Goal: Information Seeking & Learning: Learn about a topic

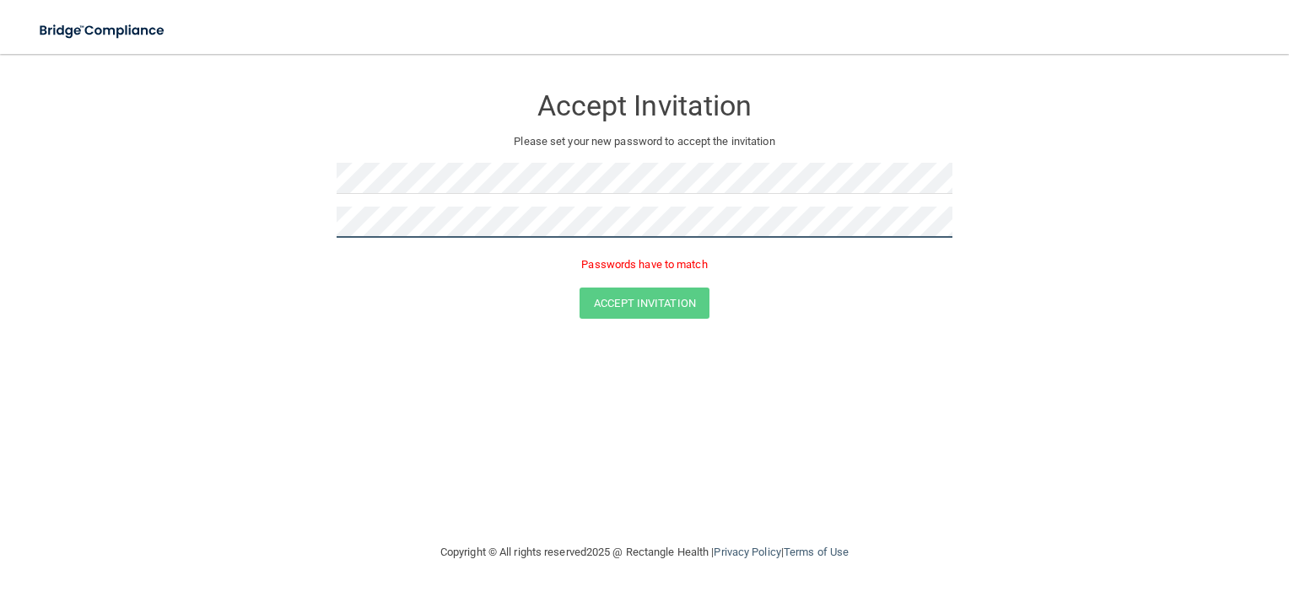
click at [580, 288] on button "Accept Invitation" at bounding box center [645, 303] width 130 height 31
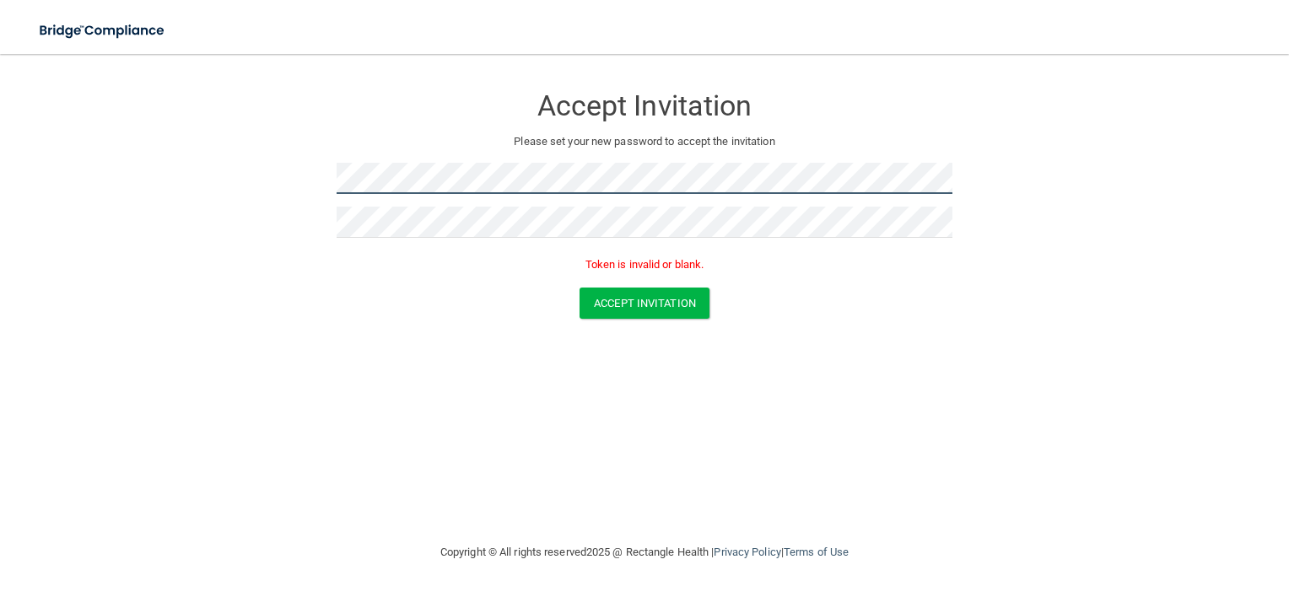
click at [0, 177] on html "Toggle navigation Manage My Enterprise Manage My Location Accept Invitation Ple…" at bounding box center [644, 298] width 1289 height 597
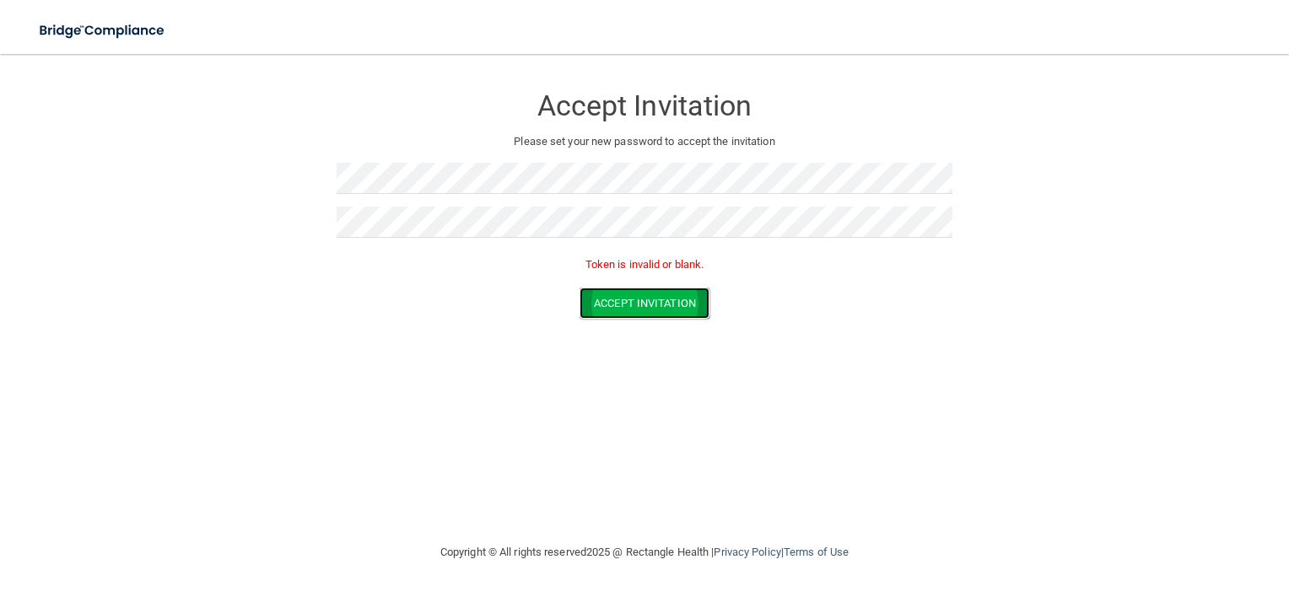
click at [647, 299] on button "Accept Invitation" at bounding box center [645, 303] width 130 height 31
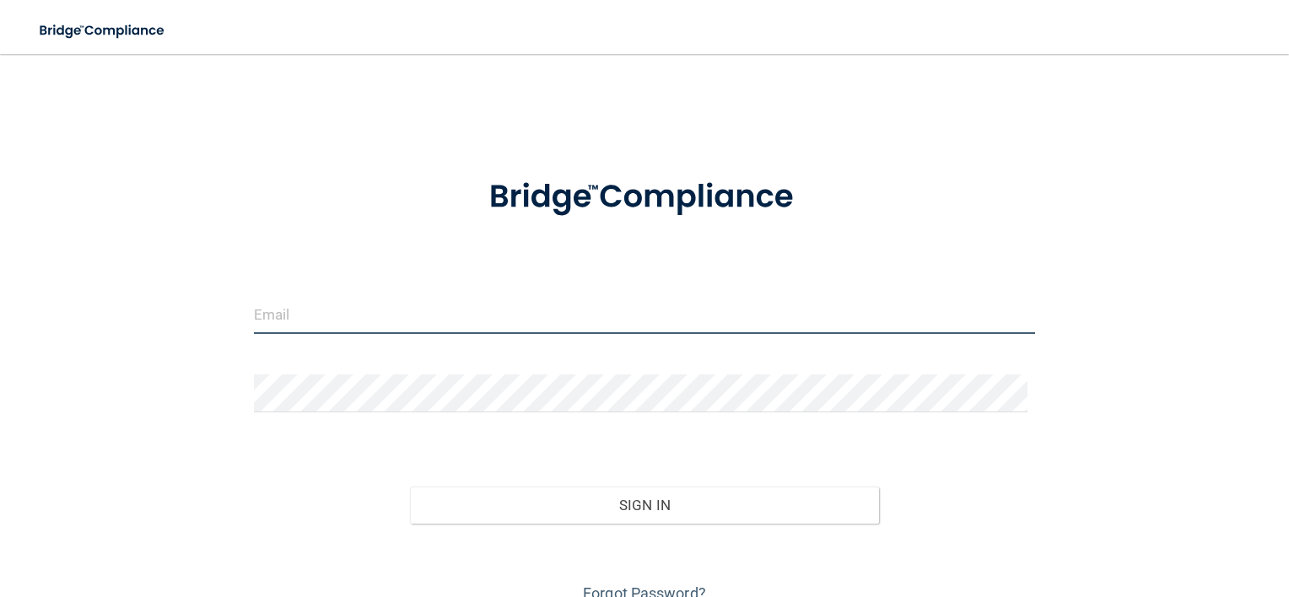
click at [555, 313] on input "email" at bounding box center [645, 315] width 782 height 38
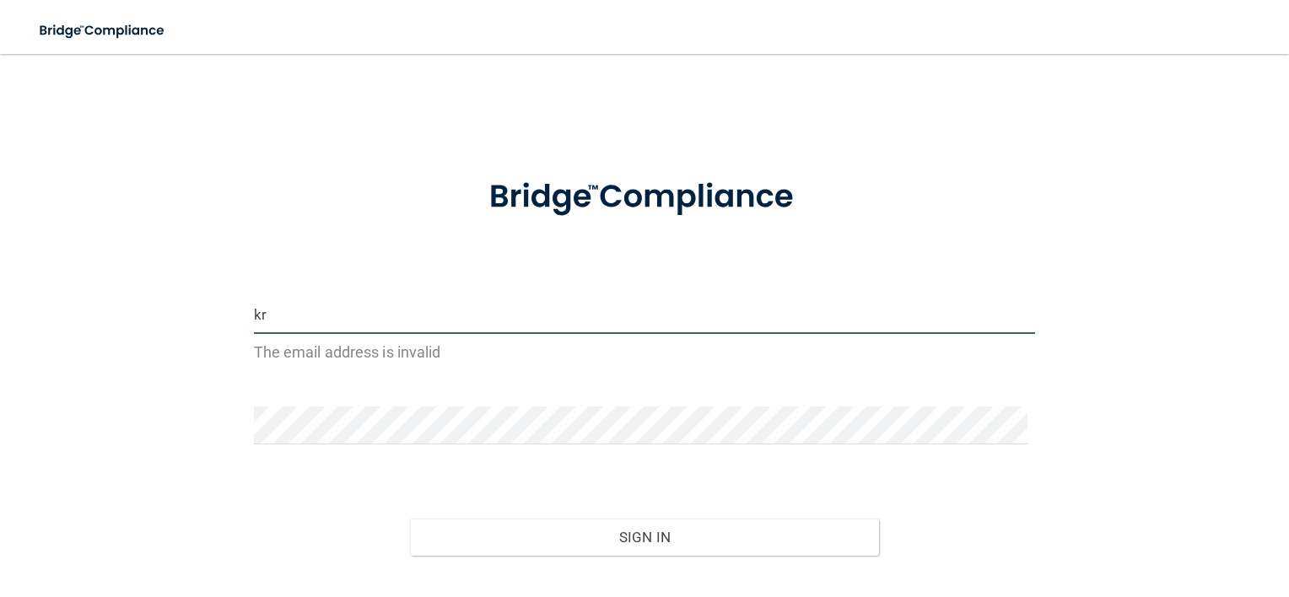
type input "[PERSON_NAME][EMAIL_ADDRESS][DOMAIN_NAME]"
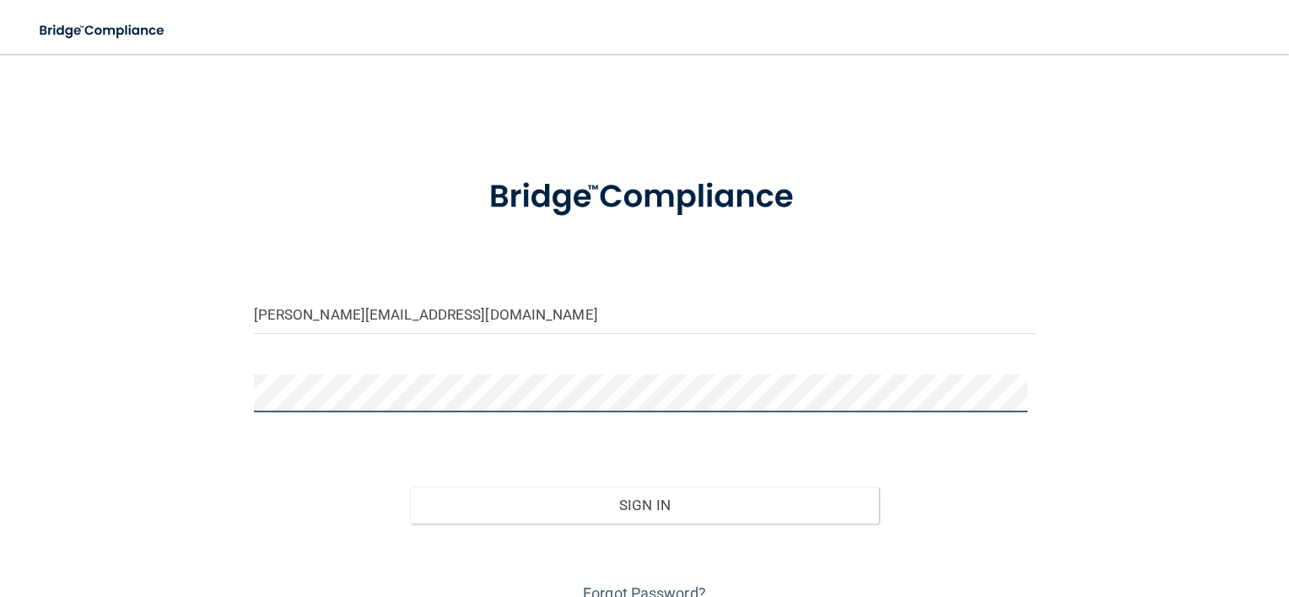
click at [410, 487] on button "Sign In" at bounding box center [644, 505] width 469 height 37
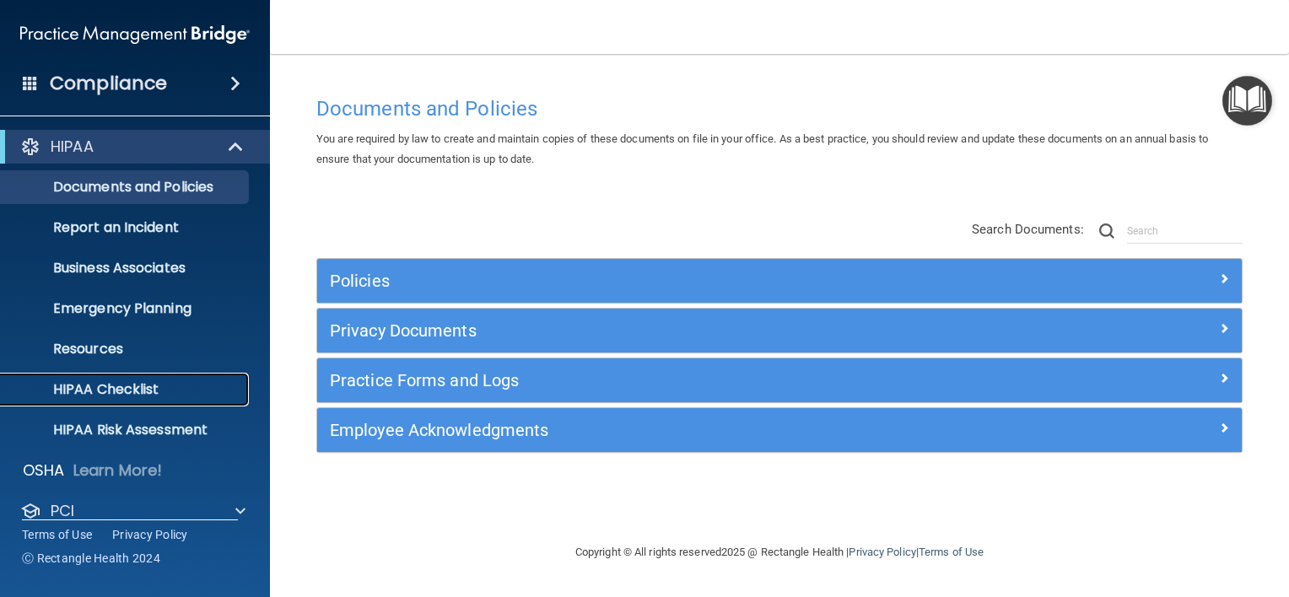
click at [112, 396] on p "HIPAA Checklist" at bounding box center [126, 389] width 230 height 17
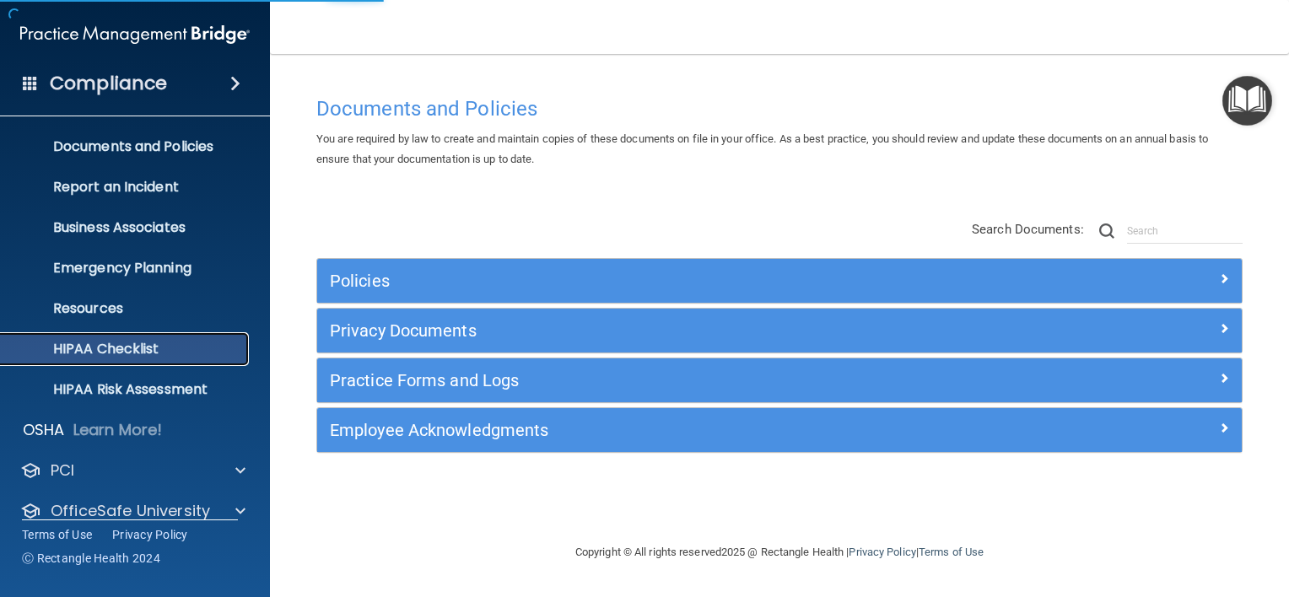
scroll to position [102, 0]
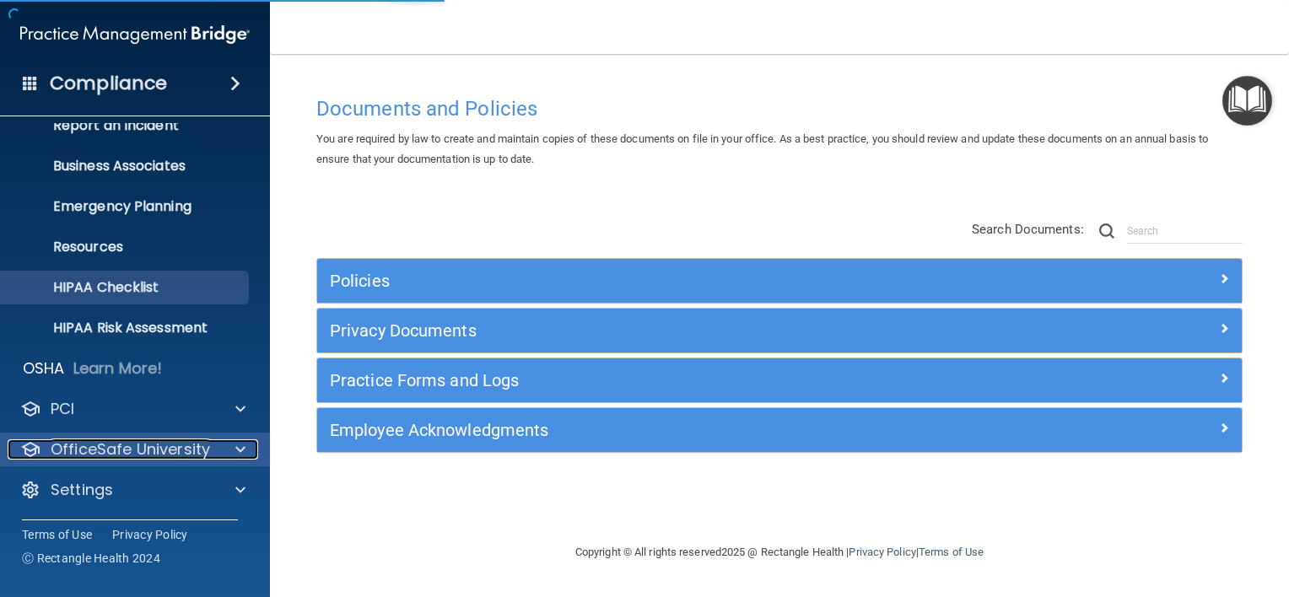
click at [132, 440] on p "OfficeSafe University" at bounding box center [130, 450] width 159 height 20
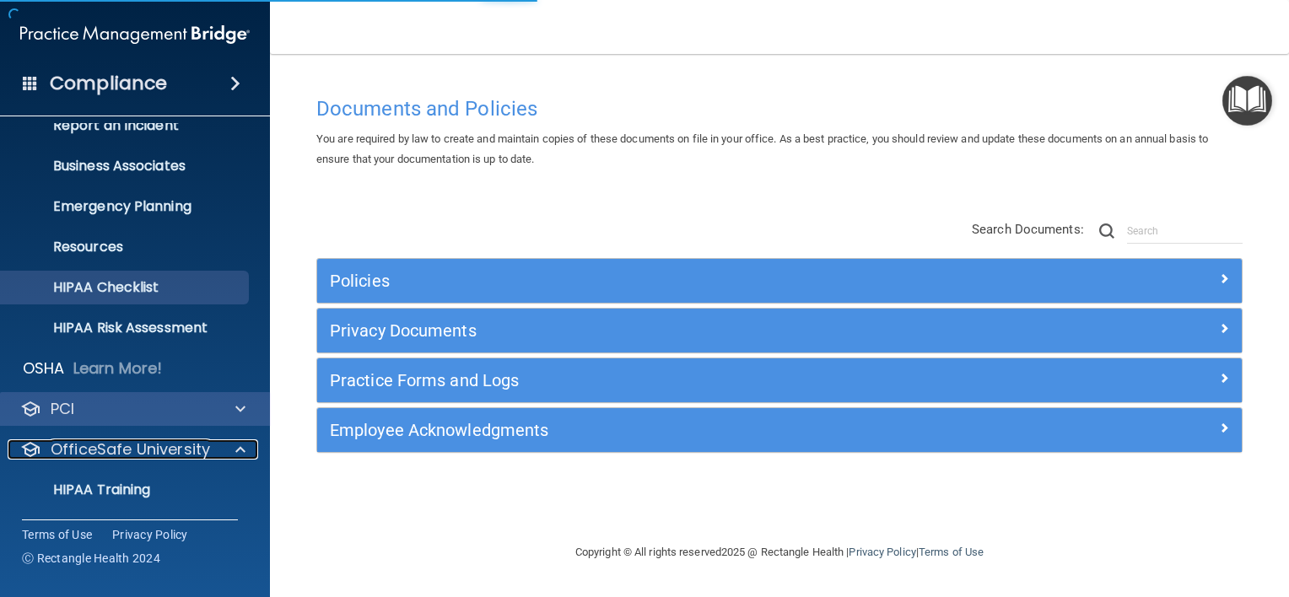
scroll to position [224, 0]
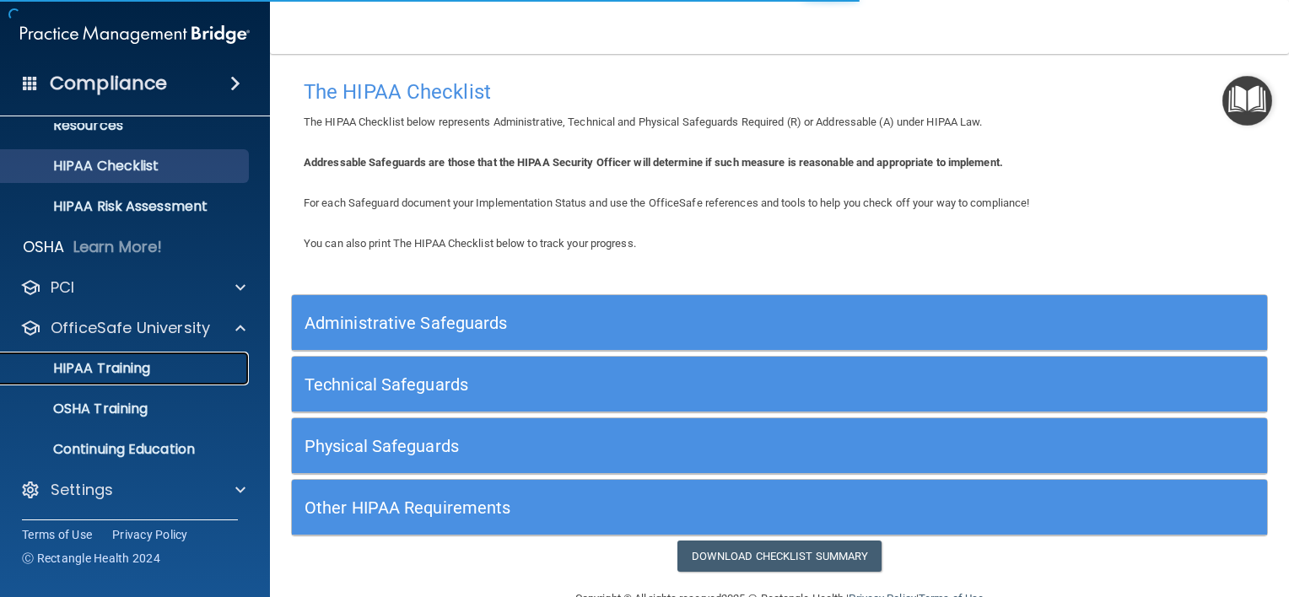
click at [127, 370] on p "HIPAA Training" at bounding box center [80, 368] width 139 height 17
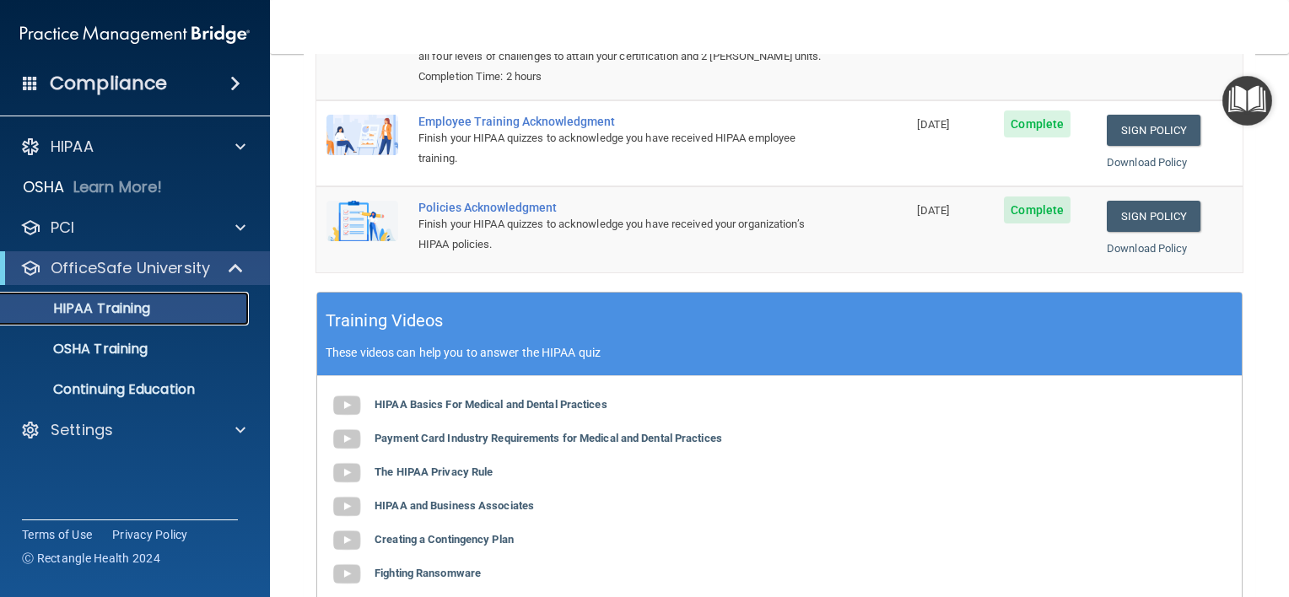
scroll to position [218, 0]
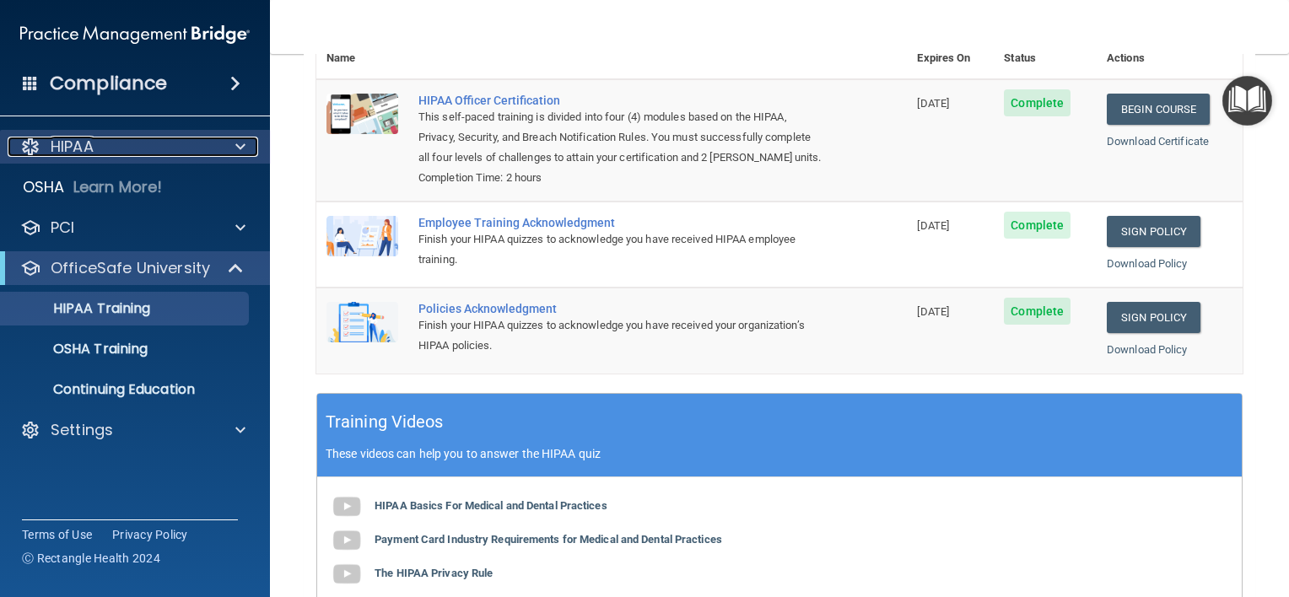
click at [92, 142] on p "HIPAA" at bounding box center [72, 147] width 43 height 20
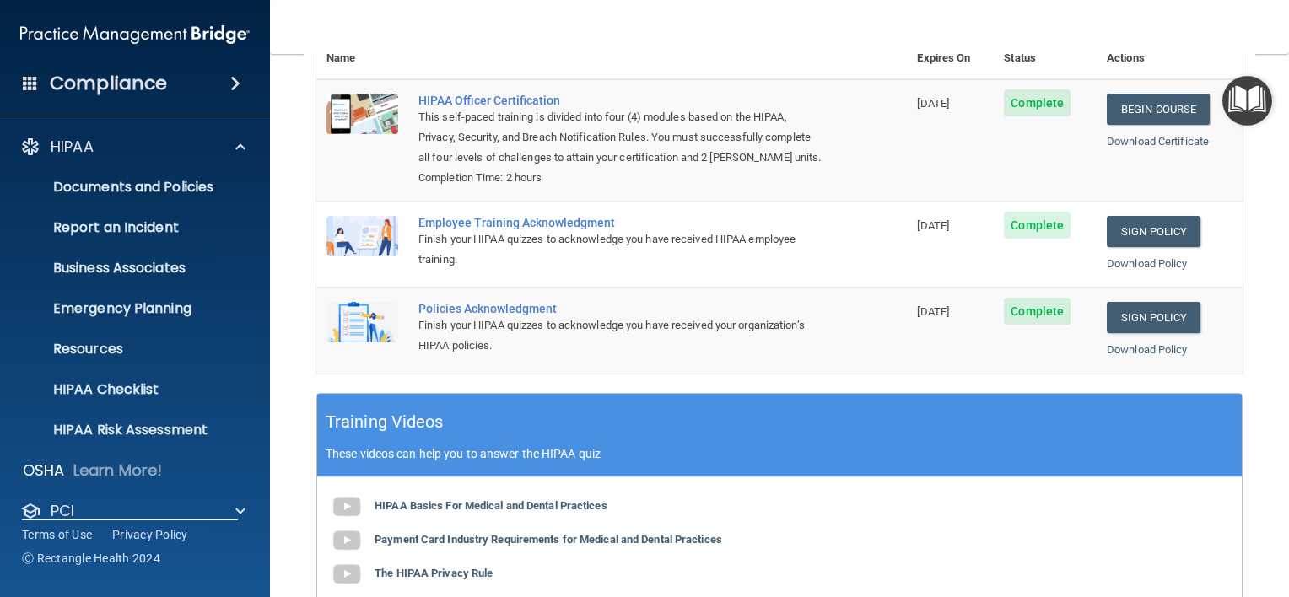
click at [130, 81] on h4 "Compliance" at bounding box center [108, 84] width 117 height 24
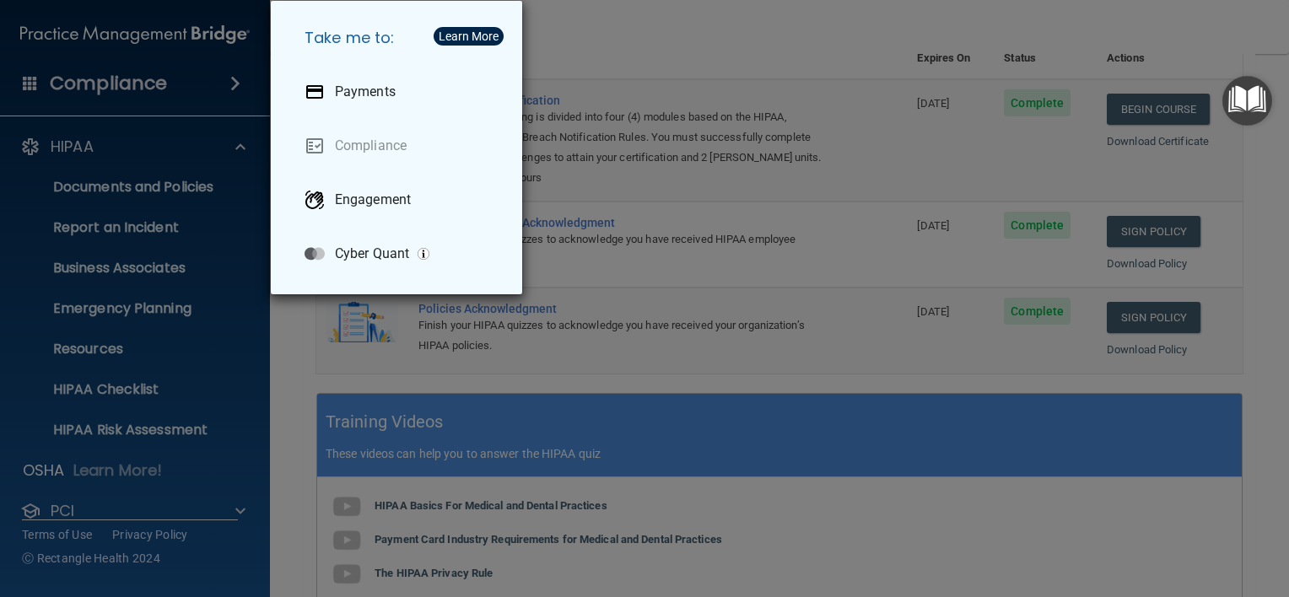
click at [145, 88] on div "Take me to: Payments Compliance Engagement Cyber Quant" at bounding box center [644, 298] width 1289 height 597
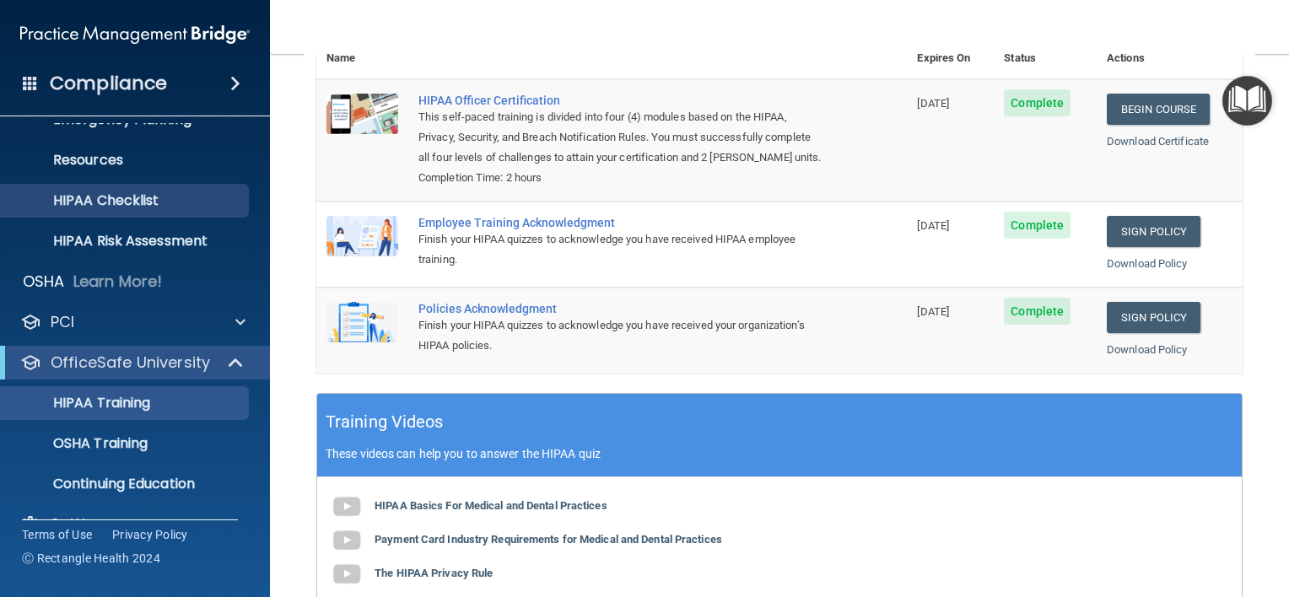
scroll to position [224, 0]
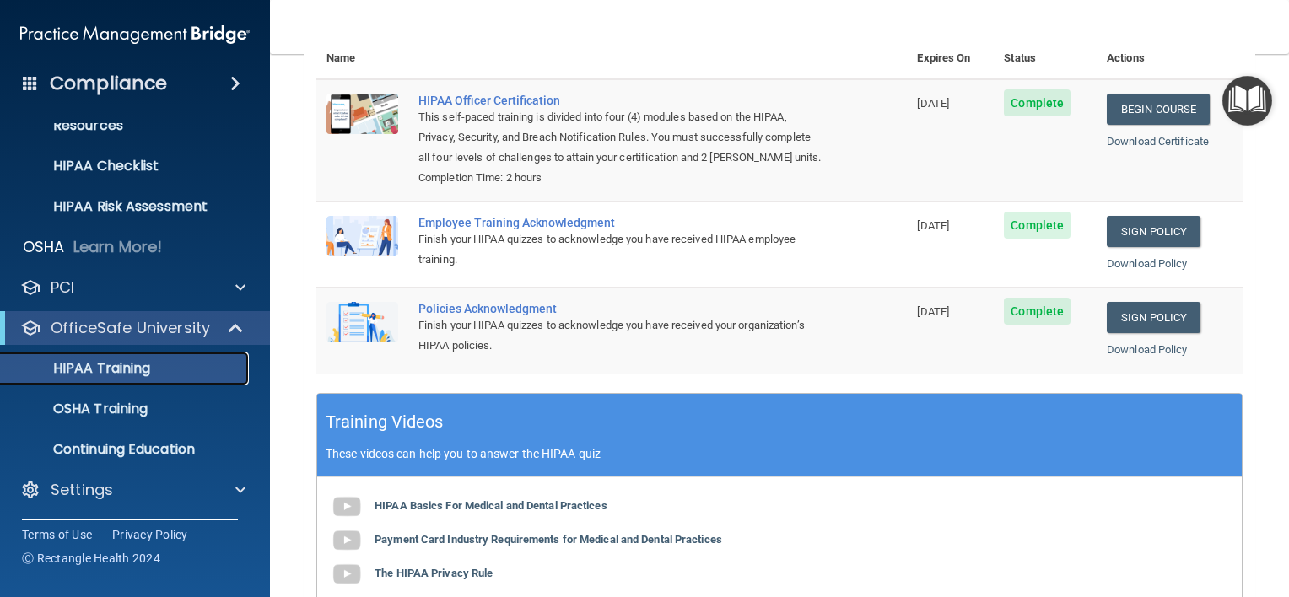
click at [89, 364] on p "HIPAA Training" at bounding box center [80, 368] width 139 height 17
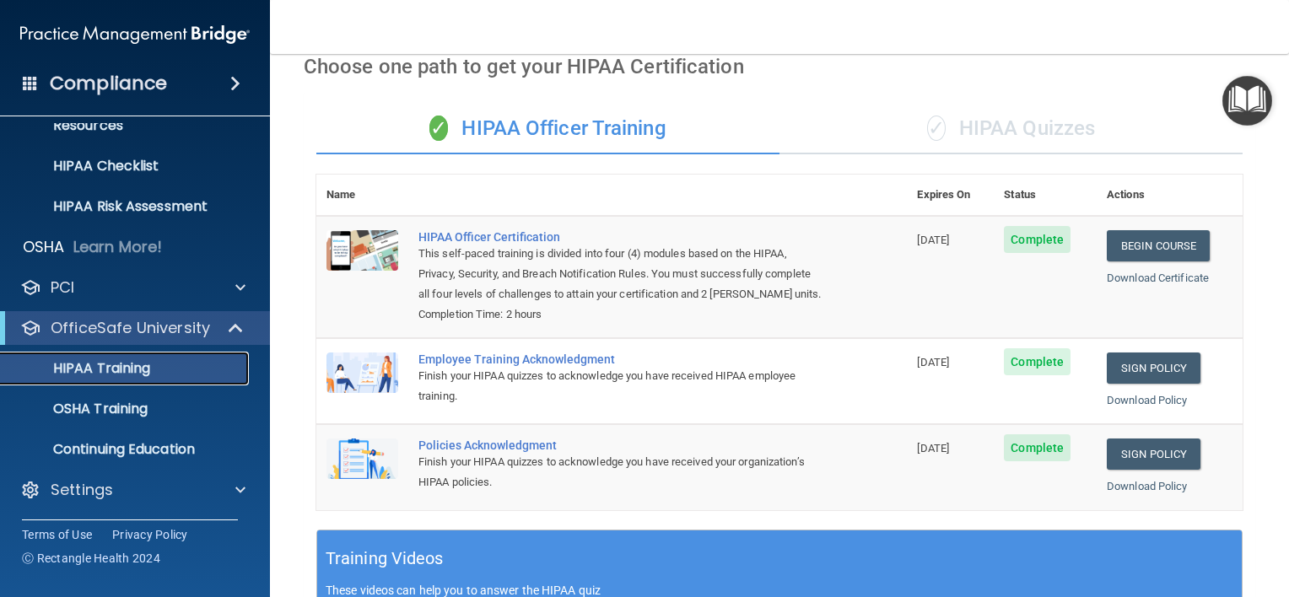
scroll to position [0, 0]
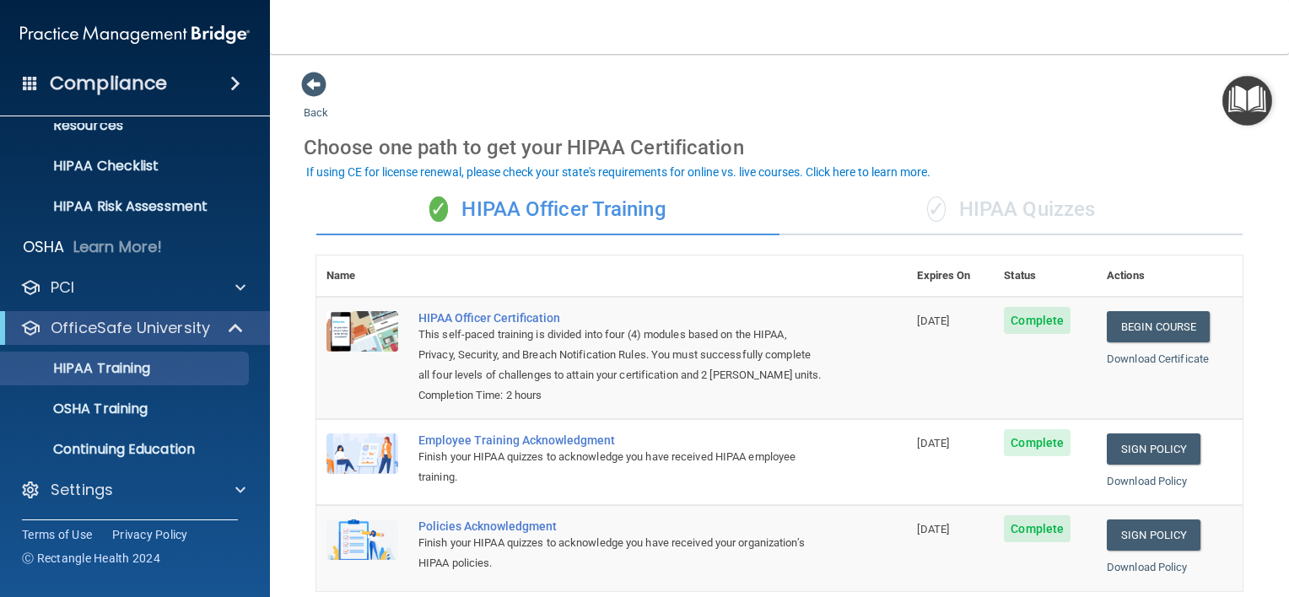
click at [1026, 212] on div "✓ HIPAA Quizzes" at bounding box center [1011, 210] width 463 height 51
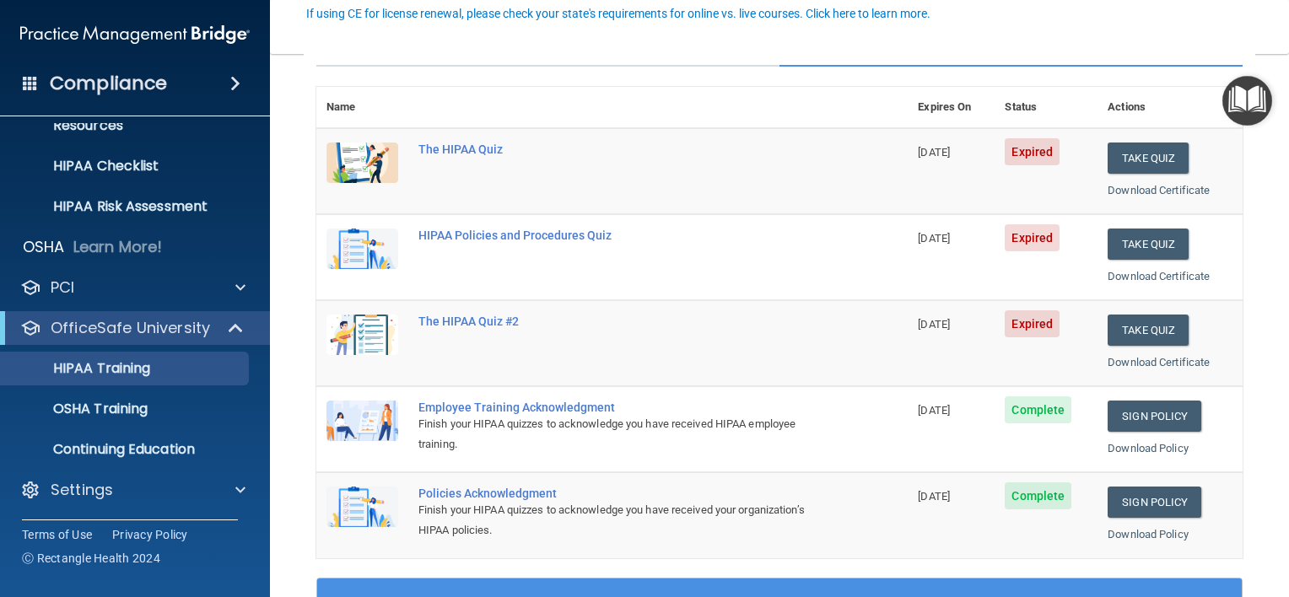
scroll to position [84, 0]
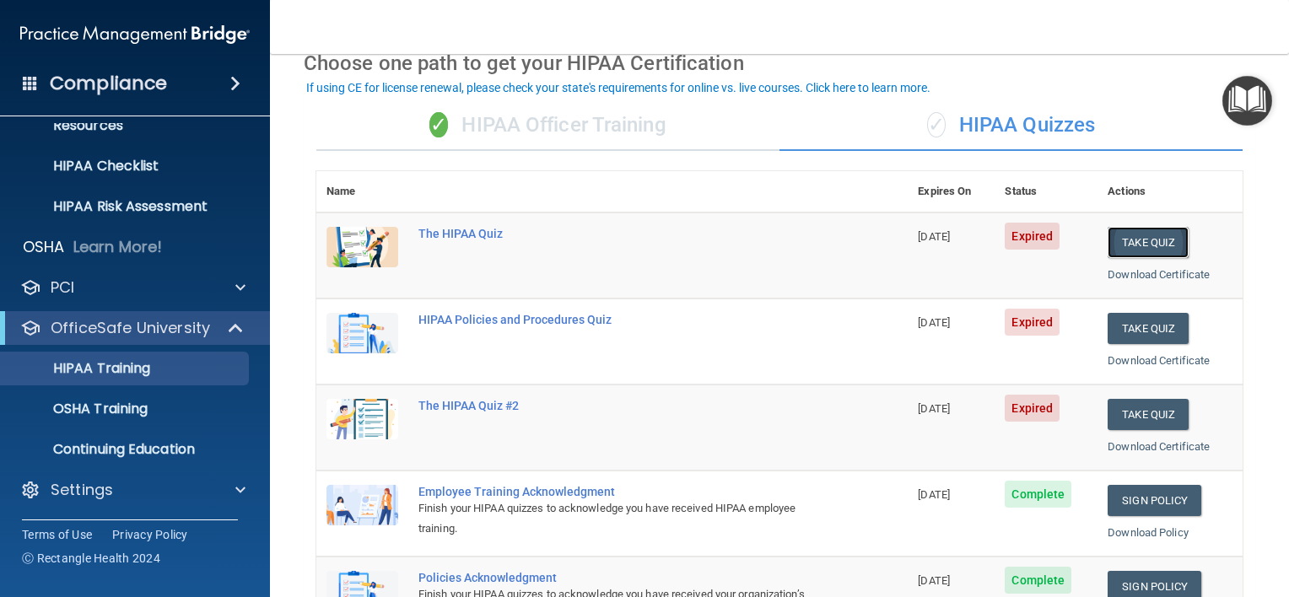
click at [1130, 245] on button "Take Quiz" at bounding box center [1148, 242] width 81 height 31
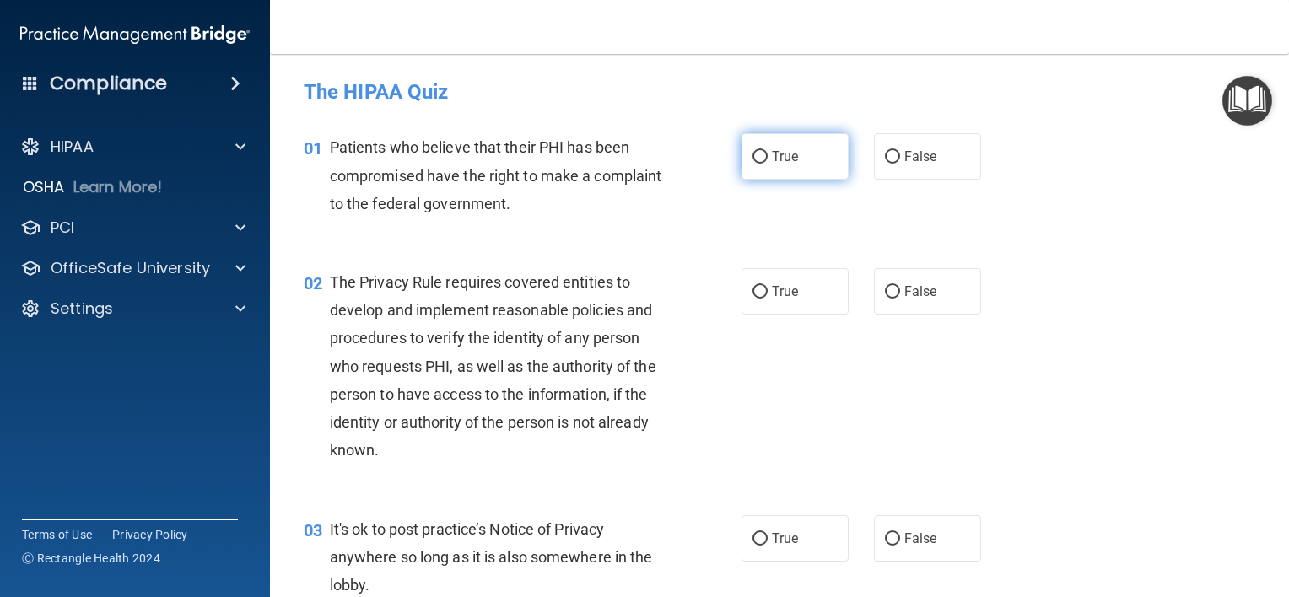
click at [753, 156] on input "True" at bounding box center [760, 157] width 15 height 13
radio input "true"
click at [753, 291] on input "True" at bounding box center [760, 292] width 15 height 13
radio input "true"
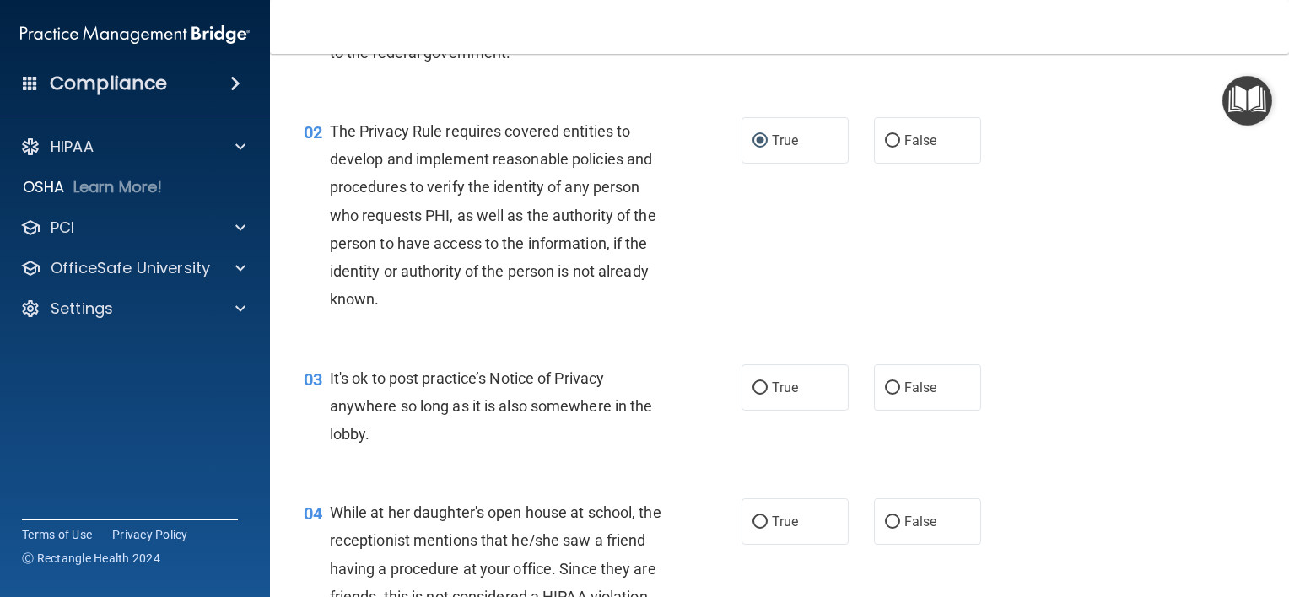
scroll to position [169, 0]
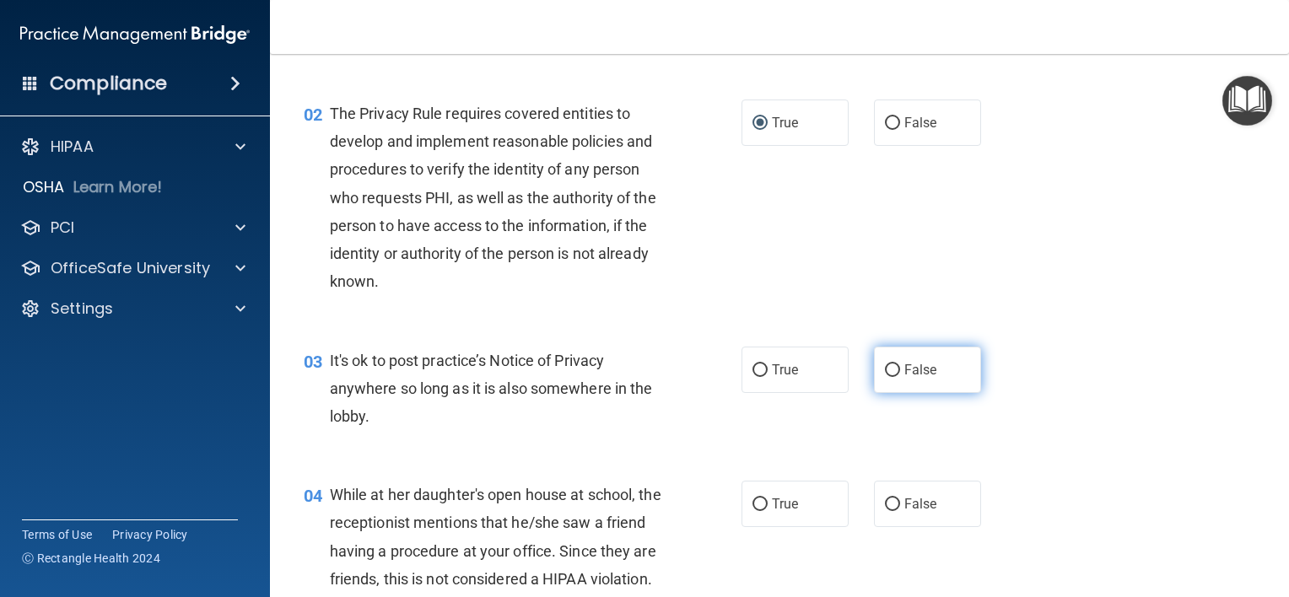
click at [885, 371] on input "False" at bounding box center [892, 370] width 15 height 13
radio input "true"
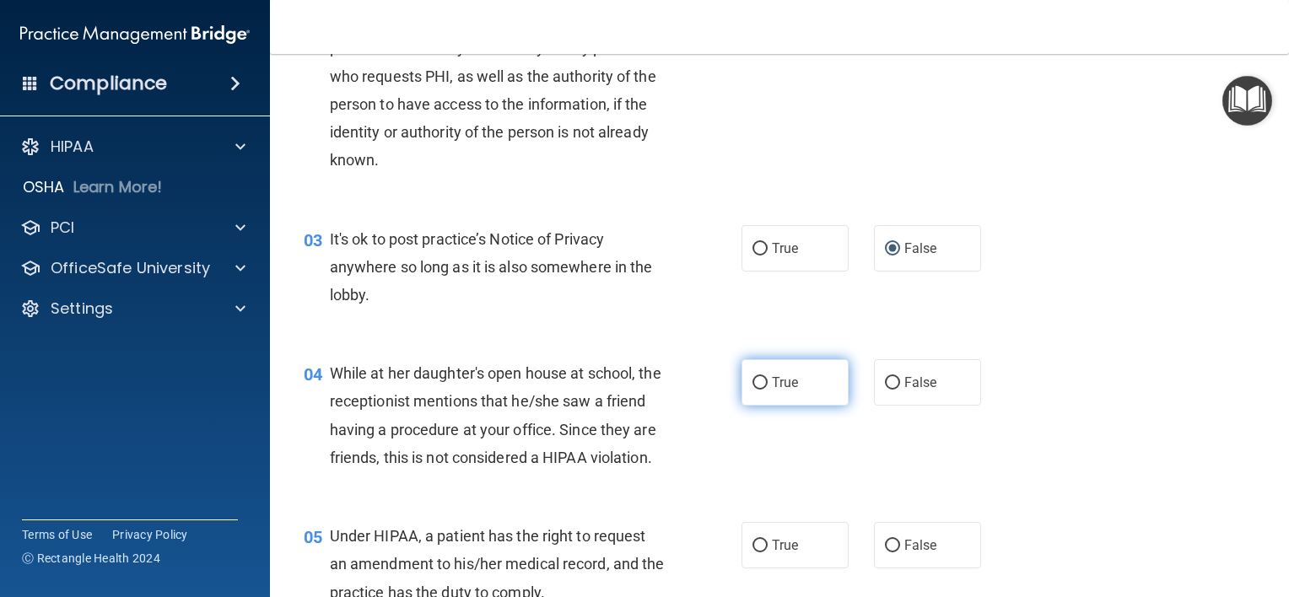
scroll to position [337, 0]
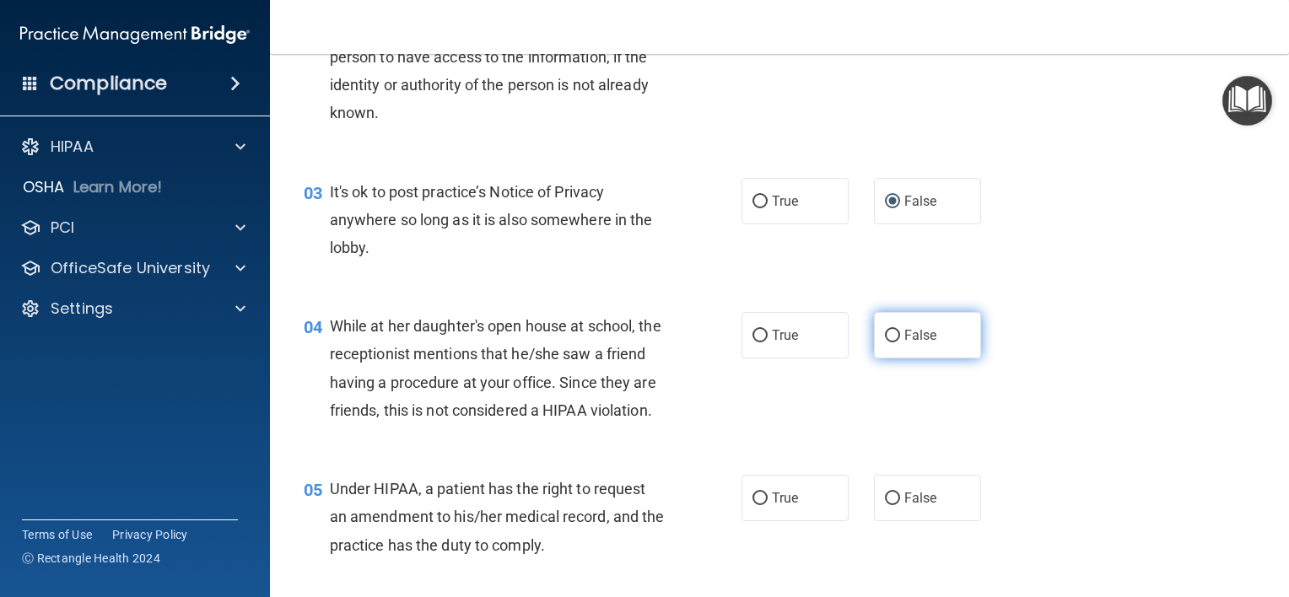
click at [885, 337] on input "False" at bounding box center [892, 336] width 15 height 13
radio input "true"
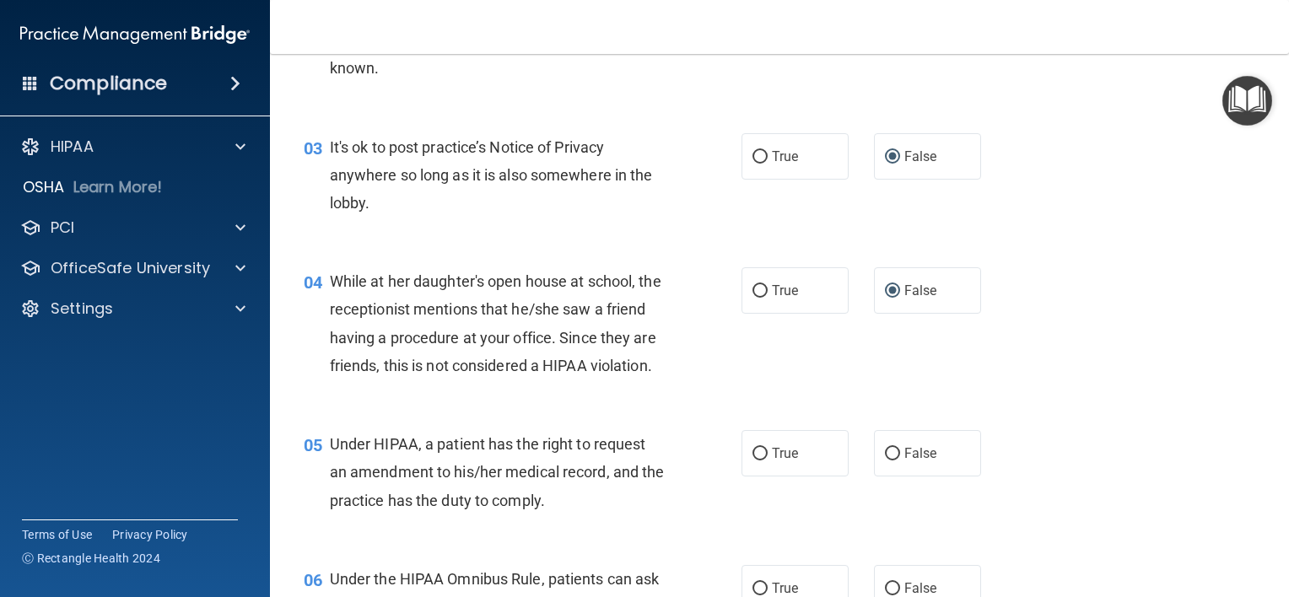
scroll to position [422, 0]
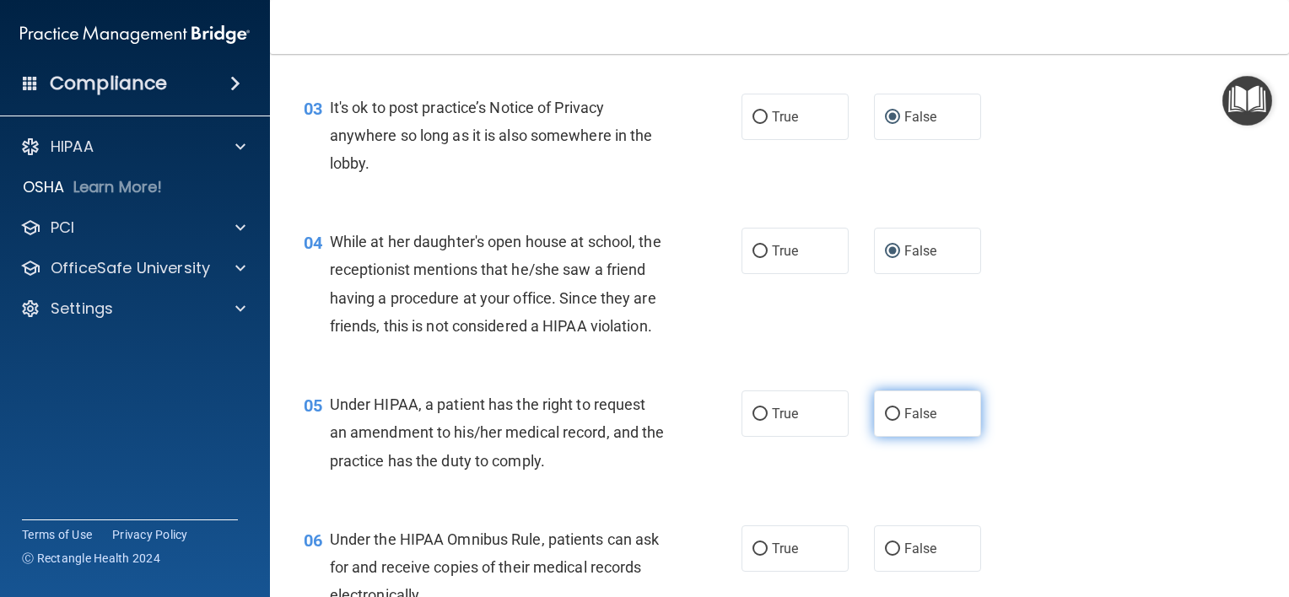
click at [891, 437] on label "False" at bounding box center [927, 414] width 107 height 46
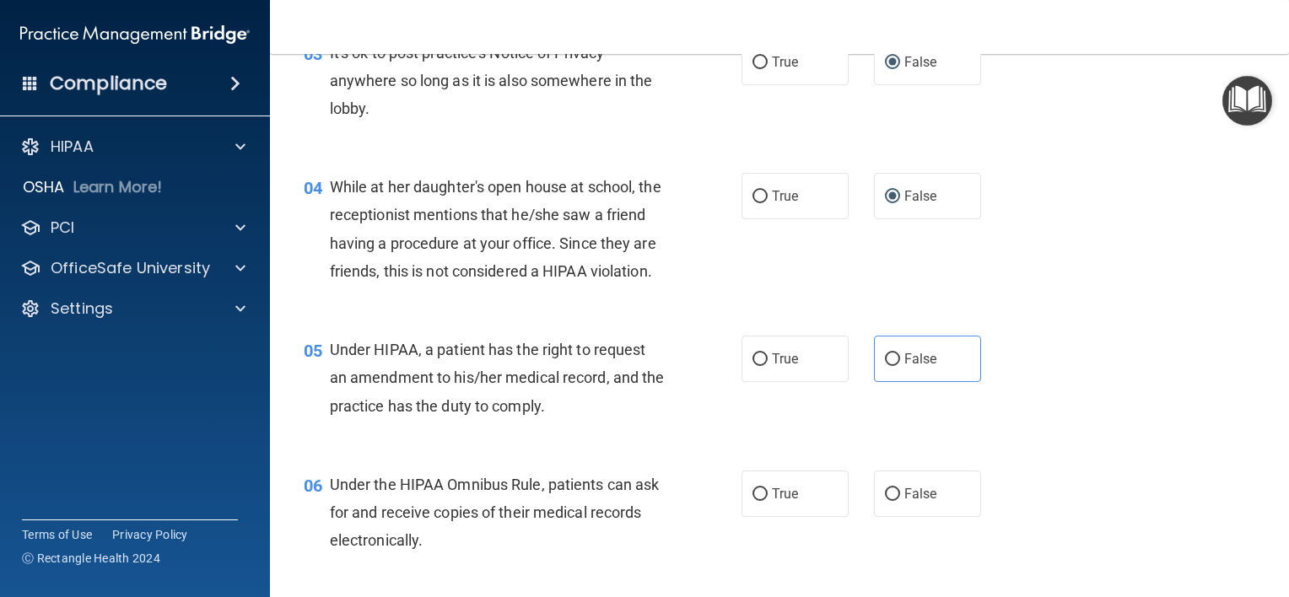
scroll to position [506, 0]
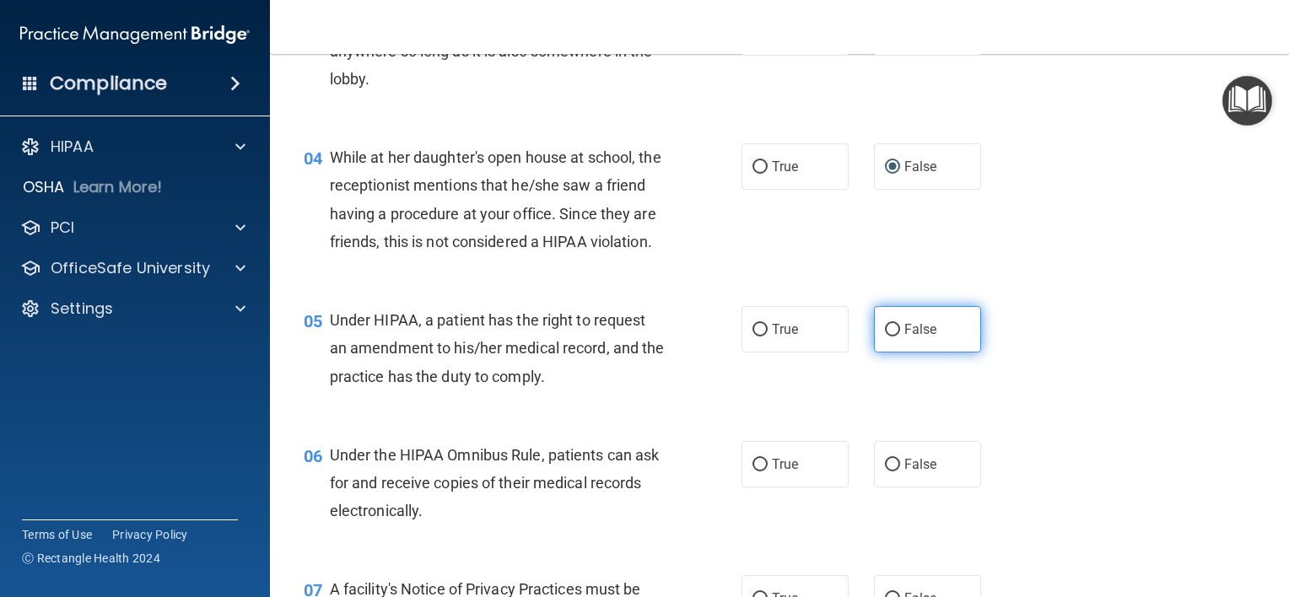
click at [885, 337] on input "False" at bounding box center [892, 330] width 15 height 13
radio input "true"
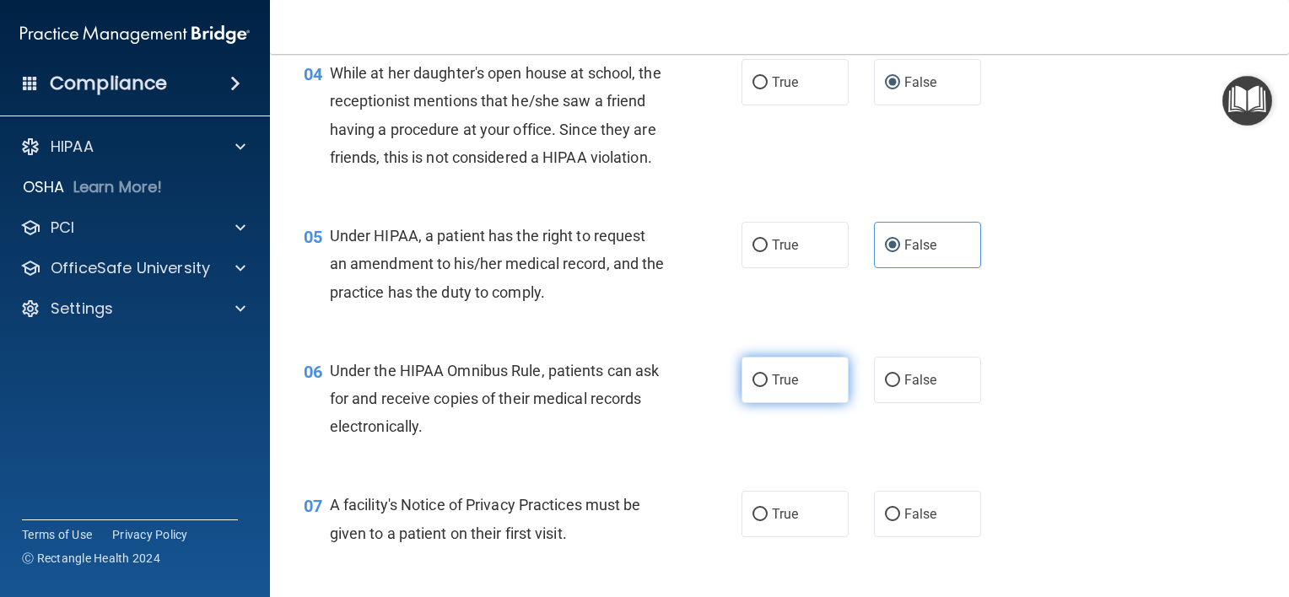
click at [757, 387] on input "True" at bounding box center [760, 381] width 15 height 13
radio input "true"
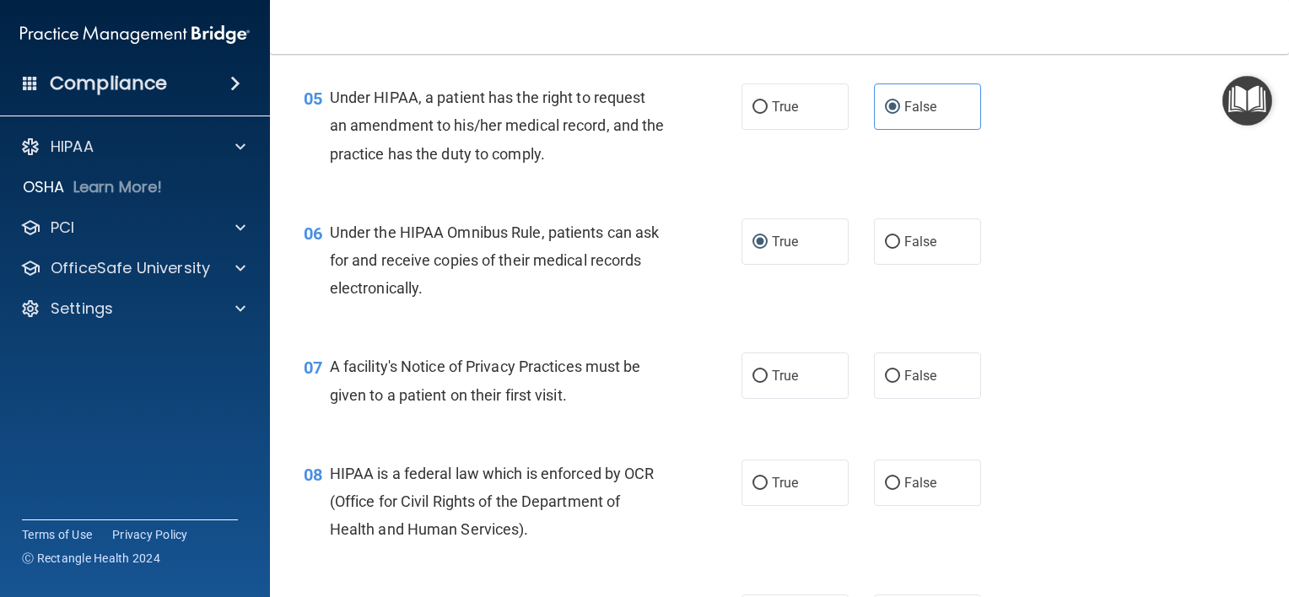
scroll to position [759, 0]
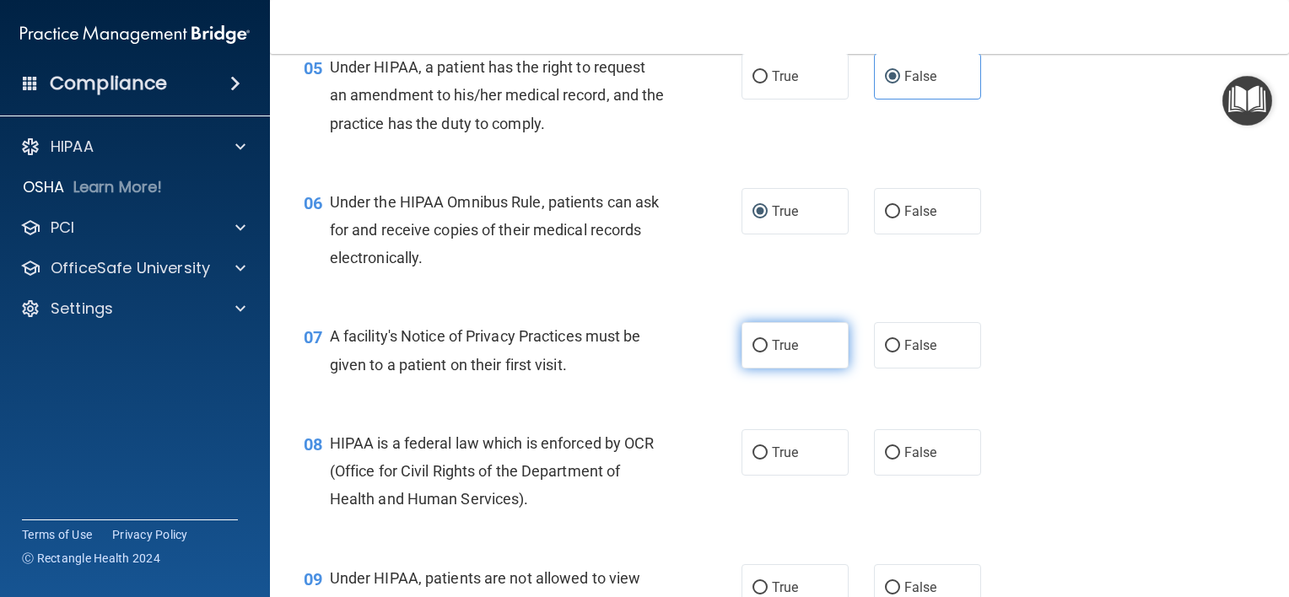
click at [753, 353] on input "True" at bounding box center [760, 346] width 15 height 13
radio input "true"
click at [753, 460] on input "True" at bounding box center [760, 453] width 15 height 13
radio input "true"
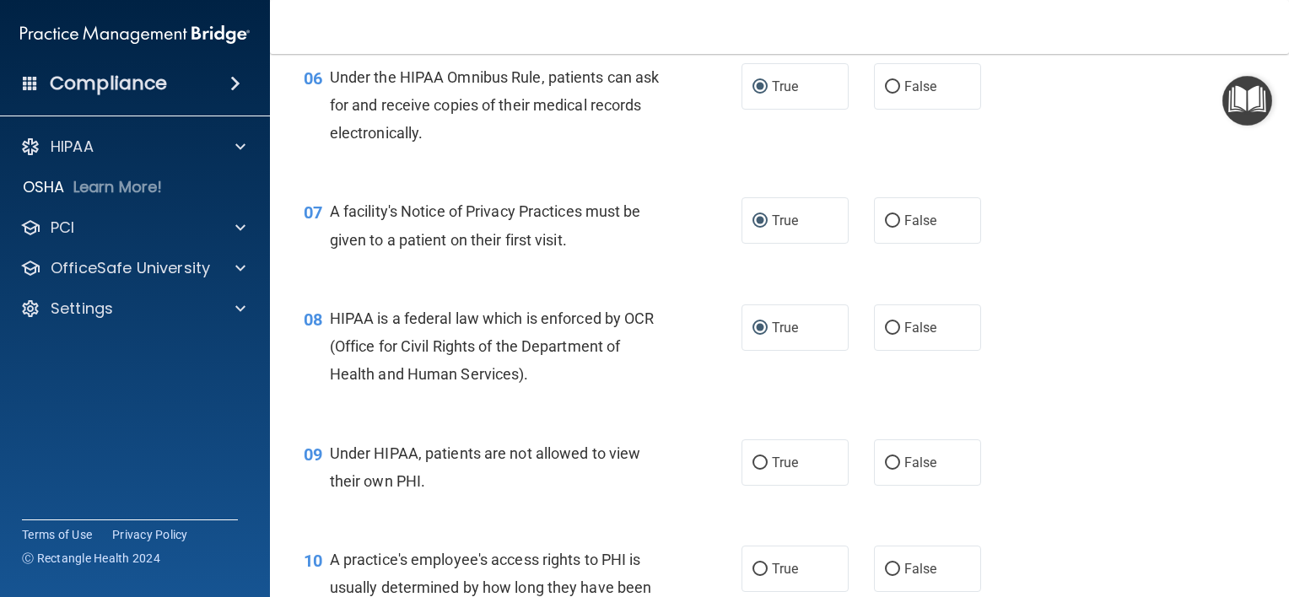
scroll to position [928, 0]
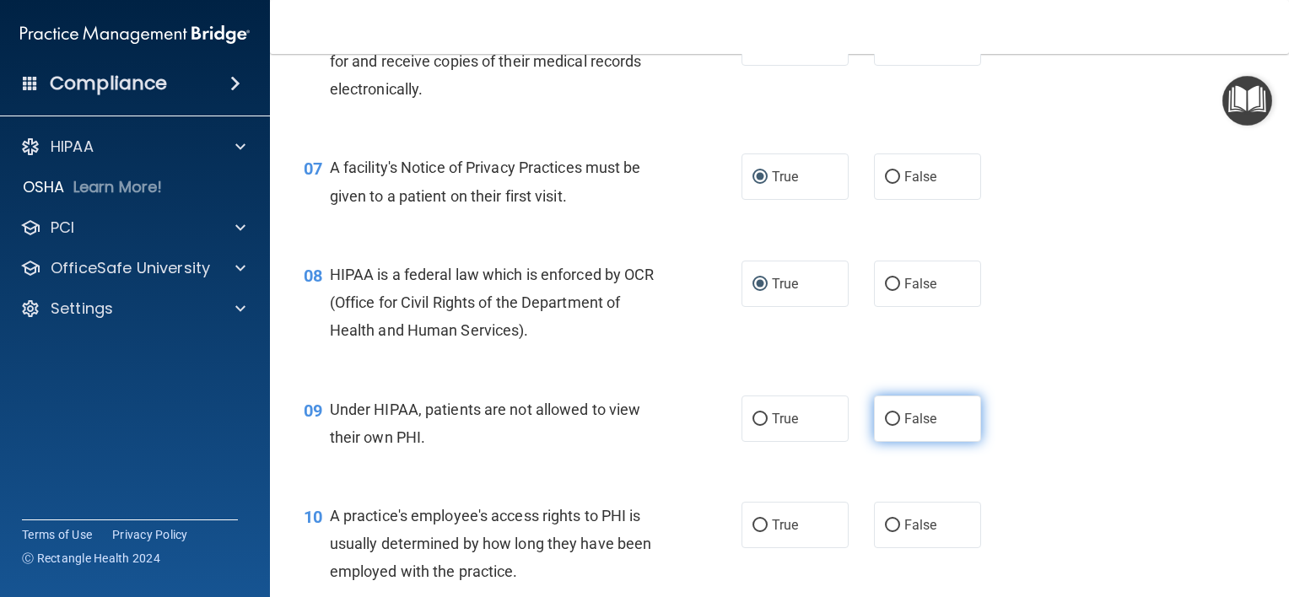
click at [885, 426] on input "False" at bounding box center [892, 419] width 15 height 13
radio input "true"
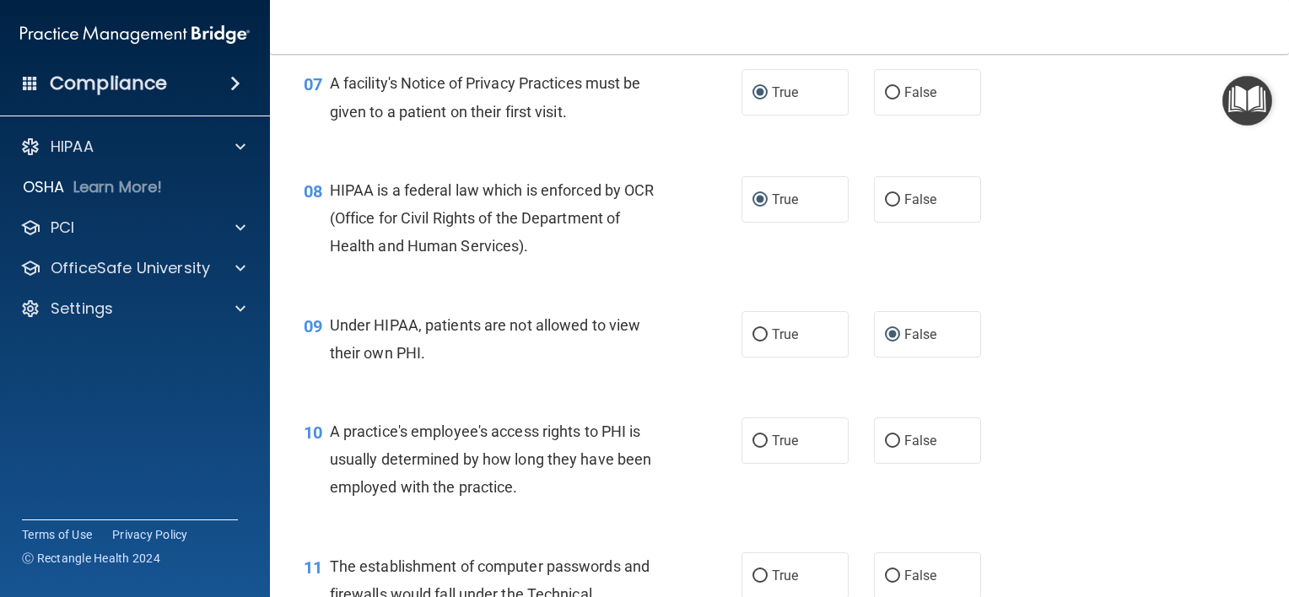
scroll to position [1097, 0]
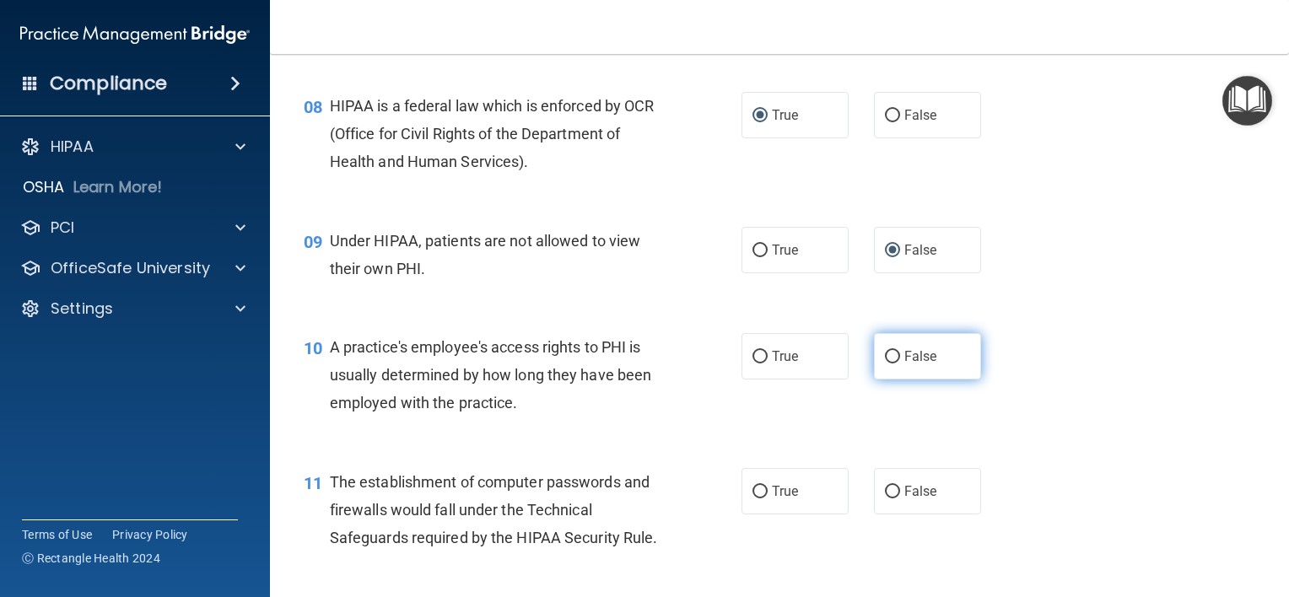
click at [885, 364] on input "False" at bounding box center [892, 357] width 15 height 13
radio input "true"
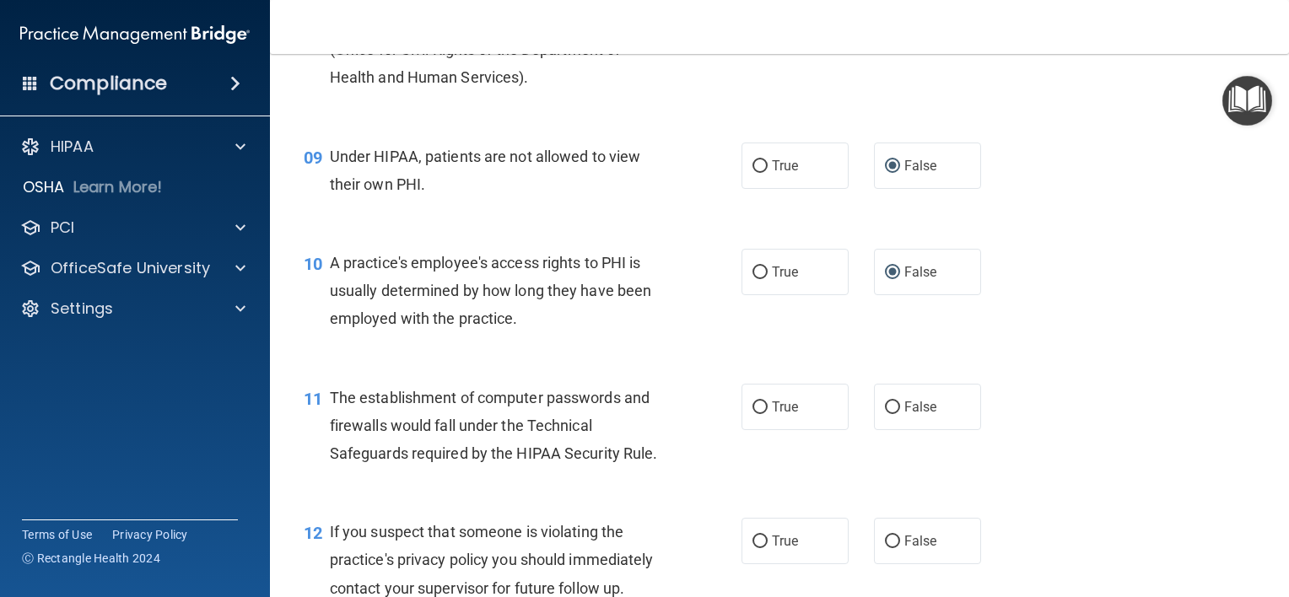
scroll to position [1266, 0]
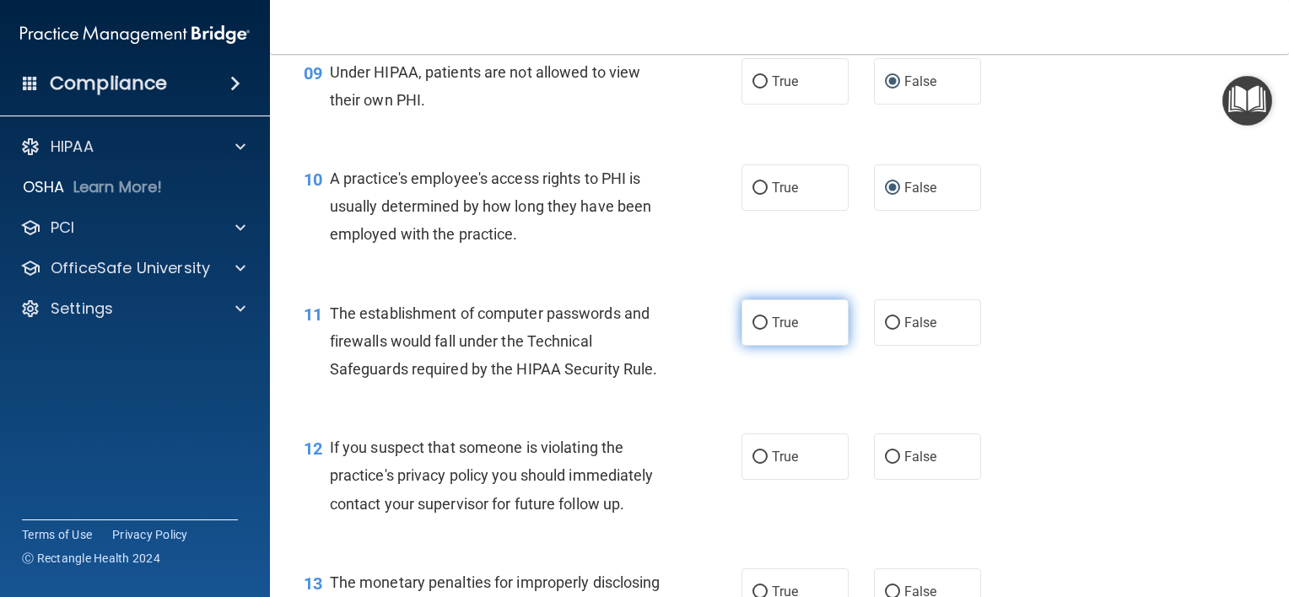
click at [753, 330] on input "True" at bounding box center [760, 323] width 15 height 13
radio input "true"
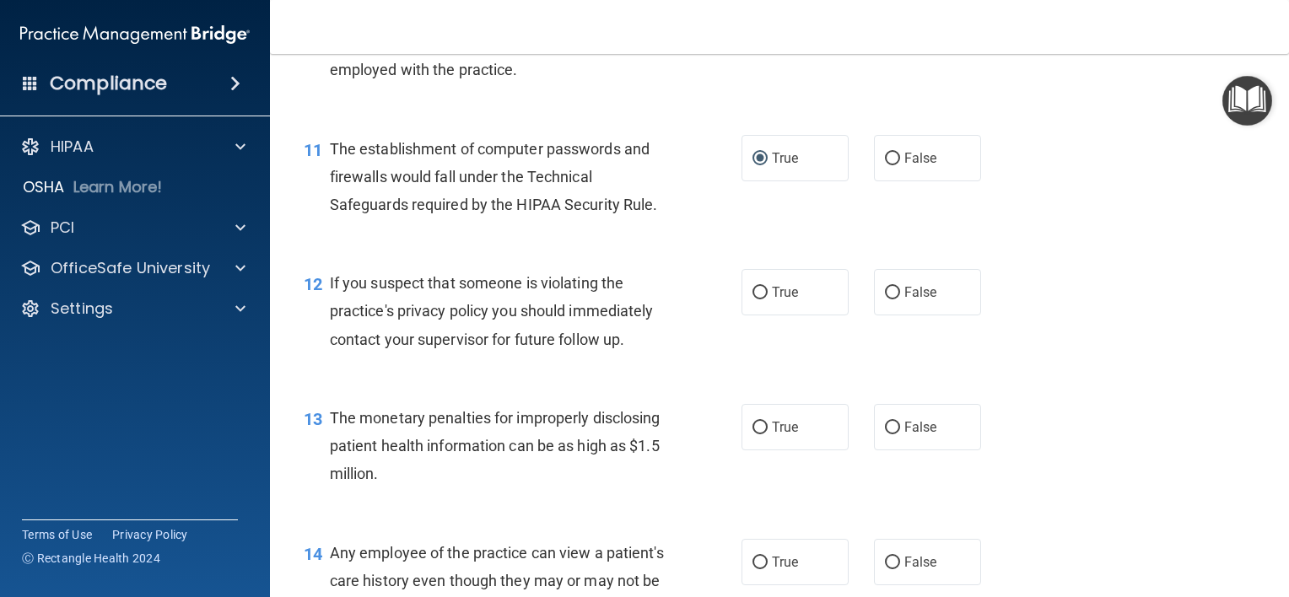
scroll to position [1434, 0]
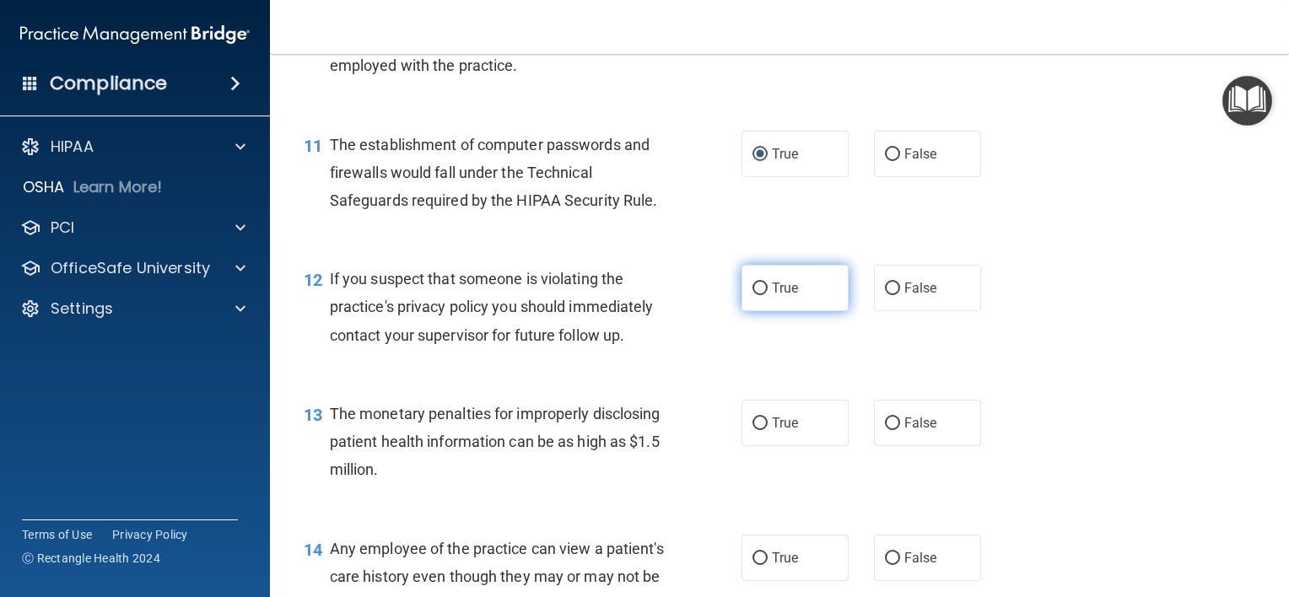
click at [755, 295] on input "True" at bounding box center [760, 289] width 15 height 13
radio input "true"
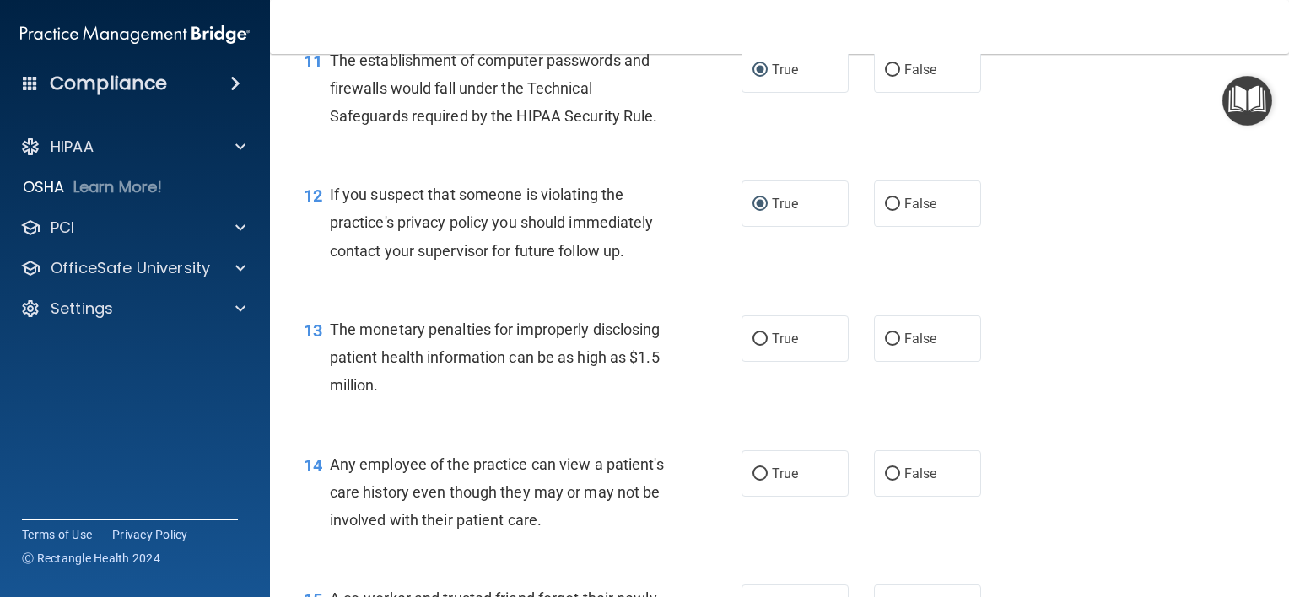
drag, startPoint x: 753, startPoint y: 365, endPoint x: 682, endPoint y: 376, distance: 72.5
click at [753, 346] on input "True" at bounding box center [760, 339] width 15 height 13
radio input "true"
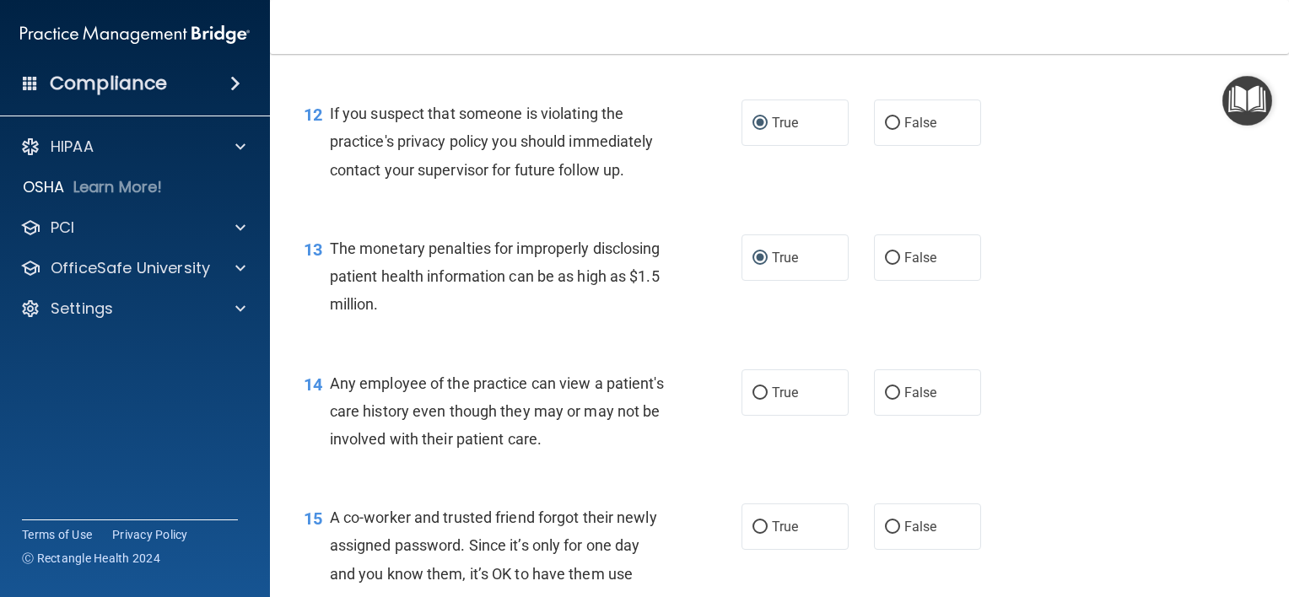
scroll to position [1687, 0]
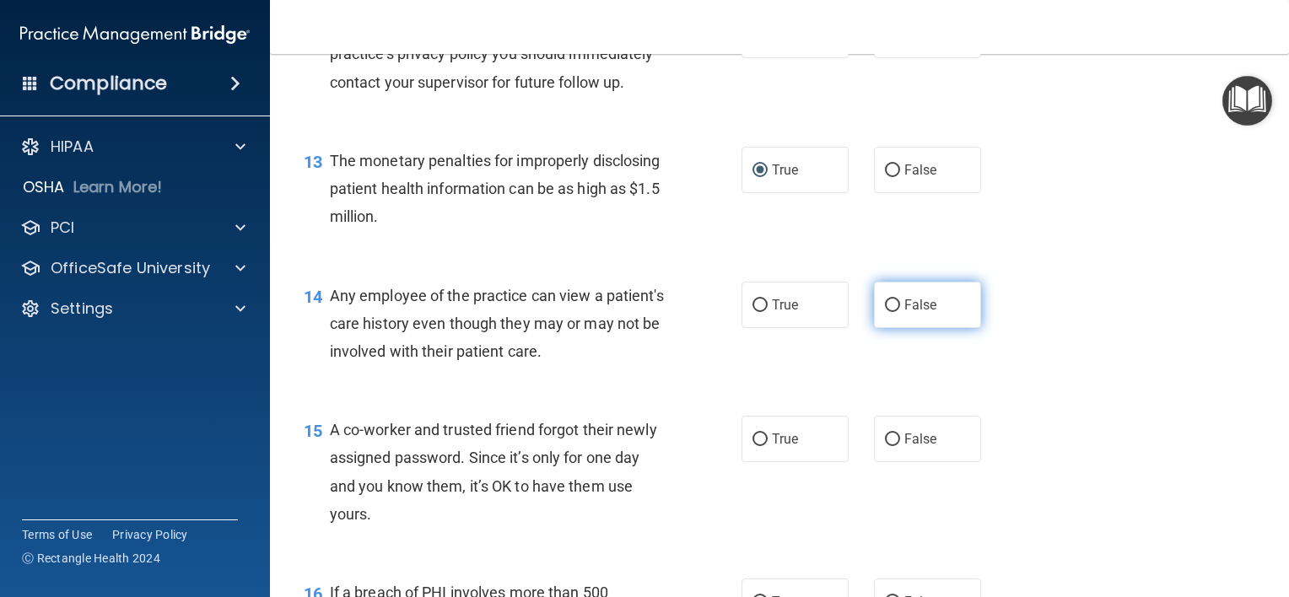
click at [888, 312] on input "False" at bounding box center [892, 306] width 15 height 13
radio input "true"
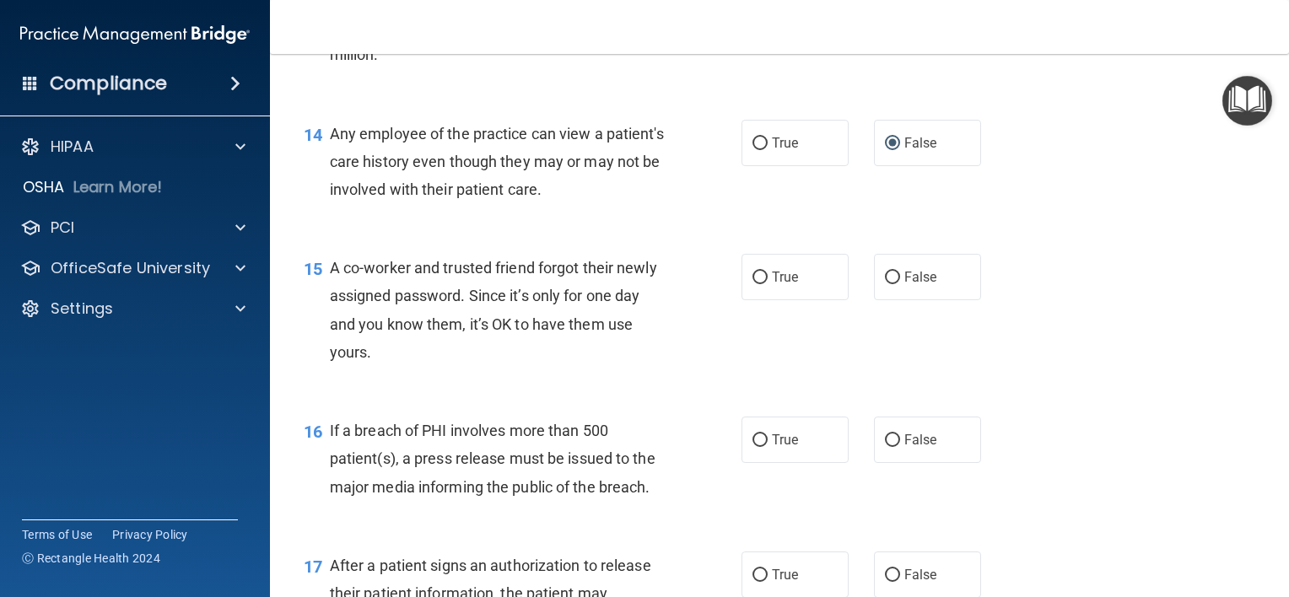
scroll to position [1856, 0]
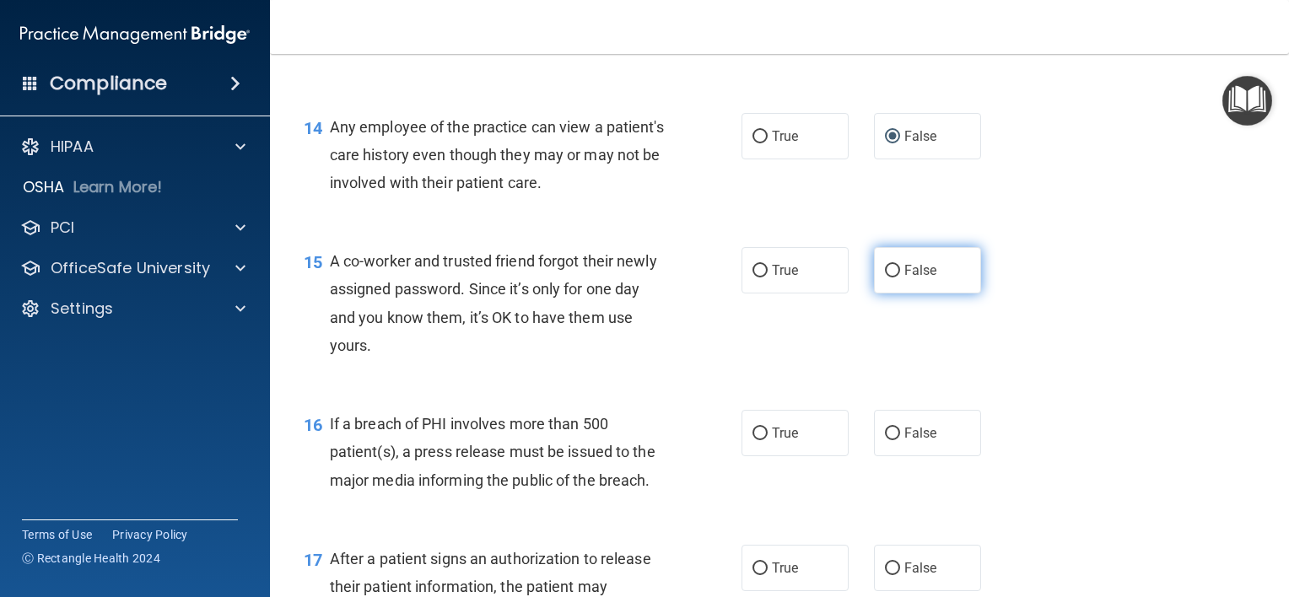
click at [885, 278] on input "False" at bounding box center [892, 271] width 15 height 13
radio input "true"
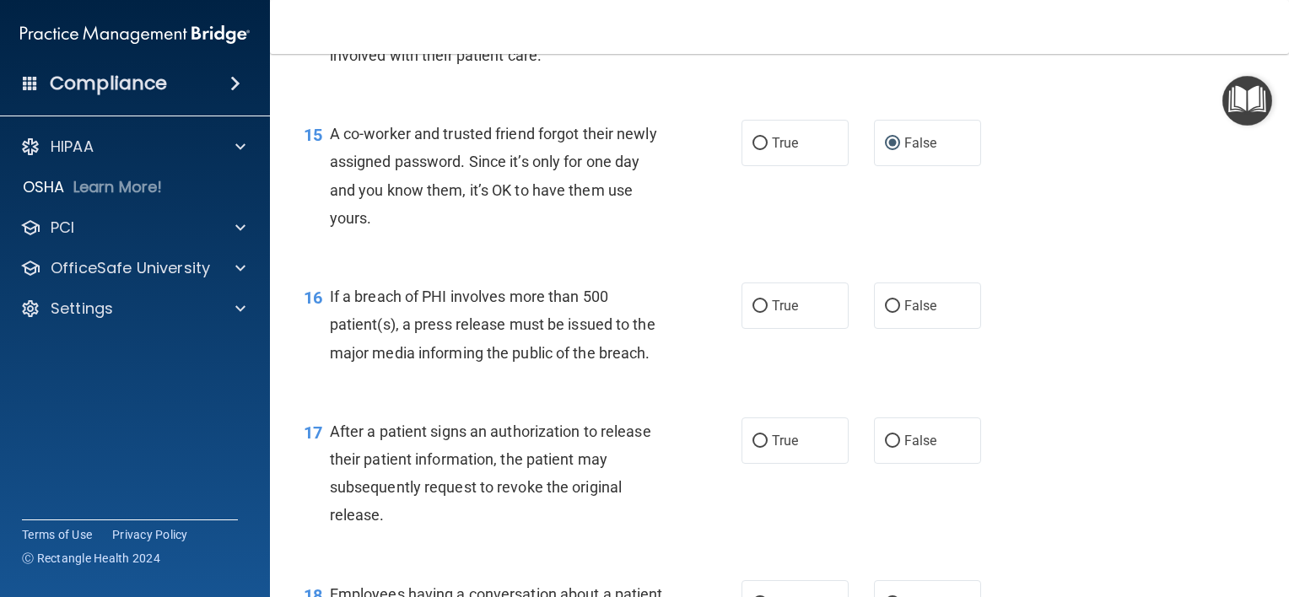
scroll to position [2025, 0]
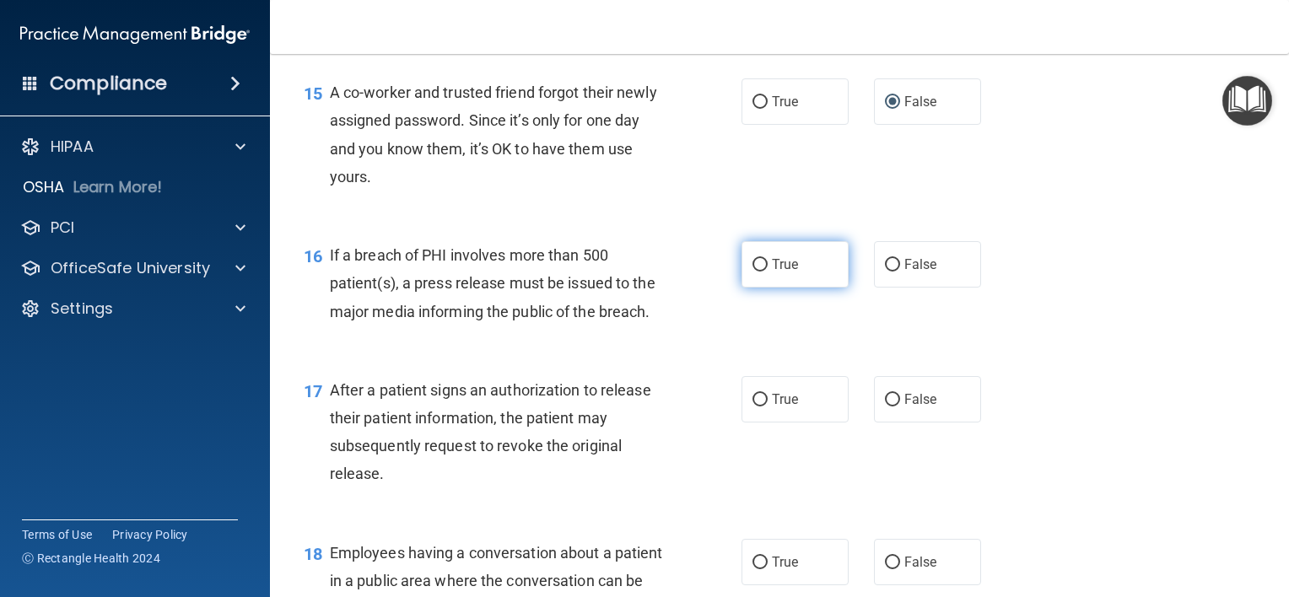
click at [764, 288] on label "True" at bounding box center [795, 264] width 107 height 46
click at [764, 272] on input "True" at bounding box center [760, 265] width 15 height 13
radio input "true"
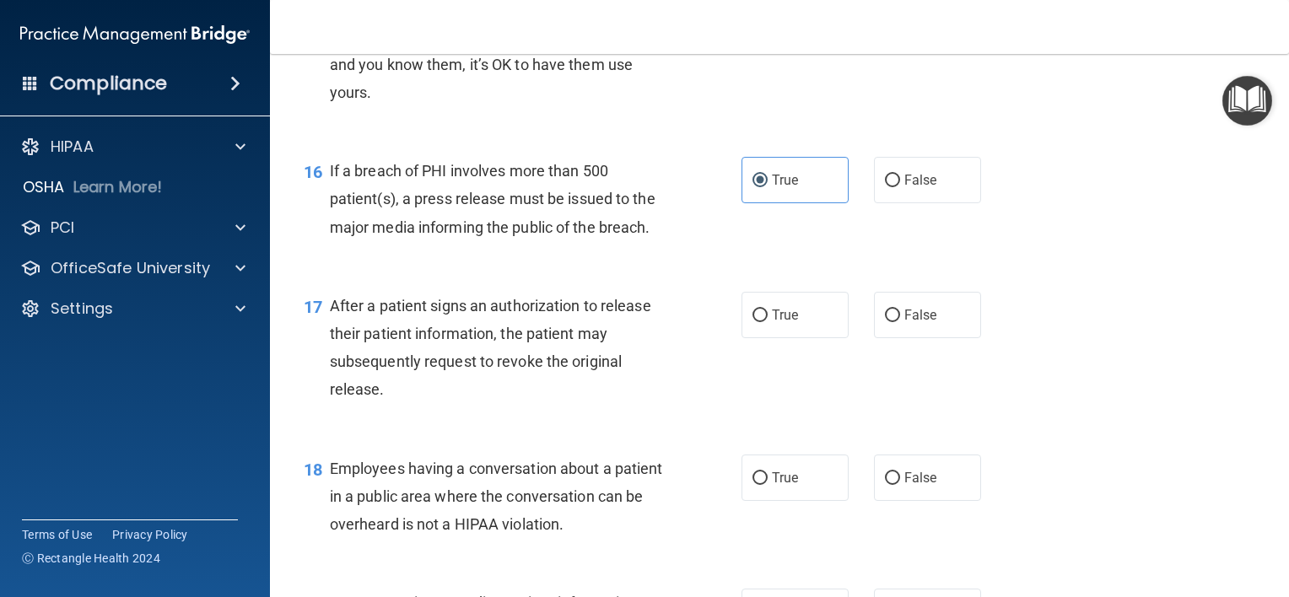
scroll to position [2194, 0]
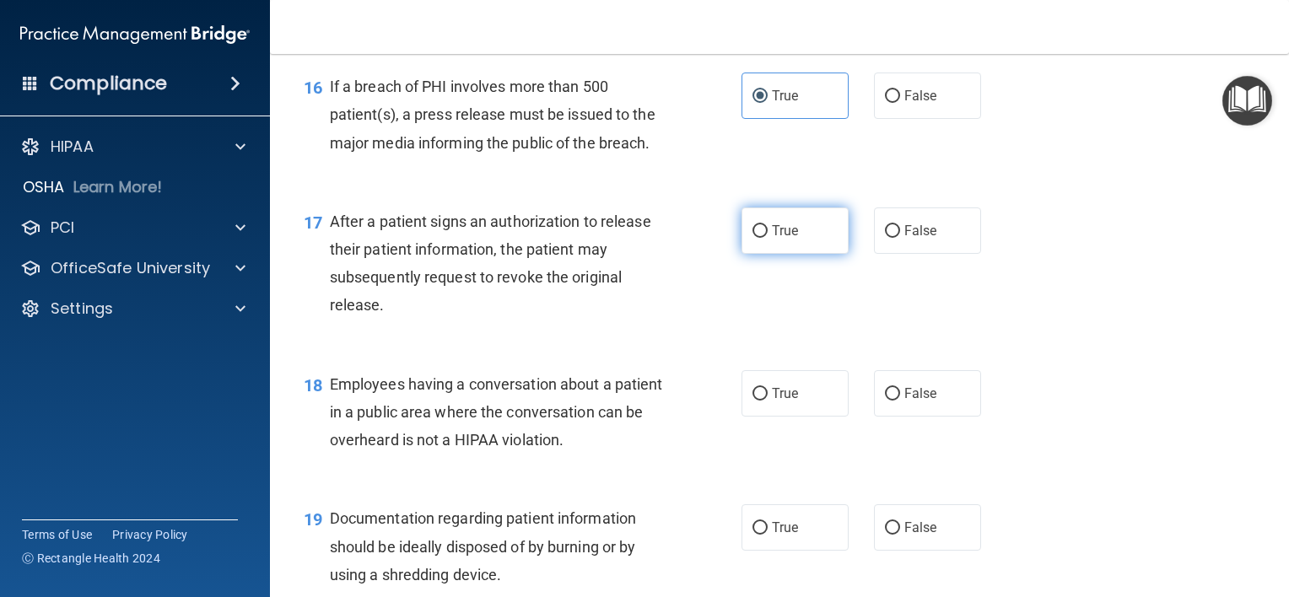
click at [753, 238] on input "True" at bounding box center [760, 231] width 15 height 13
radio input "true"
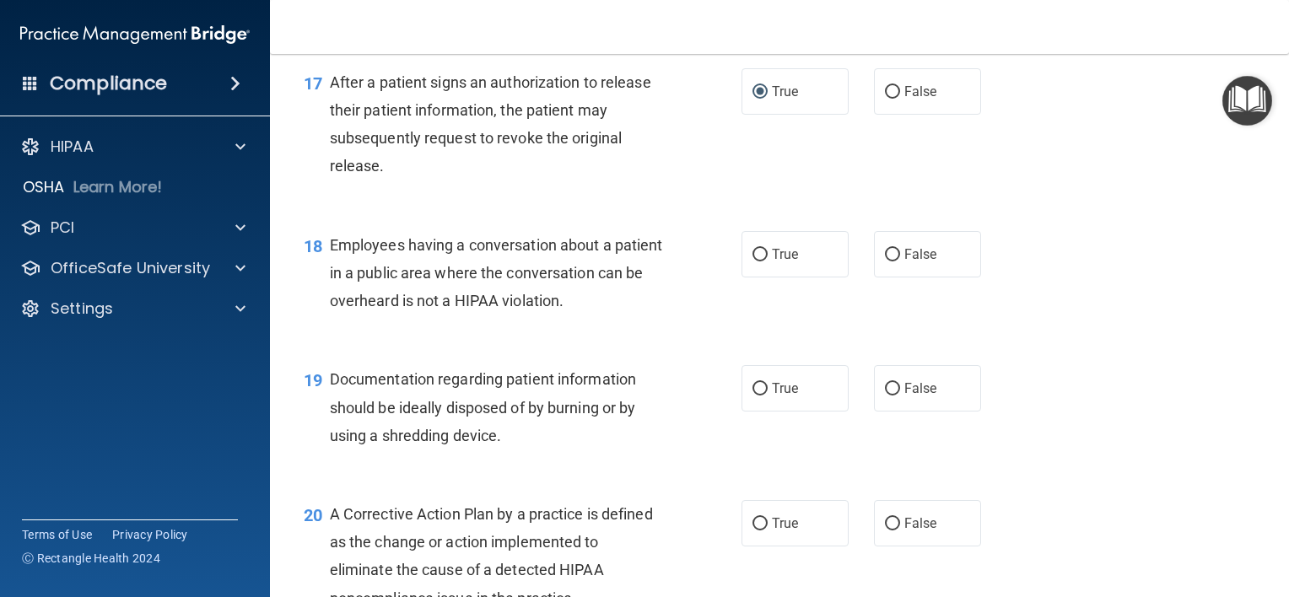
scroll to position [2362, 0]
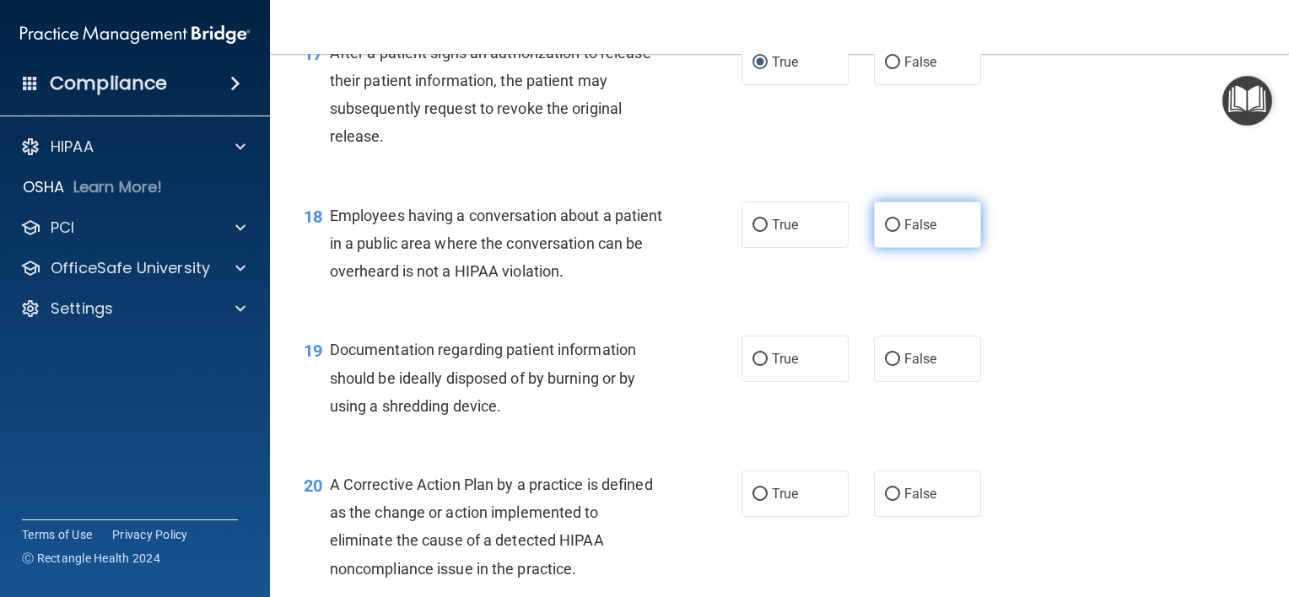
click at [891, 232] on input "False" at bounding box center [892, 225] width 15 height 13
radio input "true"
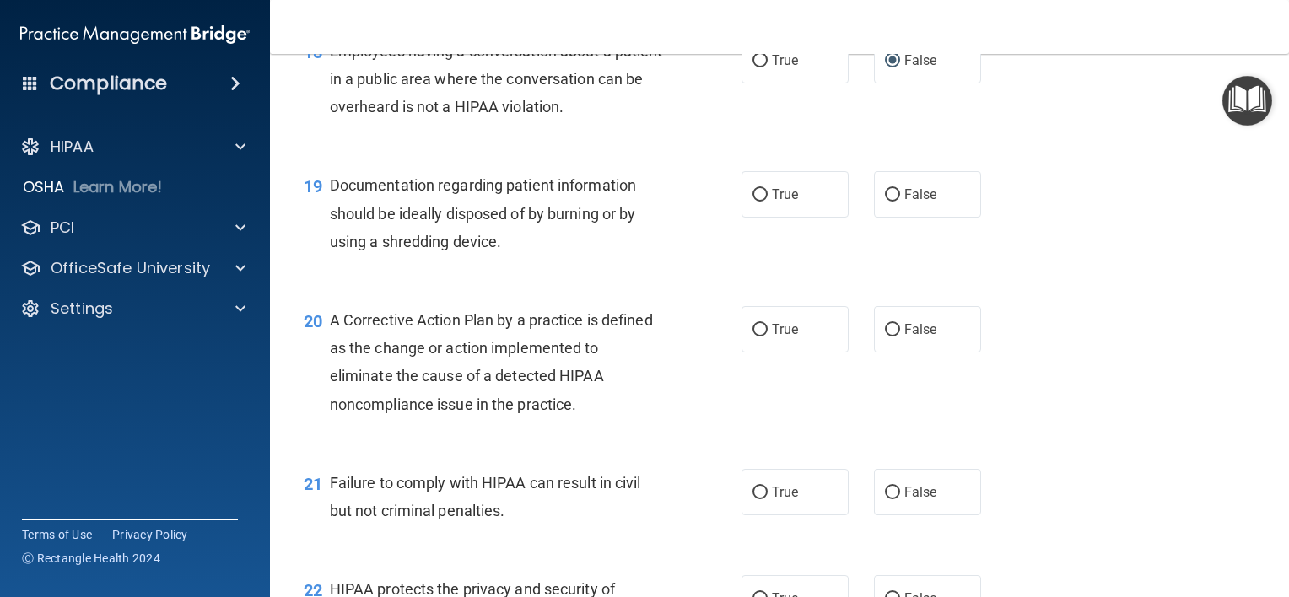
scroll to position [2531, 0]
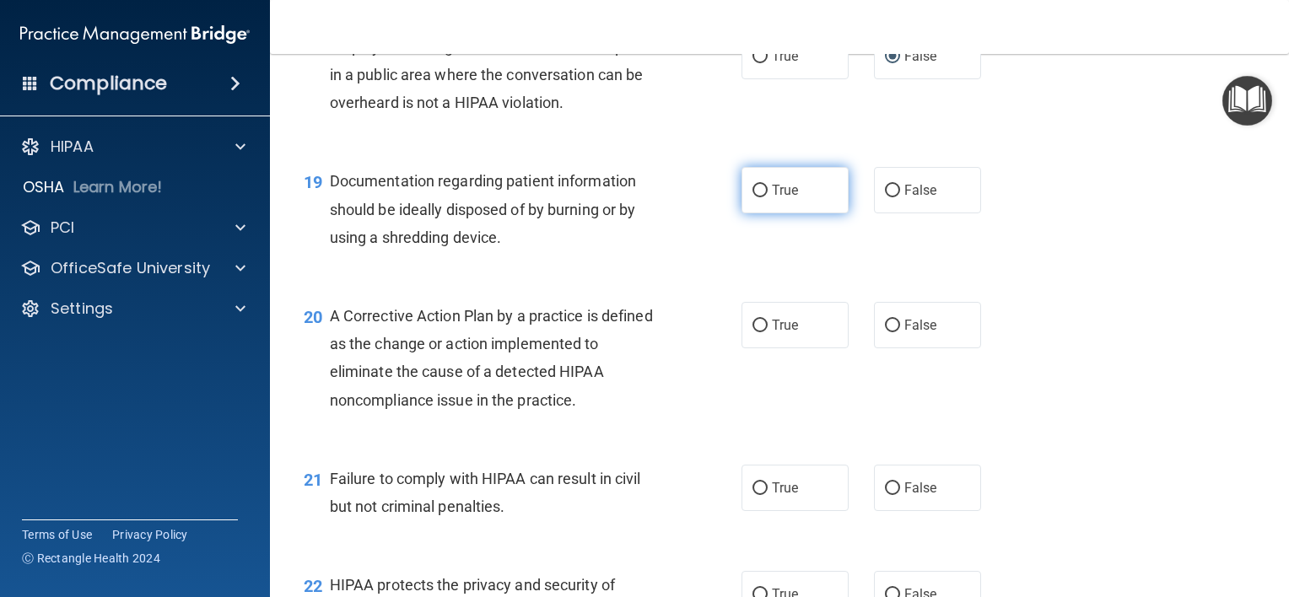
click at [753, 197] on input "True" at bounding box center [760, 191] width 15 height 13
radio input "true"
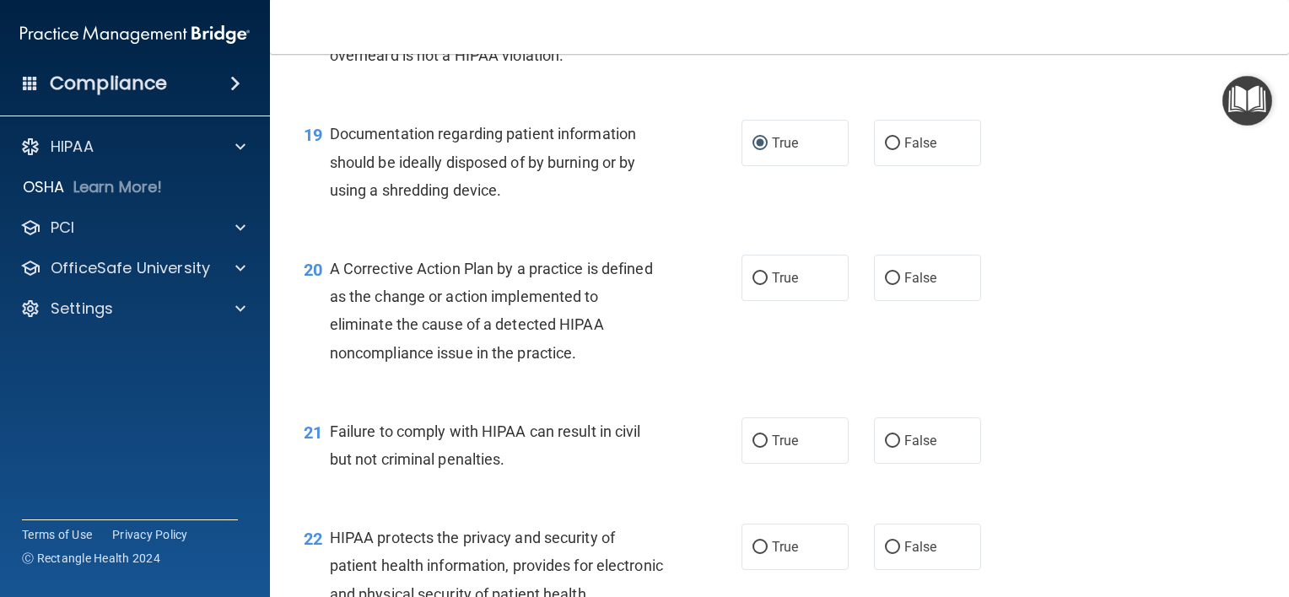
scroll to position [2615, 0]
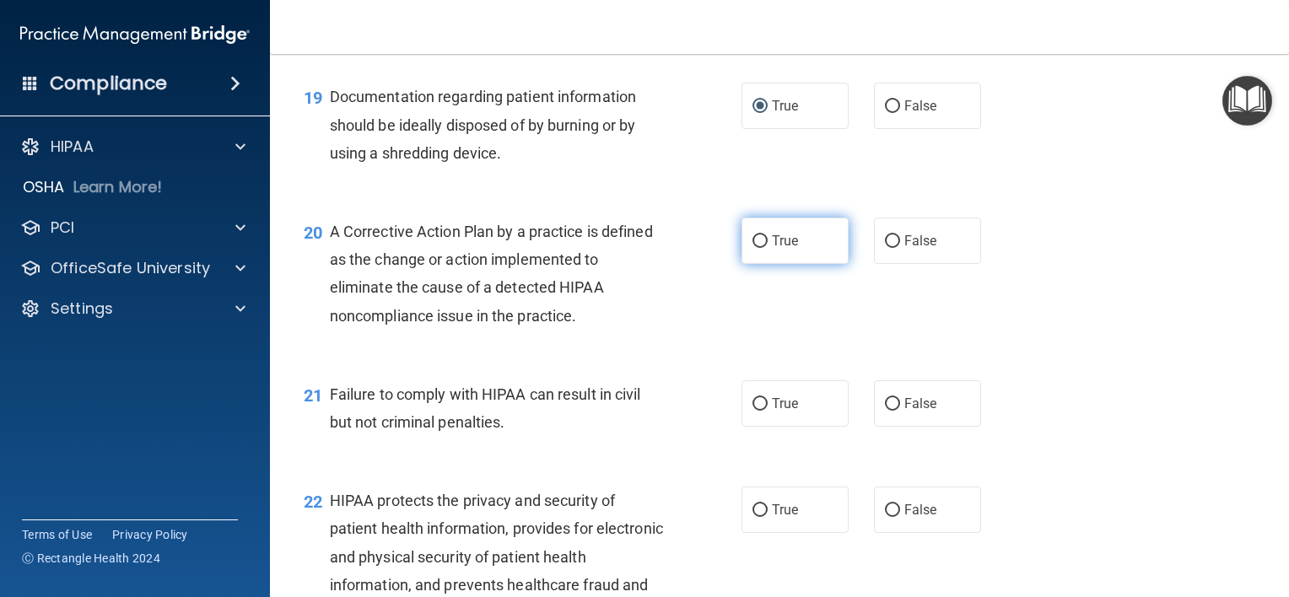
click at [763, 264] on label "True" at bounding box center [795, 241] width 107 height 46
click at [763, 248] on input "True" at bounding box center [760, 241] width 15 height 13
radio input "true"
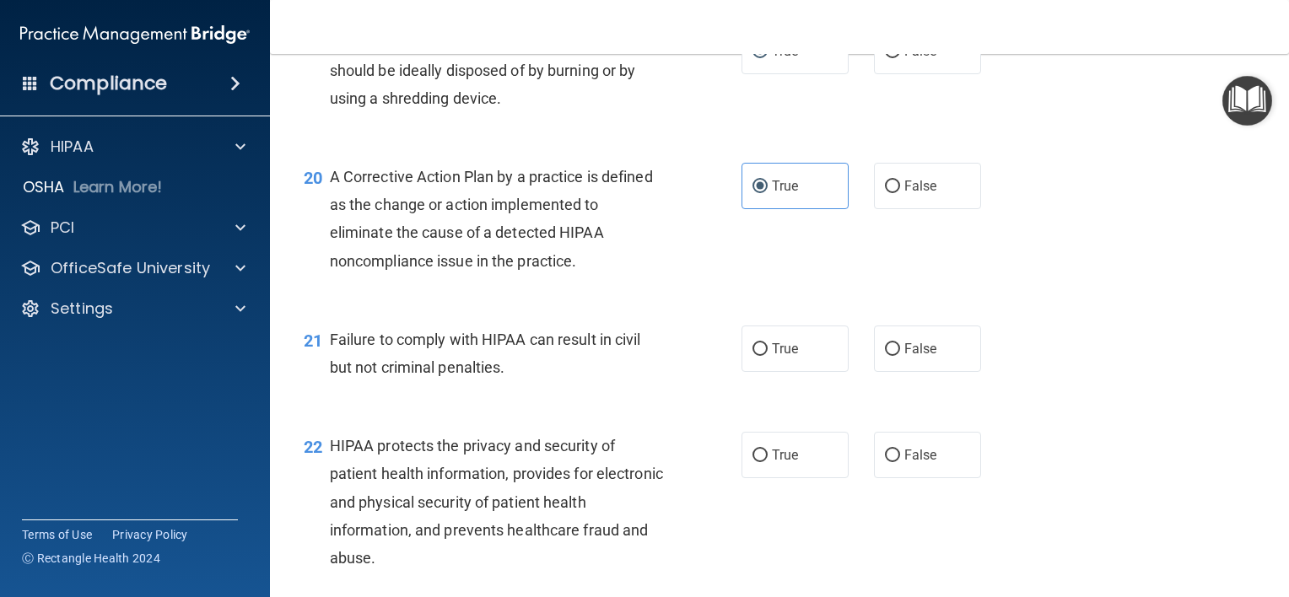
scroll to position [2700, 0]
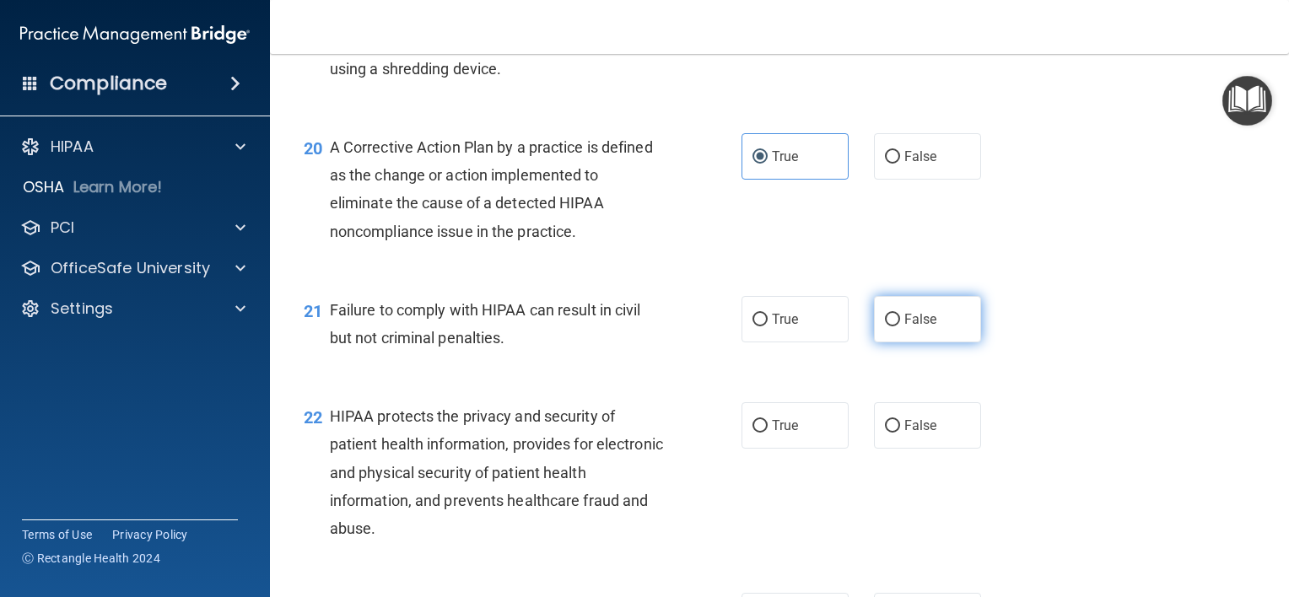
click at [891, 327] on input "False" at bounding box center [892, 320] width 15 height 13
radio input "true"
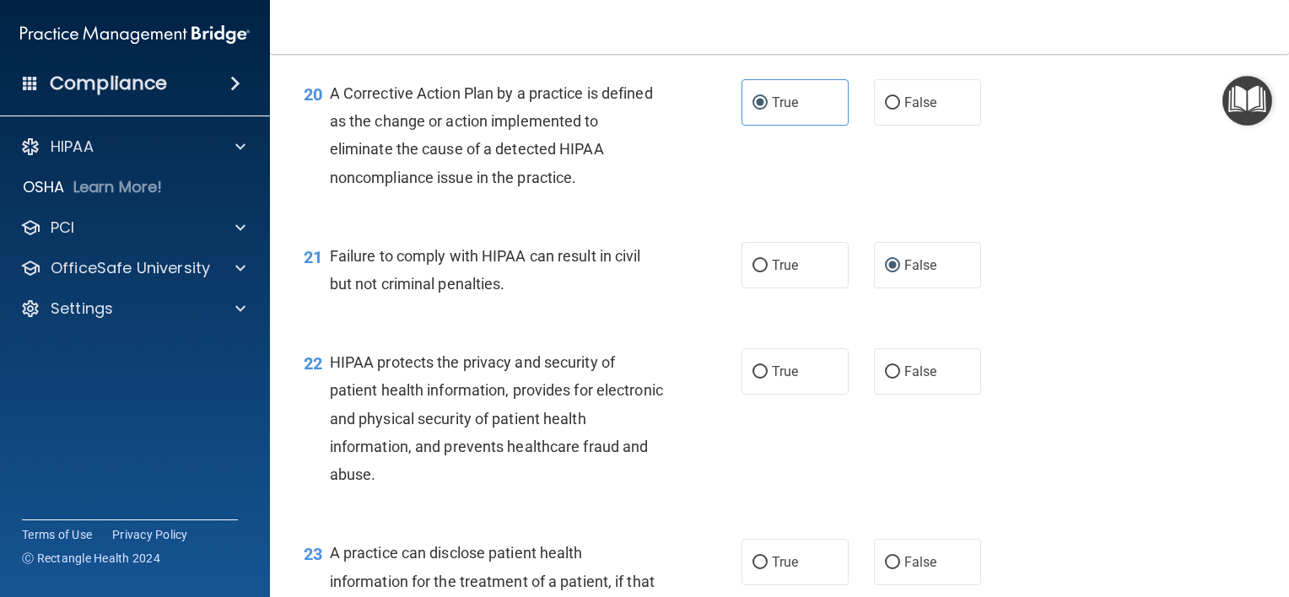
scroll to position [2784, 0]
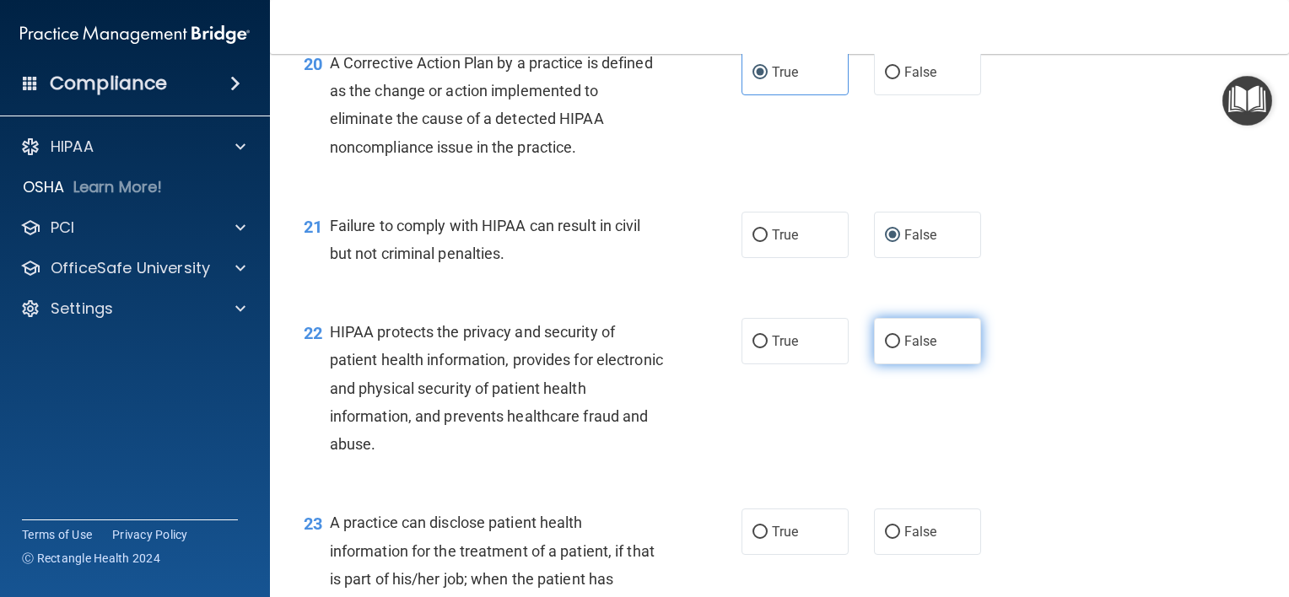
click at [885, 348] on input "False" at bounding box center [892, 342] width 15 height 13
radio input "true"
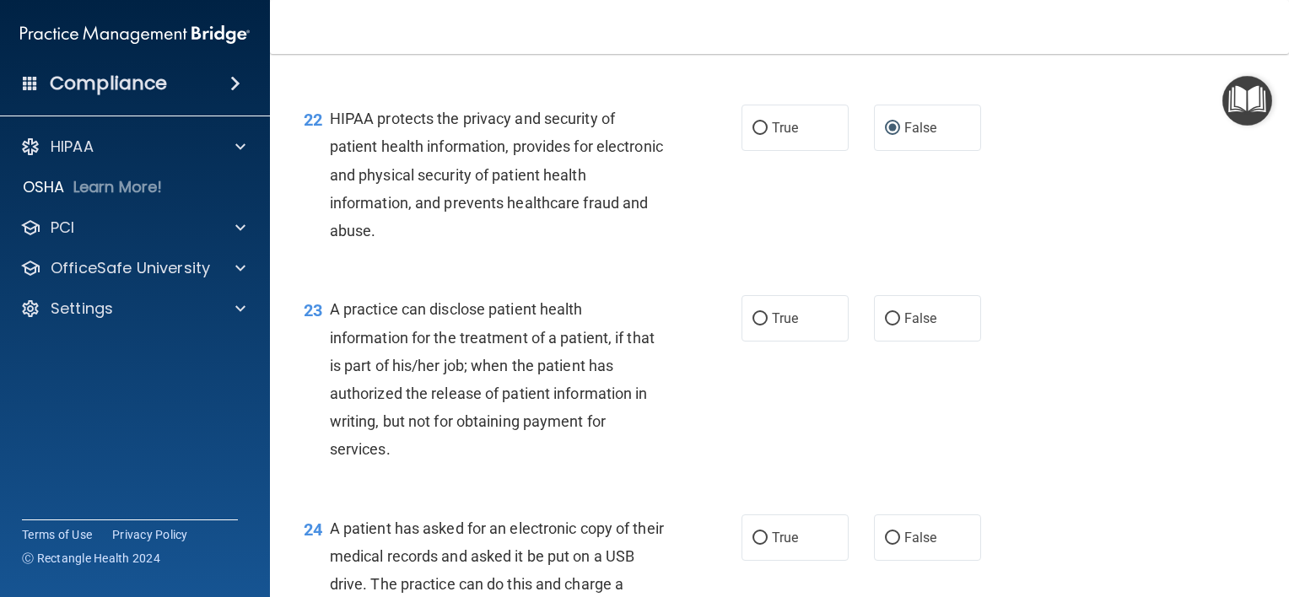
scroll to position [3037, 0]
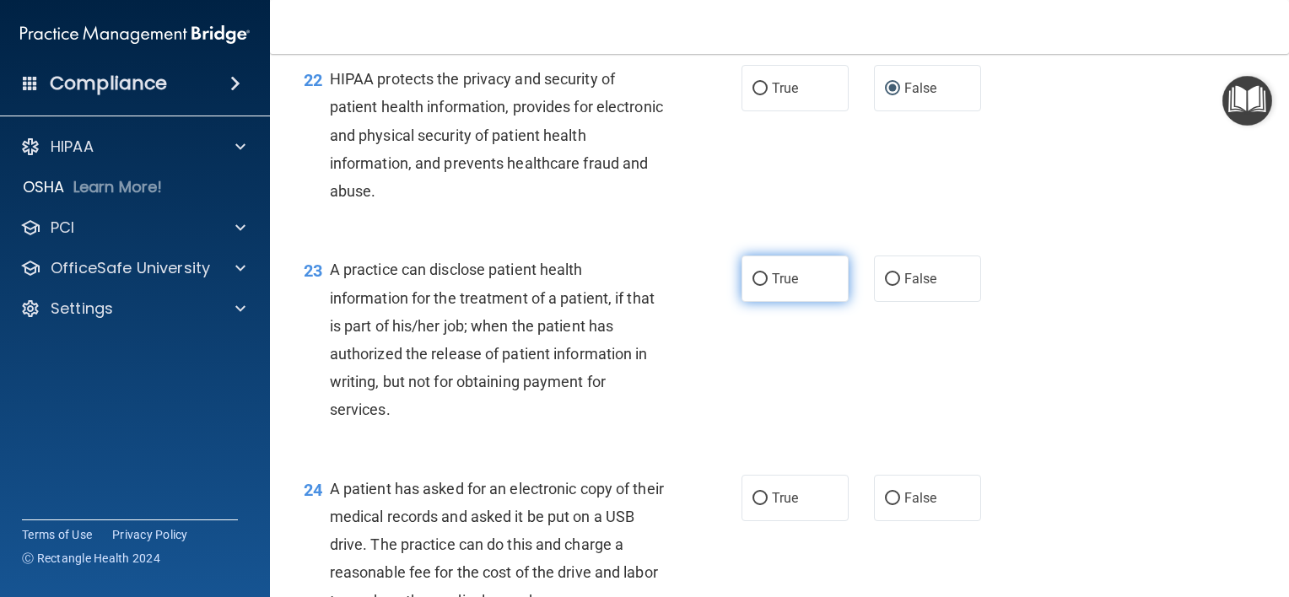
drag, startPoint x: 751, startPoint y: 305, endPoint x: 703, endPoint y: 330, distance: 54.0
click at [753, 286] on input "True" at bounding box center [760, 279] width 15 height 13
radio input "true"
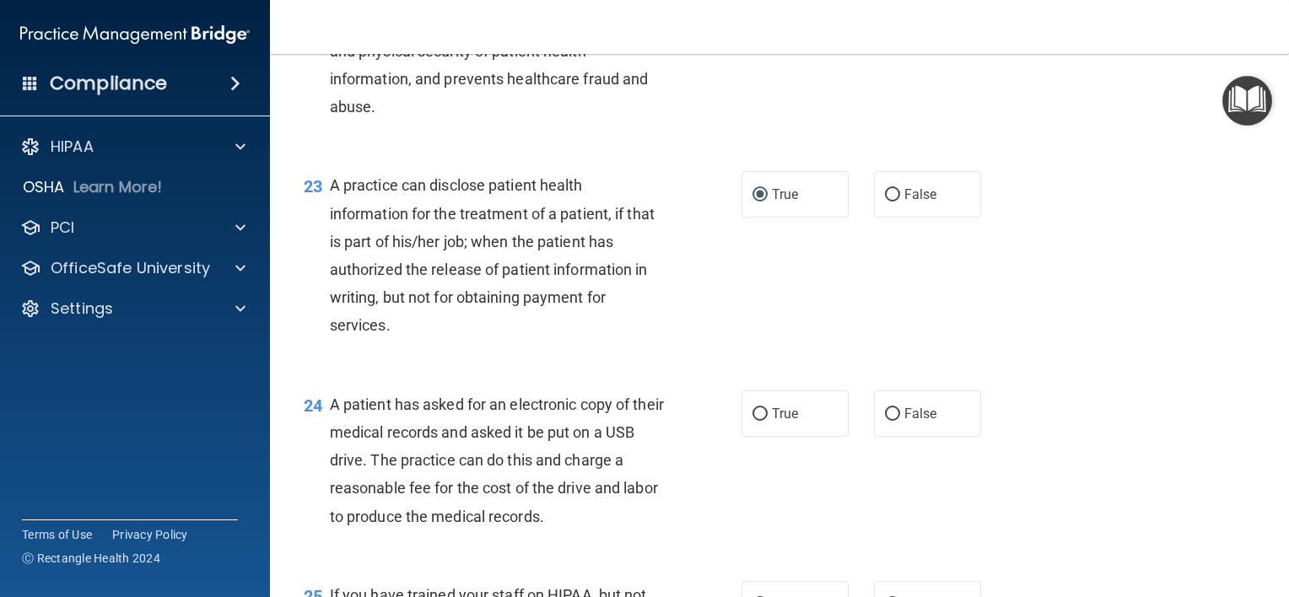
scroll to position [3206, 0]
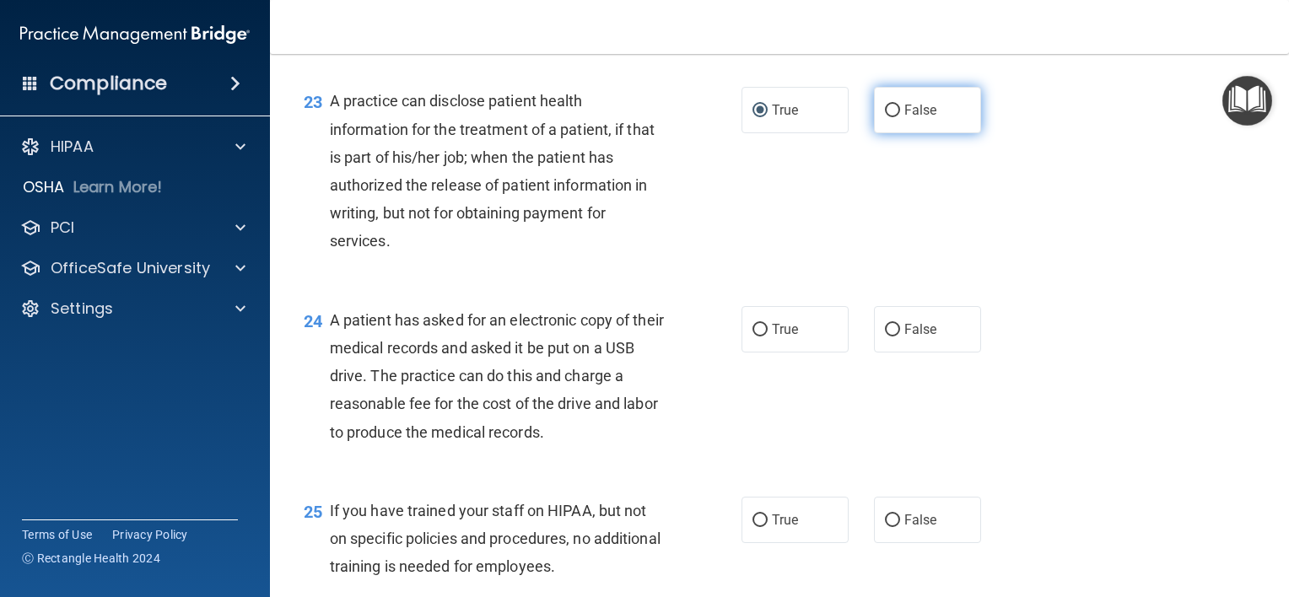
click at [889, 117] on input "False" at bounding box center [892, 111] width 15 height 13
radio input "true"
radio input "false"
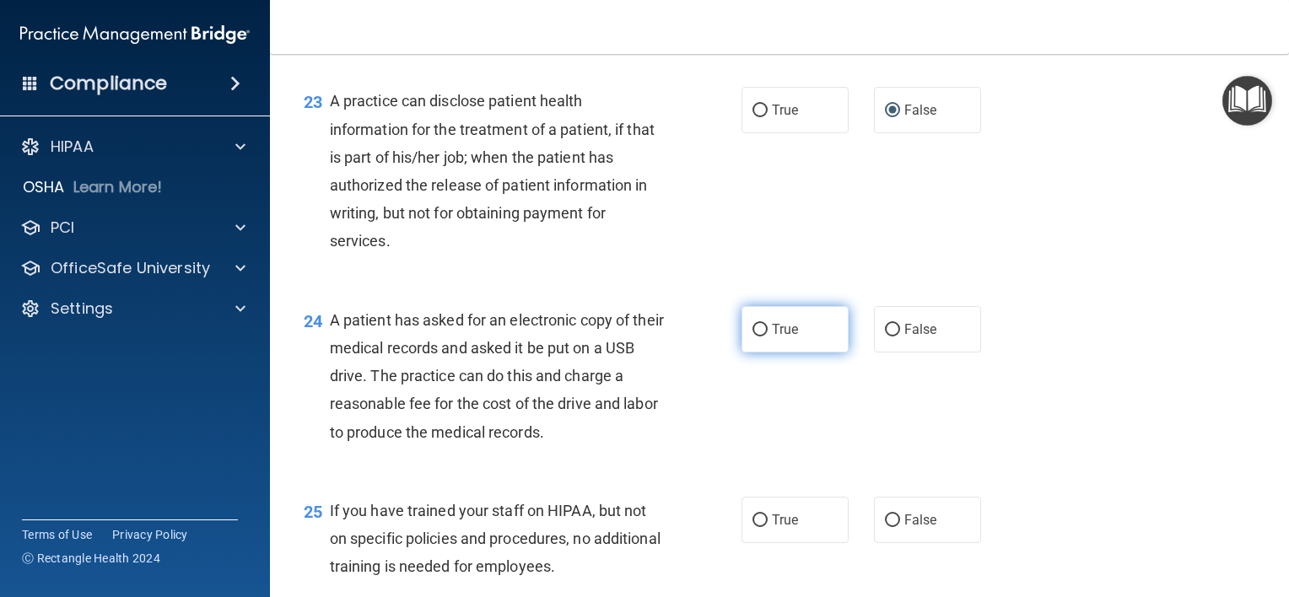
click at [763, 353] on label "True" at bounding box center [795, 329] width 107 height 46
click at [763, 337] on input "True" at bounding box center [760, 330] width 15 height 13
radio input "true"
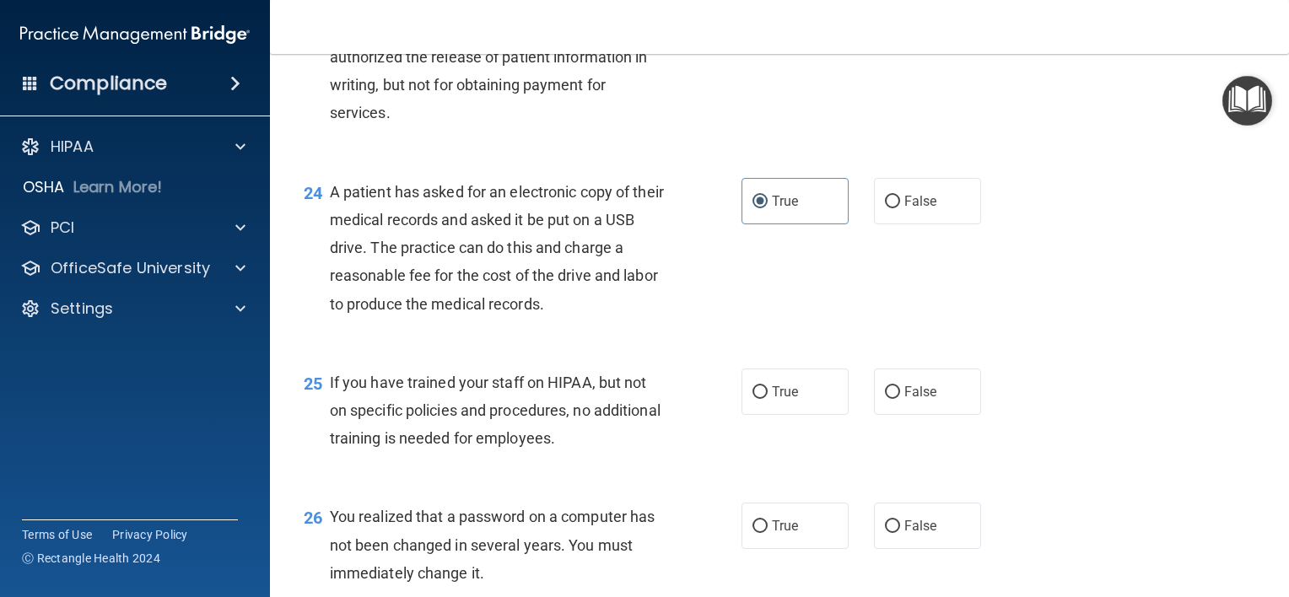
scroll to position [3375, 0]
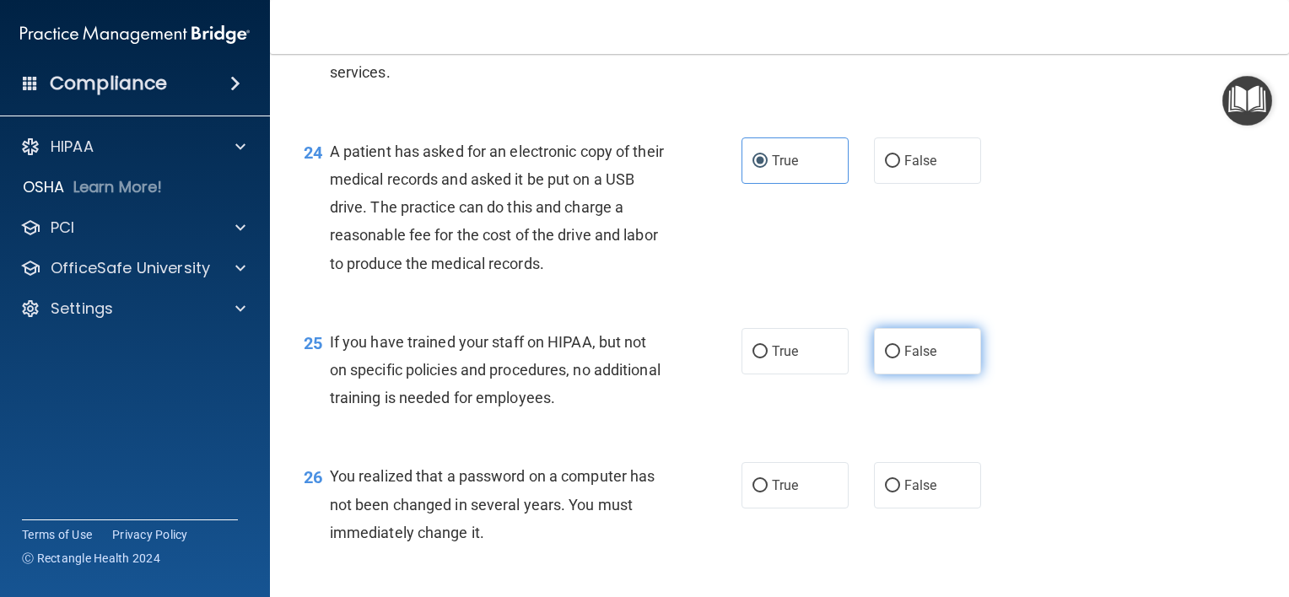
click at [904, 359] on span "False" at bounding box center [920, 351] width 33 height 16
click at [899, 359] on input "False" at bounding box center [892, 352] width 15 height 13
radio input "true"
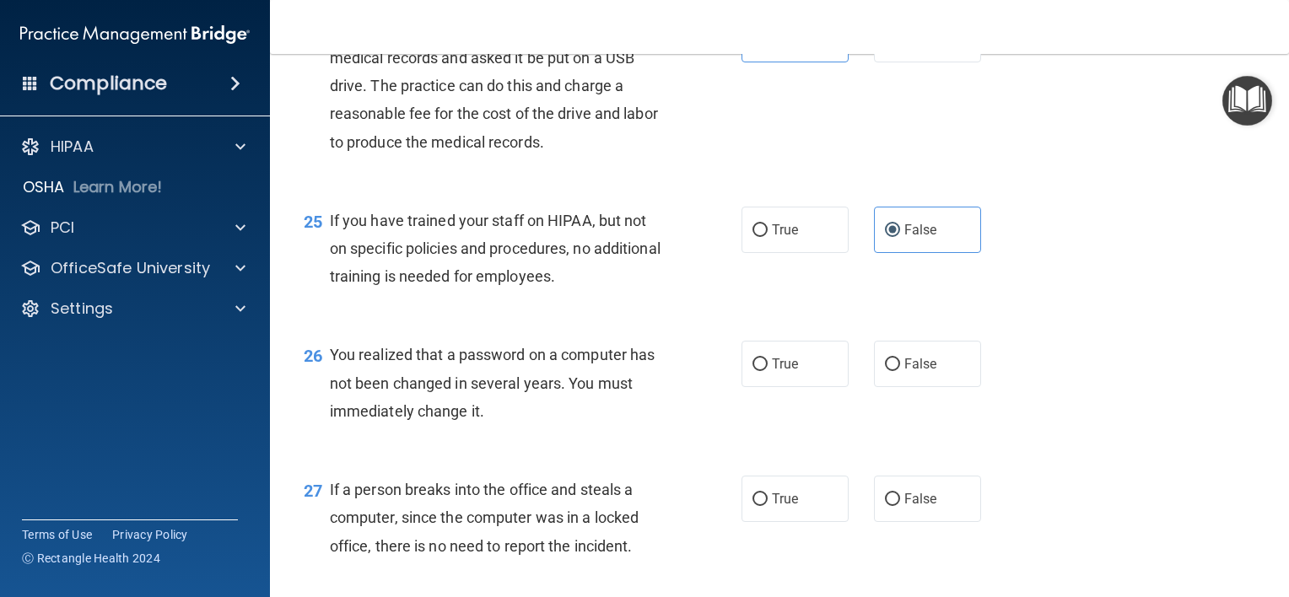
scroll to position [3544, 0]
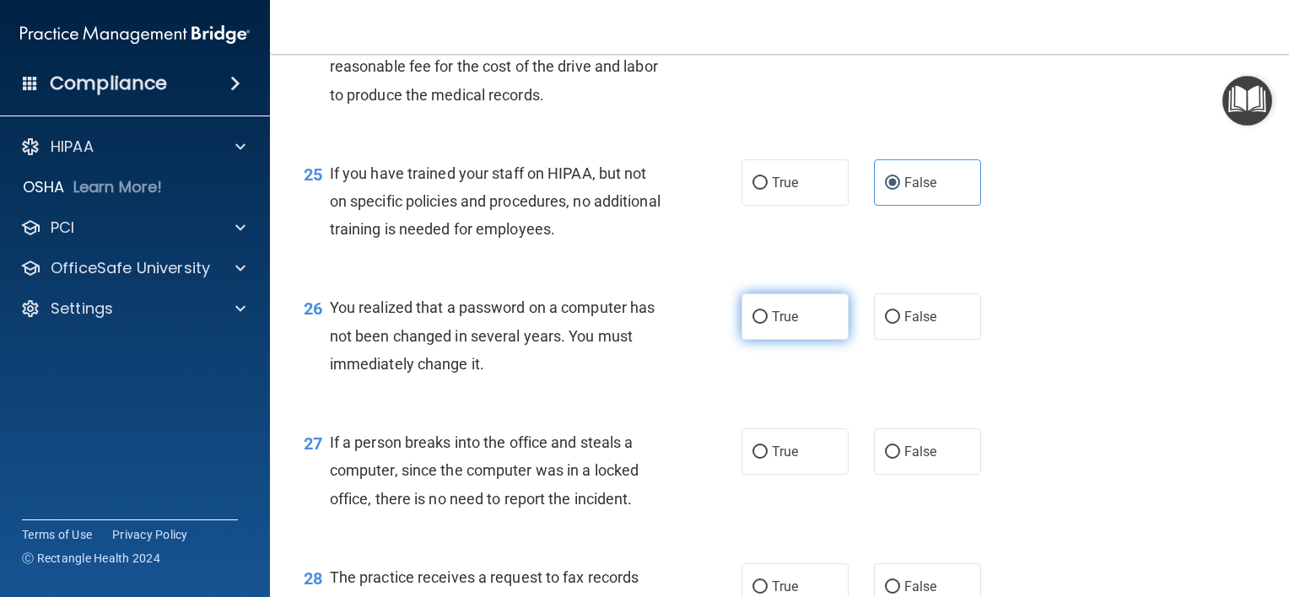
click at [753, 324] on input "True" at bounding box center [760, 317] width 15 height 13
radio input "true"
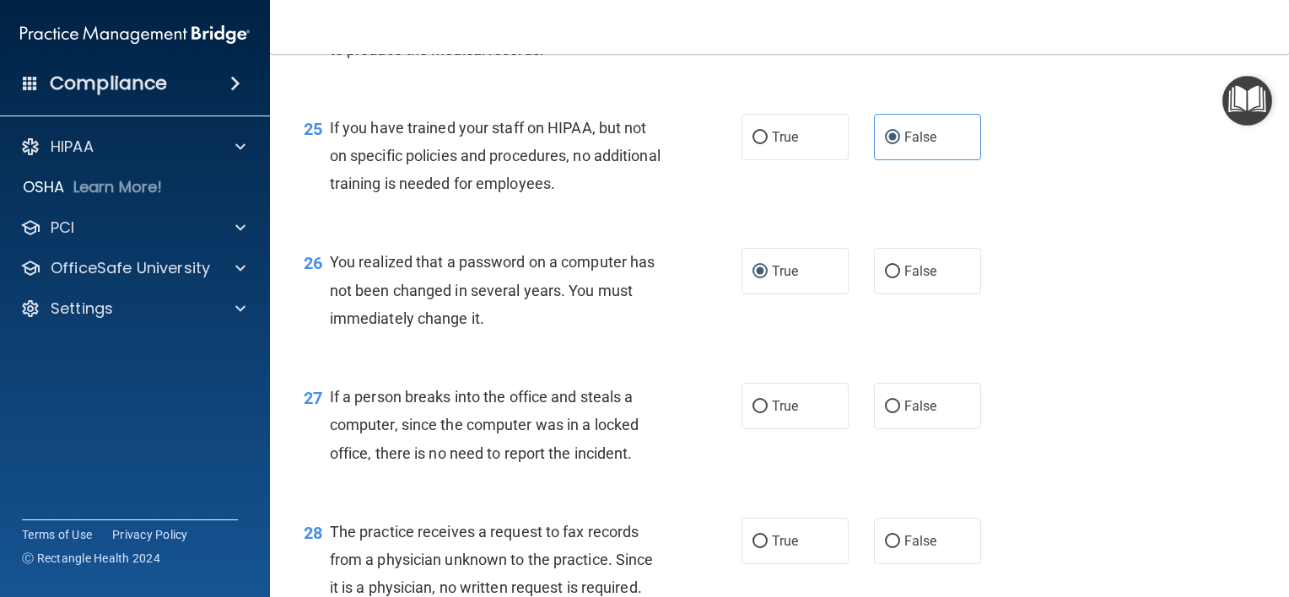
scroll to position [3712, 0]
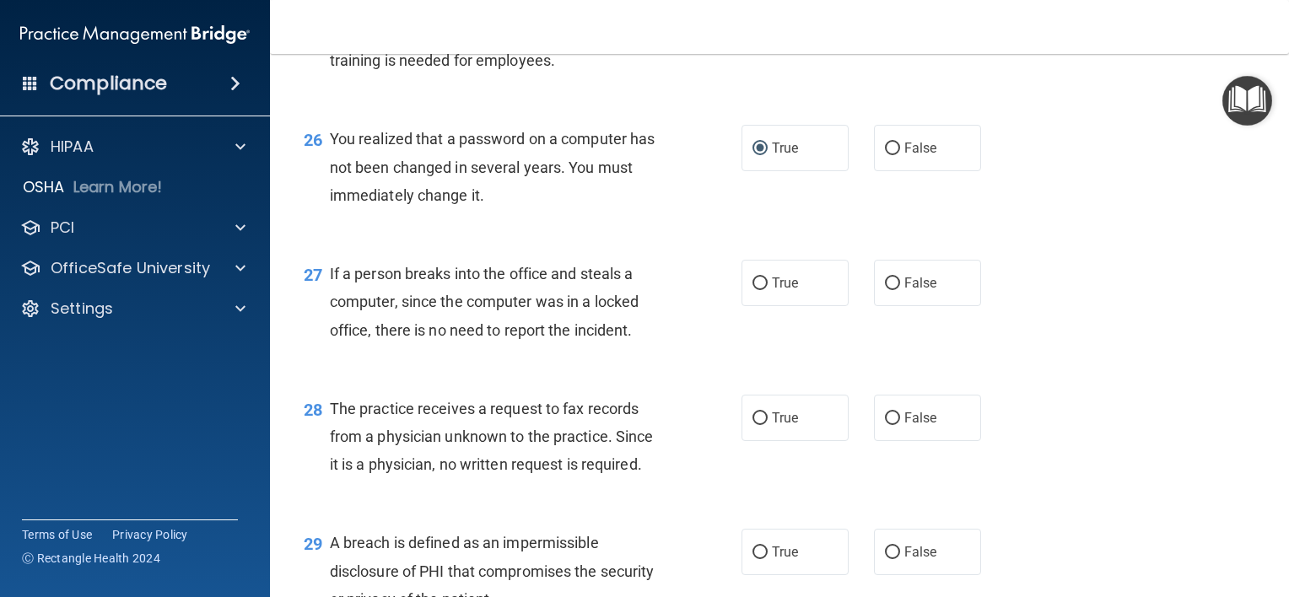
drag, startPoint x: 877, startPoint y: 316, endPoint x: 861, endPoint y: 332, distance: 23.3
click at [885, 290] on input "False" at bounding box center [892, 284] width 15 height 13
radio input "true"
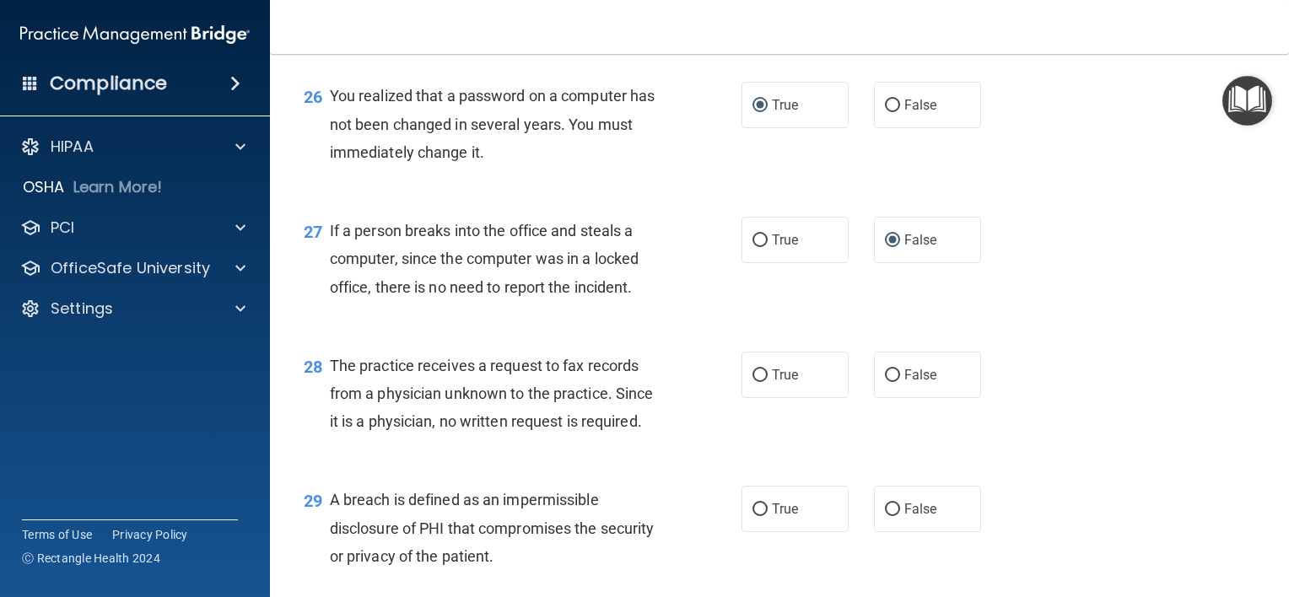
scroll to position [3797, 0]
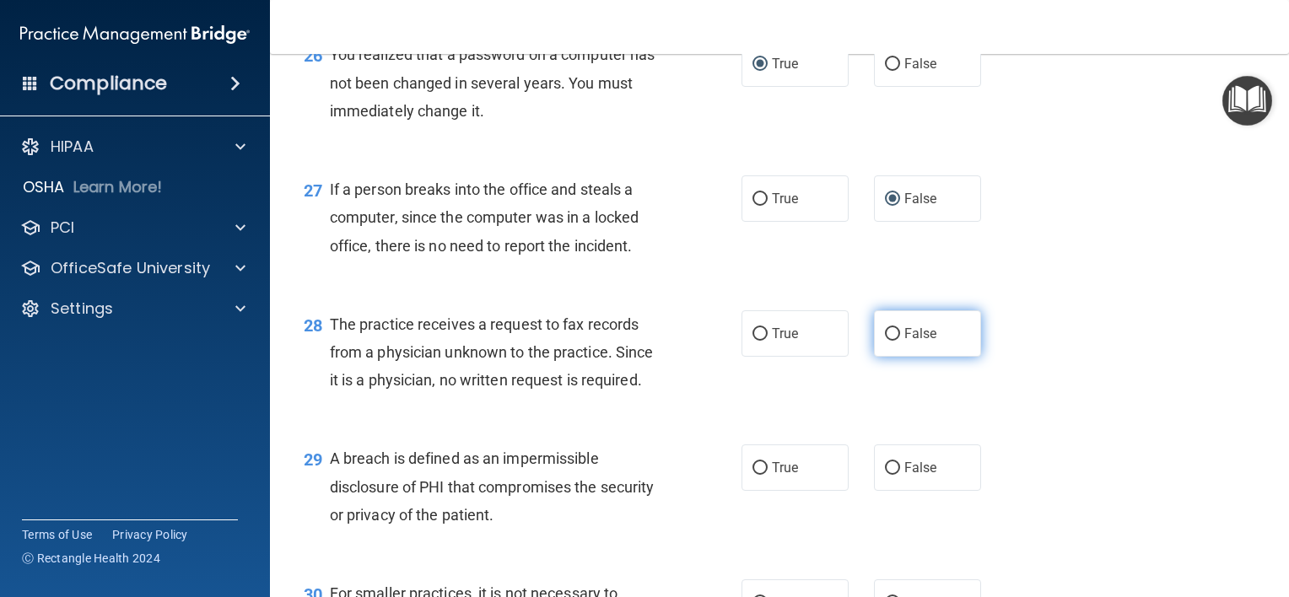
click at [885, 341] on input "False" at bounding box center [892, 334] width 15 height 13
radio input "true"
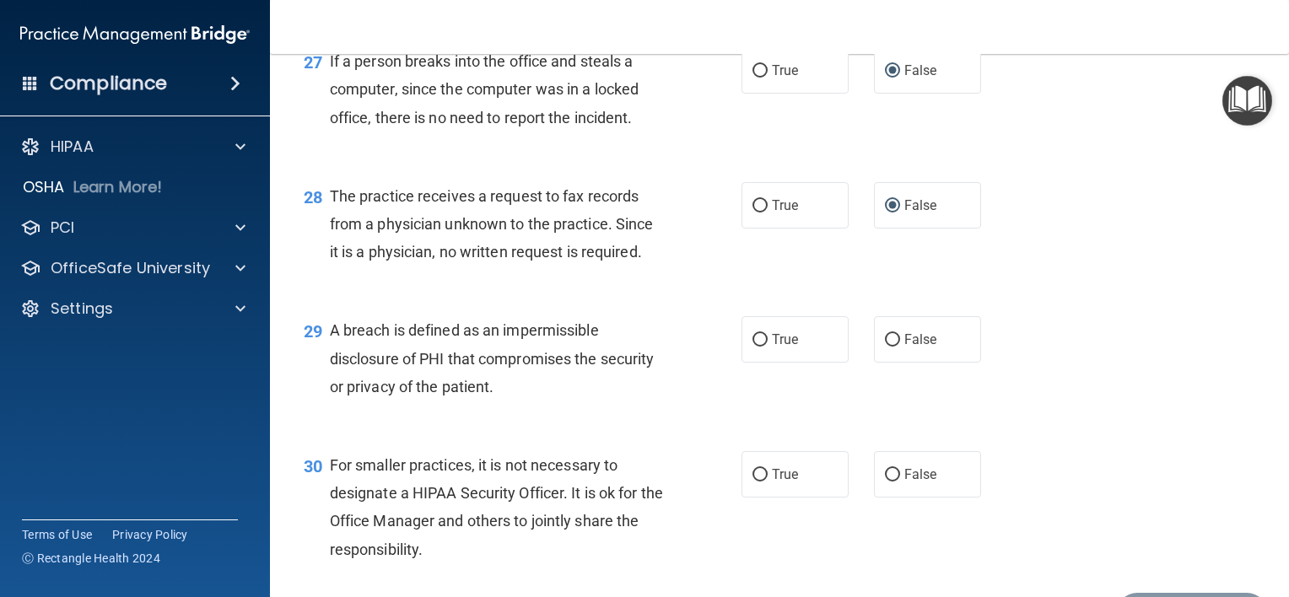
scroll to position [3965, 0]
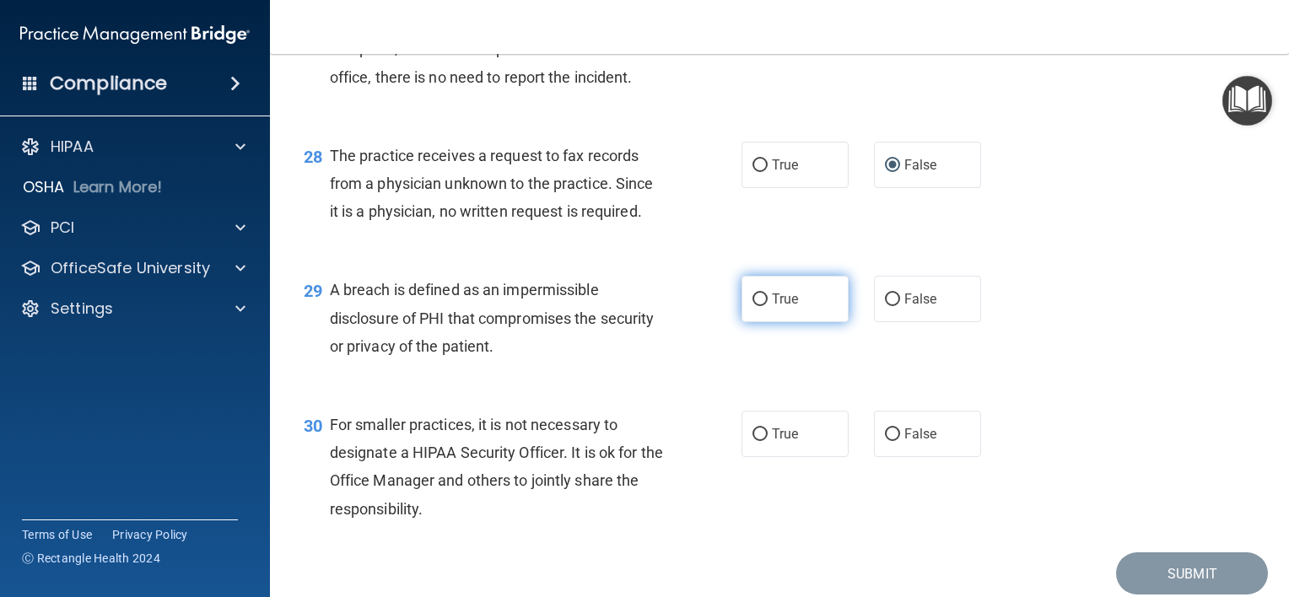
click at [756, 306] on input "True" at bounding box center [760, 300] width 15 height 13
radio input "true"
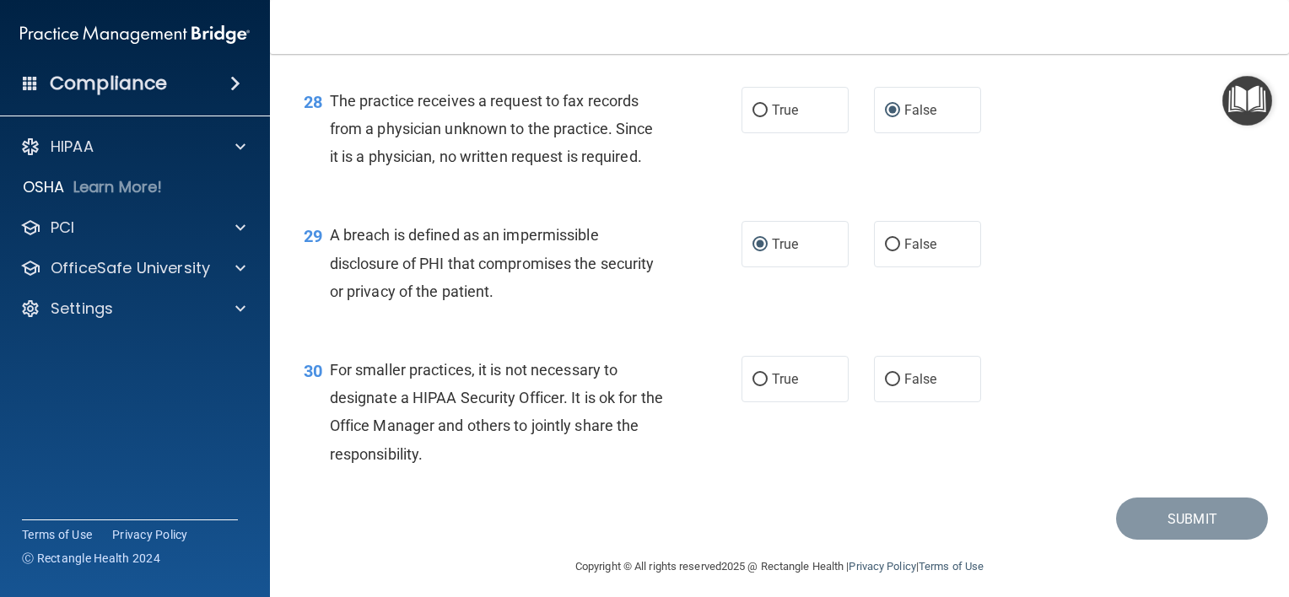
scroll to position [4059, 0]
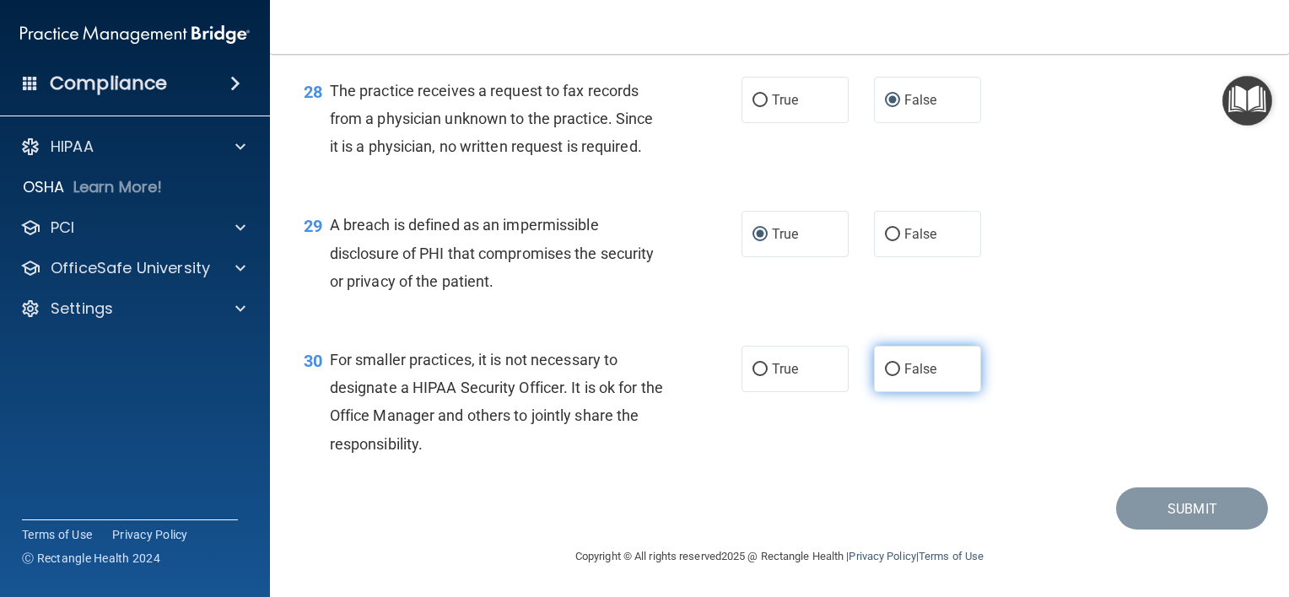
click at [888, 359] on label "False" at bounding box center [927, 369] width 107 height 46
click at [888, 364] on input "False" at bounding box center [892, 370] width 15 height 13
radio input "true"
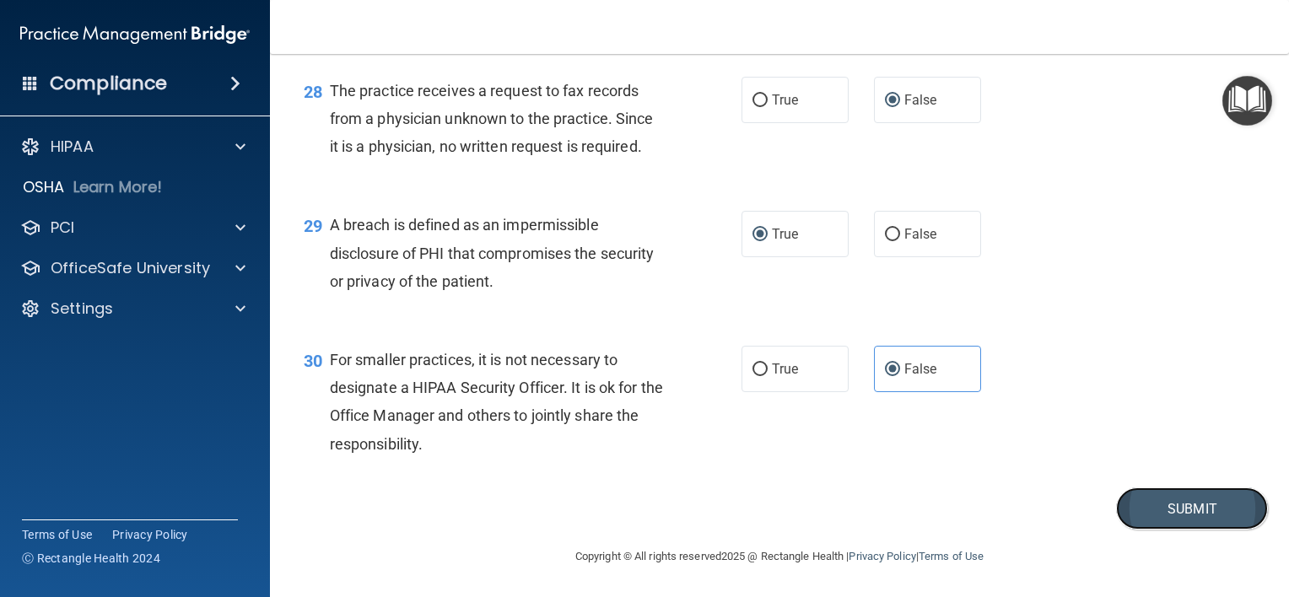
click at [1184, 515] on button "Submit" at bounding box center [1192, 509] width 152 height 43
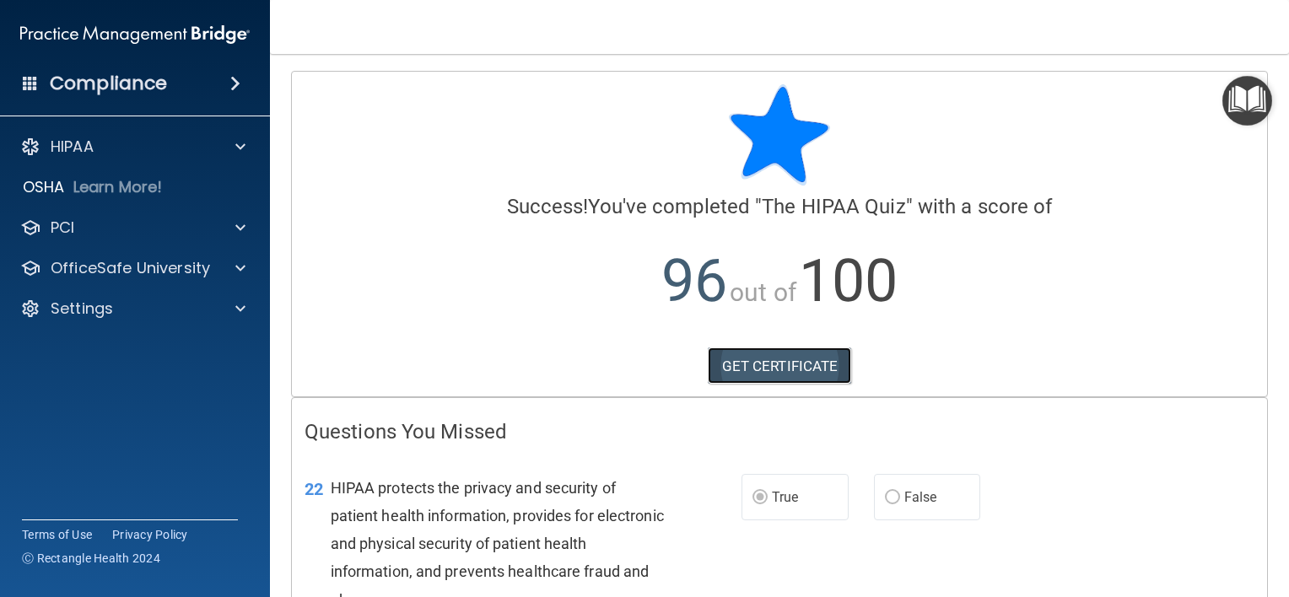
click at [773, 361] on link "GET CERTIFICATE" at bounding box center [780, 366] width 144 height 37
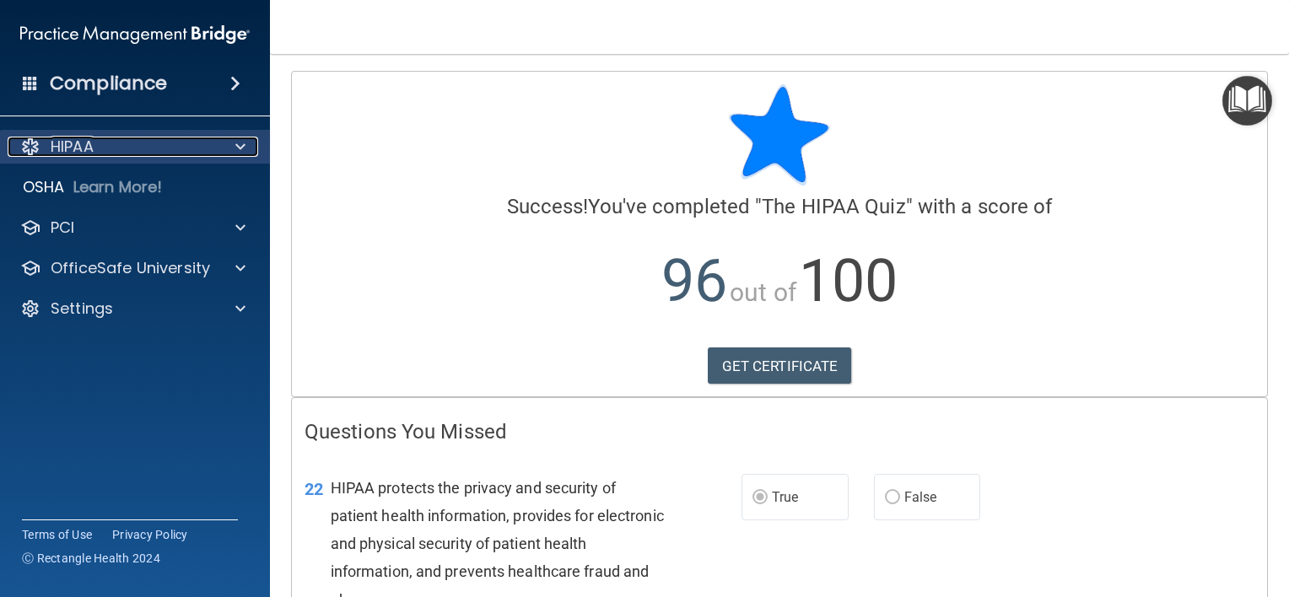
click at [131, 152] on div "HIPAA" at bounding box center [112, 147] width 209 height 20
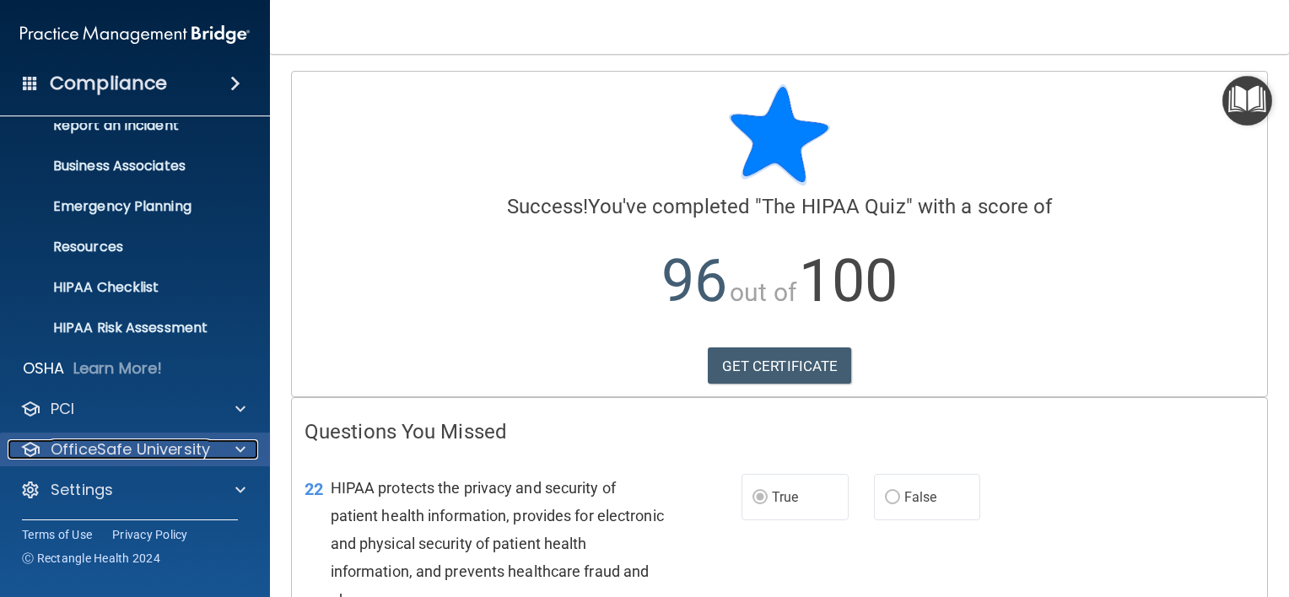
click at [148, 458] on p "OfficeSafe University" at bounding box center [130, 450] width 159 height 20
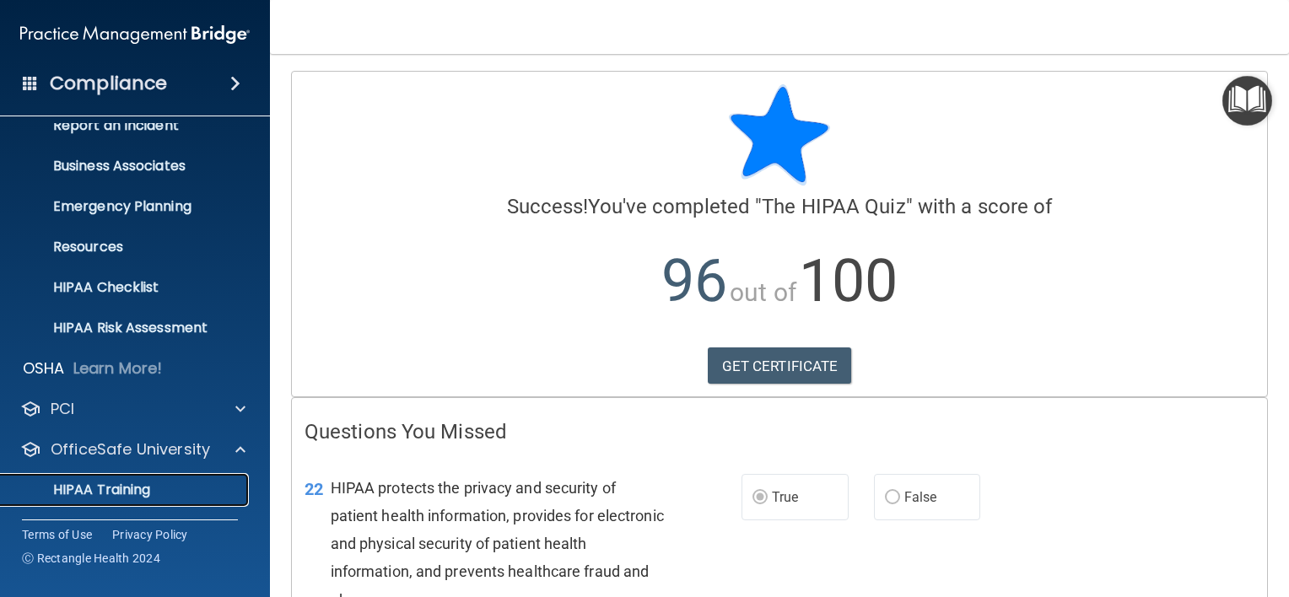
click at [147, 482] on p "HIPAA Training" at bounding box center [80, 490] width 139 height 17
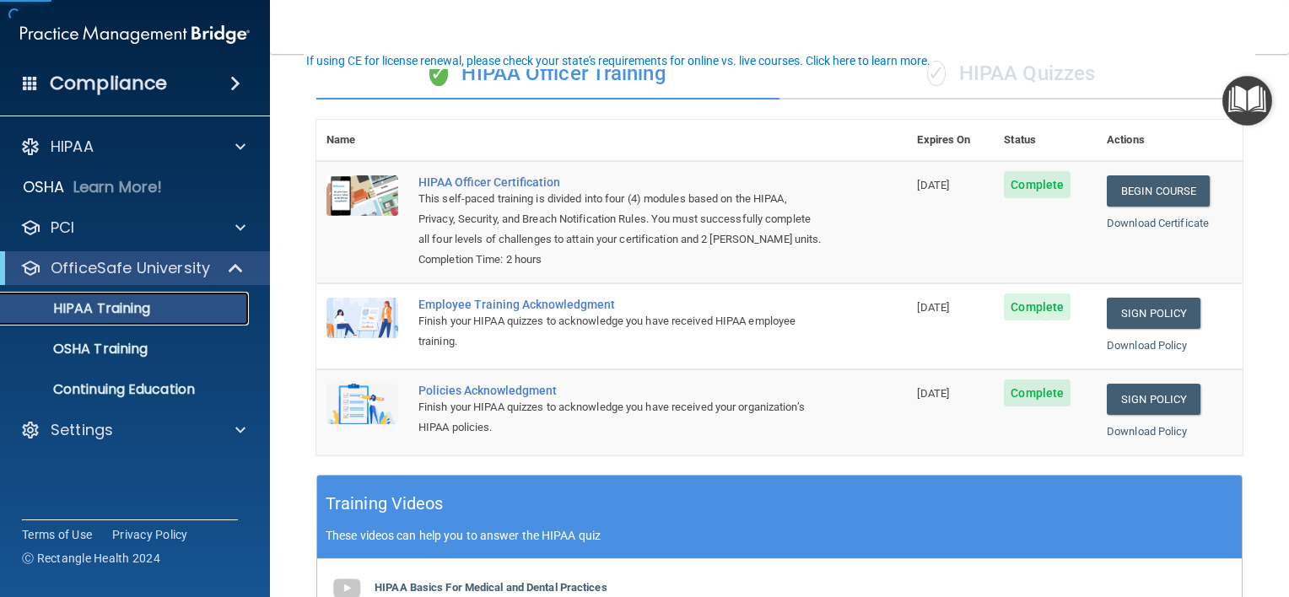
scroll to position [111, 0]
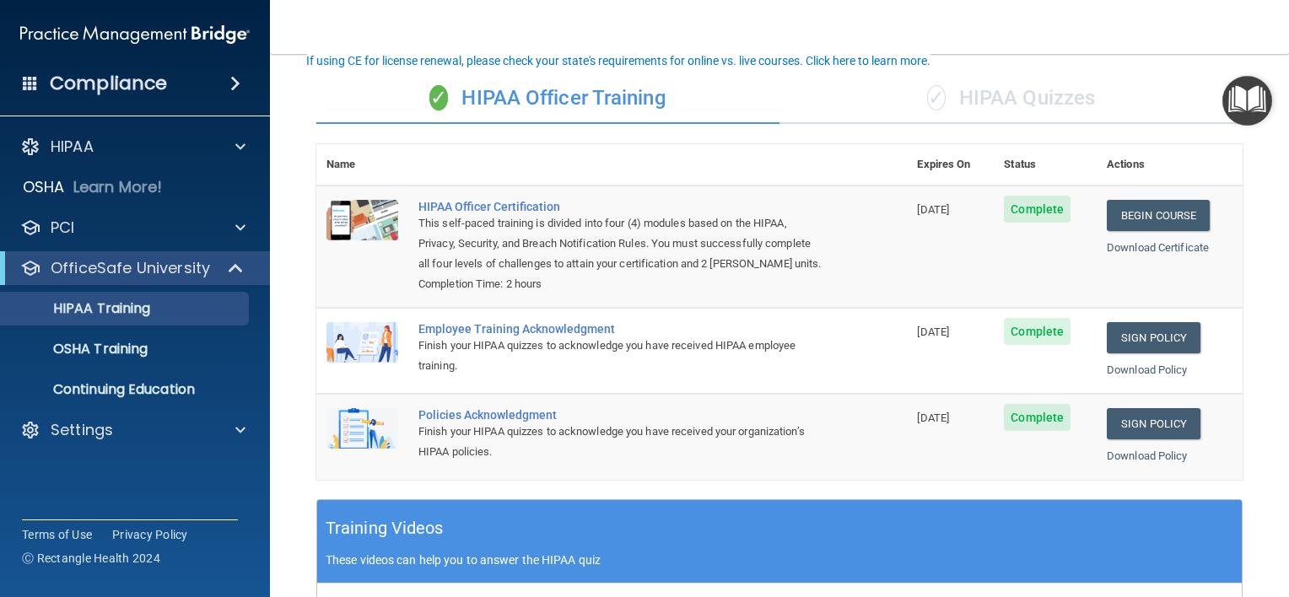
click at [1023, 90] on div "✓ HIPAA Quizzes" at bounding box center [1011, 98] width 463 height 51
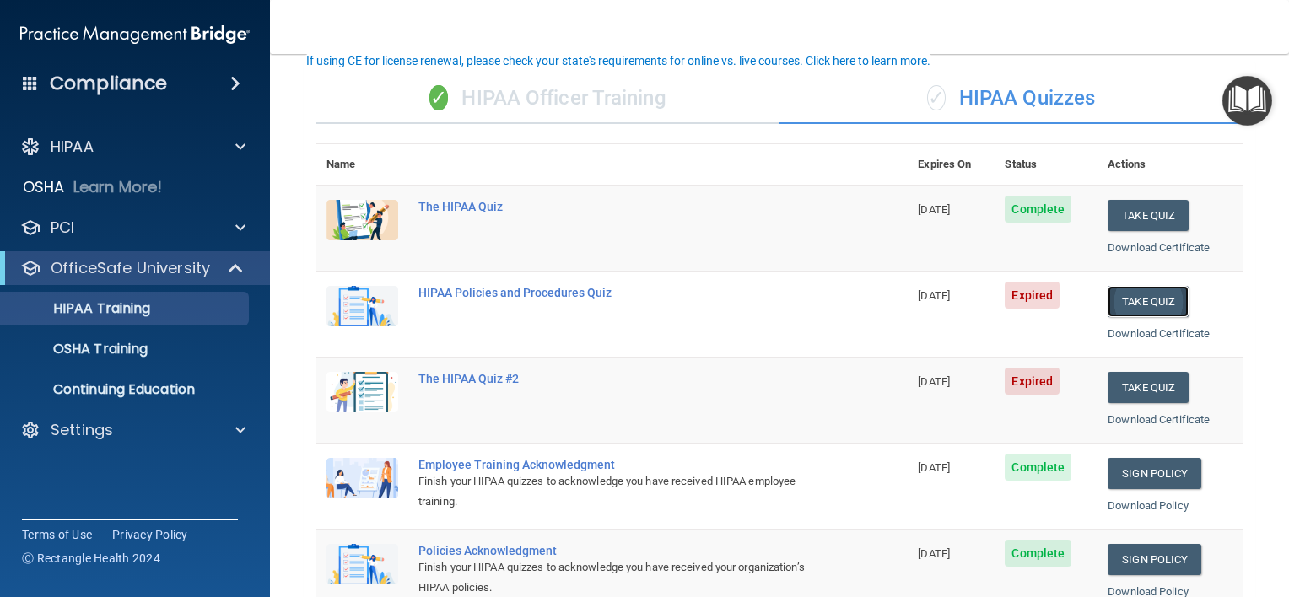
click at [1146, 302] on button "Take Quiz" at bounding box center [1148, 301] width 81 height 31
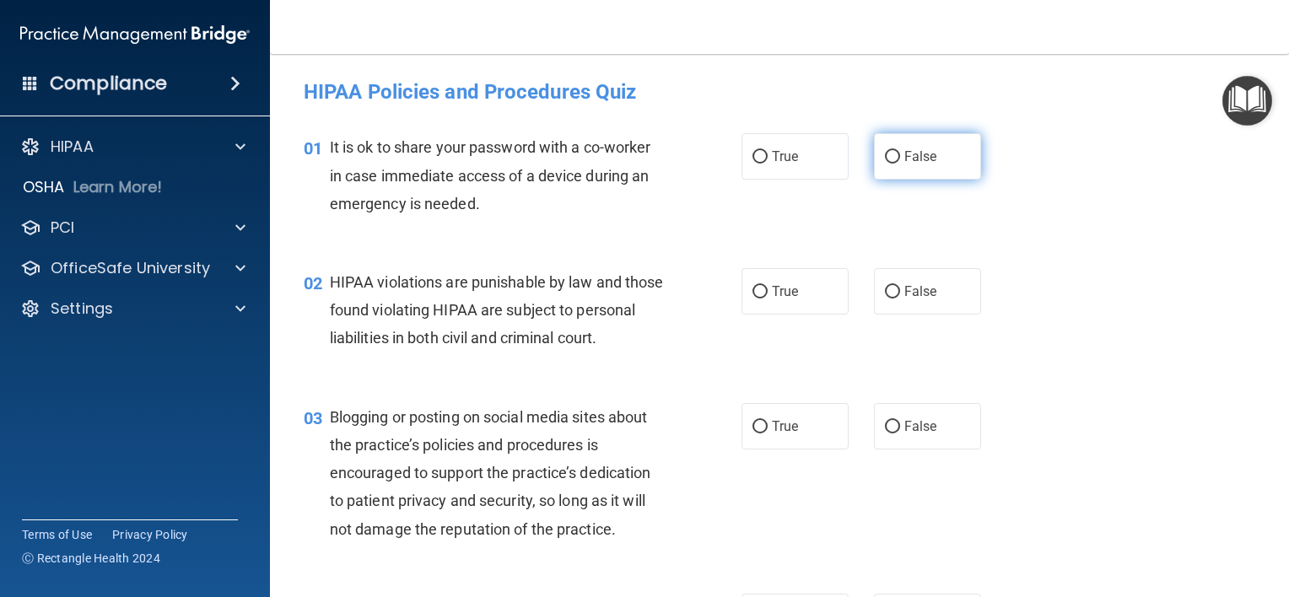
click at [885, 155] on input "False" at bounding box center [892, 157] width 15 height 13
radio input "true"
click at [753, 290] on input "True" at bounding box center [760, 292] width 15 height 13
radio input "true"
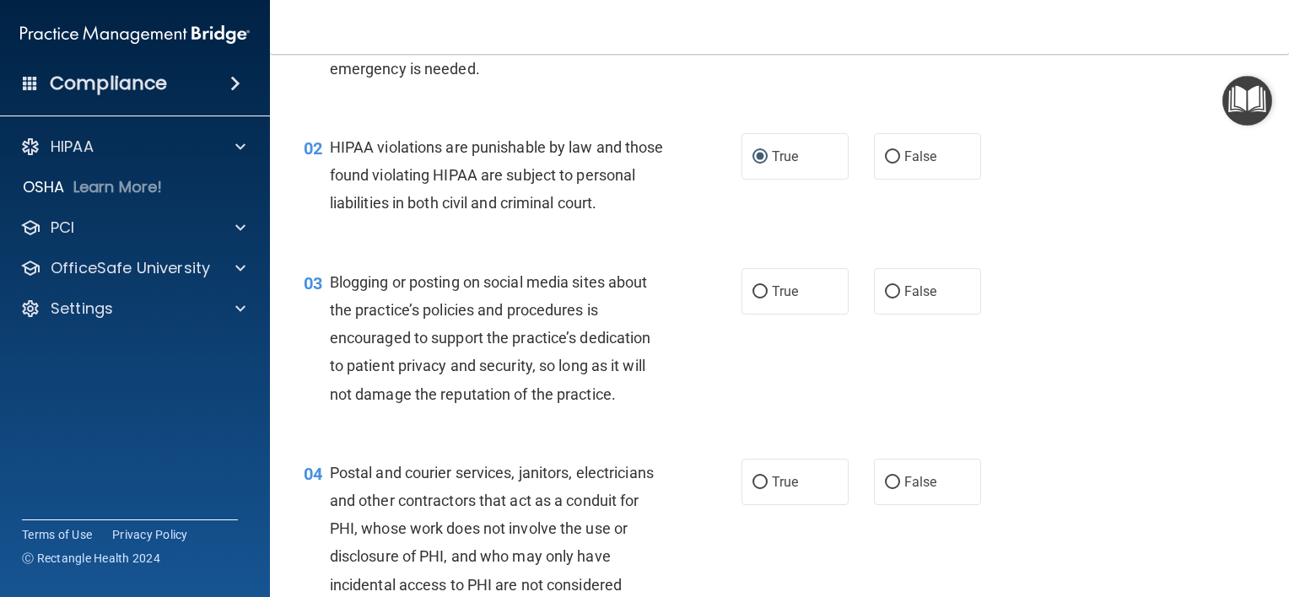
scroll to position [169, 0]
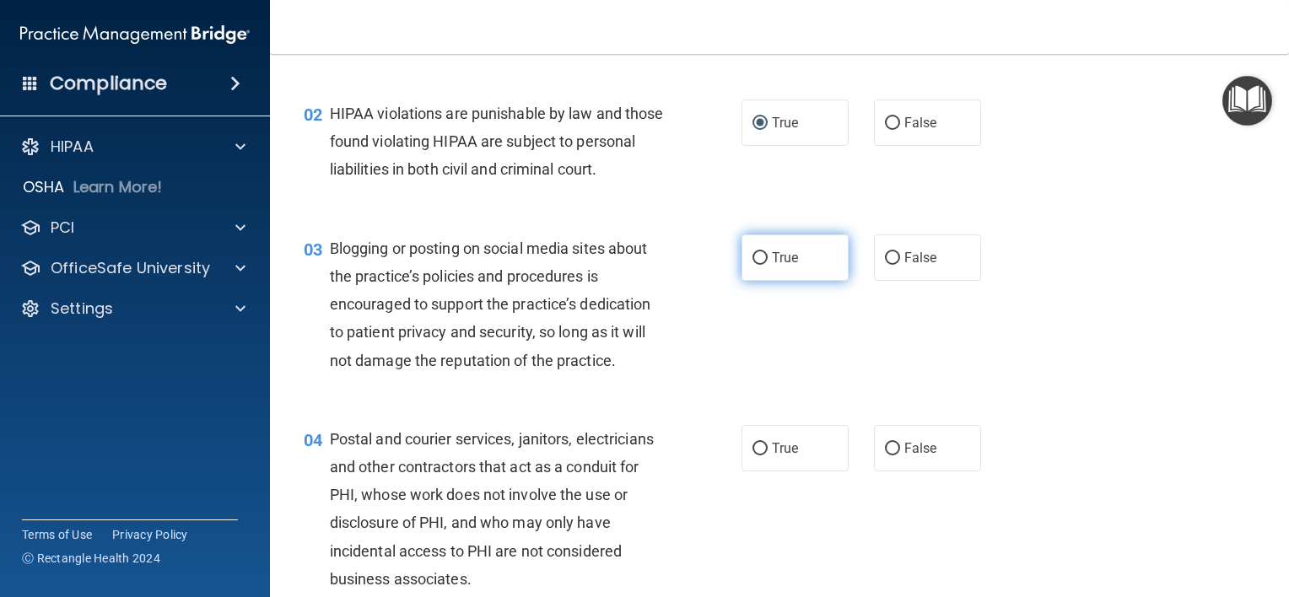
click at [759, 265] on input "True" at bounding box center [760, 258] width 15 height 13
radio input "true"
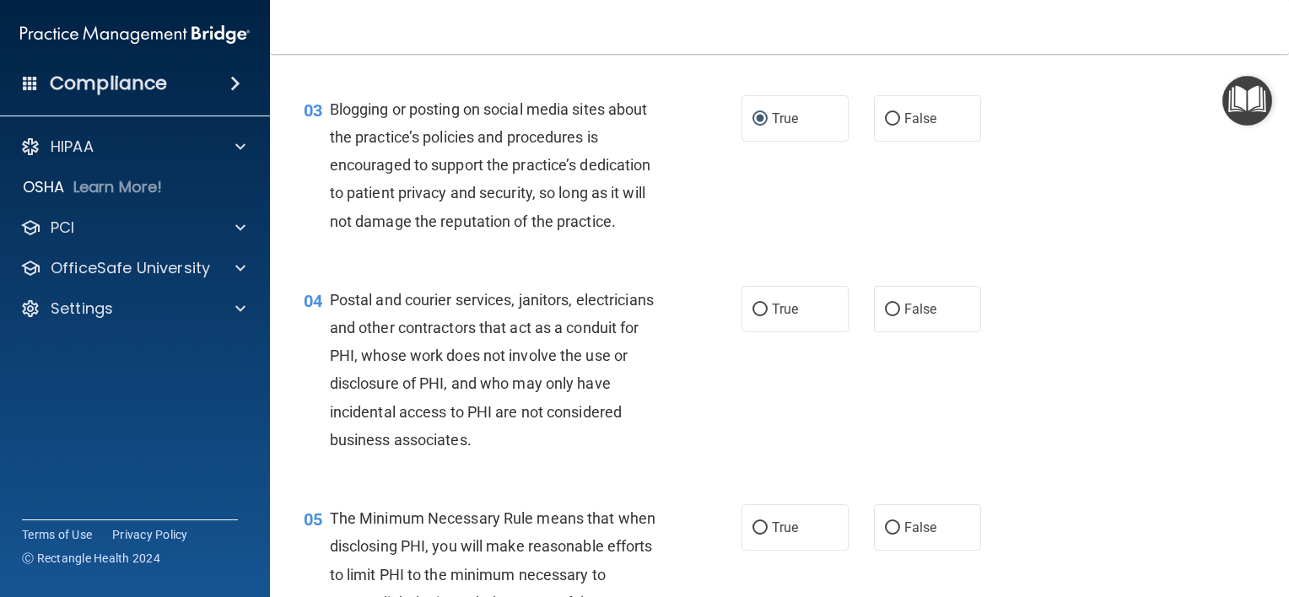
scroll to position [337, 0]
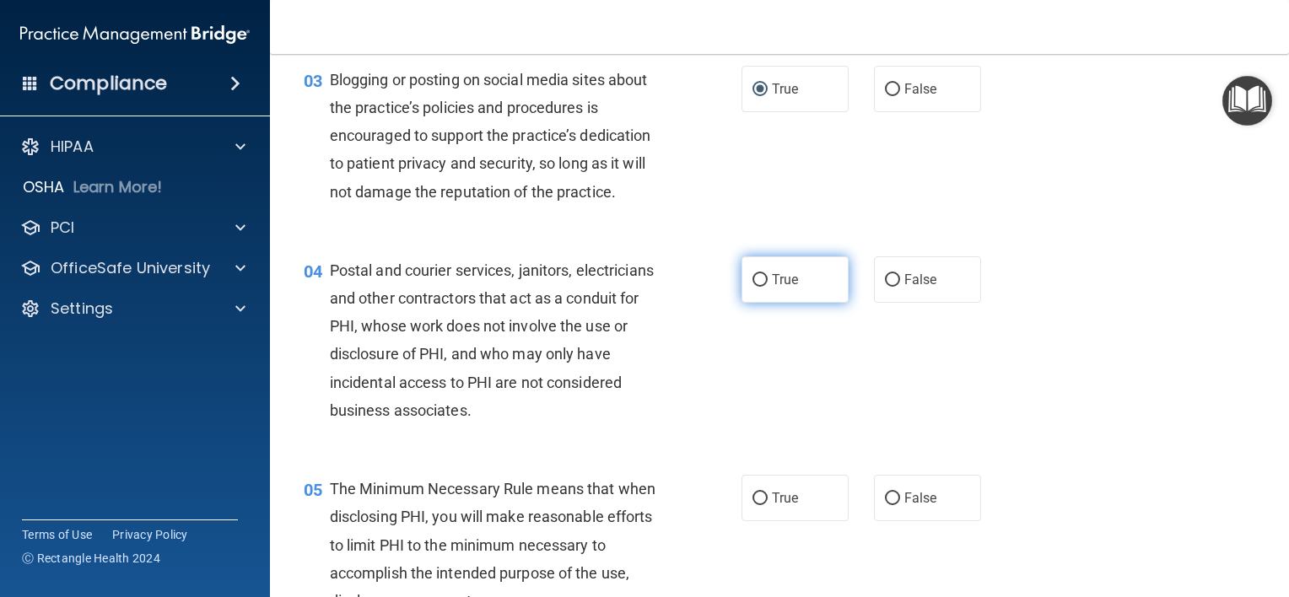
click at [756, 287] on input "True" at bounding box center [760, 280] width 15 height 13
radio input "true"
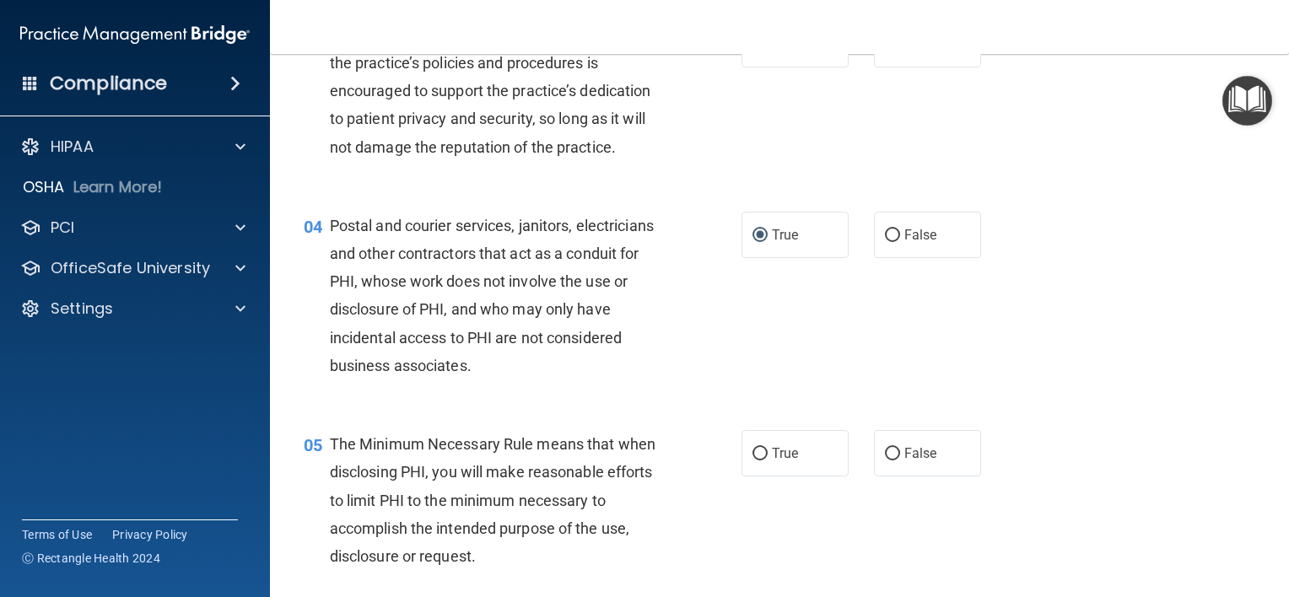
scroll to position [506, 0]
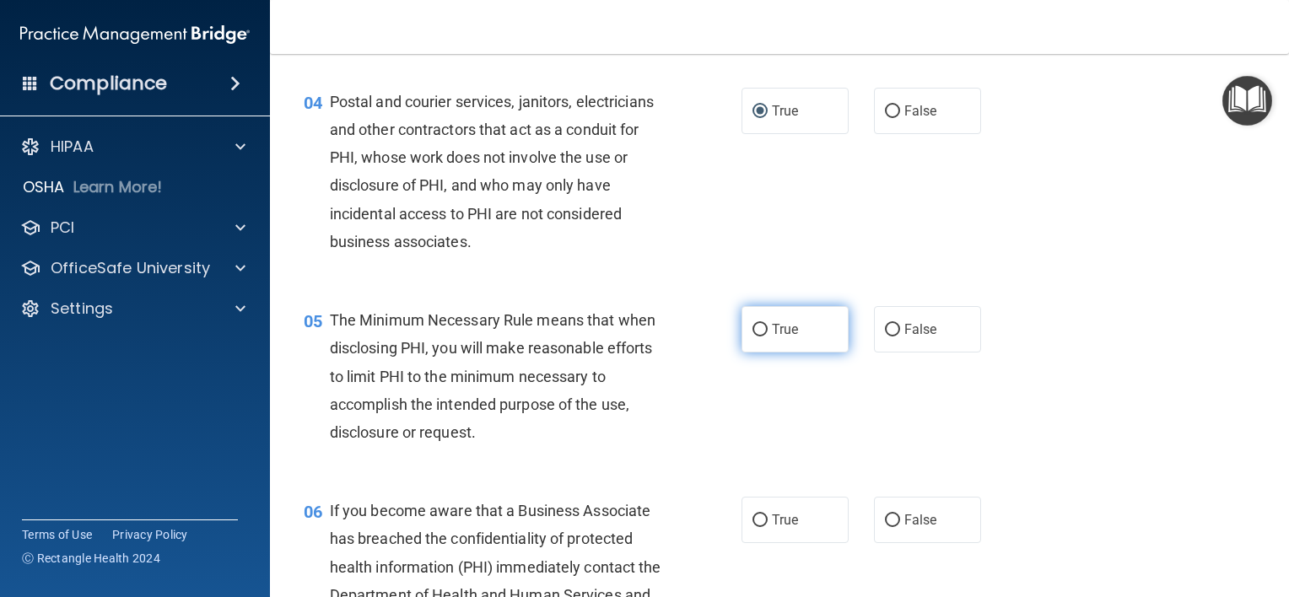
click at [753, 337] on input "True" at bounding box center [760, 330] width 15 height 13
radio input "true"
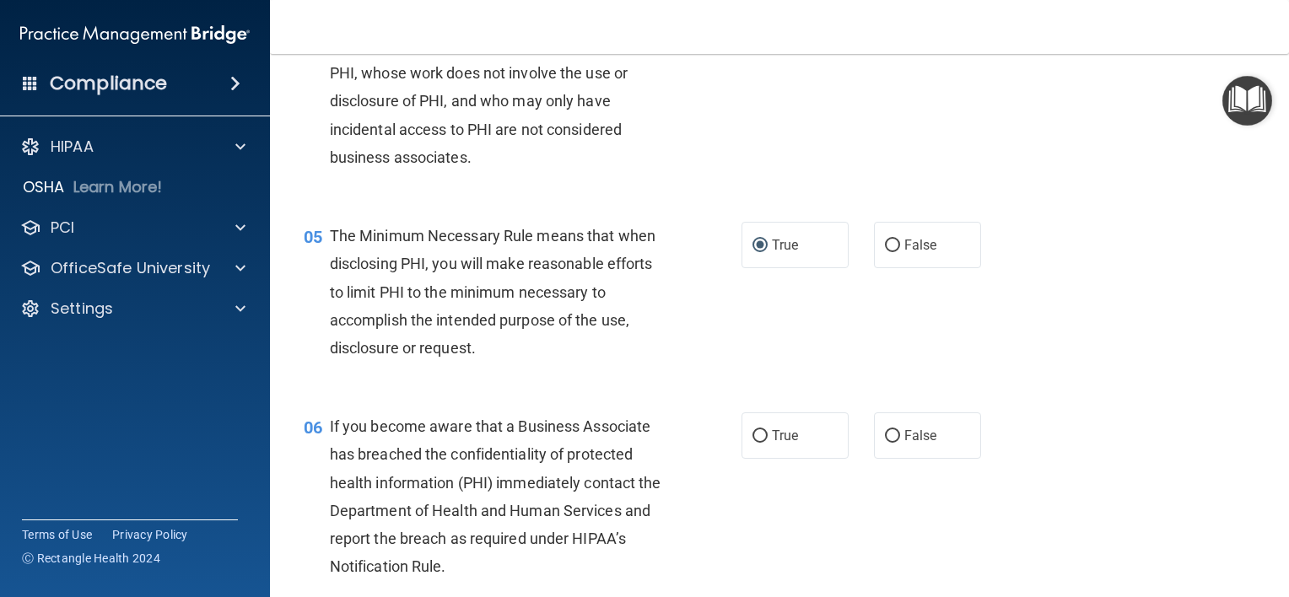
scroll to position [675, 0]
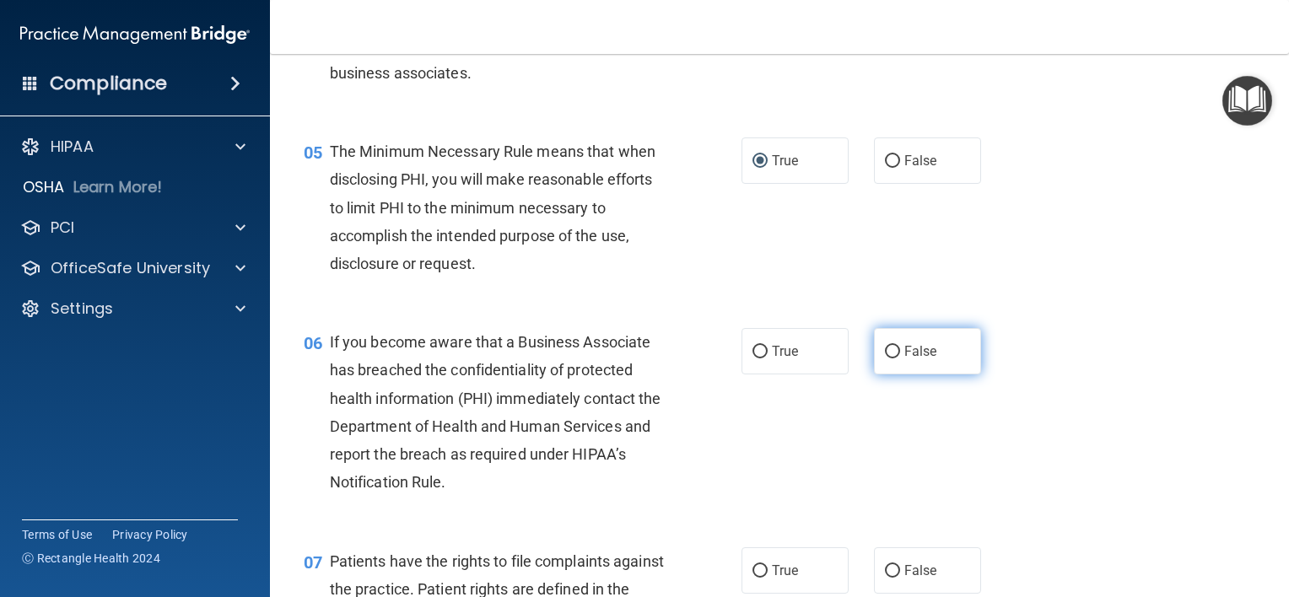
click at [885, 359] on input "False" at bounding box center [892, 352] width 15 height 13
radio input "true"
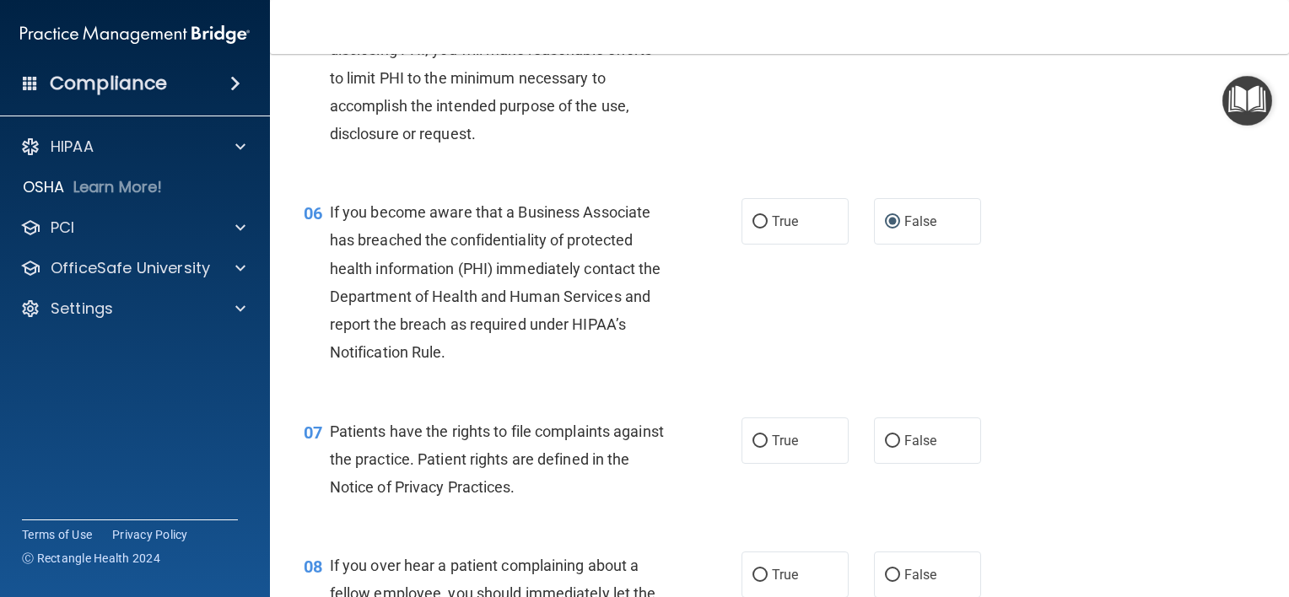
scroll to position [844, 0]
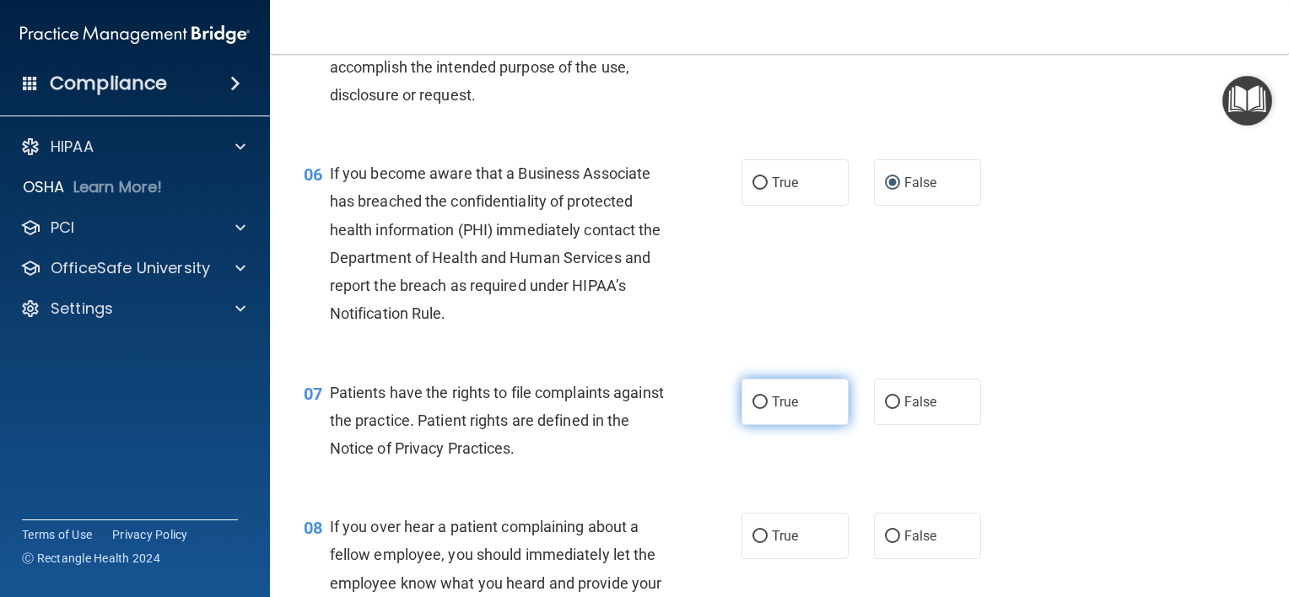
click at [755, 409] on input "True" at bounding box center [760, 403] width 15 height 13
radio input "true"
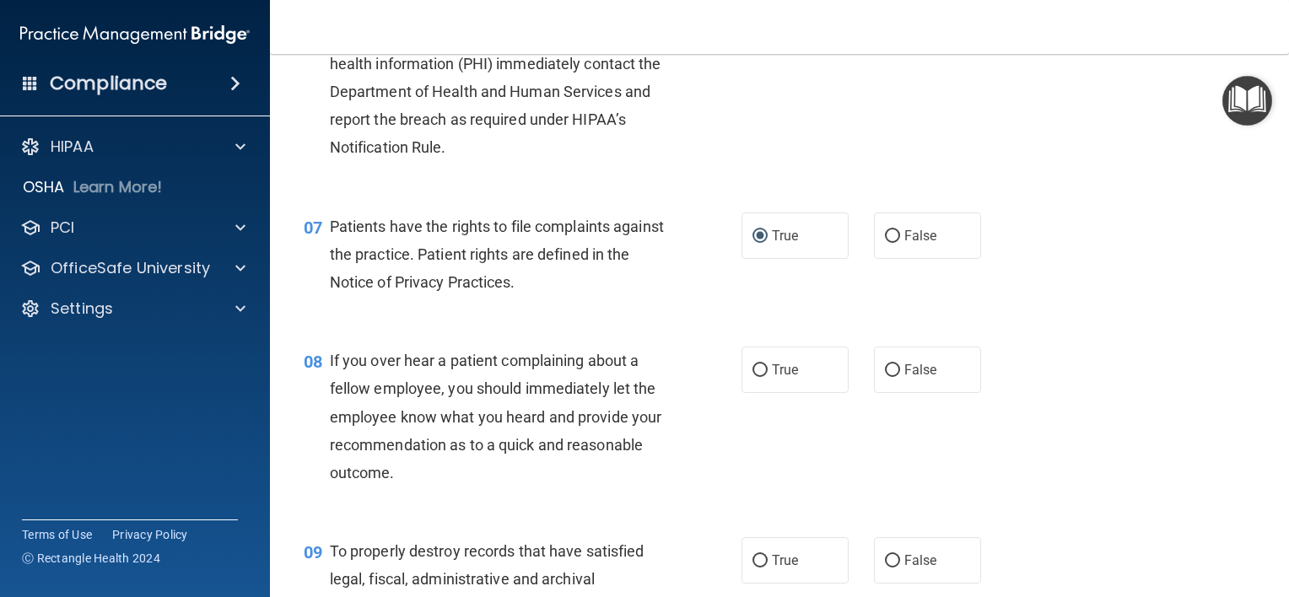
scroll to position [1012, 0]
drag, startPoint x: 890, startPoint y: 395, endPoint x: 904, endPoint y: 399, distance: 14.1
click at [889, 375] on input "False" at bounding box center [892, 368] width 15 height 13
radio input "true"
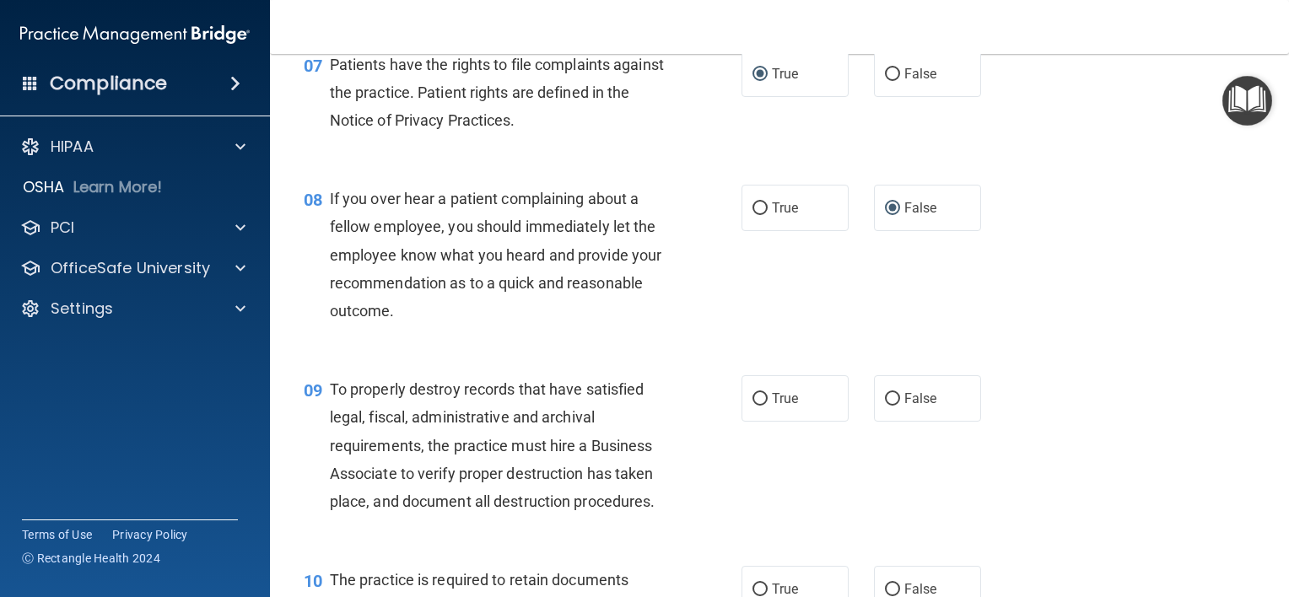
scroll to position [1181, 0]
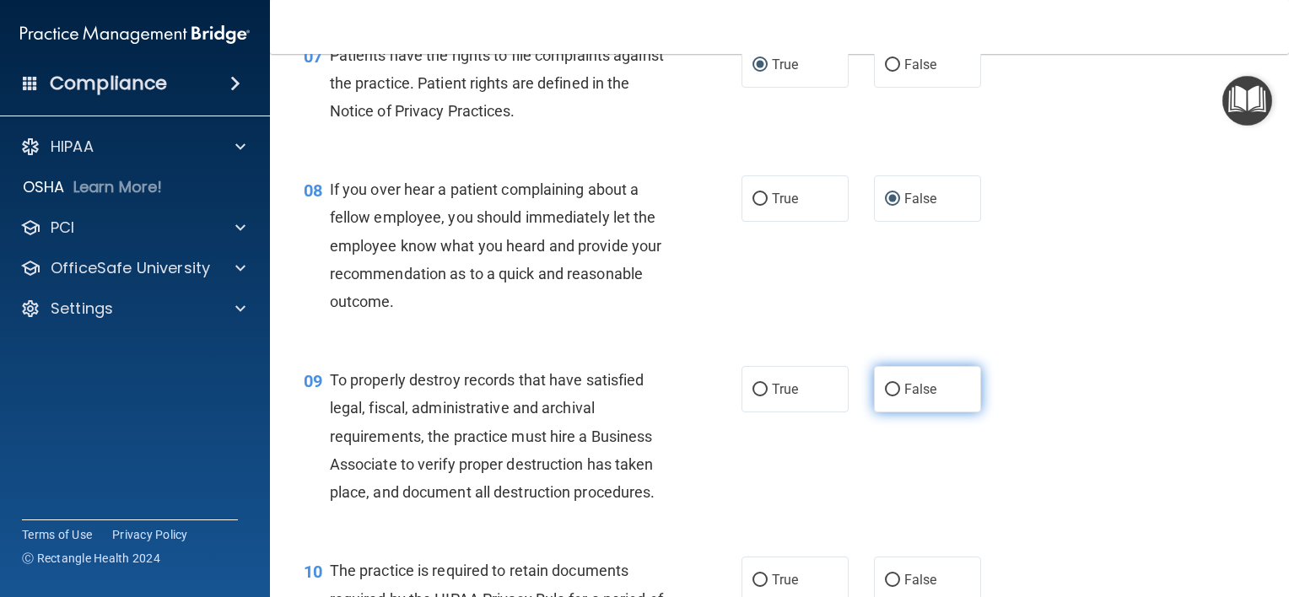
click at [885, 397] on input "False" at bounding box center [892, 390] width 15 height 13
radio input "true"
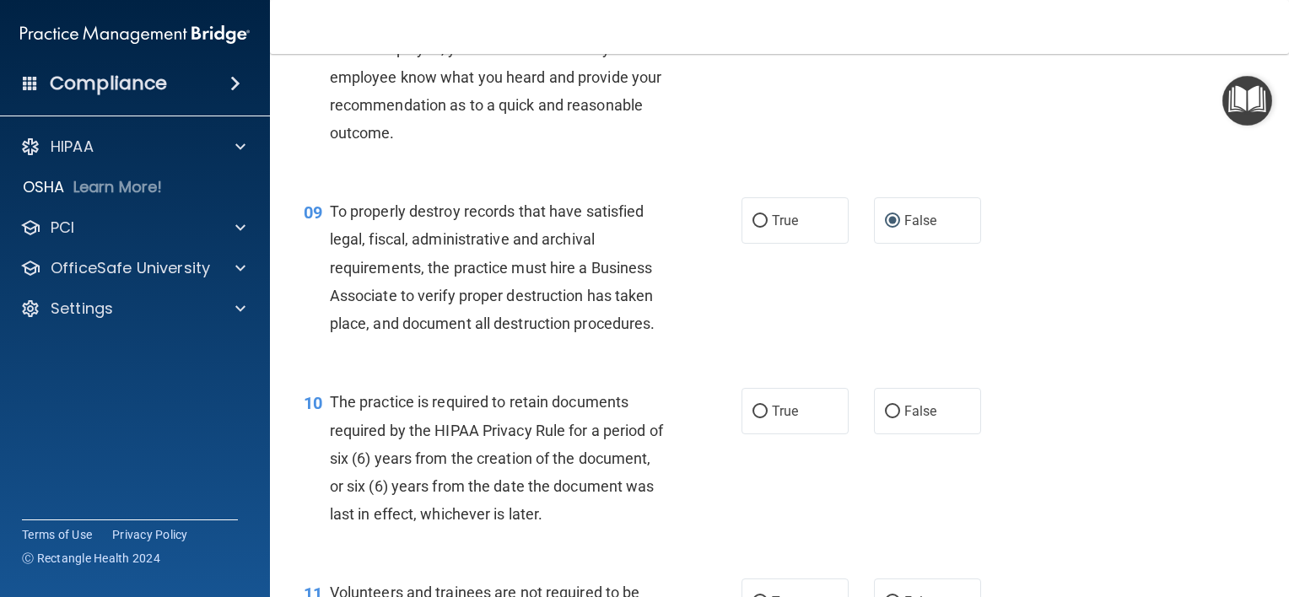
scroll to position [1434, 0]
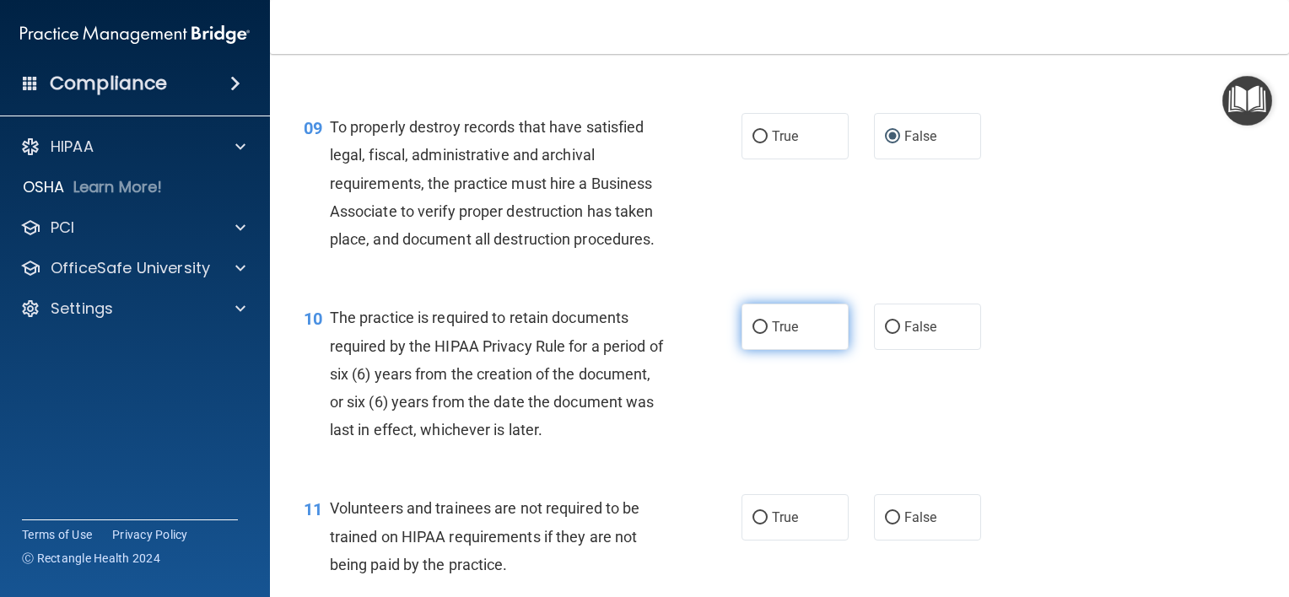
click at [753, 334] on input "True" at bounding box center [760, 327] width 15 height 13
radio input "true"
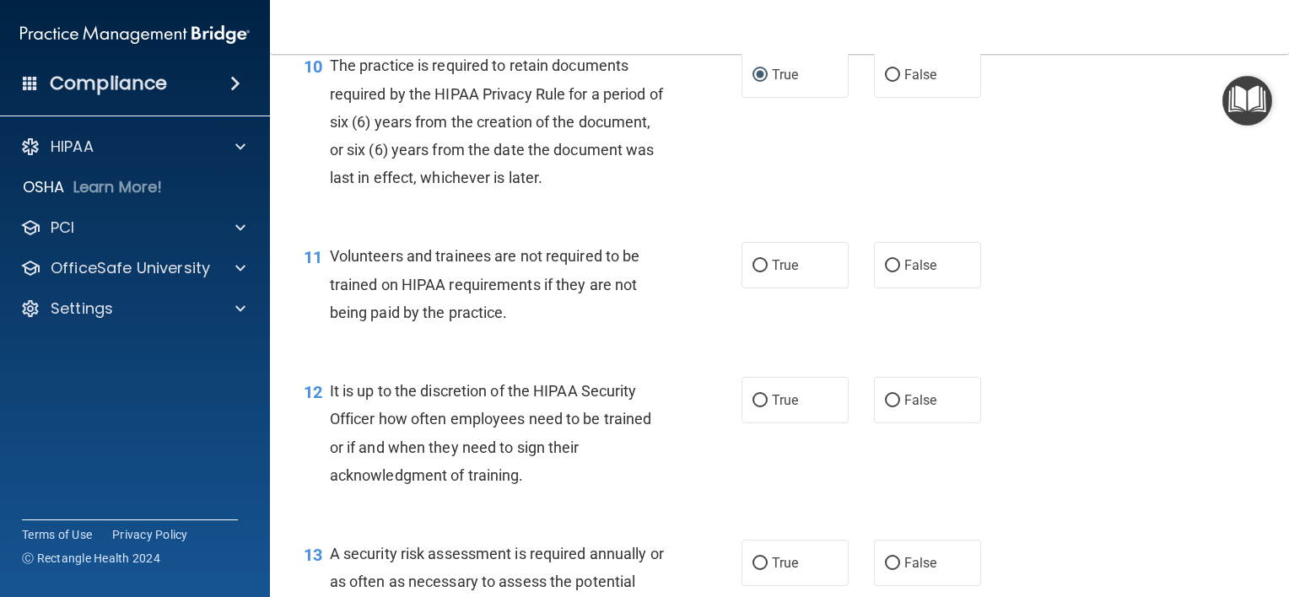
scroll to position [1687, 0]
click at [874, 288] on label "False" at bounding box center [927, 264] width 107 height 46
click at [885, 272] on input "False" at bounding box center [892, 265] width 15 height 13
radio input "true"
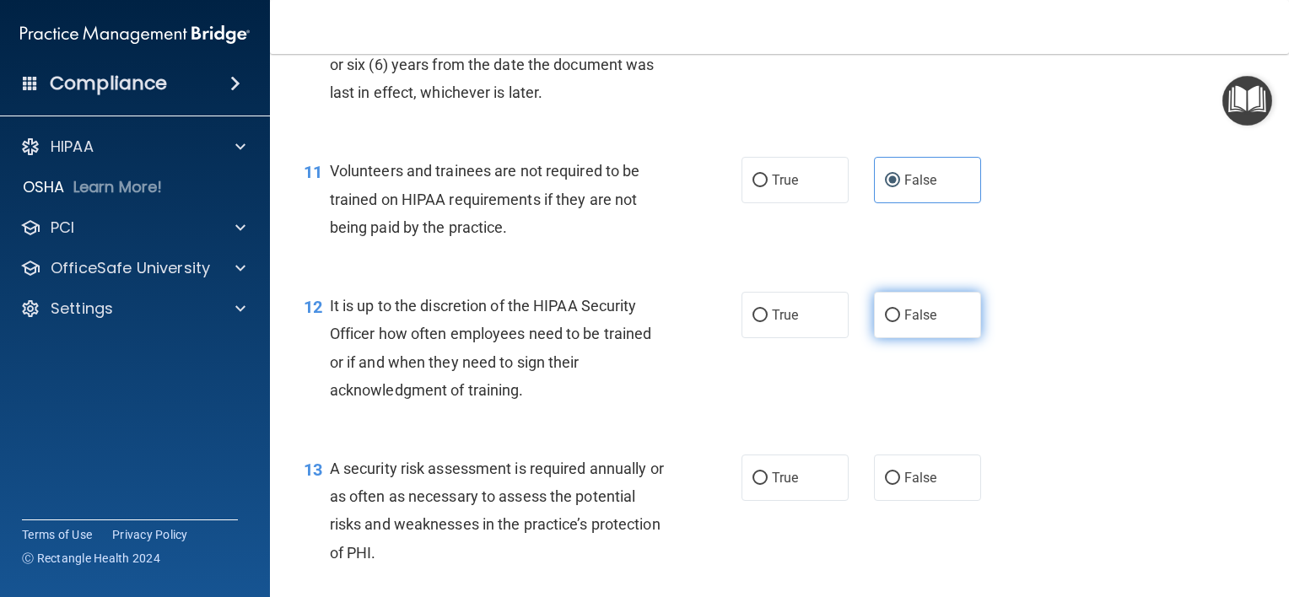
click at [904, 323] on span "False" at bounding box center [920, 315] width 33 height 16
click at [897, 322] on input "False" at bounding box center [892, 316] width 15 height 13
radio input "true"
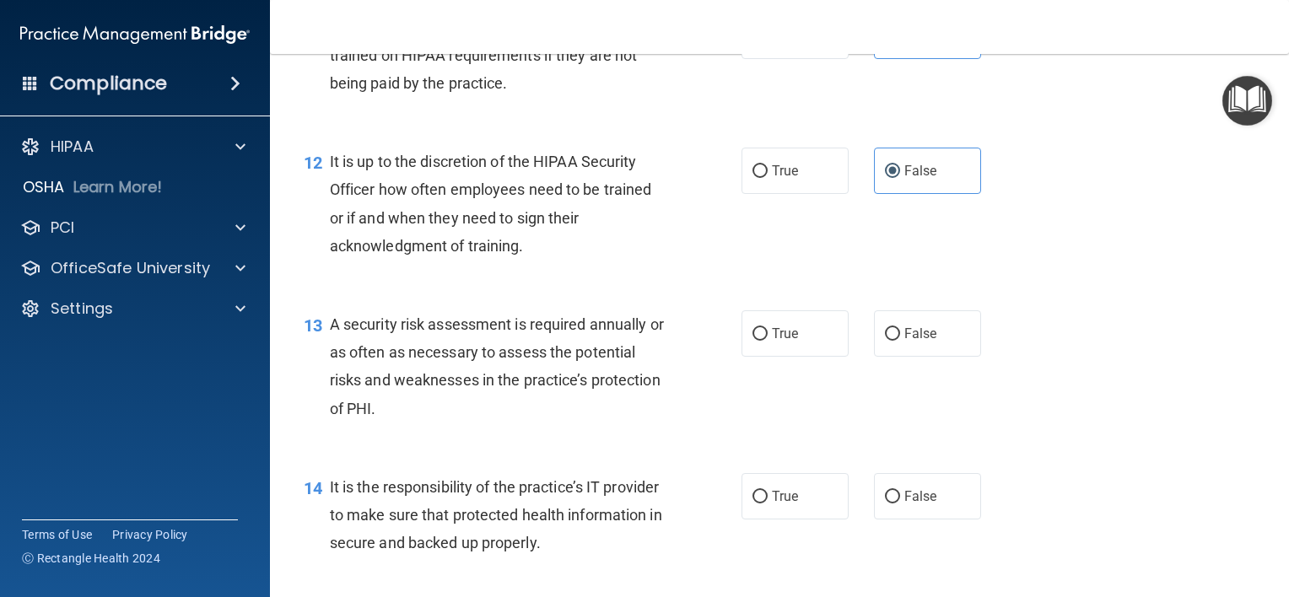
scroll to position [1940, 0]
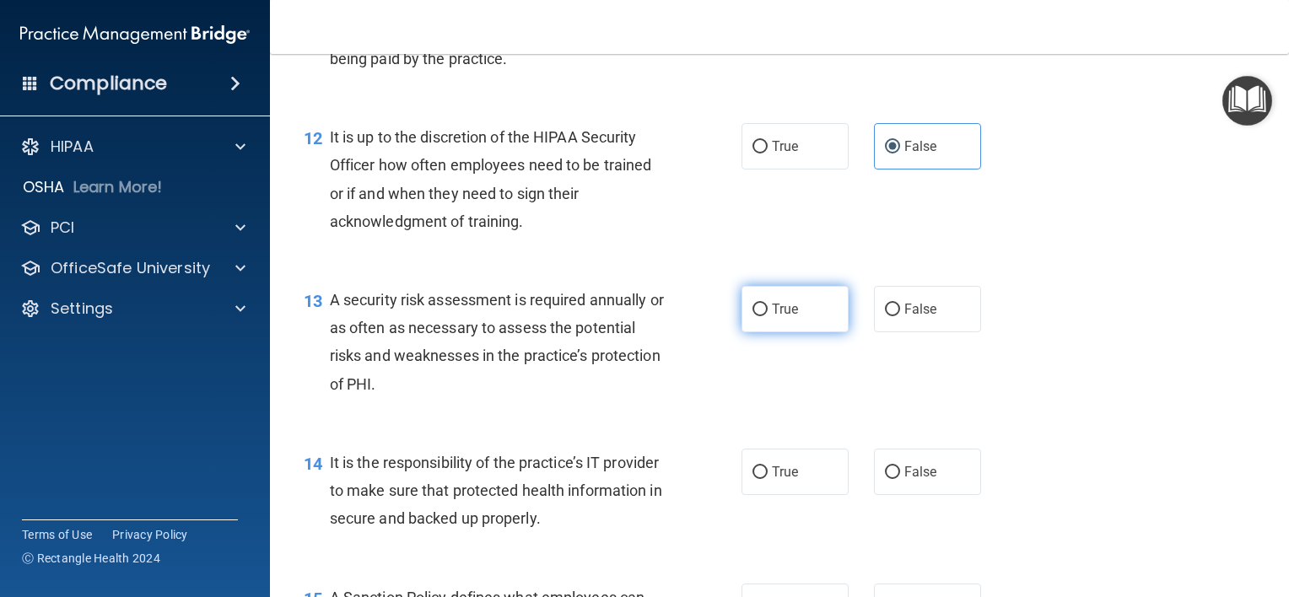
click at [753, 327] on label "True" at bounding box center [795, 309] width 107 height 46
click at [753, 316] on input "True" at bounding box center [760, 310] width 15 height 13
radio input "true"
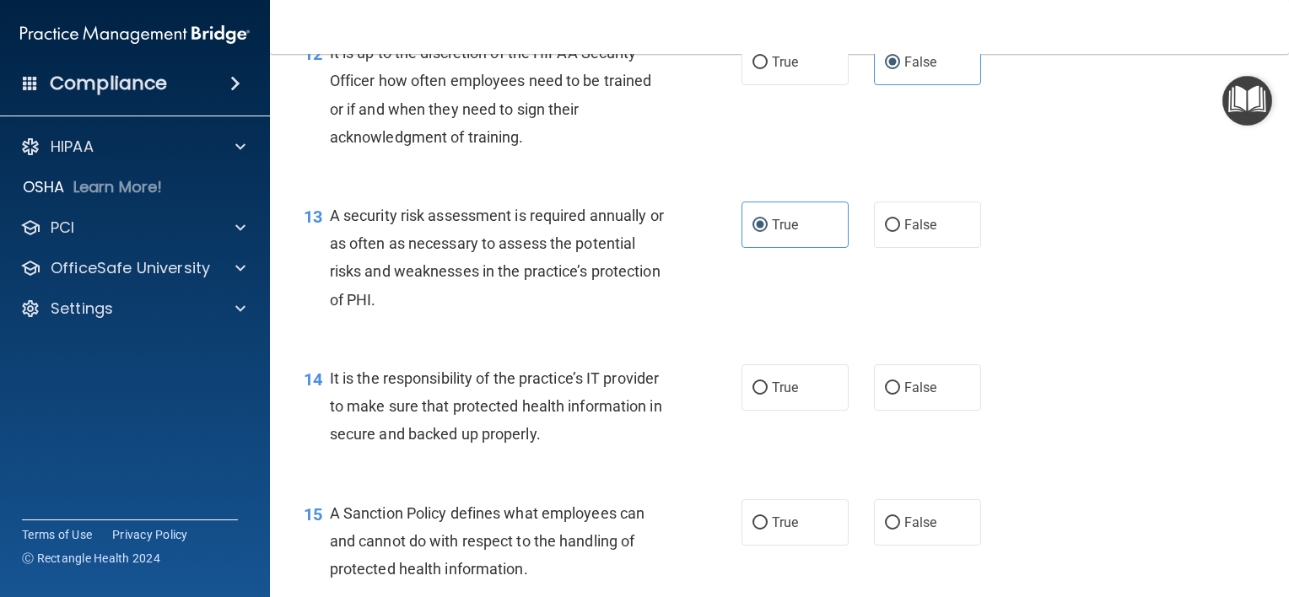
scroll to position [2109, 0]
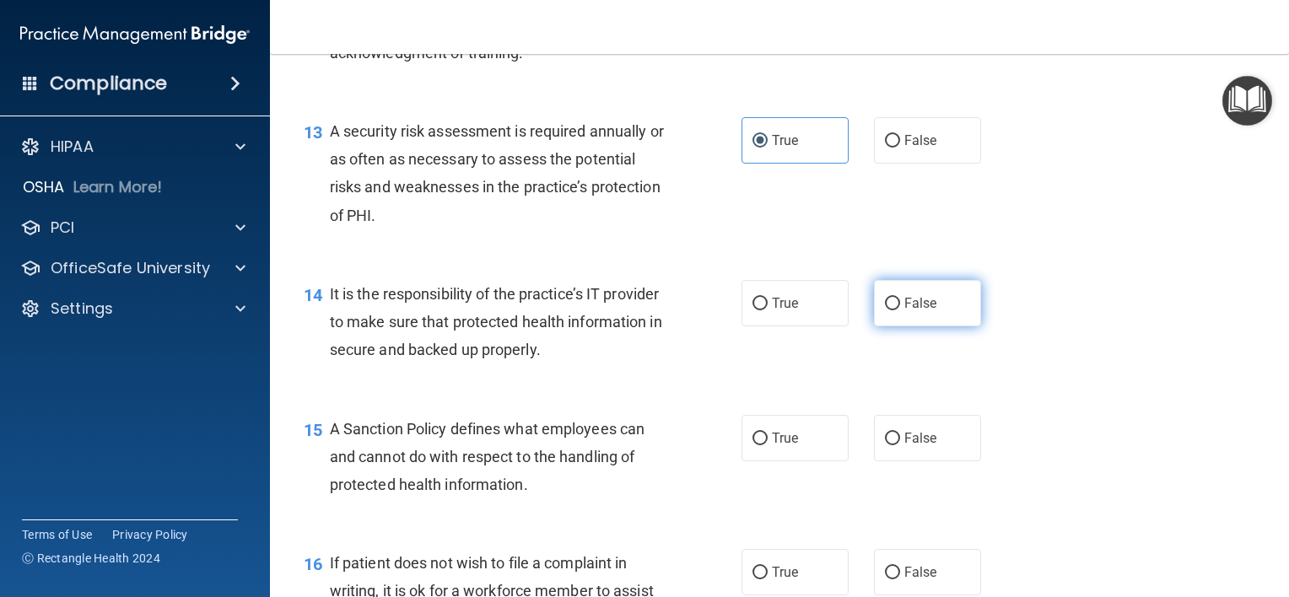
click at [889, 310] on input "False" at bounding box center [892, 304] width 15 height 13
radio input "true"
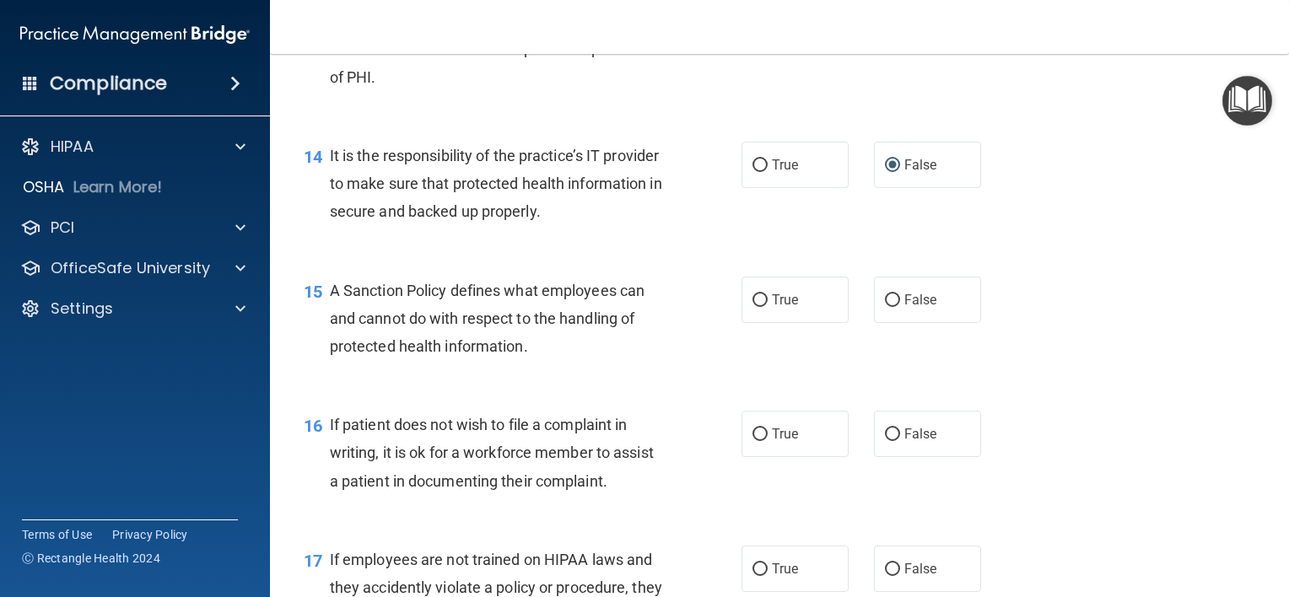
scroll to position [2362, 0]
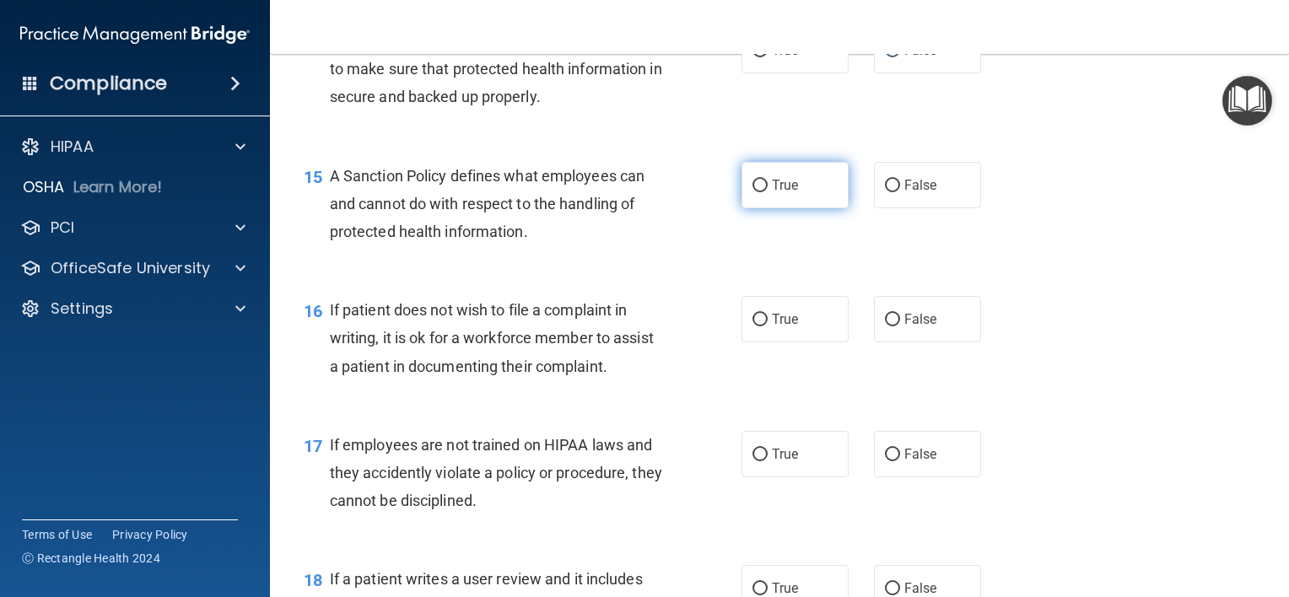
click at [763, 208] on label "True" at bounding box center [795, 185] width 107 height 46
click at [763, 192] on input "True" at bounding box center [760, 186] width 15 height 13
radio input "true"
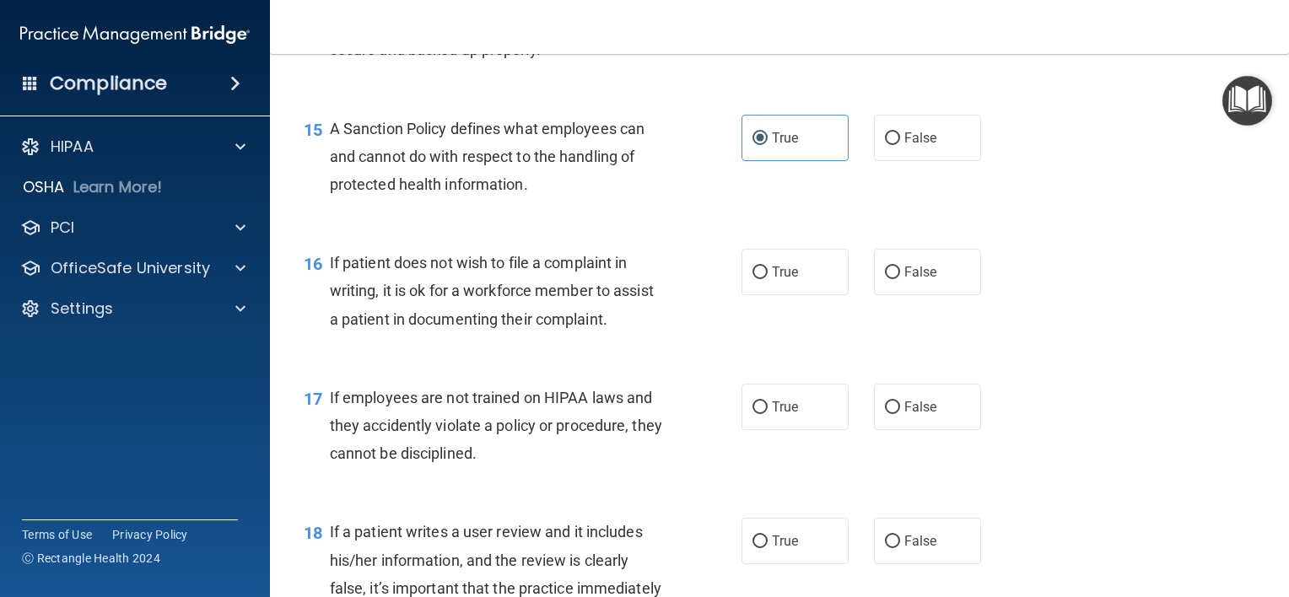
scroll to position [2447, 0]
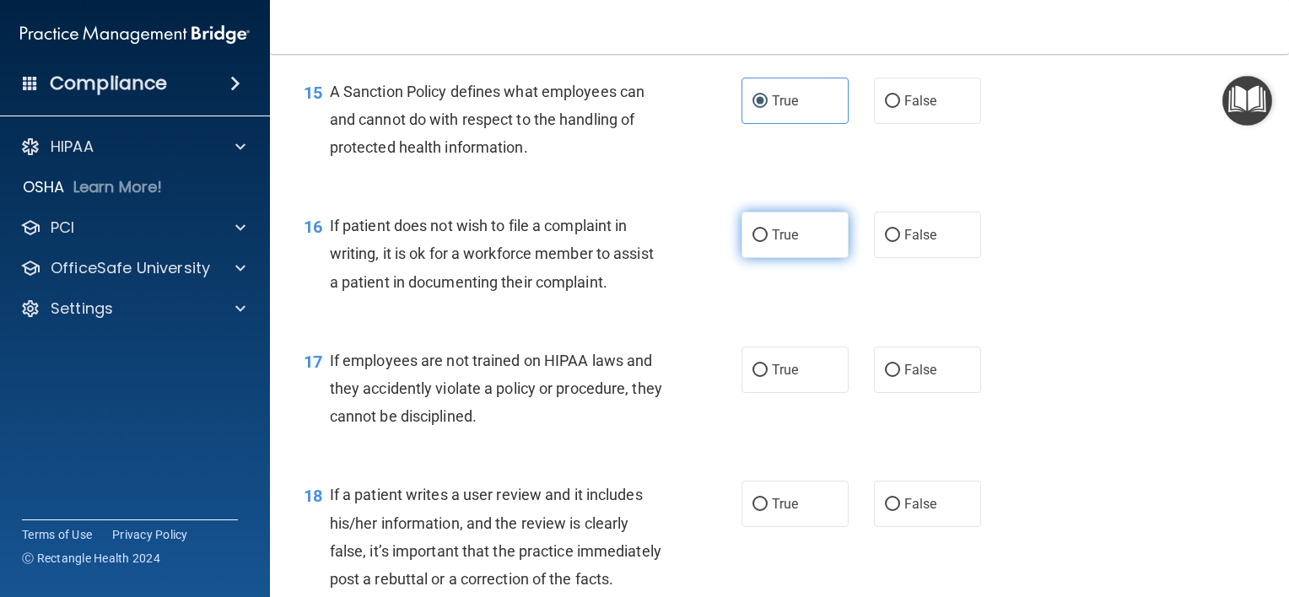
click at [759, 242] on input "True" at bounding box center [760, 235] width 15 height 13
radio input "true"
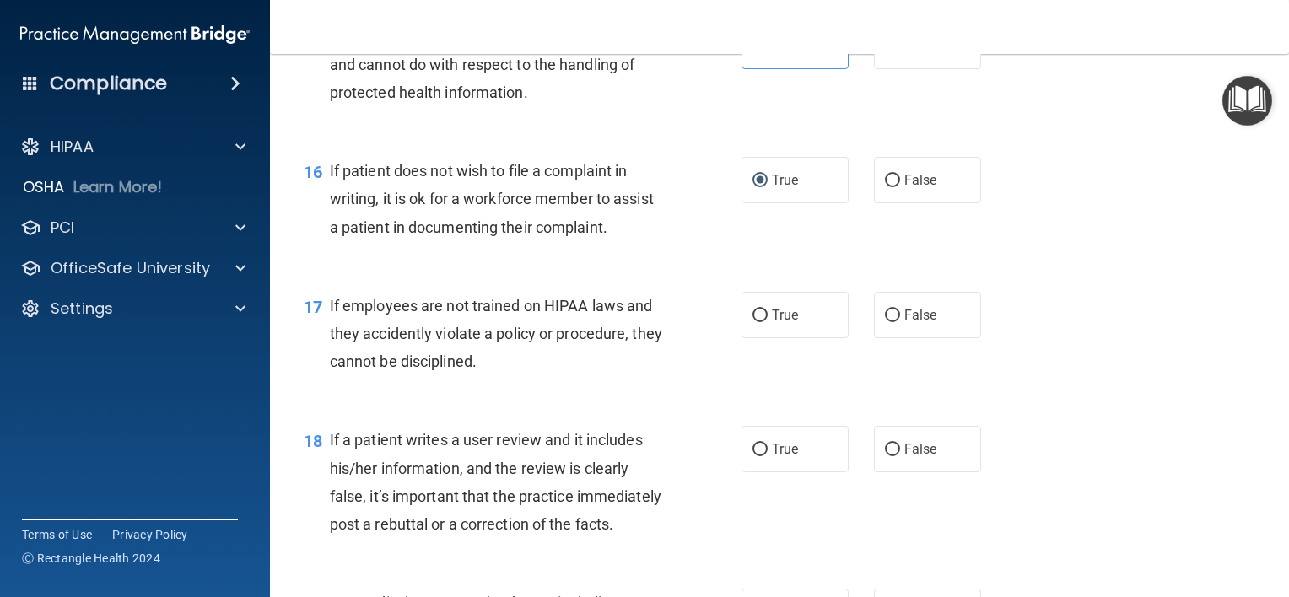
scroll to position [2531, 0]
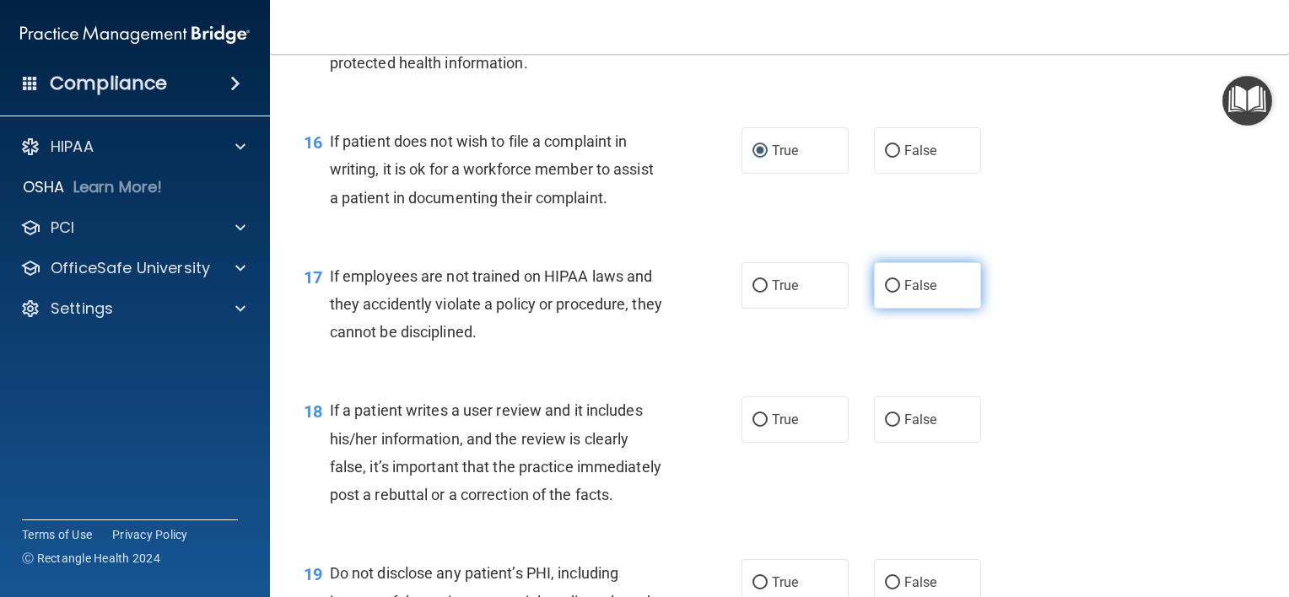
click at [885, 293] on input "False" at bounding box center [892, 286] width 15 height 13
radio input "true"
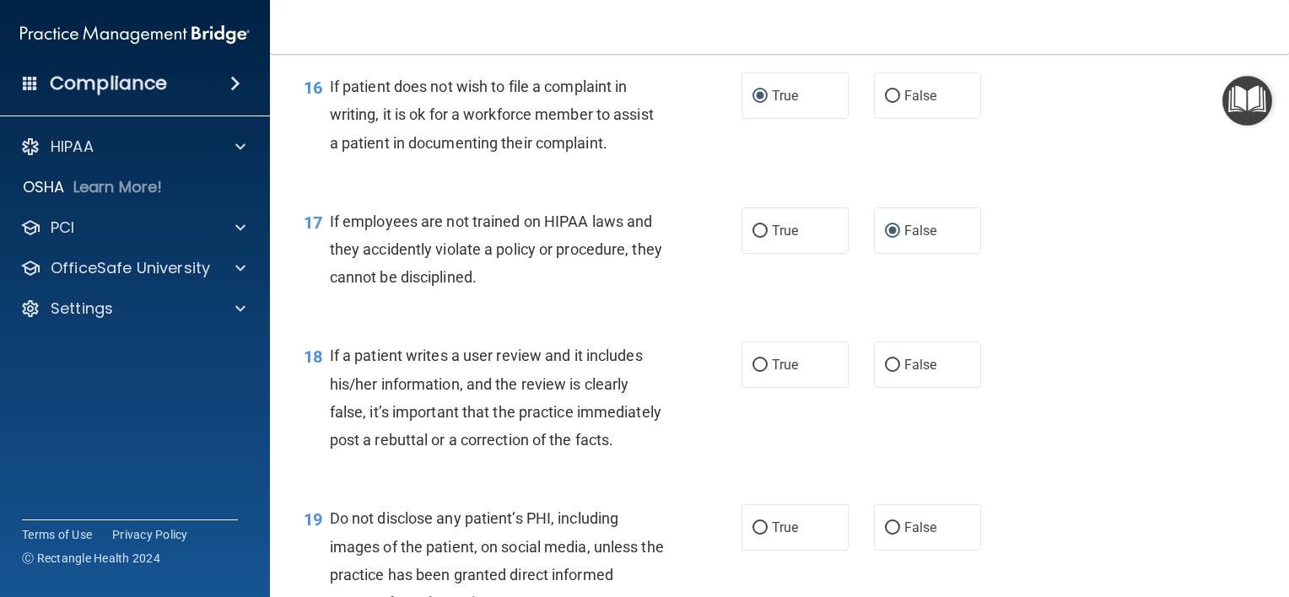
scroll to position [2615, 0]
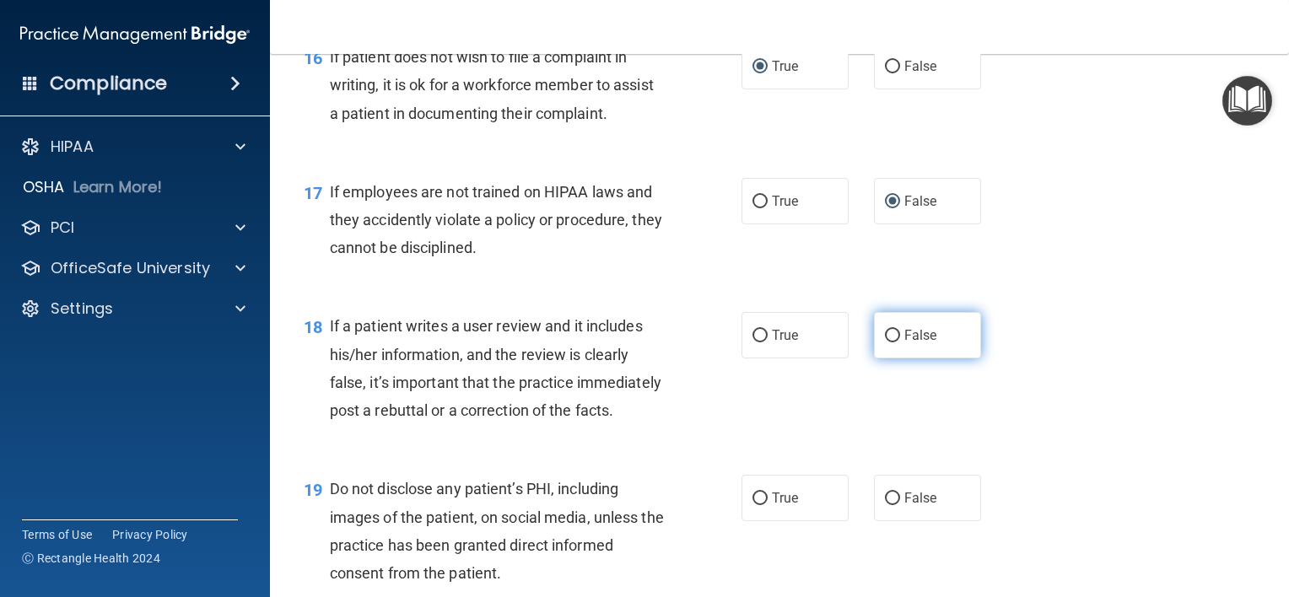
click at [885, 343] on input "False" at bounding box center [892, 336] width 15 height 13
radio input "true"
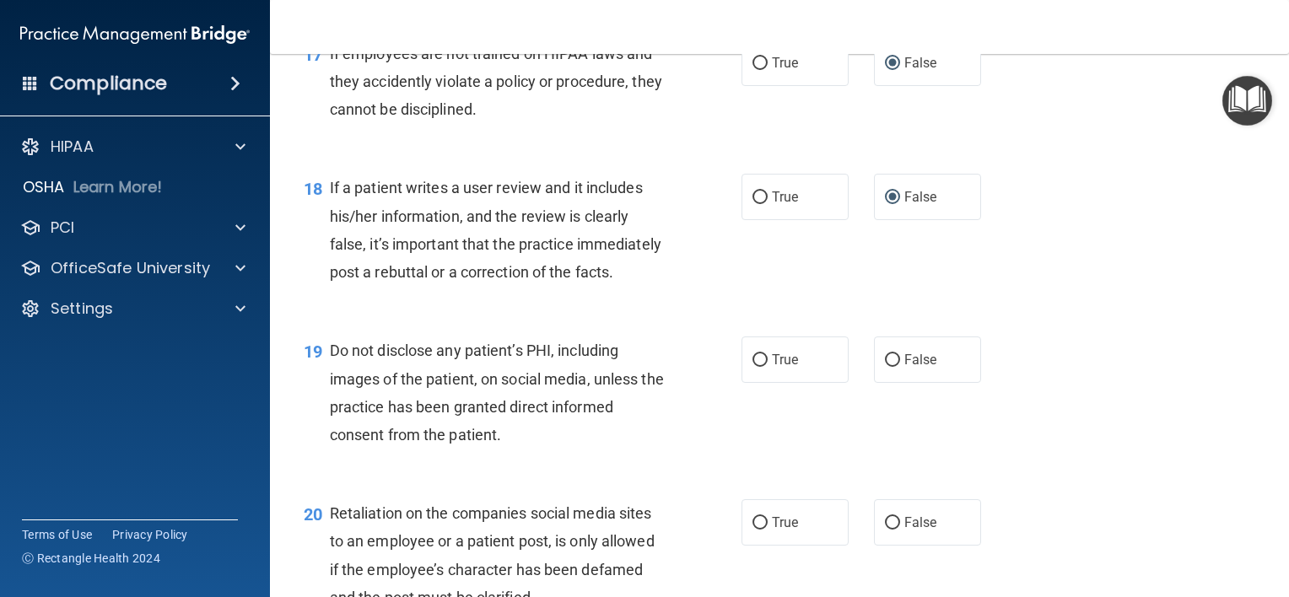
scroll to position [2784, 0]
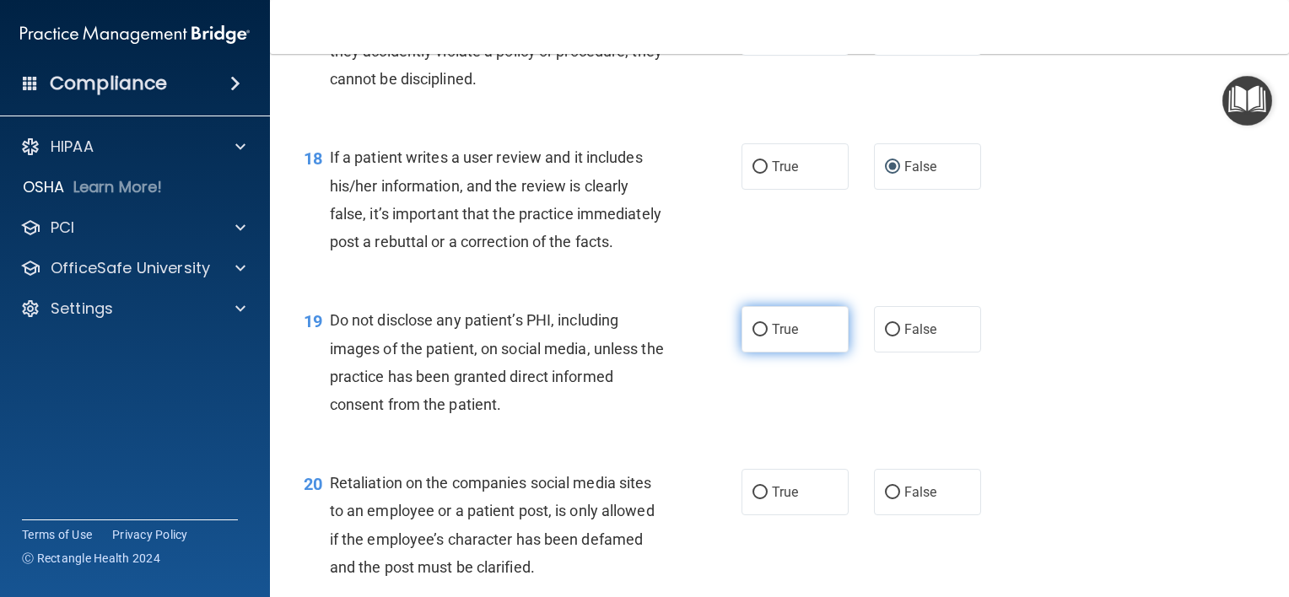
click at [756, 337] on input "True" at bounding box center [760, 330] width 15 height 13
radio input "true"
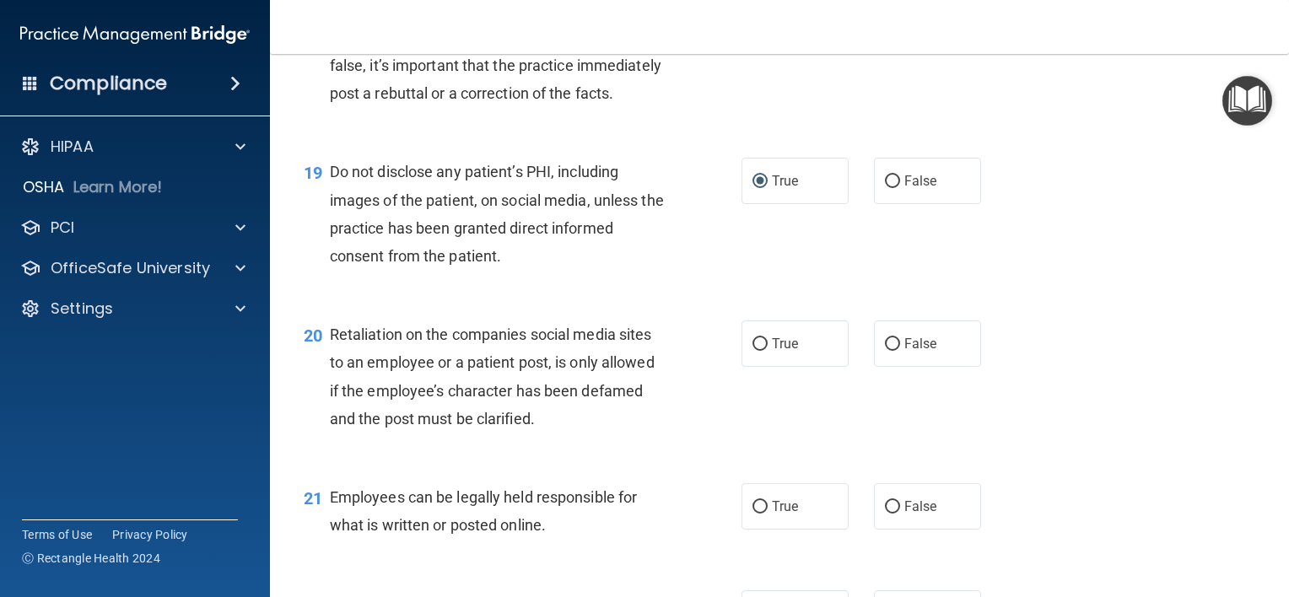
scroll to position [2953, 0]
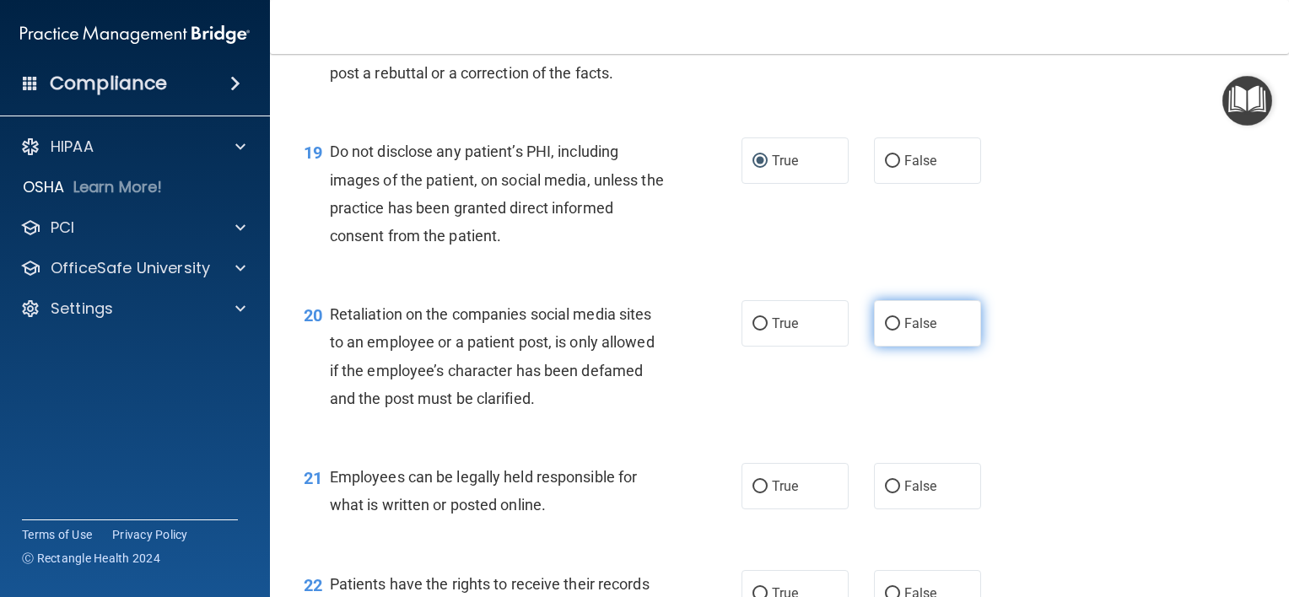
click at [893, 347] on label "False" at bounding box center [927, 323] width 107 height 46
click at [893, 331] on input "False" at bounding box center [892, 324] width 15 height 13
radio input "true"
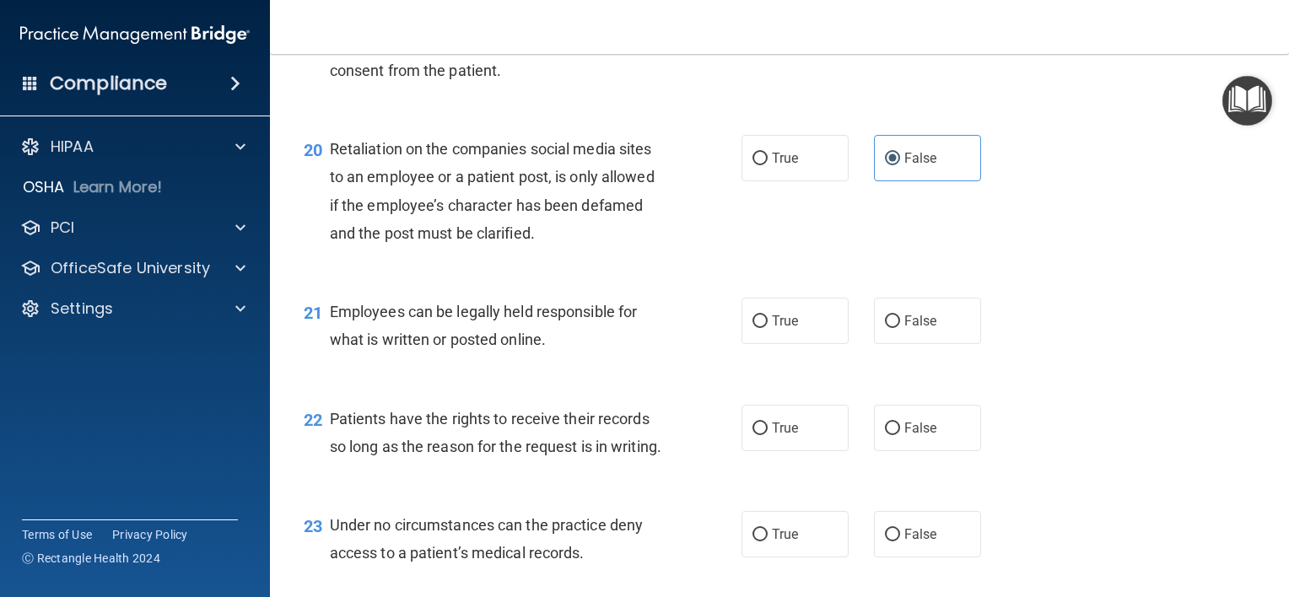
scroll to position [3122, 0]
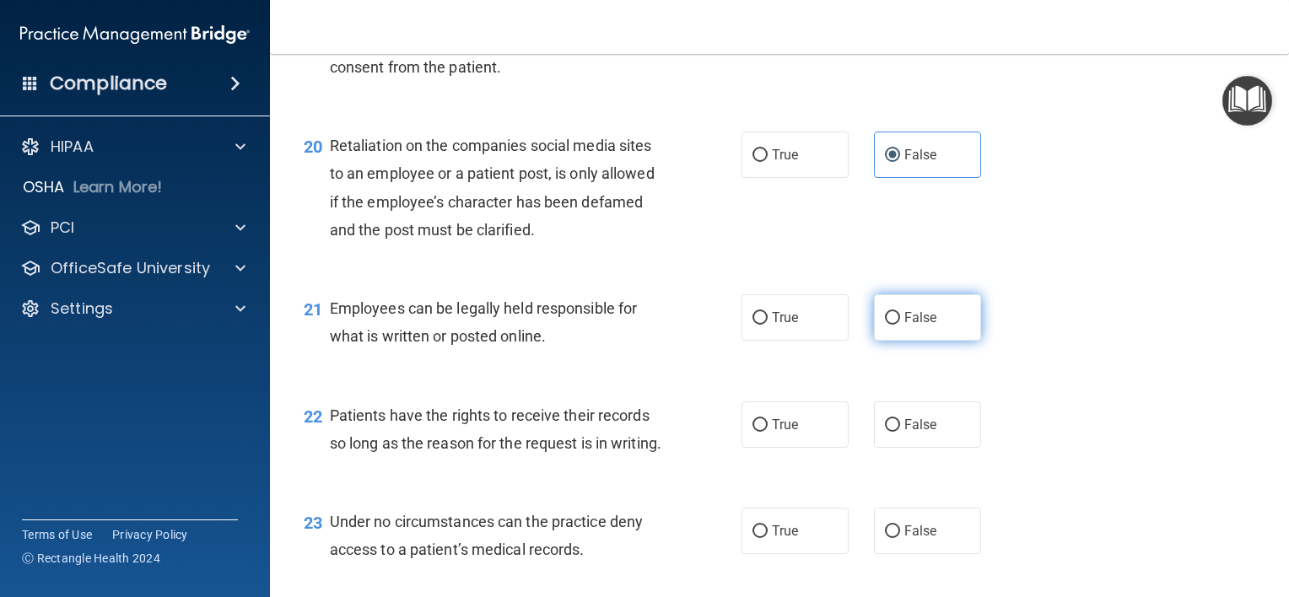
click at [885, 325] on input "False" at bounding box center [892, 318] width 15 height 13
radio input "true"
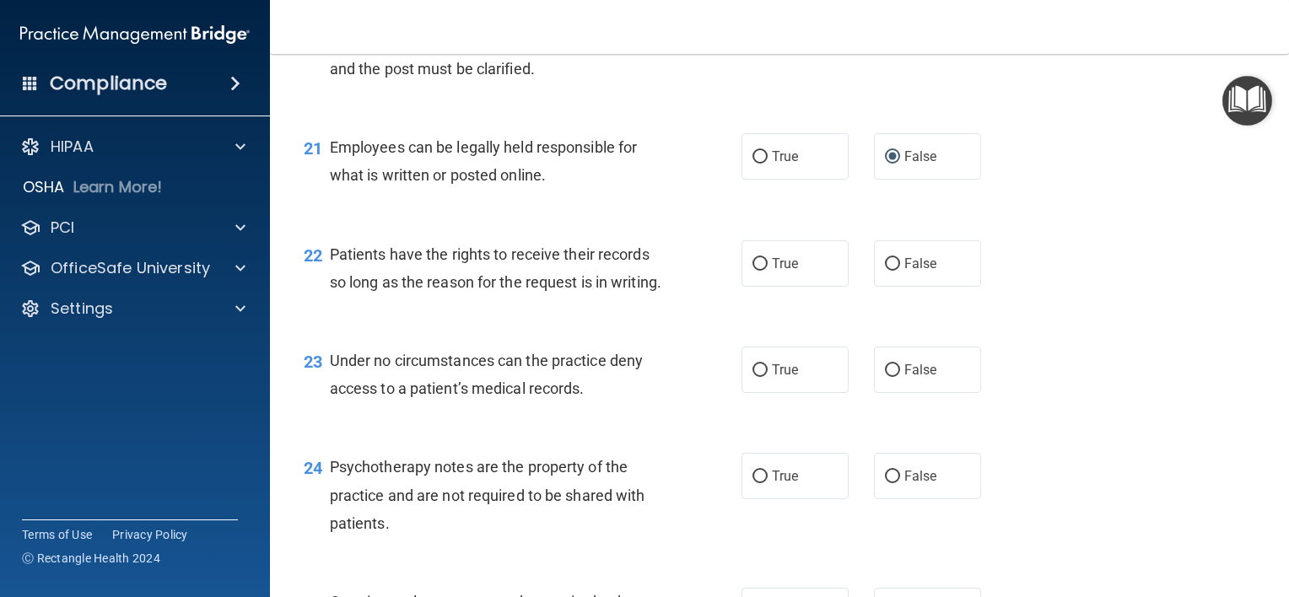
scroll to position [3290, 0]
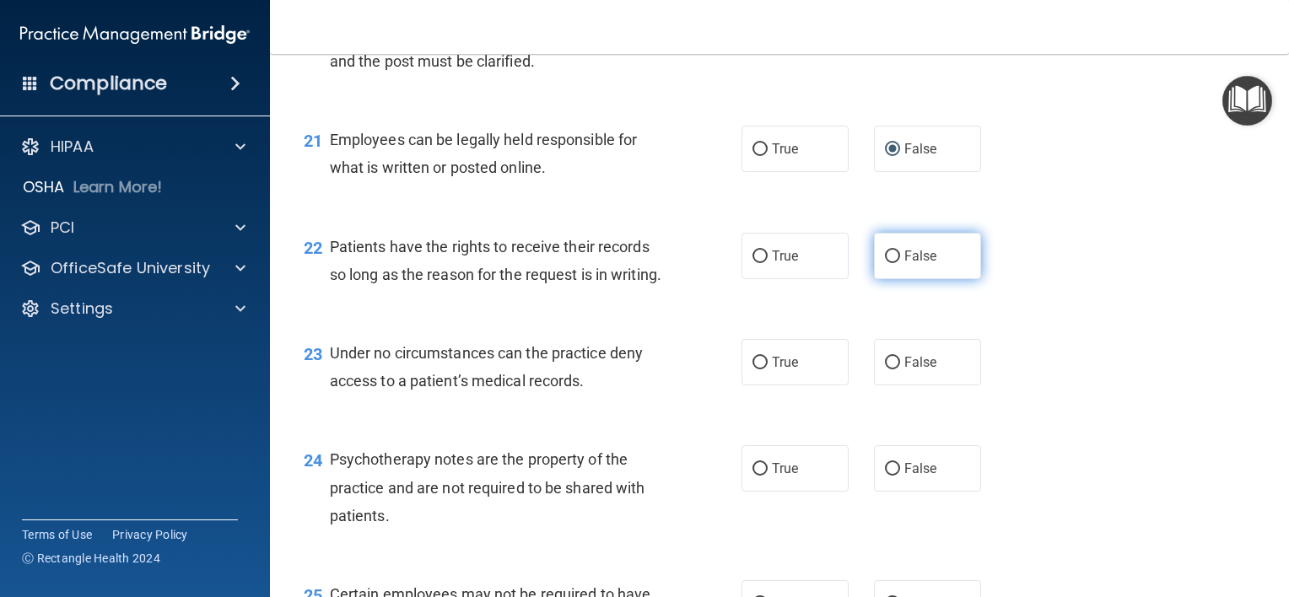
click at [892, 279] on label "False" at bounding box center [927, 256] width 107 height 46
click at [892, 263] on input "False" at bounding box center [892, 257] width 15 height 13
radio input "true"
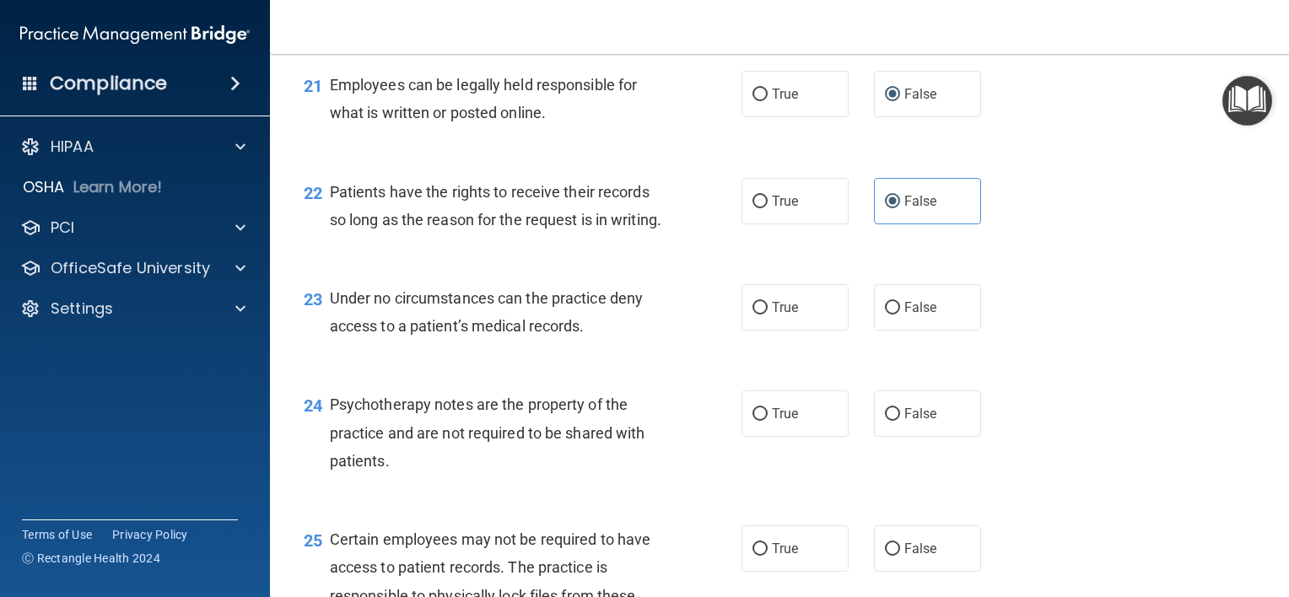
scroll to position [3375, 0]
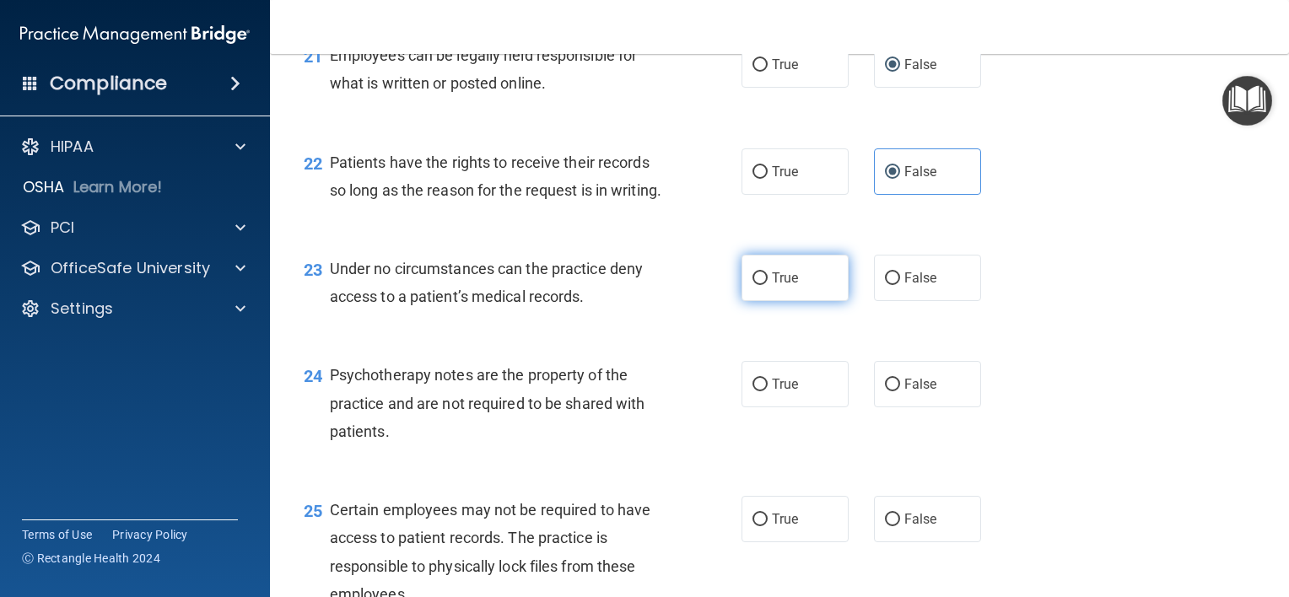
click at [749, 301] on label "True" at bounding box center [795, 278] width 107 height 46
click at [753, 285] on input "True" at bounding box center [760, 279] width 15 height 13
radio input "true"
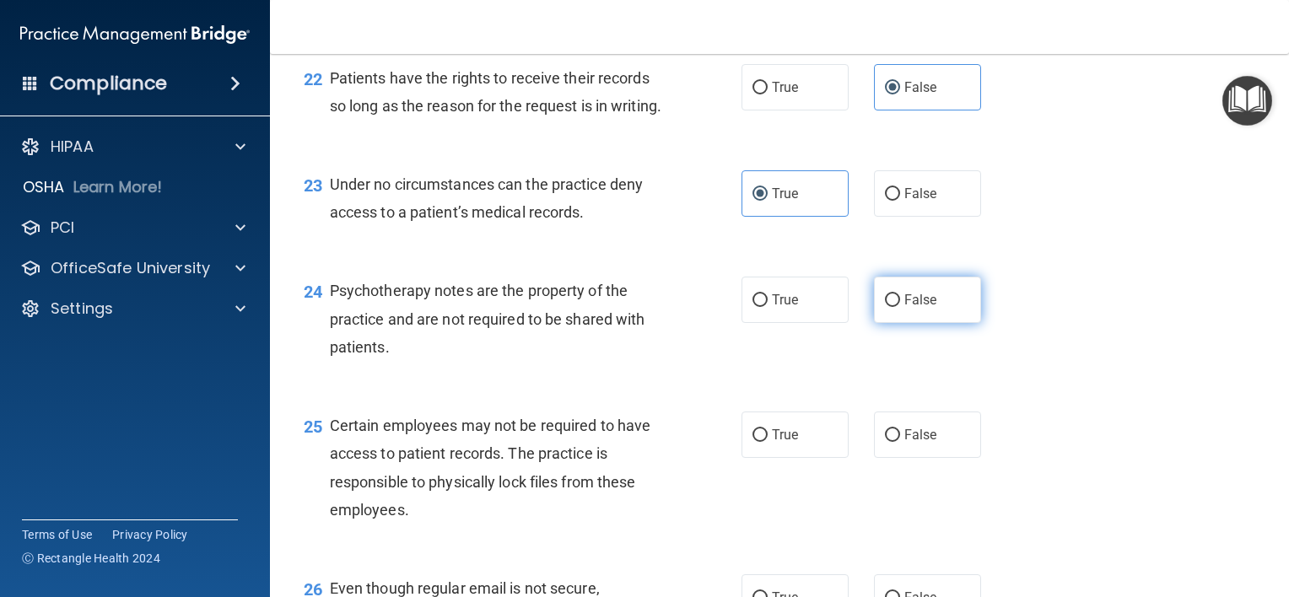
click at [904, 308] on span "False" at bounding box center [920, 300] width 33 height 16
click at [900, 307] on input "False" at bounding box center [892, 300] width 15 height 13
radio input "true"
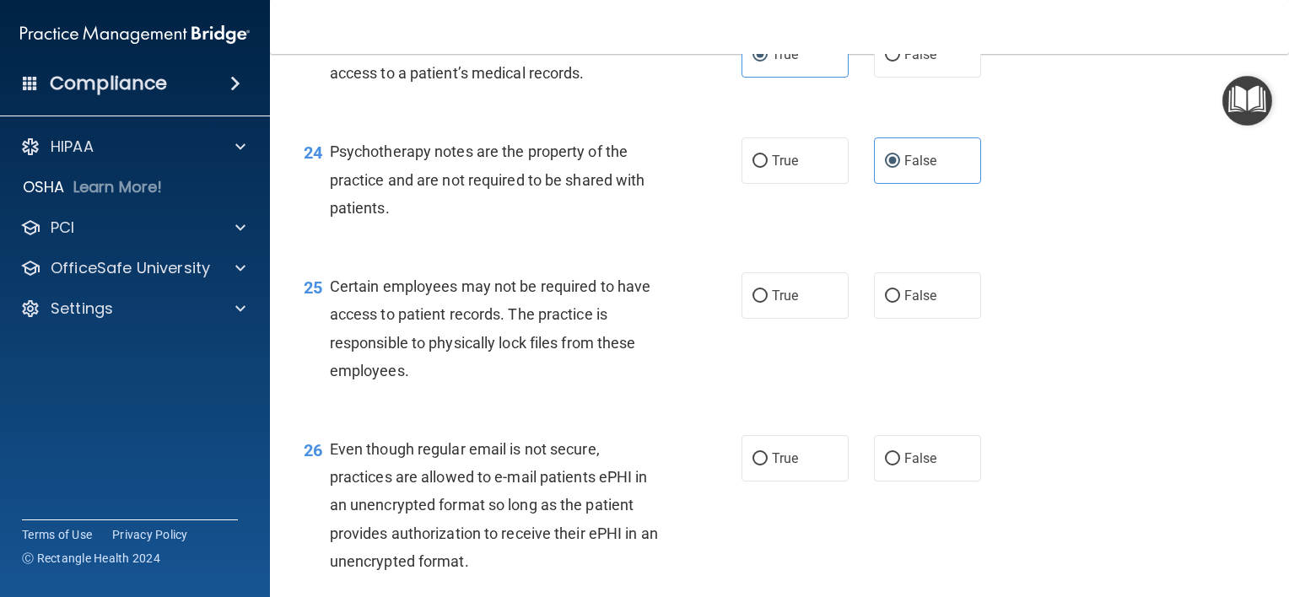
scroll to position [3628, 0]
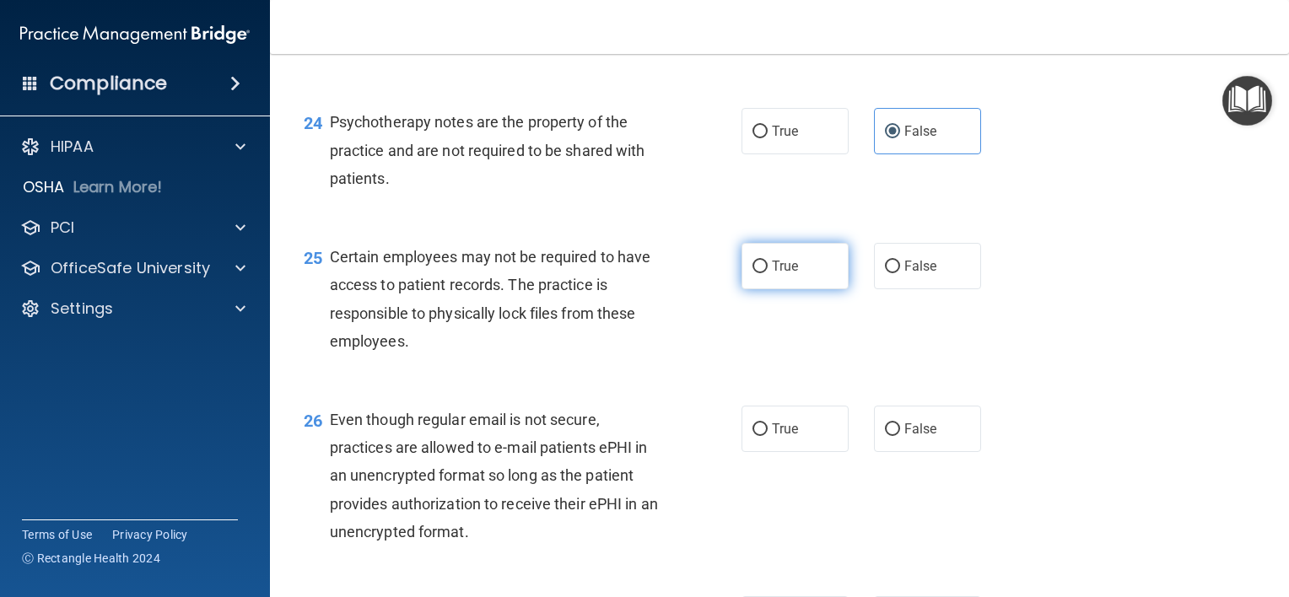
click at [761, 289] on label "True" at bounding box center [795, 266] width 107 height 46
click at [761, 273] on input "True" at bounding box center [760, 267] width 15 height 13
radio input "true"
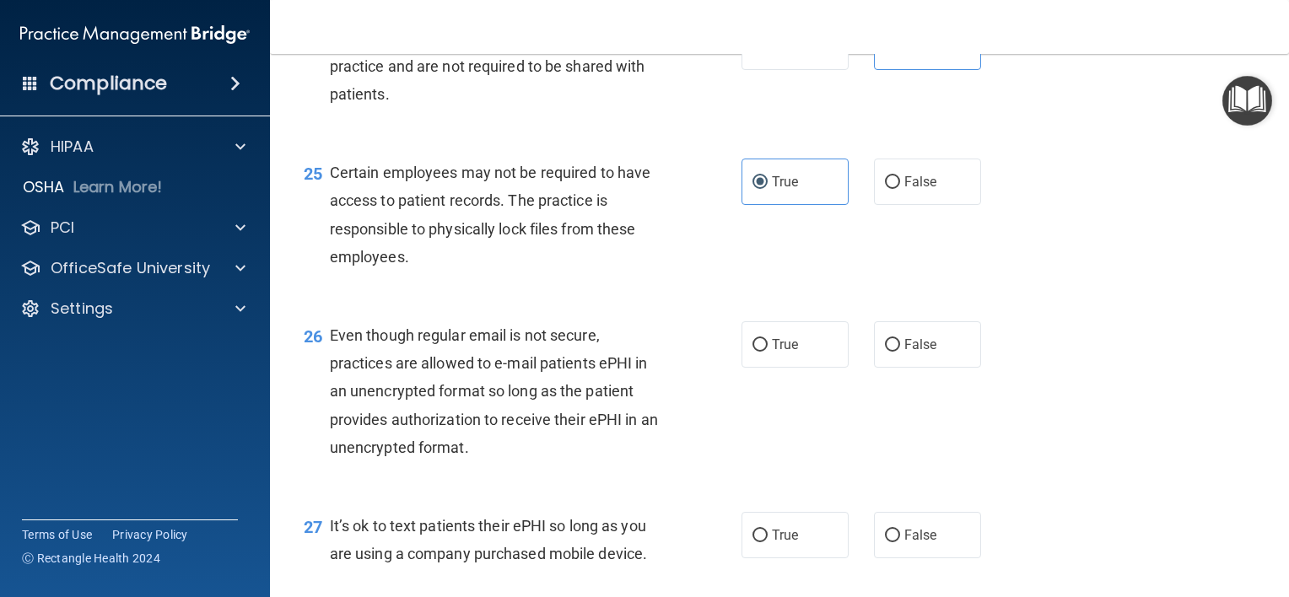
scroll to position [3797, 0]
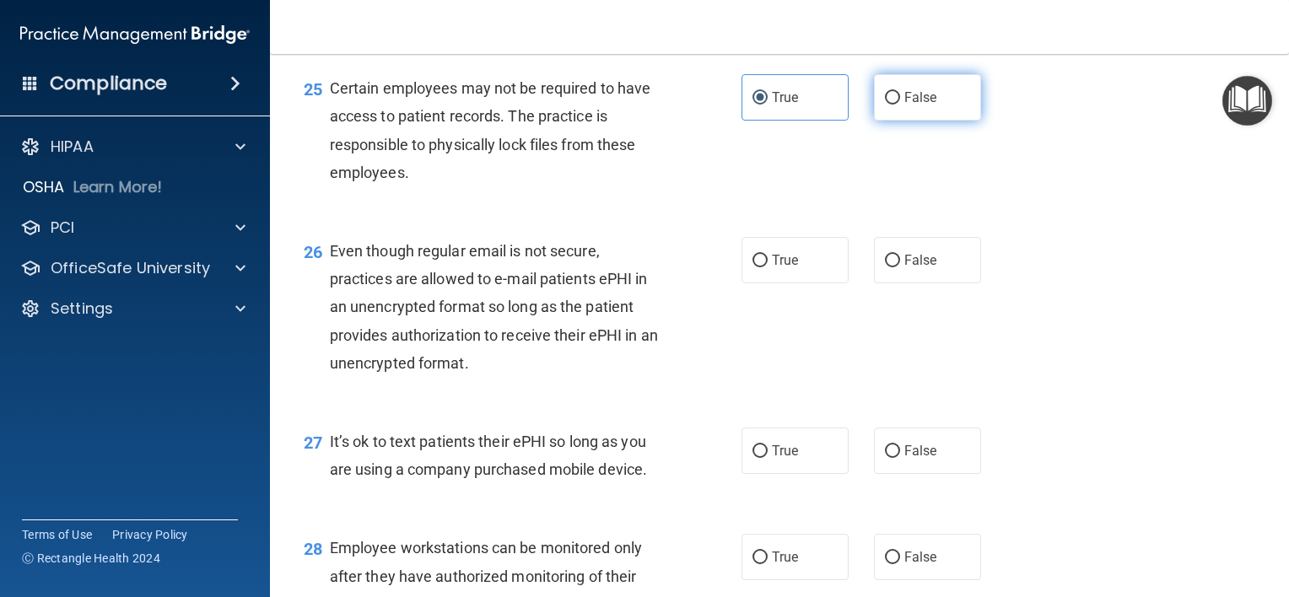
click at [887, 105] on input "False" at bounding box center [892, 98] width 15 height 13
radio input "true"
radio input "false"
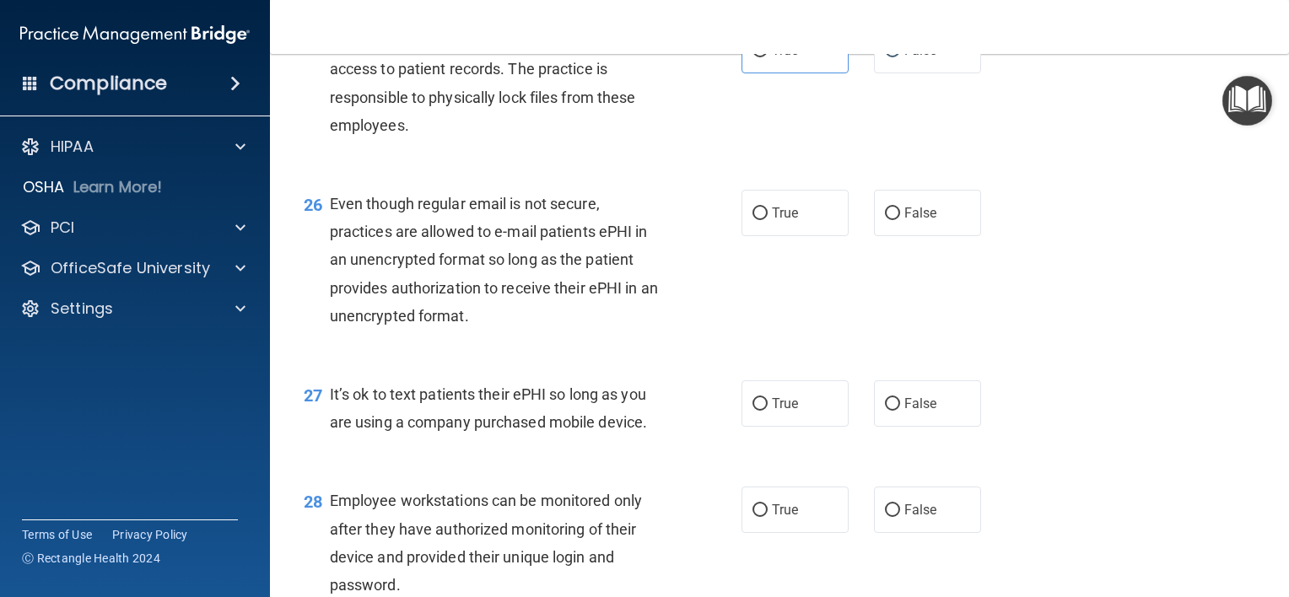
scroll to position [3881, 0]
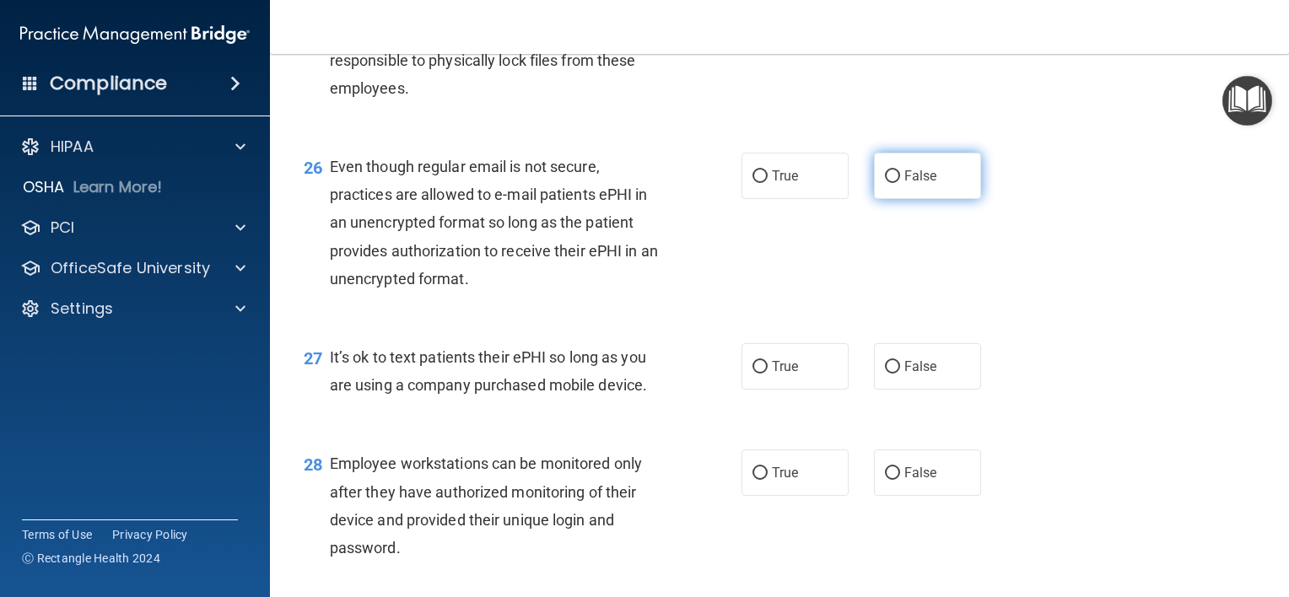
click at [893, 199] on label "False" at bounding box center [927, 176] width 107 height 46
click at [893, 183] on input "False" at bounding box center [892, 176] width 15 height 13
radio input "true"
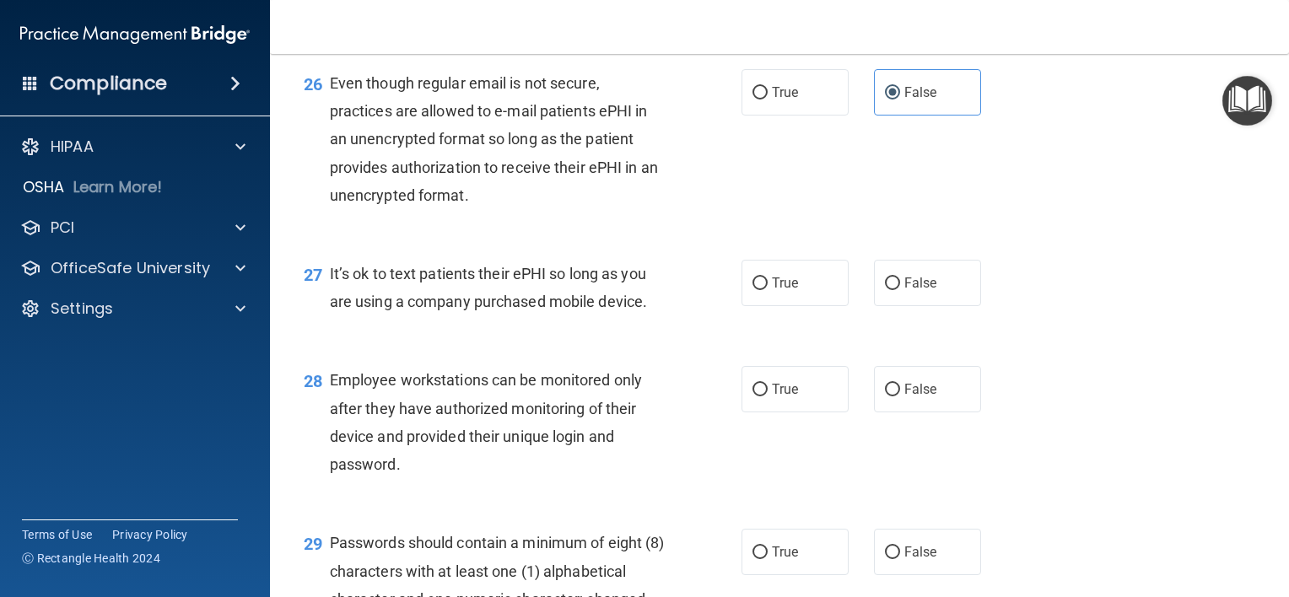
scroll to position [3965, 0]
click at [885, 289] on input "False" at bounding box center [892, 283] width 15 height 13
radio input "true"
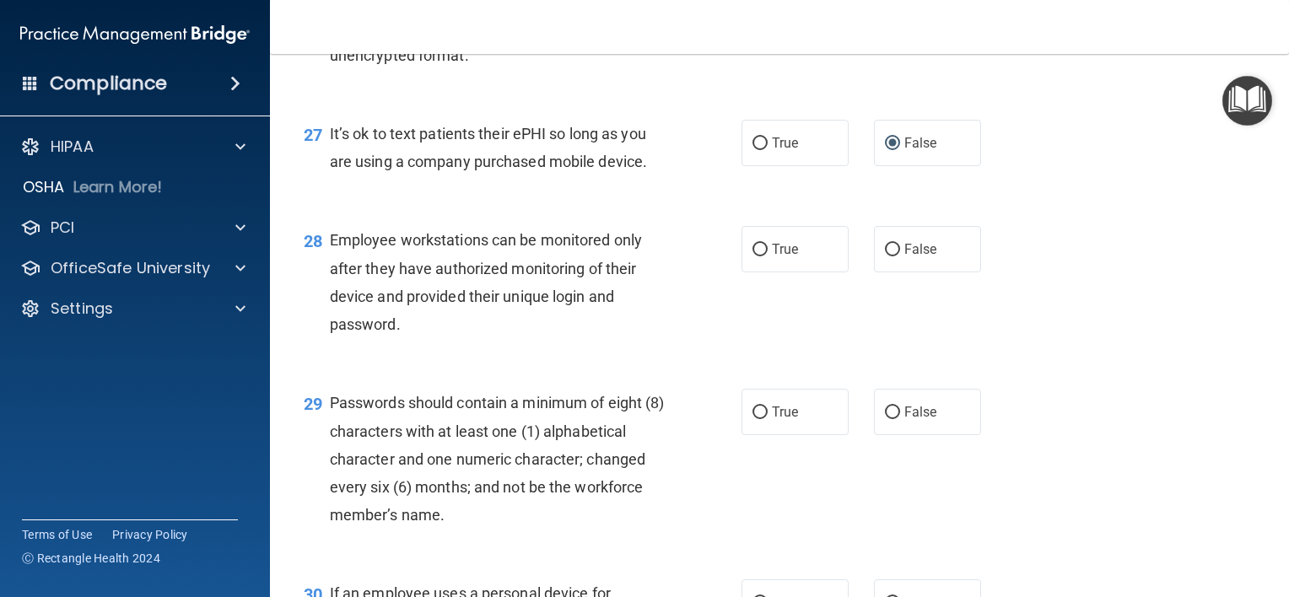
scroll to position [4134, 0]
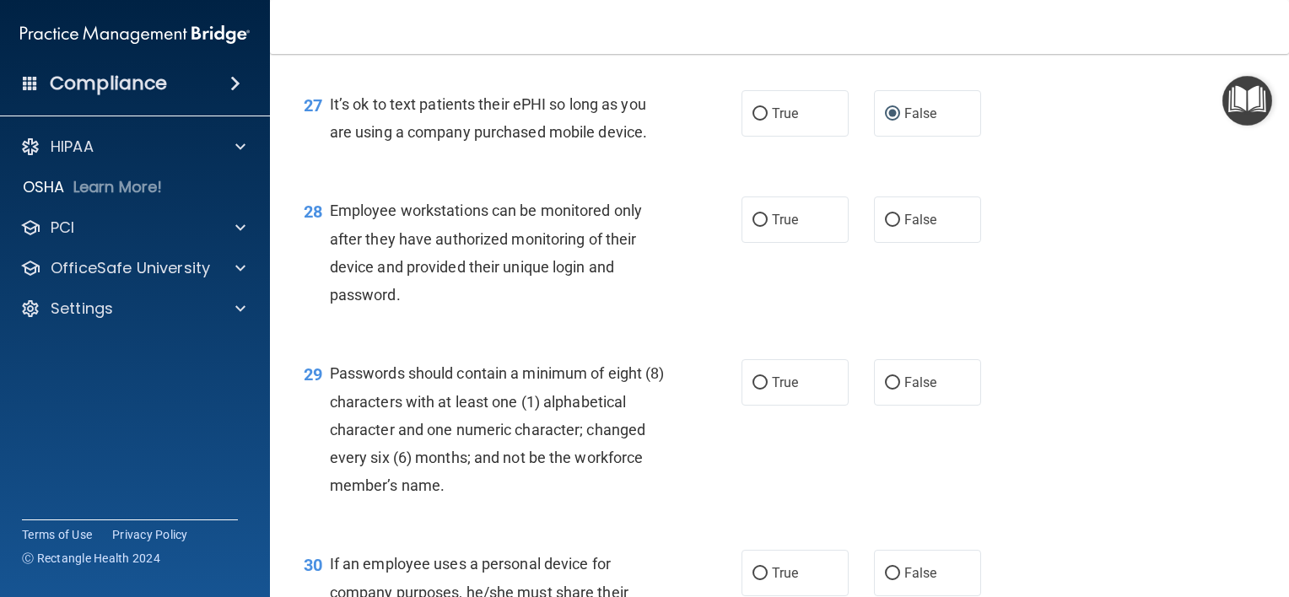
drag, startPoint x: 879, startPoint y: 304, endPoint x: 814, endPoint y: 343, distance: 76.1
click at [885, 227] on input "False" at bounding box center [892, 220] width 15 height 13
radio input "true"
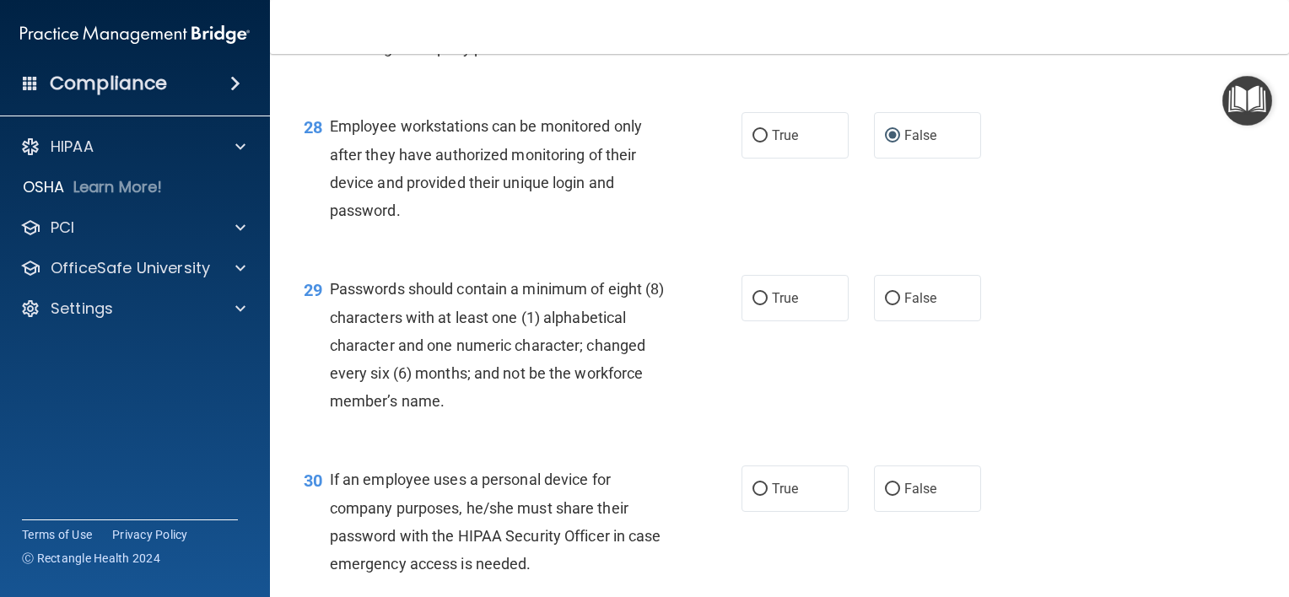
scroll to position [4303, 0]
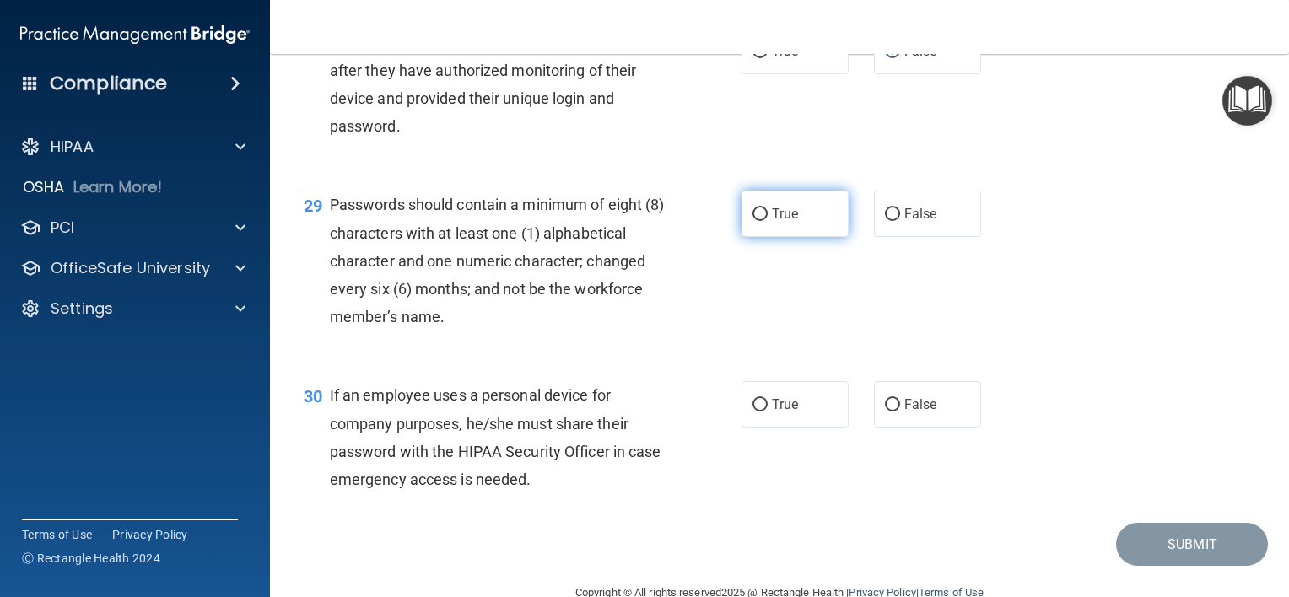
click at [753, 221] on input "True" at bounding box center [760, 214] width 15 height 13
radio input "true"
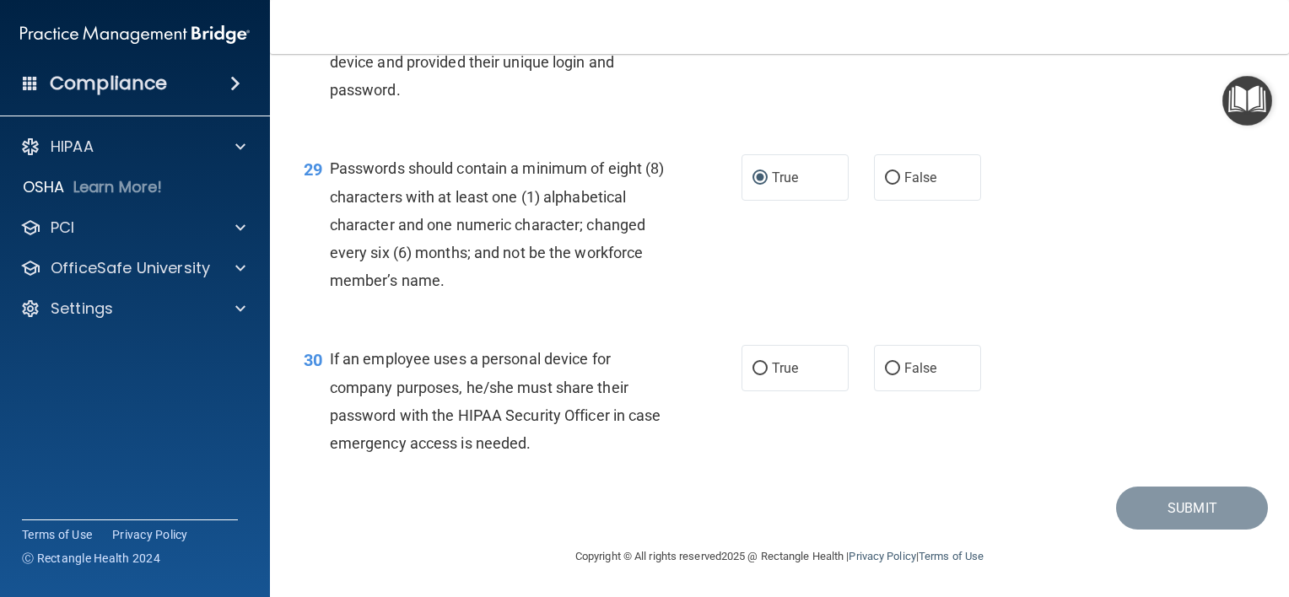
scroll to position [4423, 0]
click at [772, 373] on span "True" at bounding box center [785, 368] width 26 height 16
click at [766, 373] on input "True" at bounding box center [760, 369] width 15 height 13
radio input "true"
click at [1232, 505] on button "Submit" at bounding box center [1192, 508] width 152 height 43
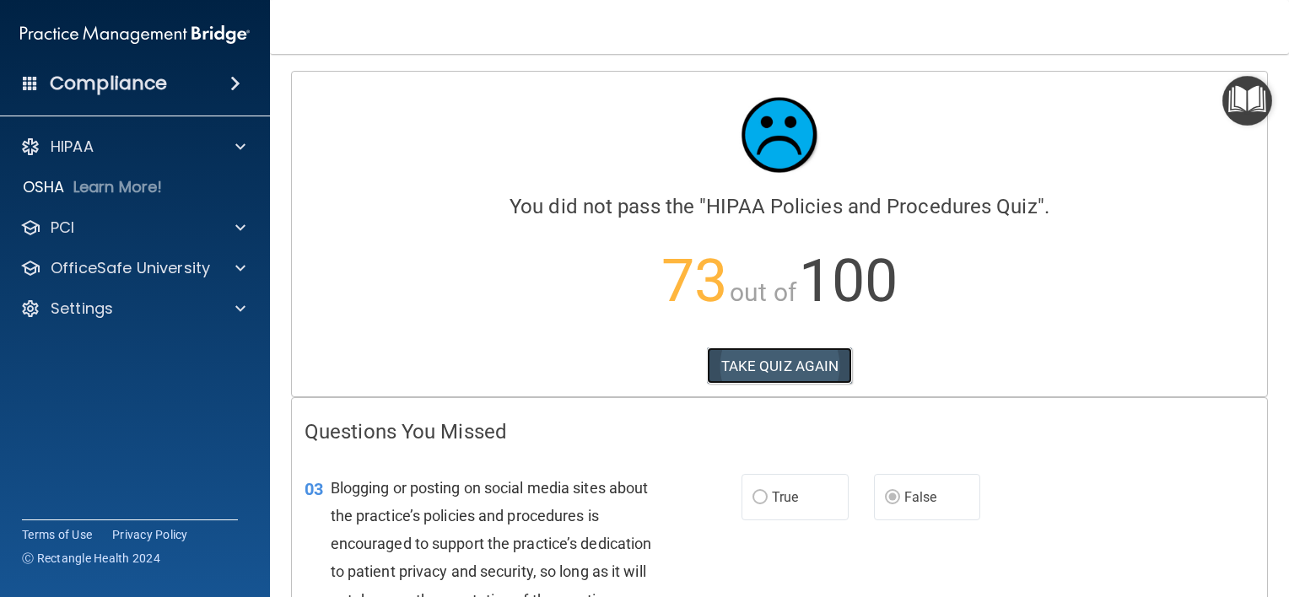
click at [754, 366] on button "TAKE QUIZ AGAIN" at bounding box center [780, 366] width 146 height 37
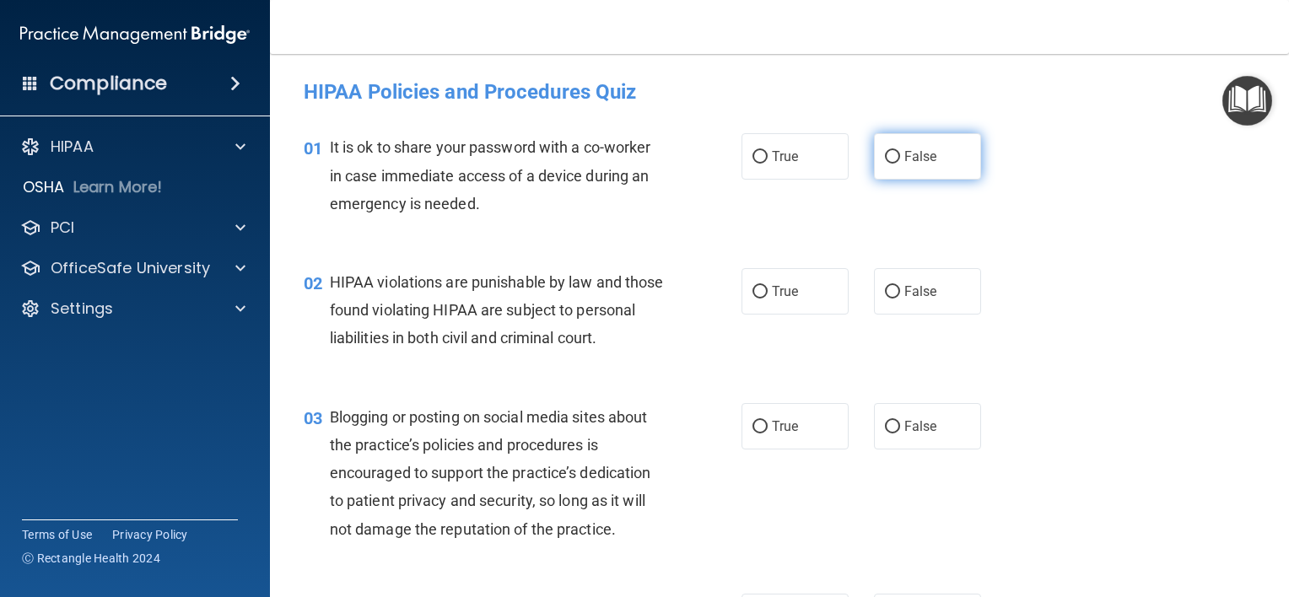
drag, startPoint x: 883, startPoint y: 152, endPoint x: 866, endPoint y: 165, distance: 21.1
click at [885, 154] on input "False" at bounding box center [892, 157] width 15 height 13
radio input "true"
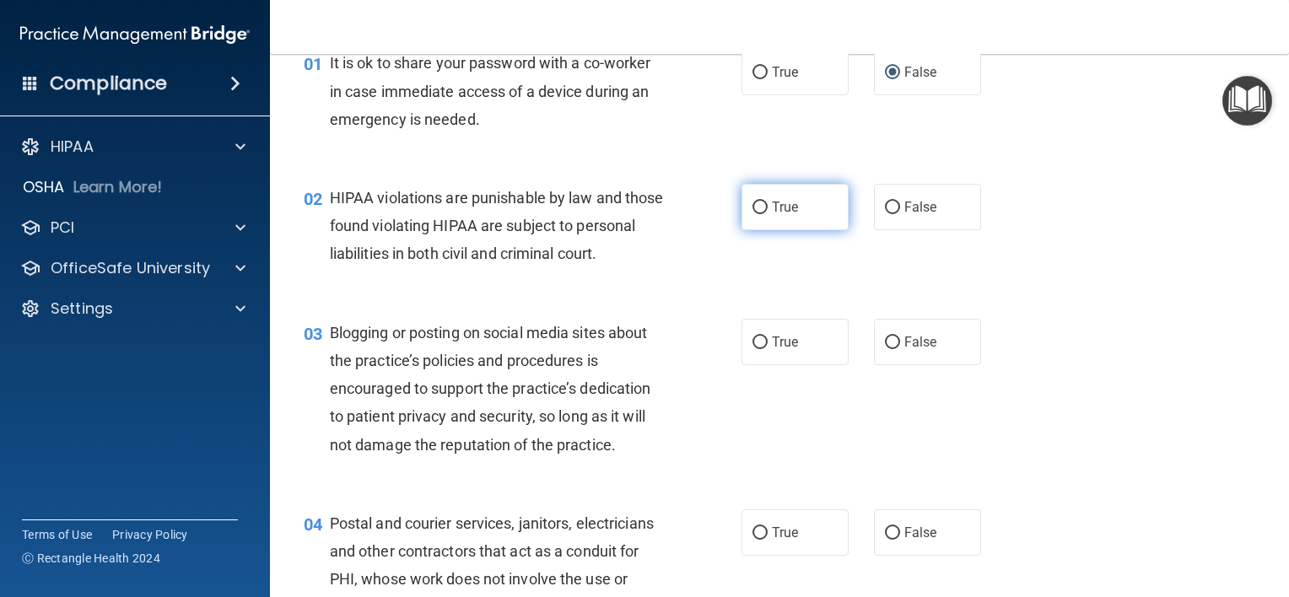
click at [772, 211] on span "True" at bounding box center [785, 207] width 26 height 16
click at [765, 211] on input "True" at bounding box center [760, 208] width 15 height 13
radio input "true"
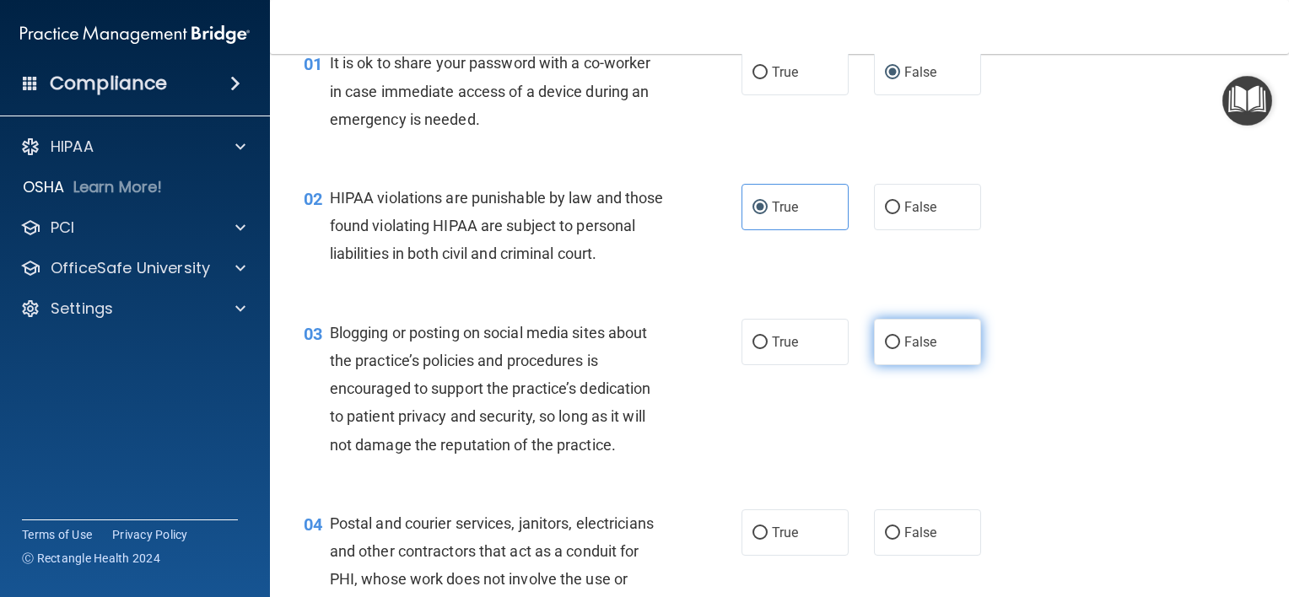
click at [889, 349] on input "False" at bounding box center [892, 343] width 15 height 13
radio input "true"
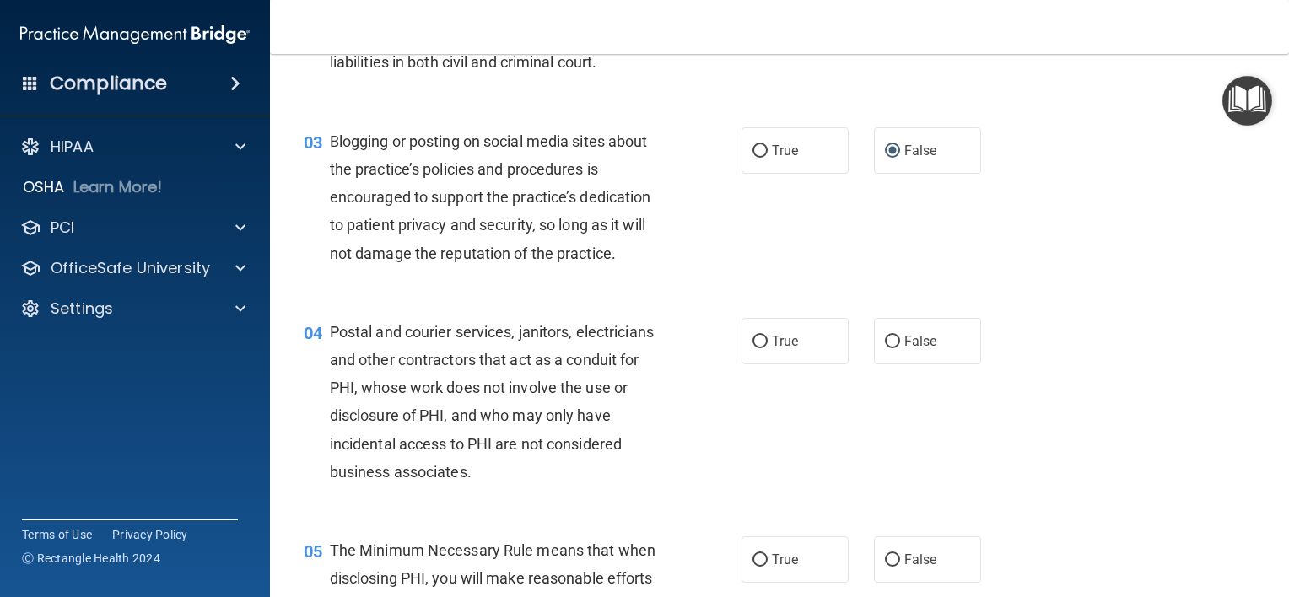
scroll to position [337, 0]
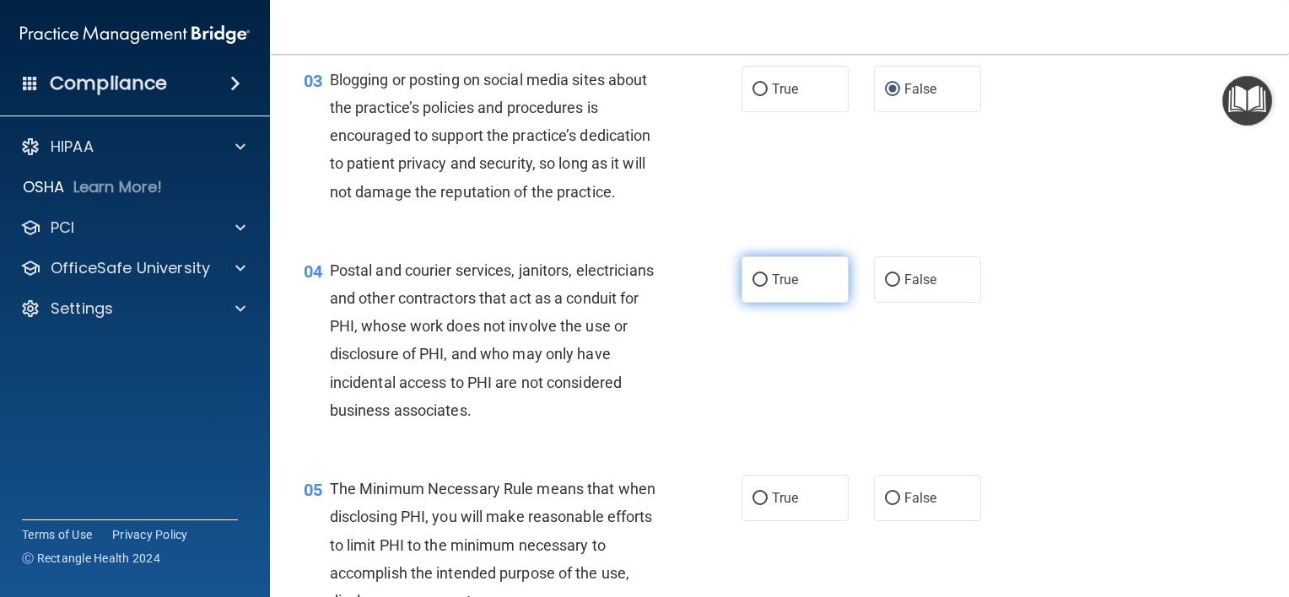
click at [788, 288] on span "True" at bounding box center [785, 280] width 26 height 16
click at [768, 287] on input "True" at bounding box center [760, 280] width 15 height 13
radio input "true"
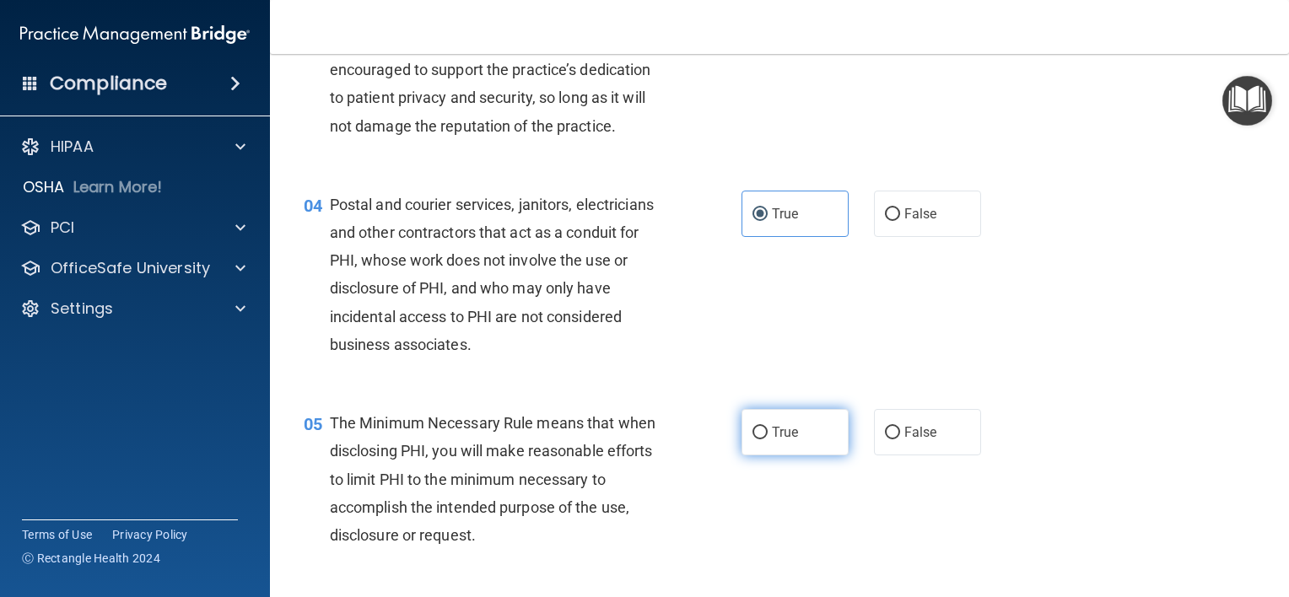
scroll to position [506, 0]
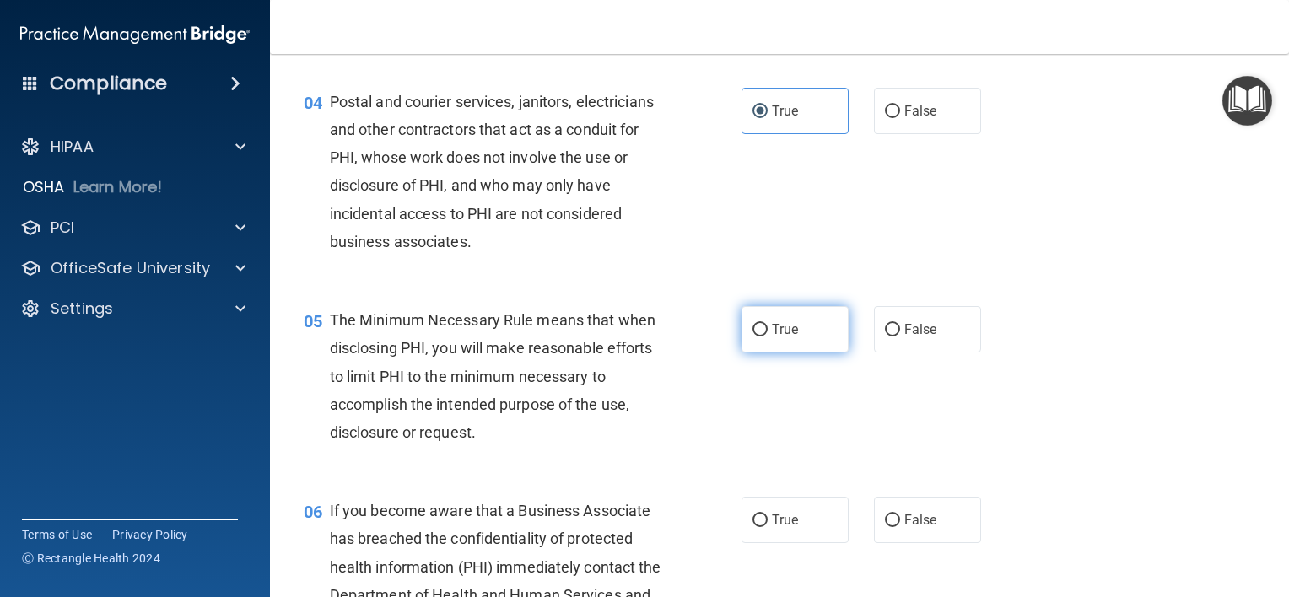
click at [763, 353] on label "True" at bounding box center [795, 329] width 107 height 46
click at [763, 337] on input "True" at bounding box center [760, 330] width 15 height 13
radio input "true"
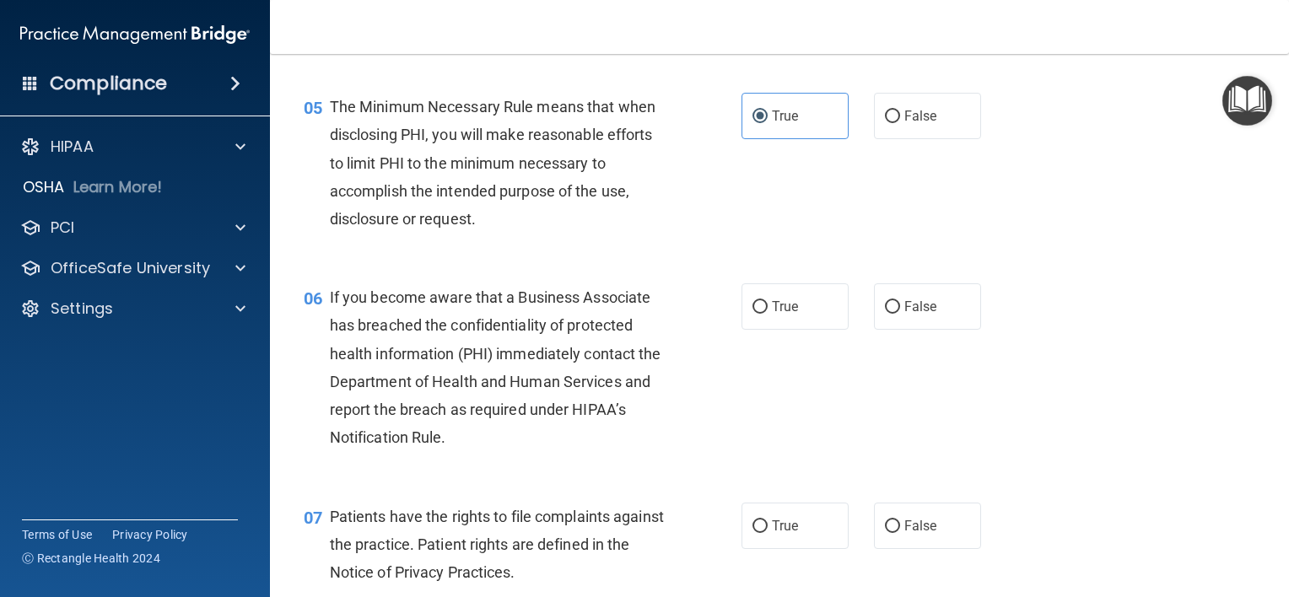
scroll to position [759, 0]
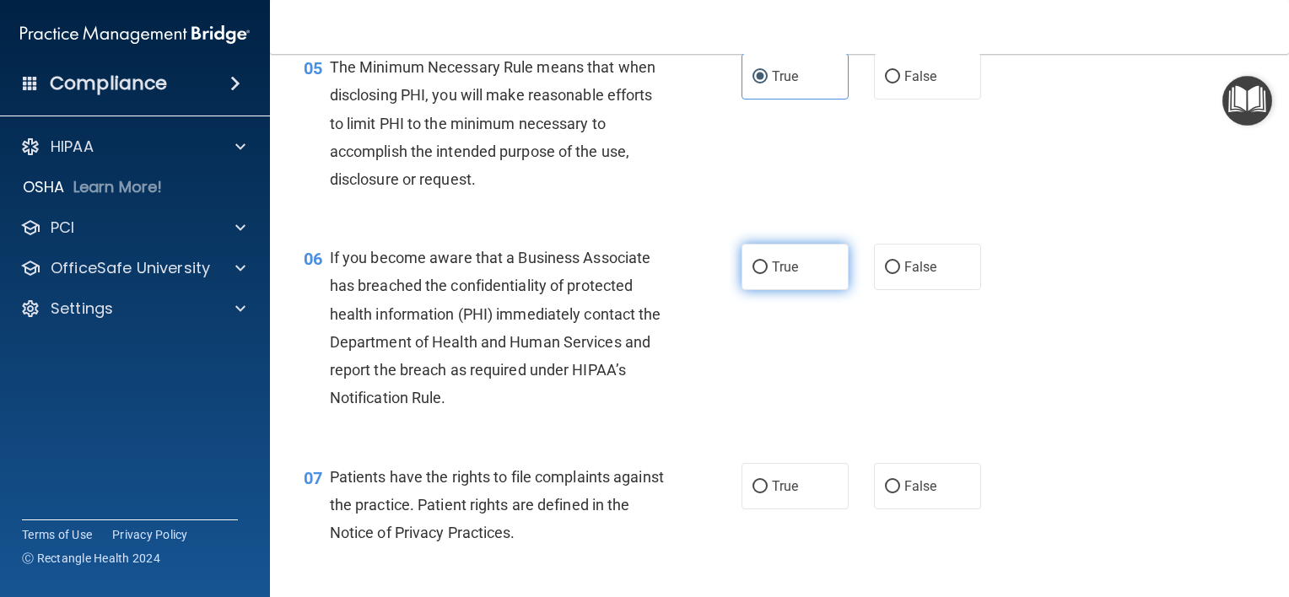
click at [772, 275] on span "True" at bounding box center [785, 267] width 26 height 16
click at [766, 274] on input "True" at bounding box center [760, 268] width 15 height 13
radio input "true"
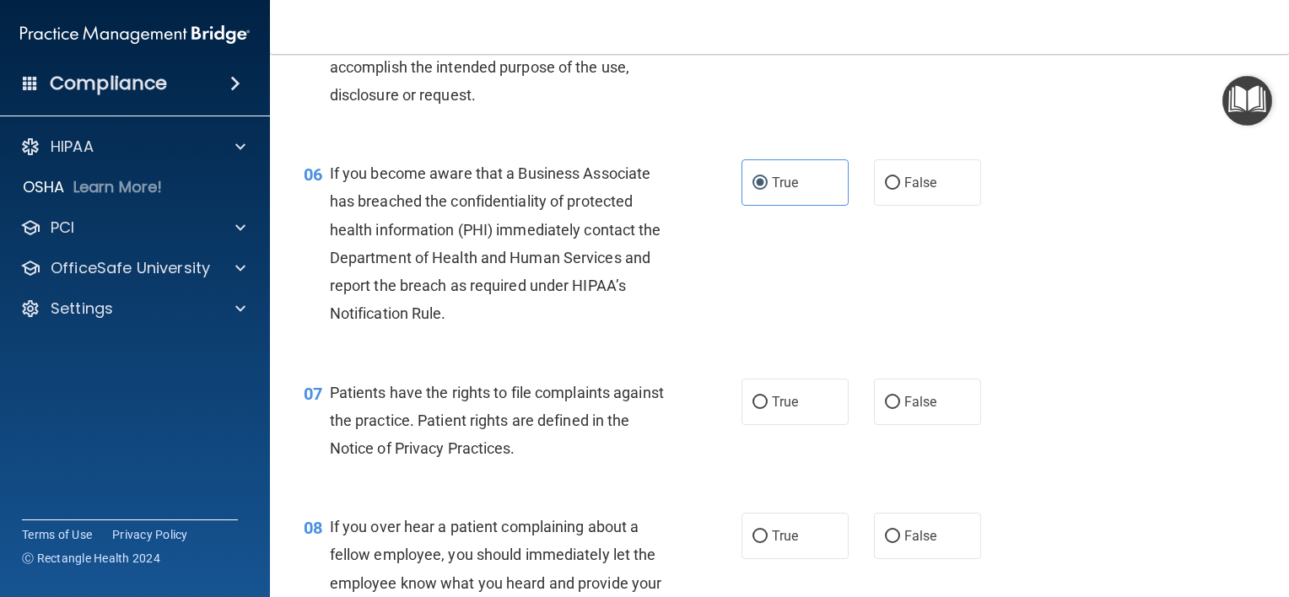
scroll to position [928, 0]
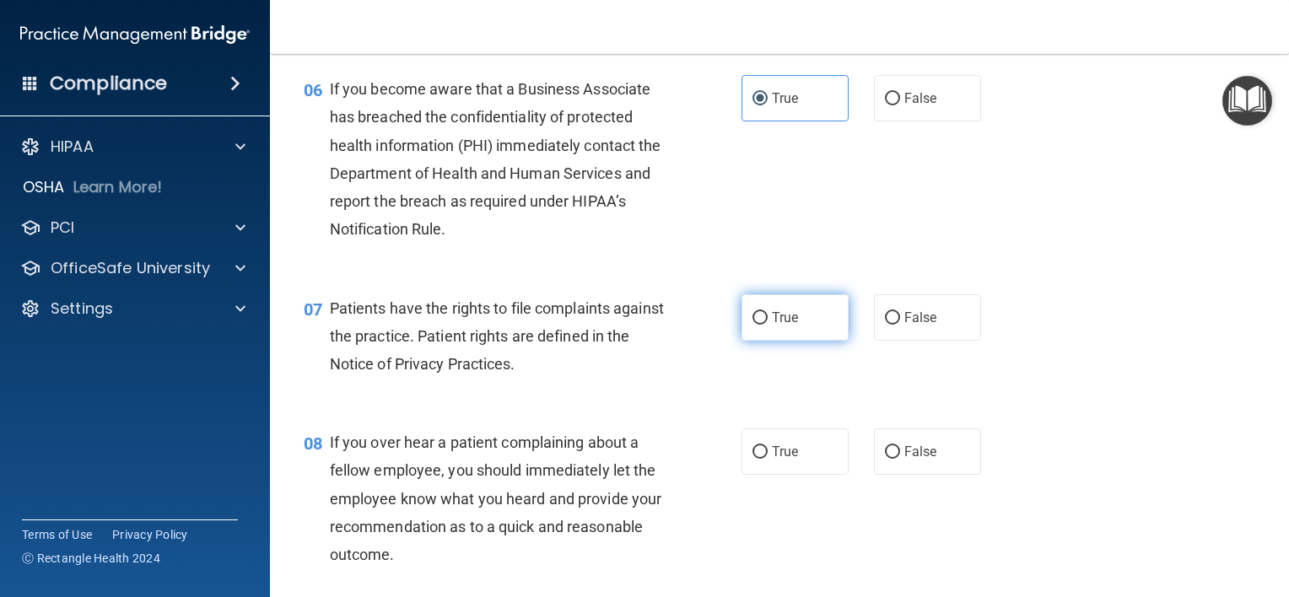
click at [753, 325] on input "True" at bounding box center [760, 318] width 15 height 13
radio input "true"
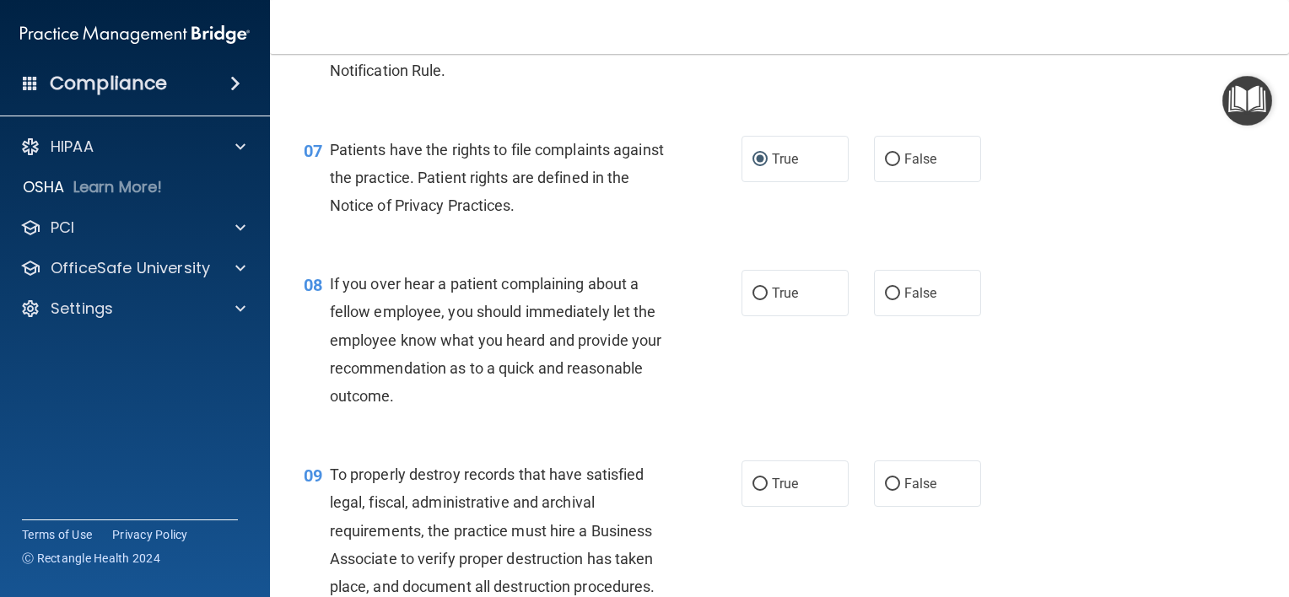
scroll to position [1097, 0]
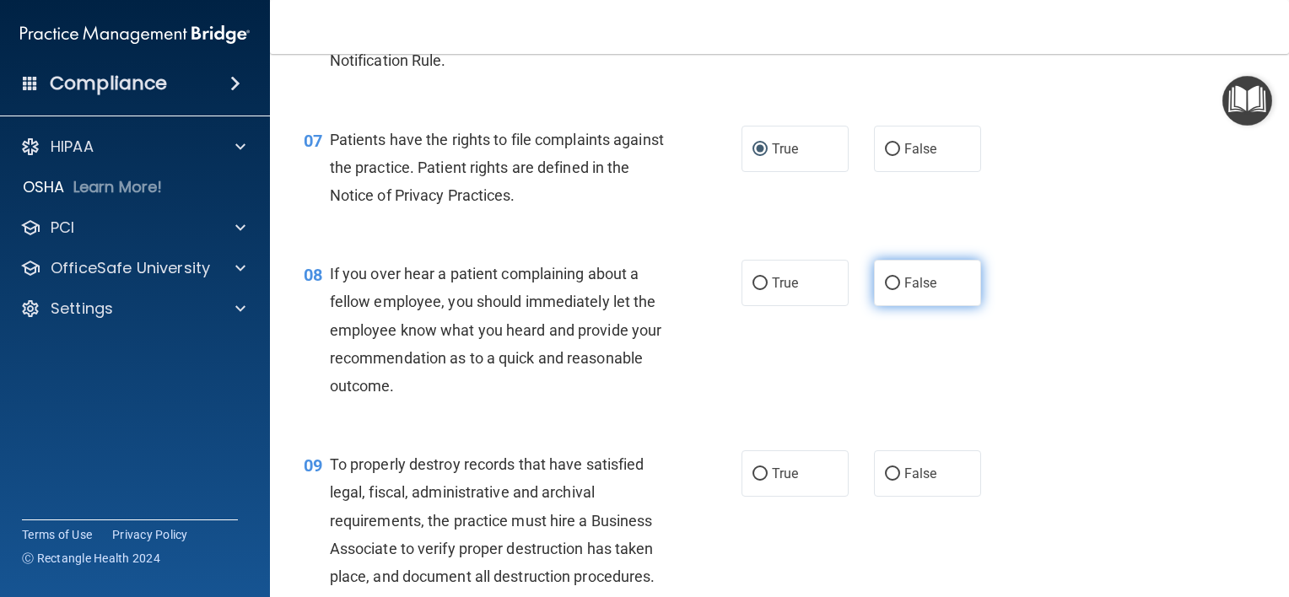
click at [887, 290] on input "False" at bounding box center [892, 284] width 15 height 13
radio input "true"
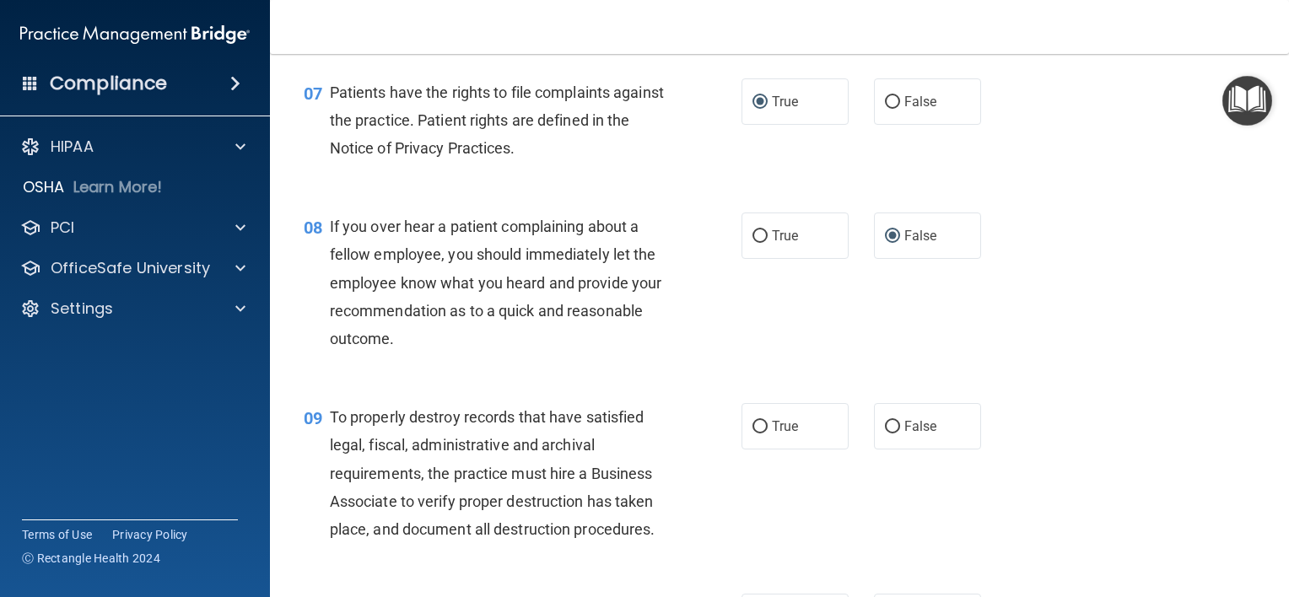
scroll to position [1266, 0]
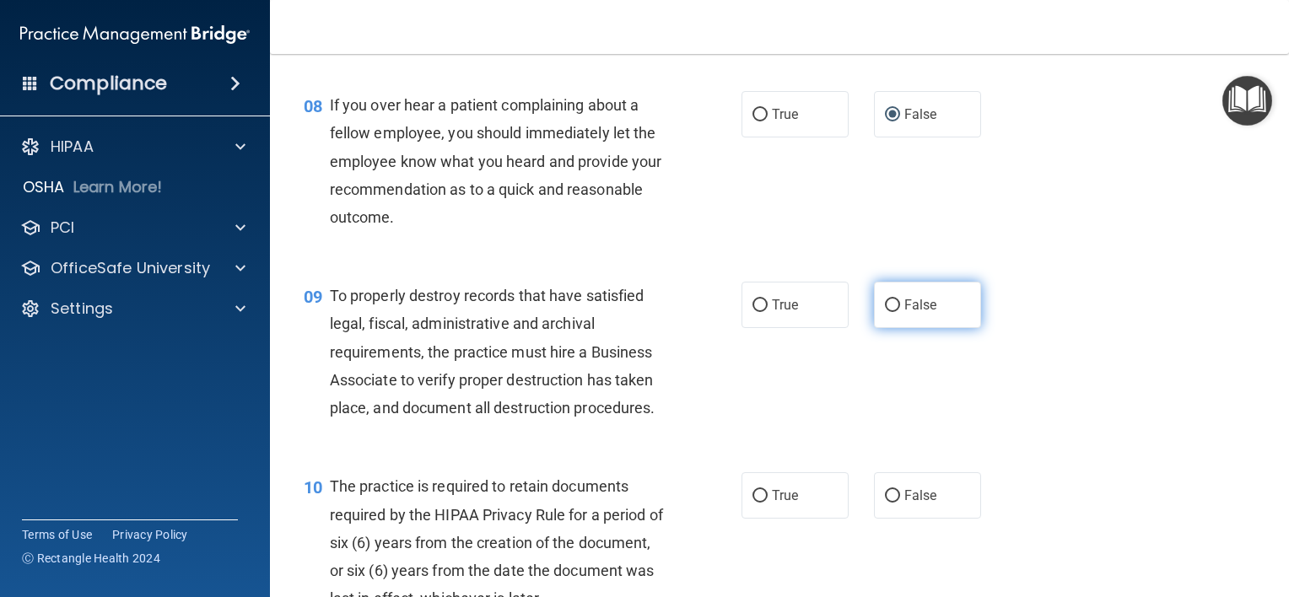
click at [885, 312] on input "False" at bounding box center [892, 306] width 15 height 13
radio input "true"
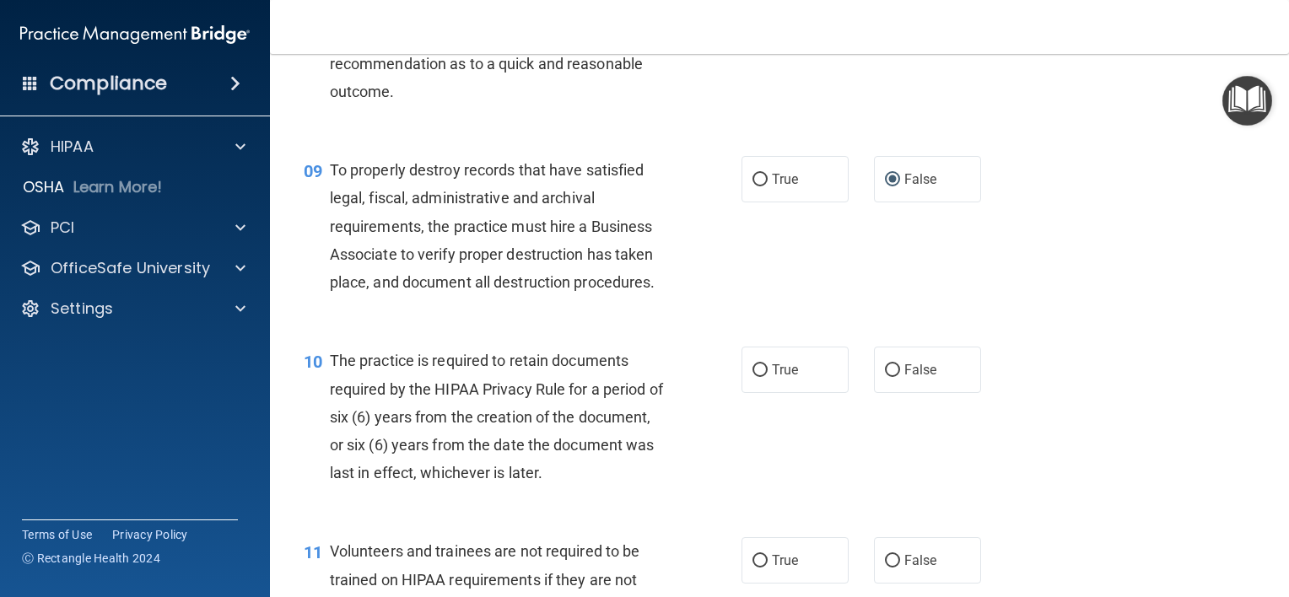
scroll to position [1434, 0]
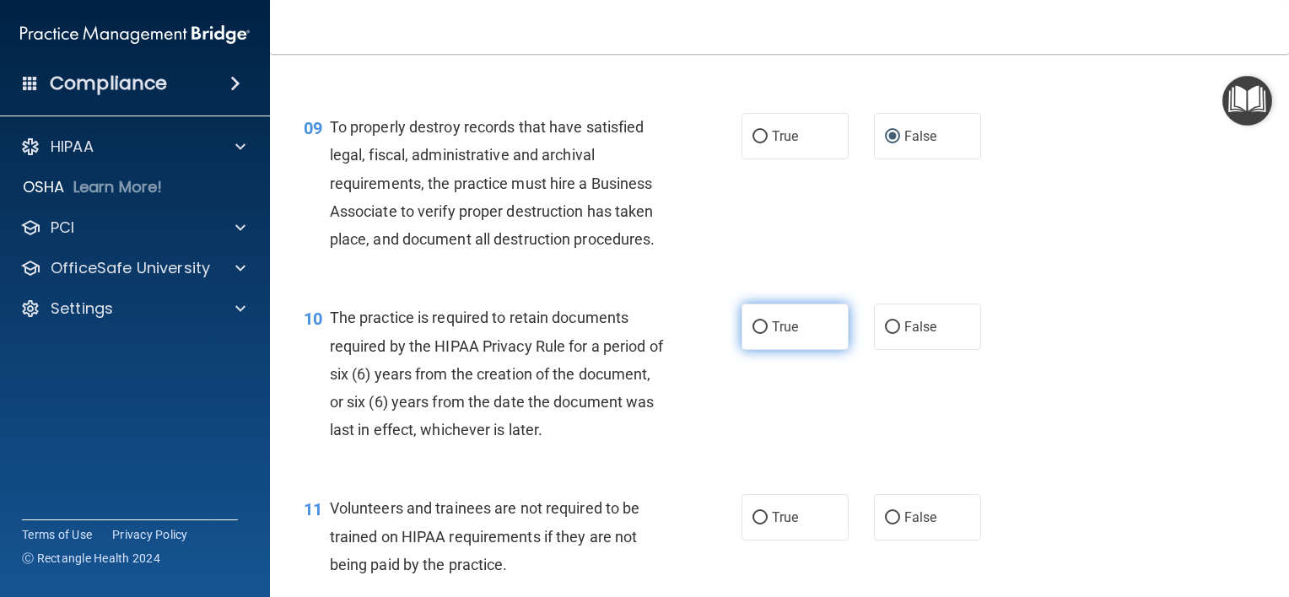
click at [756, 334] on input "True" at bounding box center [760, 327] width 15 height 13
radio input "true"
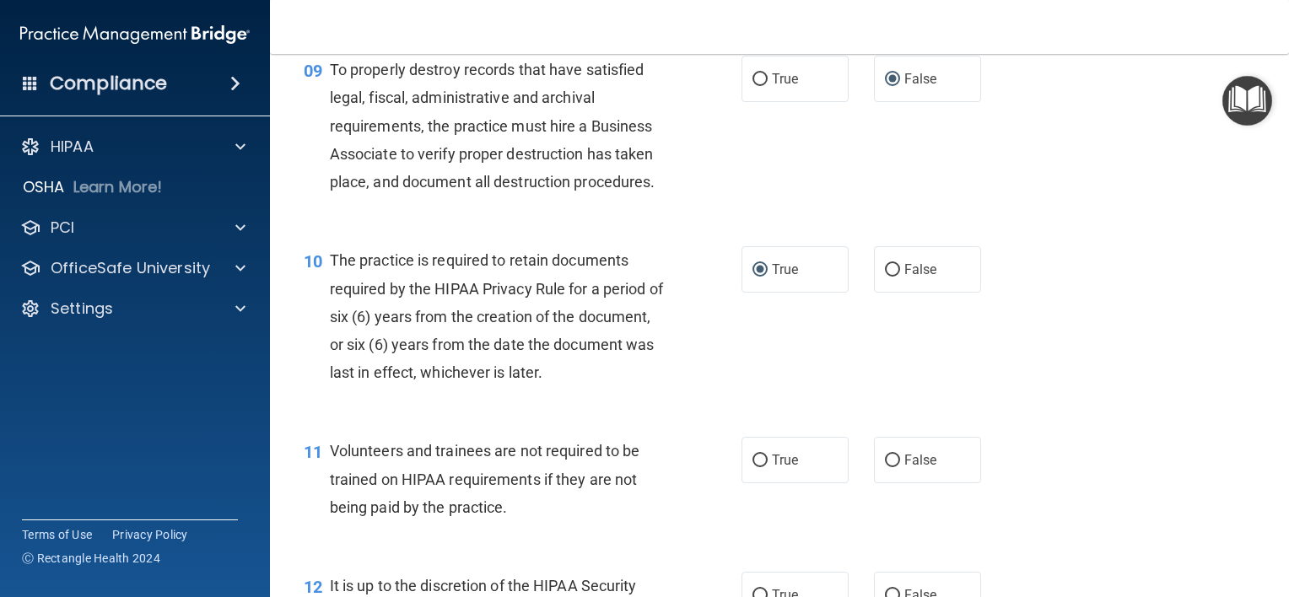
scroll to position [1603, 0]
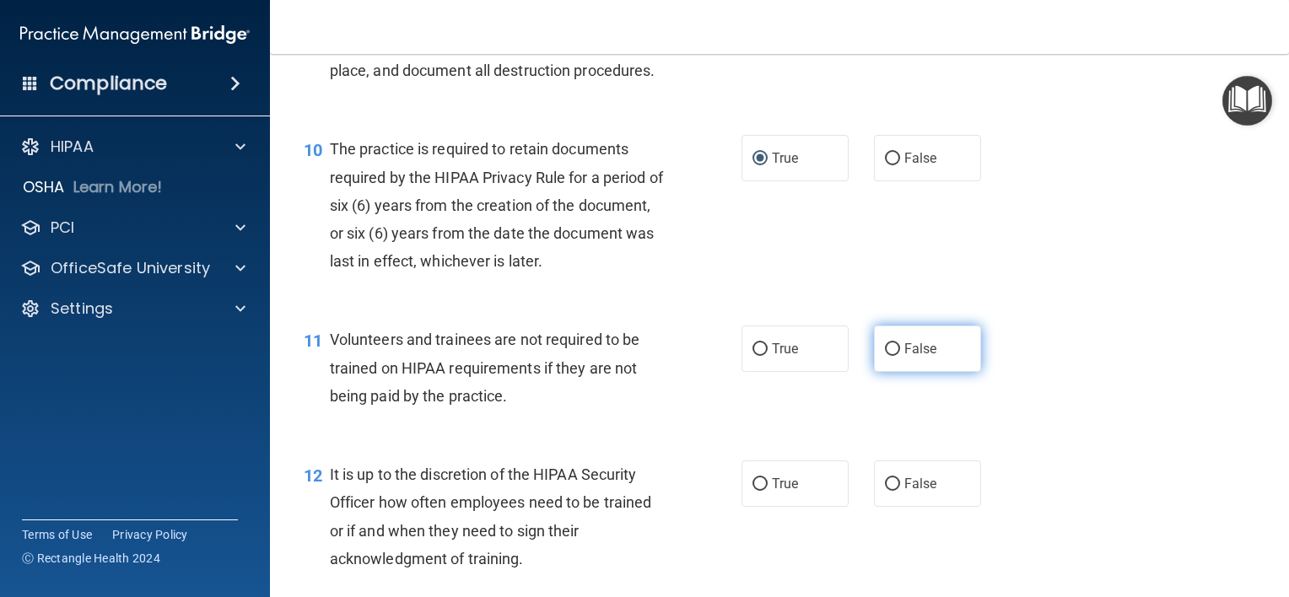
click at [885, 356] on input "False" at bounding box center [892, 349] width 15 height 13
radio input "true"
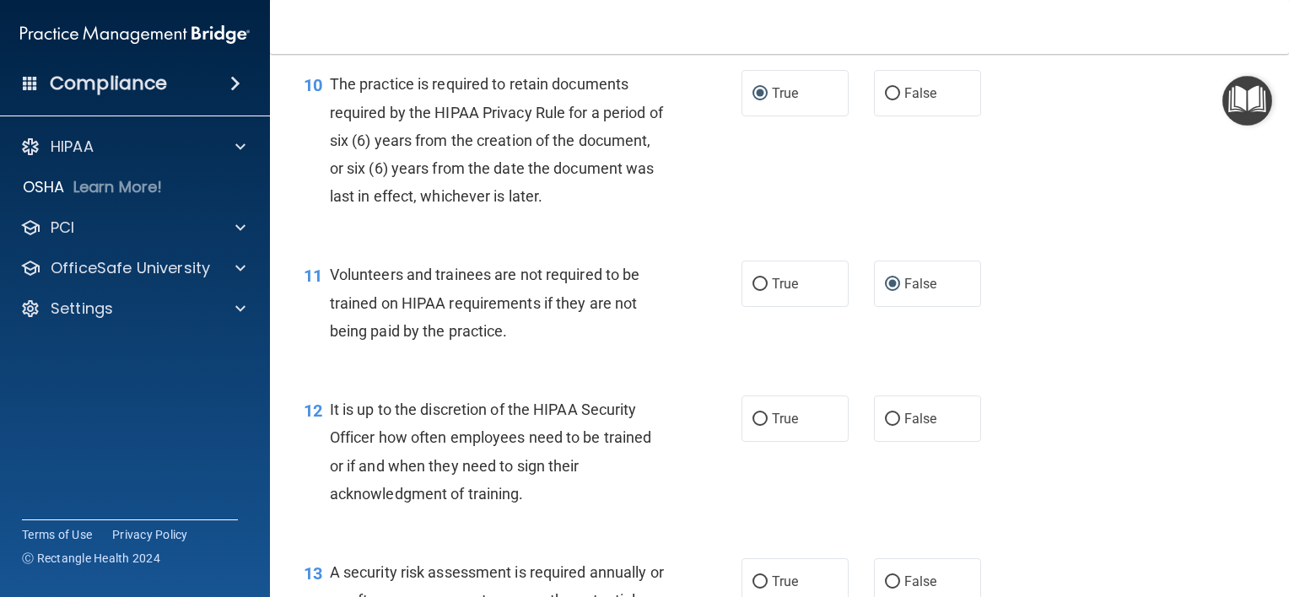
scroll to position [1772, 0]
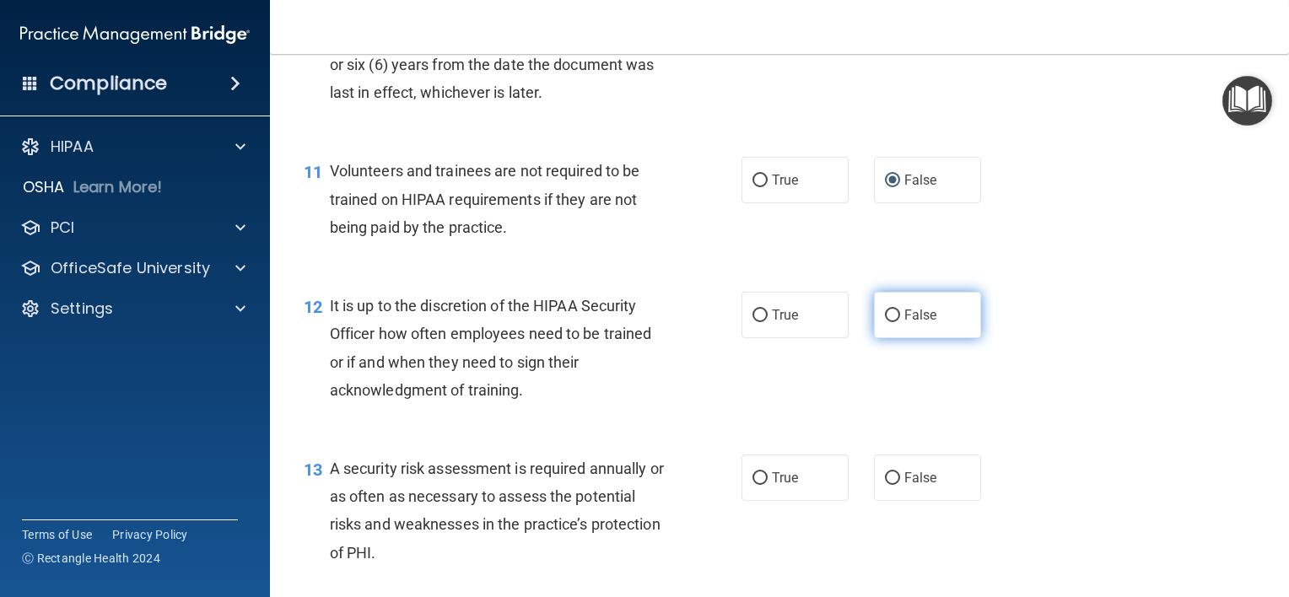
click at [904, 323] on span "False" at bounding box center [920, 315] width 33 height 16
click at [897, 322] on input "False" at bounding box center [892, 316] width 15 height 13
radio input "true"
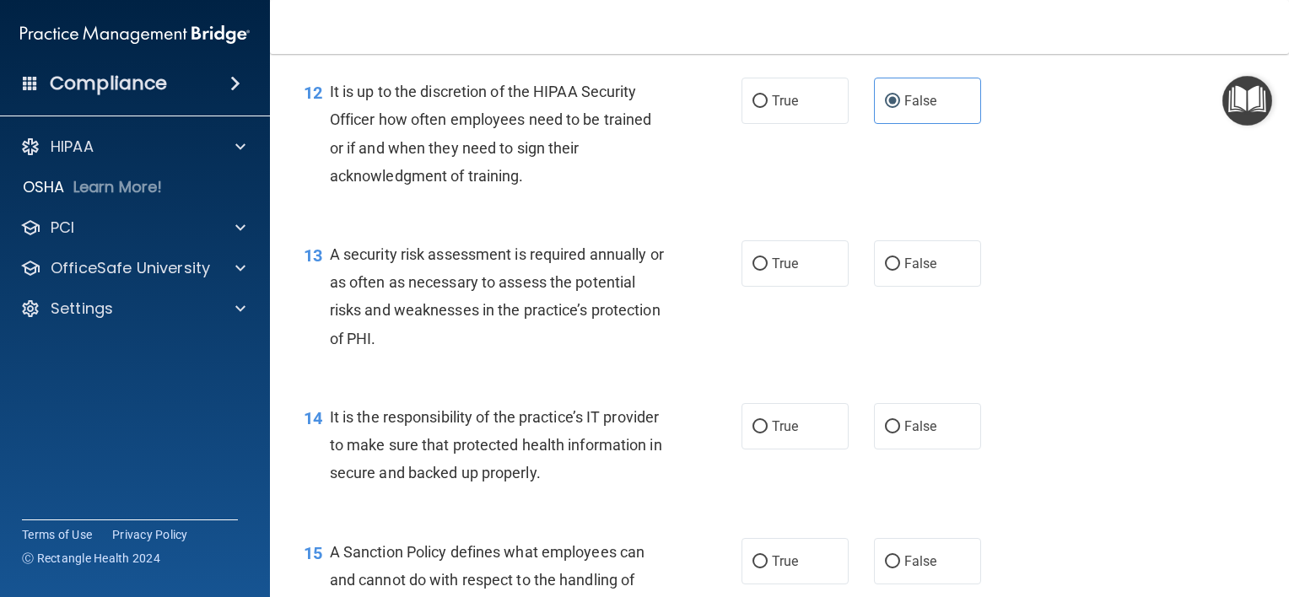
scroll to position [2025, 0]
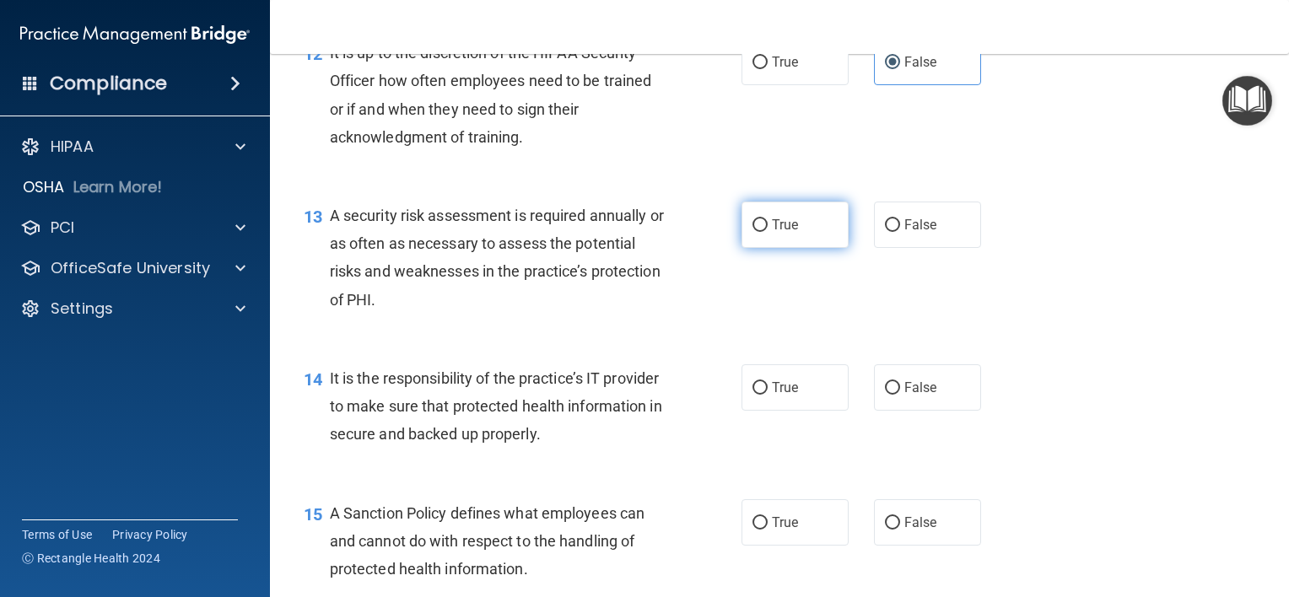
click at [758, 232] on input "True" at bounding box center [760, 225] width 15 height 13
radio input "true"
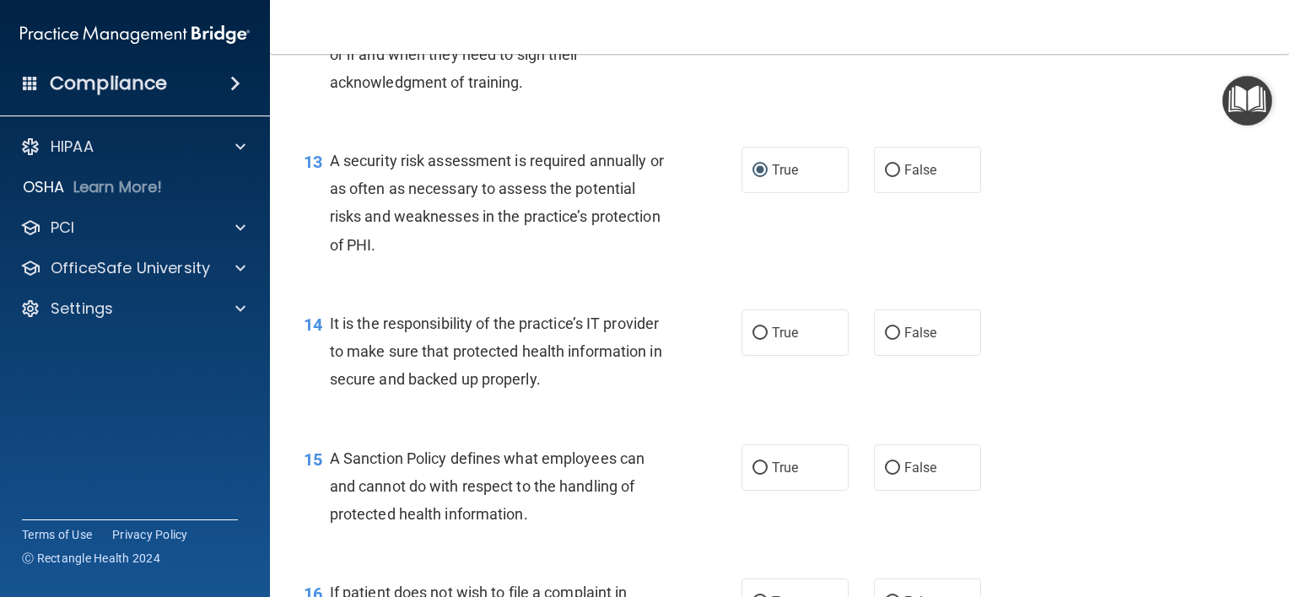
scroll to position [2109, 0]
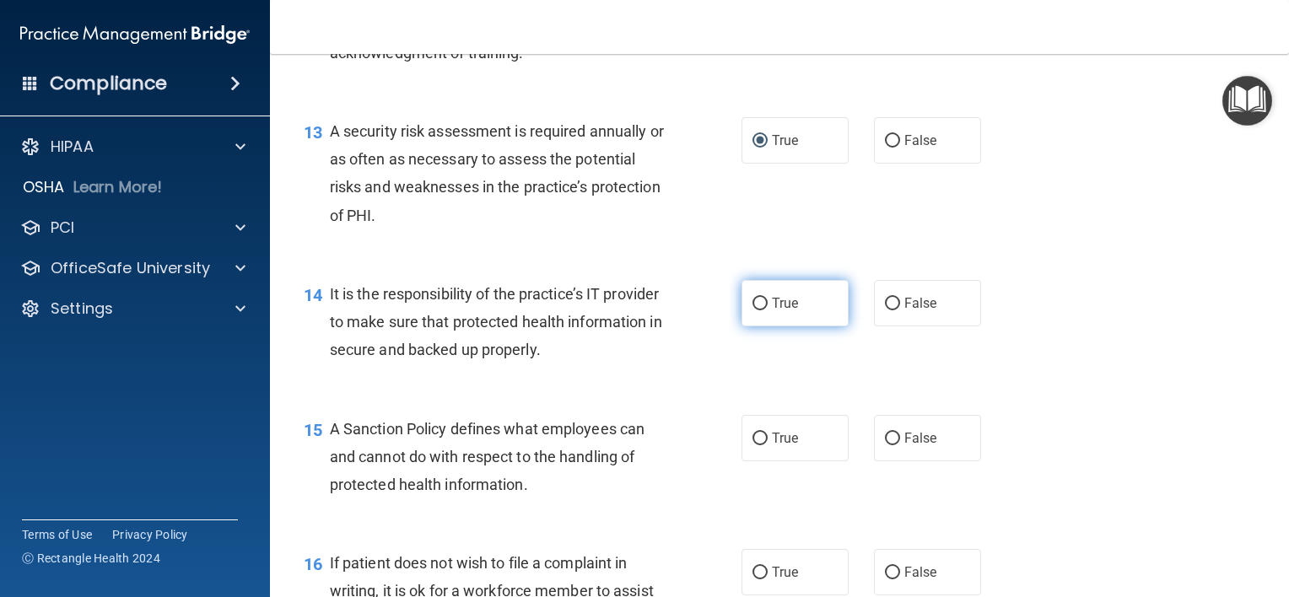
click at [756, 310] on input "True" at bounding box center [760, 304] width 15 height 13
radio input "true"
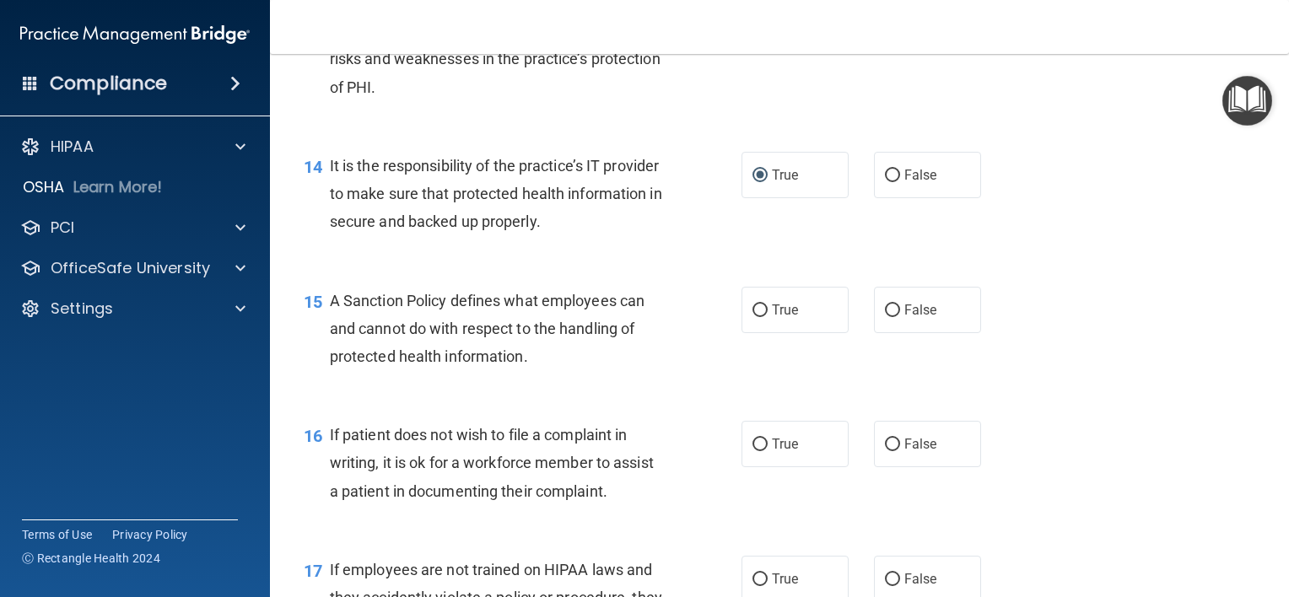
scroll to position [2278, 0]
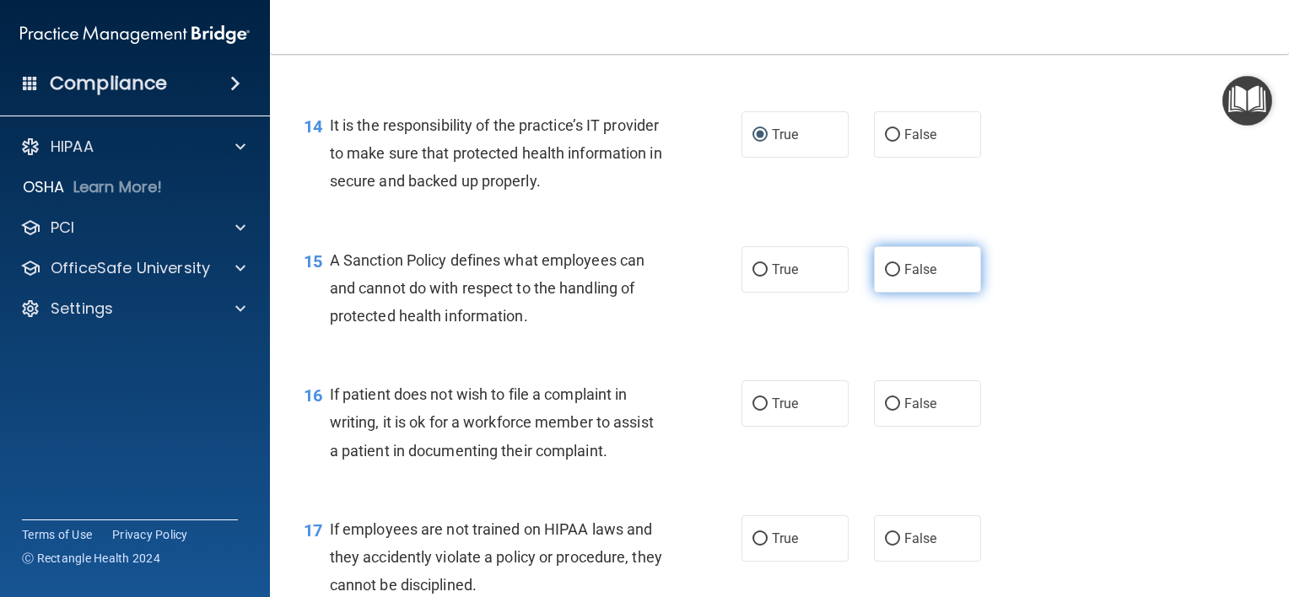
click at [885, 277] on input "False" at bounding box center [892, 270] width 15 height 13
radio input "true"
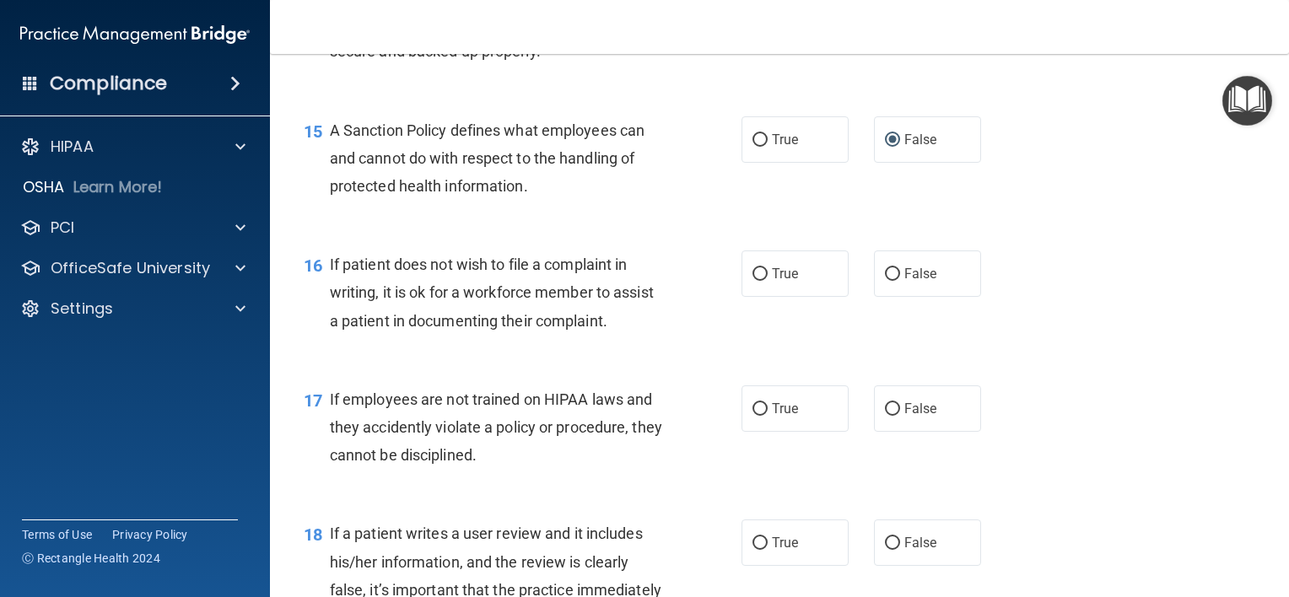
scroll to position [2447, 0]
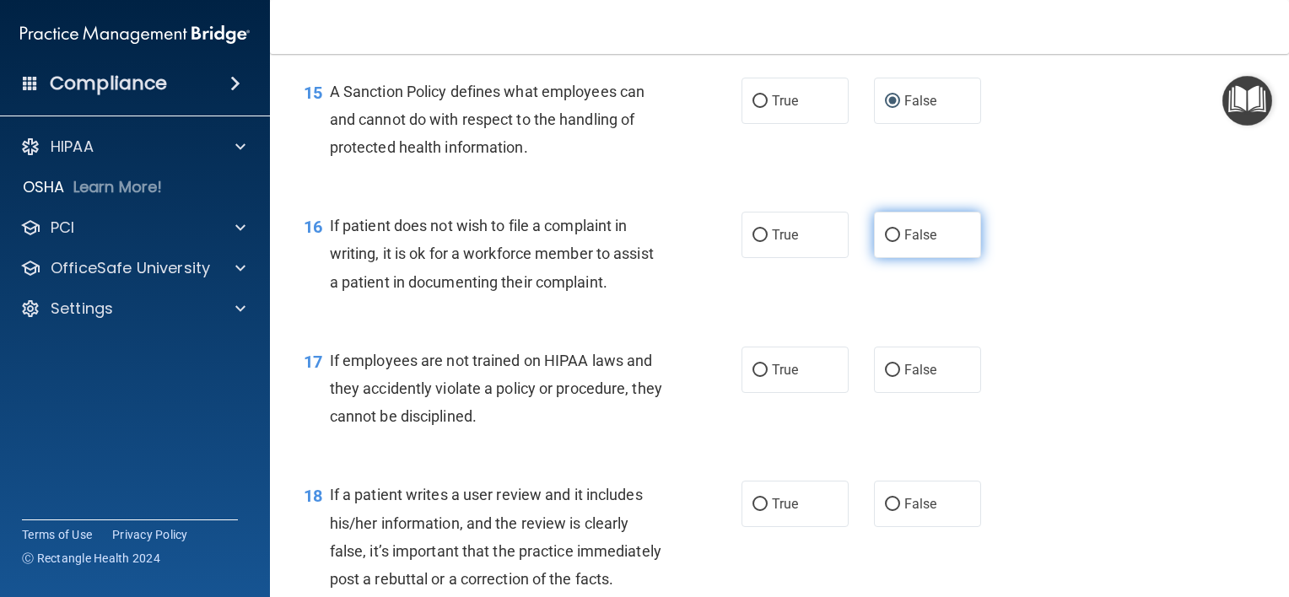
click at [888, 242] on input "False" at bounding box center [892, 235] width 15 height 13
radio input "true"
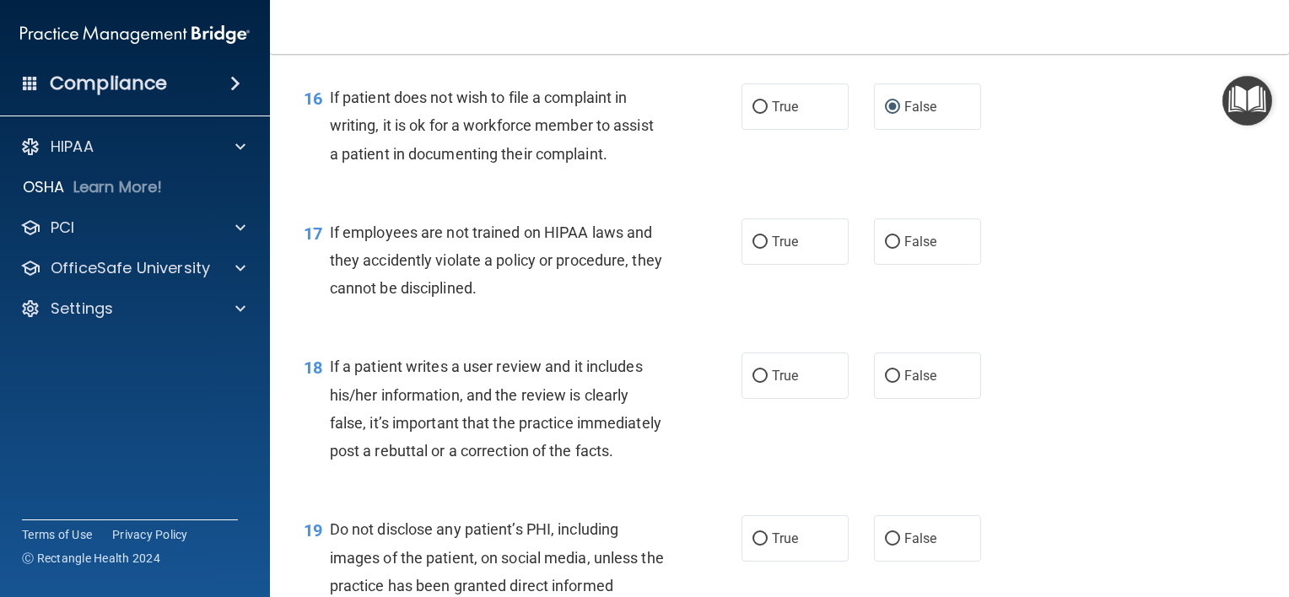
scroll to position [2615, 0]
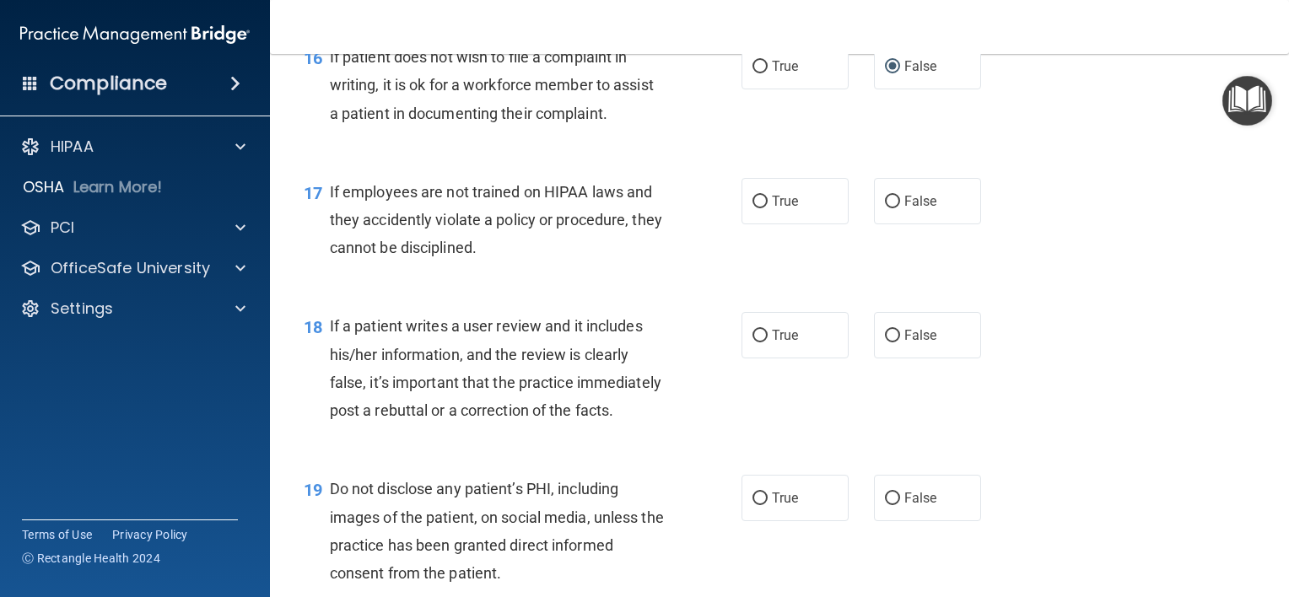
drag, startPoint x: 887, startPoint y: 241, endPoint x: 804, endPoint y: 263, distance: 85.5
click at [886, 224] on label "False" at bounding box center [927, 201] width 107 height 46
click at [886, 208] on input "False" at bounding box center [892, 202] width 15 height 13
radio input "true"
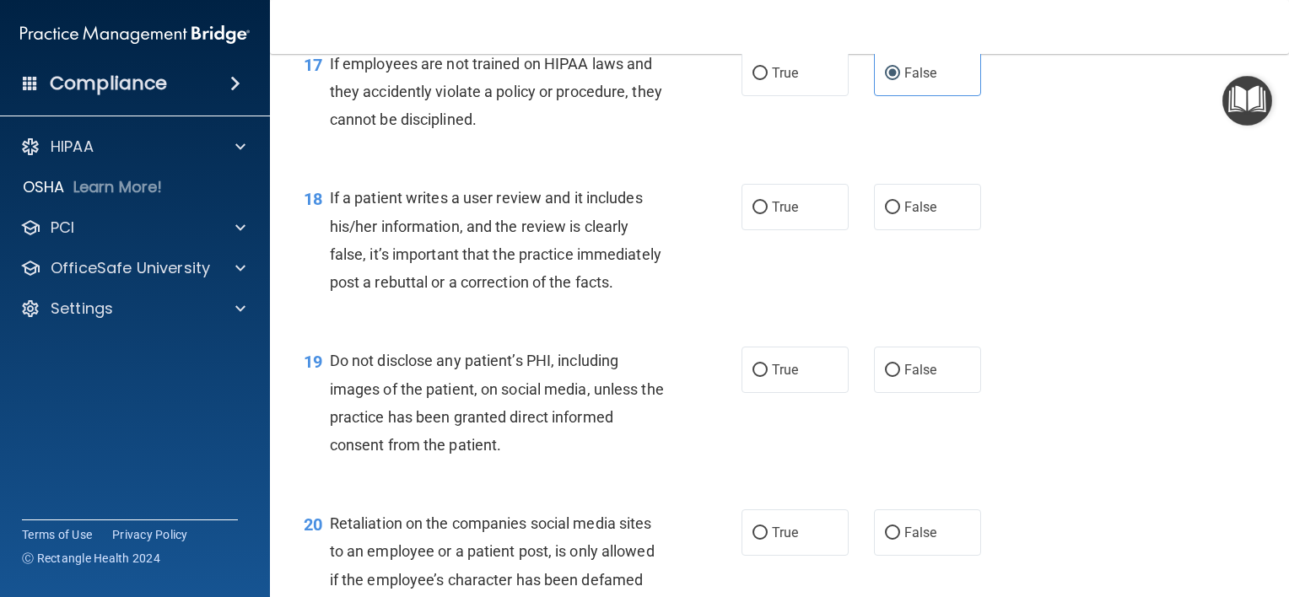
scroll to position [2784, 0]
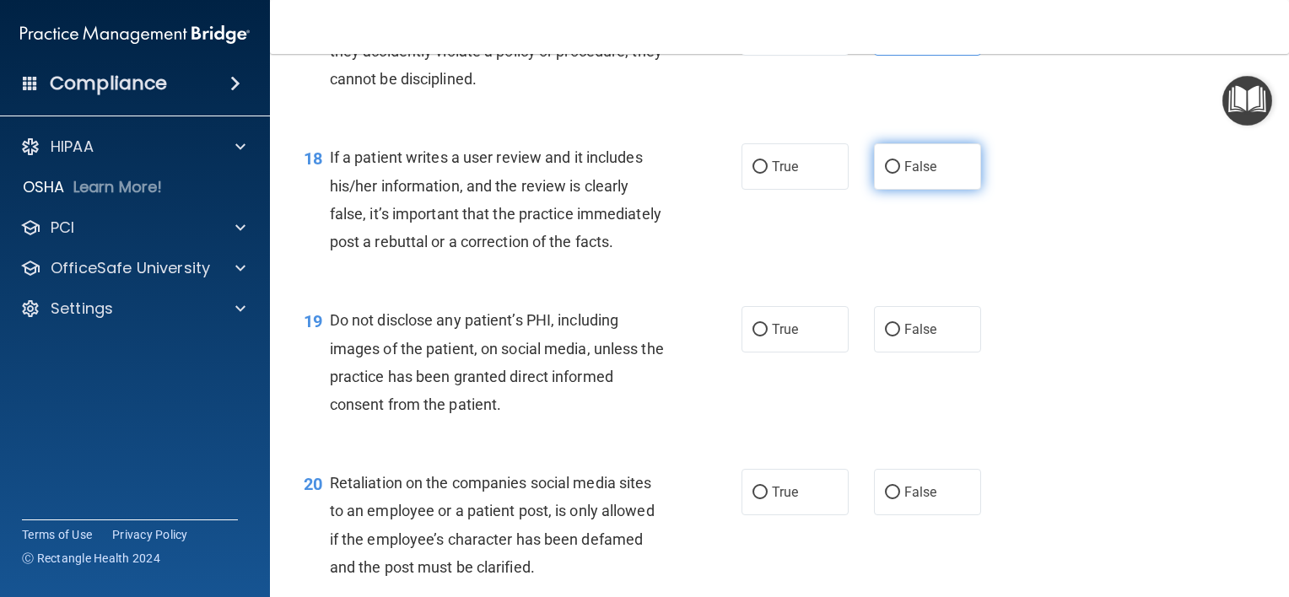
click at [891, 189] on label "False" at bounding box center [927, 166] width 107 height 46
click at [891, 174] on input "False" at bounding box center [892, 167] width 15 height 13
radio input "true"
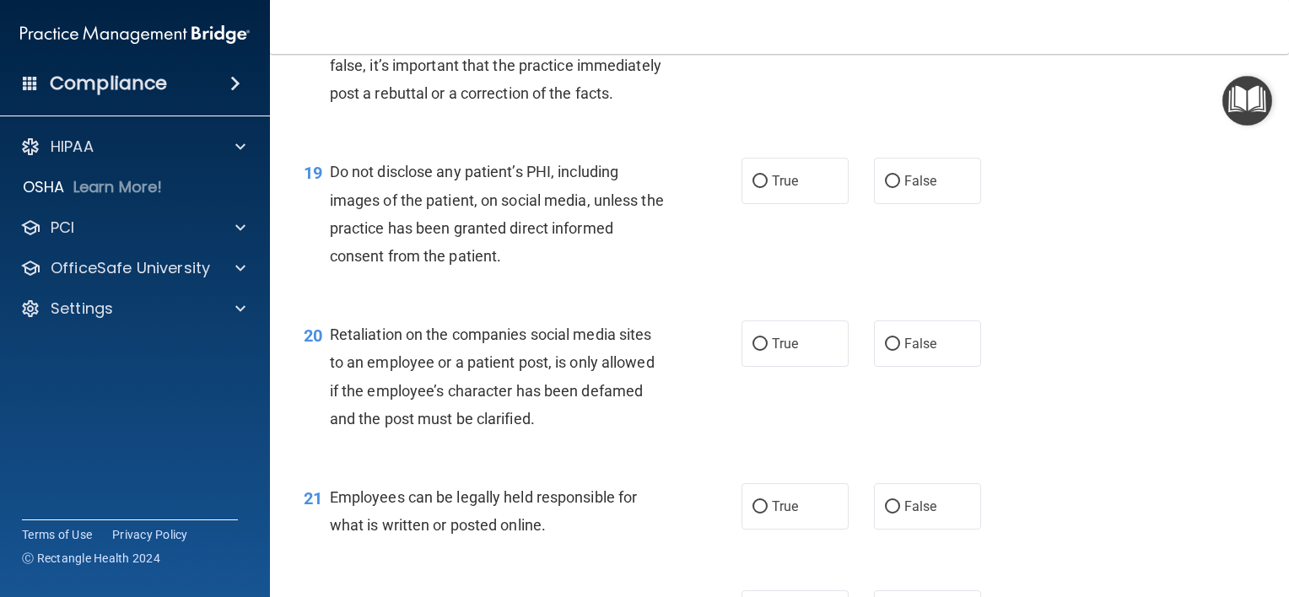
scroll to position [2953, 0]
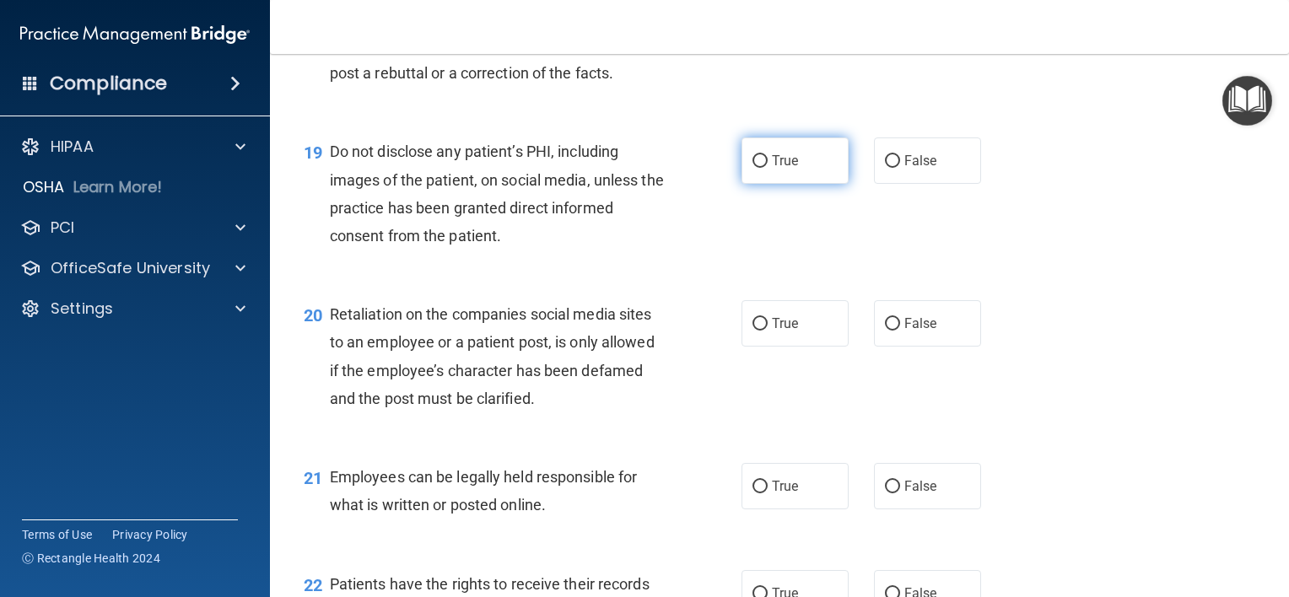
drag, startPoint x: 759, startPoint y: 223, endPoint x: 739, endPoint y: 237, distance: 24.8
click at [759, 168] on input "True" at bounding box center [760, 161] width 15 height 13
radio input "true"
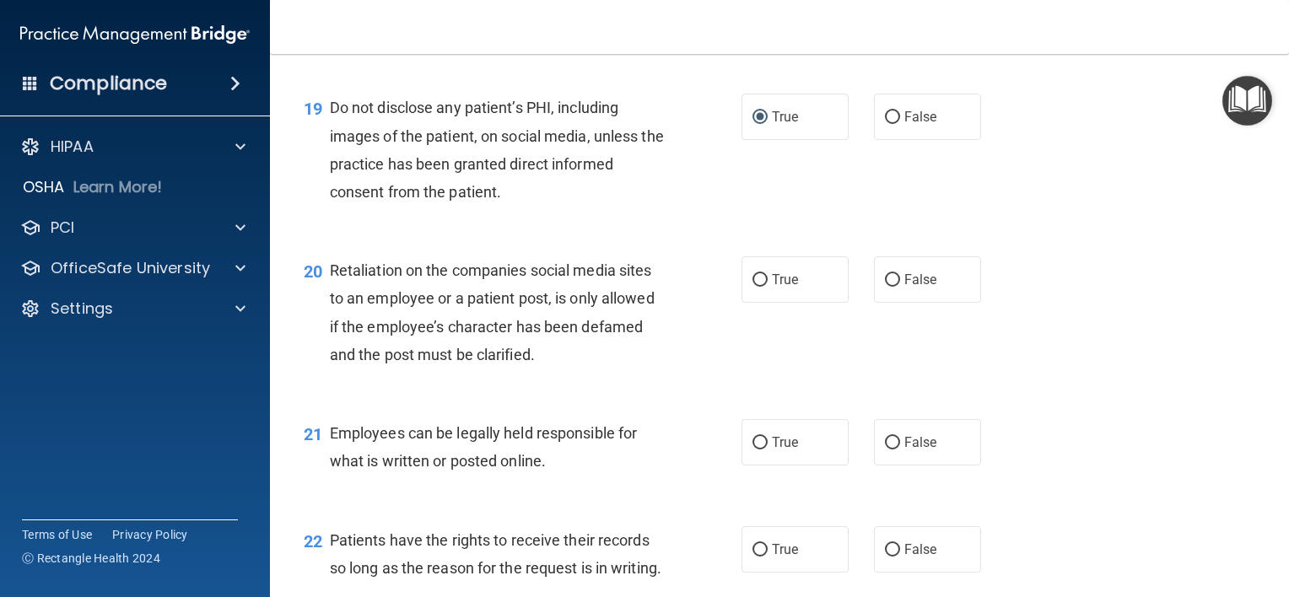
scroll to position [3037, 0]
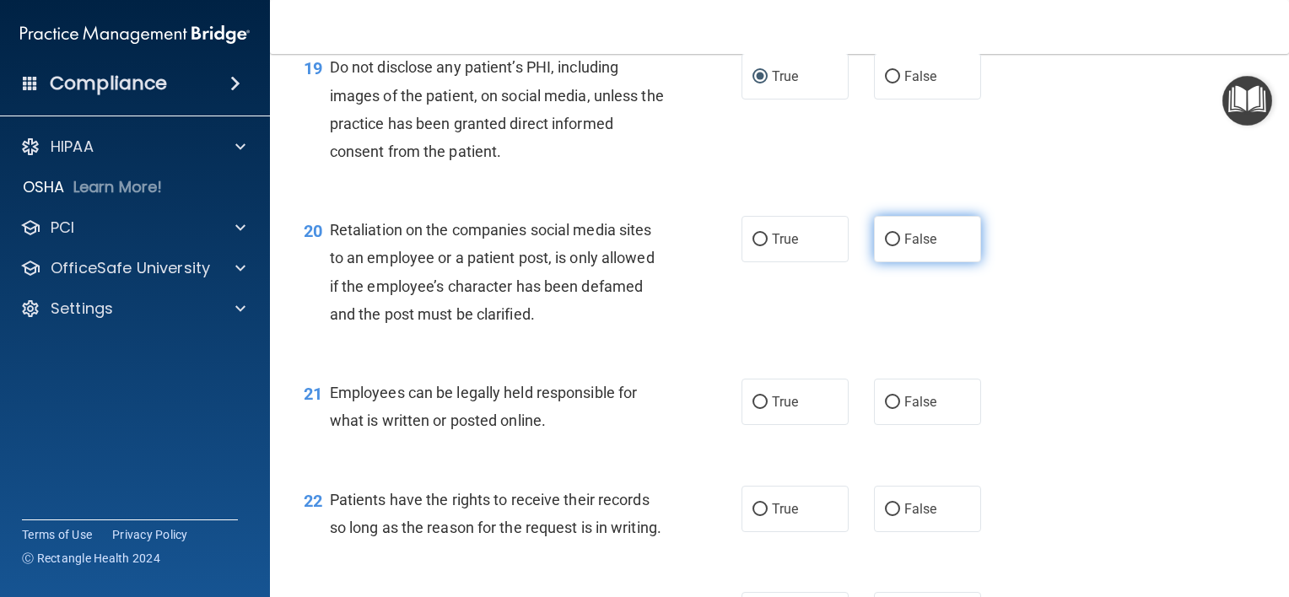
click at [885, 246] on input "False" at bounding box center [892, 240] width 15 height 13
radio input "true"
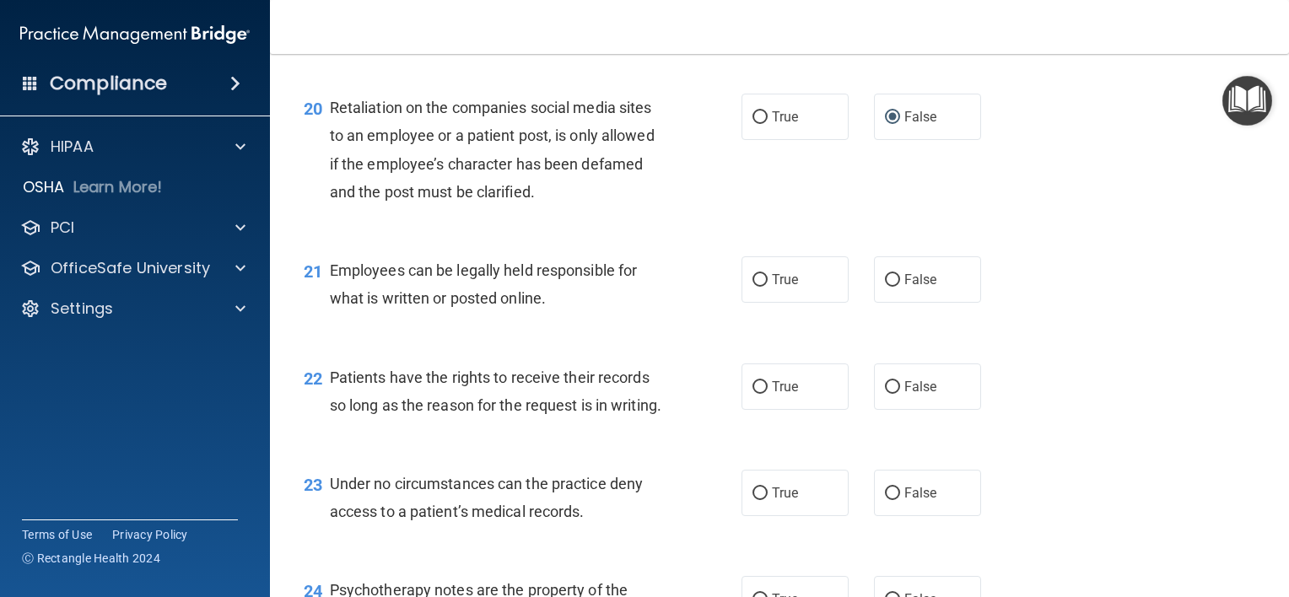
scroll to position [3206, 0]
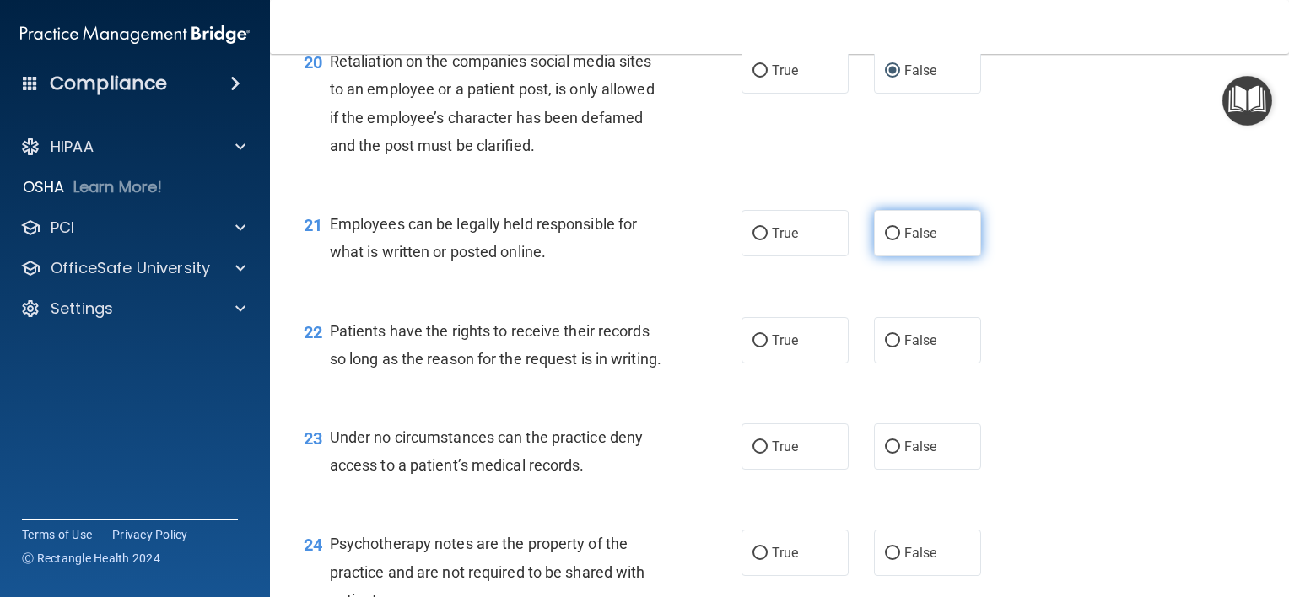
click at [888, 240] on input "False" at bounding box center [892, 234] width 15 height 13
radio input "true"
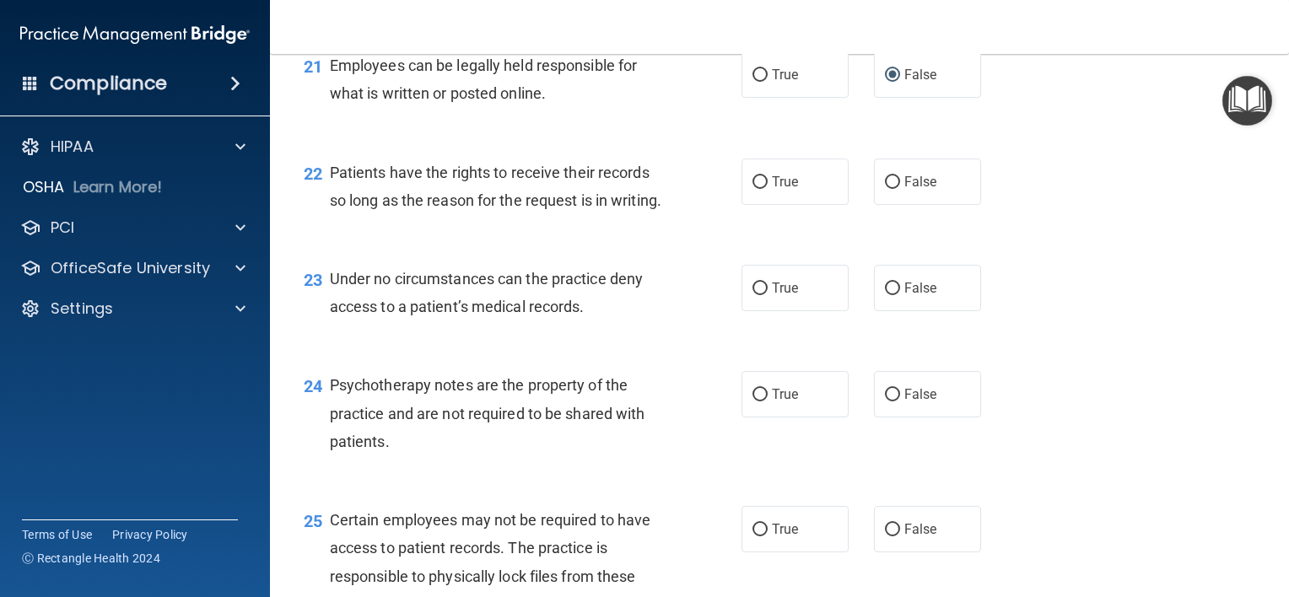
scroll to position [3375, 0]
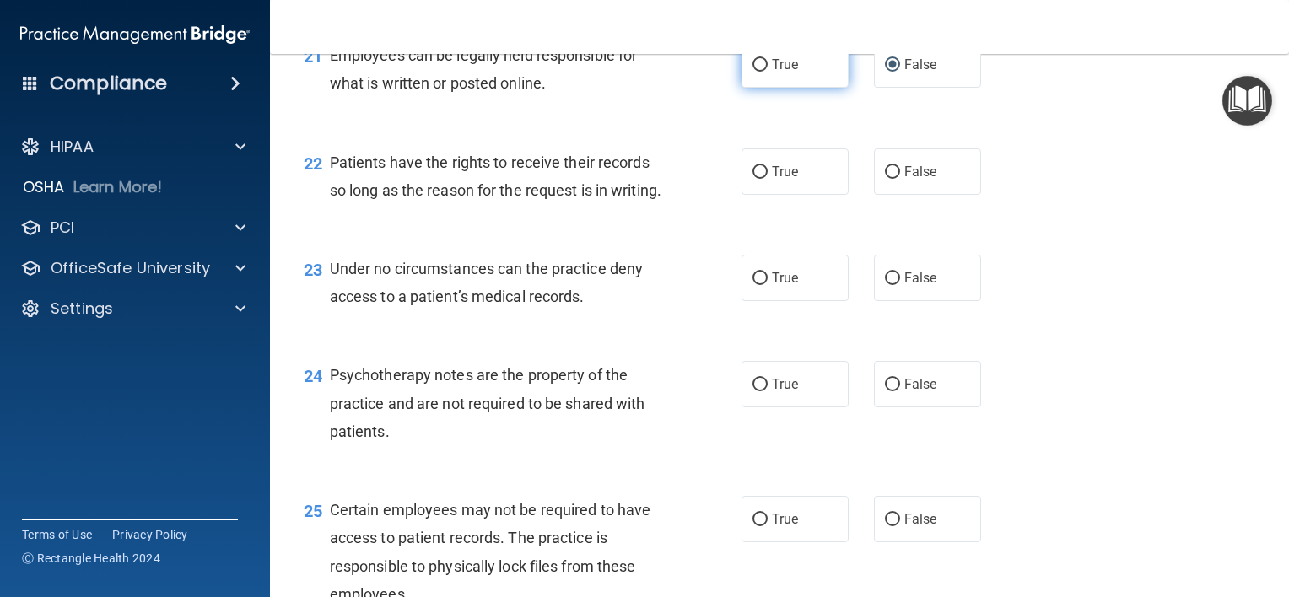
click at [745, 88] on label "True" at bounding box center [795, 64] width 107 height 46
click at [753, 72] on input "True" at bounding box center [760, 65] width 15 height 13
radio input "true"
radio input "false"
click at [756, 179] on input "True" at bounding box center [760, 172] width 15 height 13
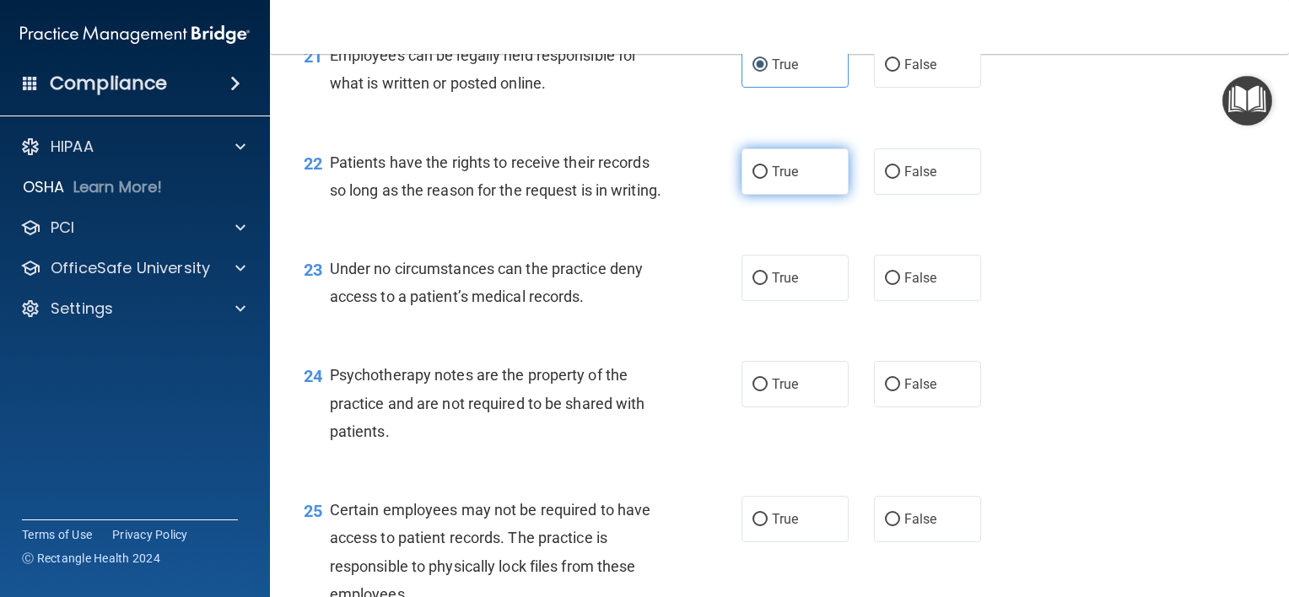
radio input "true"
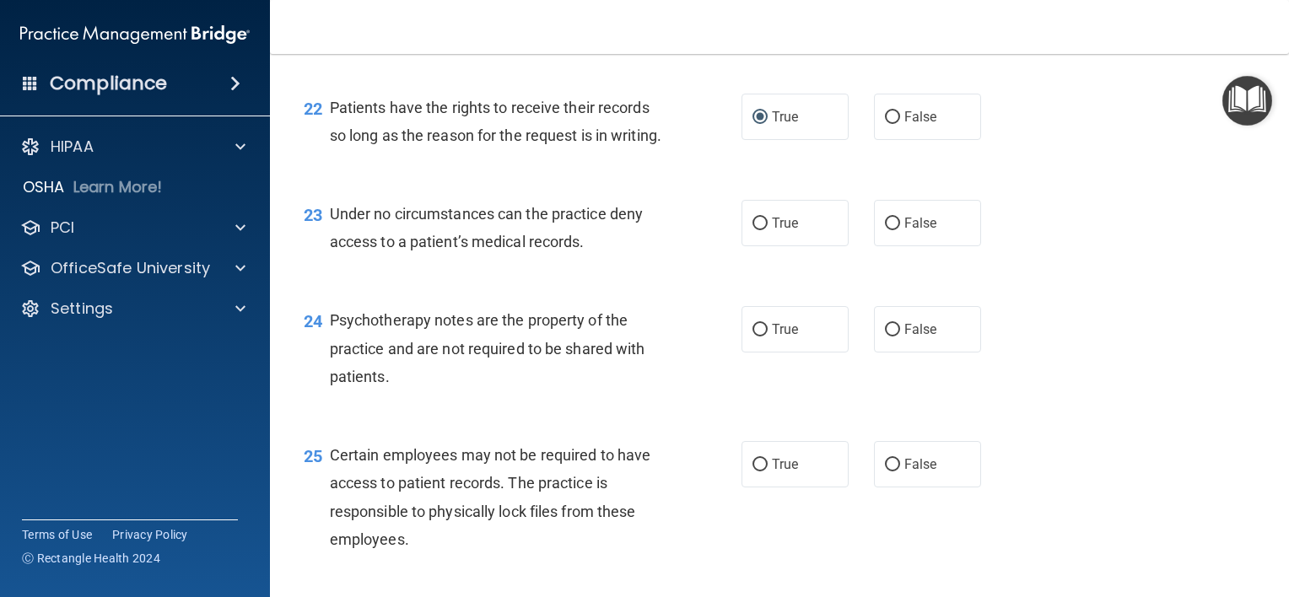
scroll to position [3459, 0]
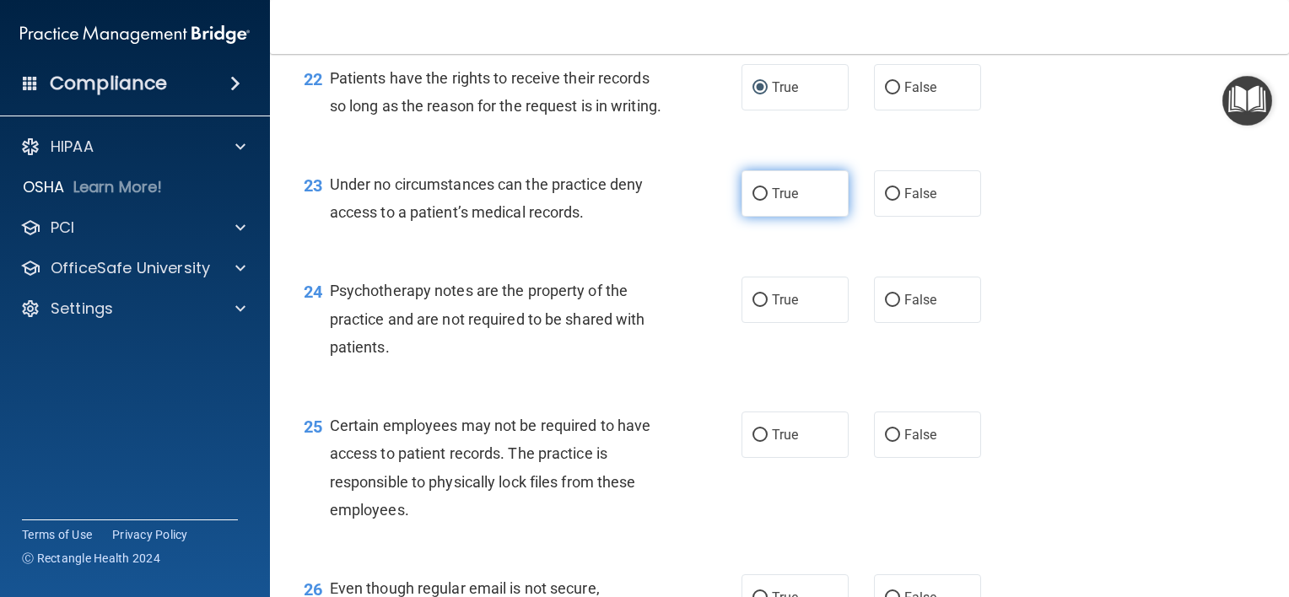
click at [777, 202] on span "True" at bounding box center [785, 194] width 26 height 16
click at [768, 201] on input "True" at bounding box center [760, 194] width 15 height 13
radio input "true"
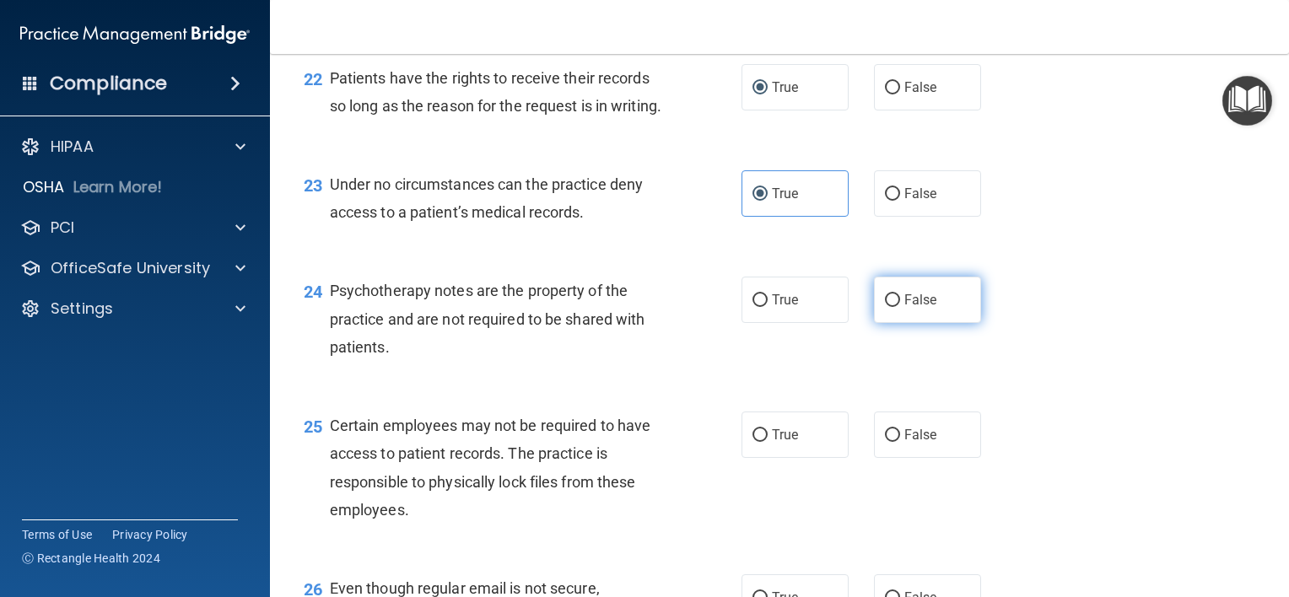
click at [886, 307] on input "False" at bounding box center [892, 300] width 15 height 13
radio input "true"
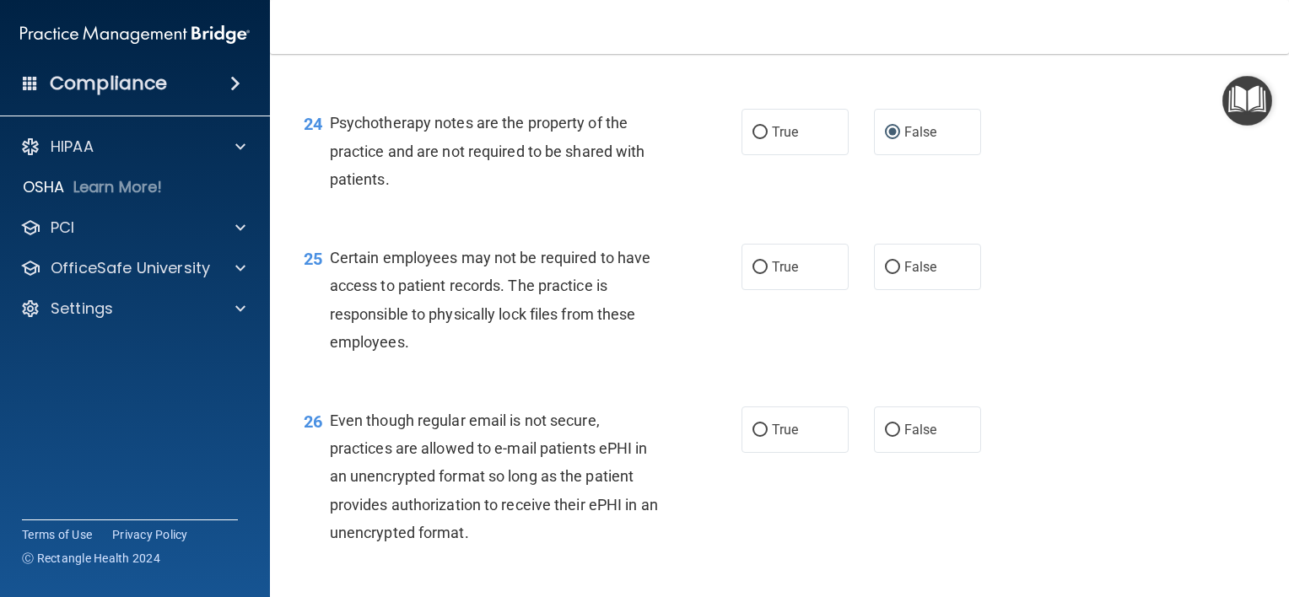
scroll to position [3628, 0]
drag, startPoint x: 746, startPoint y: 352, endPoint x: 732, endPoint y: 358, distance: 14.7
click at [753, 273] on input "True" at bounding box center [760, 267] width 15 height 13
radio input "true"
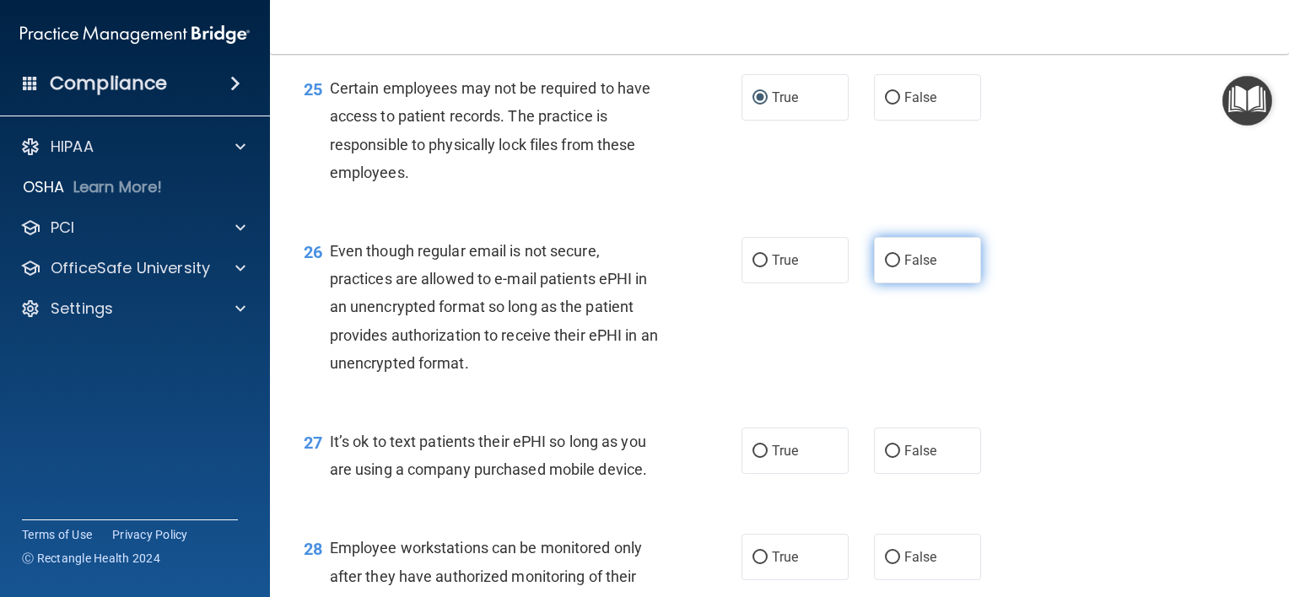
click at [888, 267] on input "False" at bounding box center [892, 261] width 15 height 13
radio input "true"
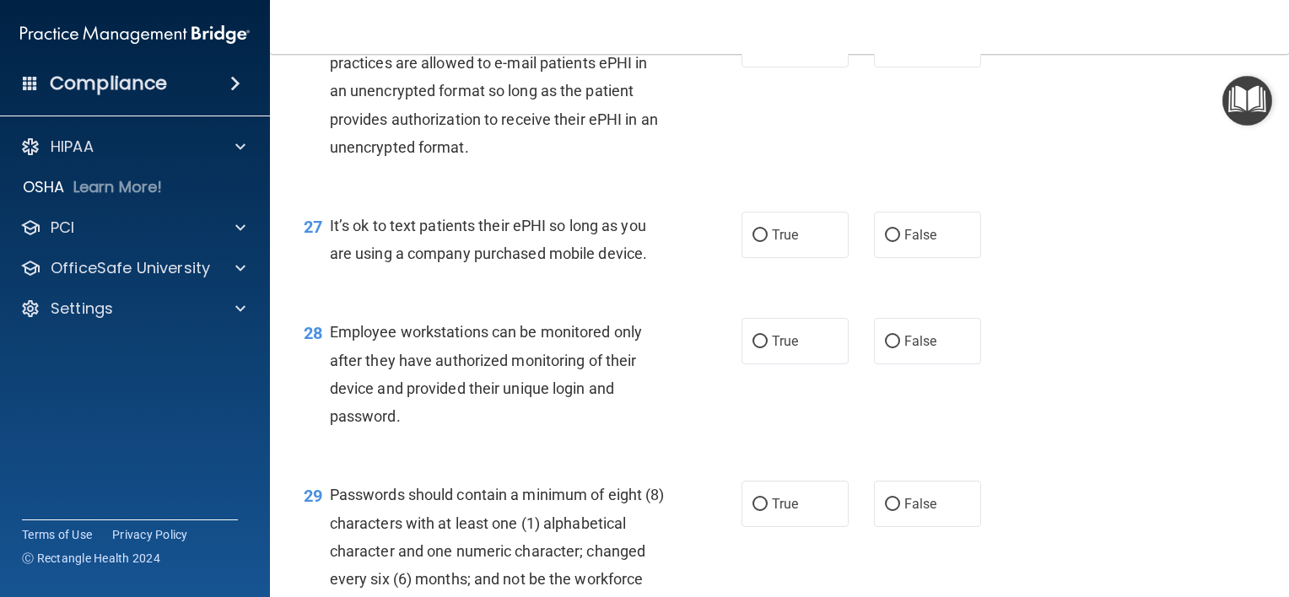
scroll to position [4050, 0]
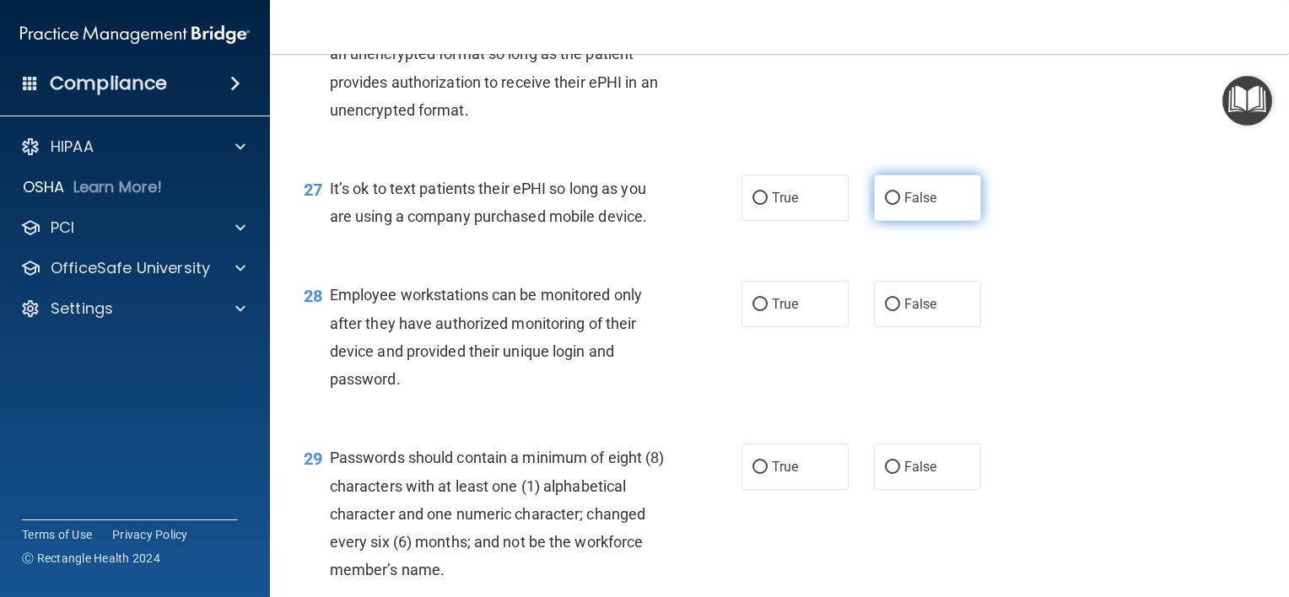
click at [888, 205] on input "False" at bounding box center [892, 198] width 15 height 13
radio input "true"
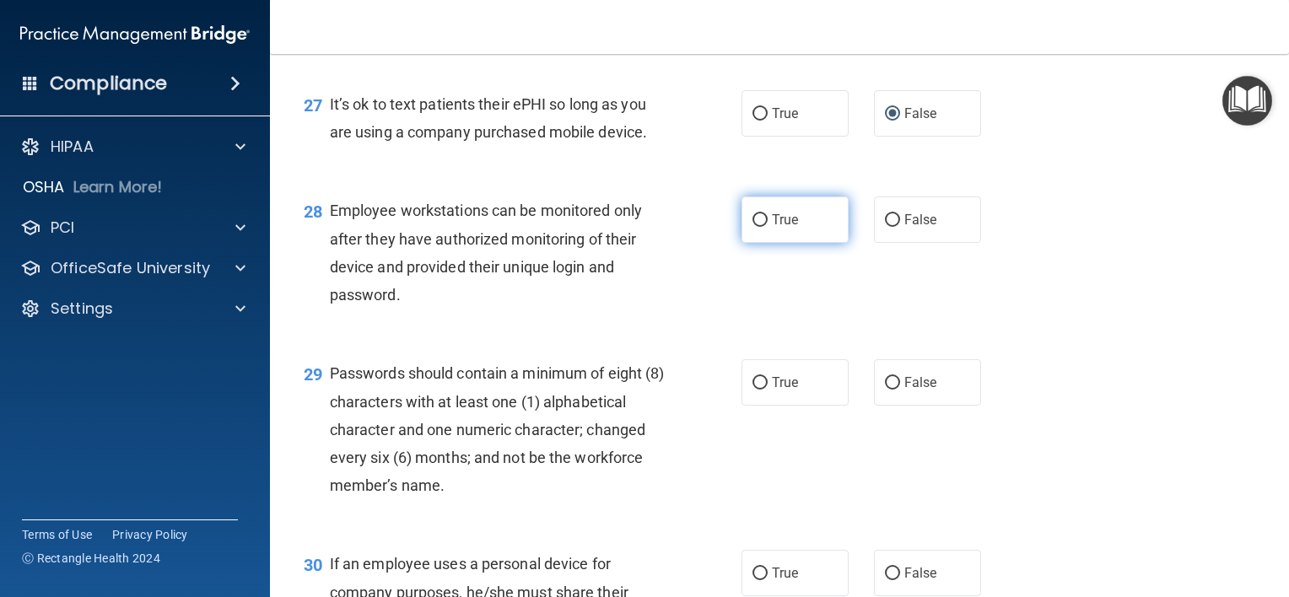
click at [753, 227] on input "True" at bounding box center [760, 220] width 15 height 13
radio input "true"
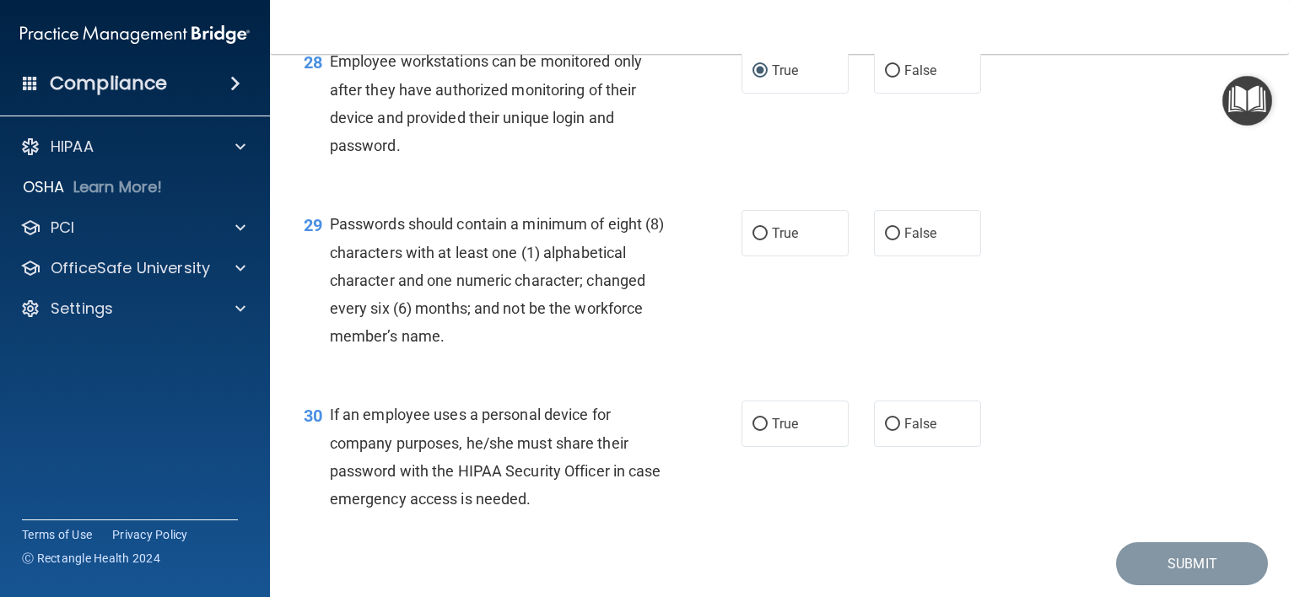
scroll to position [4303, 0]
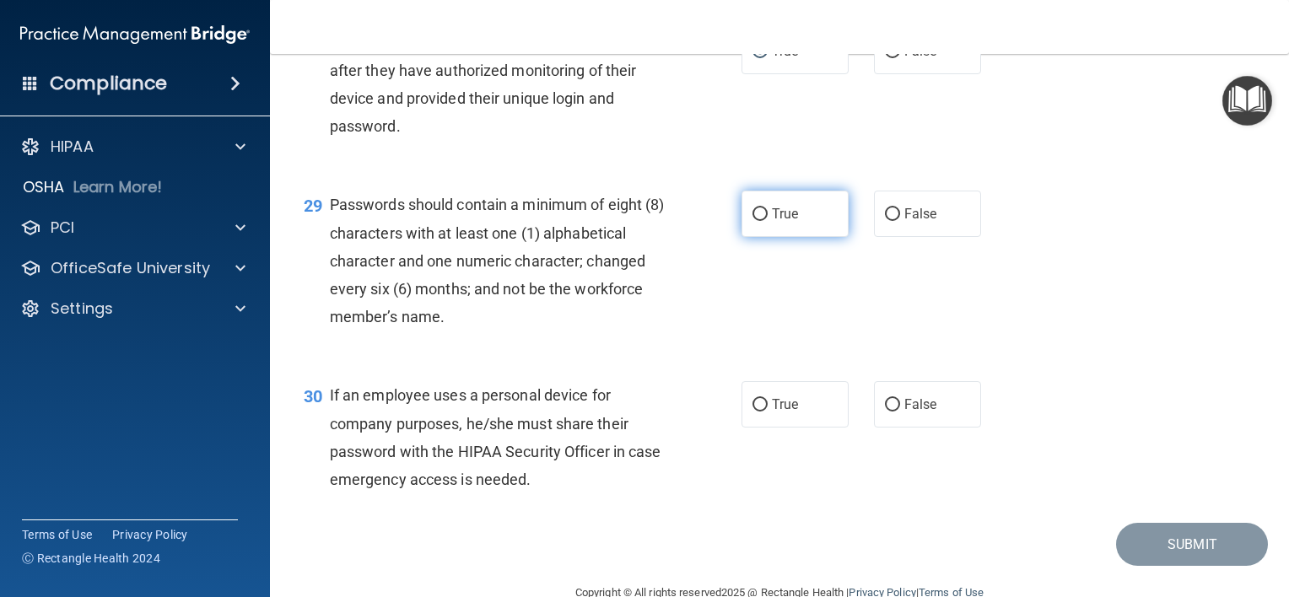
click at [759, 237] on label "True" at bounding box center [795, 214] width 107 height 46
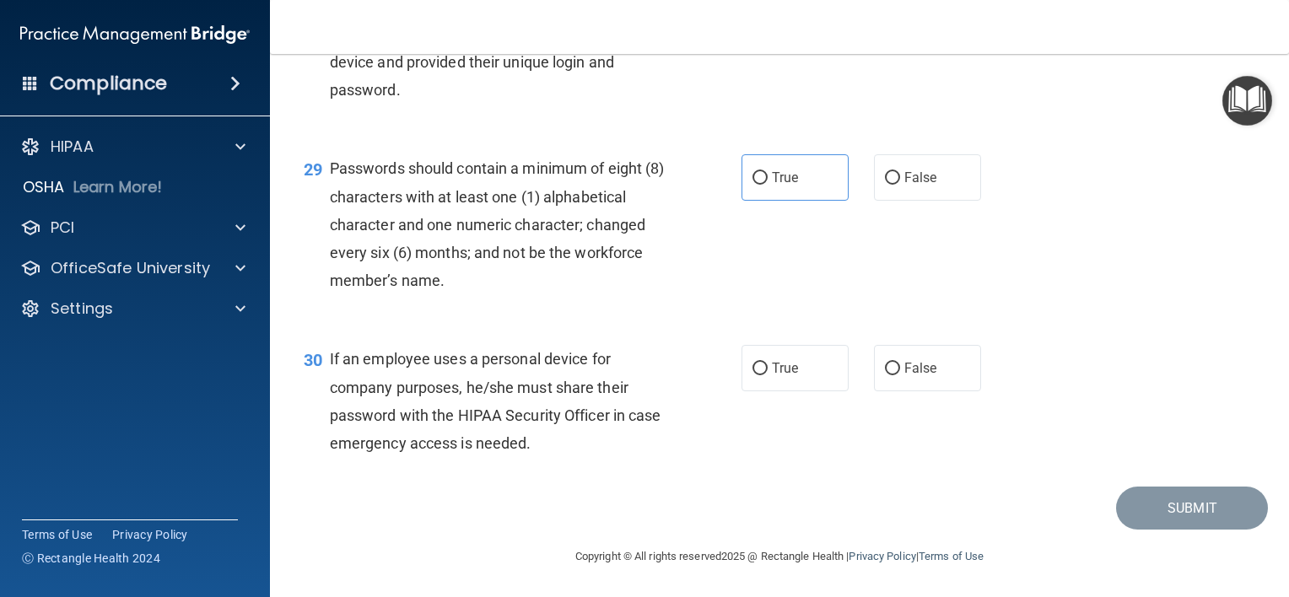
scroll to position [4387, 0]
drag, startPoint x: 749, startPoint y: 216, endPoint x: 710, endPoint y: 248, distance: 50.3
click at [753, 185] on input "True" at bounding box center [760, 178] width 15 height 13
radio input "true"
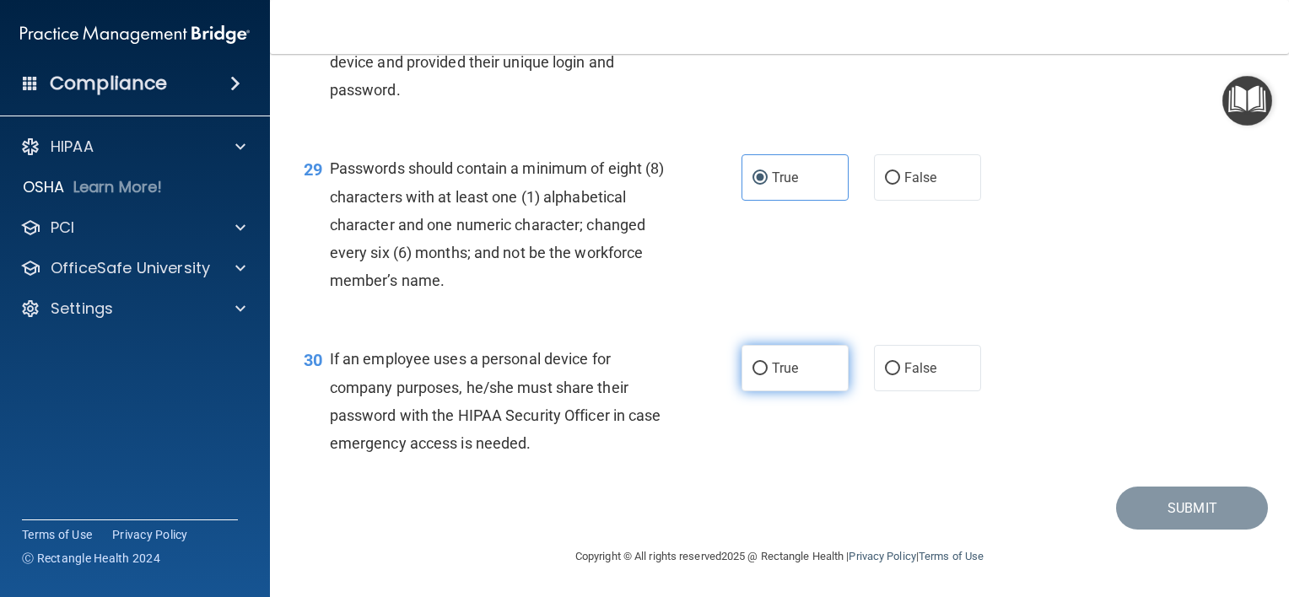
click at [753, 365] on input "True" at bounding box center [760, 369] width 15 height 13
radio input "true"
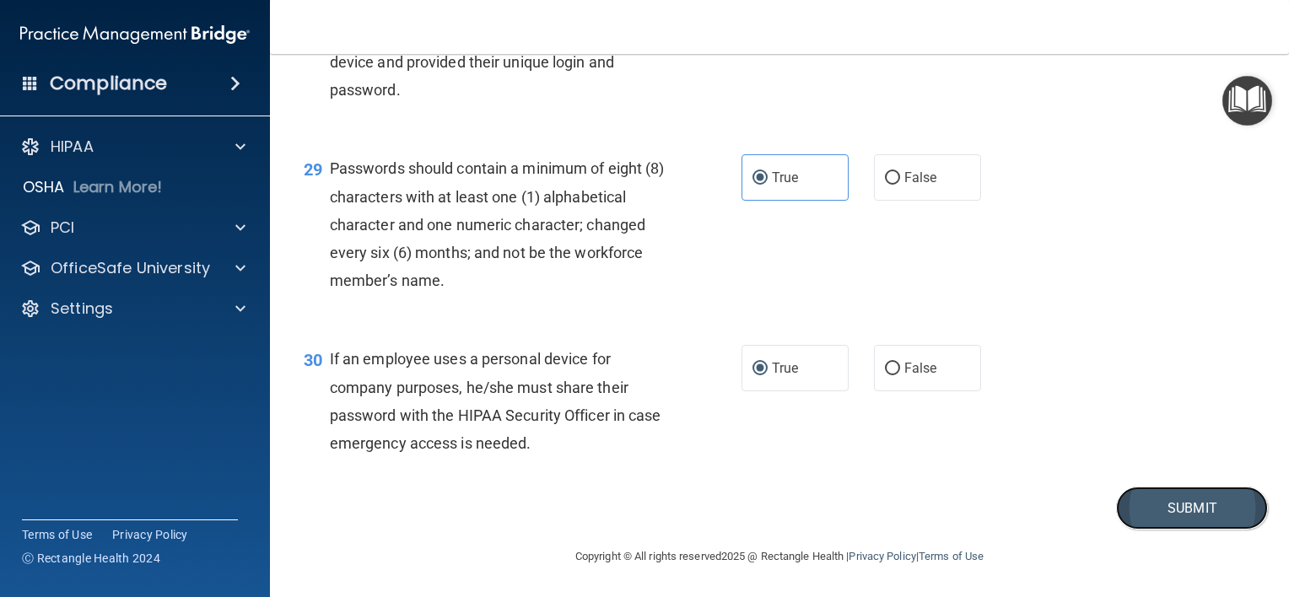
click at [1175, 506] on button "Submit" at bounding box center [1192, 508] width 152 height 43
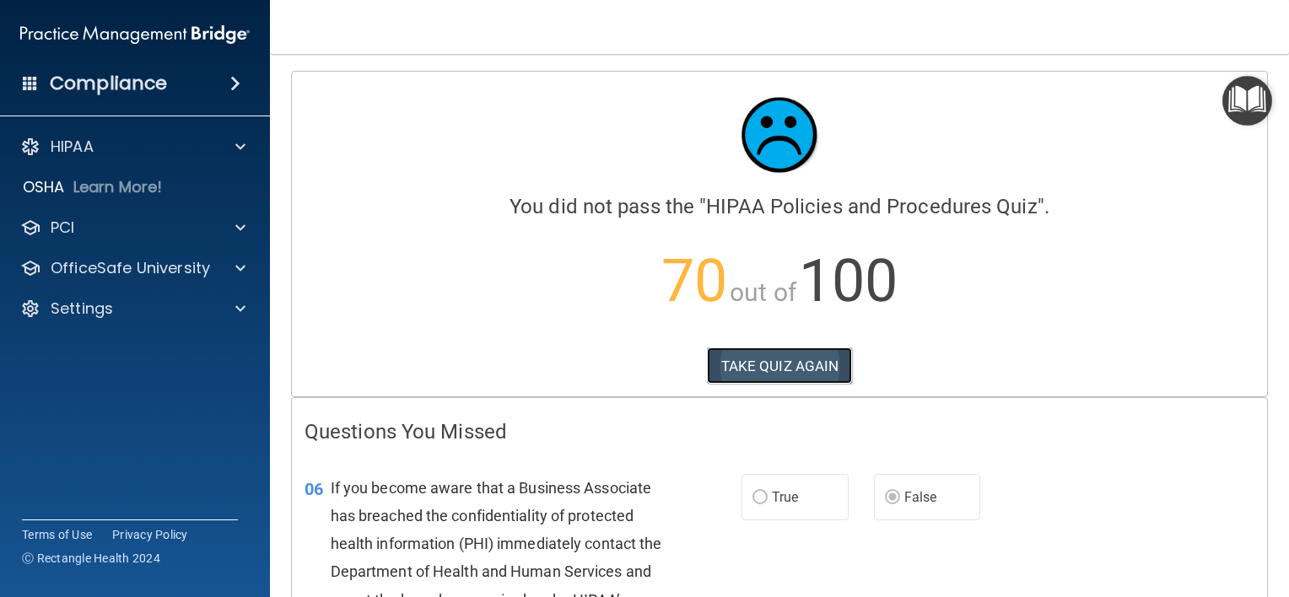
click at [782, 366] on button "TAKE QUIZ AGAIN" at bounding box center [780, 366] width 146 height 37
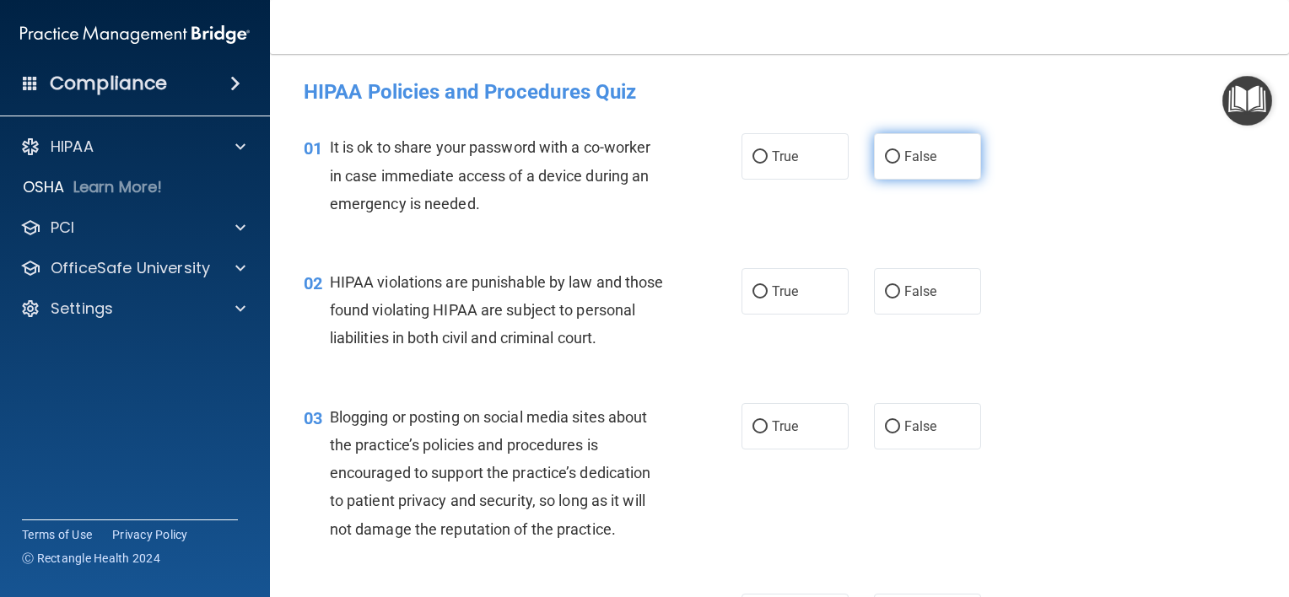
click at [885, 154] on input "False" at bounding box center [892, 157] width 15 height 13
radio input "true"
click at [756, 288] on input "True" at bounding box center [760, 292] width 15 height 13
radio input "true"
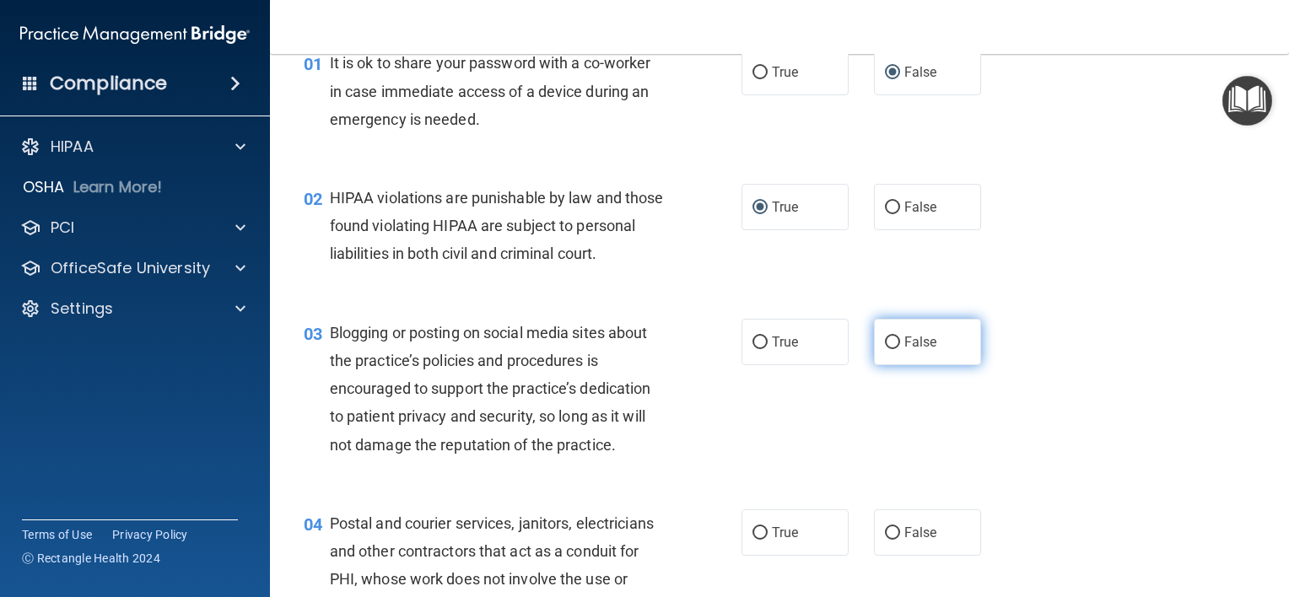
click at [885, 349] on input "False" at bounding box center [892, 343] width 15 height 13
radio input "true"
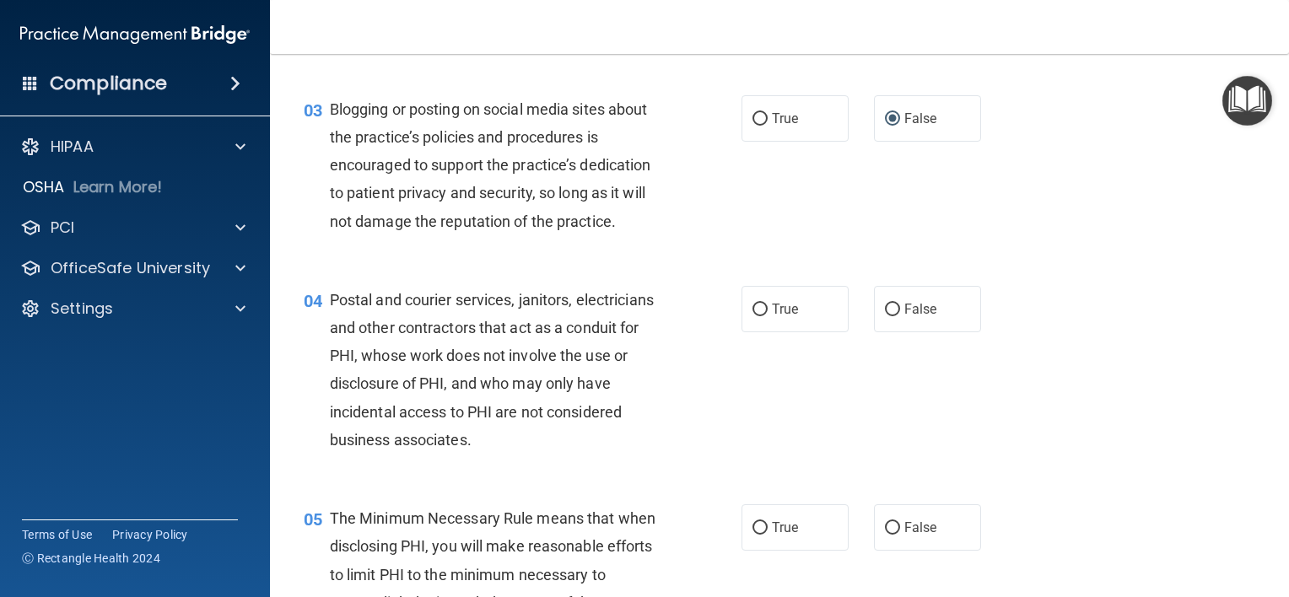
scroll to position [337, 0]
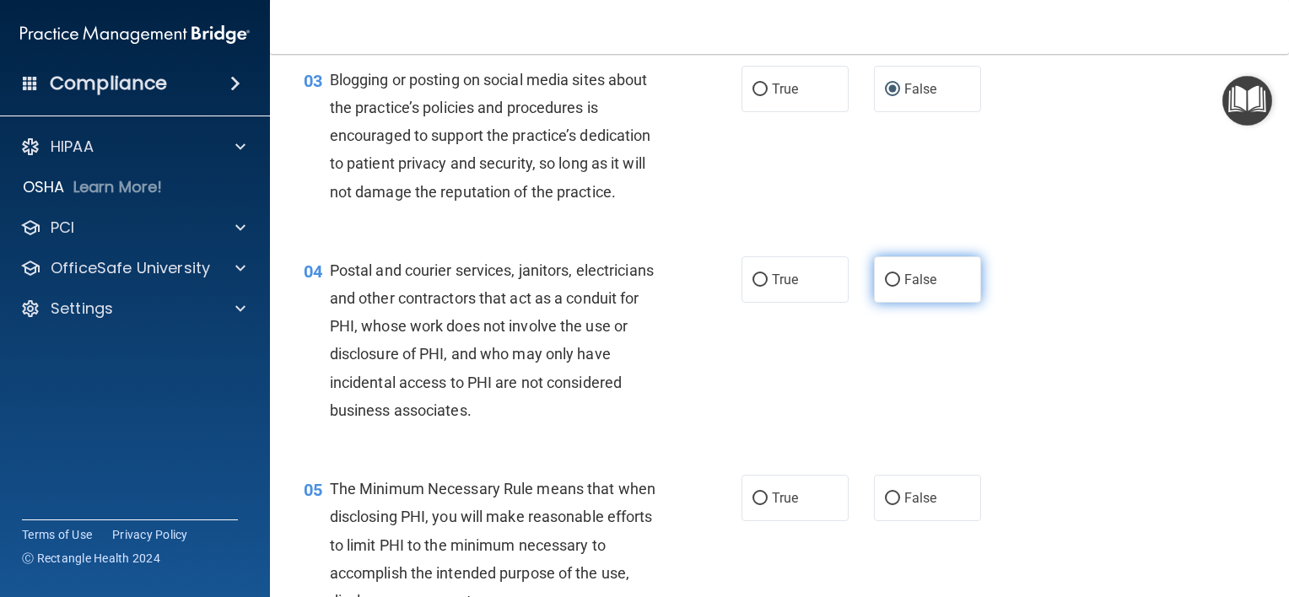
click at [885, 287] on input "False" at bounding box center [892, 280] width 15 height 13
radio input "true"
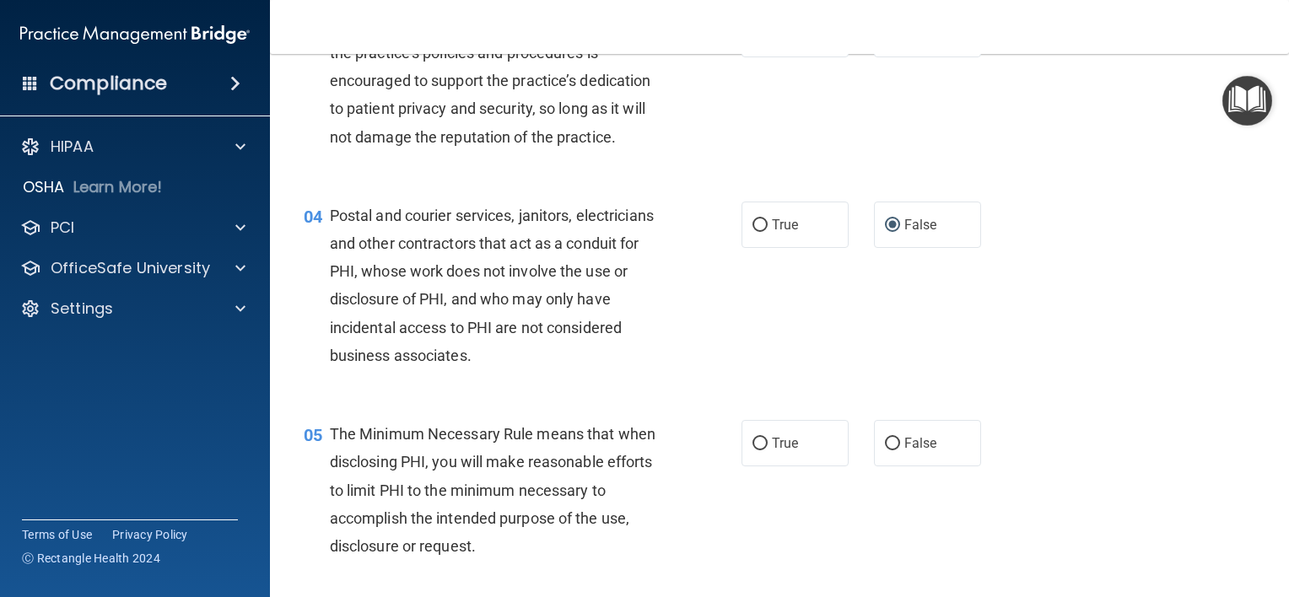
scroll to position [422, 0]
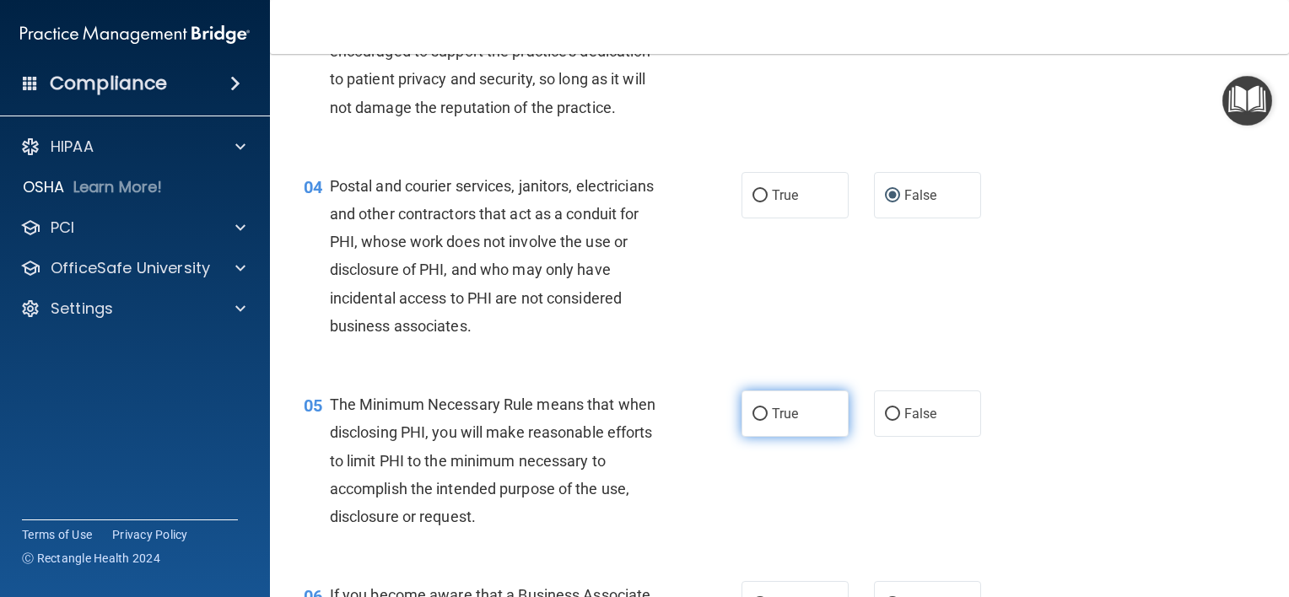
click at [755, 421] on input "True" at bounding box center [760, 414] width 15 height 13
radio input "true"
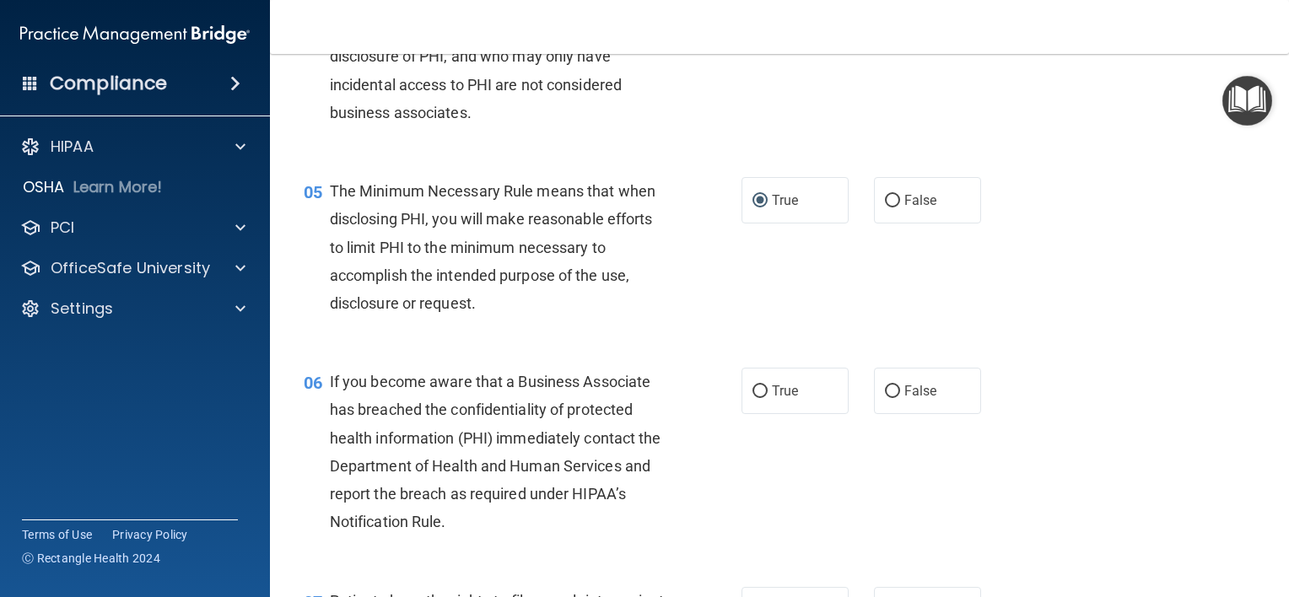
scroll to position [675, 0]
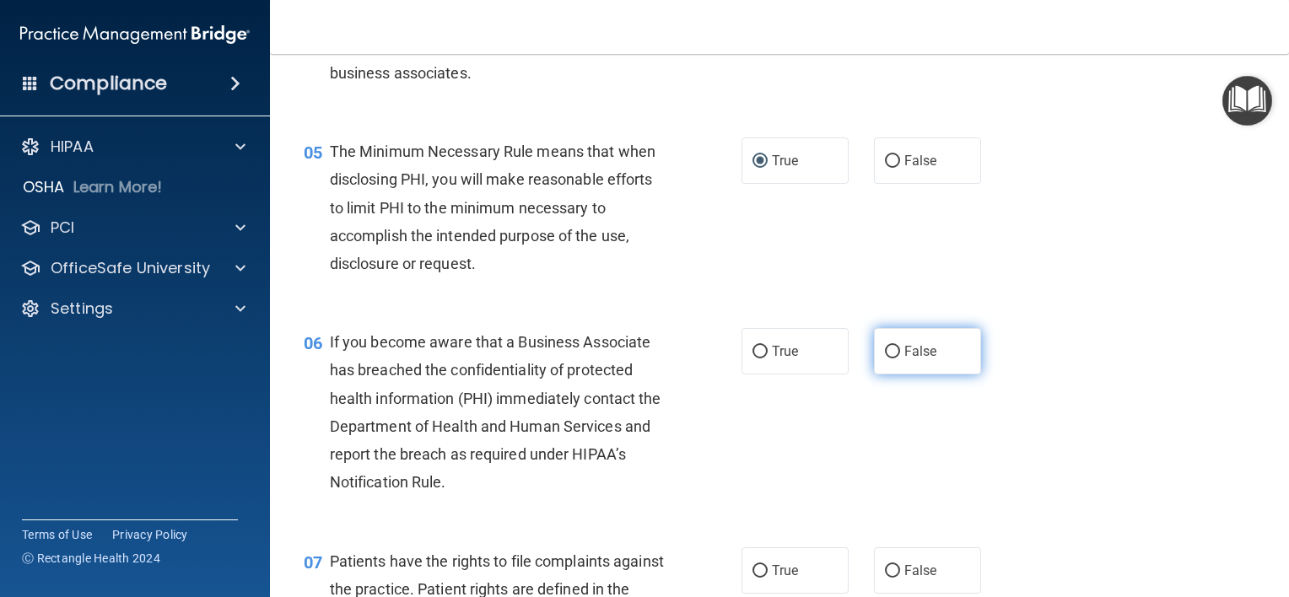
click at [885, 359] on input "False" at bounding box center [892, 352] width 15 height 13
radio input "true"
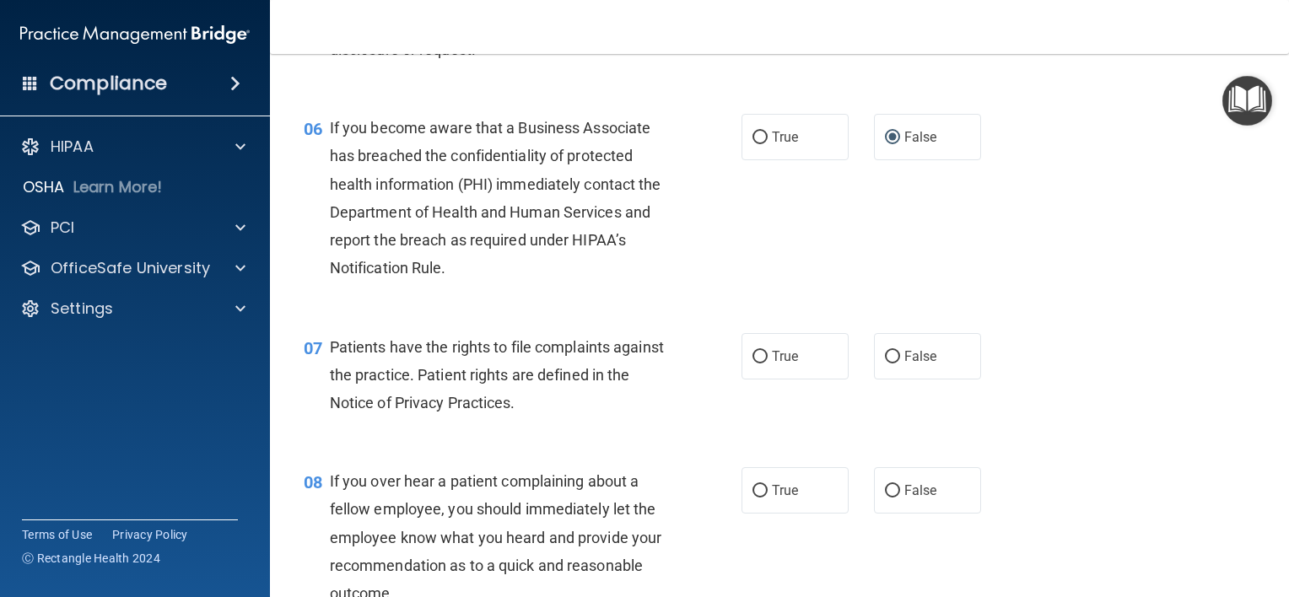
scroll to position [928, 0]
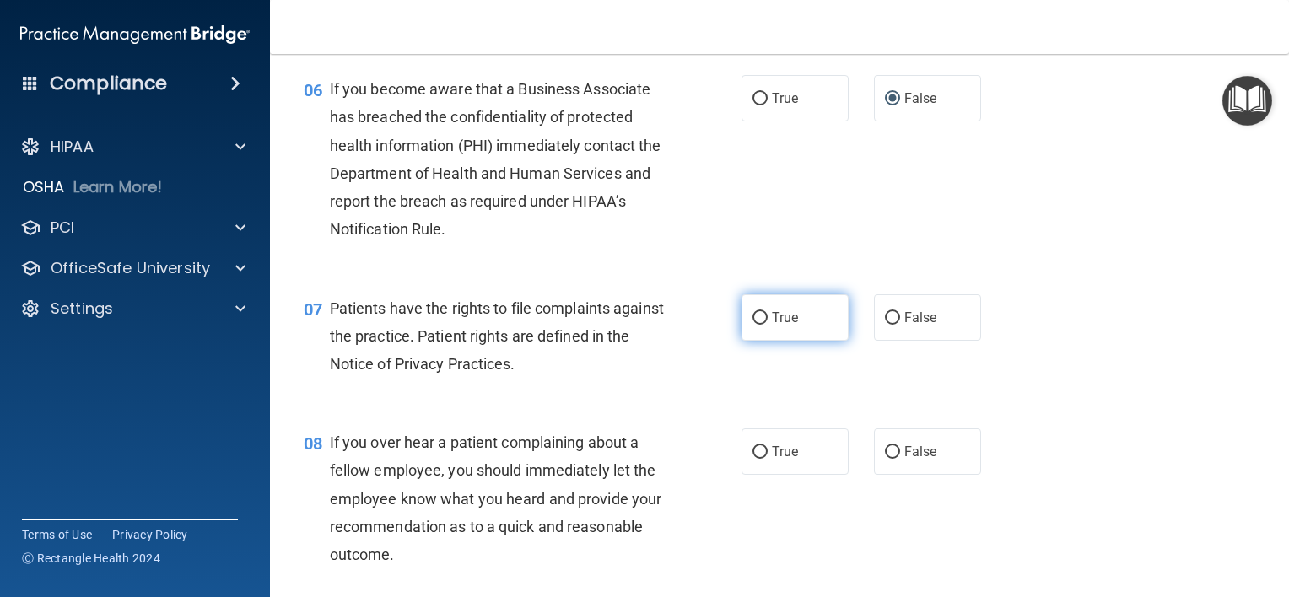
click at [759, 325] on input "True" at bounding box center [760, 318] width 15 height 13
radio input "true"
click at [904, 326] on span "False" at bounding box center [920, 318] width 33 height 16
click at [900, 325] on input "False" at bounding box center [892, 318] width 15 height 13
radio input "true"
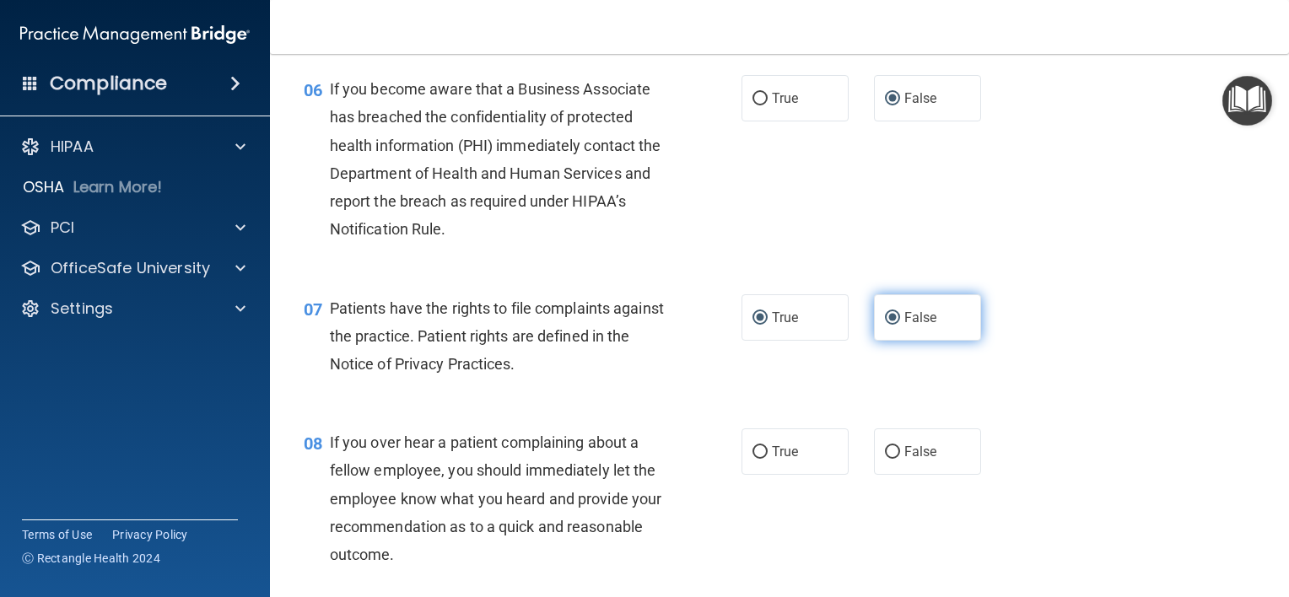
radio input "false"
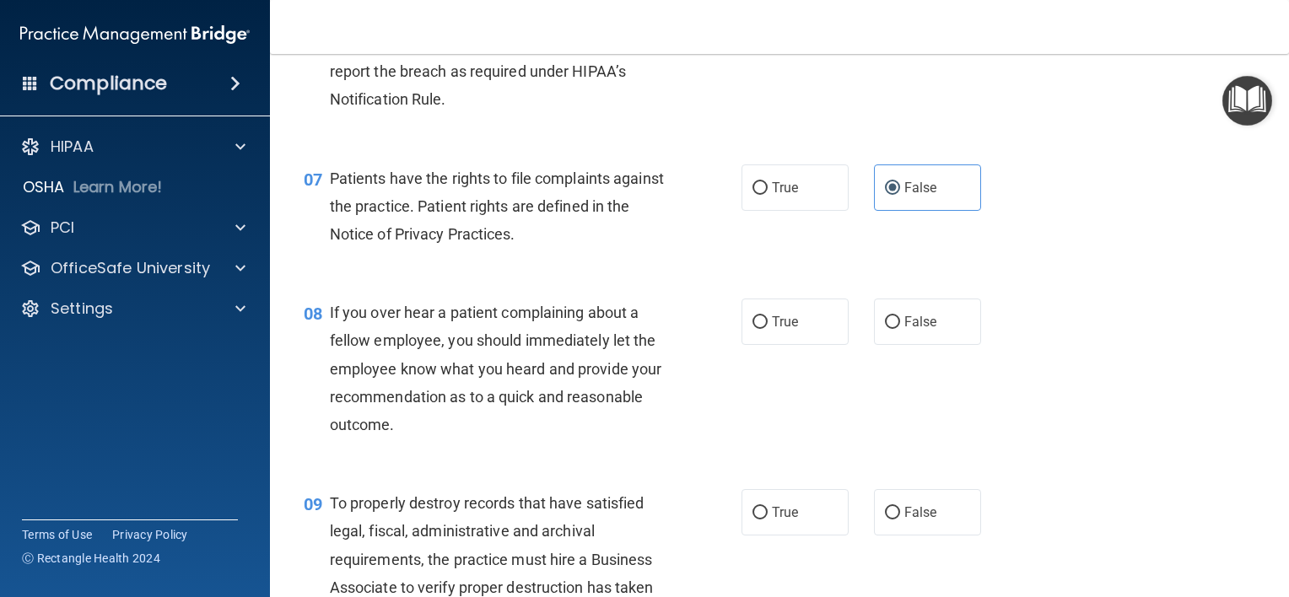
scroll to position [1097, 0]
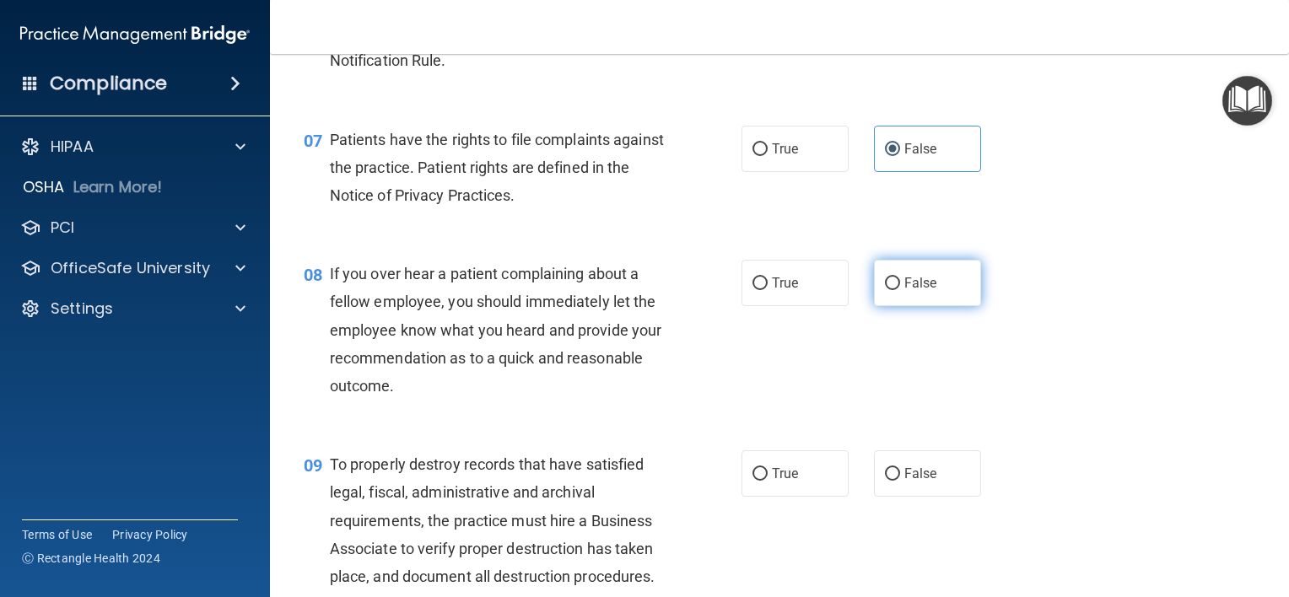
click at [892, 306] on label "False" at bounding box center [927, 283] width 107 height 46
click at [892, 290] on input "False" at bounding box center [892, 284] width 15 height 13
radio input "true"
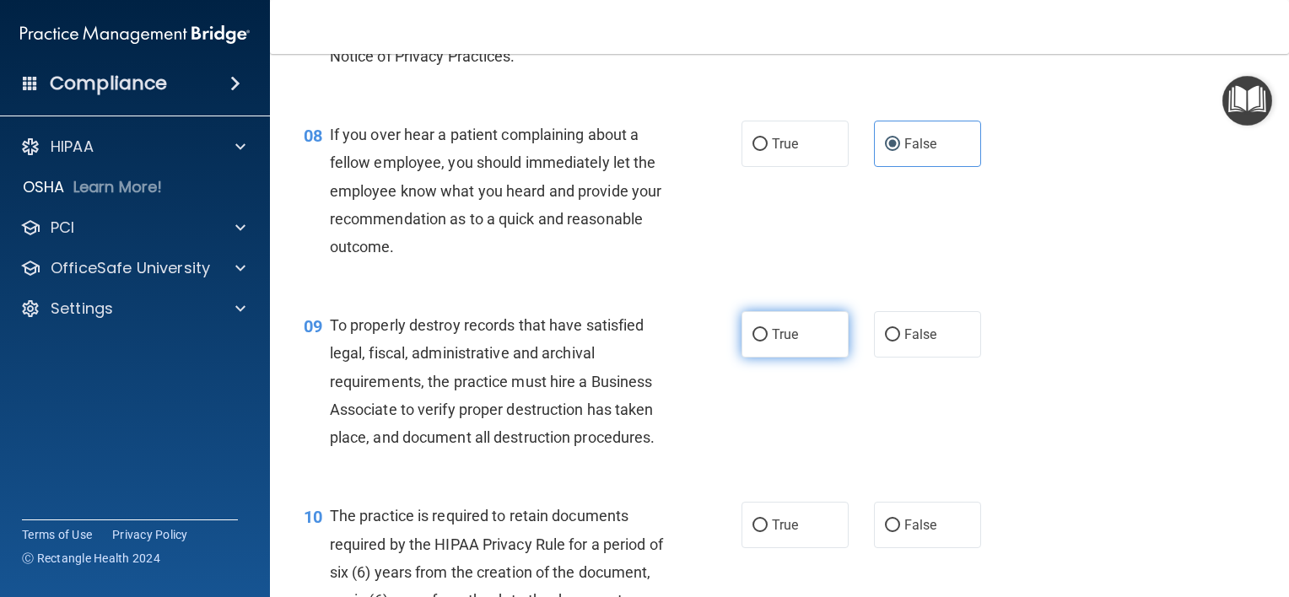
scroll to position [1266, 0]
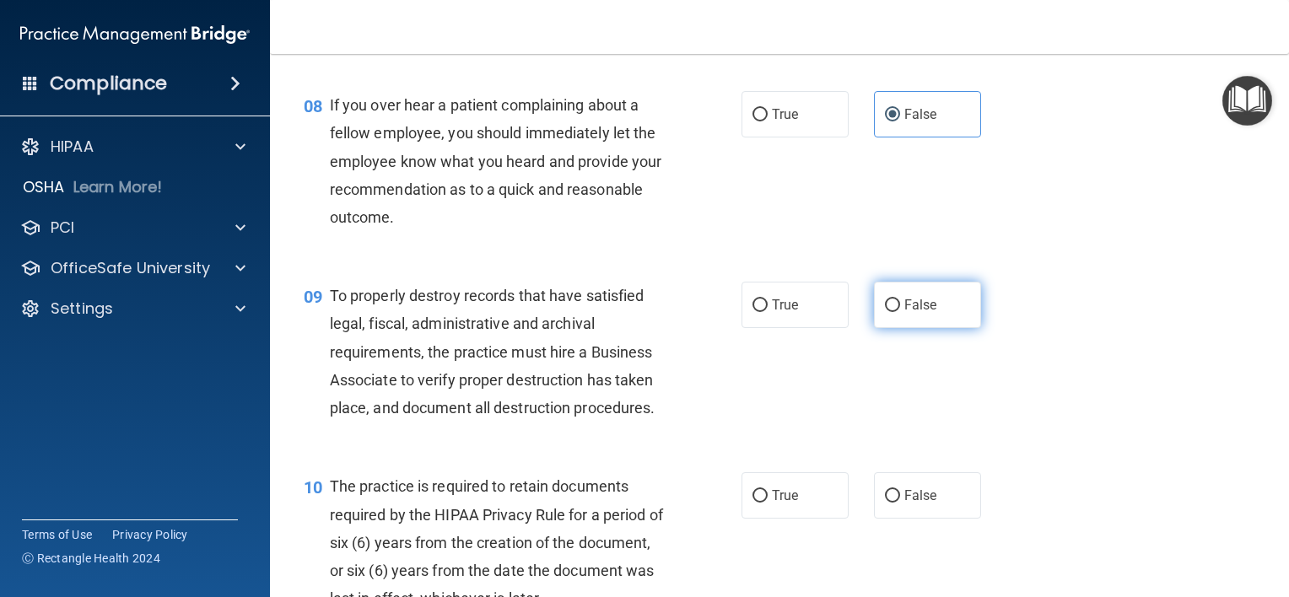
click at [885, 312] on input "False" at bounding box center [892, 306] width 15 height 13
radio input "true"
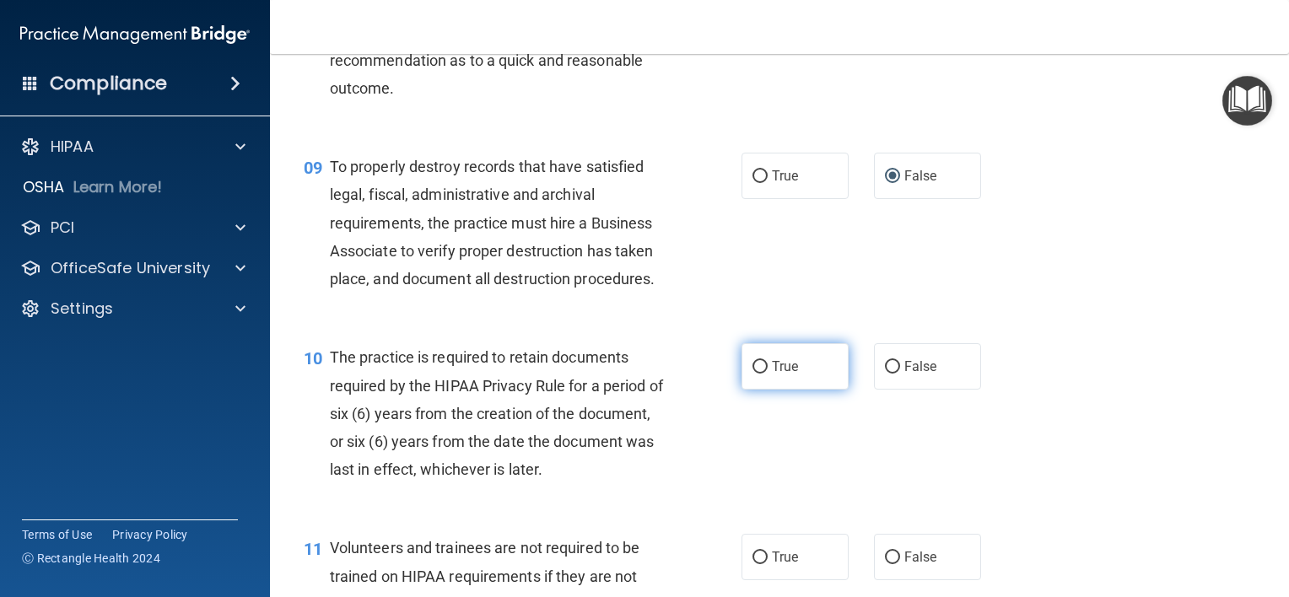
scroll to position [1434, 0]
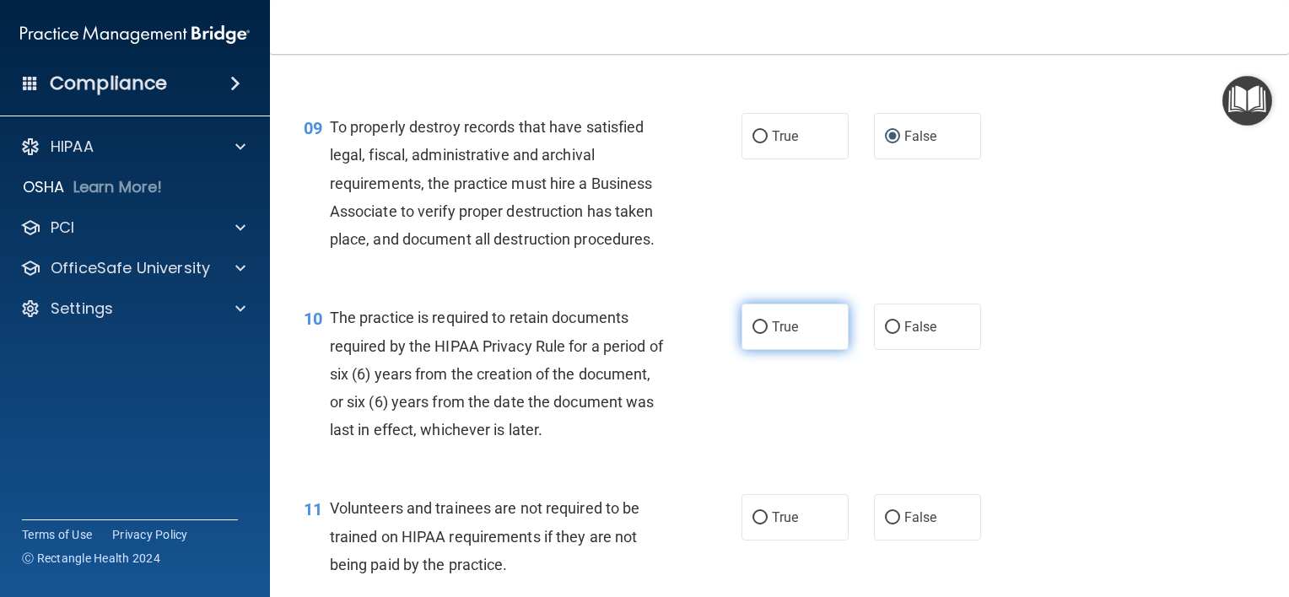
click at [766, 350] on label "True" at bounding box center [795, 327] width 107 height 46
click at [766, 334] on input "True" at bounding box center [760, 327] width 15 height 13
radio input "true"
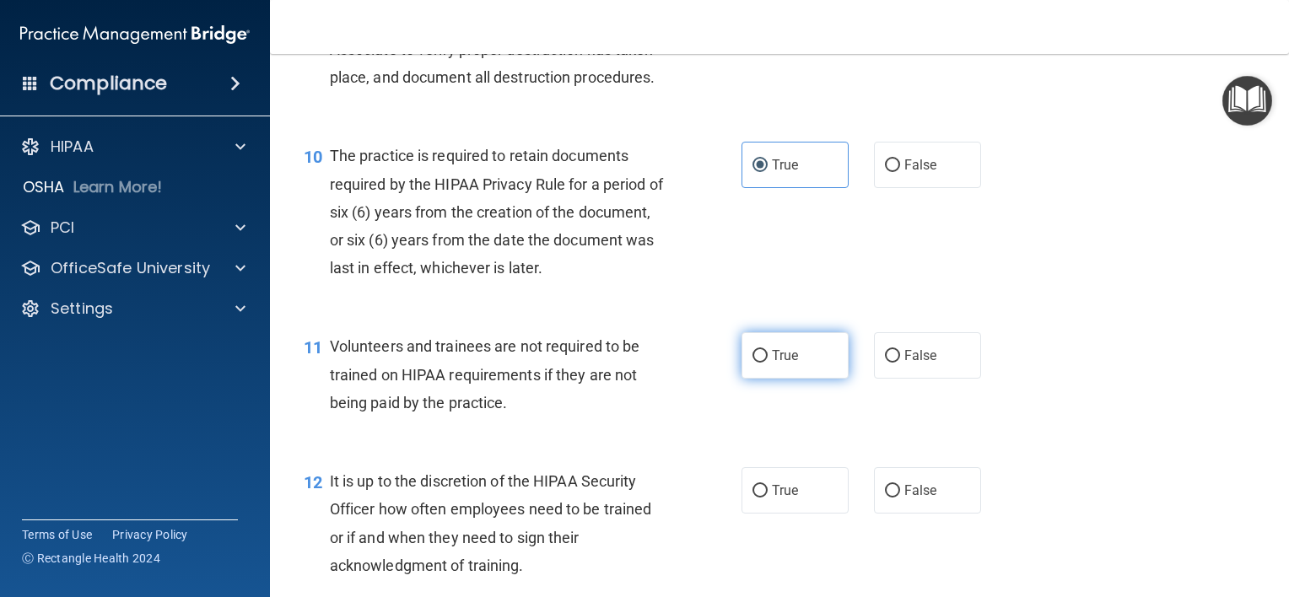
scroll to position [1603, 0]
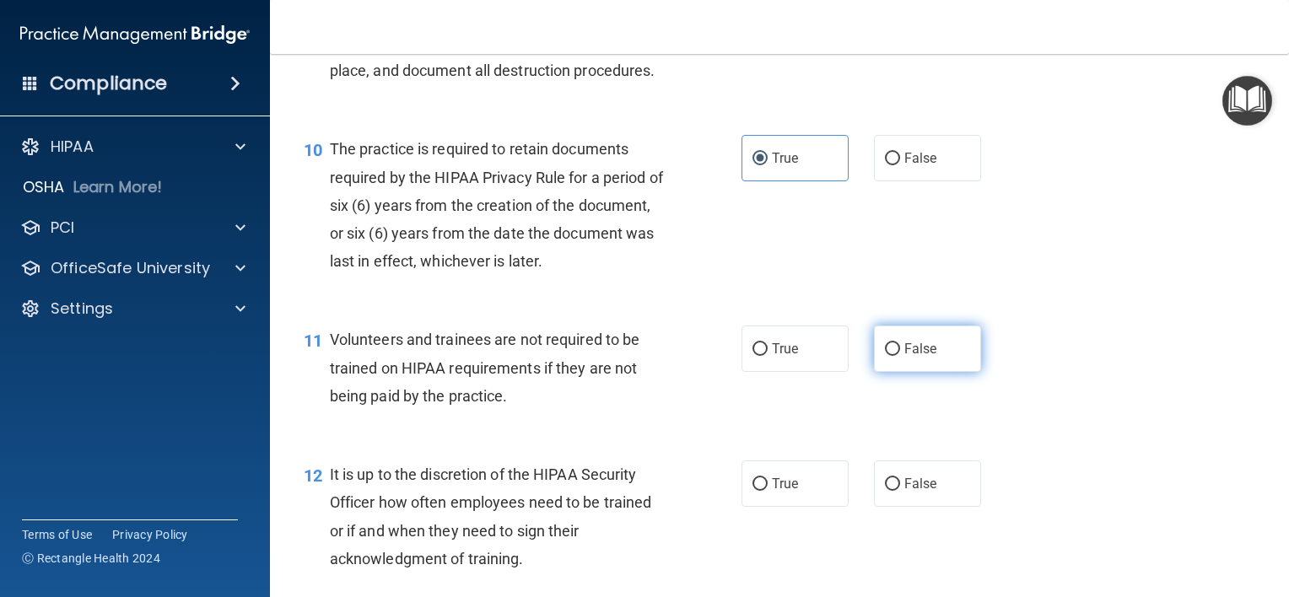
click at [885, 356] on input "False" at bounding box center [892, 349] width 15 height 13
radio input "true"
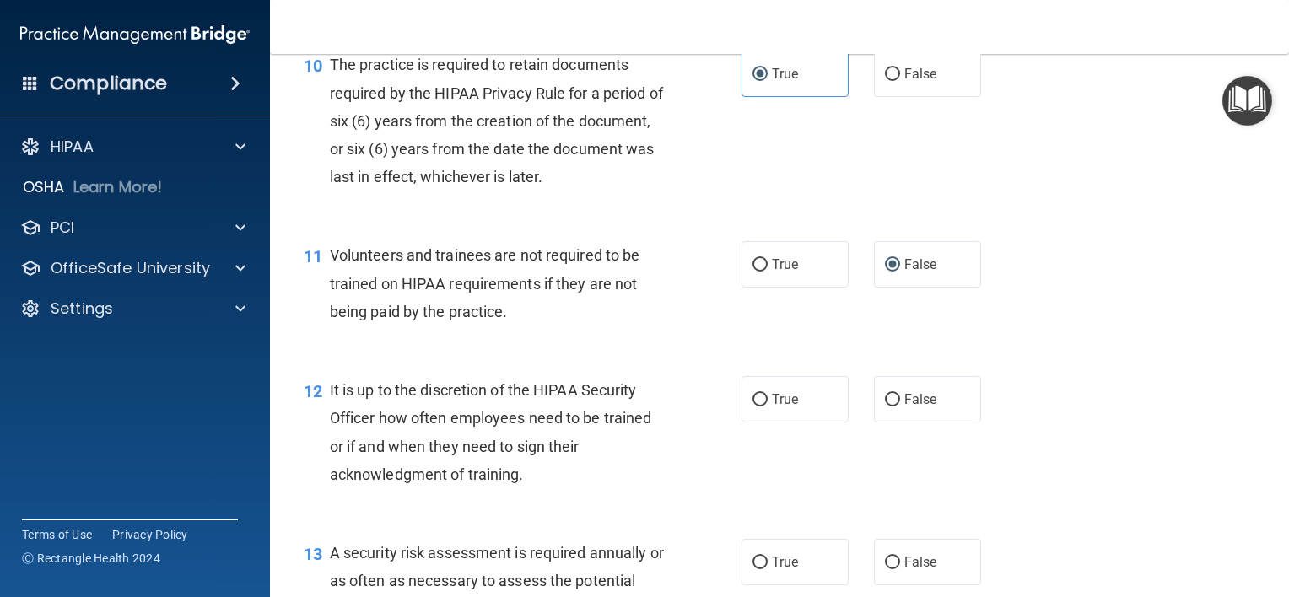
scroll to position [1772, 0]
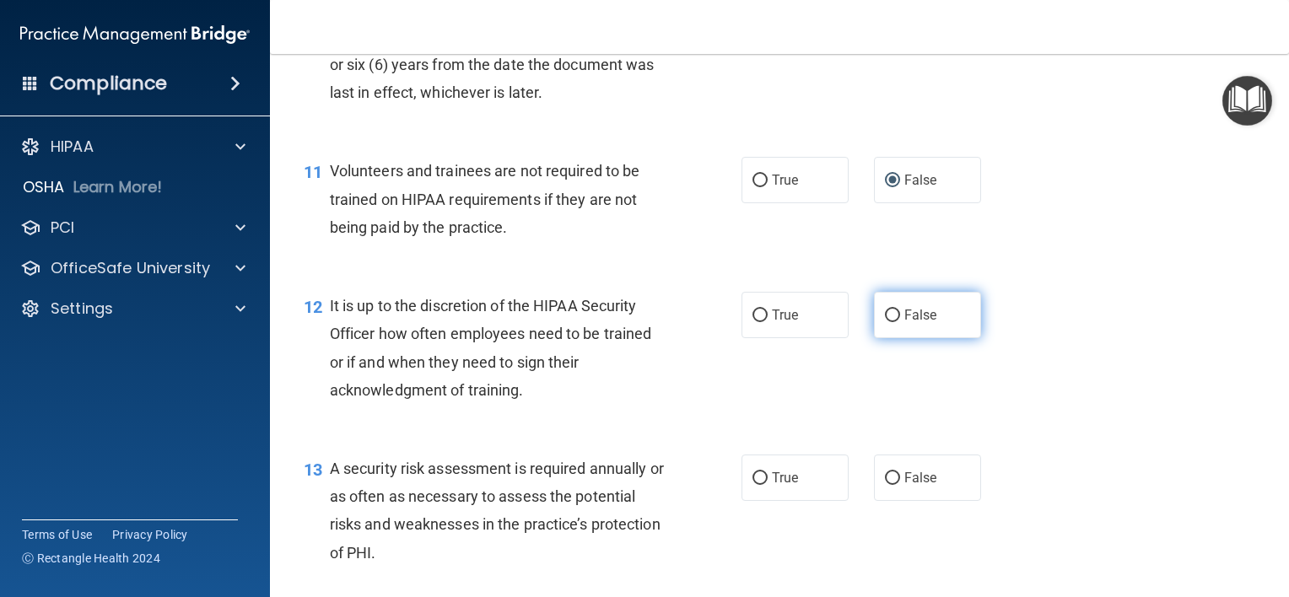
click at [888, 322] on input "False" at bounding box center [892, 316] width 15 height 13
radio input "true"
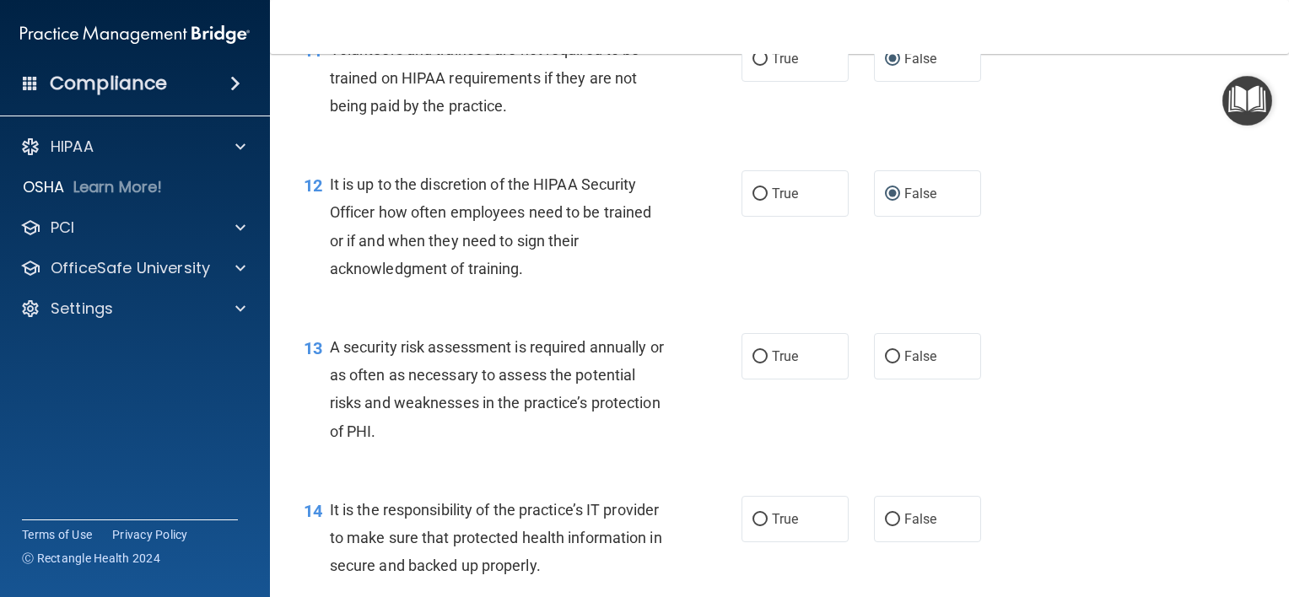
scroll to position [1940, 0]
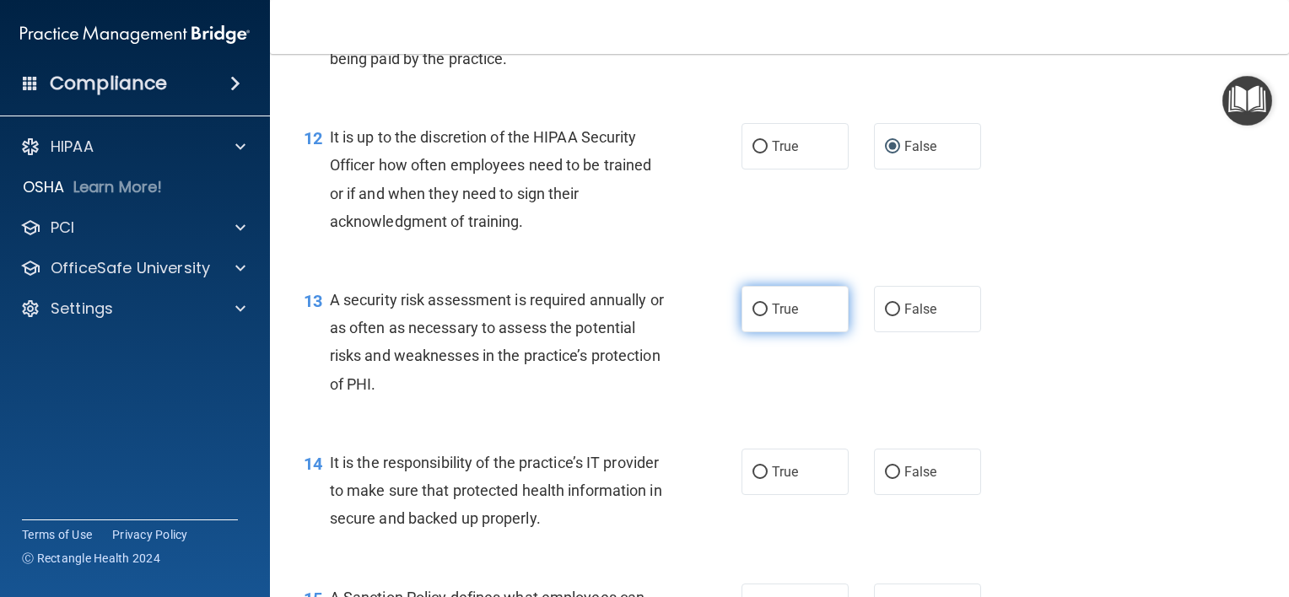
drag, startPoint x: 758, startPoint y: 335, endPoint x: 749, endPoint y: 343, distance: 12.5
click at [758, 316] on input "True" at bounding box center [760, 310] width 15 height 13
radio input "true"
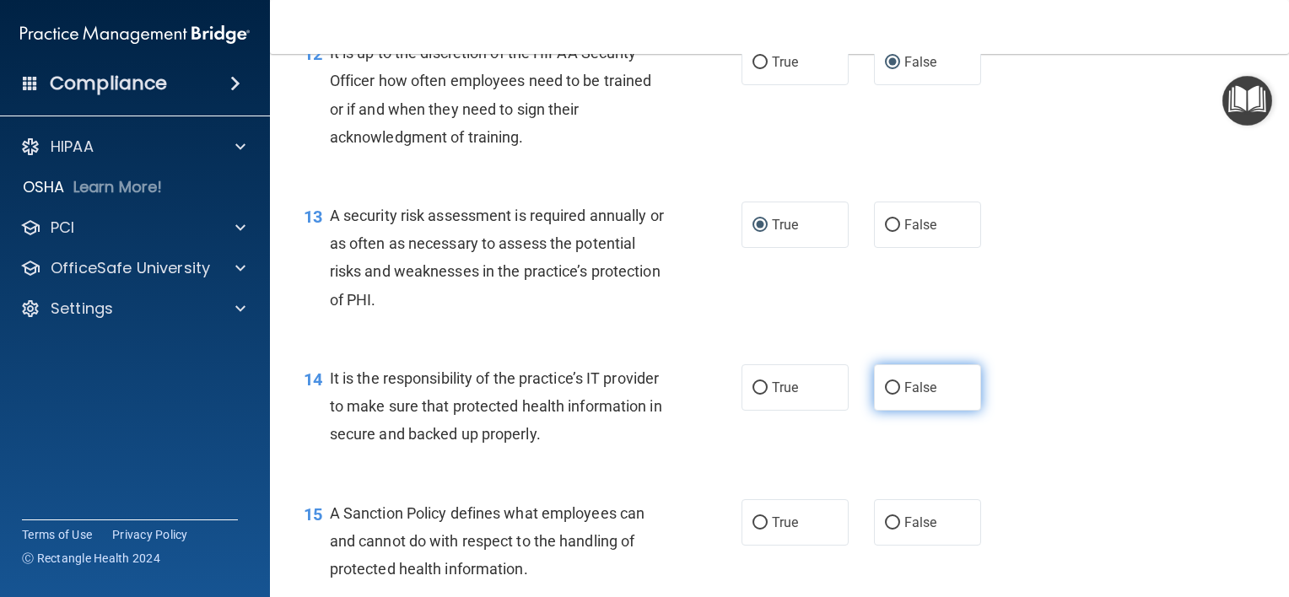
click at [888, 395] on input "False" at bounding box center [892, 388] width 15 height 13
radio input "true"
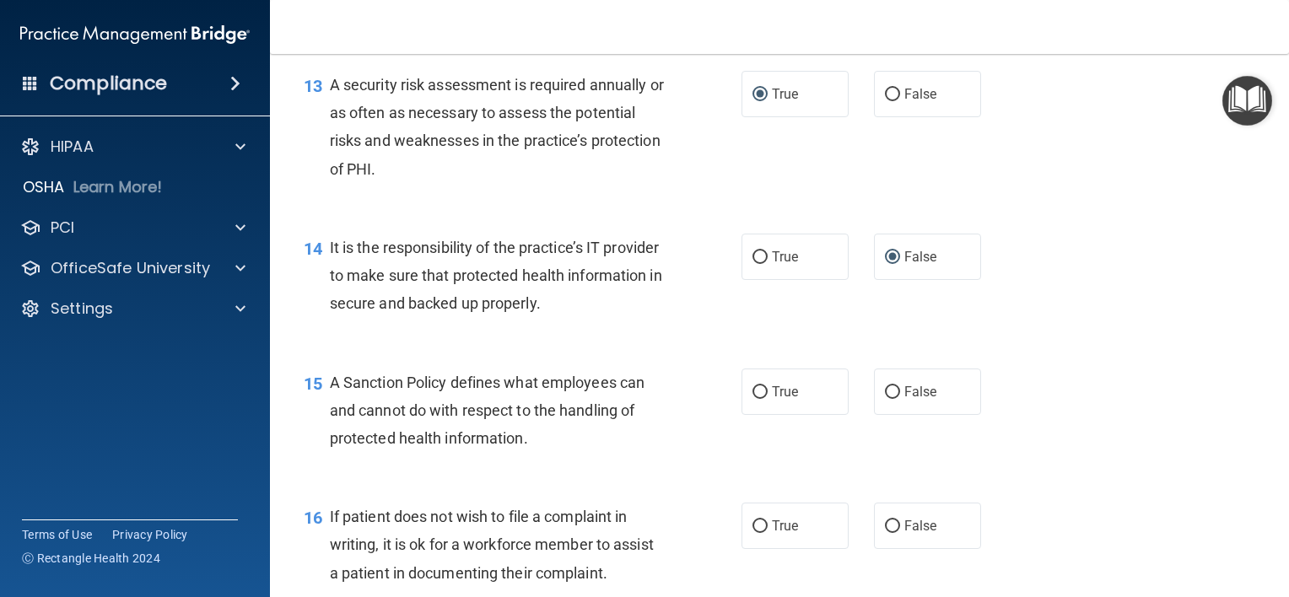
scroll to position [2194, 0]
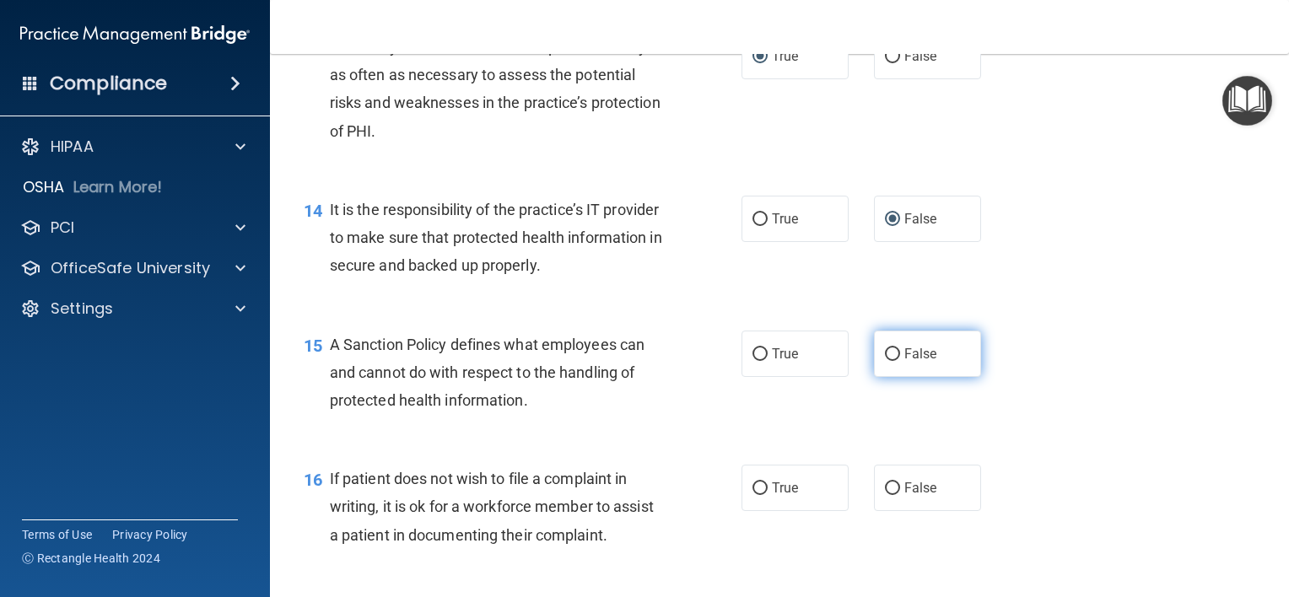
click at [885, 361] on input "False" at bounding box center [892, 354] width 15 height 13
radio input "true"
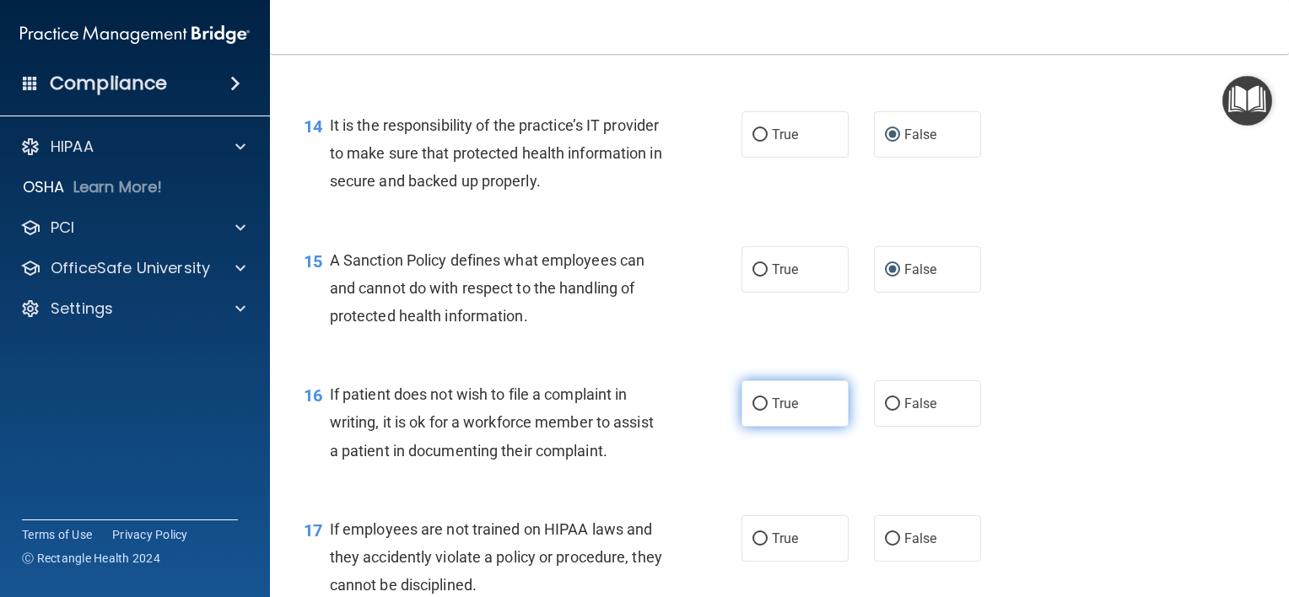
click at [759, 411] on input "True" at bounding box center [760, 404] width 15 height 13
radio input "true"
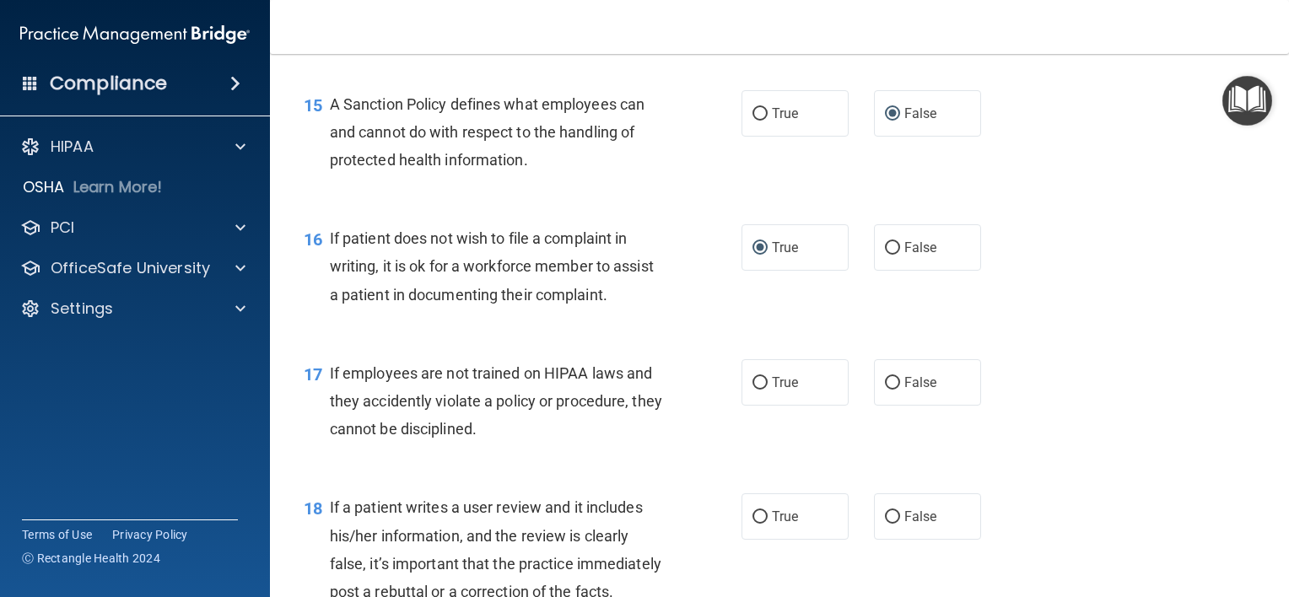
scroll to position [2447, 0]
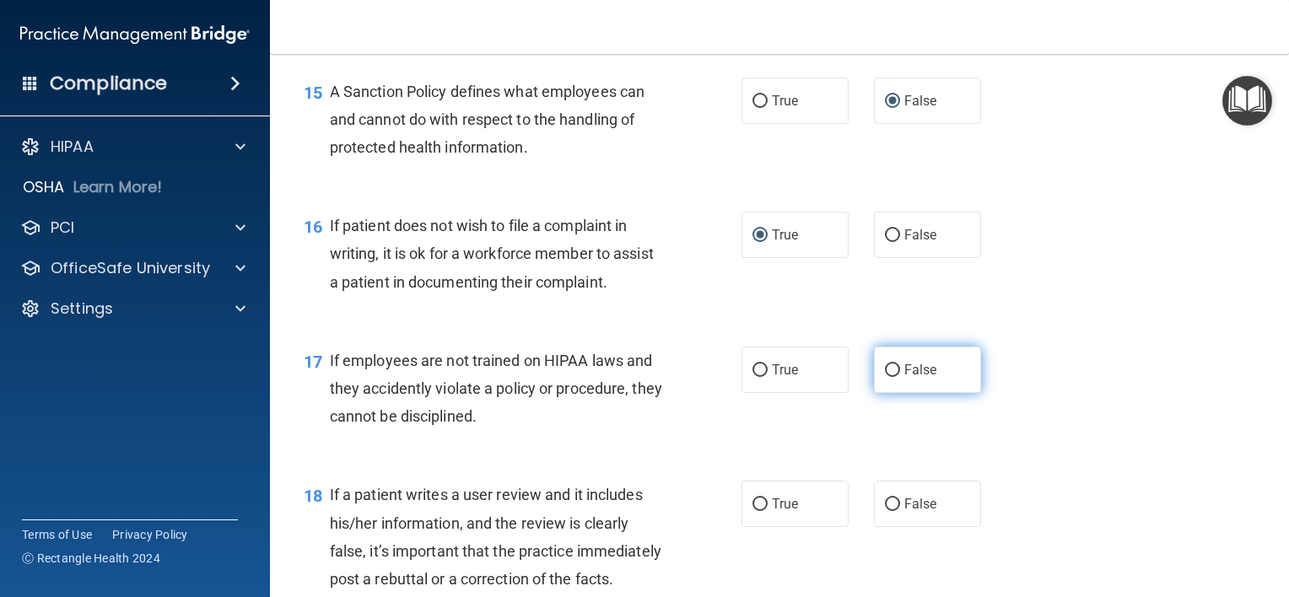
click at [904, 378] on span "False" at bounding box center [920, 370] width 33 height 16
click at [898, 377] on input "False" at bounding box center [892, 370] width 15 height 13
radio input "true"
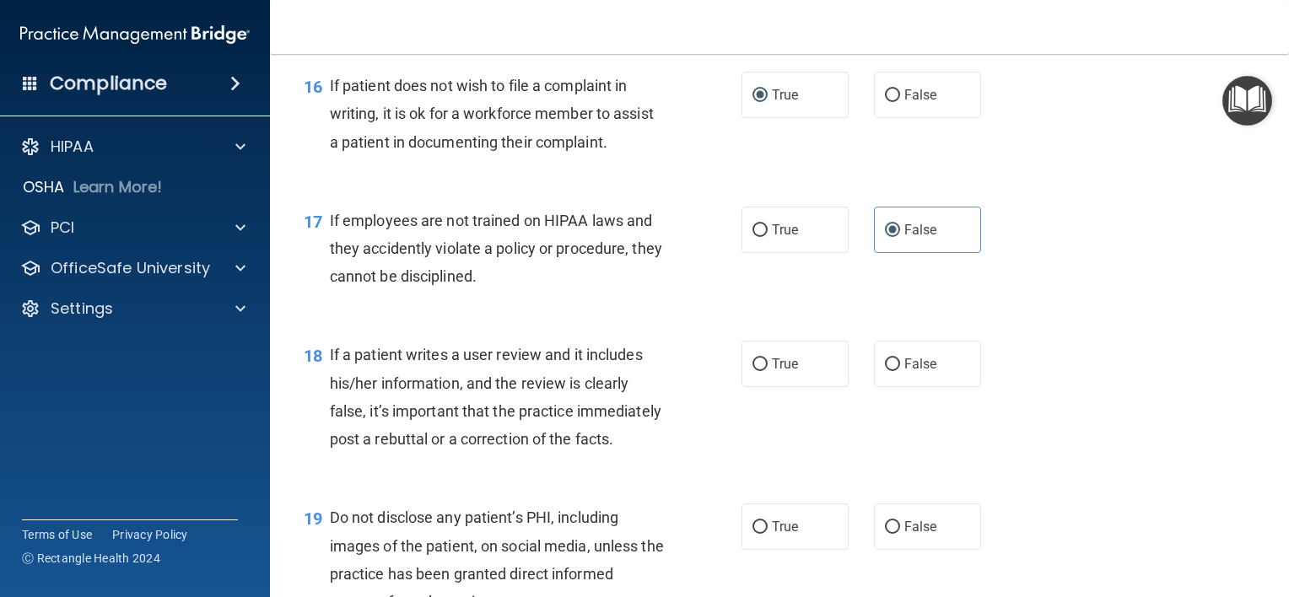
scroll to position [2615, 0]
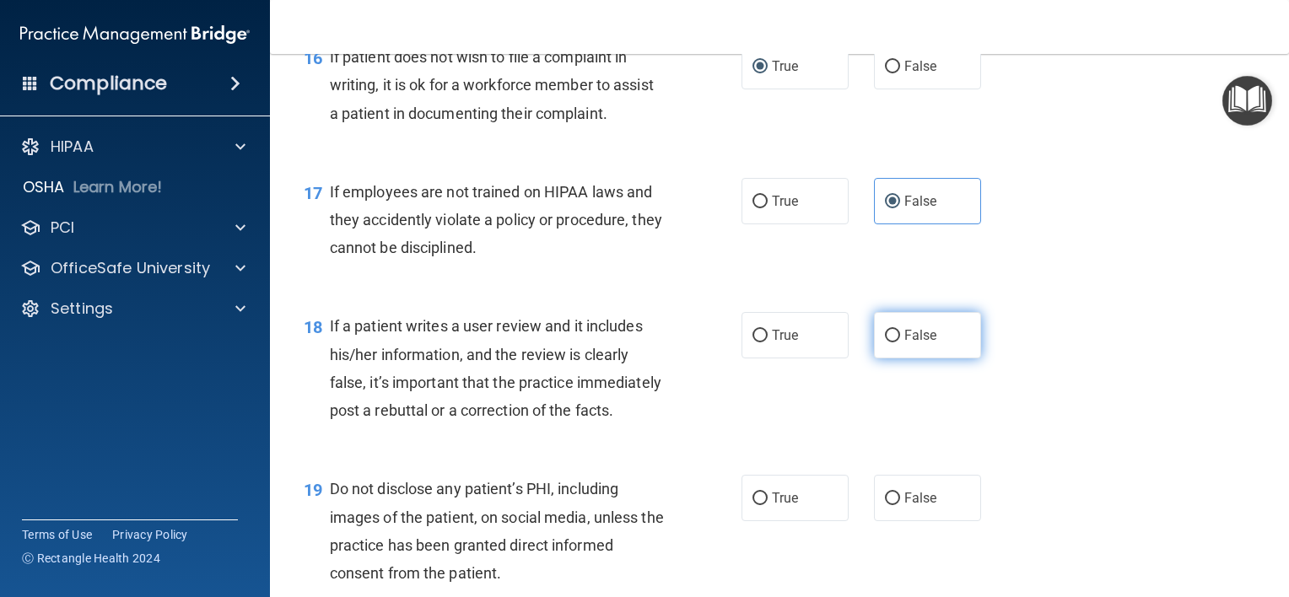
click at [904, 343] on span "False" at bounding box center [920, 335] width 33 height 16
click at [900, 343] on input "False" at bounding box center [892, 336] width 15 height 13
radio input "true"
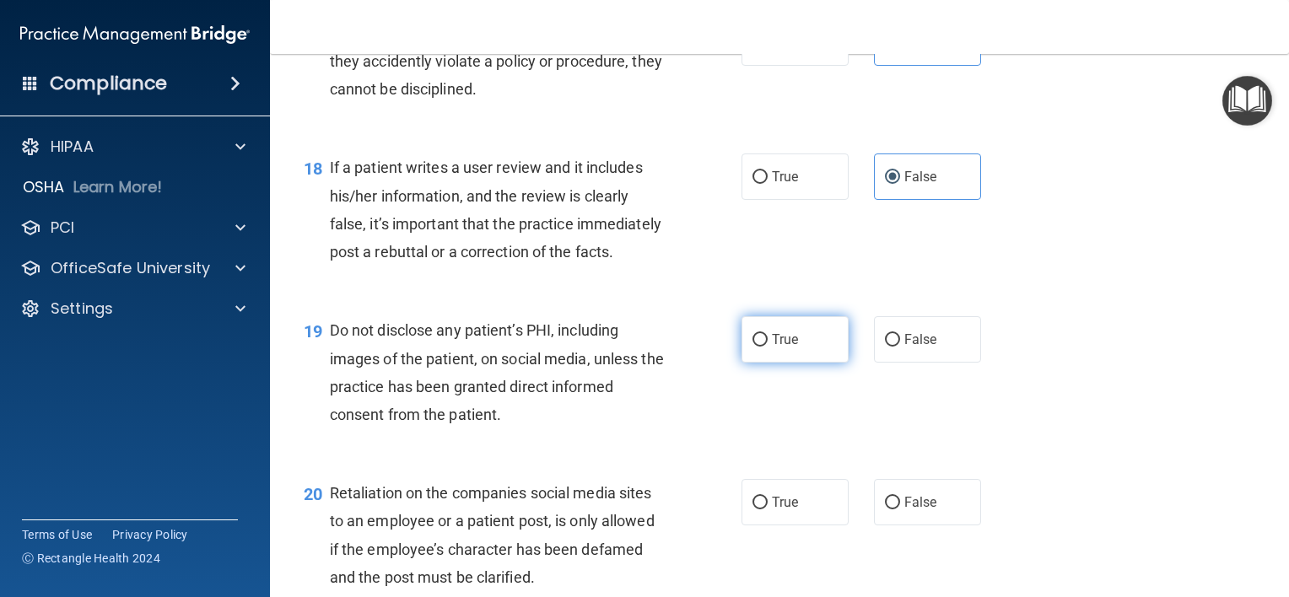
scroll to position [2784, 0]
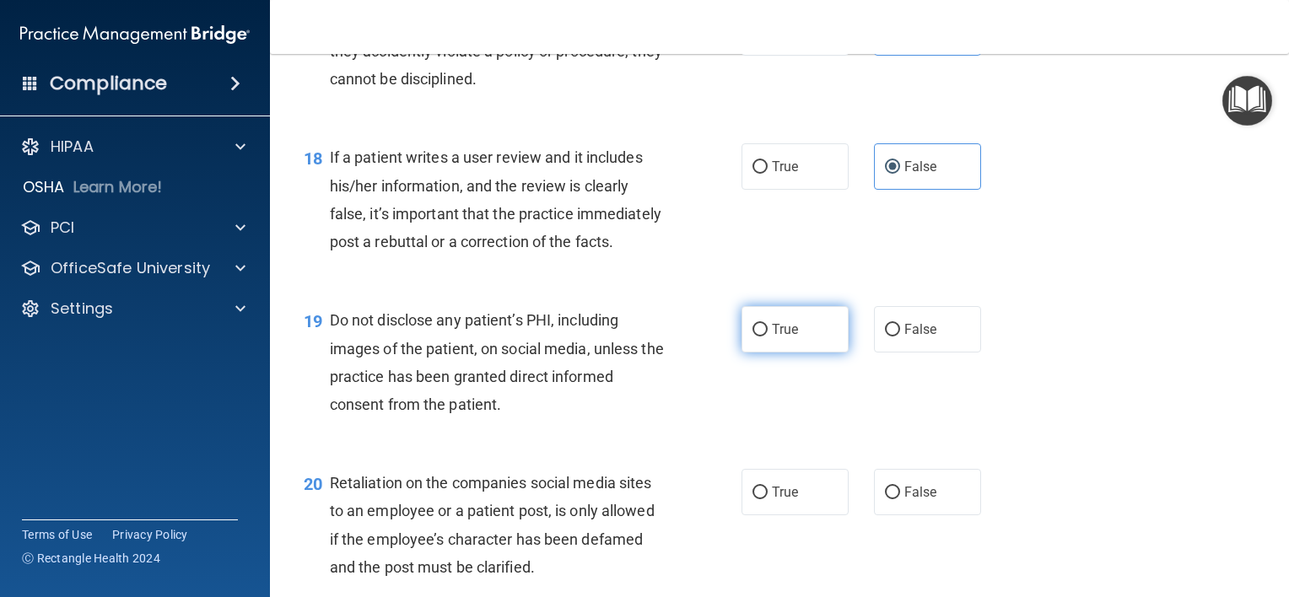
click at [762, 353] on label "True" at bounding box center [795, 329] width 107 height 46
click at [762, 337] on input "True" at bounding box center [760, 330] width 15 height 13
radio input "true"
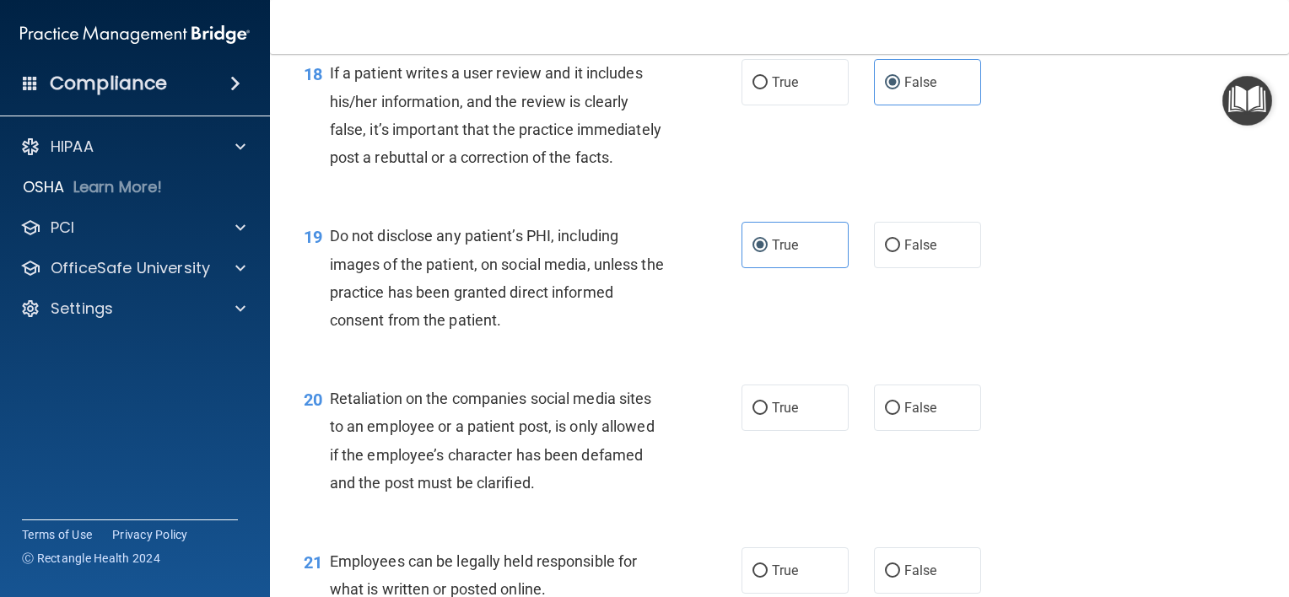
scroll to position [2953, 0]
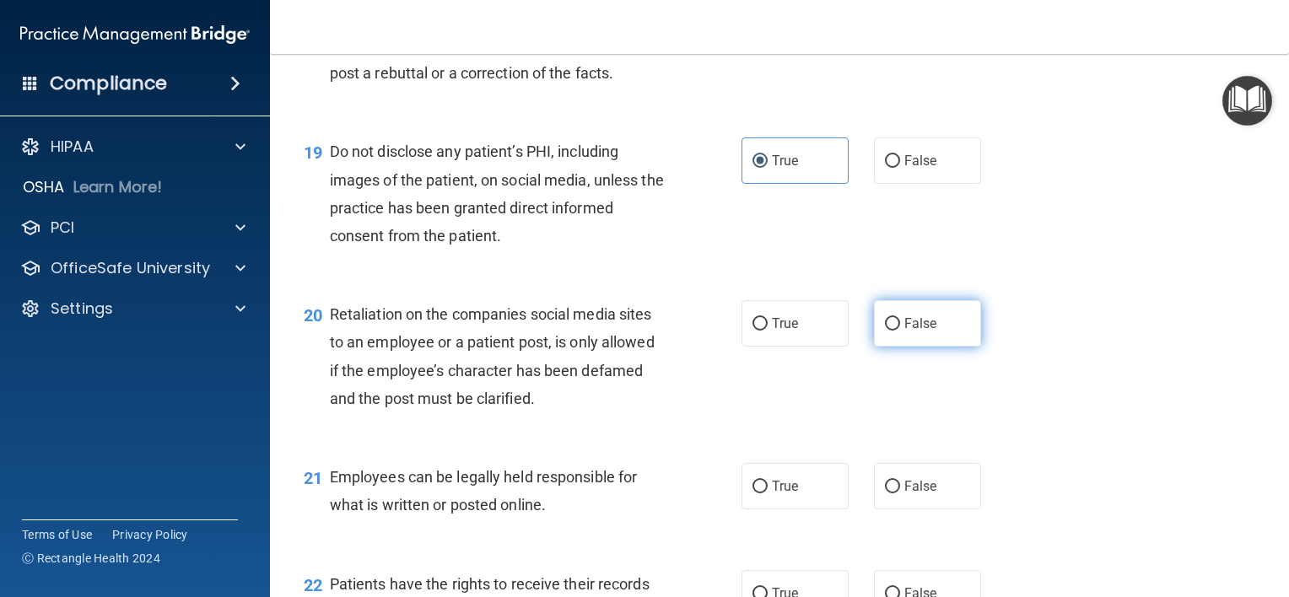
click at [904, 332] on span "False" at bounding box center [920, 324] width 33 height 16
click at [899, 331] on input "False" at bounding box center [892, 324] width 15 height 13
radio input "true"
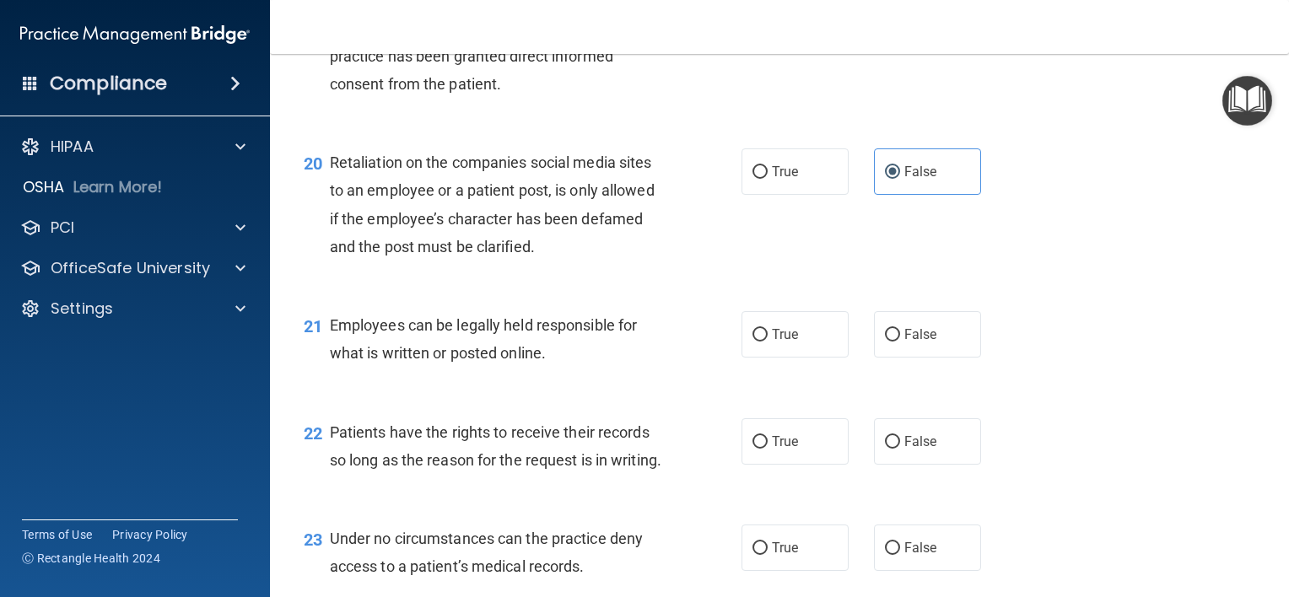
scroll to position [3122, 0]
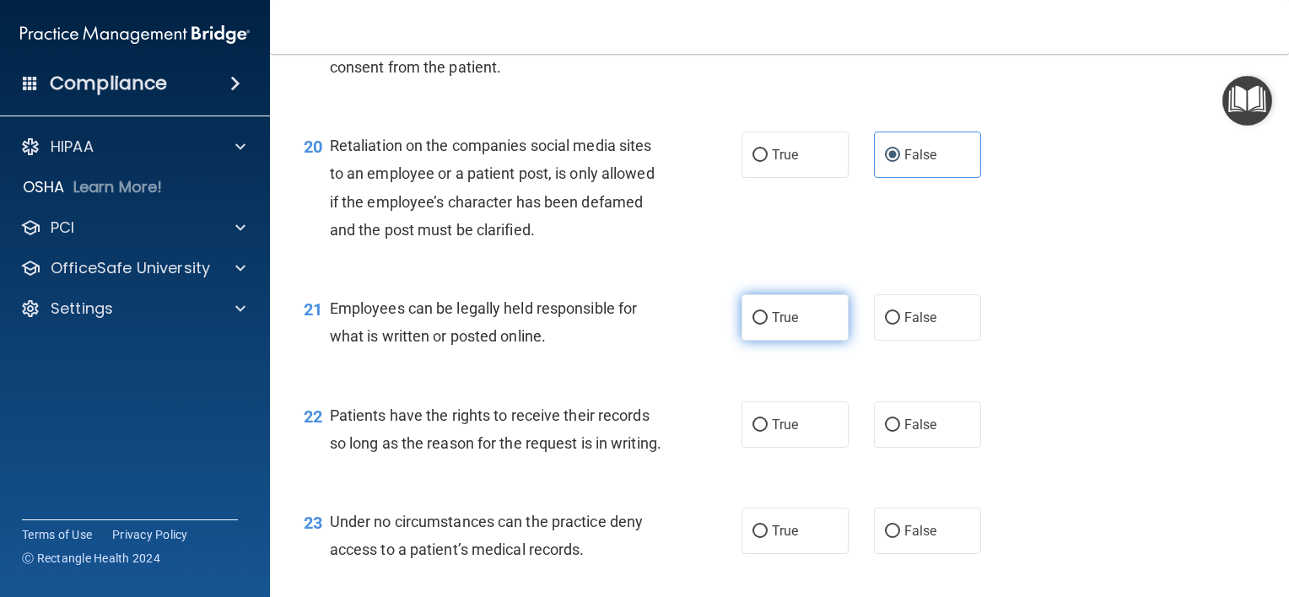
click at [794, 341] on label "True" at bounding box center [795, 317] width 107 height 46
click at [768, 325] on input "True" at bounding box center [760, 318] width 15 height 13
radio input "true"
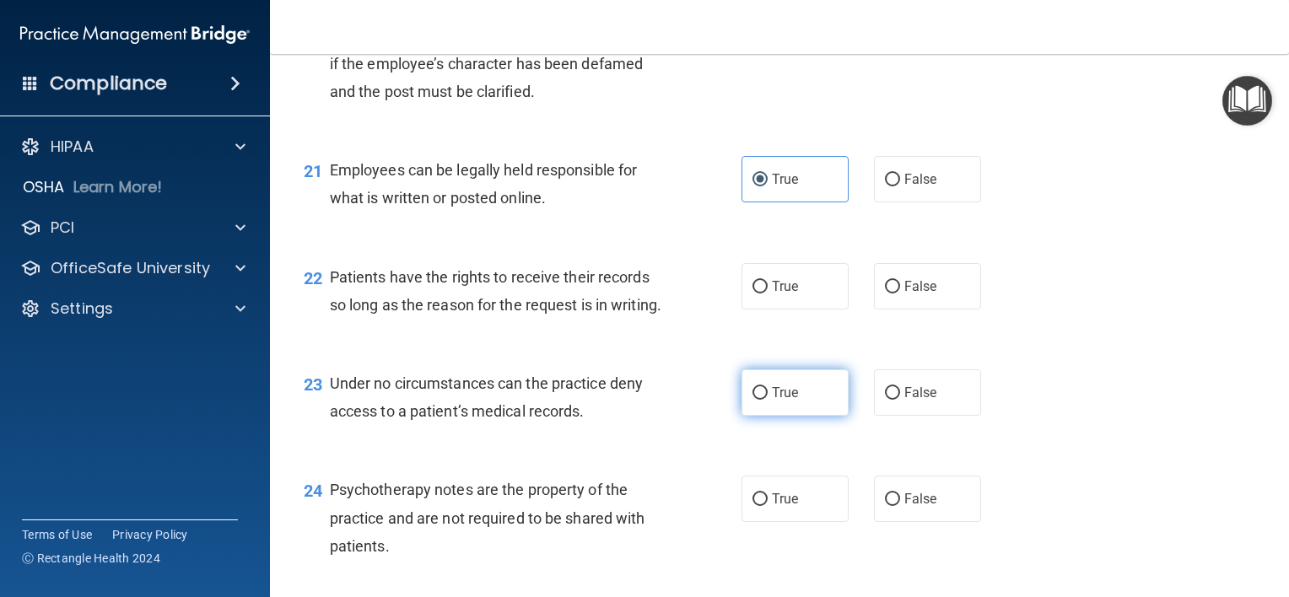
scroll to position [3290, 0]
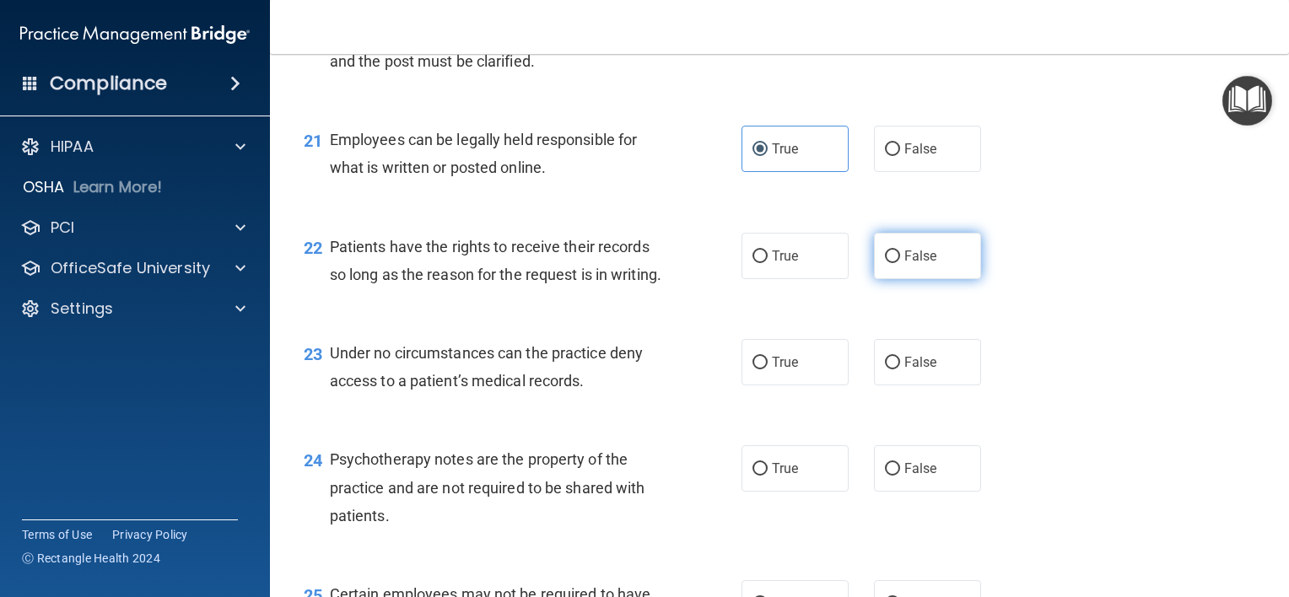
click at [885, 263] on input "False" at bounding box center [892, 257] width 15 height 13
radio input "true"
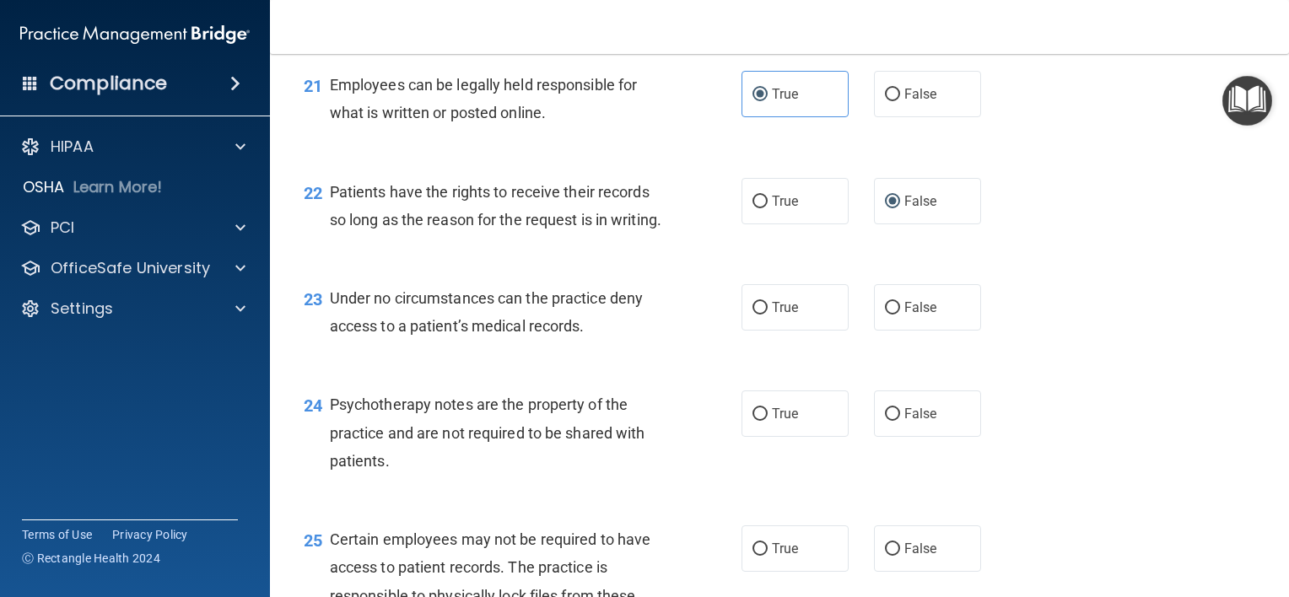
scroll to position [3375, 0]
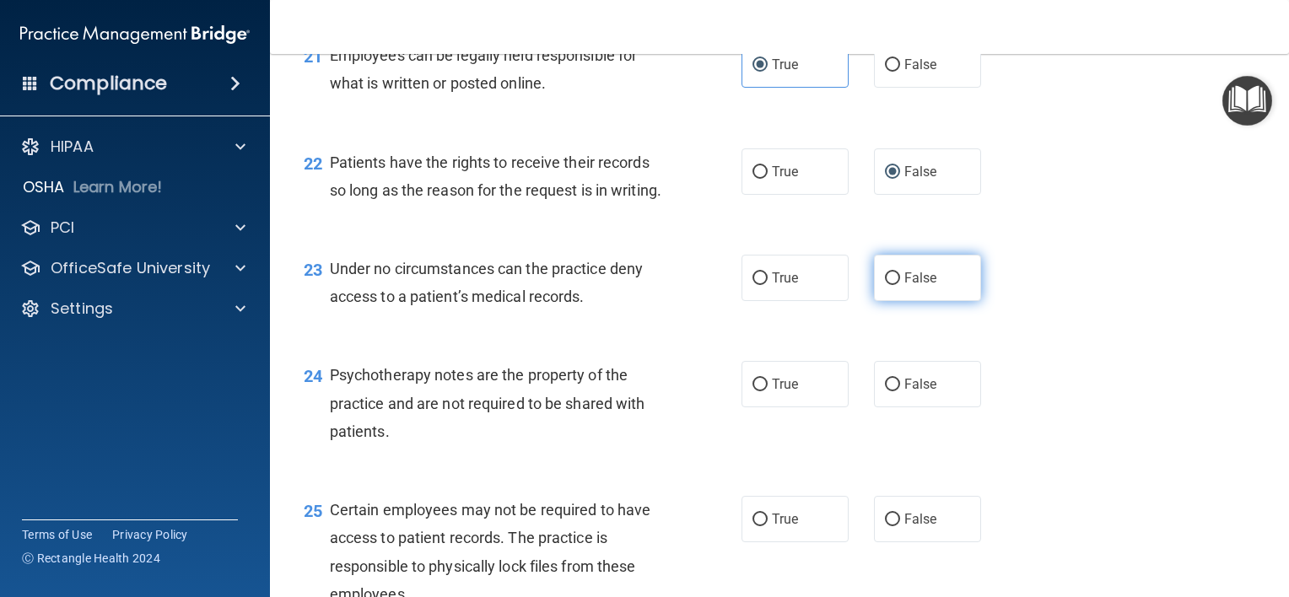
click at [885, 285] on input "False" at bounding box center [892, 279] width 15 height 13
radio input "true"
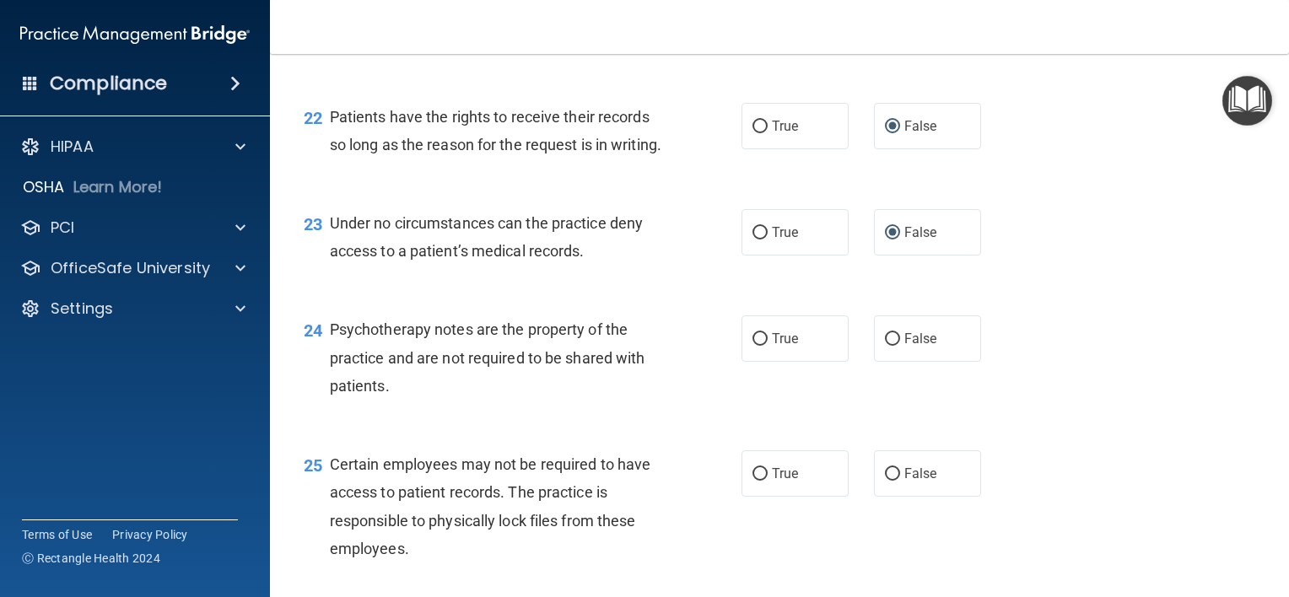
scroll to position [3459, 0]
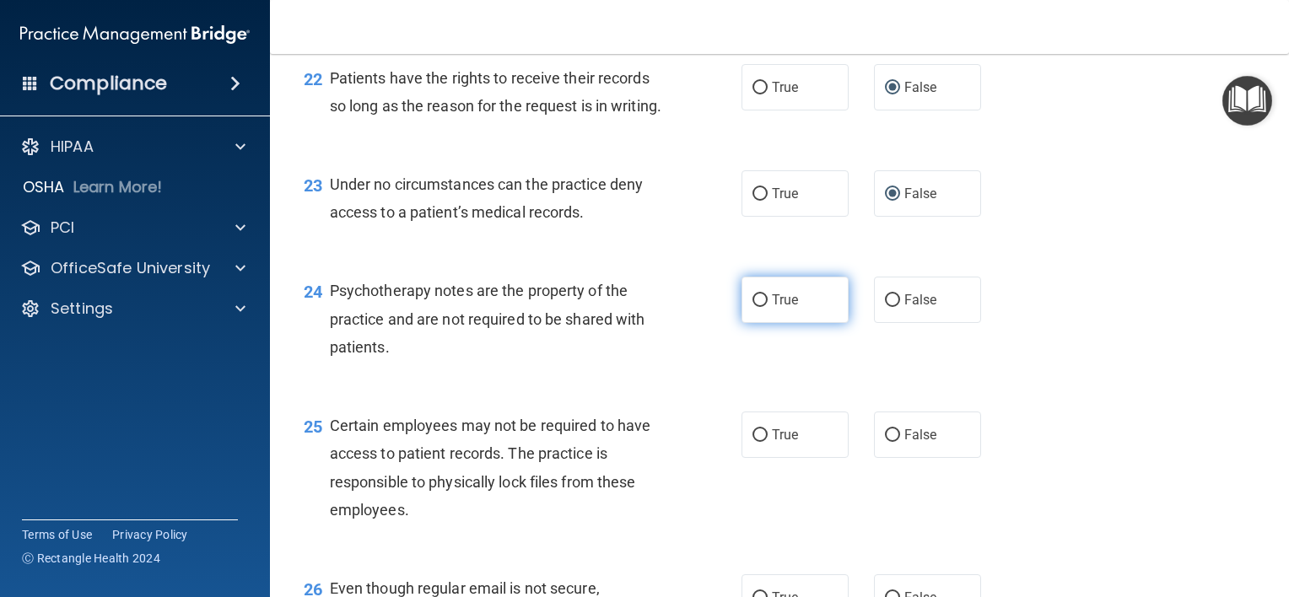
click at [754, 307] on input "True" at bounding box center [760, 300] width 15 height 13
radio input "true"
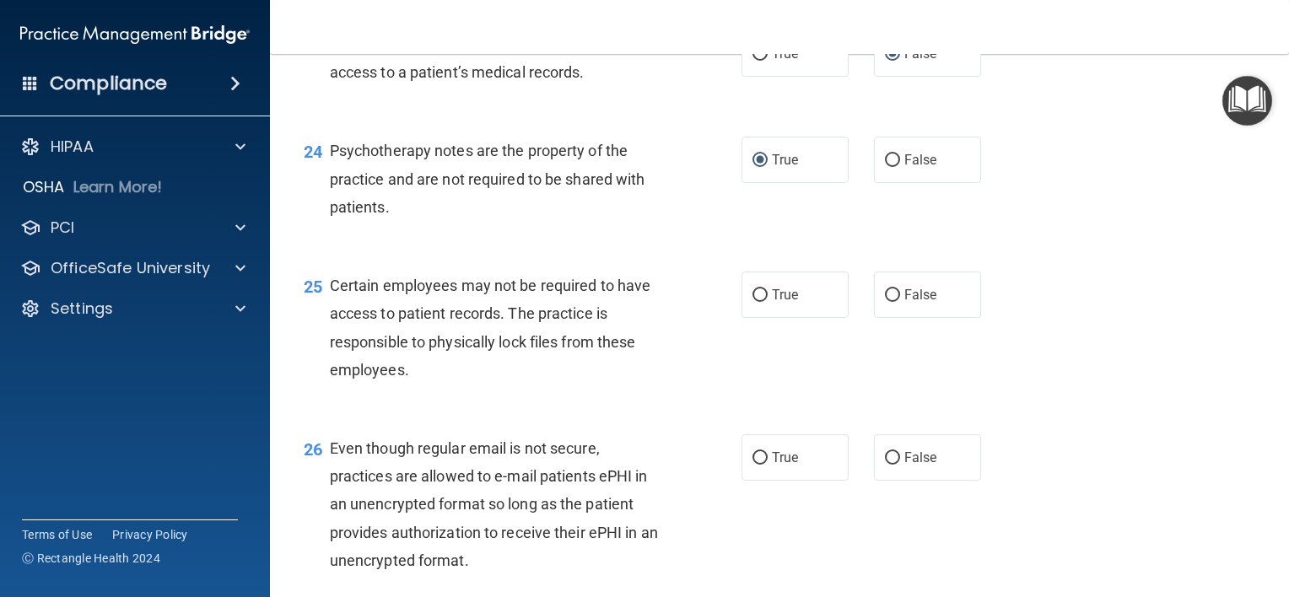
scroll to position [3628, 0]
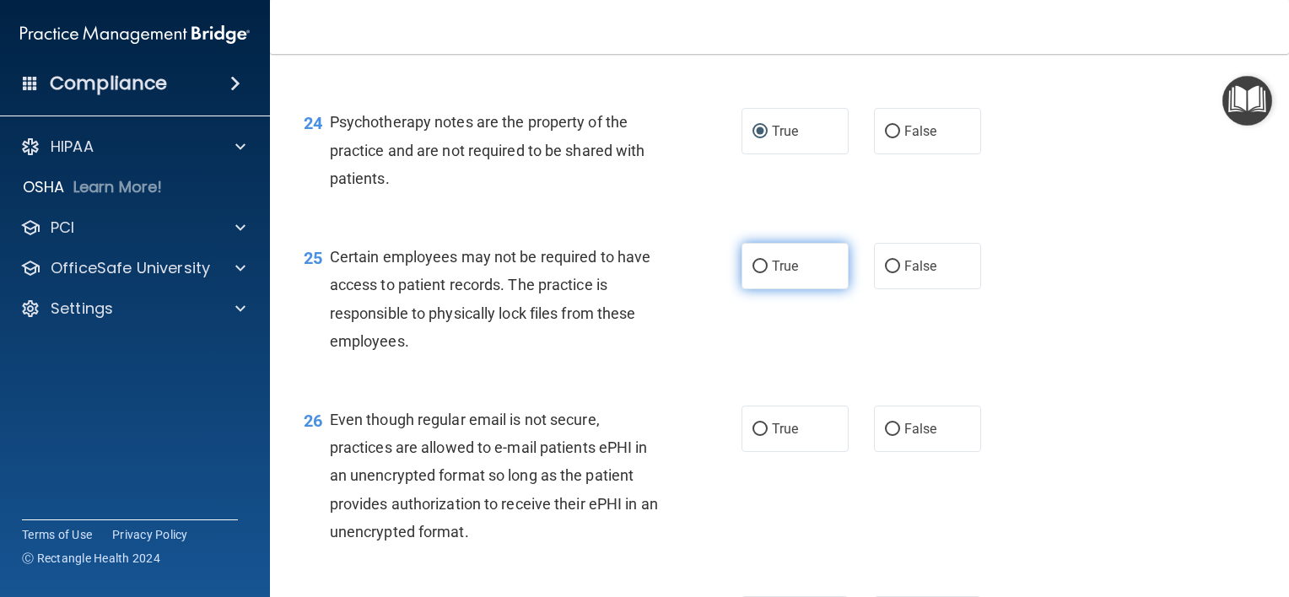
click at [784, 274] on span "True" at bounding box center [785, 266] width 26 height 16
click at [768, 273] on input "True" at bounding box center [760, 267] width 15 height 13
radio input "true"
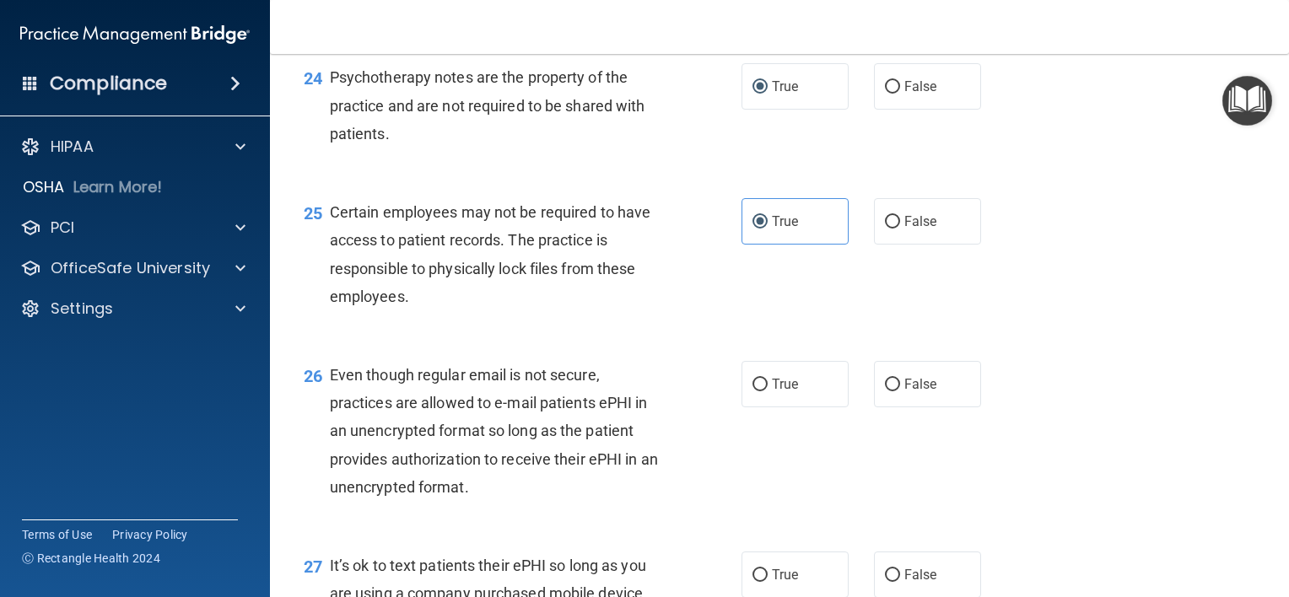
scroll to position [3712, 0]
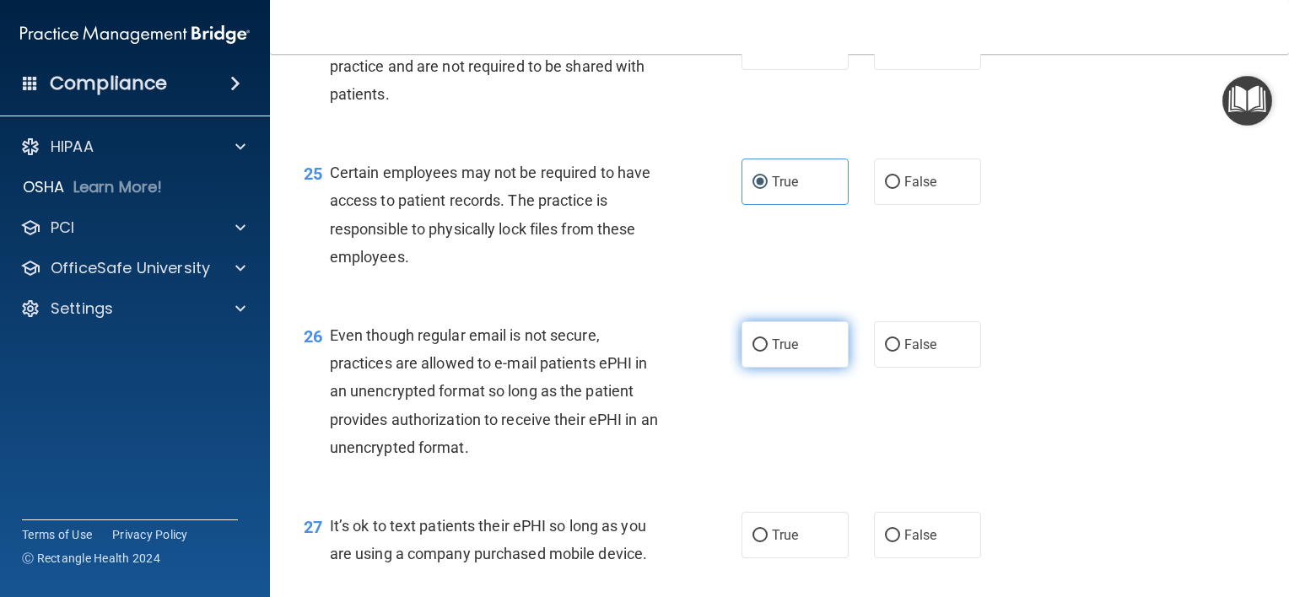
click at [753, 352] on input "True" at bounding box center [760, 345] width 15 height 13
radio input "true"
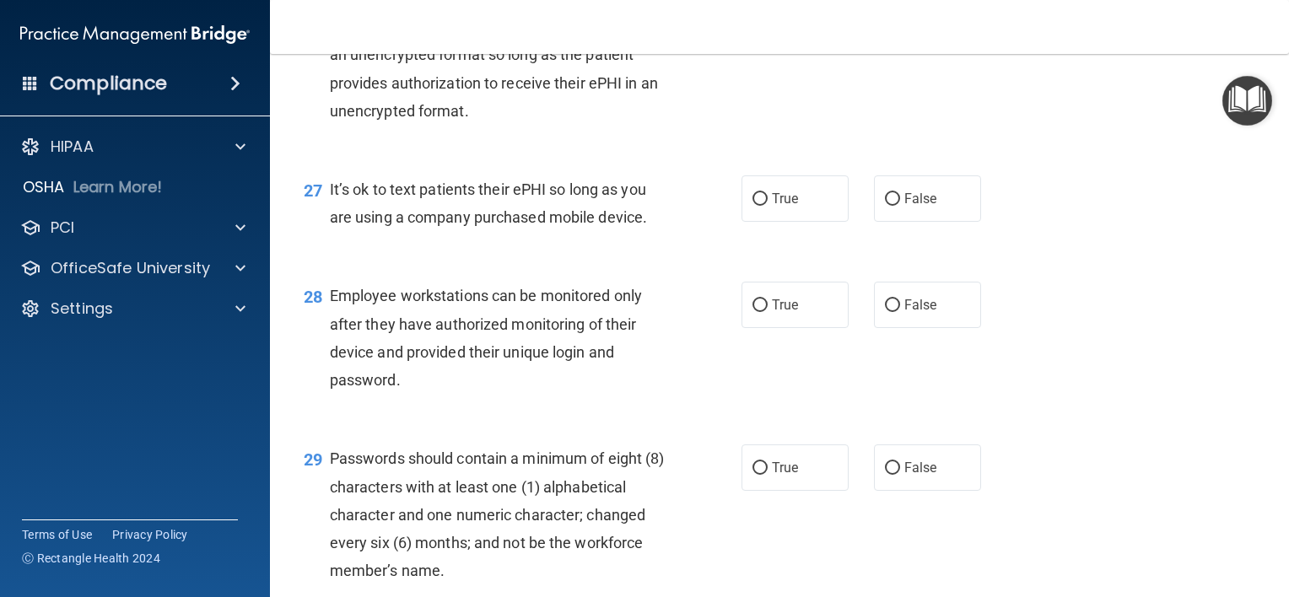
scroll to position [4050, 0]
drag, startPoint x: 891, startPoint y: 278, endPoint x: 880, endPoint y: 294, distance: 19.4
click at [892, 221] on label "False" at bounding box center [927, 198] width 107 height 46
click at [892, 205] on input "False" at bounding box center [892, 198] width 15 height 13
radio input "true"
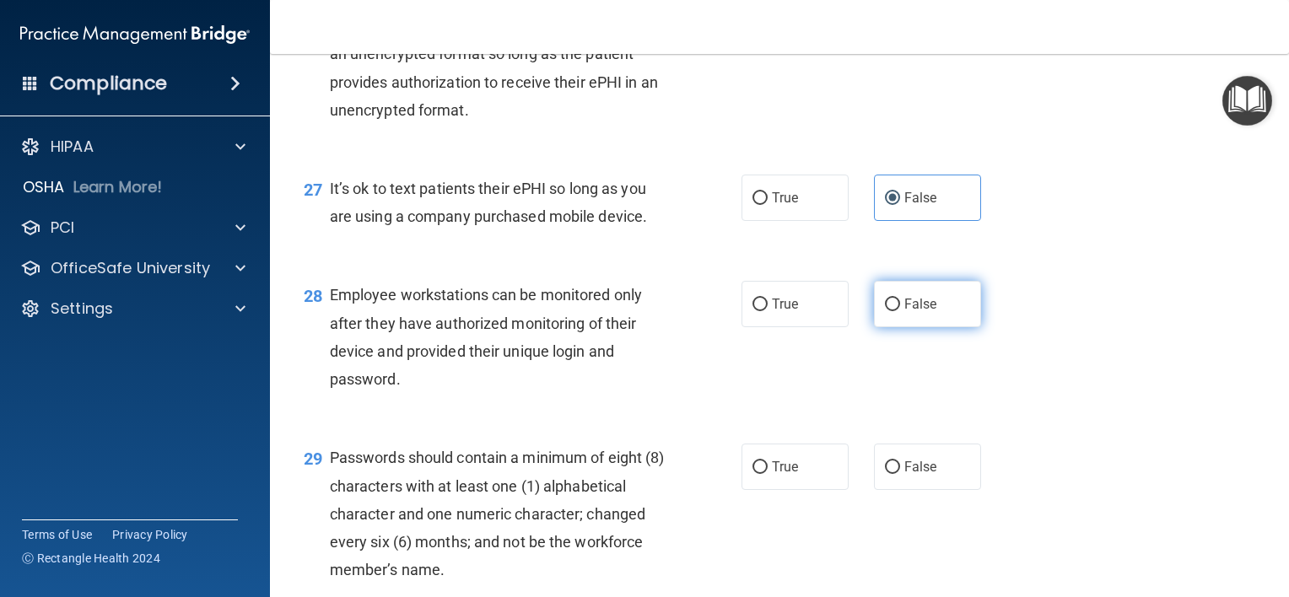
click at [885, 311] on input "False" at bounding box center [892, 305] width 15 height 13
radio input "true"
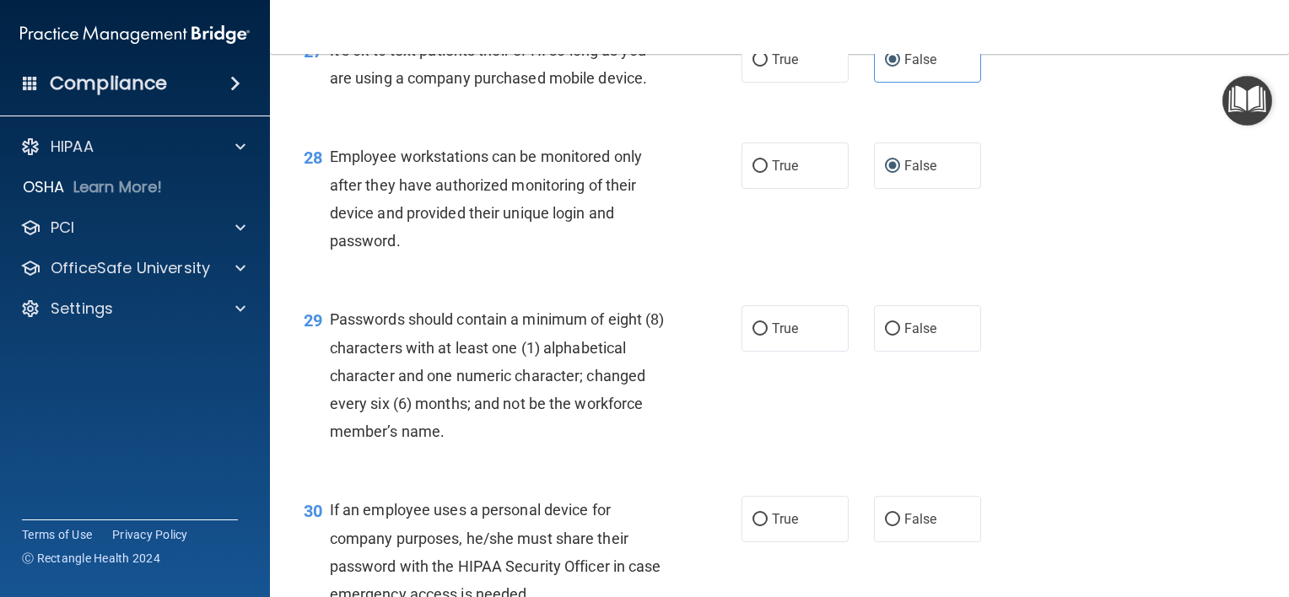
scroll to position [4218, 0]
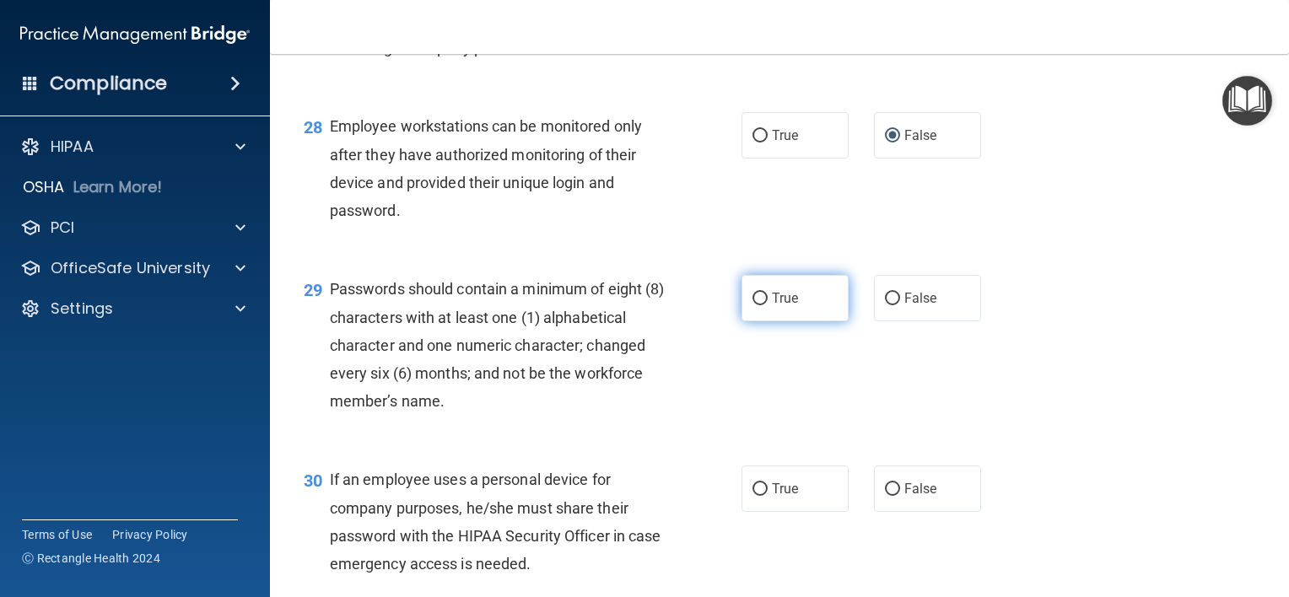
click at [757, 305] on input "True" at bounding box center [760, 299] width 15 height 13
radio input "true"
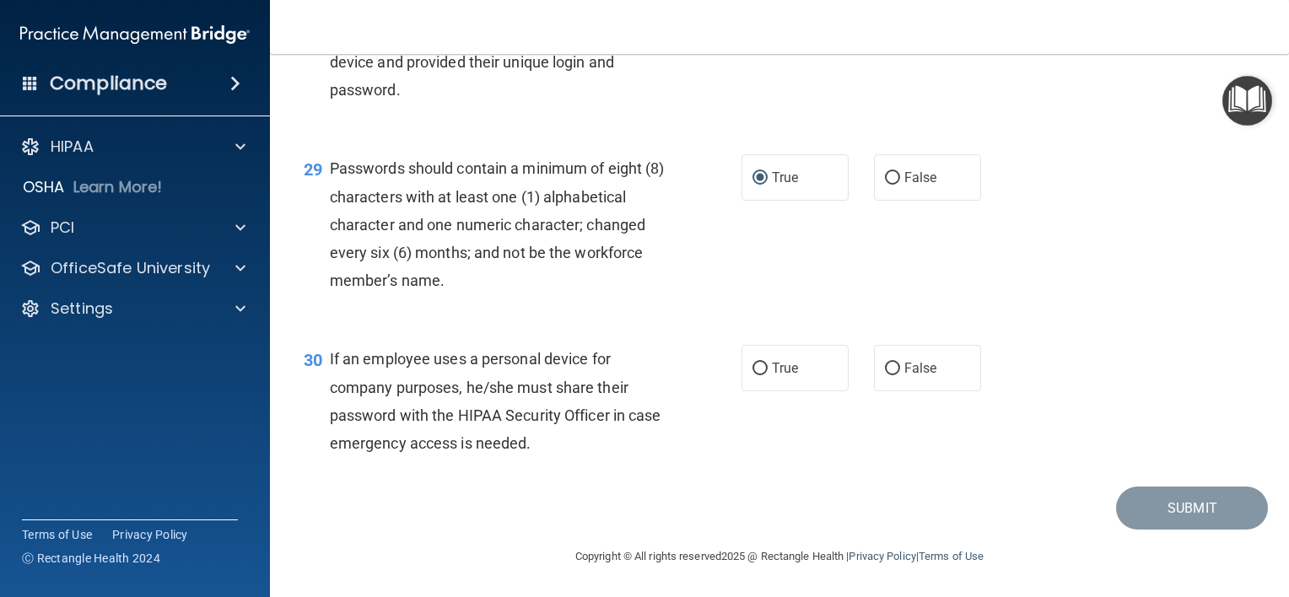
scroll to position [4387, 0]
drag, startPoint x: 881, startPoint y: 405, endPoint x: 979, endPoint y: 456, distance: 110.2
click at [887, 375] on input "False" at bounding box center [892, 369] width 15 height 13
radio input "true"
click at [1198, 530] on button "Submit" at bounding box center [1192, 508] width 152 height 43
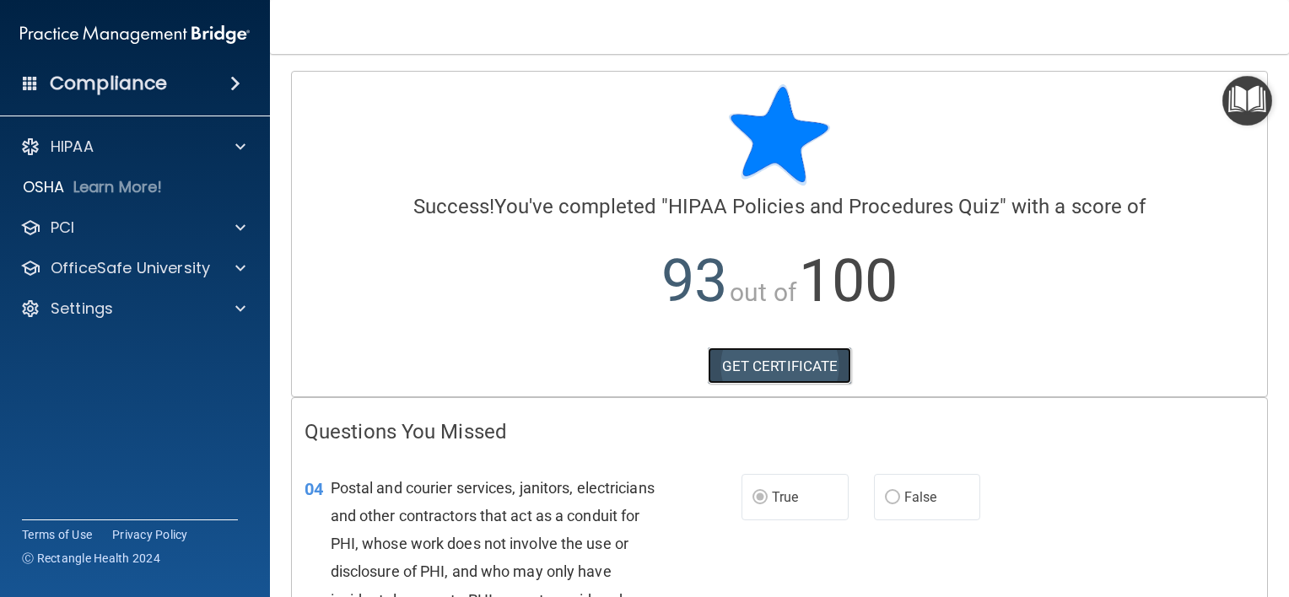
click at [762, 355] on link "GET CERTIFICATE" at bounding box center [780, 366] width 144 height 37
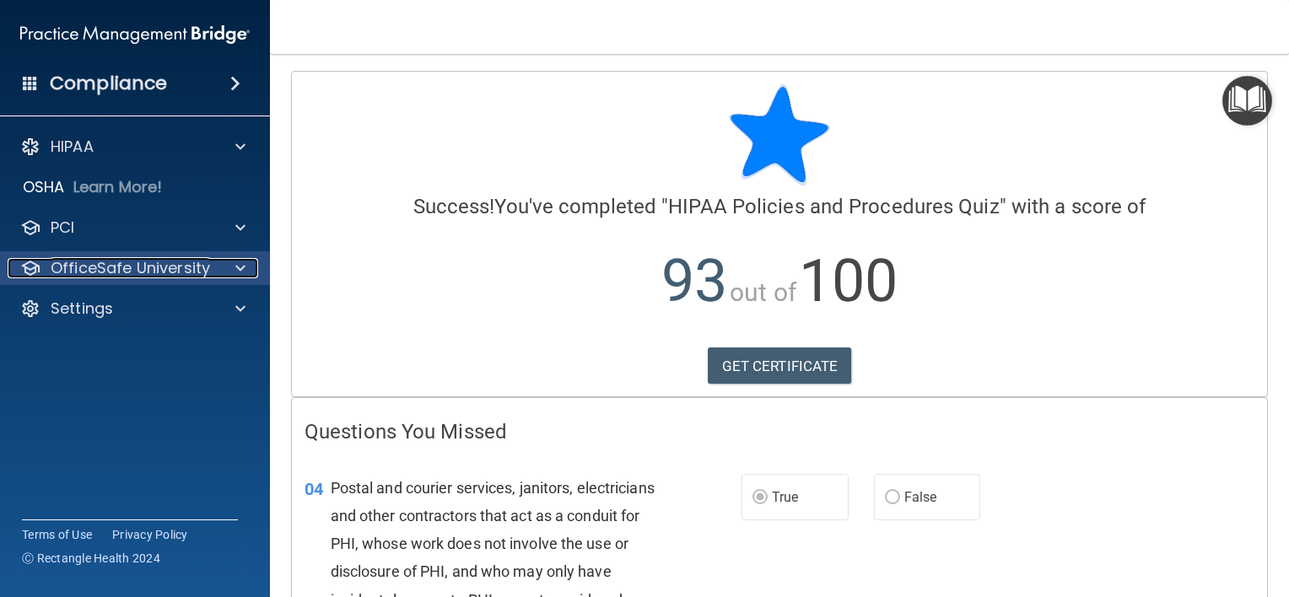
click at [120, 262] on p "OfficeSafe University" at bounding box center [130, 268] width 159 height 20
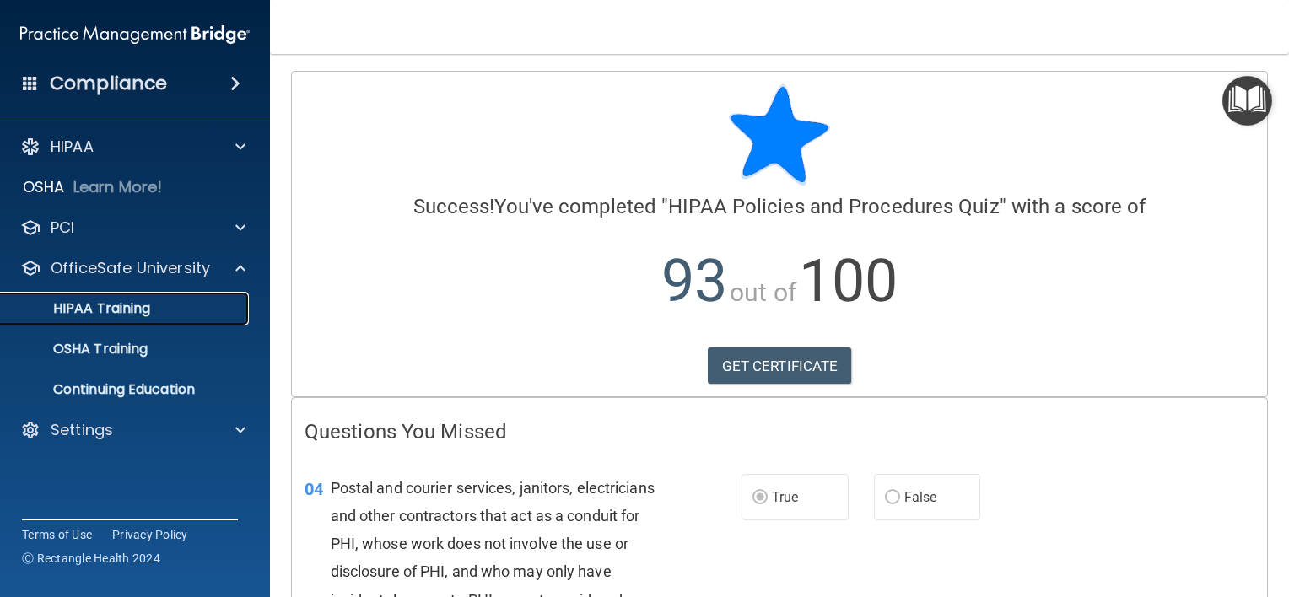
click at [115, 307] on p "HIPAA Training" at bounding box center [80, 308] width 139 height 17
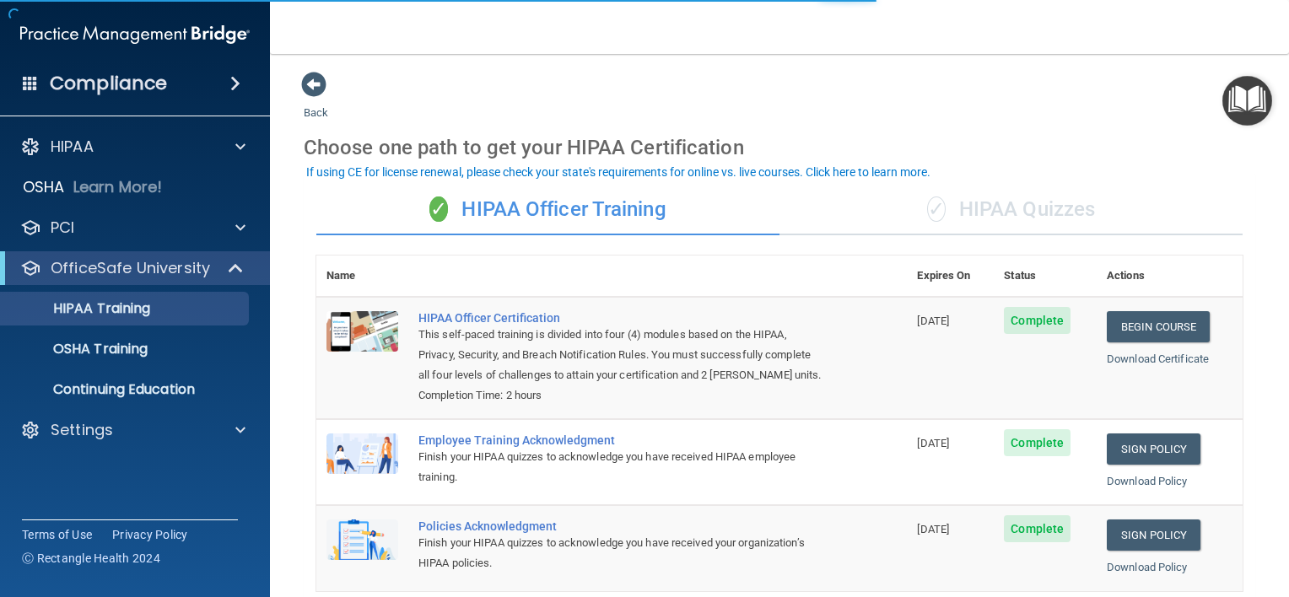
click at [1031, 204] on div "✓ HIPAA Quizzes" at bounding box center [1011, 210] width 463 height 51
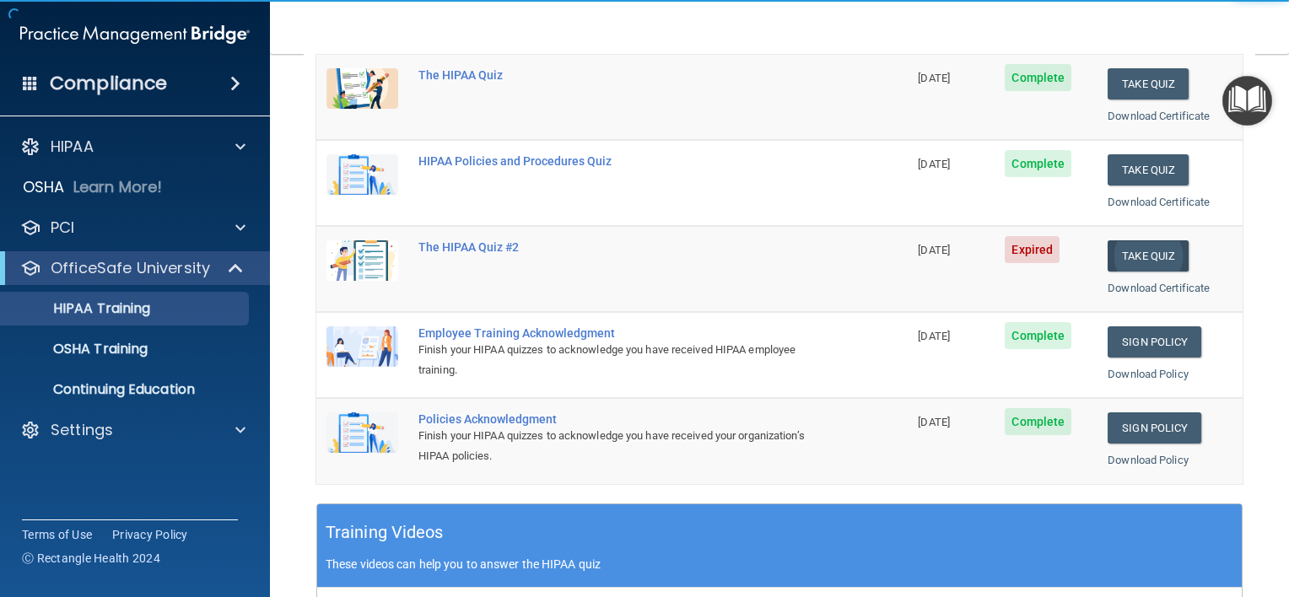
scroll to position [253, 0]
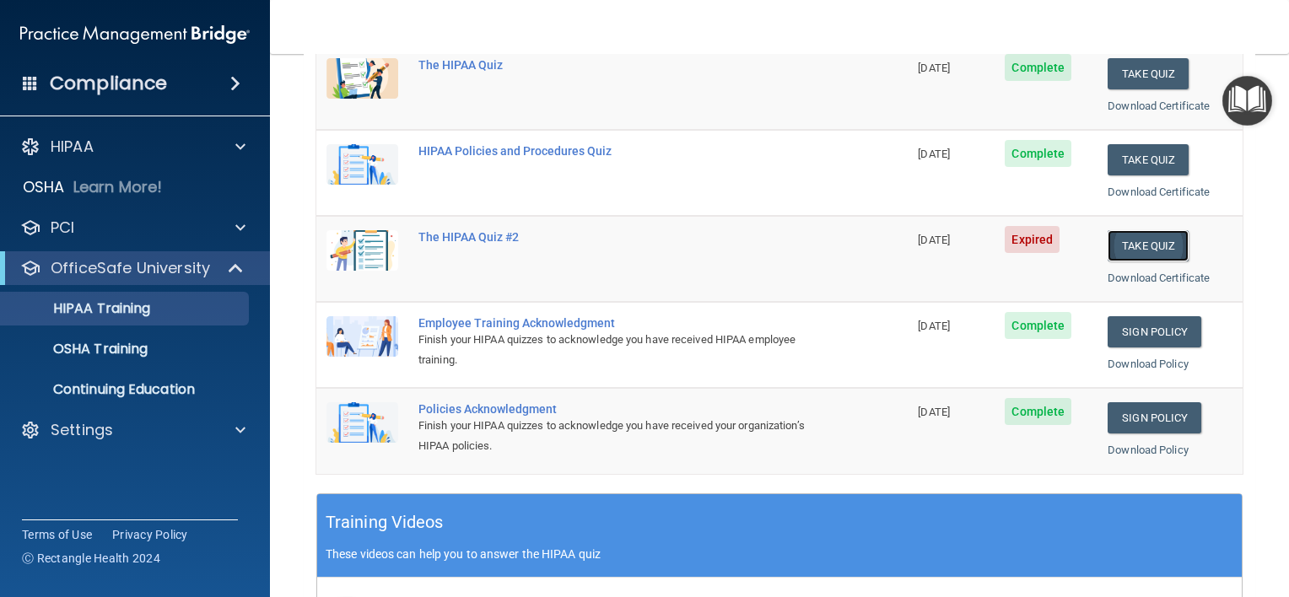
click at [1153, 245] on button "Take Quiz" at bounding box center [1148, 245] width 81 height 31
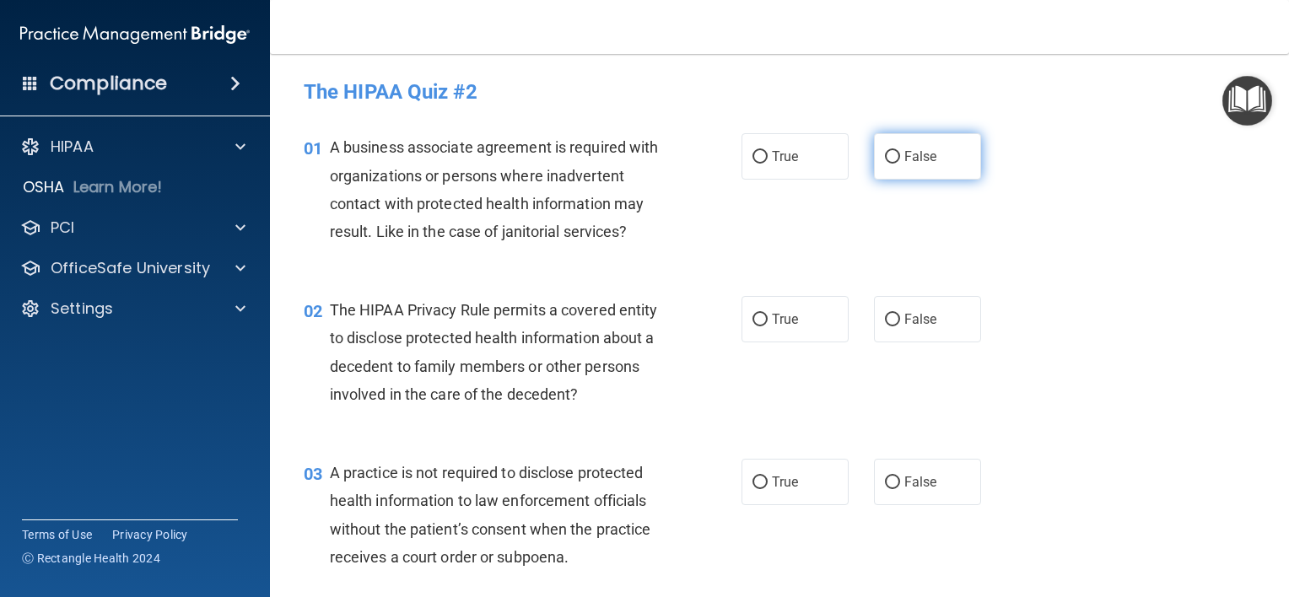
click at [885, 161] on input "False" at bounding box center [892, 157] width 15 height 13
radio input "true"
click at [891, 317] on input "False" at bounding box center [892, 320] width 15 height 13
radio input "true"
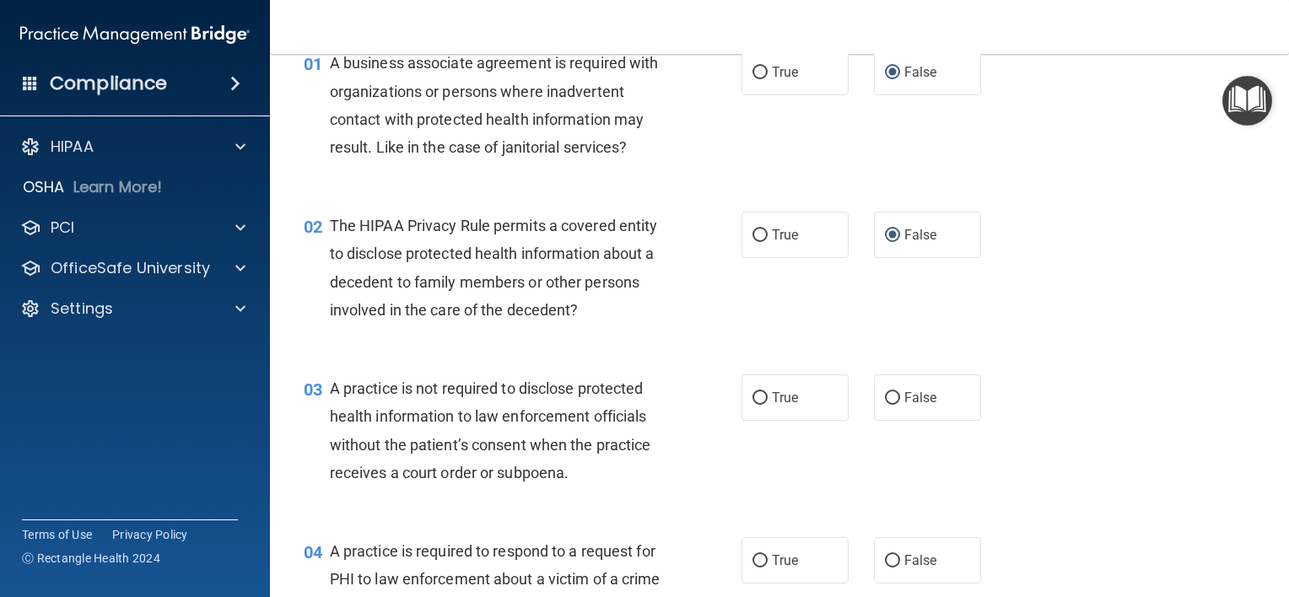
scroll to position [169, 0]
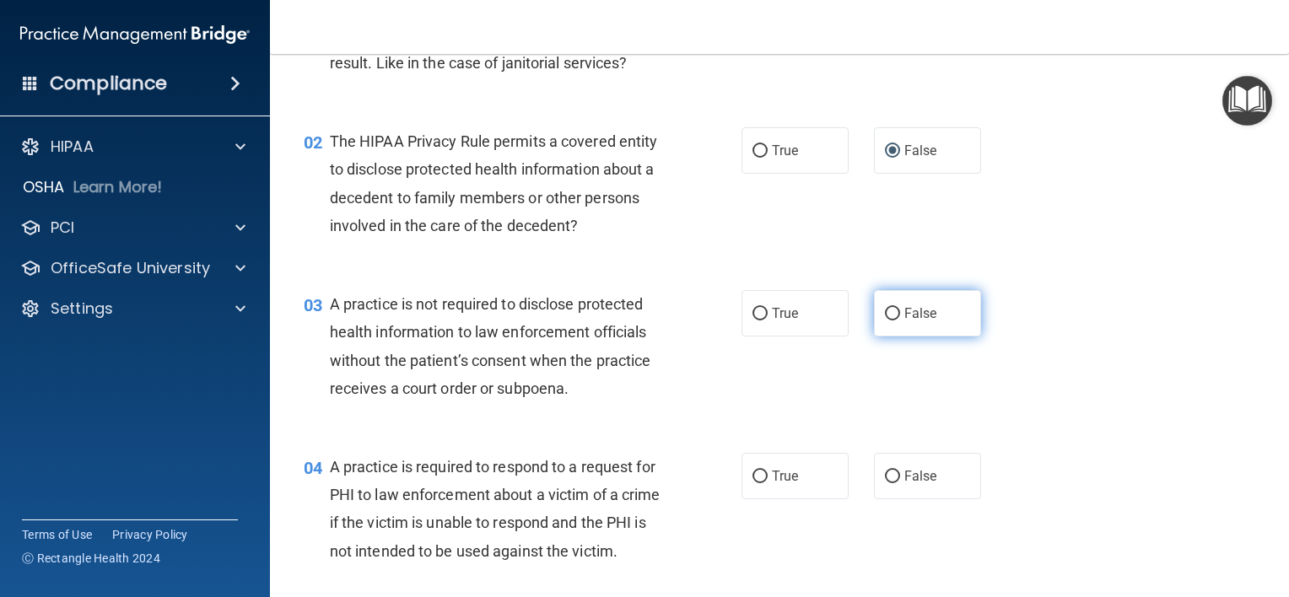
click at [888, 314] on input "False" at bounding box center [892, 314] width 15 height 13
radio input "true"
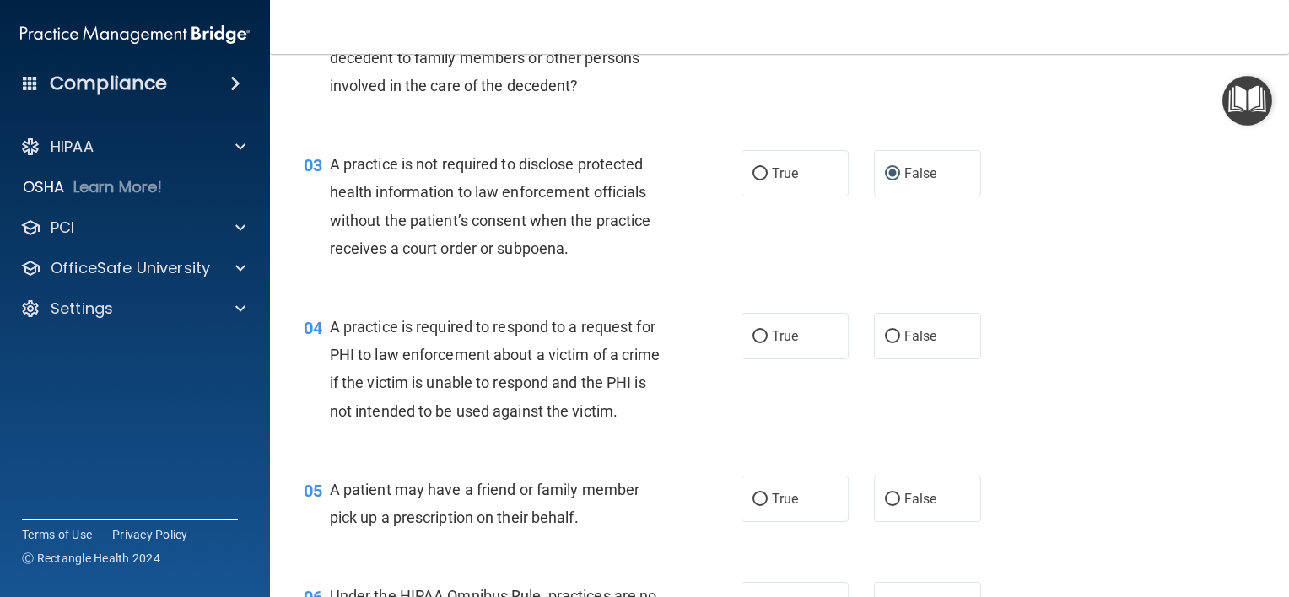
scroll to position [337, 0]
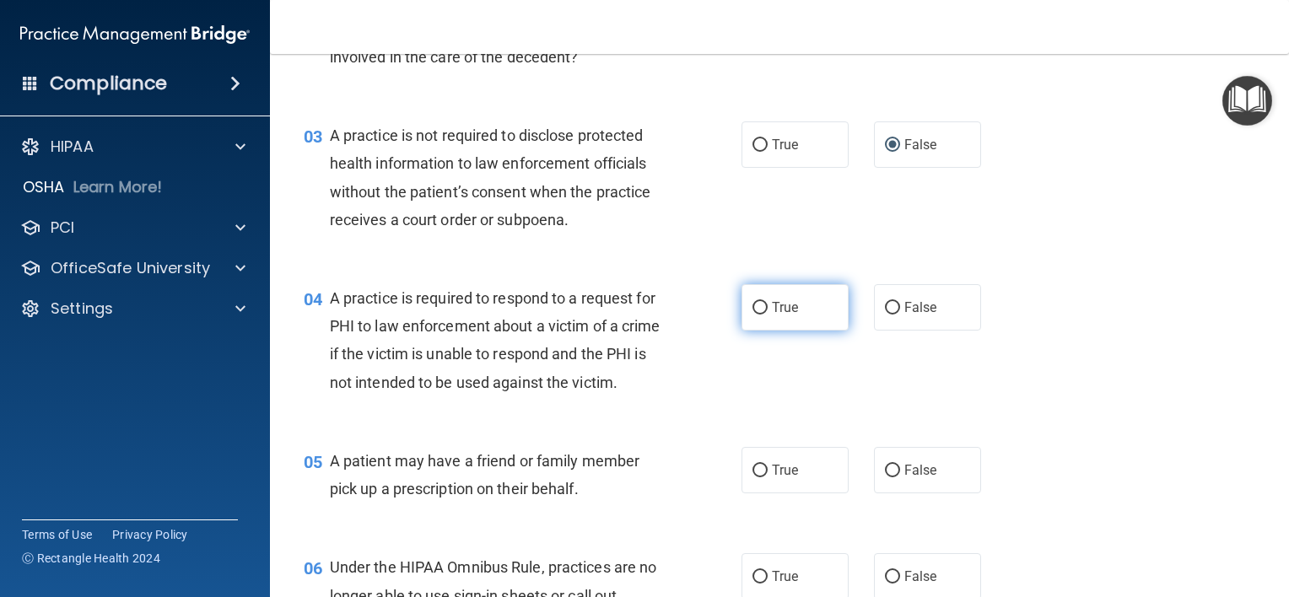
click at [772, 301] on span "True" at bounding box center [785, 308] width 26 height 16
click at [768, 302] on input "True" at bounding box center [760, 308] width 15 height 13
radio input "true"
click at [885, 309] on input "False" at bounding box center [892, 308] width 15 height 13
radio input "true"
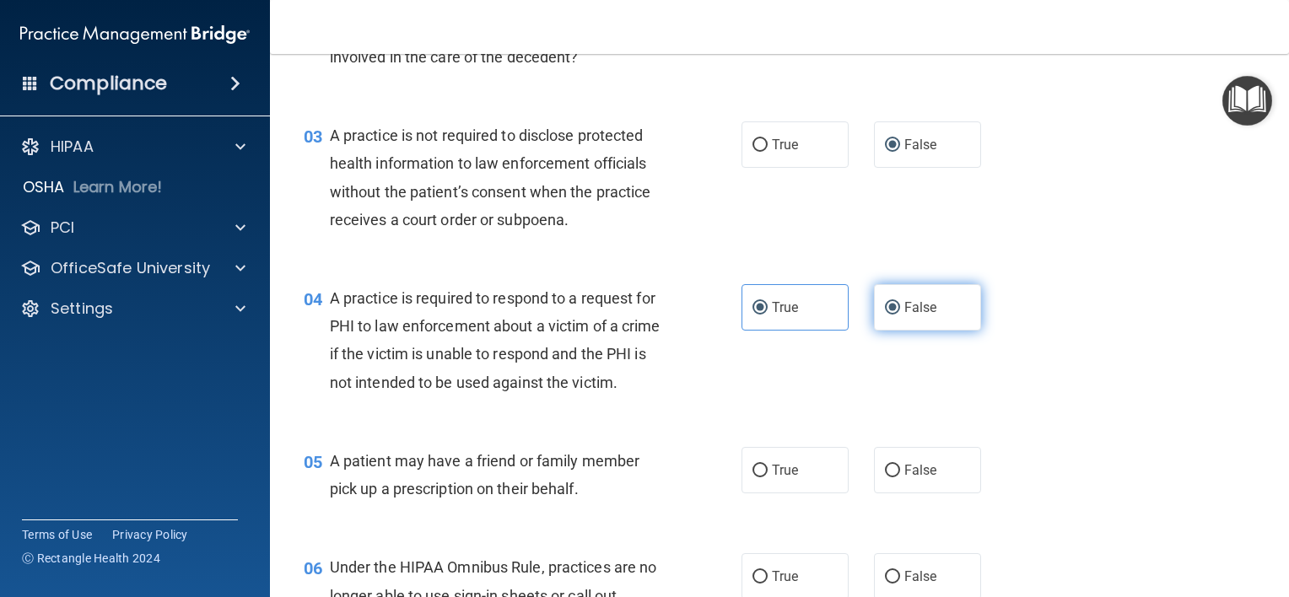
radio input "false"
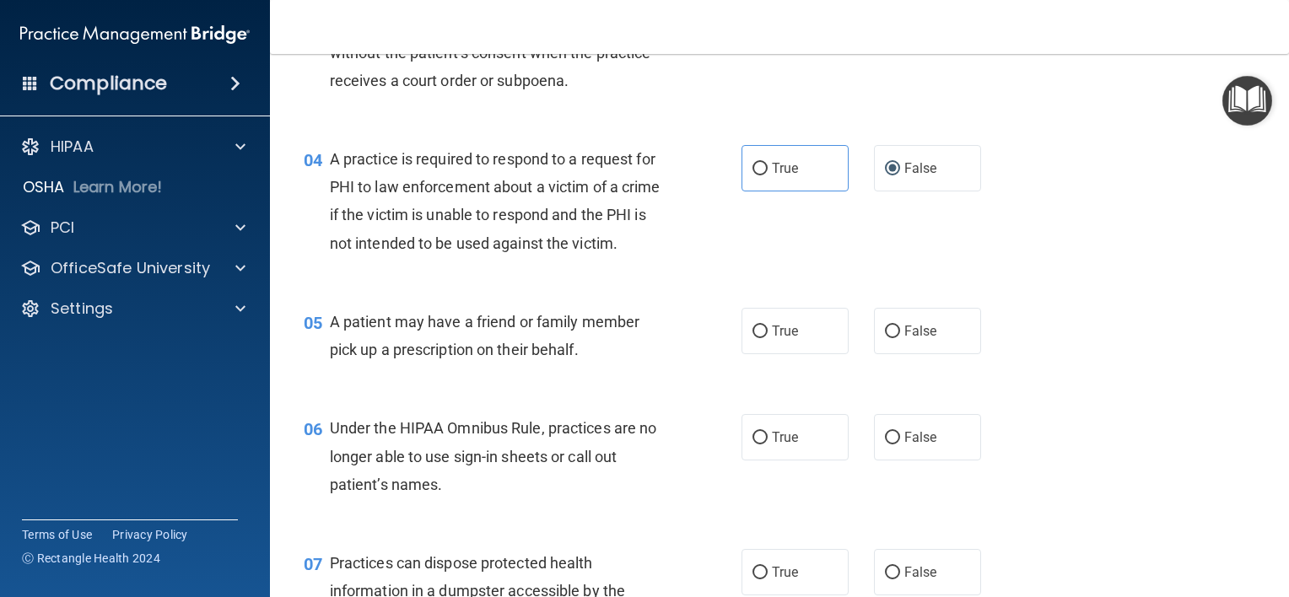
scroll to position [506, 0]
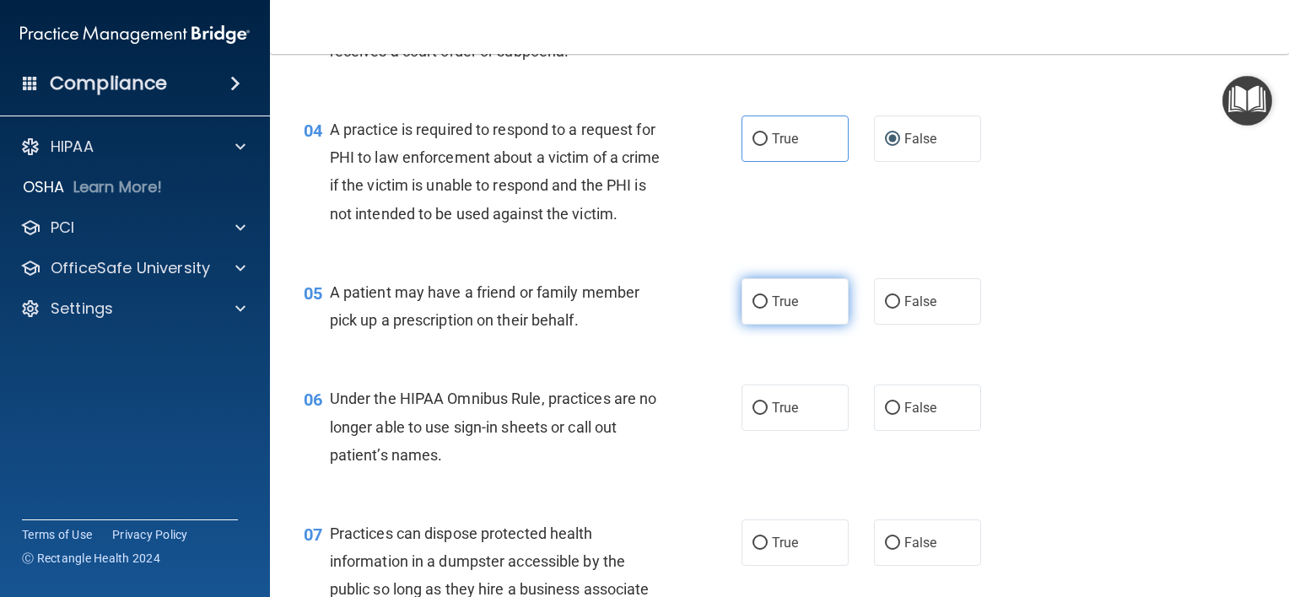
click at [772, 310] on span "True" at bounding box center [785, 302] width 26 height 16
click at [765, 309] on input "True" at bounding box center [760, 302] width 15 height 13
radio input "true"
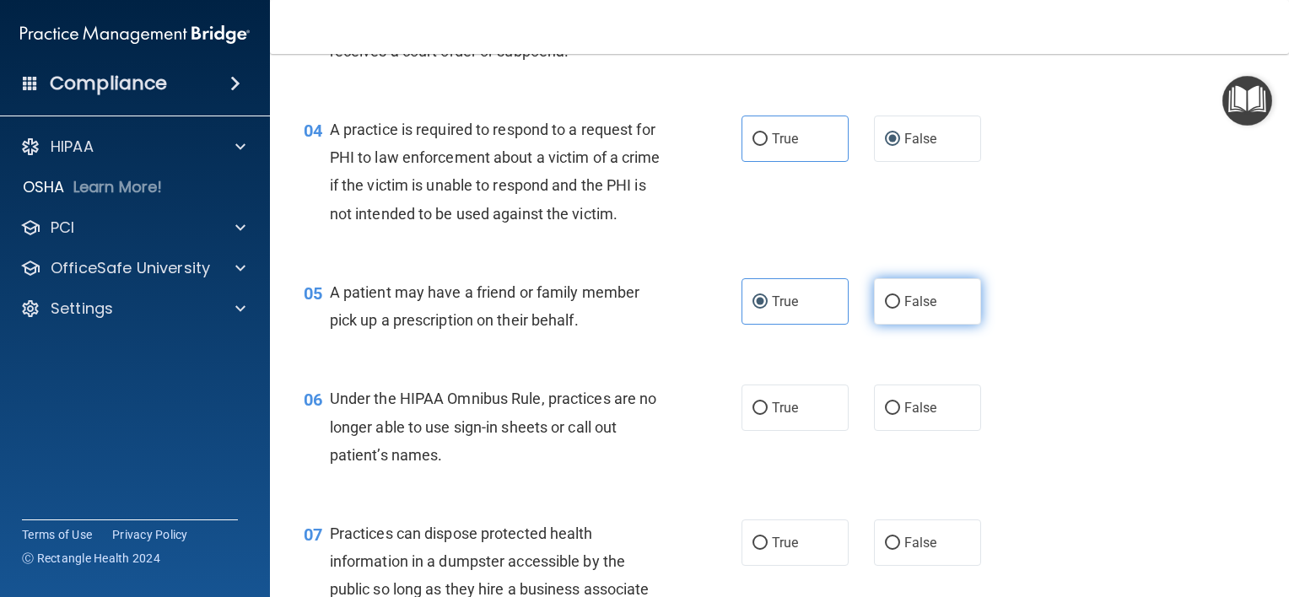
click at [885, 309] on input "False" at bounding box center [892, 302] width 15 height 13
radio input "true"
radio input "false"
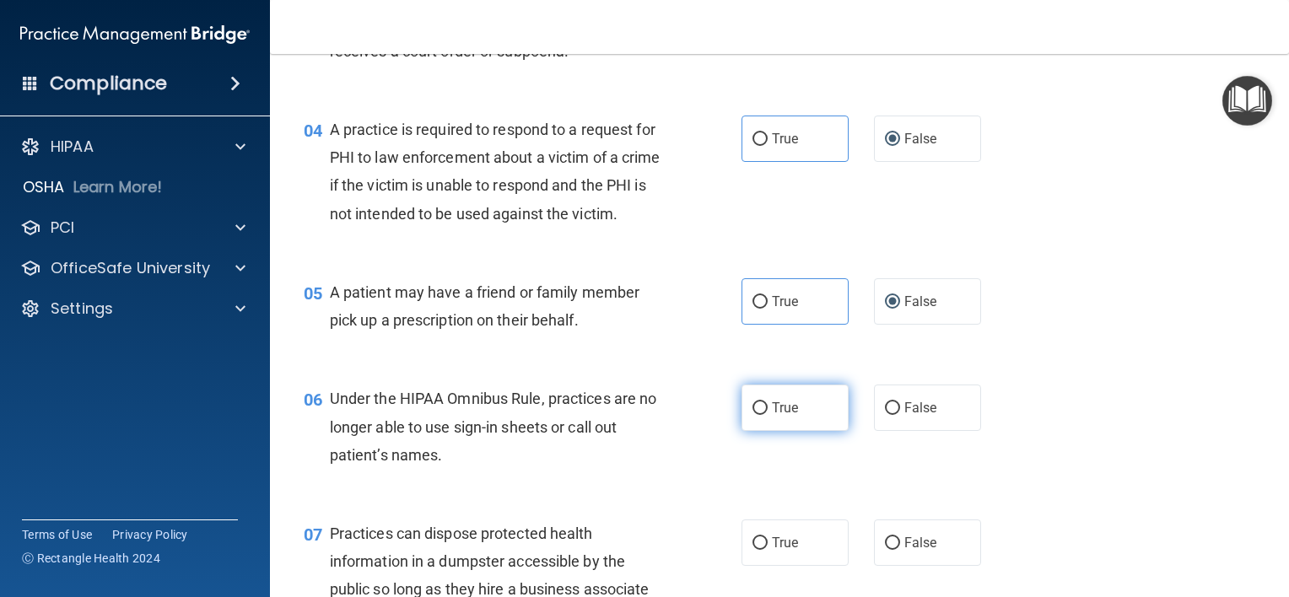
click at [756, 415] on input "True" at bounding box center [760, 408] width 15 height 13
radio input "true"
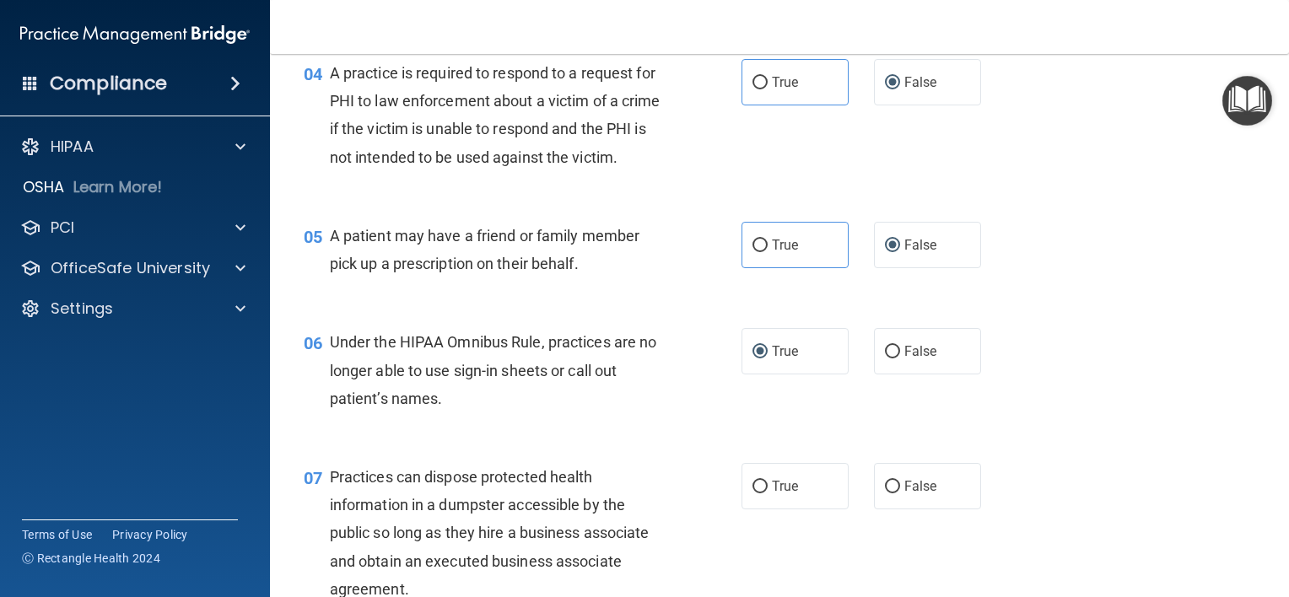
scroll to position [675, 0]
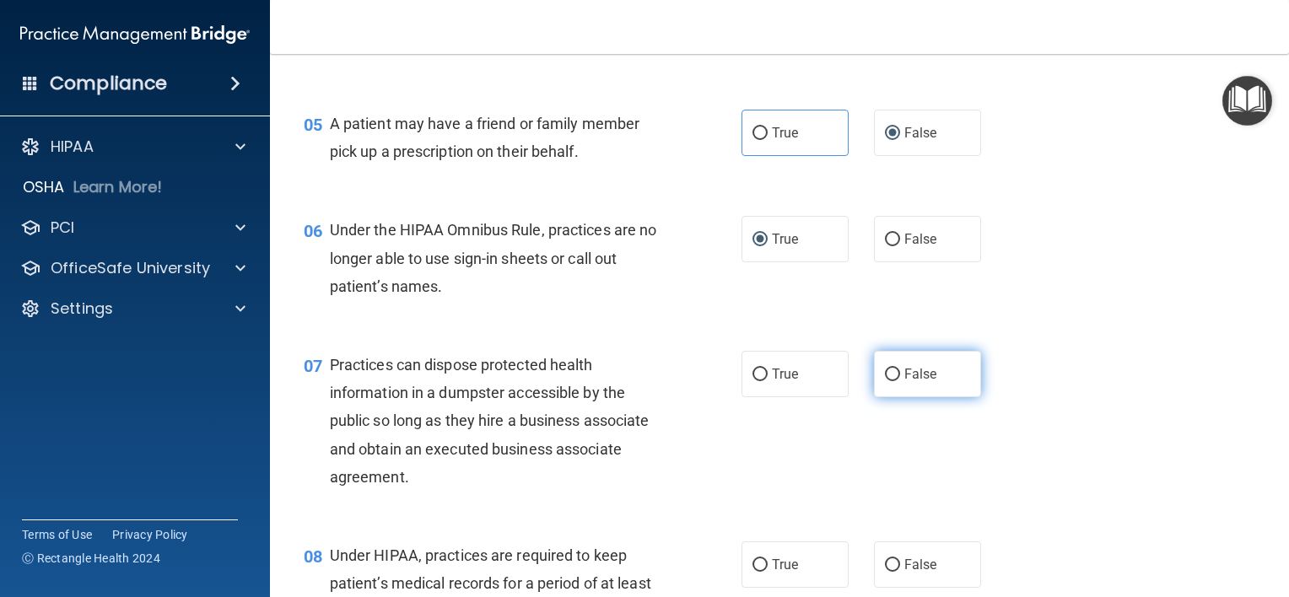
click at [874, 397] on label "False" at bounding box center [927, 374] width 107 height 46
click at [885, 381] on input "False" at bounding box center [892, 375] width 15 height 13
radio input "true"
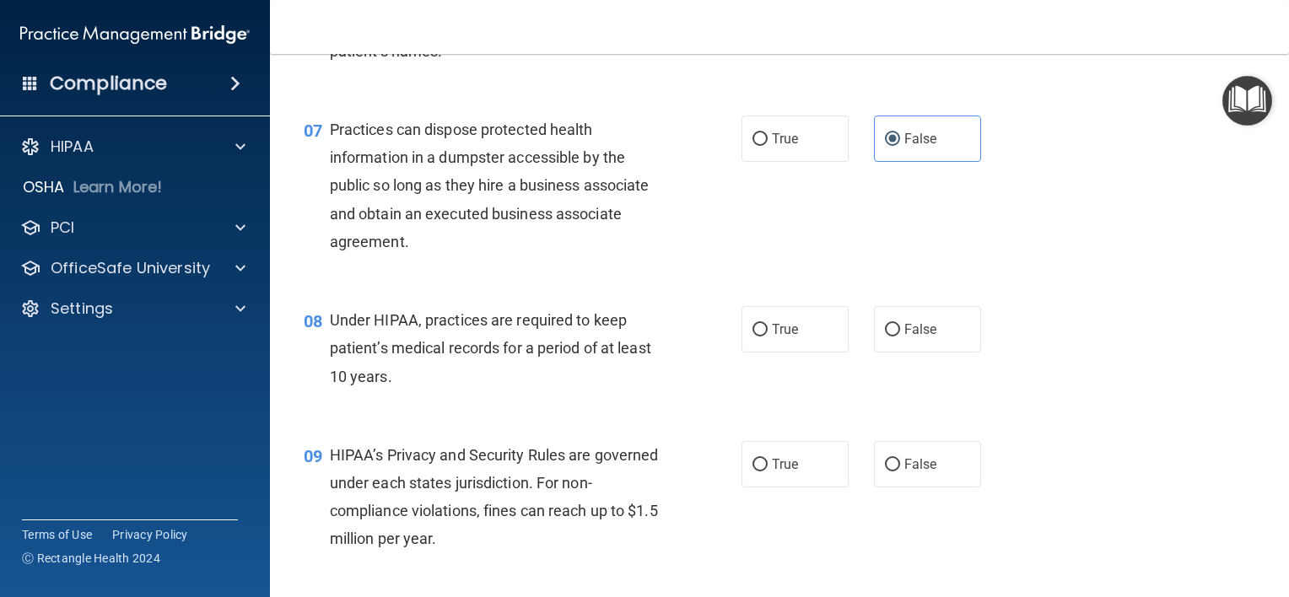
scroll to position [928, 0]
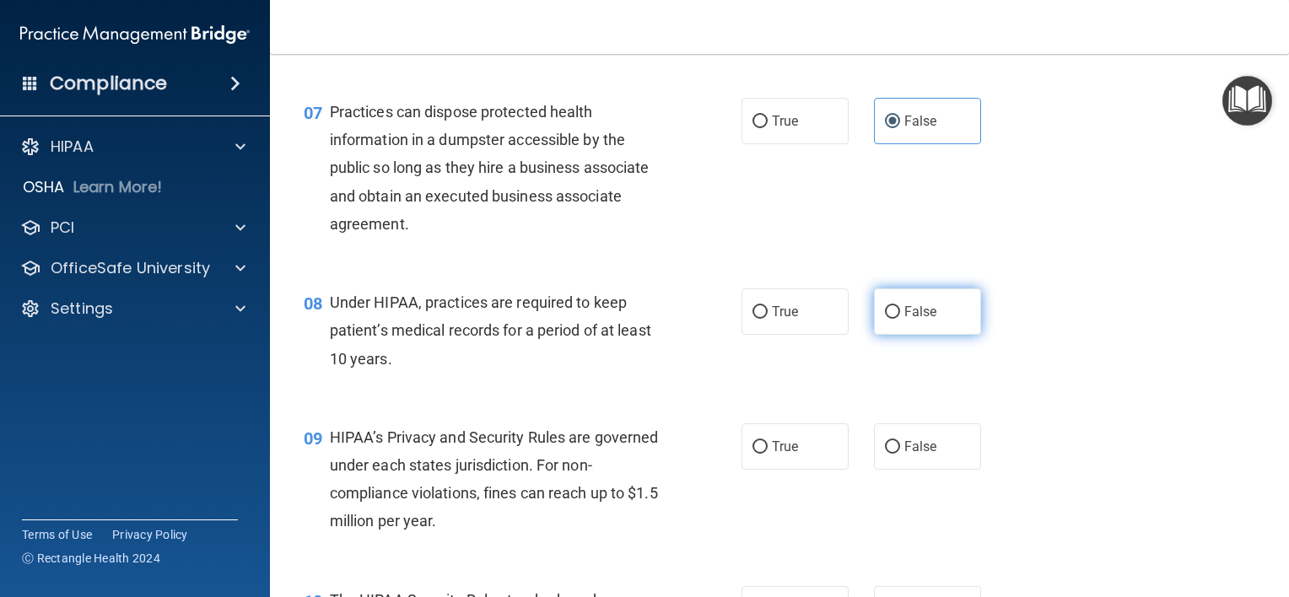
click at [904, 320] on span "False" at bounding box center [920, 312] width 33 height 16
click at [897, 319] on input "False" at bounding box center [892, 312] width 15 height 13
radio input "true"
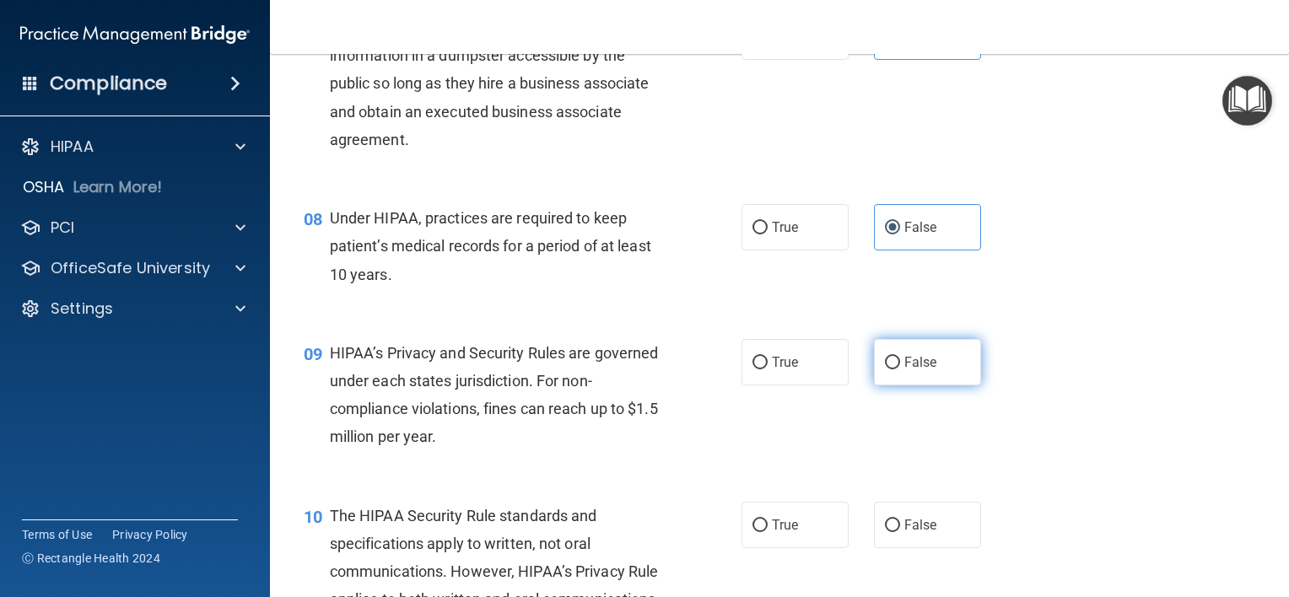
click at [894, 386] on label "False" at bounding box center [927, 362] width 107 height 46
click at [894, 370] on input "False" at bounding box center [892, 363] width 15 height 13
radio input "true"
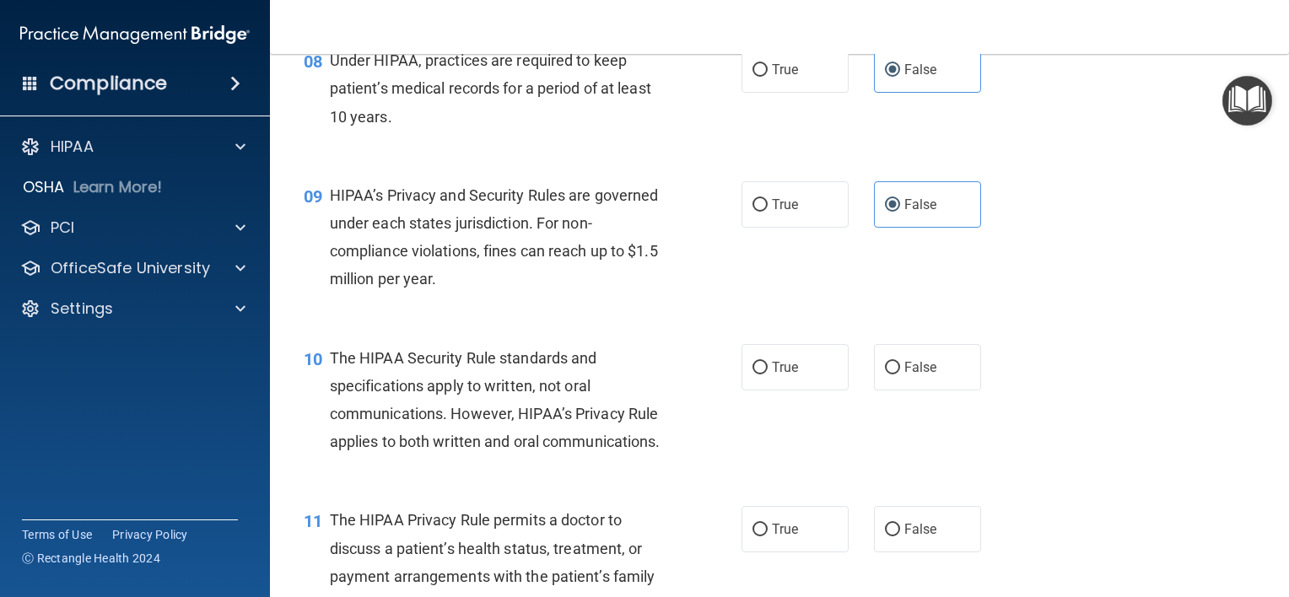
scroll to position [1181, 0]
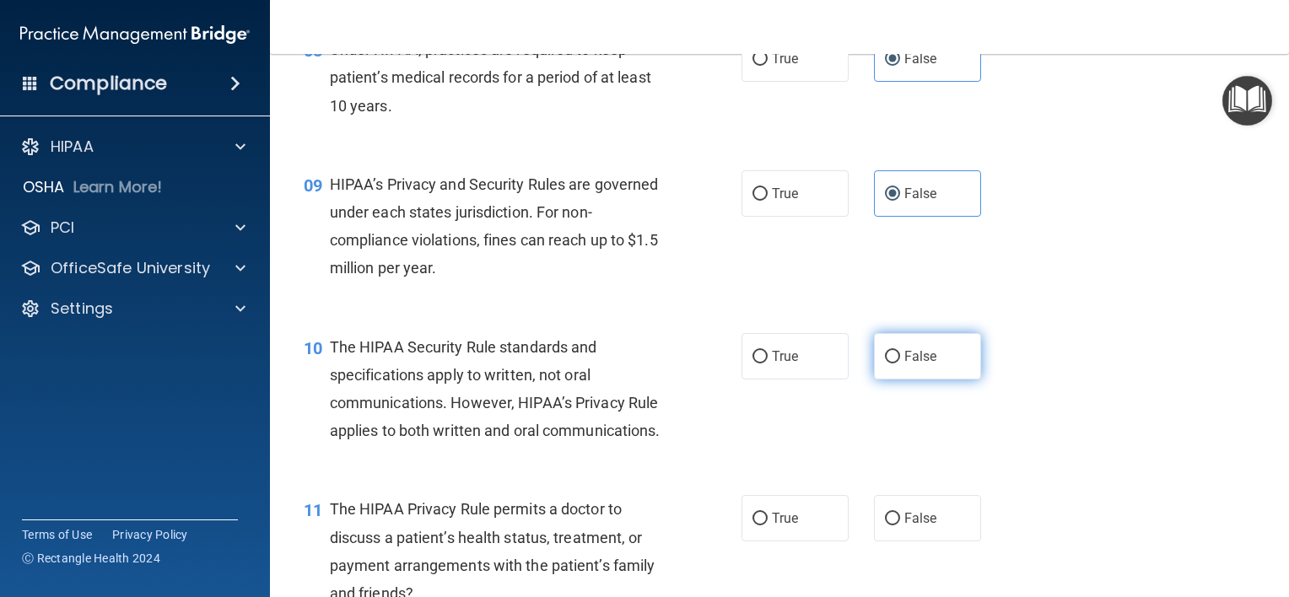
click at [887, 373] on label "False" at bounding box center [927, 356] width 107 height 46
click at [887, 364] on input "False" at bounding box center [892, 357] width 15 height 13
radio input "true"
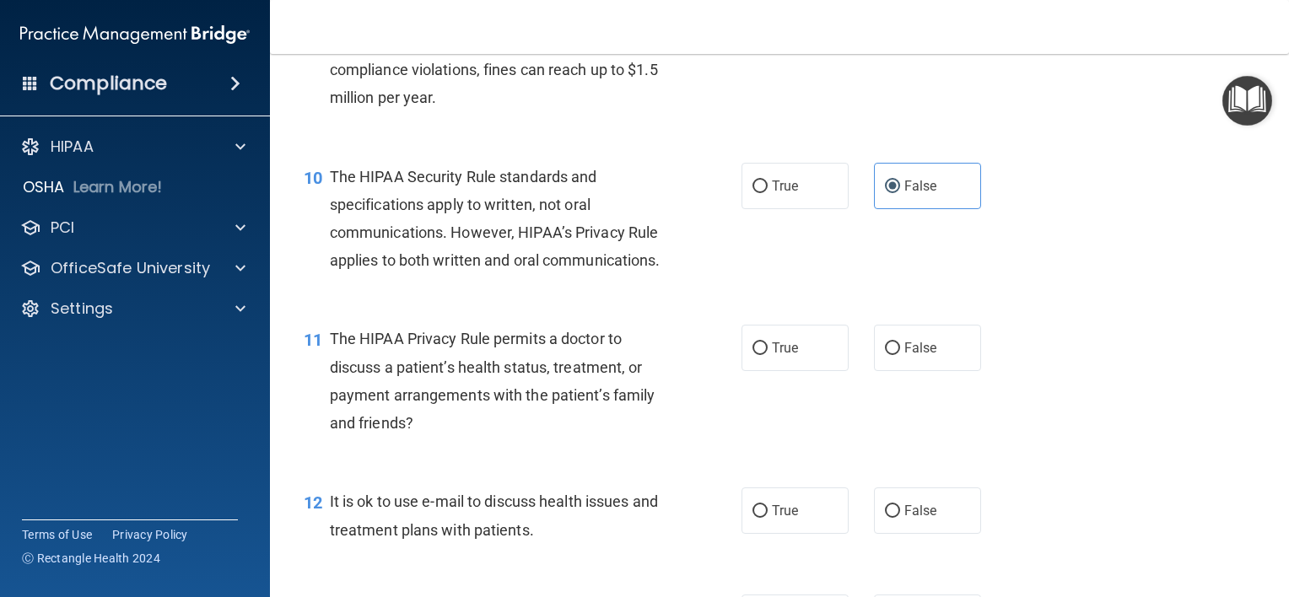
scroll to position [1434, 0]
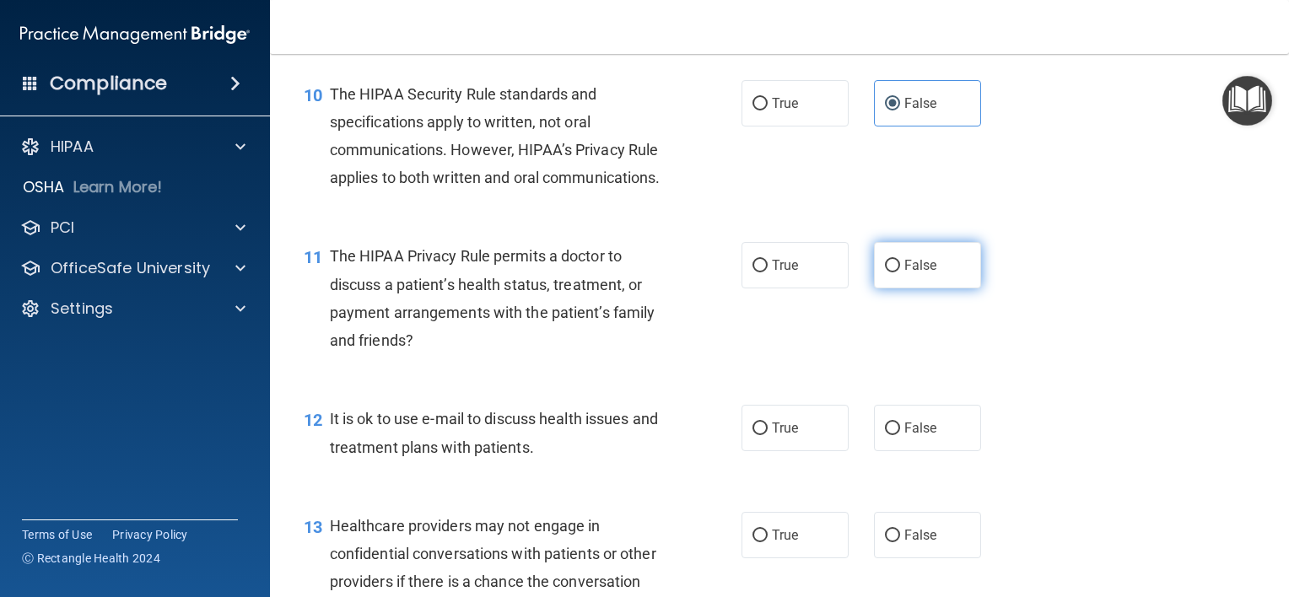
click at [888, 273] on input "False" at bounding box center [892, 266] width 15 height 13
radio input "true"
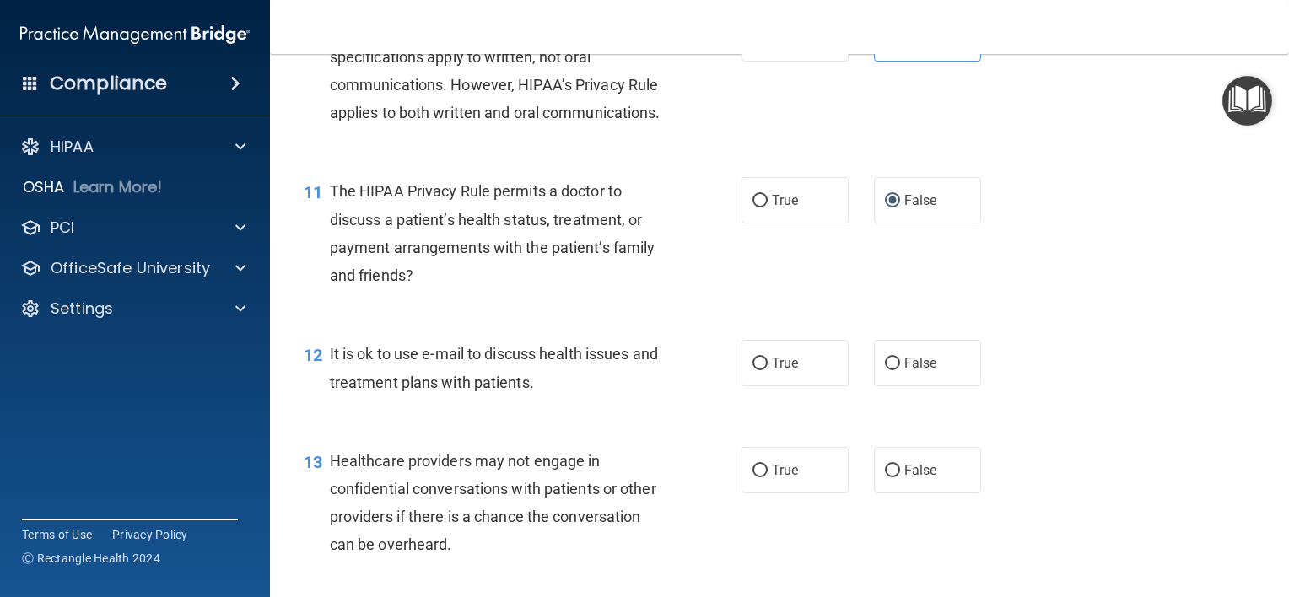
scroll to position [1603, 0]
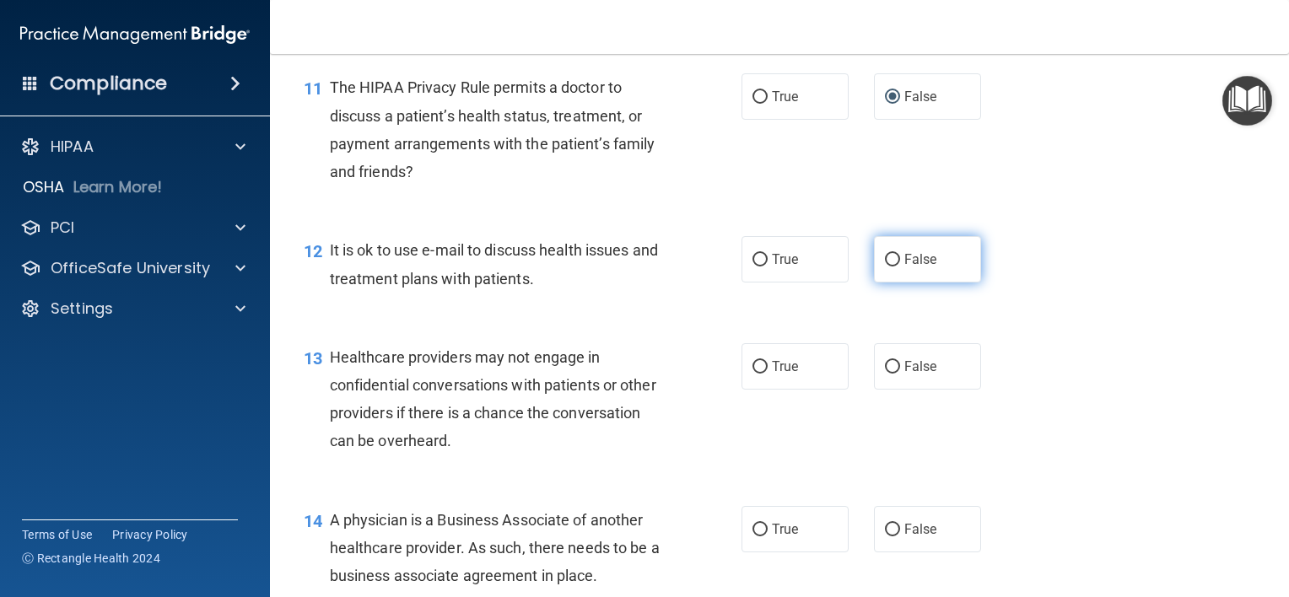
click at [888, 267] on input "False" at bounding box center [892, 260] width 15 height 13
radio input "true"
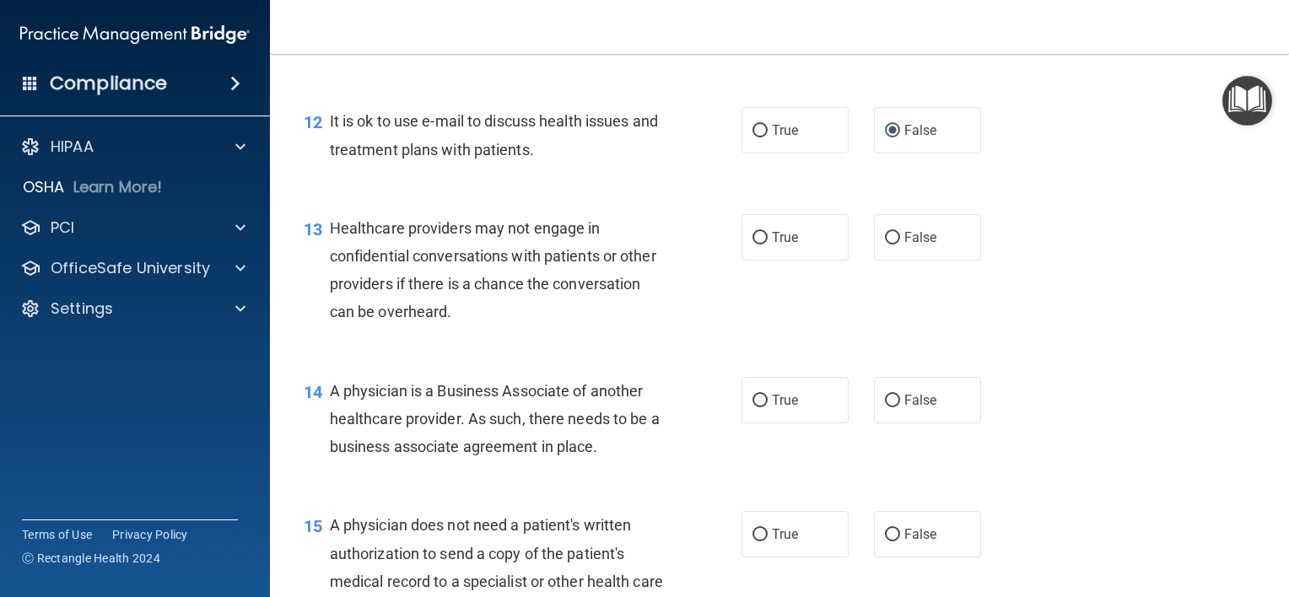
scroll to position [1772, 0]
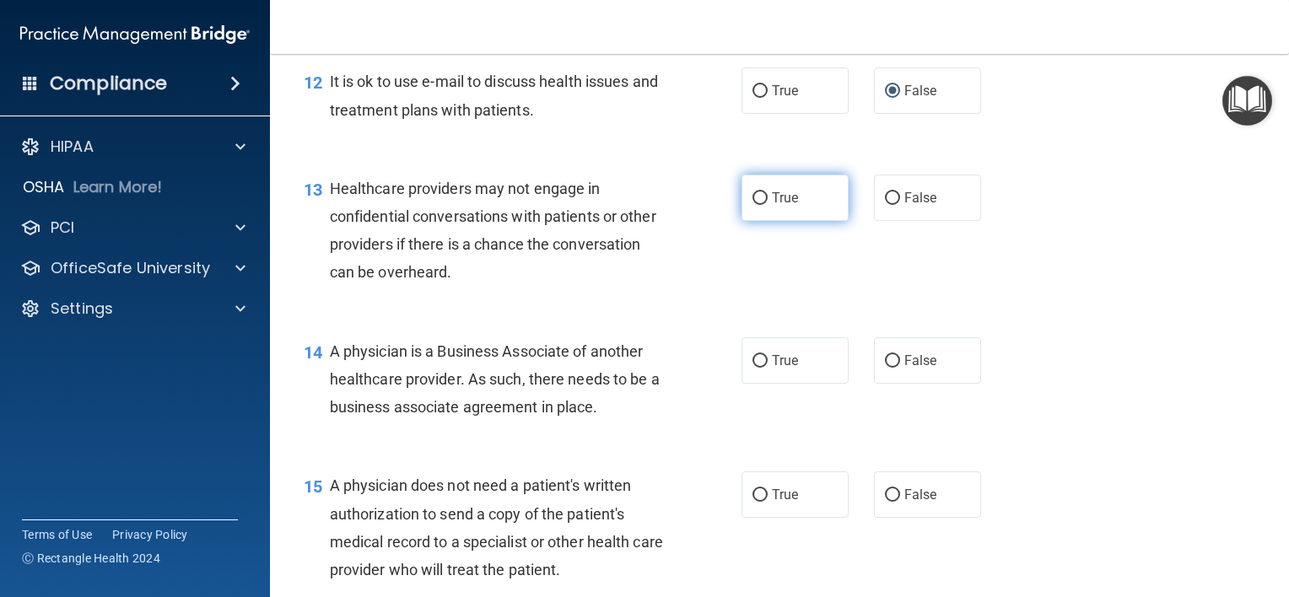
click at [754, 205] on input "True" at bounding box center [760, 198] width 15 height 13
radio input "true"
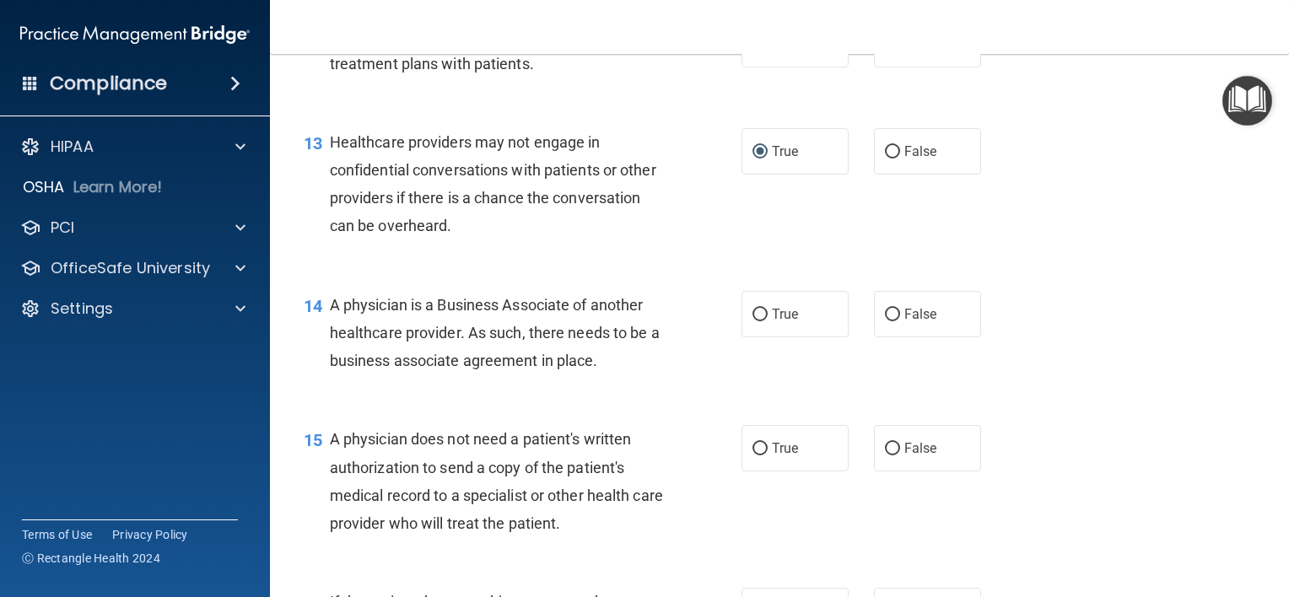
scroll to position [1856, 0]
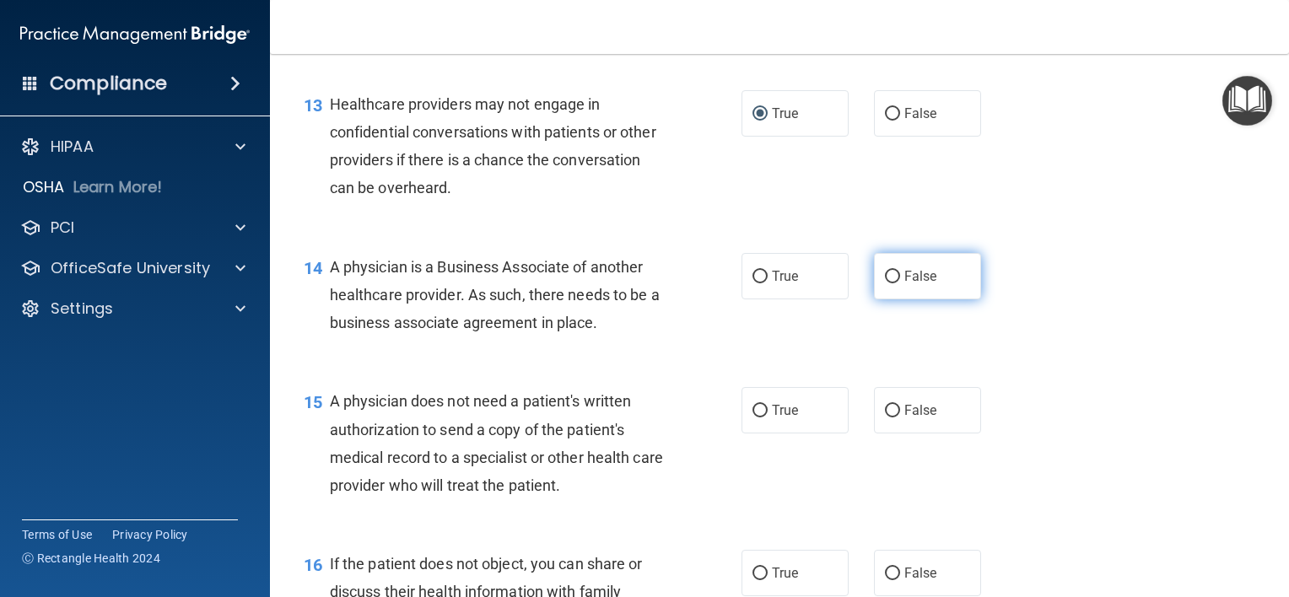
click at [908, 284] on span "False" at bounding box center [920, 276] width 33 height 16
click at [900, 283] on input "False" at bounding box center [892, 277] width 15 height 13
radio input "true"
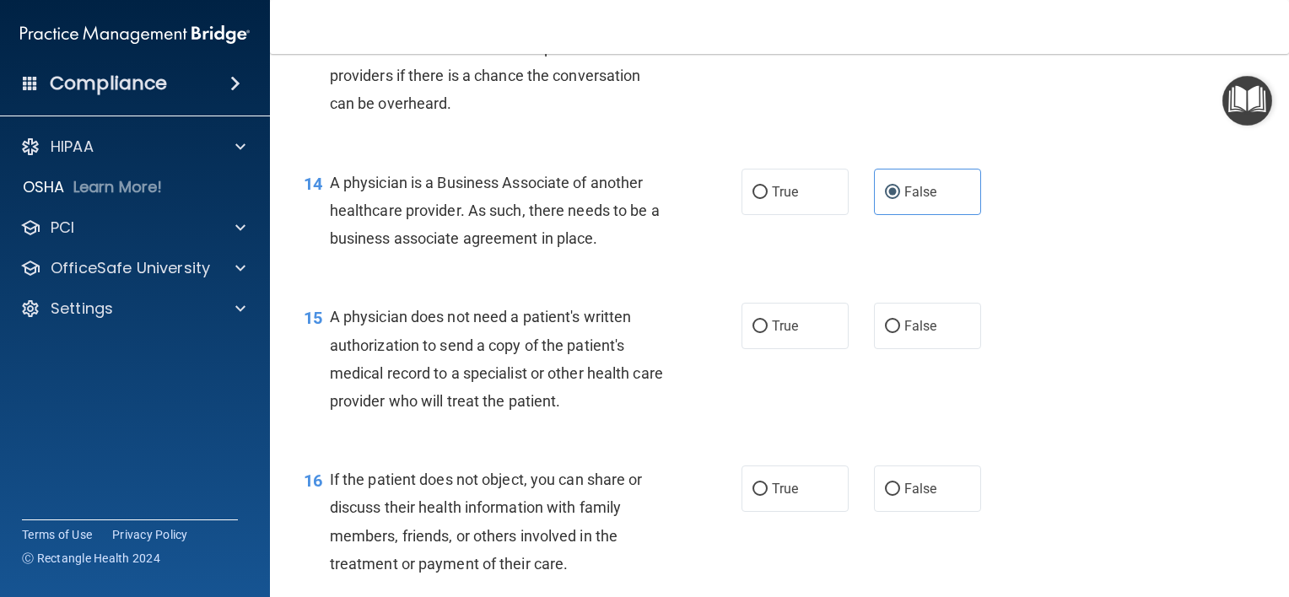
scroll to position [2025, 0]
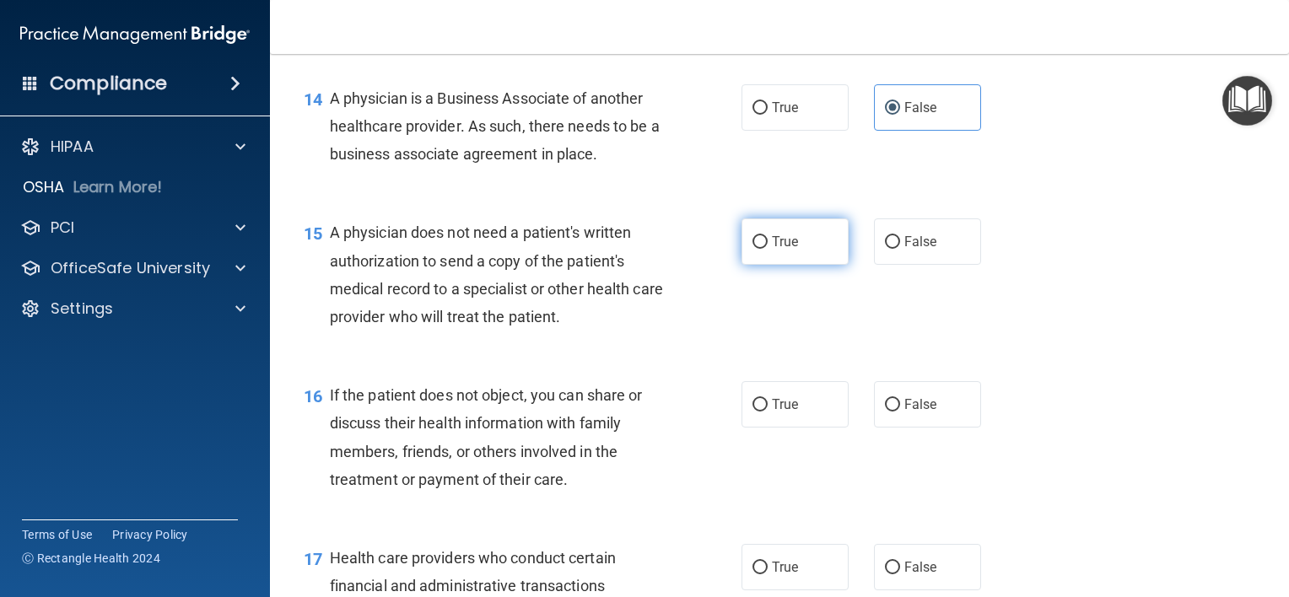
click at [763, 265] on label "True" at bounding box center [795, 242] width 107 height 46
click at [763, 249] on input "True" at bounding box center [760, 242] width 15 height 13
radio input "true"
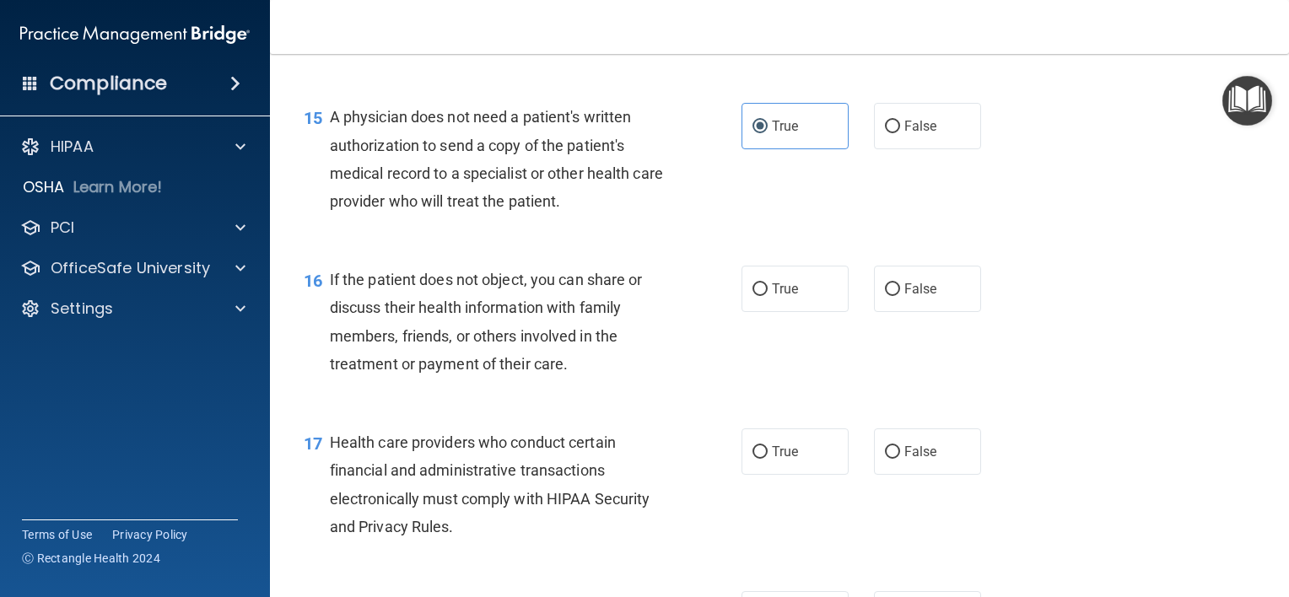
scroll to position [2194, 0]
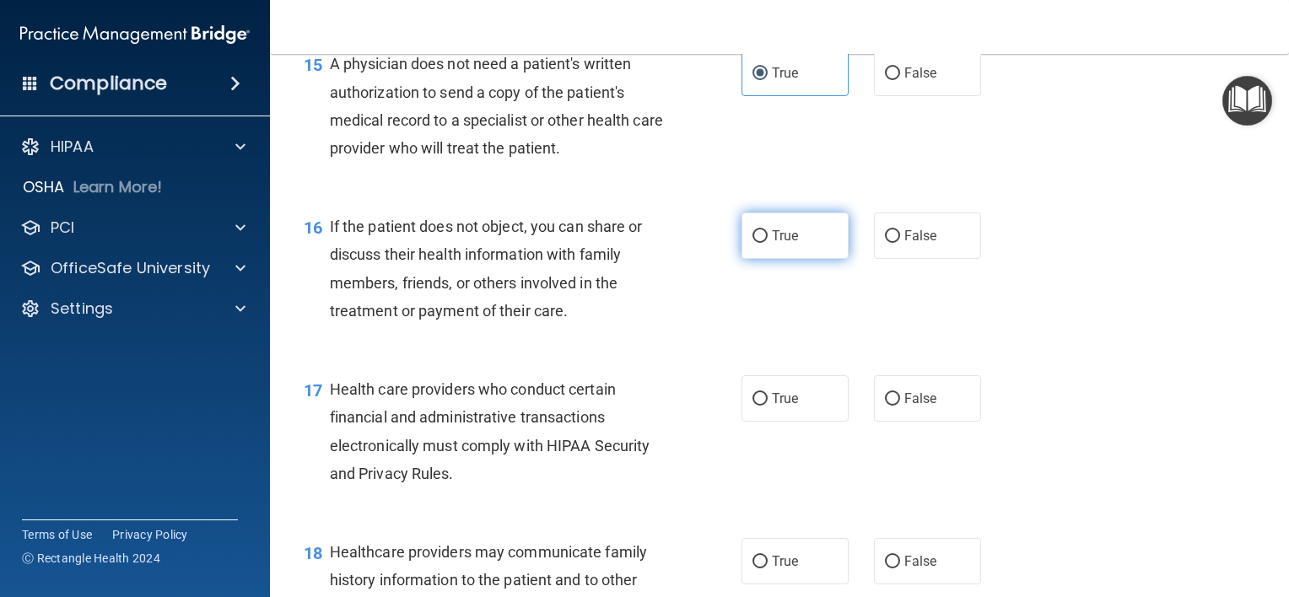
click at [753, 243] on input "True" at bounding box center [760, 236] width 15 height 13
radio input "true"
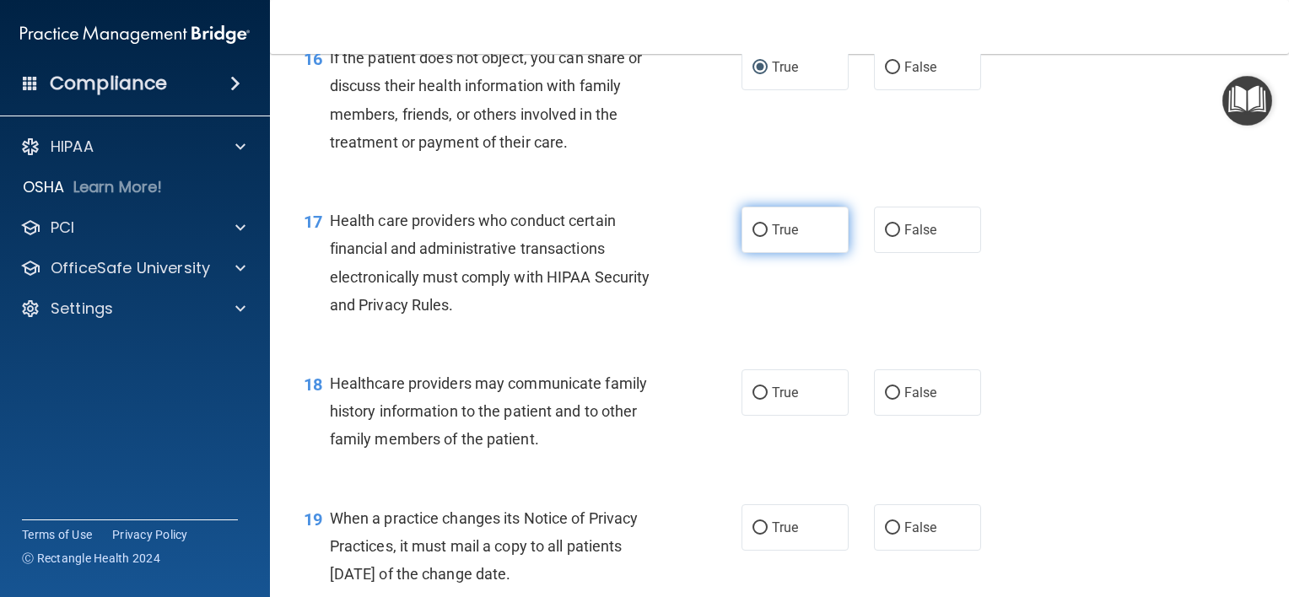
click at [772, 238] on span "True" at bounding box center [785, 230] width 26 height 16
click at [767, 237] on input "True" at bounding box center [760, 230] width 15 height 13
radio input "true"
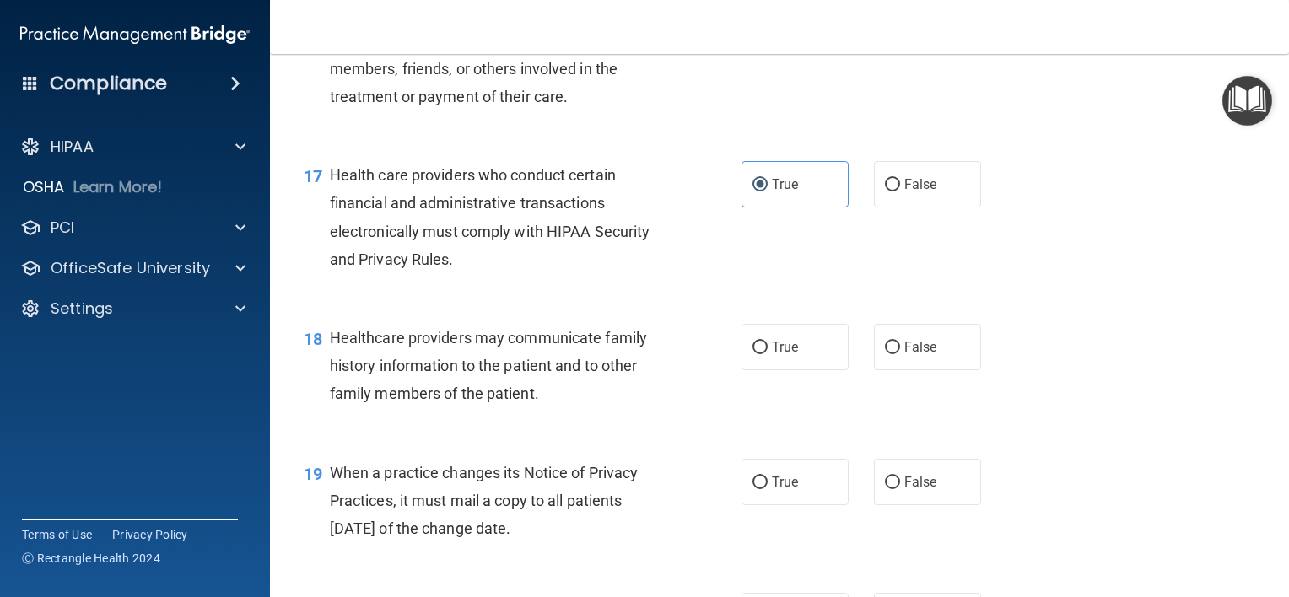
scroll to position [2447, 0]
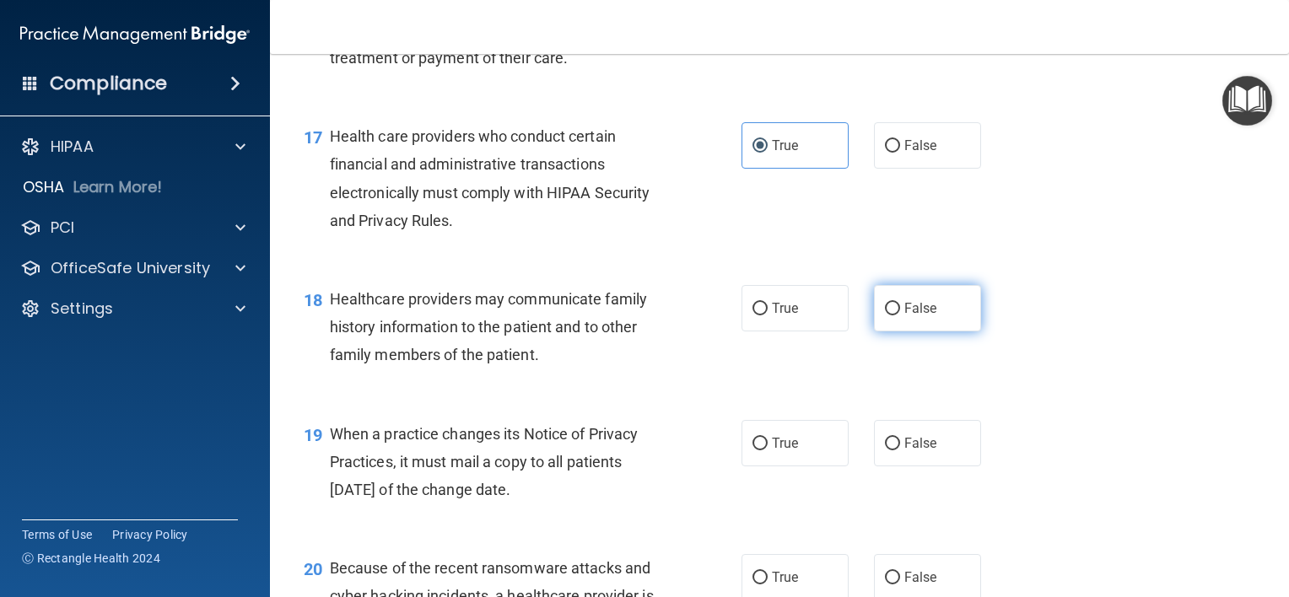
click at [885, 316] on input "False" at bounding box center [892, 309] width 15 height 13
radio input "true"
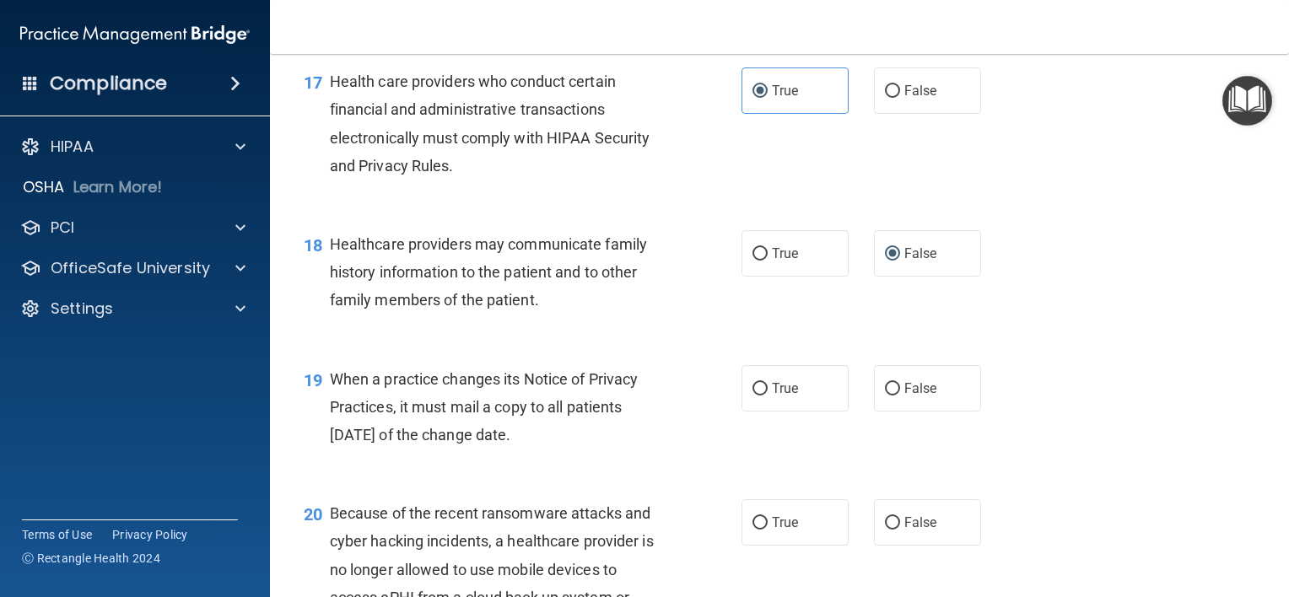
scroll to position [2531, 0]
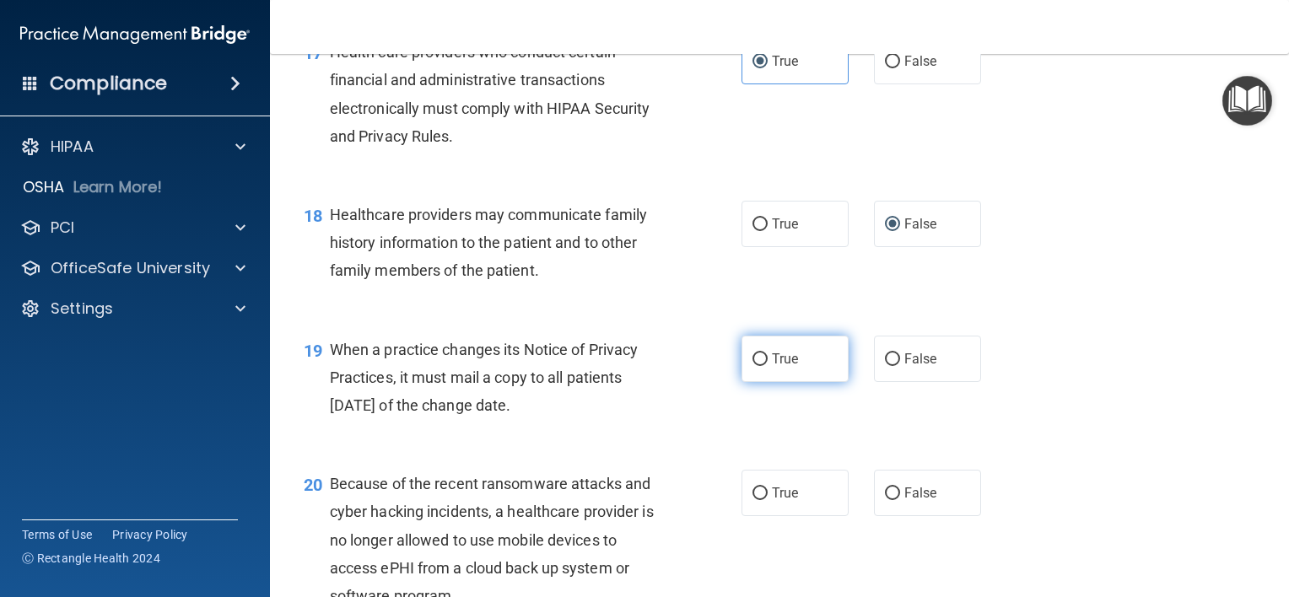
click at [772, 367] on span "True" at bounding box center [785, 359] width 26 height 16
click at [765, 366] on input "True" at bounding box center [760, 360] width 15 height 13
radio input "true"
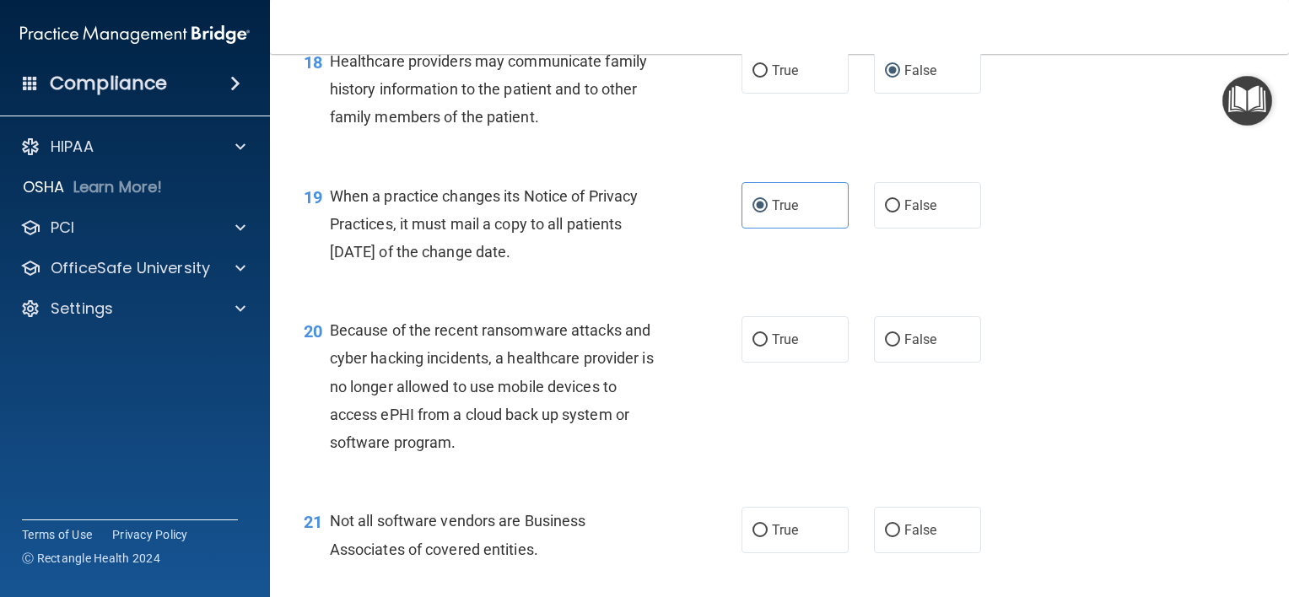
scroll to position [2700, 0]
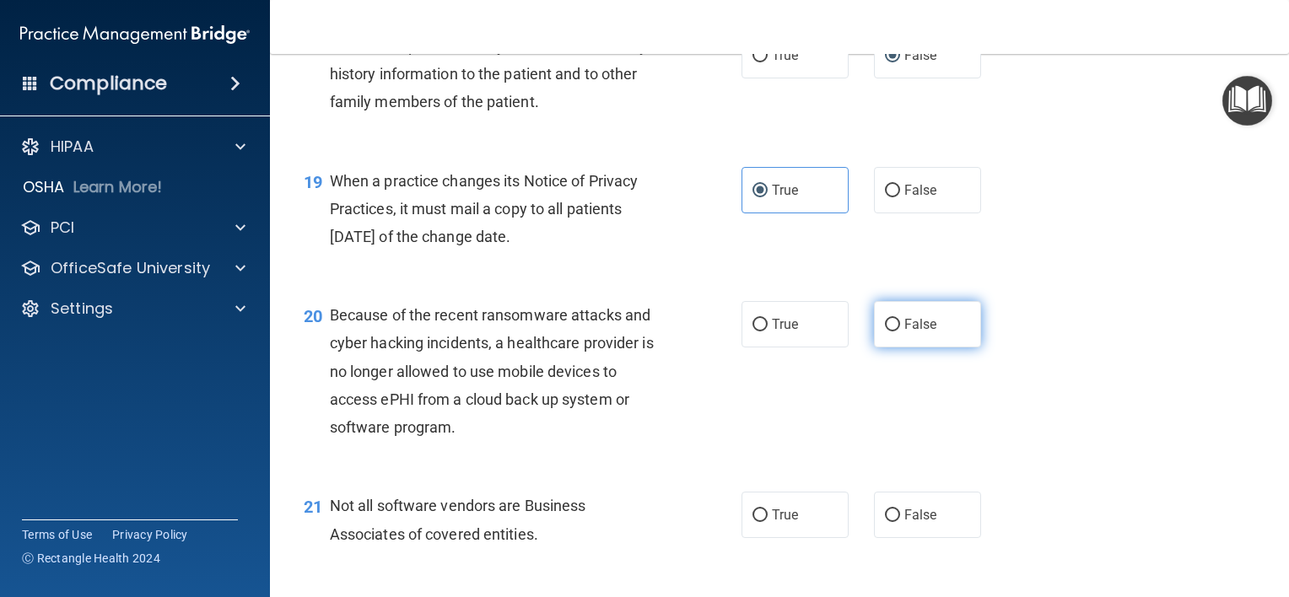
click at [887, 332] on input "False" at bounding box center [892, 325] width 15 height 13
radio input "true"
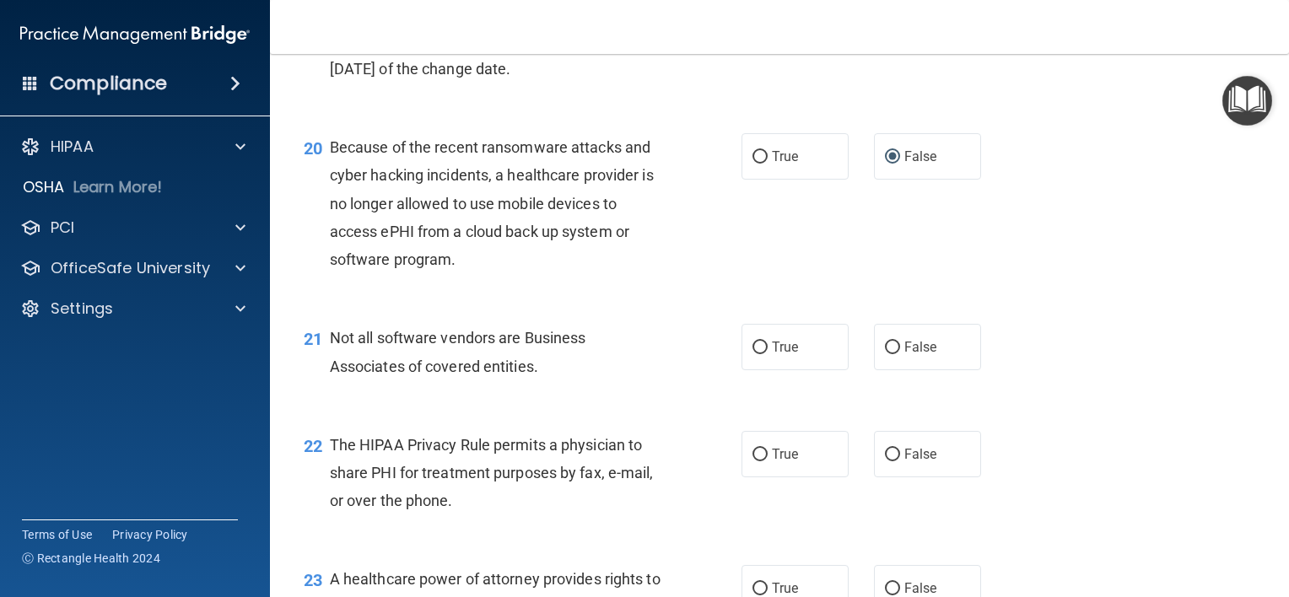
scroll to position [2869, 0]
drag, startPoint x: 790, startPoint y: 402, endPoint x: 773, endPoint y: 404, distance: 17.1
click at [789, 354] on span "True" at bounding box center [785, 346] width 26 height 16
click at [768, 354] on input "True" at bounding box center [760, 347] width 15 height 13
radio input "true"
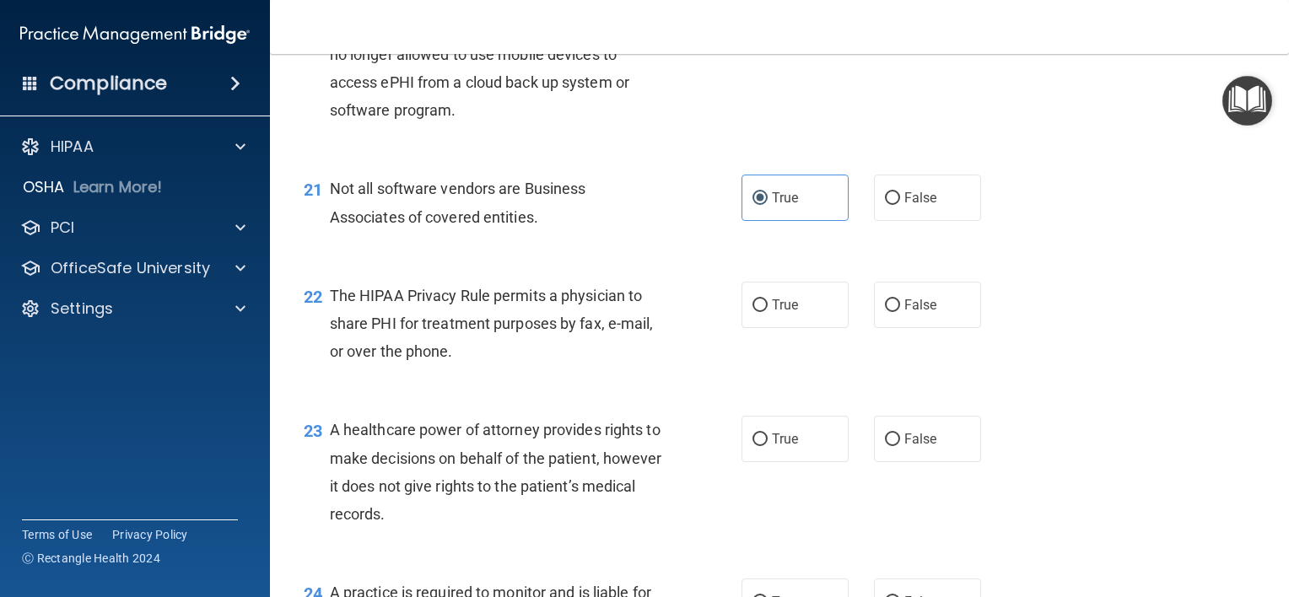
scroll to position [3037, 0]
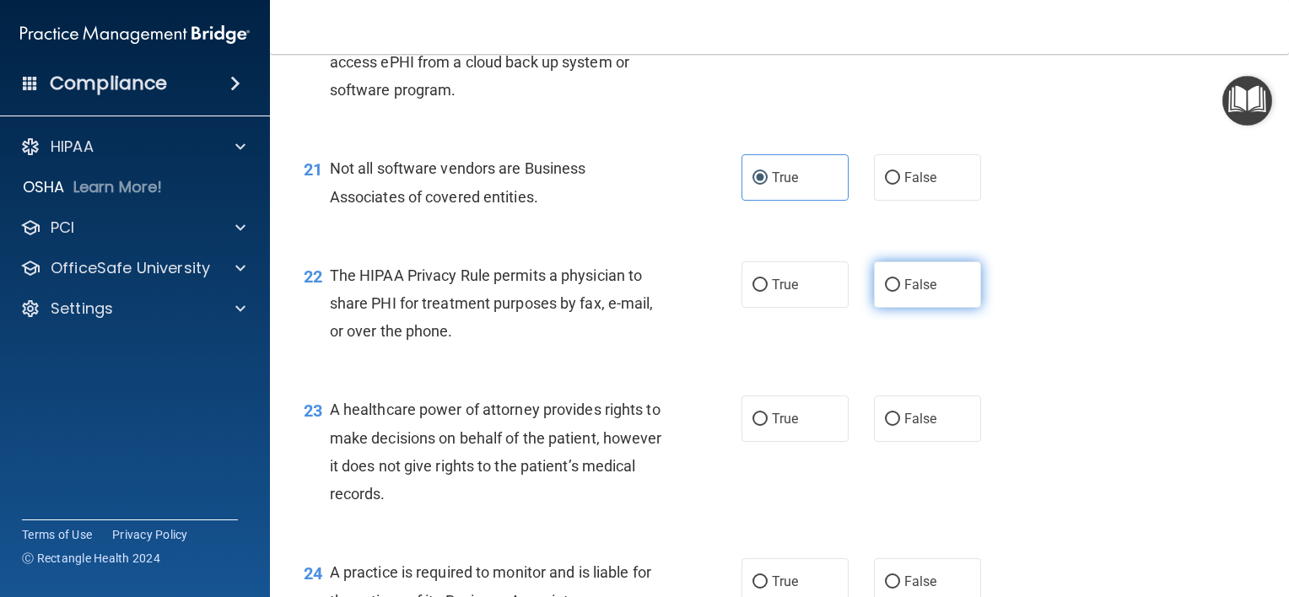
click at [893, 308] on label "False" at bounding box center [927, 285] width 107 height 46
click at [893, 292] on input "False" at bounding box center [892, 285] width 15 height 13
radio input "true"
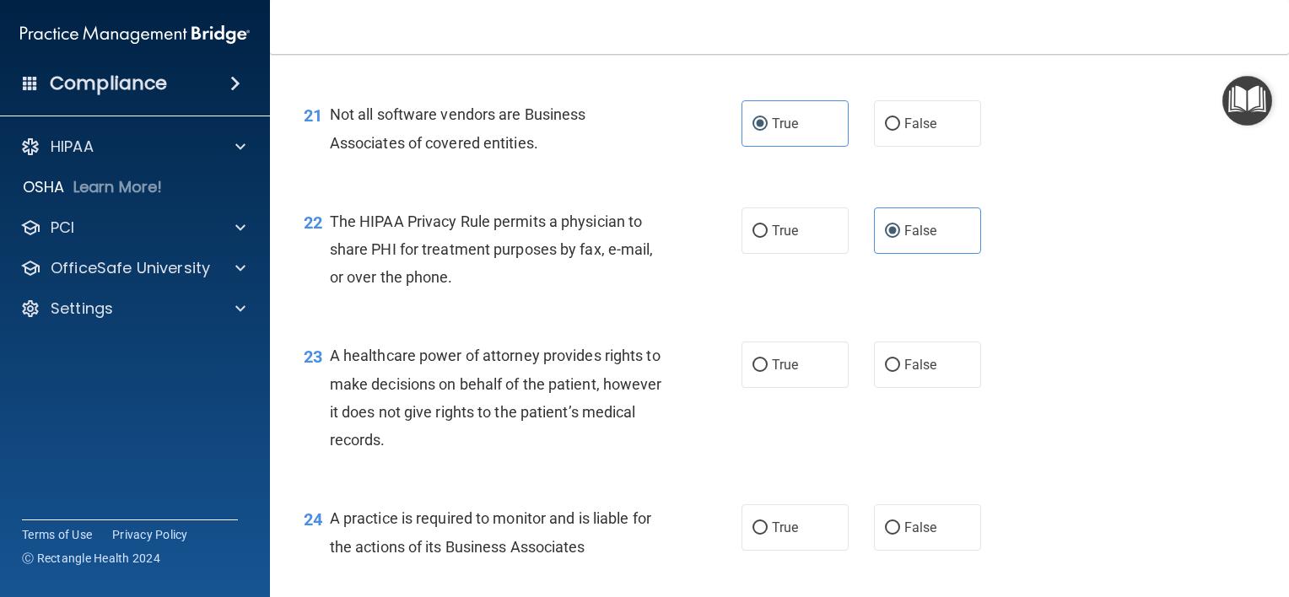
scroll to position [3206, 0]
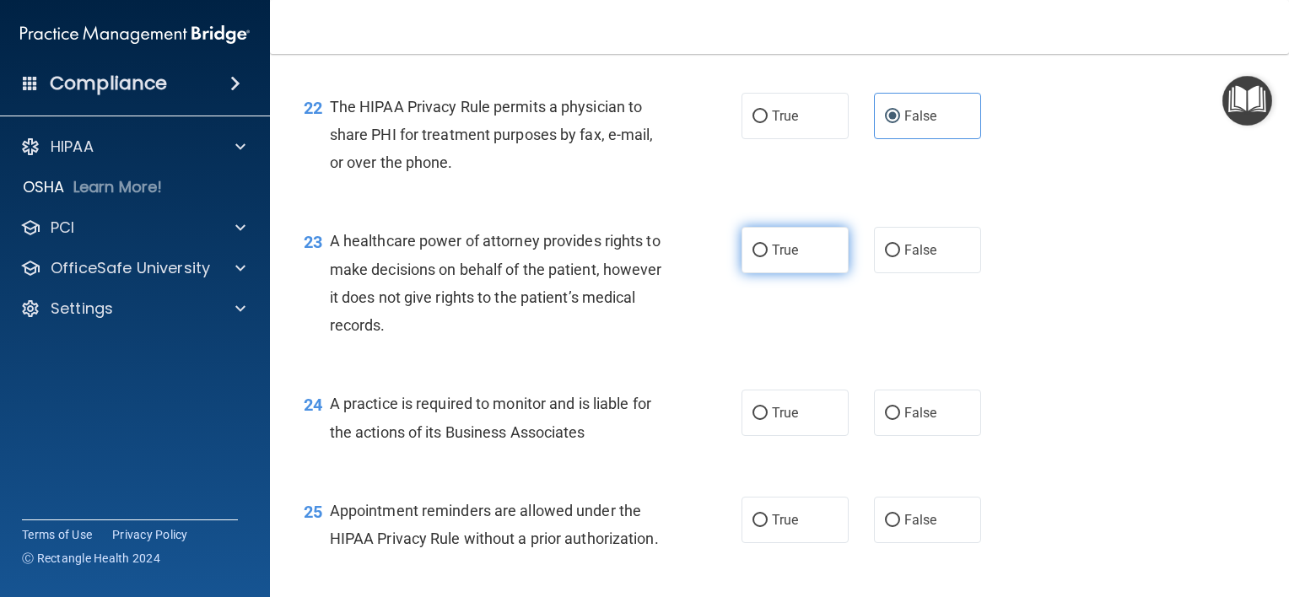
click at [758, 257] on input "True" at bounding box center [760, 251] width 15 height 13
radio input "true"
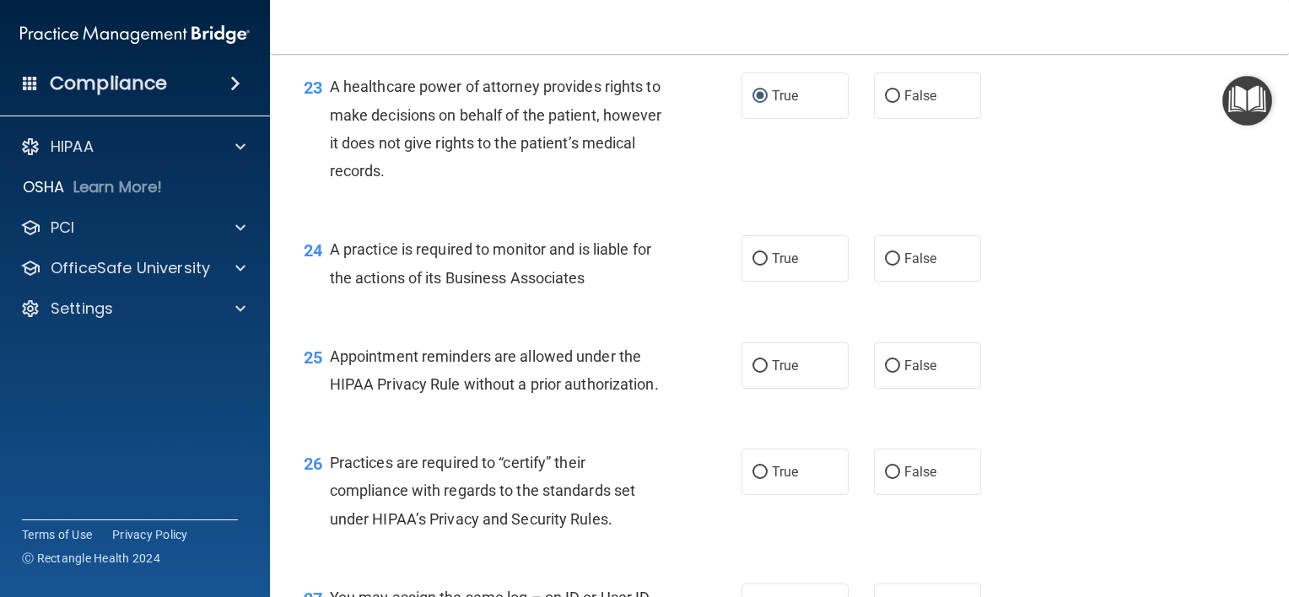
scroll to position [3375, 0]
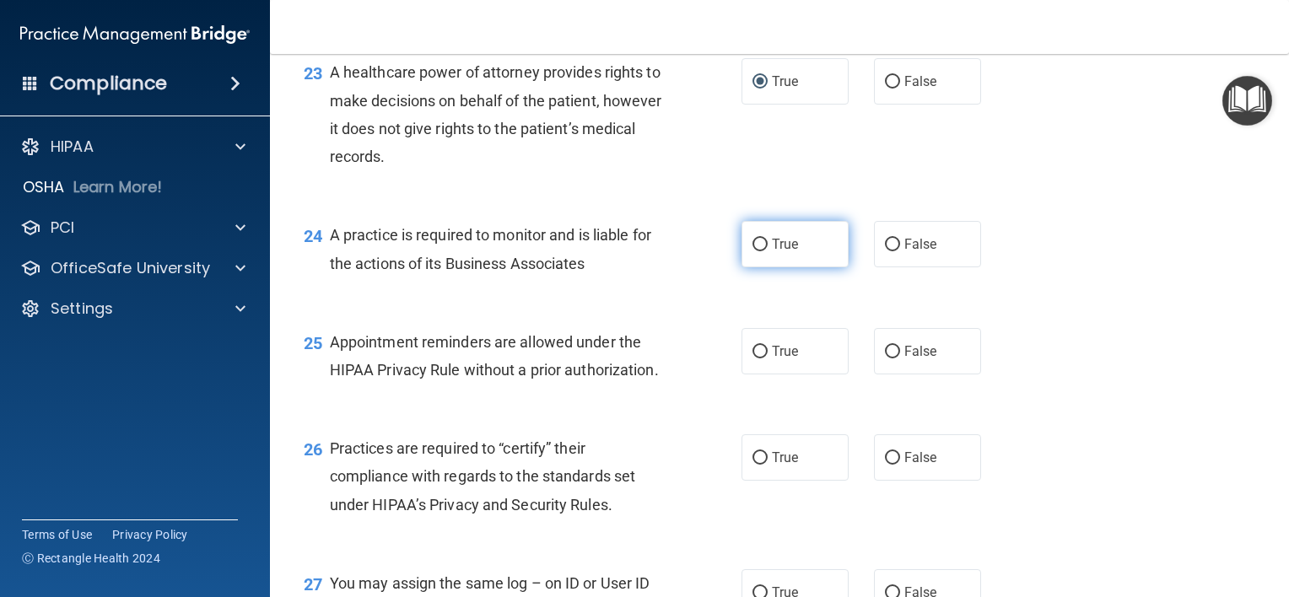
click at [755, 251] on input "True" at bounding box center [760, 245] width 15 height 13
radio input "true"
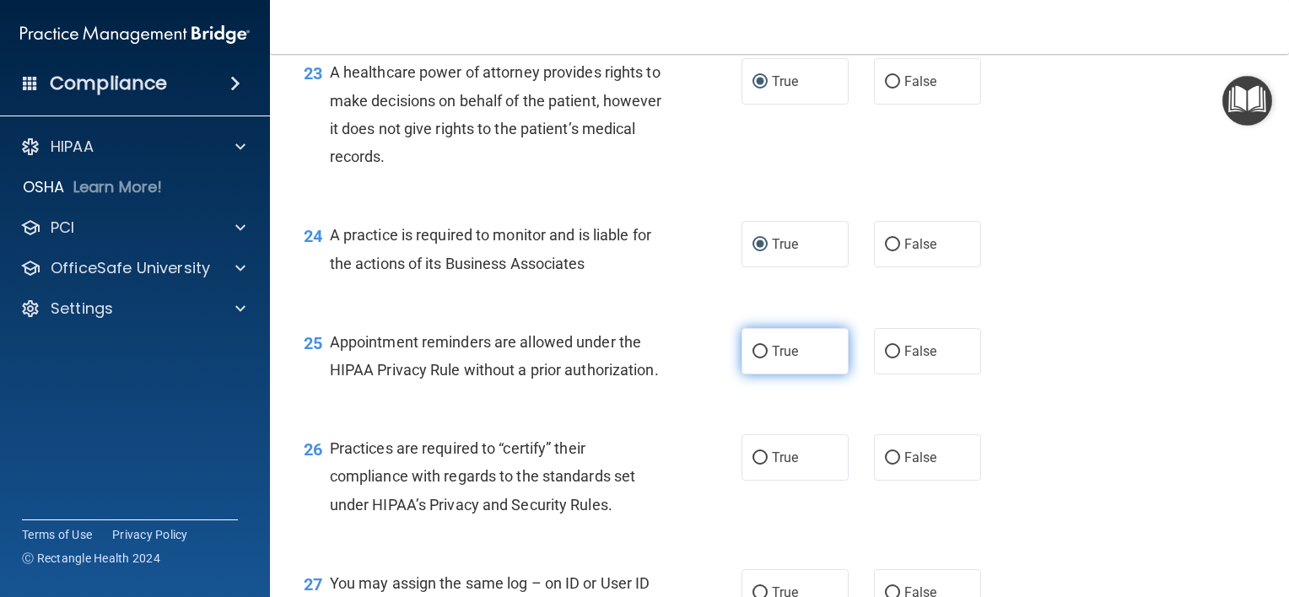
click at [763, 375] on label "True" at bounding box center [795, 351] width 107 height 46
click at [763, 359] on input "True" at bounding box center [760, 352] width 15 height 13
radio input "true"
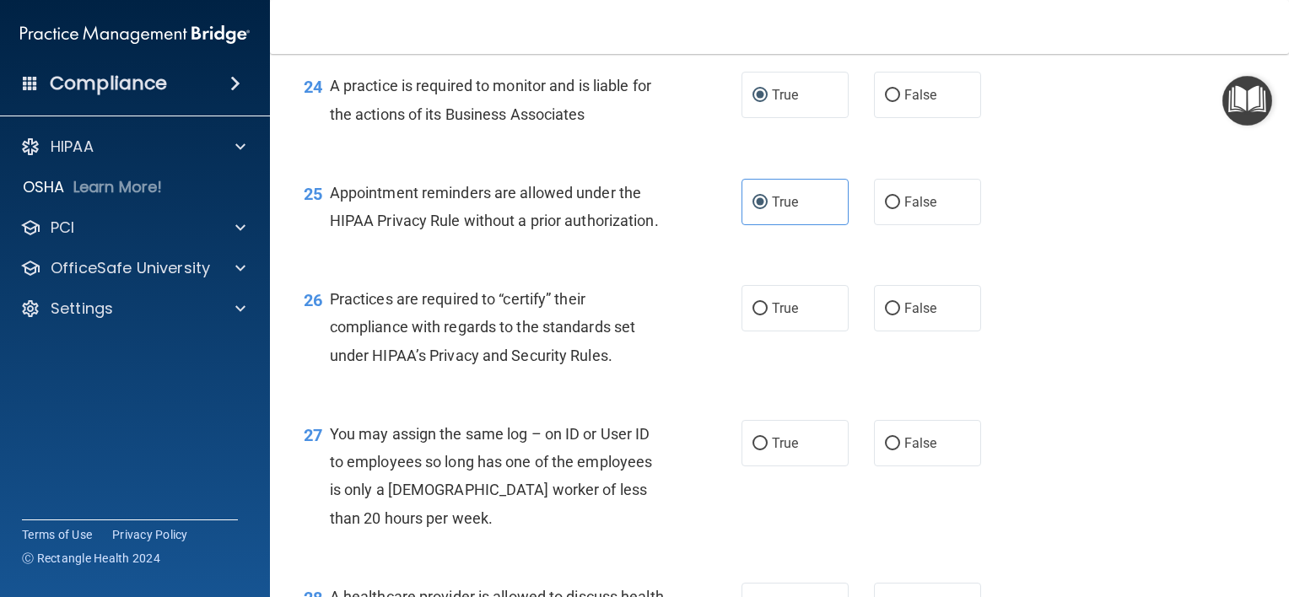
scroll to position [3544, 0]
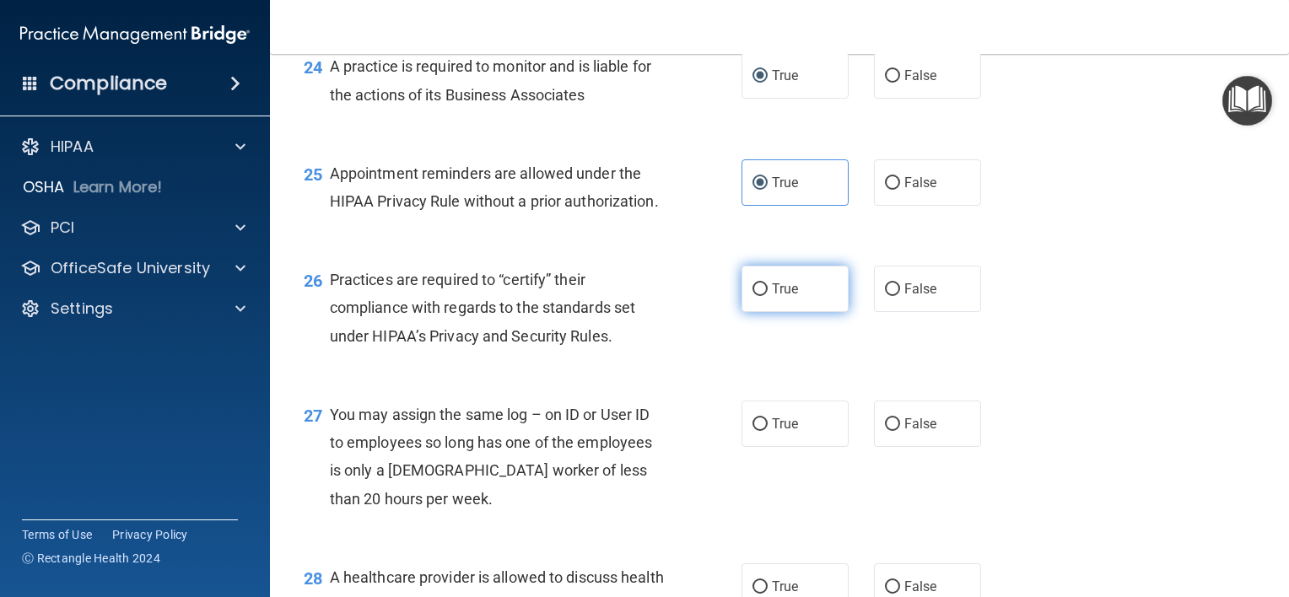
click at [753, 296] on input "True" at bounding box center [760, 289] width 15 height 13
radio input "true"
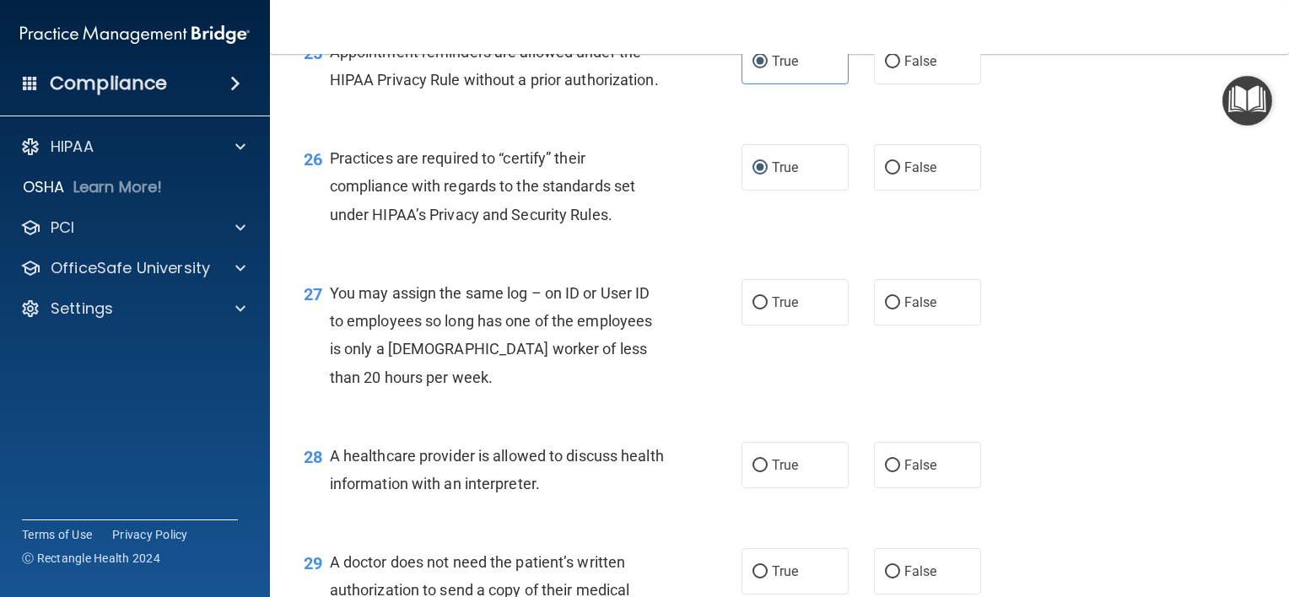
scroll to position [3712, 0]
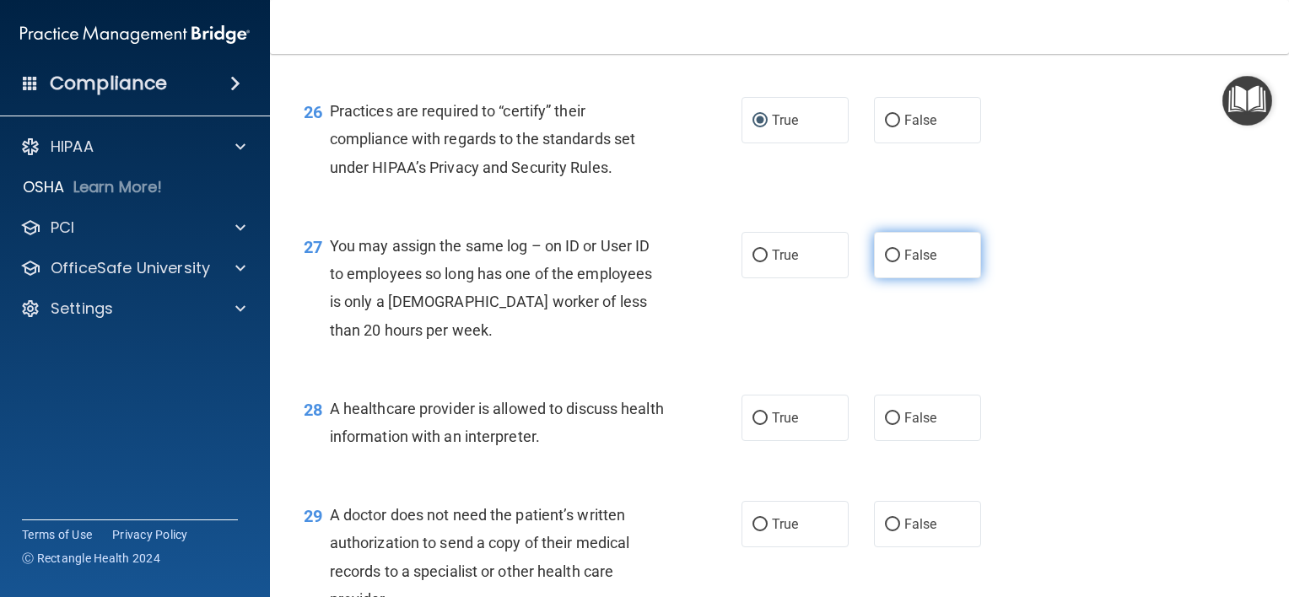
click at [888, 262] on input "False" at bounding box center [892, 256] width 15 height 13
radio input "true"
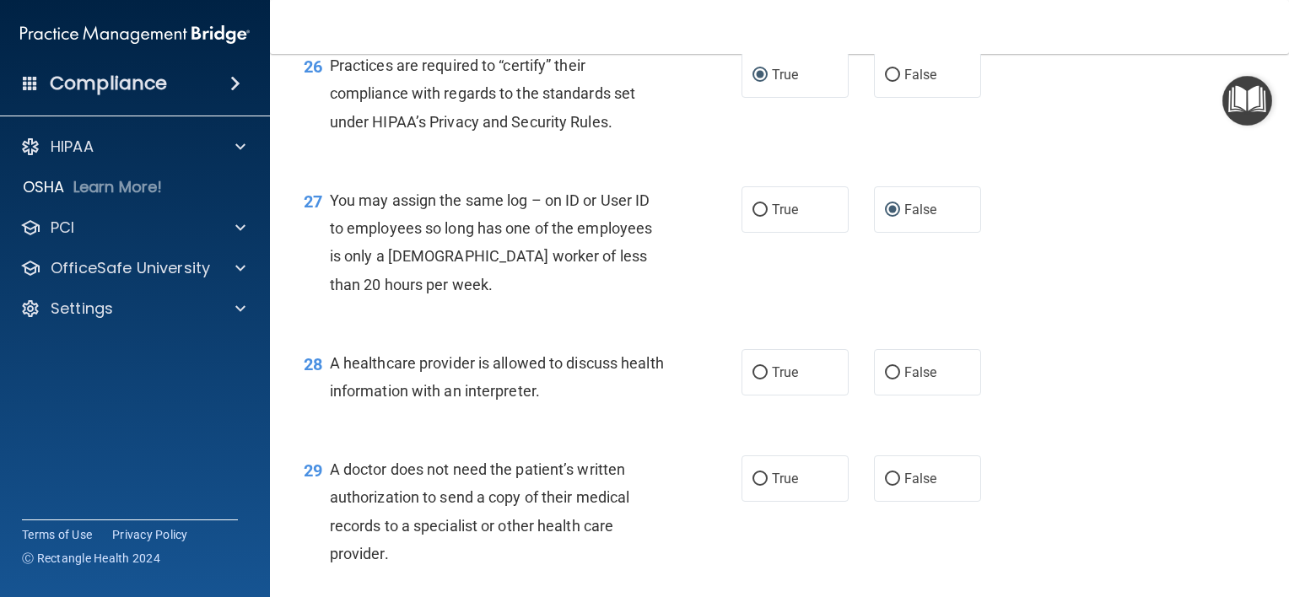
scroll to position [3797, 0]
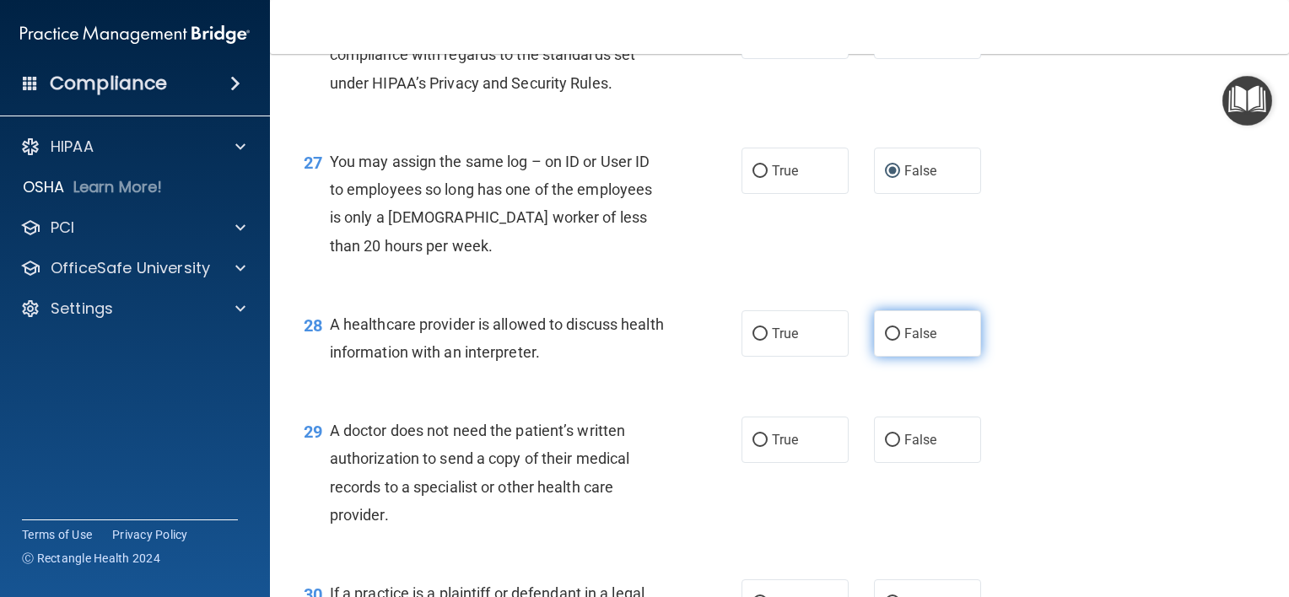
click at [893, 357] on label "False" at bounding box center [927, 333] width 107 height 46
click at [893, 341] on input "False" at bounding box center [892, 334] width 15 height 13
radio input "true"
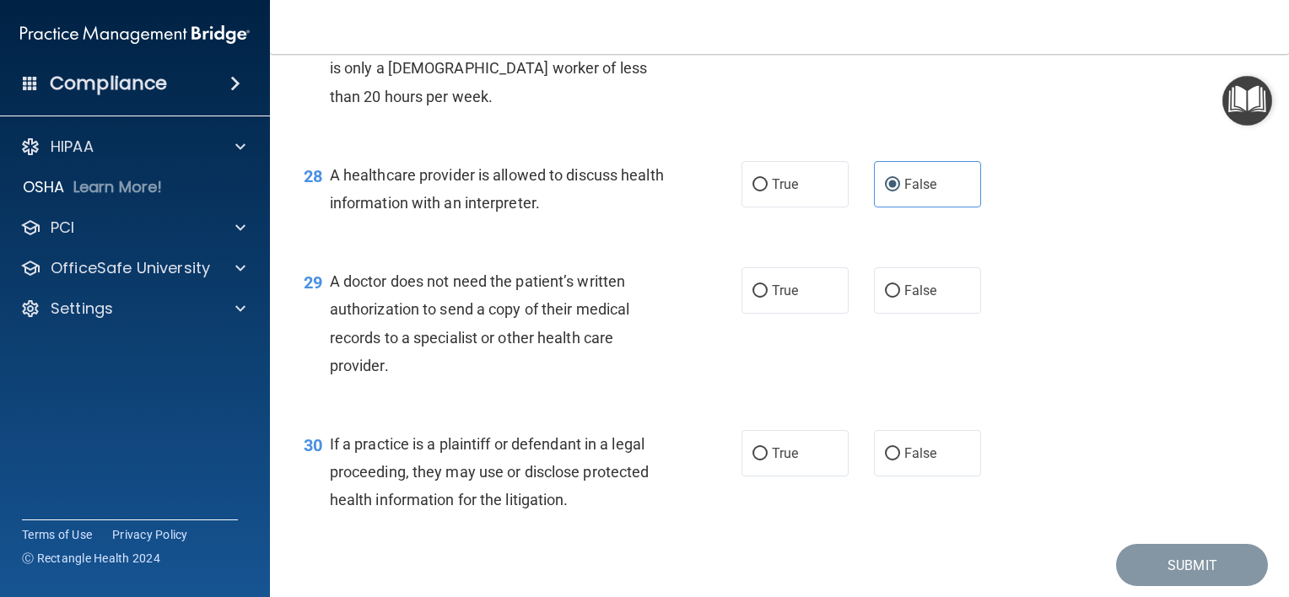
scroll to position [3965, 0]
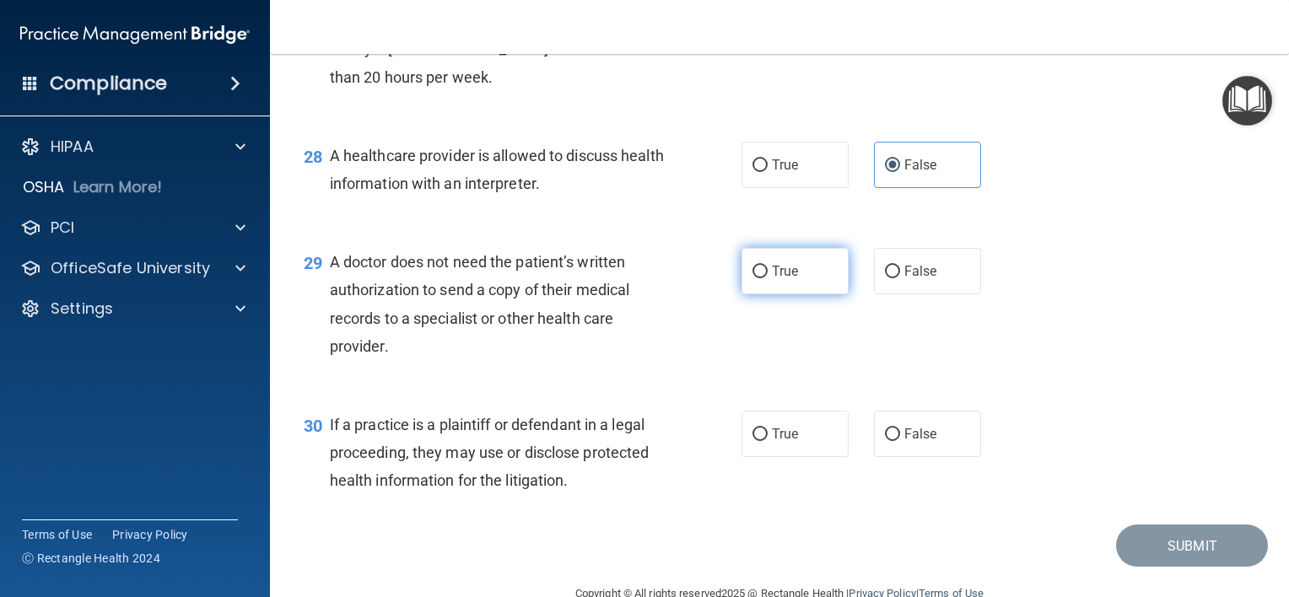
click at [783, 294] on label "True" at bounding box center [795, 271] width 107 height 46
click at [768, 278] on input "True" at bounding box center [760, 272] width 15 height 13
radio input "true"
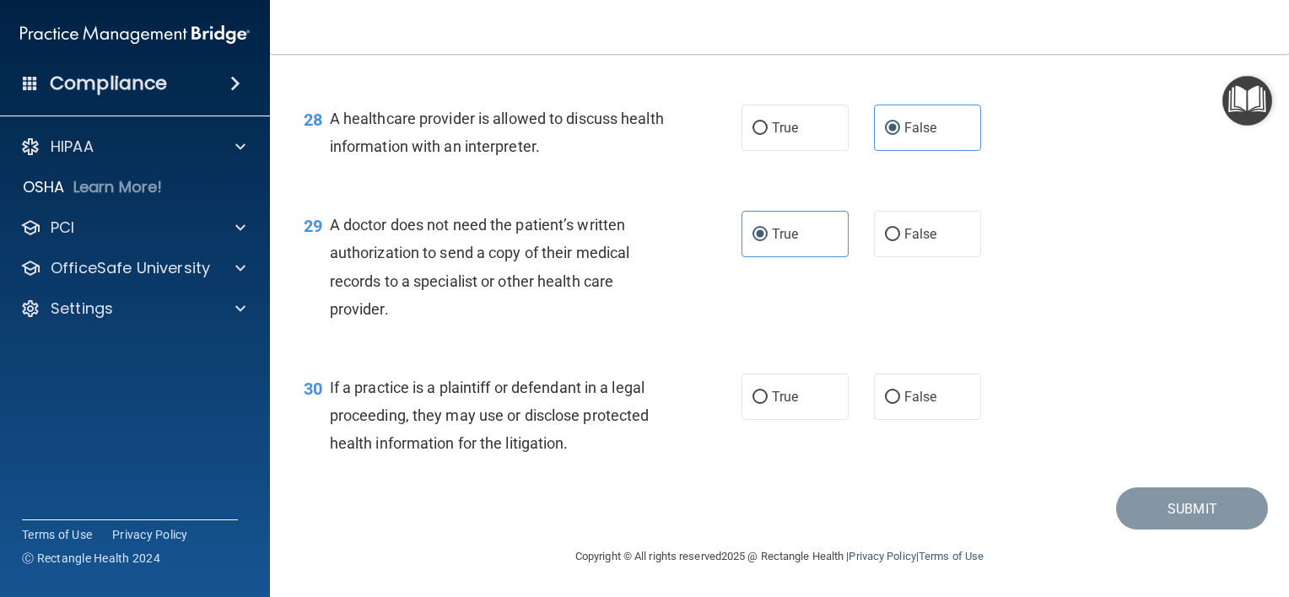
scroll to position [4087, 0]
click at [762, 395] on label "True" at bounding box center [795, 397] width 107 height 46
click at [762, 395] on input "True" at bounding box center [760, 397] width 15 height 13
radio input "true"
click at [1185, 508] on button "Submit" at bounding box center [1192, 509] width 152 height 43
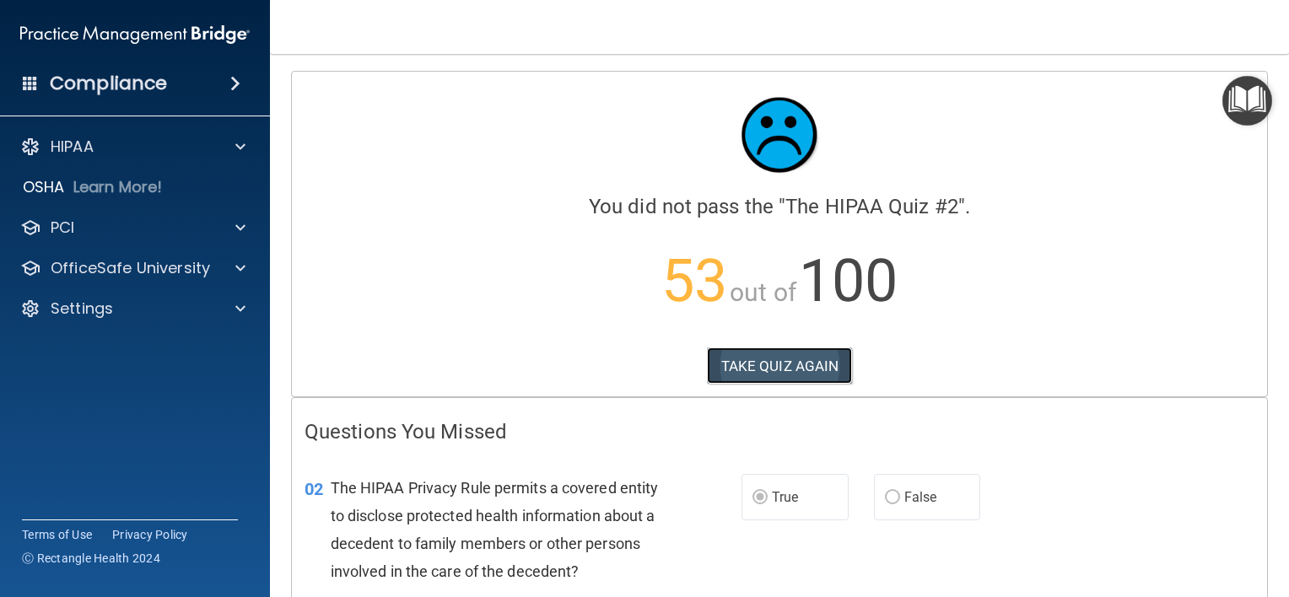
click at [797, 351] on button "TAKE QUIZ AGAIN" at bounding box center [780, 366] width 146 height 37
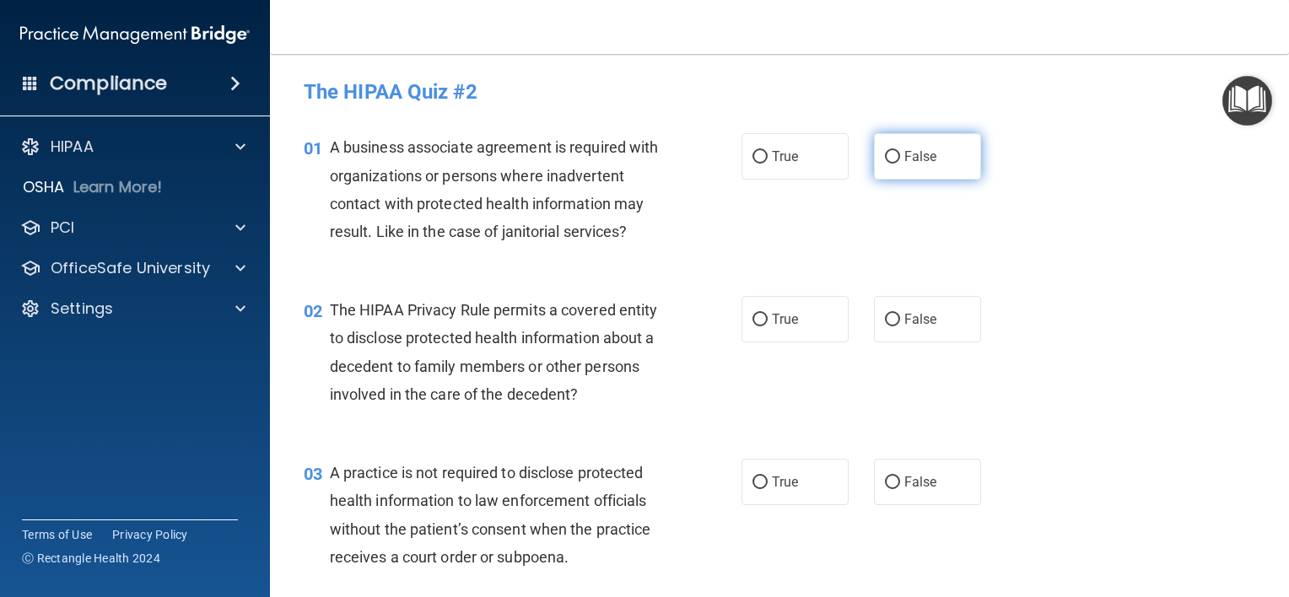
click at [885, 152] on input "False" at bounding box center [892, 157] width 15 height 13
radio input "true"
click at [772, 314] on span "True" at bounding box center [785, 319] width 26 height 16
drag, startPoint x: 769, startPoint y: 314, endPoint x: 755, endPoint y: 312, distance: 13.6
click at [755, 314] on input "True" at bounding box center [760, 320] width 15 height 13
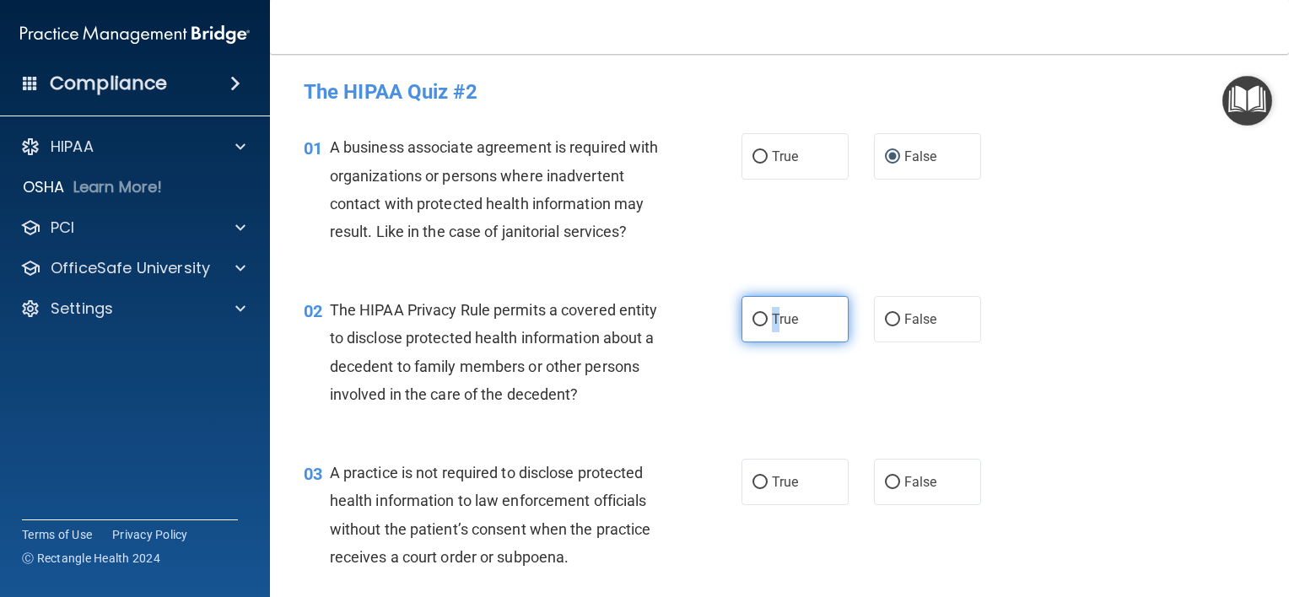
radio input "true"
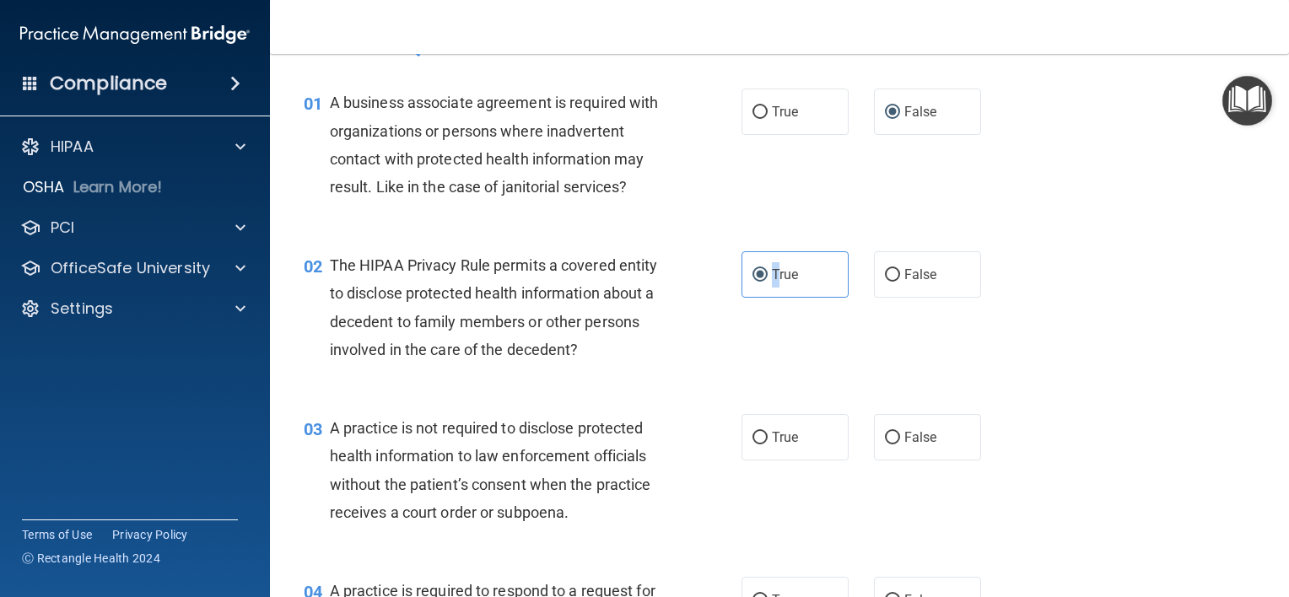
scroll to position [84, 0]
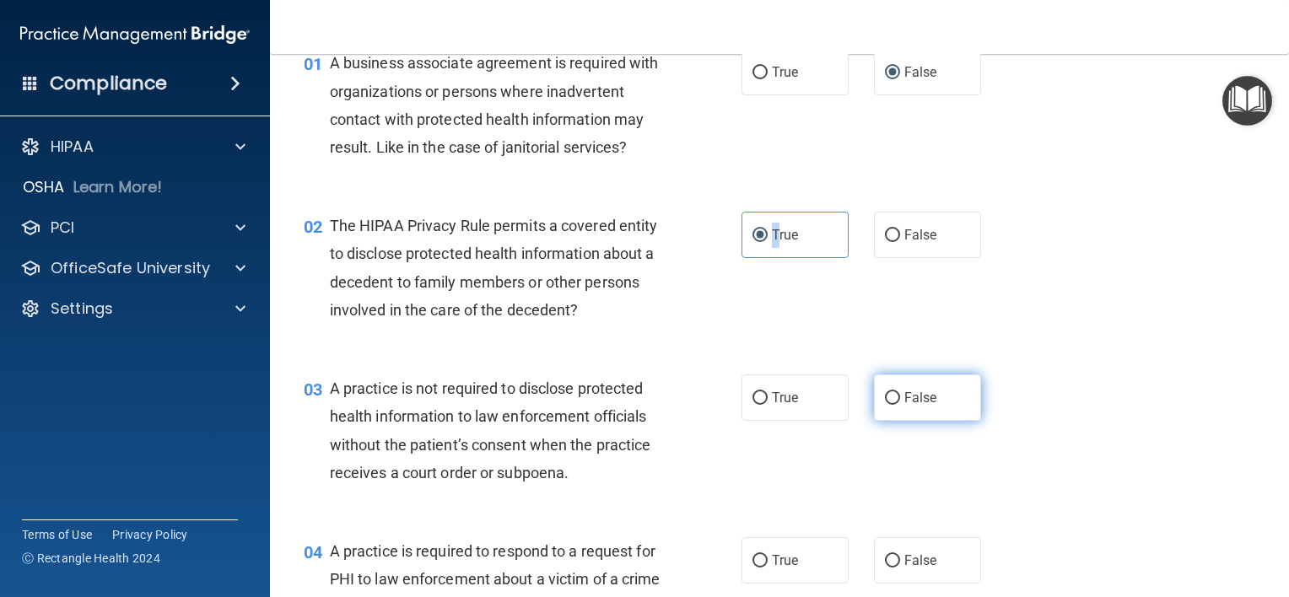
click at [885, 397] on input "False" at bounding box center [892, 398] width 15 height 13
radio input "true"
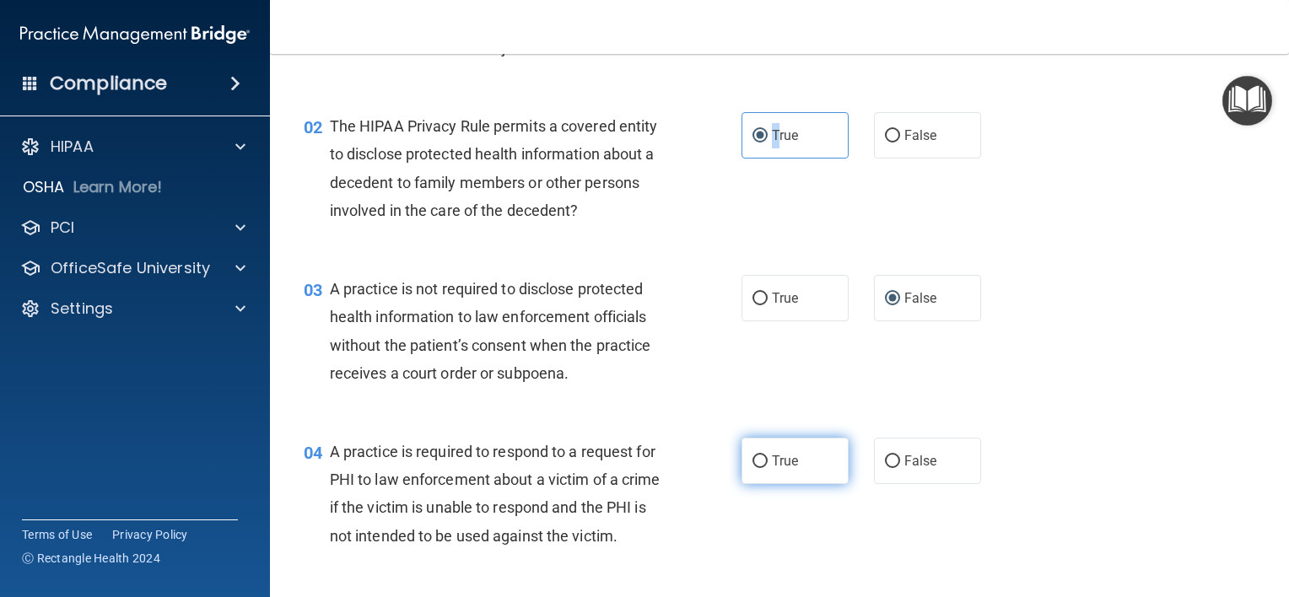
scroll to position [253, 0]
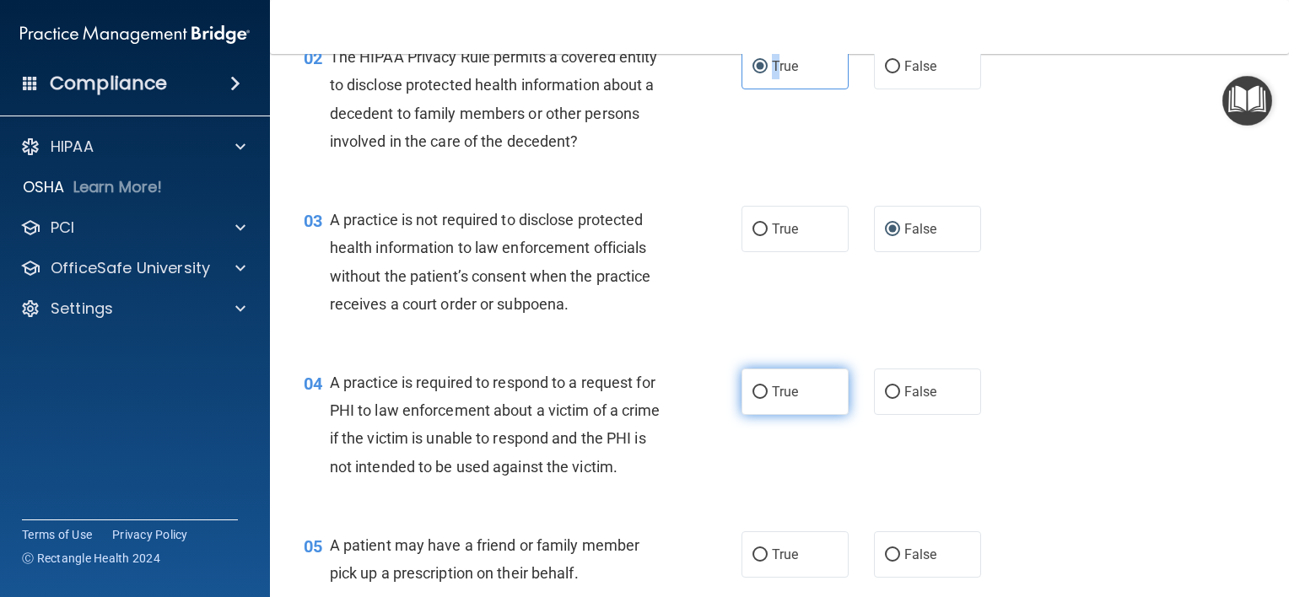
click at [753, 391] on input "True" at bounding box center [760, 392] width 15 height 13
radio input "true"
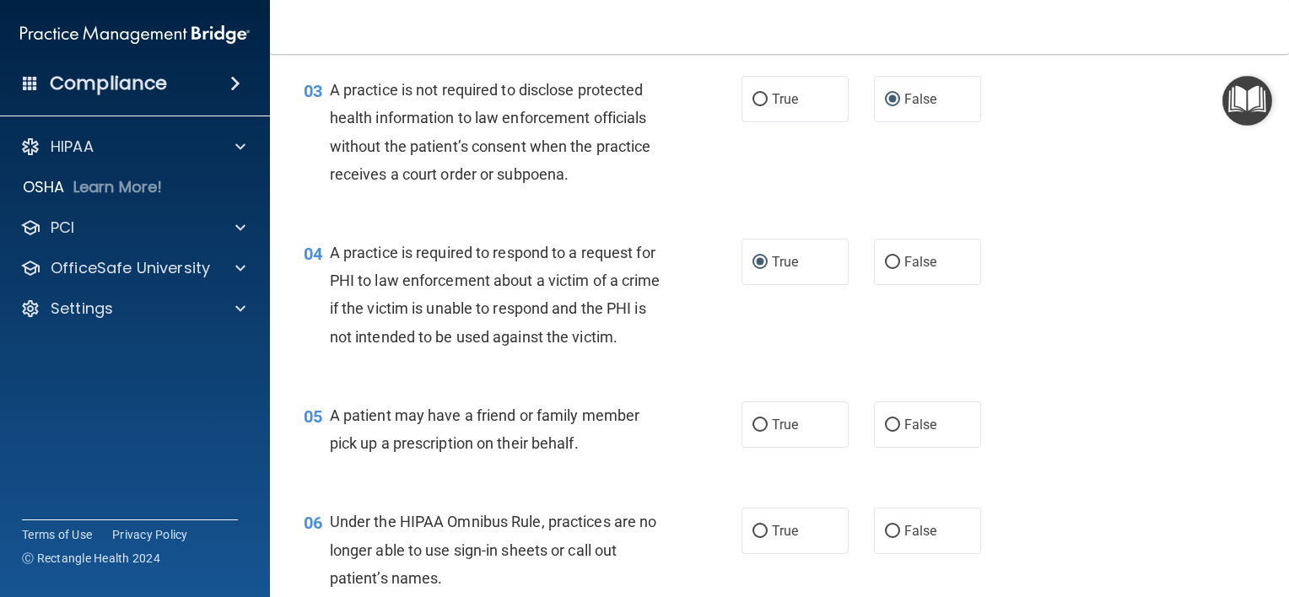
scroll to position [422, 0]
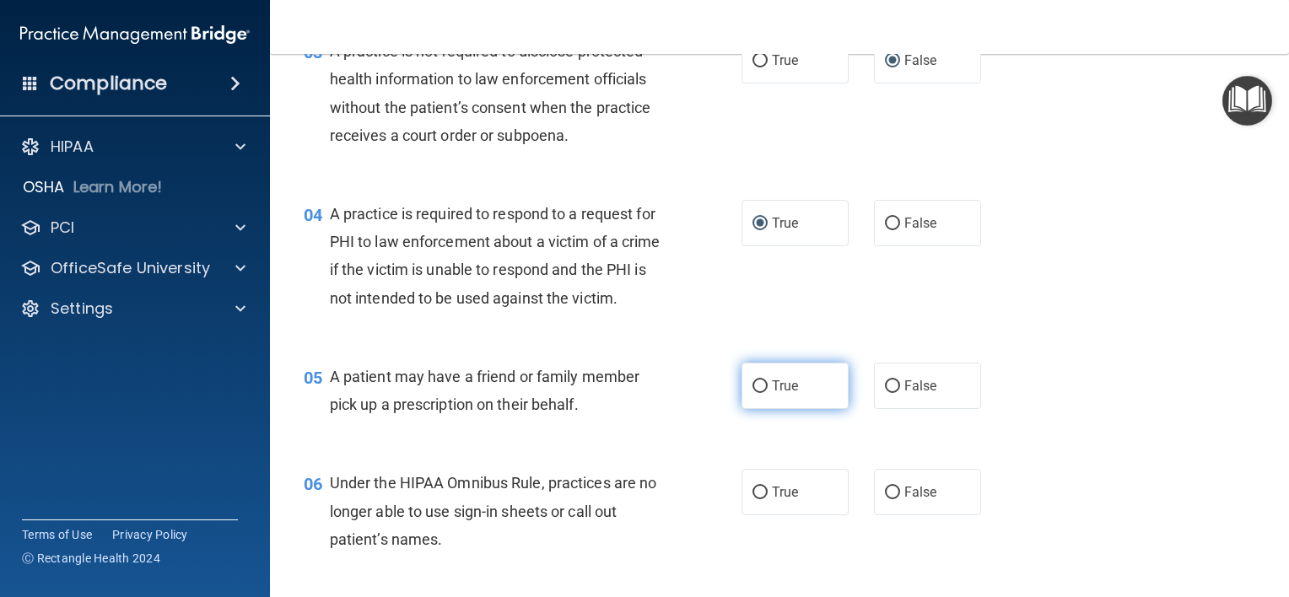
click at [753, 393] on input "True" at bounding box center [760, 387] width 15 height 13
radio input "true"
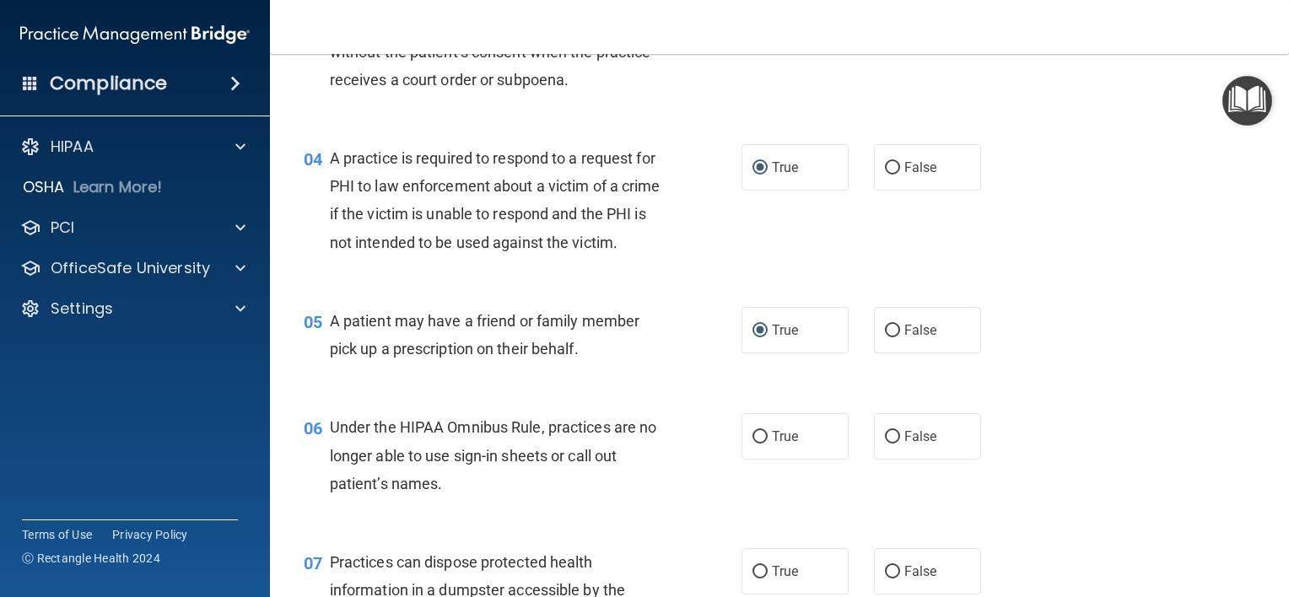
scroll to position [506, 0]
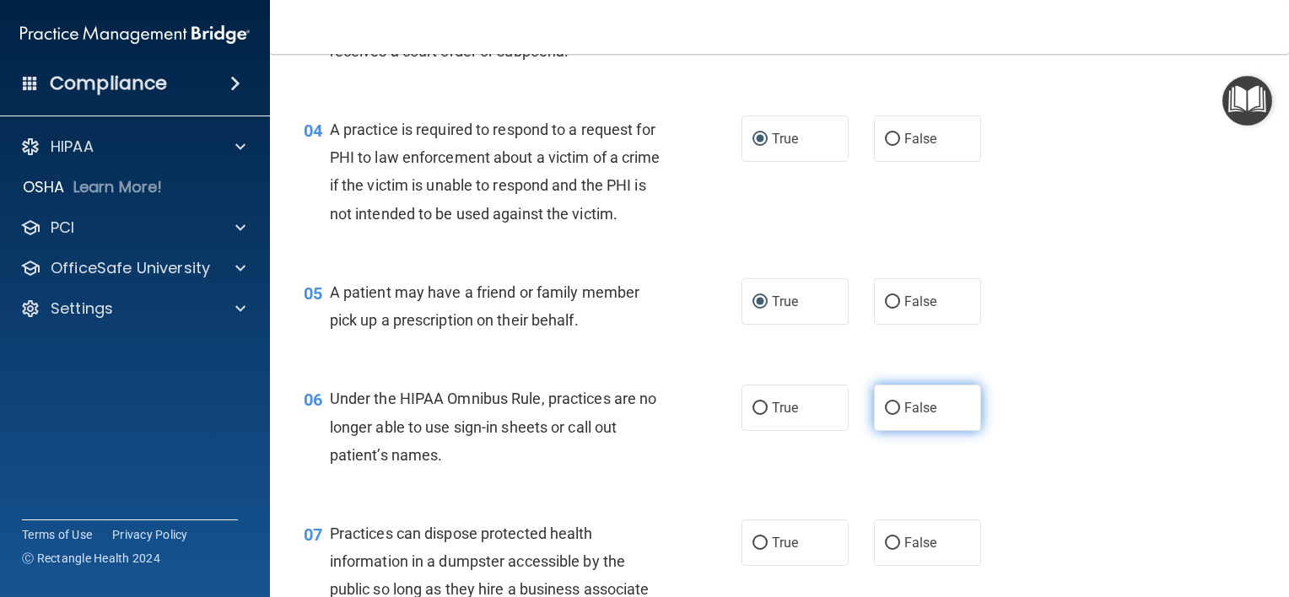
click at [885, 415] on input "False" at bounding box center [892, 408] width 15 height 13
radio input "true"
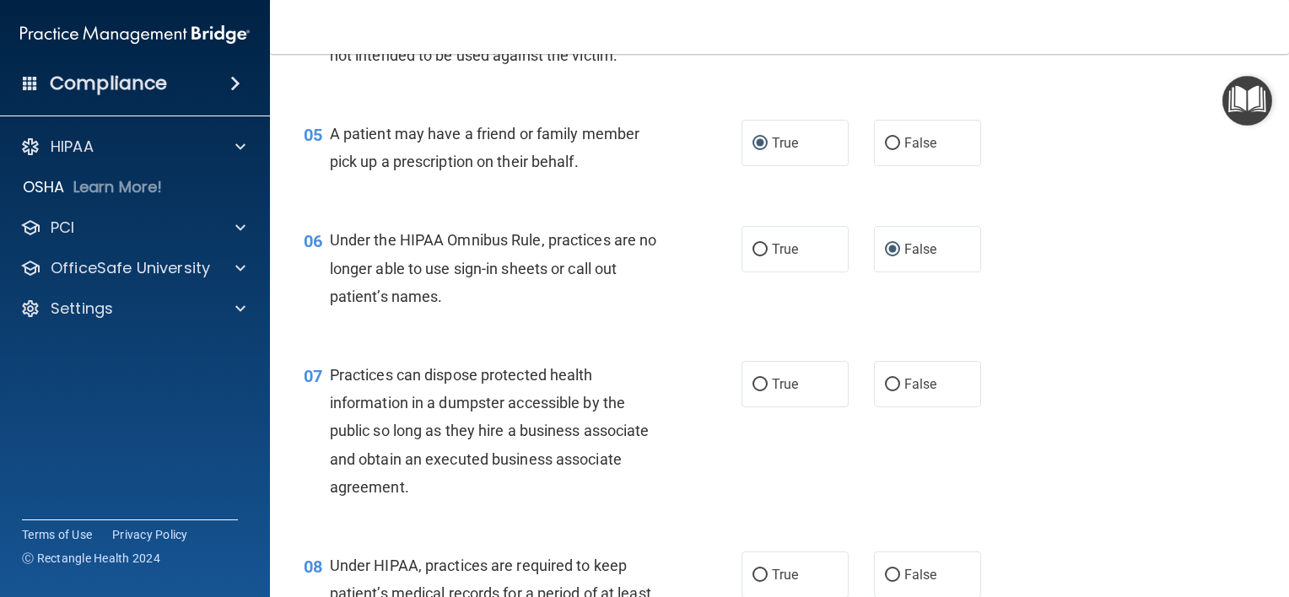
scroll to position [675, 0]
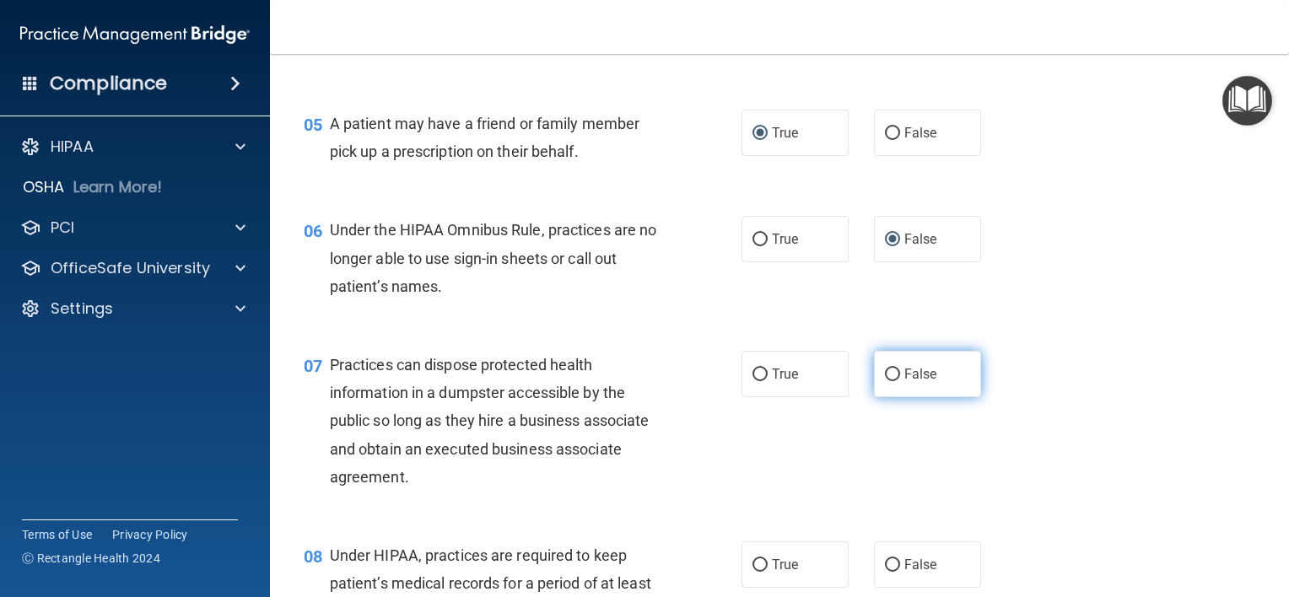
click at [904, 382] on span "False" at bounding box center [920, 374] width 33 height 16
click at [899, 381] on input "False" at bounding box center [892, 375] width 15 height 13
radio input "true"
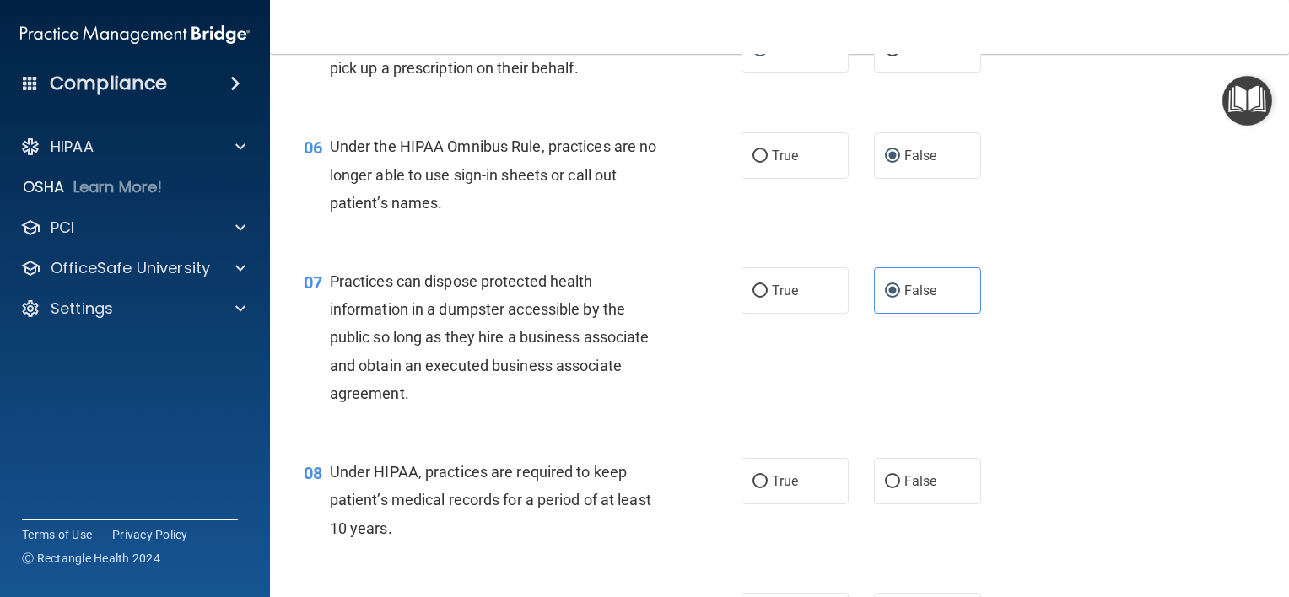
scroll to position [759, 0]
click at [885, 488] on input "False" at bounding box center [892, 481] width 15 height 13
radio input "true"
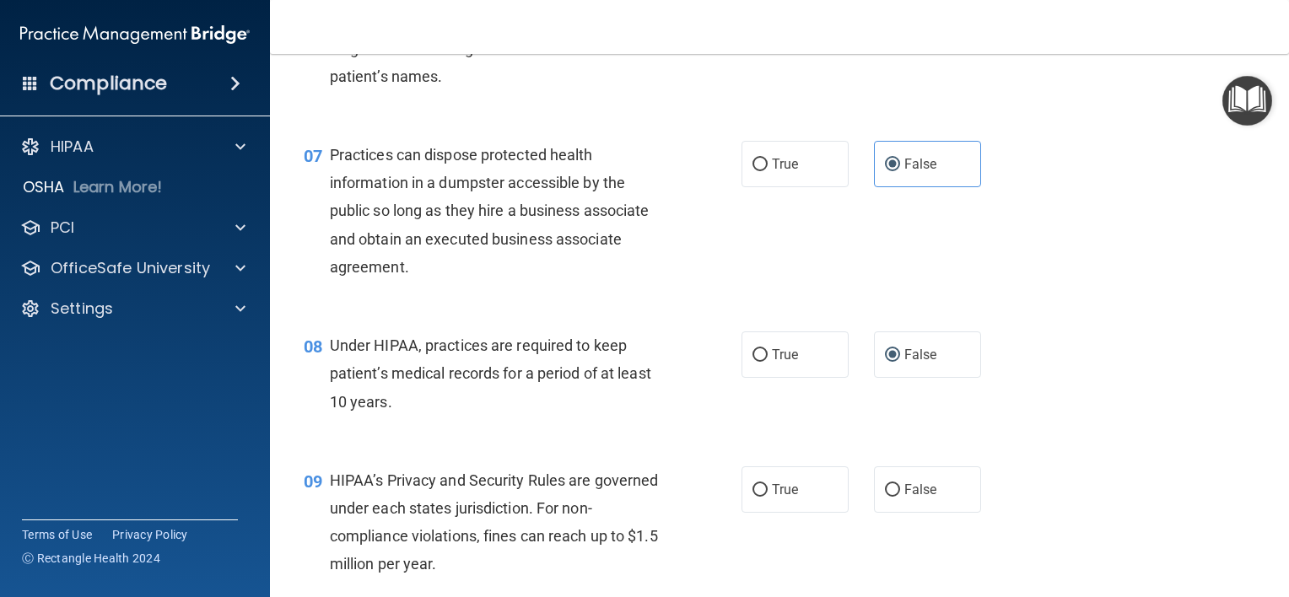
scroll to position [928, 0]
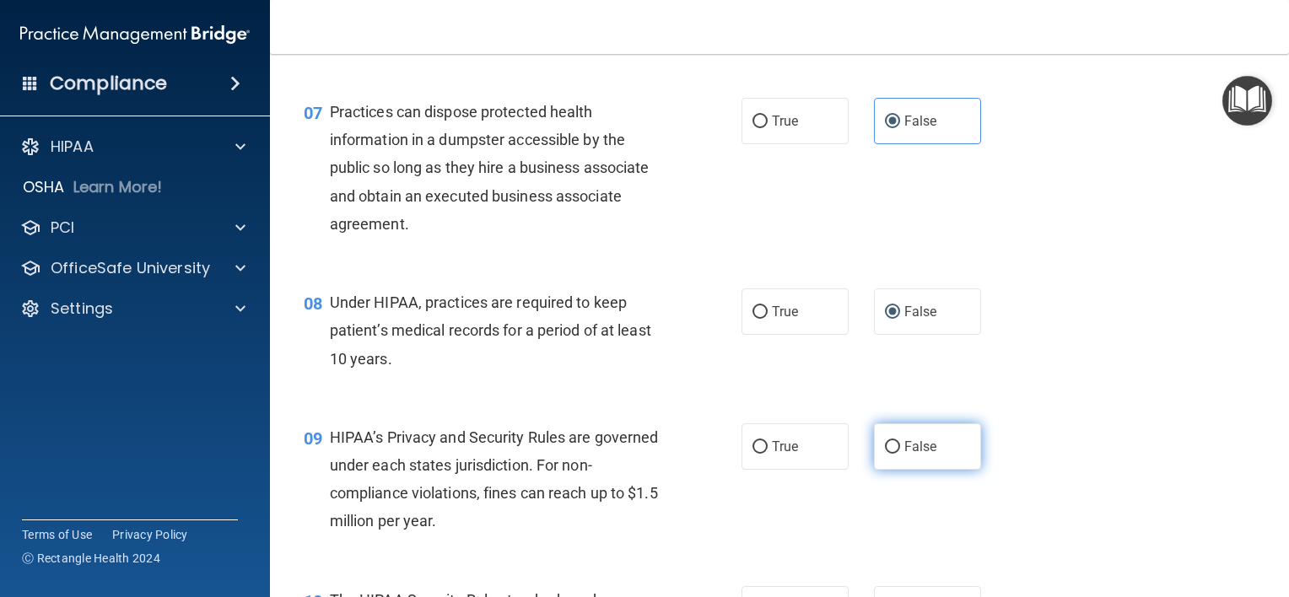
click at [904, 455] on span "False" at bounding box center [920, 447] width 33 height 16
click at [898, 454] on input "False" at bounding box center [892, 447] width 15 height 13
radio input "true"
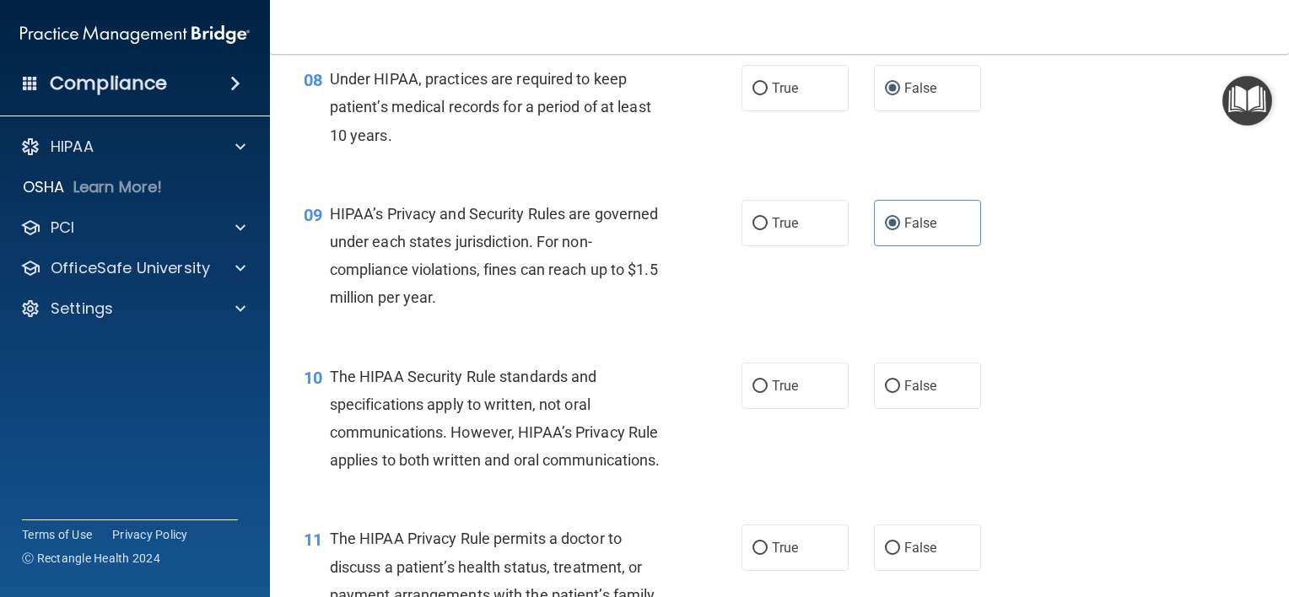
scroll to position [1181, 0]
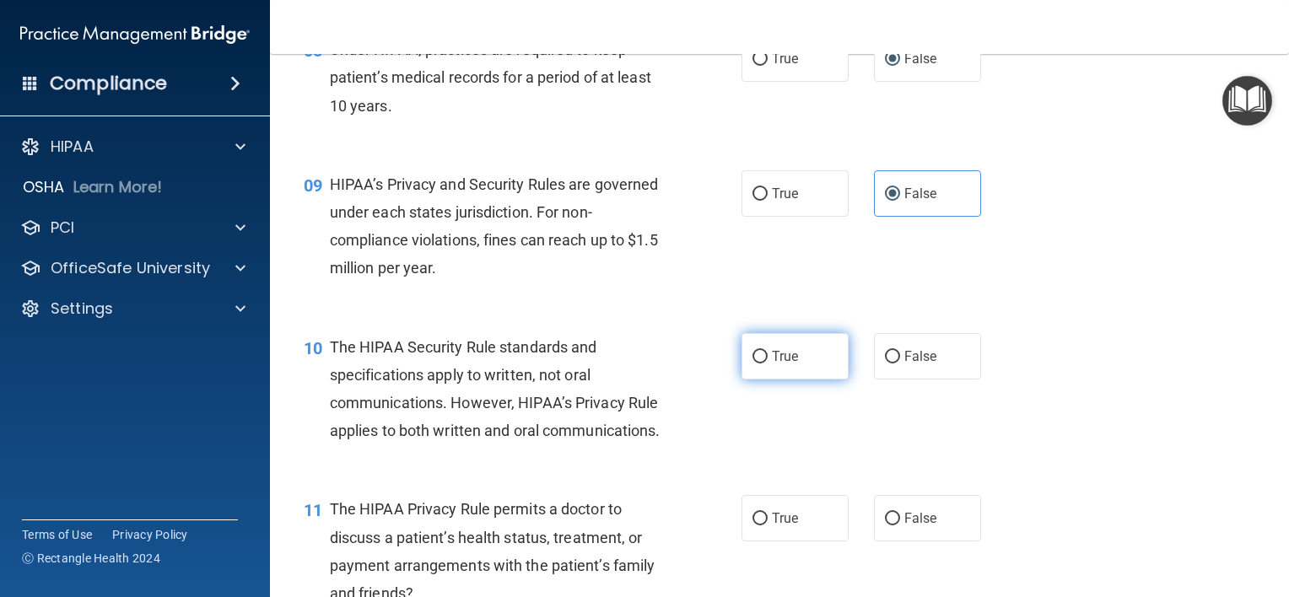
click at [753, 364] on input "True" at bounding box center [760, 357] width 15 height 13
radio input "true"
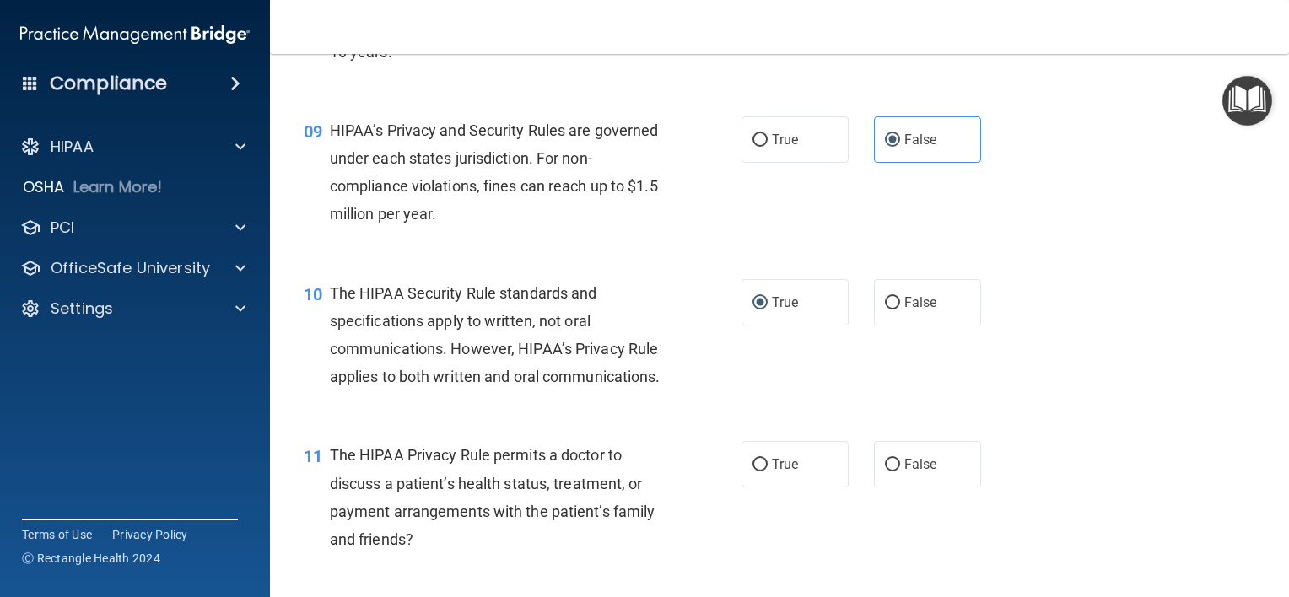
scroll to position [1266, 0]
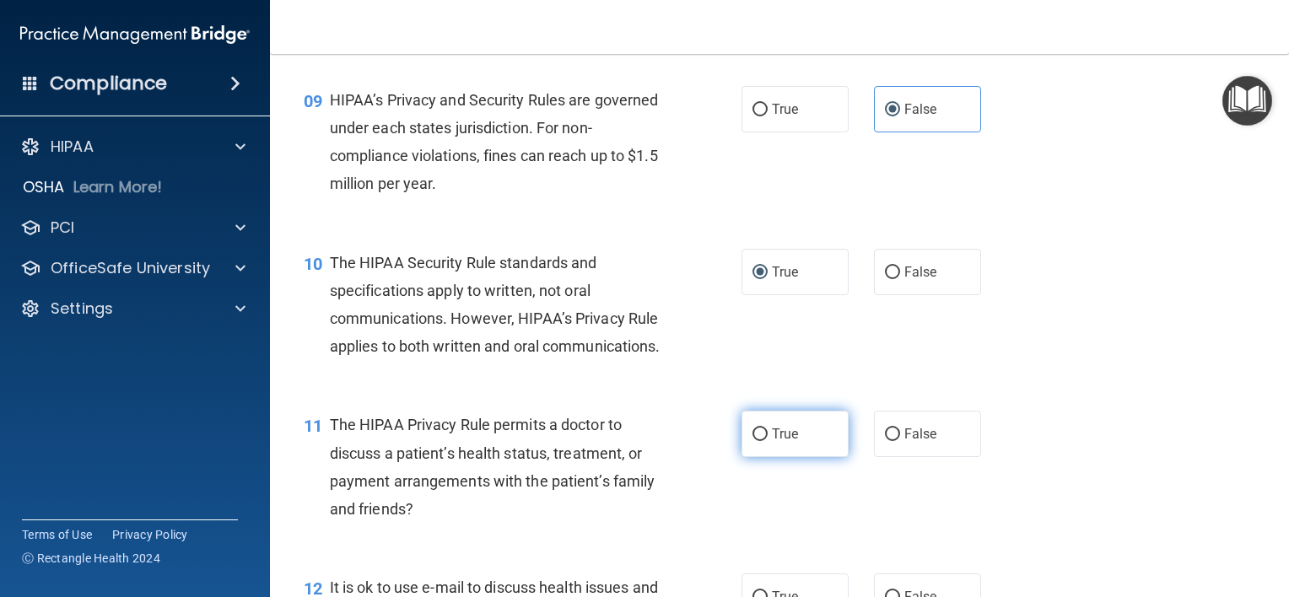
click at [772, 442] on span "True" at bounding box center [785, 434] width 26 height 16
click at [766, 441] on input "True" at bounding box center [760, 435] width 15 height 13
radio input "true"
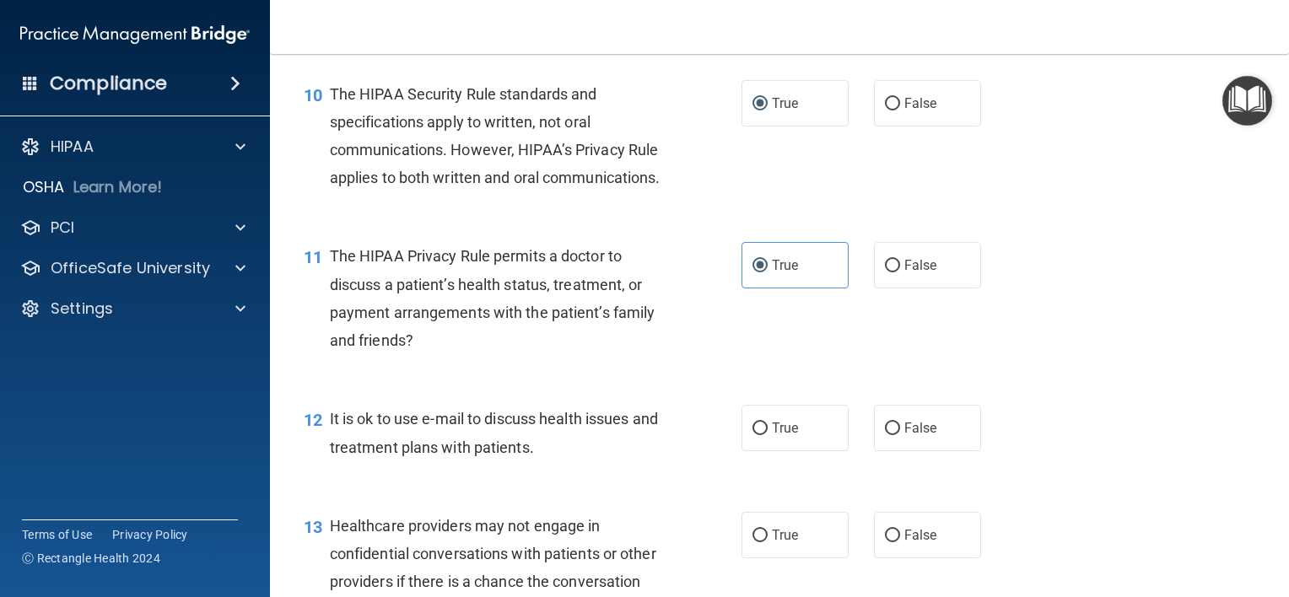
scroll to position [1519, 0]
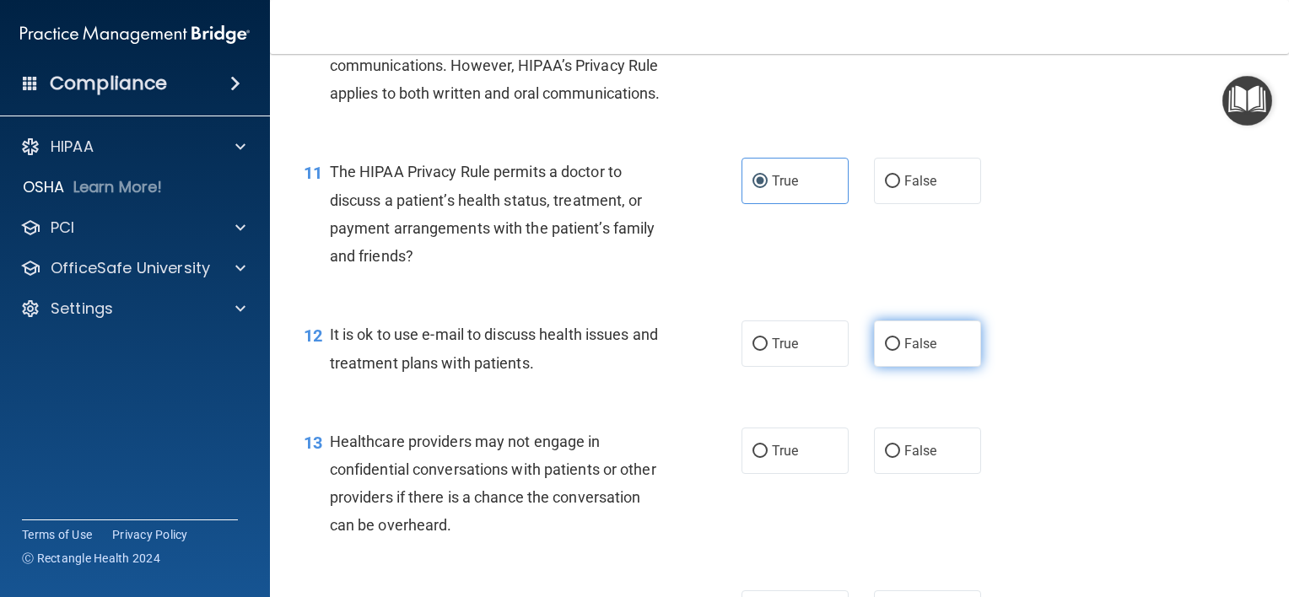
click at [885, 351] on input "False" at bounding box center [892, 344] width 15 height 13
radio input "true"
click at [758, 351] on input "True" at bounding box center [760, 344] width 15 height 13
radio input "true"
radio input "false"
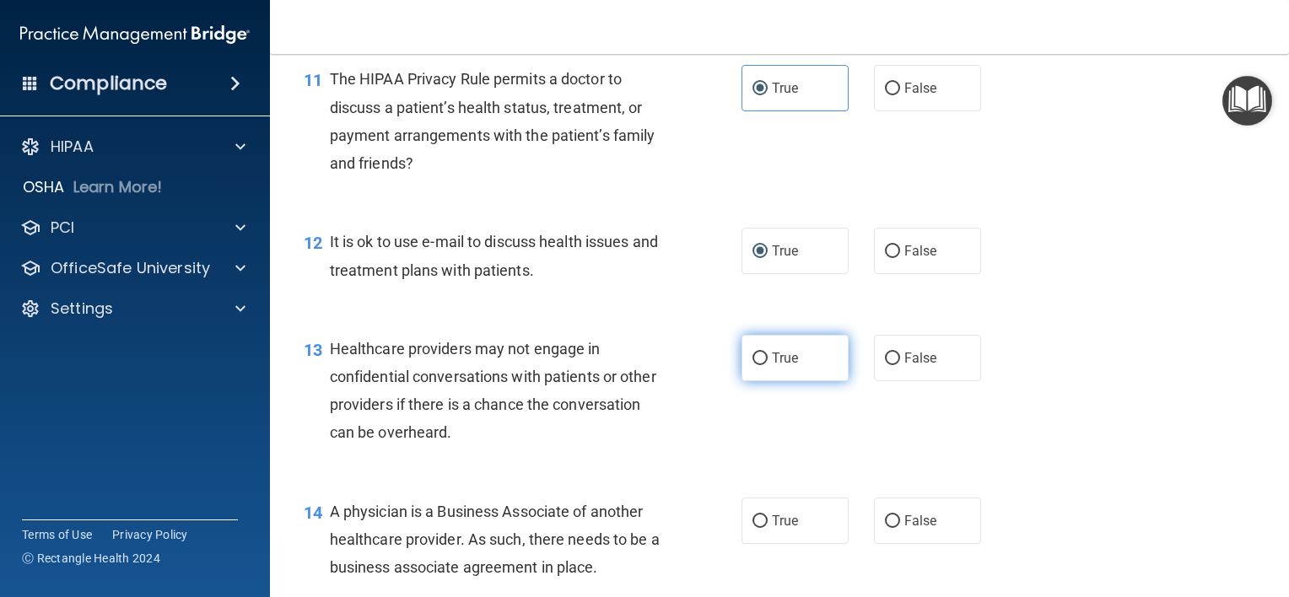
scroll to position [1687, 0]
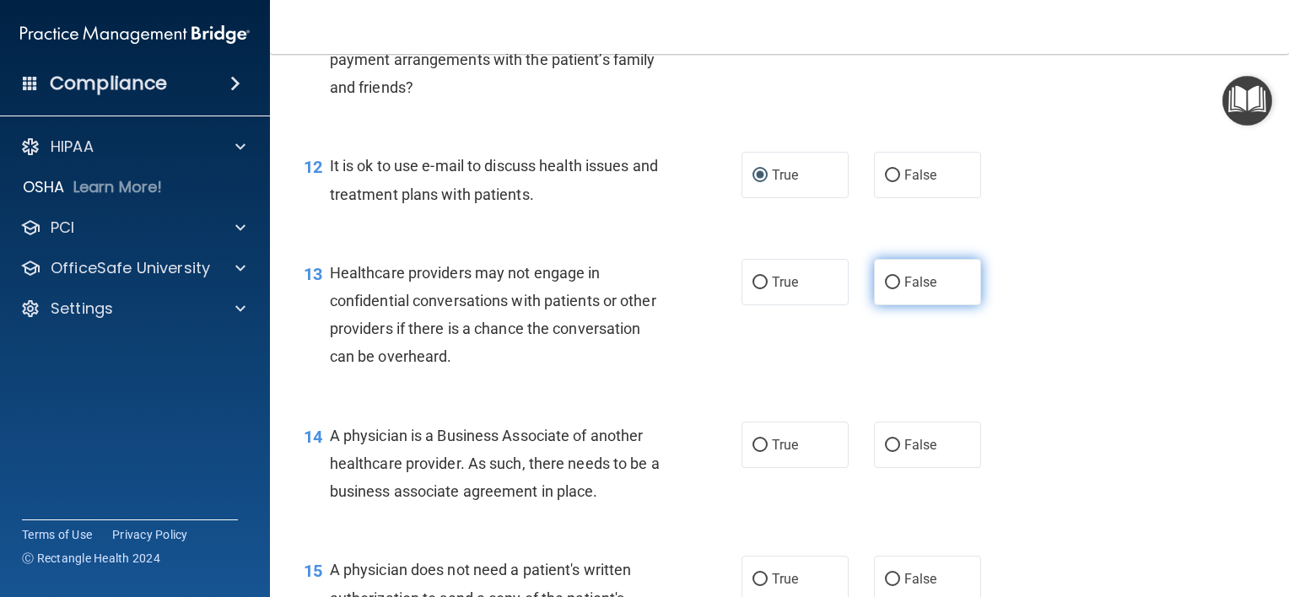
click at [885, 289] on input "False" at bounding box center [892, 283] width 15 height 13
radio input "true"
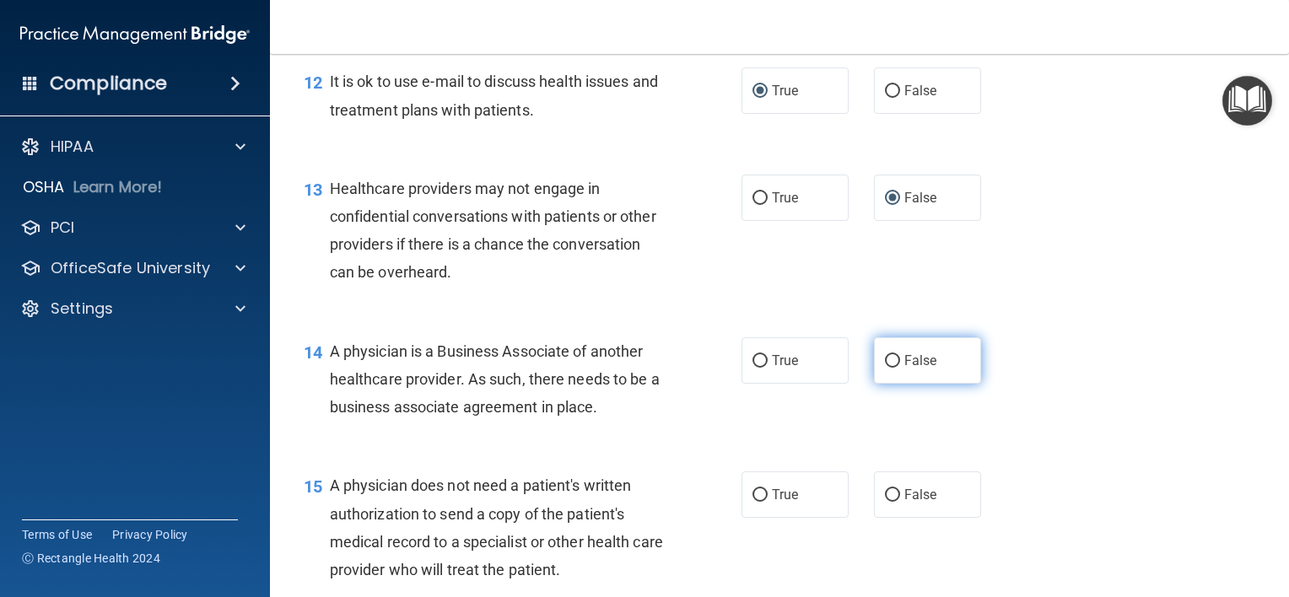
click at [885, 368] on input "False" at bounding box center [892, 361] width 15 height 13
radio input "true"
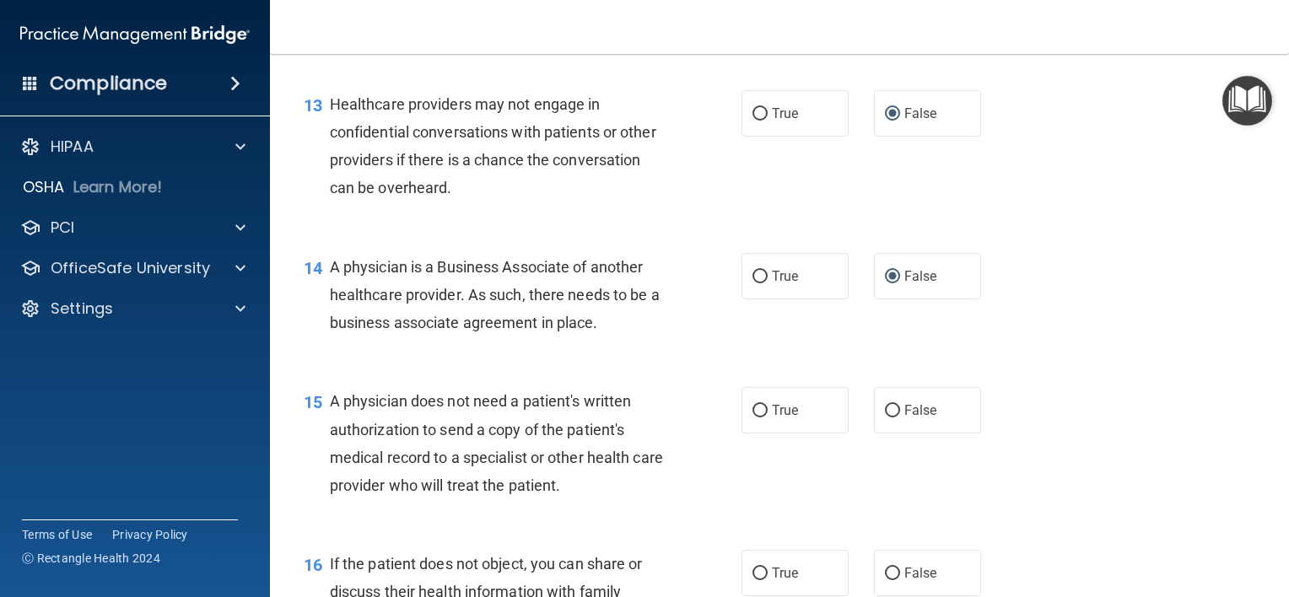
scroll to position [1940, 0]
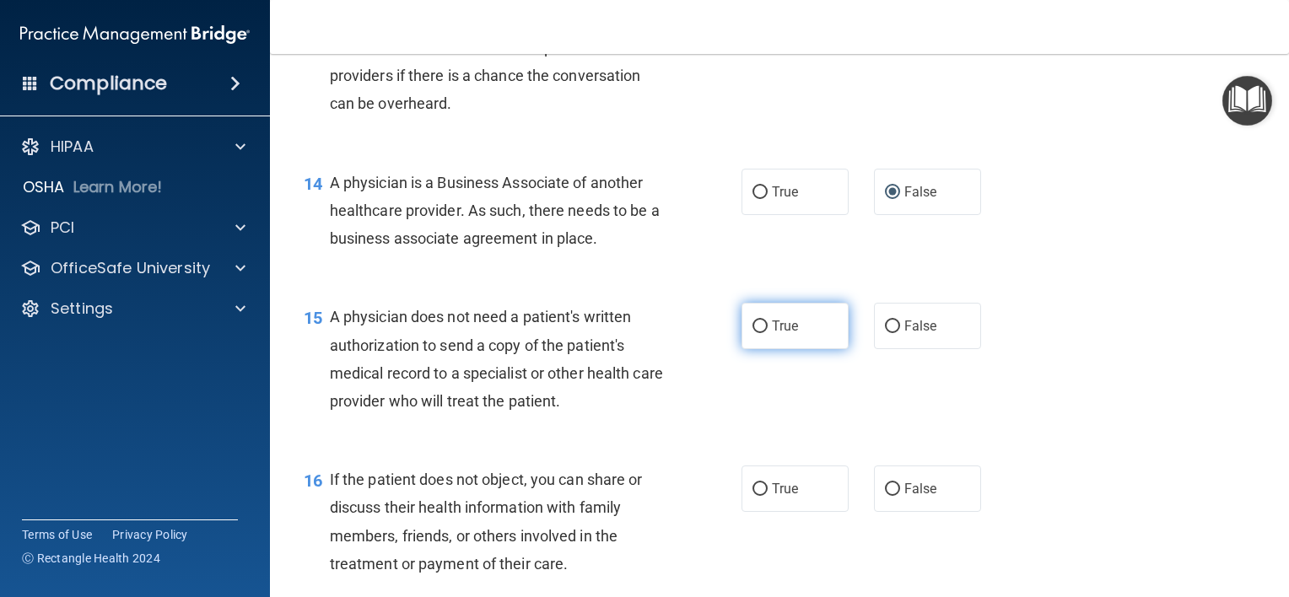
click at [753, 333] on input "True" at bounding box center [760, 327] width 15 height 13
radio input "true"
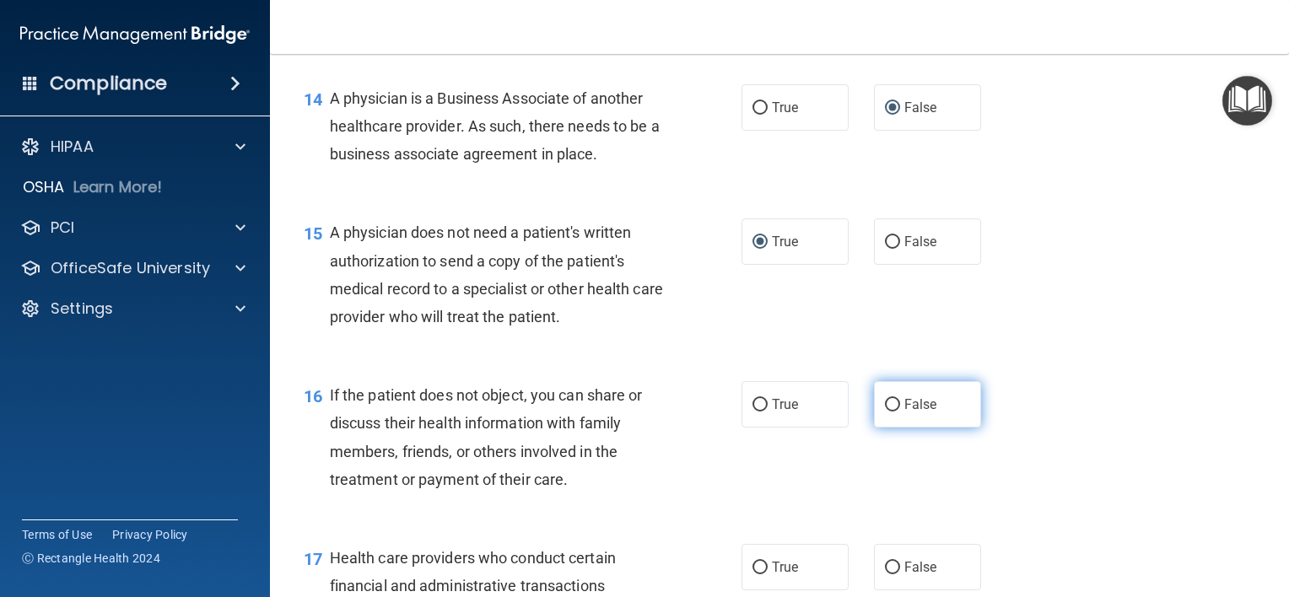
click at [885, 412] on input "False" at bounding box center [892, 405] width 15 height 13
radio input "true"
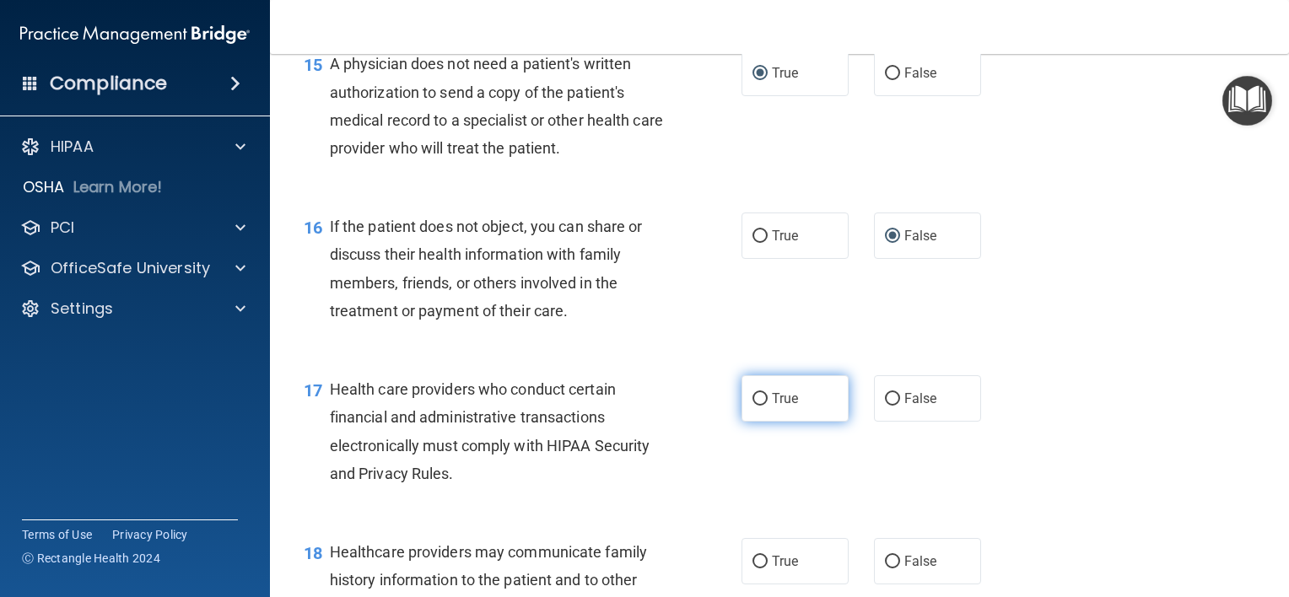
click at [755, 406] on input "True" at bounding box center [760, 399] width 15 height 13
radio input "true"
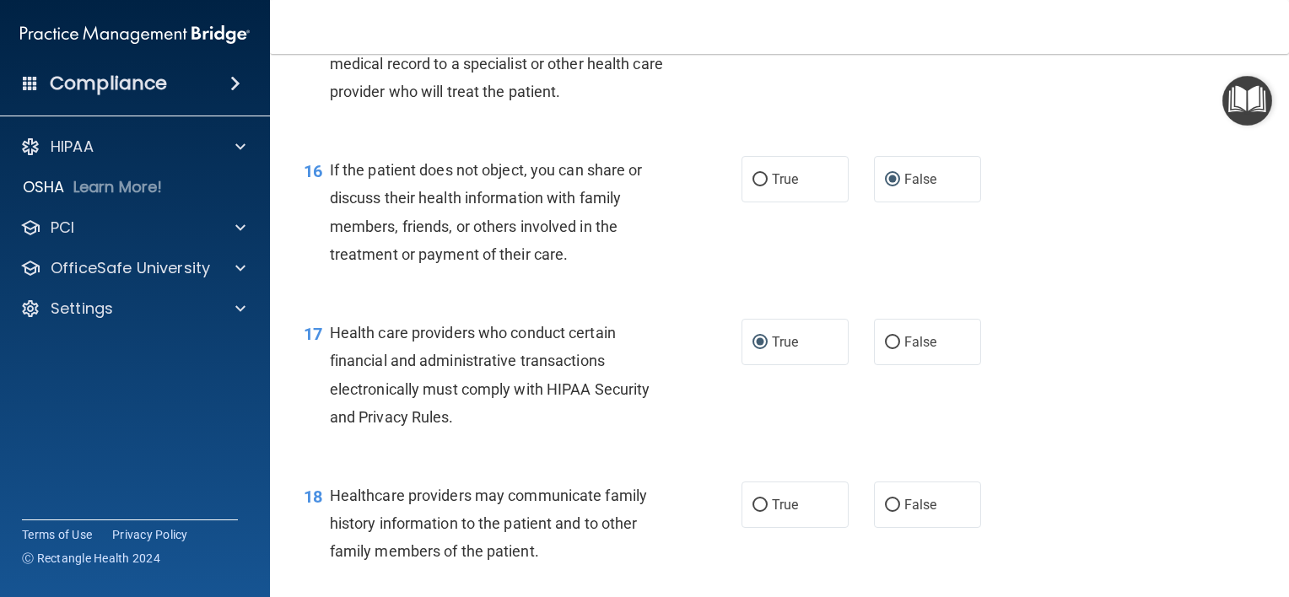
scroll to position [2362, 0]
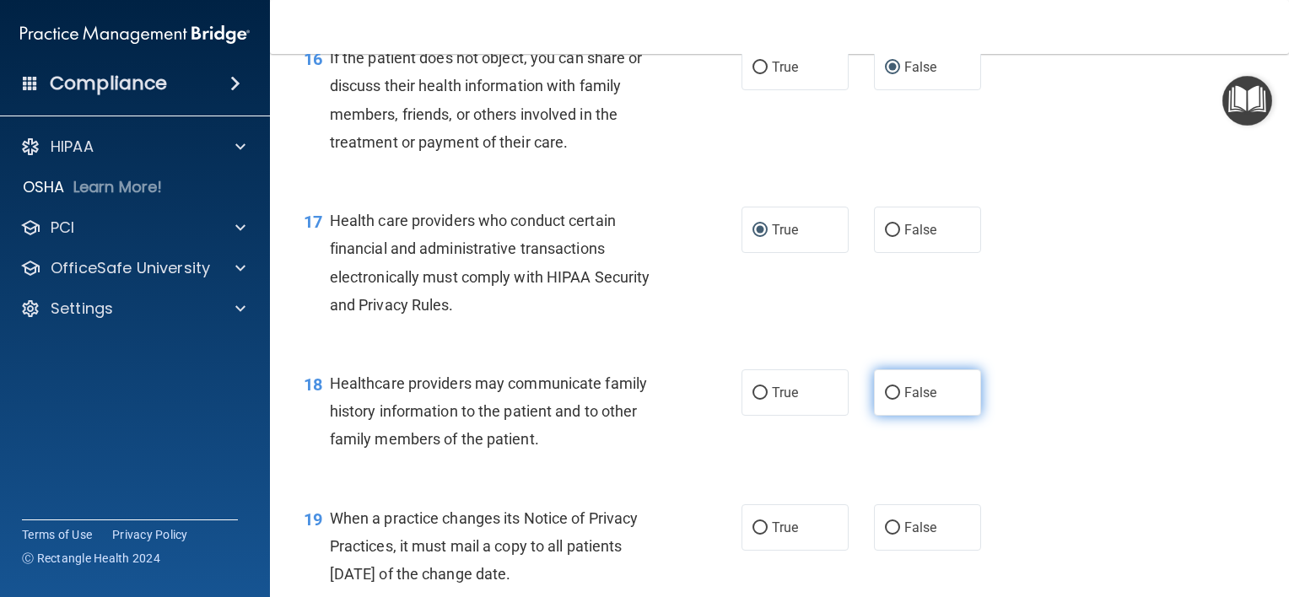
click at [884, 416] on label "False" at bounding box center [927, 393] width 107 height 46
click at [885, 400] on input "False" at bounding box center [892, 393] width 15 height 13
radio input "true"
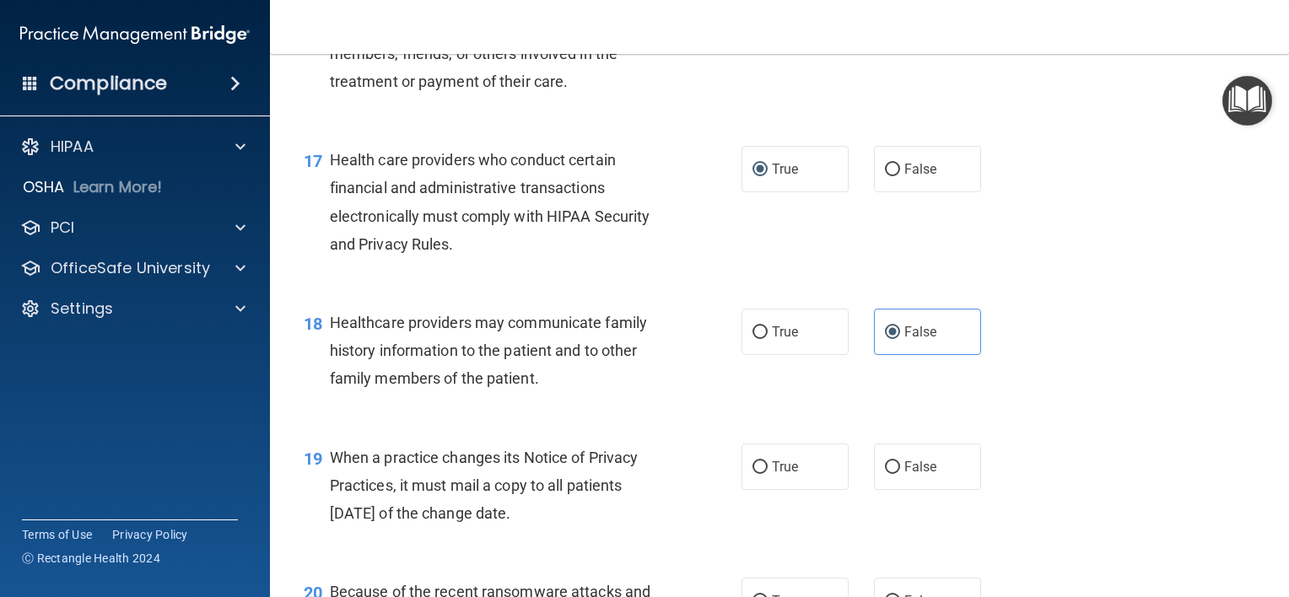
scroll to position [2531, 0]
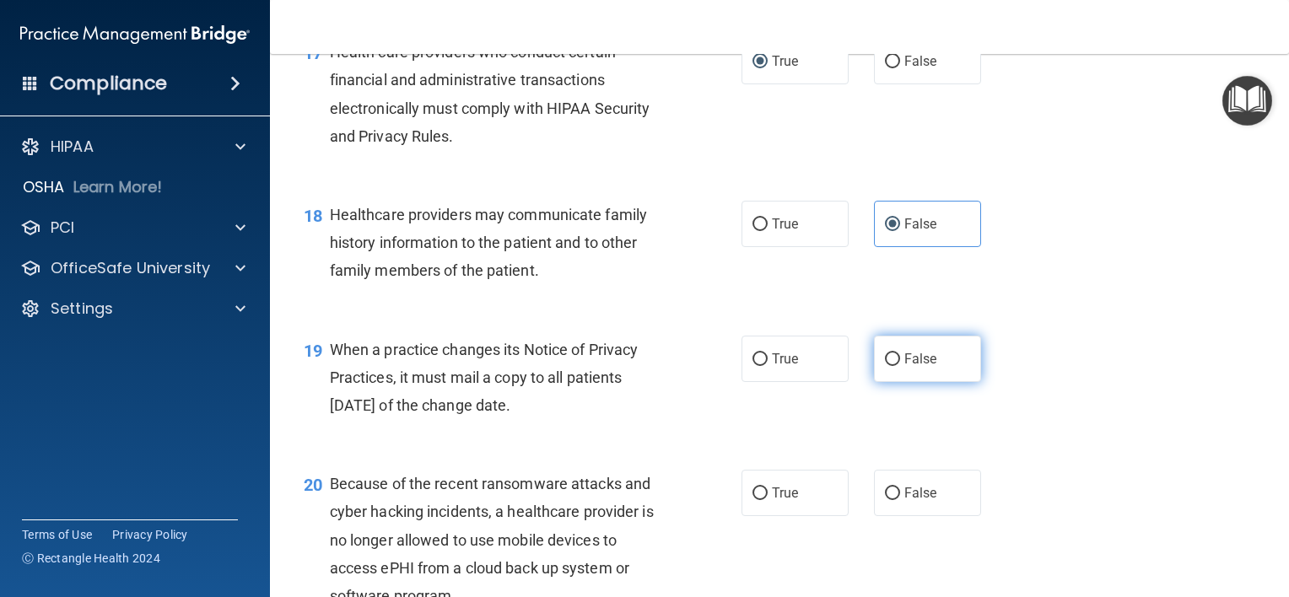
click at [886, 366] on input "False" at bounding box center [892, 360] width 15 height 13
radio input "true"
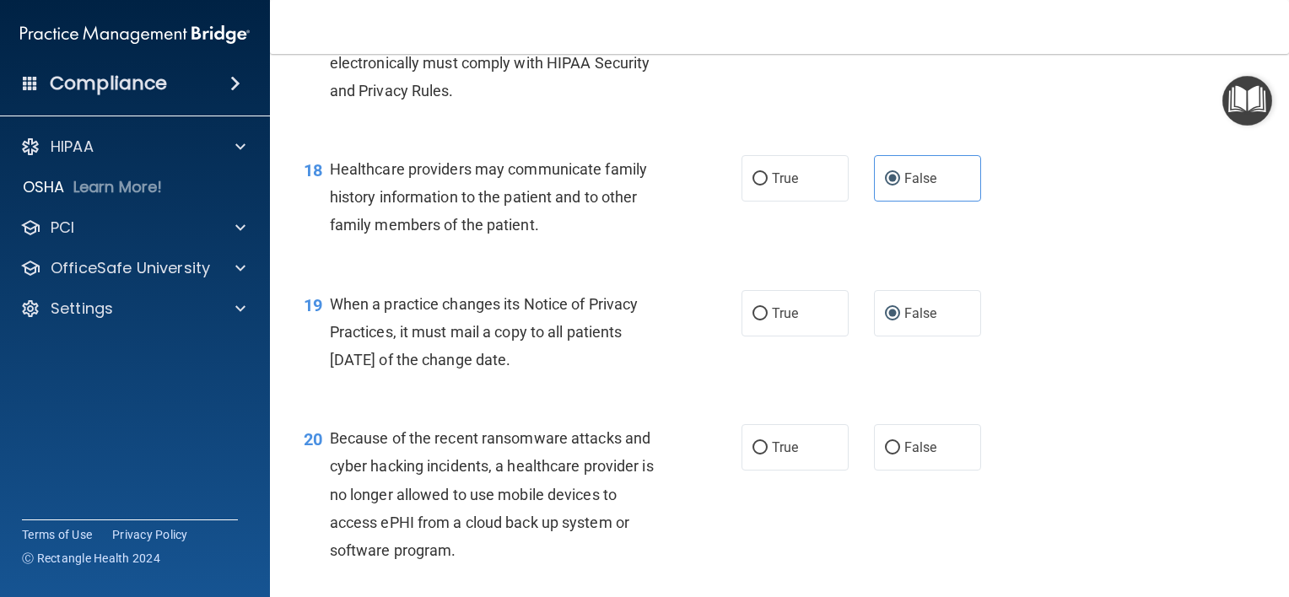
scroll to position [2700, 0]
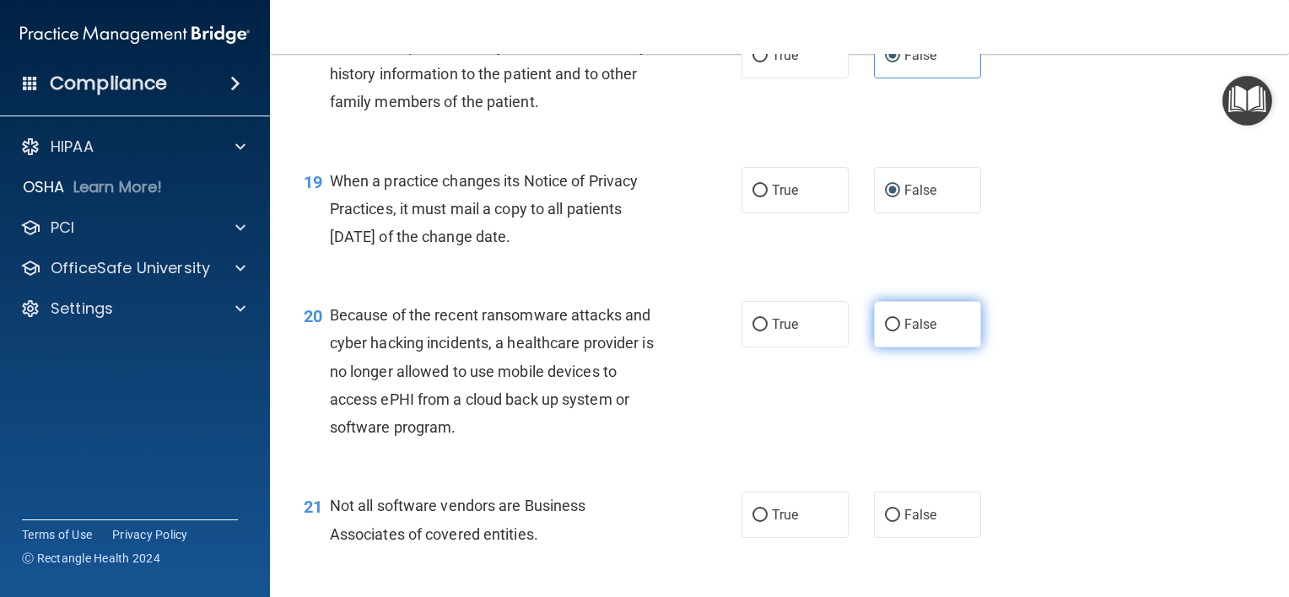
click at [885, 332] on input "False" at bounding box center [892, 325] width 15 height 13
radio input "true"
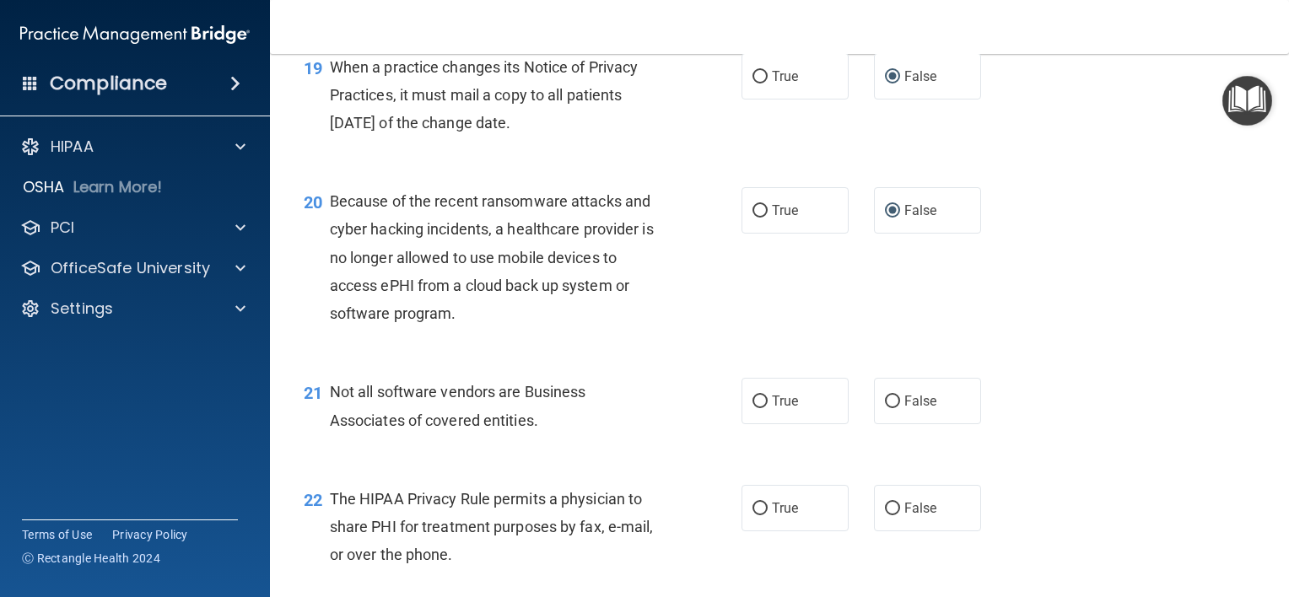
scroll to position [2869, 0]
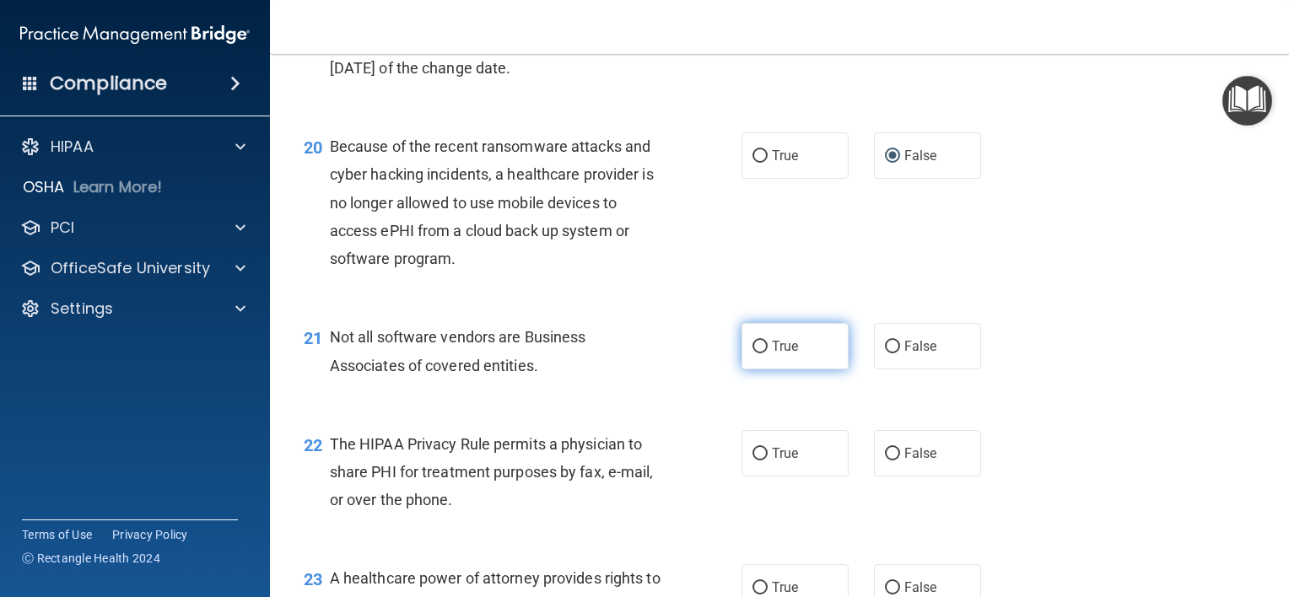
click at [786, 354] on span "True" at bounding box center [785, 346] width 26 height 16
click at [768, 354] on input "True" at bounding box center [760, 347] width 15 height 13
radio input "true"
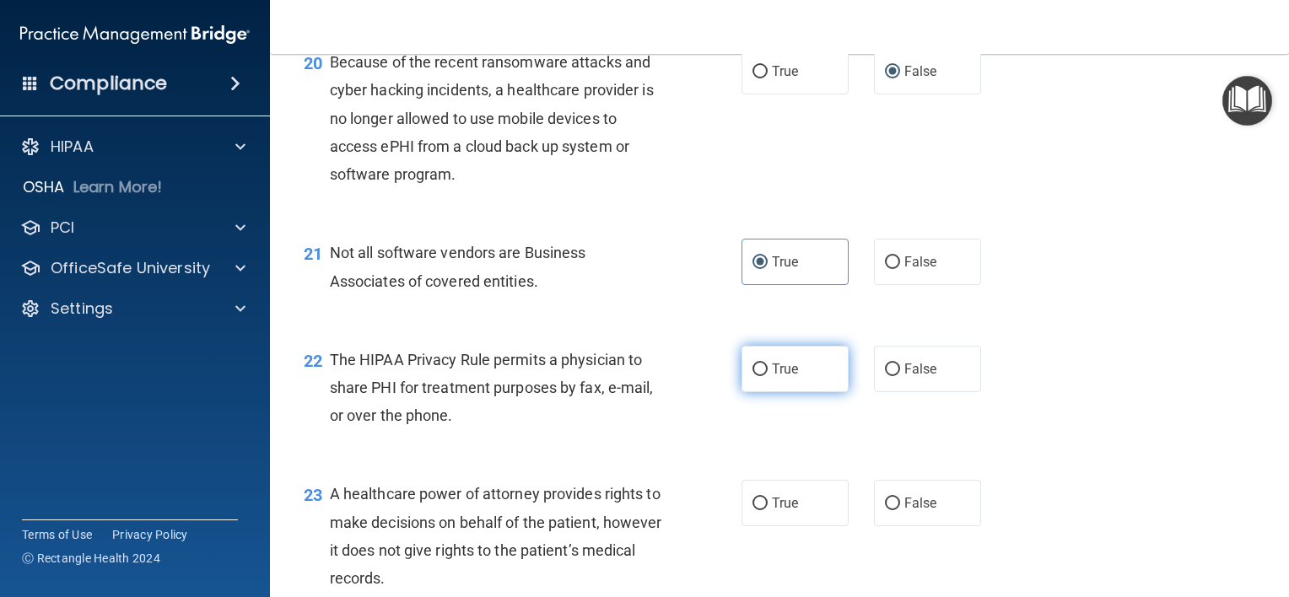
click at [758, 376] on input "True" at bounding box center [760, 370] width 15 height 13
radio input "true"
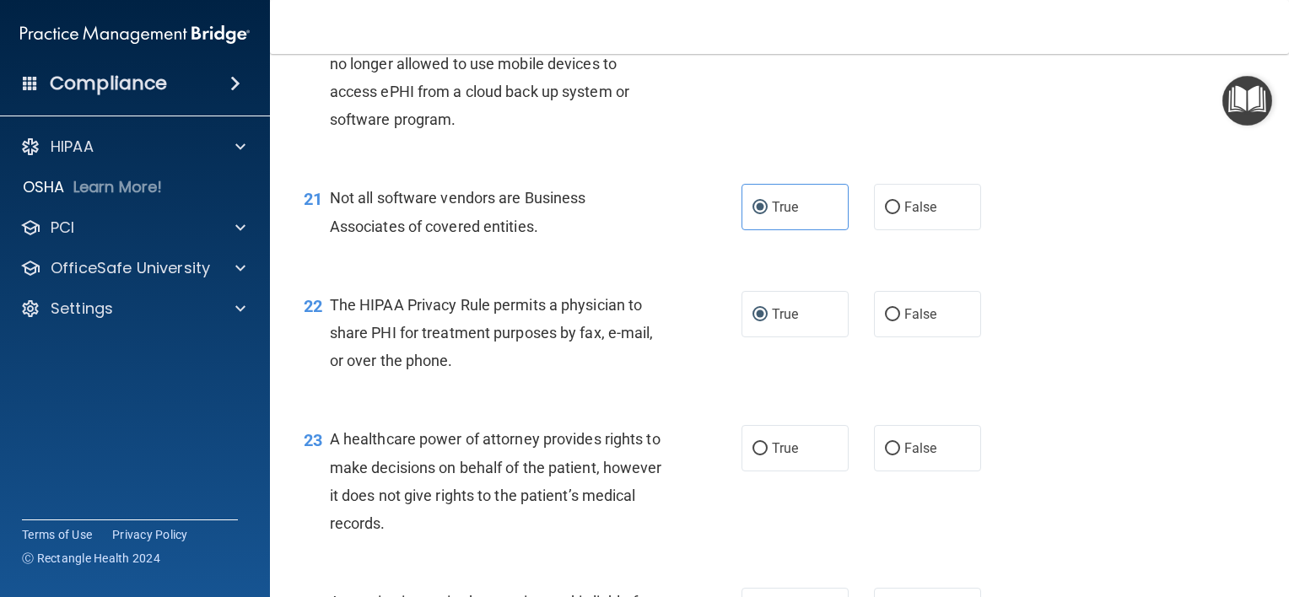
scroll to position [3037, 0]
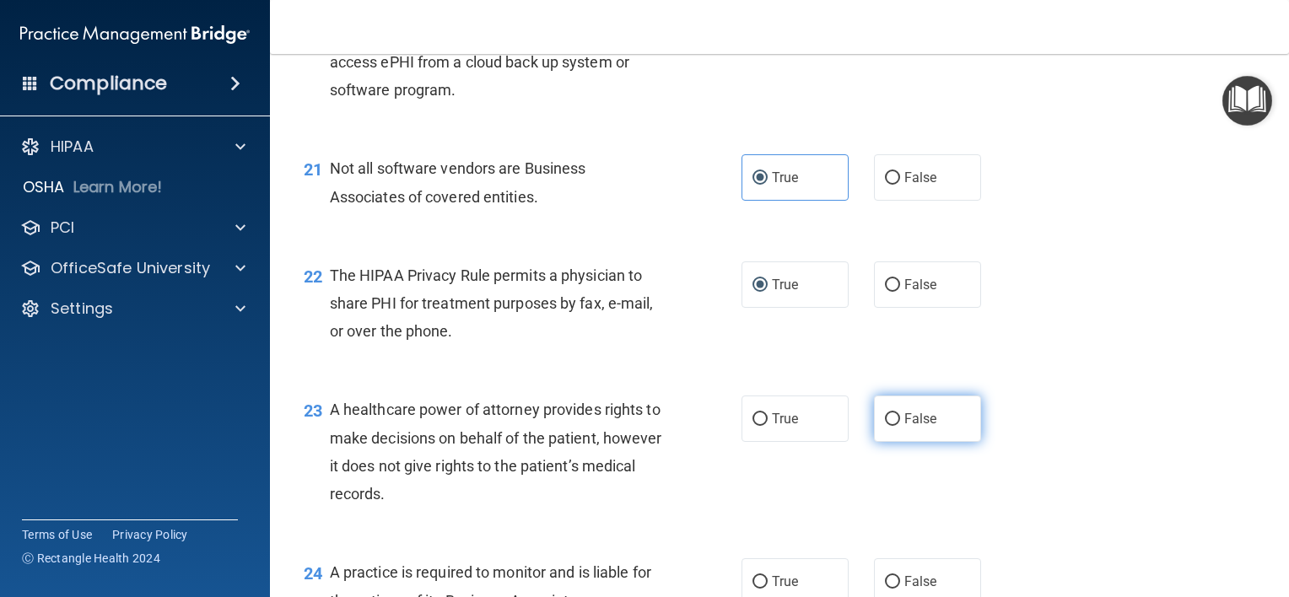
click at [885, 426] on input "False" at bounding box center [892, 419] width 15 height 13
radio input "true"
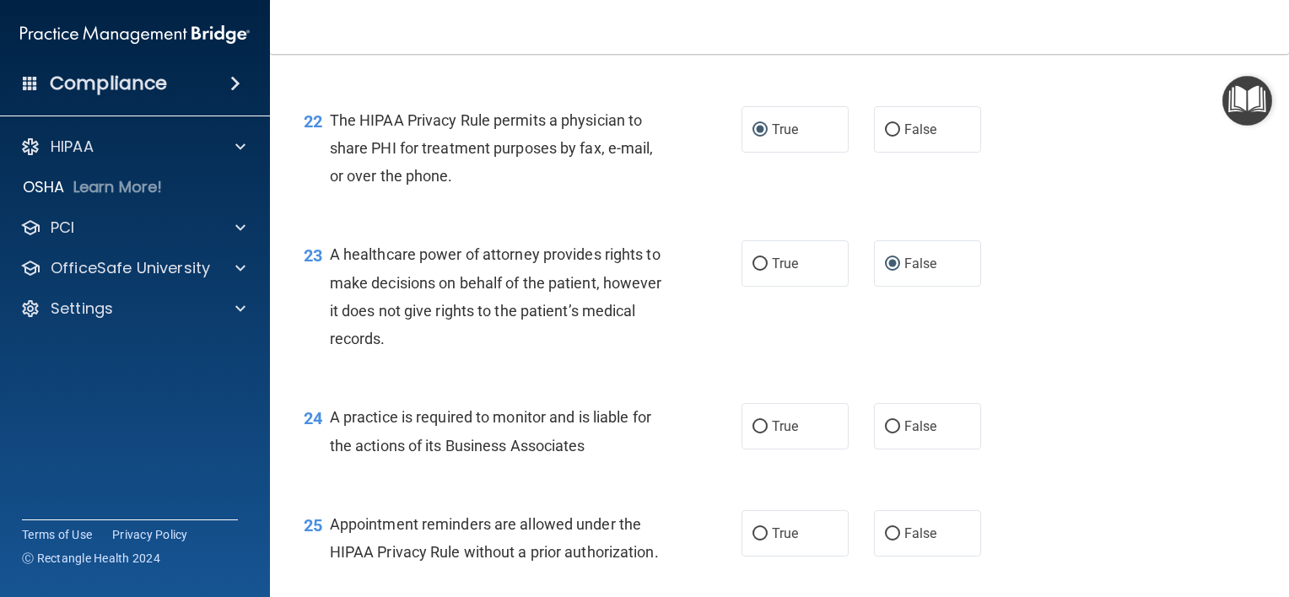
scroll to position [3206, 0]
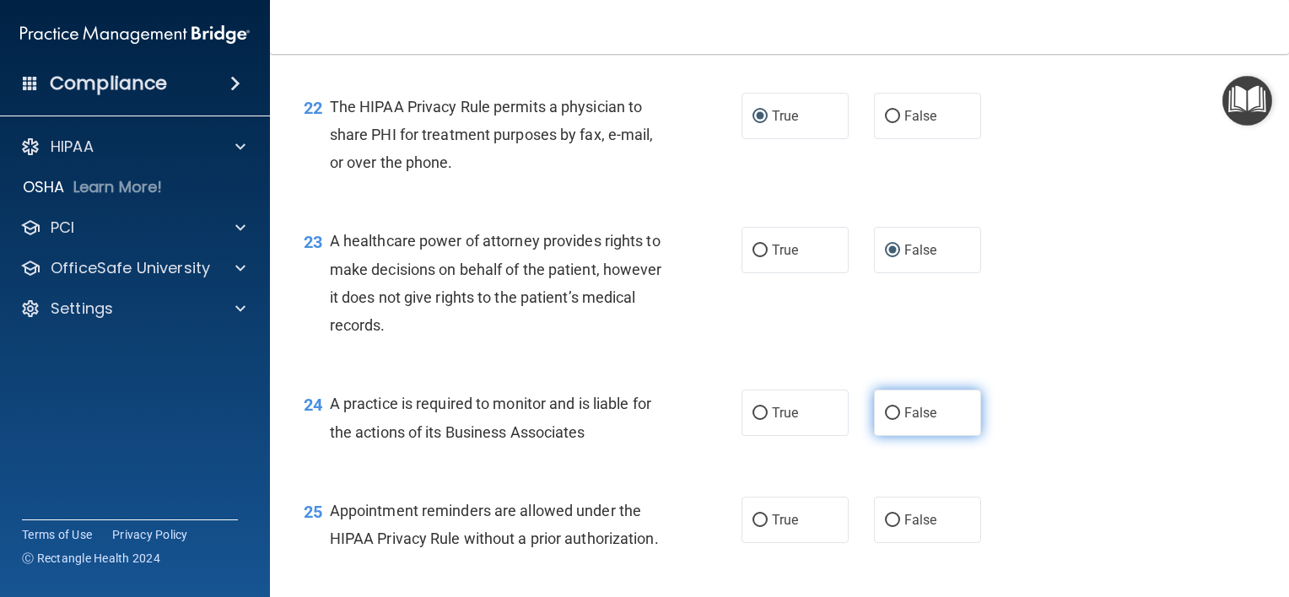
click at [888, 420] on input "False" at bounding box center [892, 414] width 15 height 13
radio input "true"
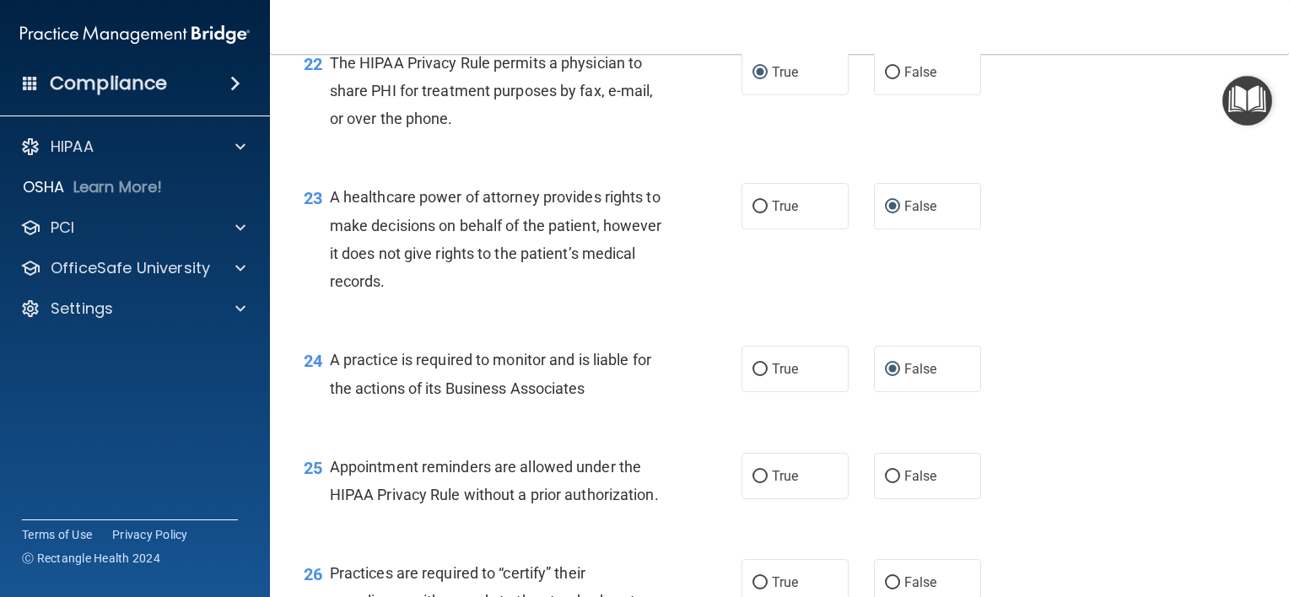
scroll to position [3375, 0]
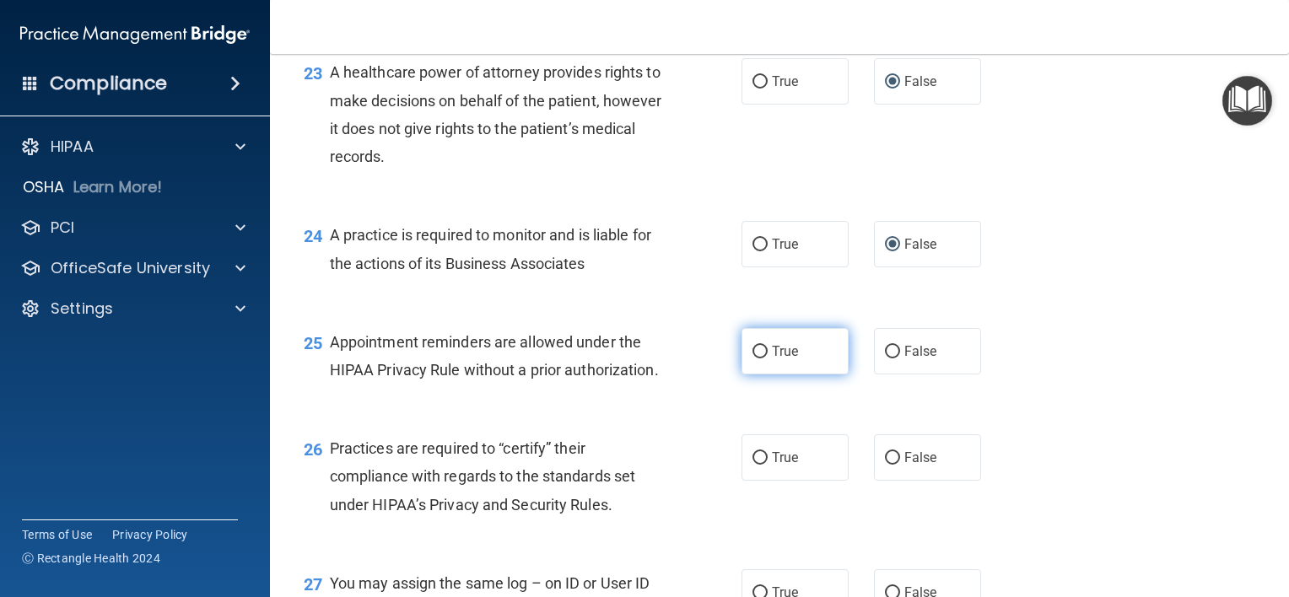
click at [756, 359] on input "True" at bounding box center [760, 352] width 15 height 13
radio input "true"
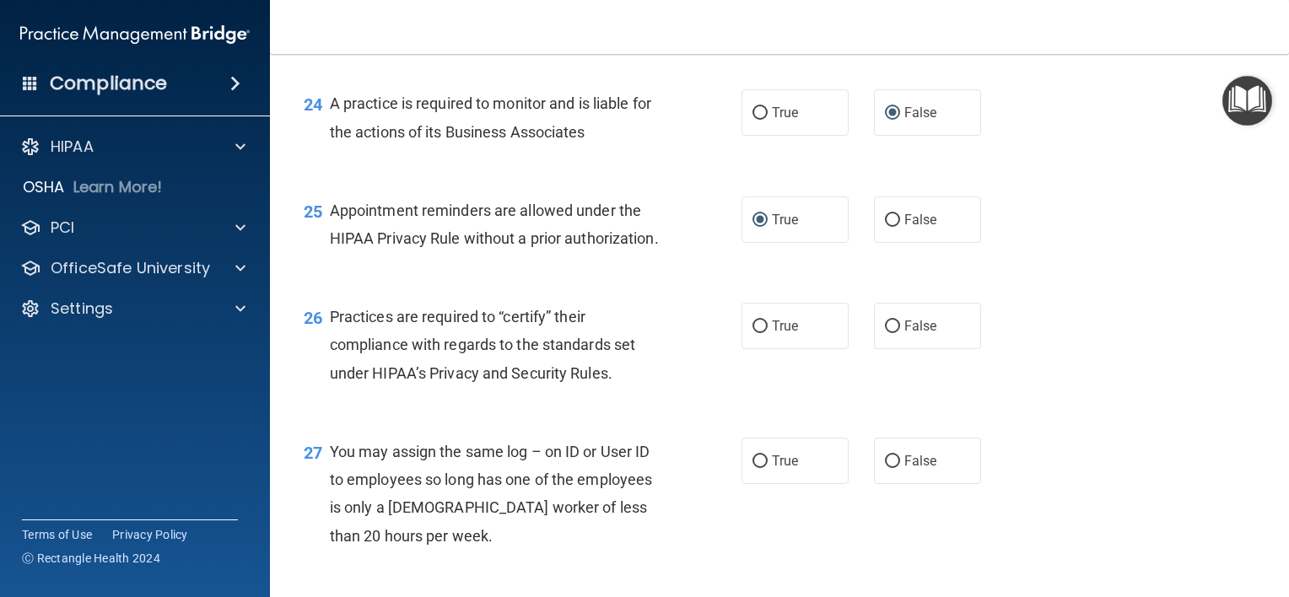
scroll to position [3544, 0]
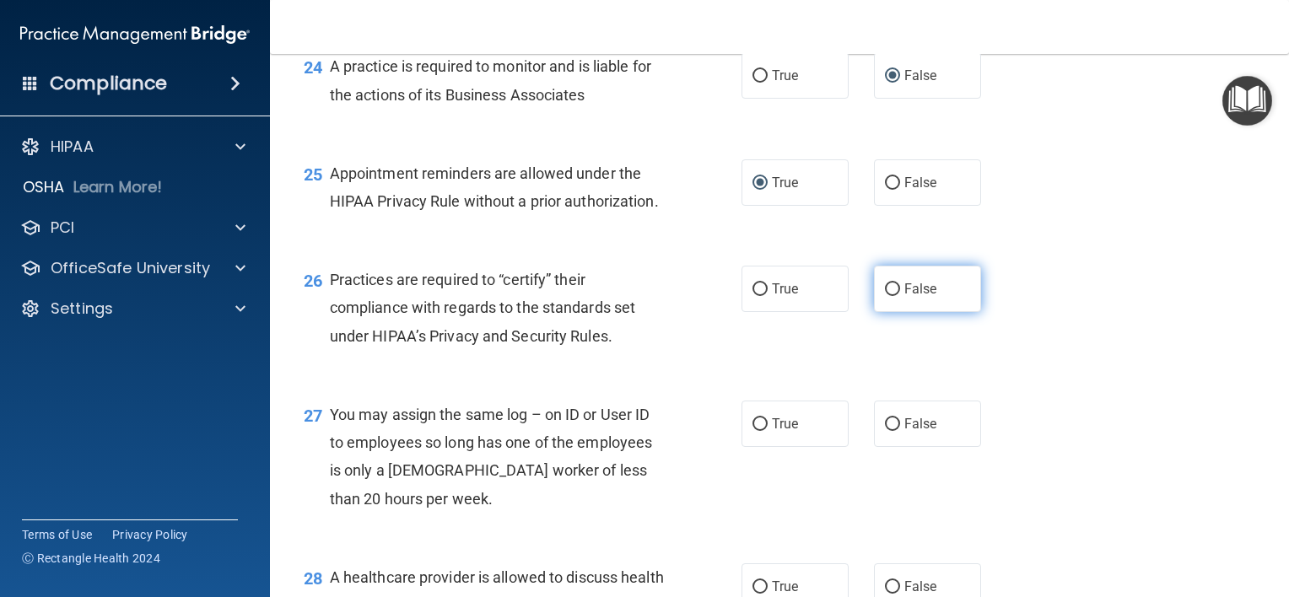
click at [893, 312] on label "False" at bounding box center [927, 289] width 107 height 46
click at [893, 296] on input "False" at bounding box center [892, 289] width 15 height 13
radio input "true"
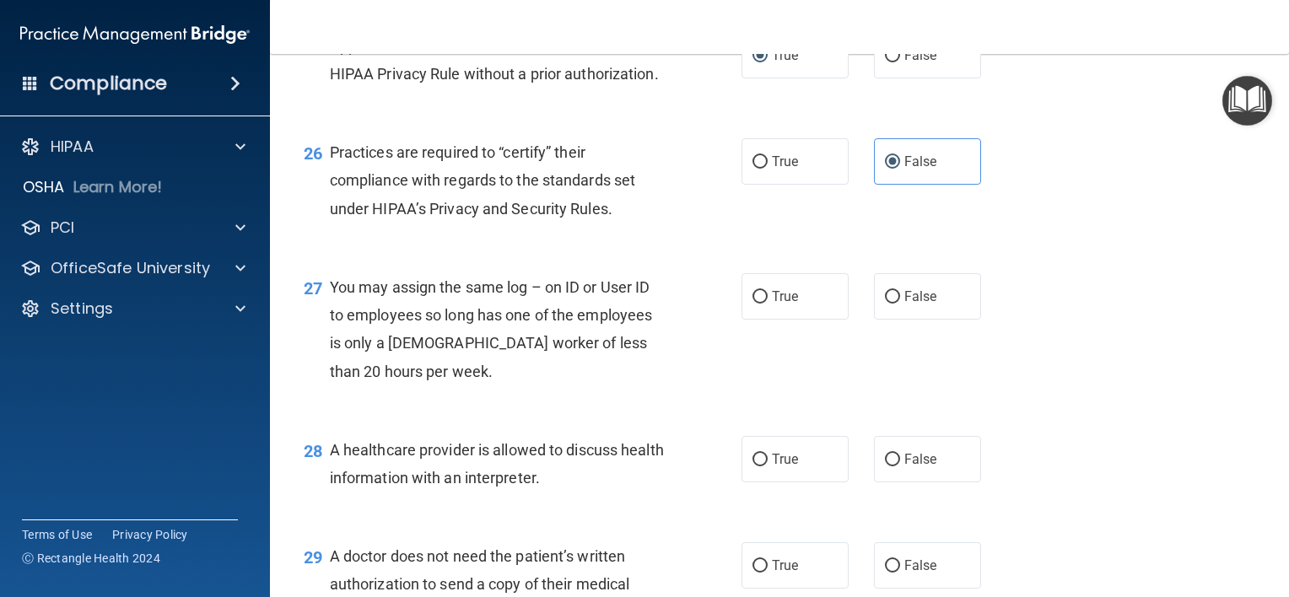
scroll to position [3712, 0]
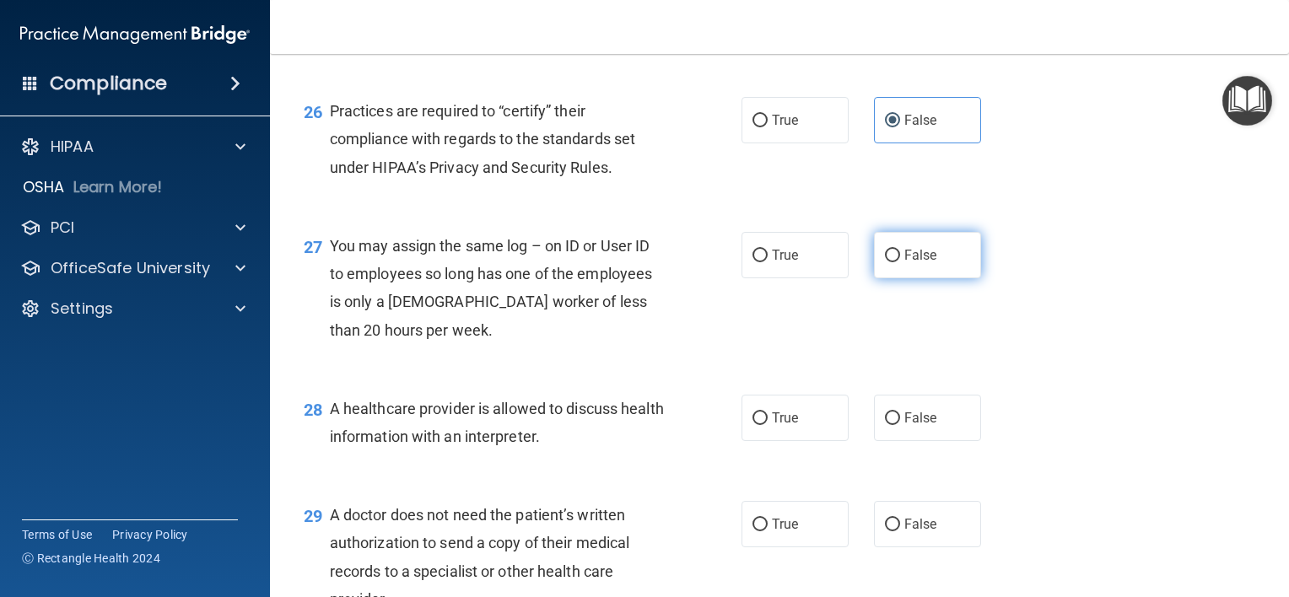
click at [885, 262] on input "False" at bounding box center [892, 256] width 15 height 13
radio input "true"
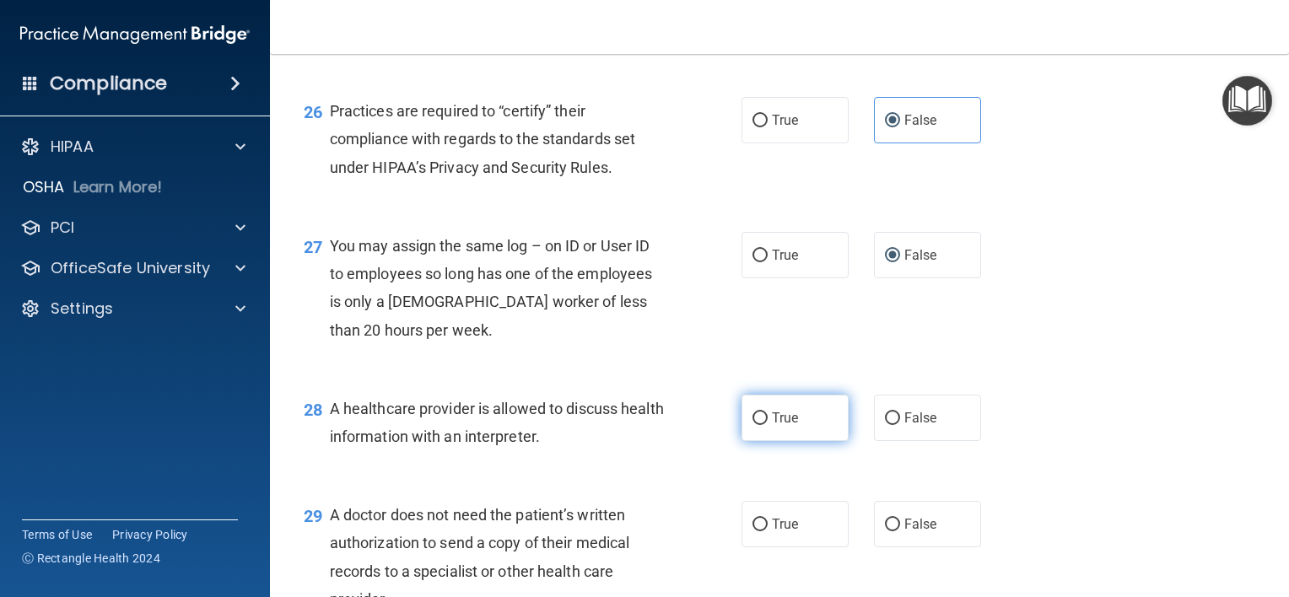
click at [759, 425] on input "True" at bounding box center [760, 419] width 15 height 13
radio input "true"
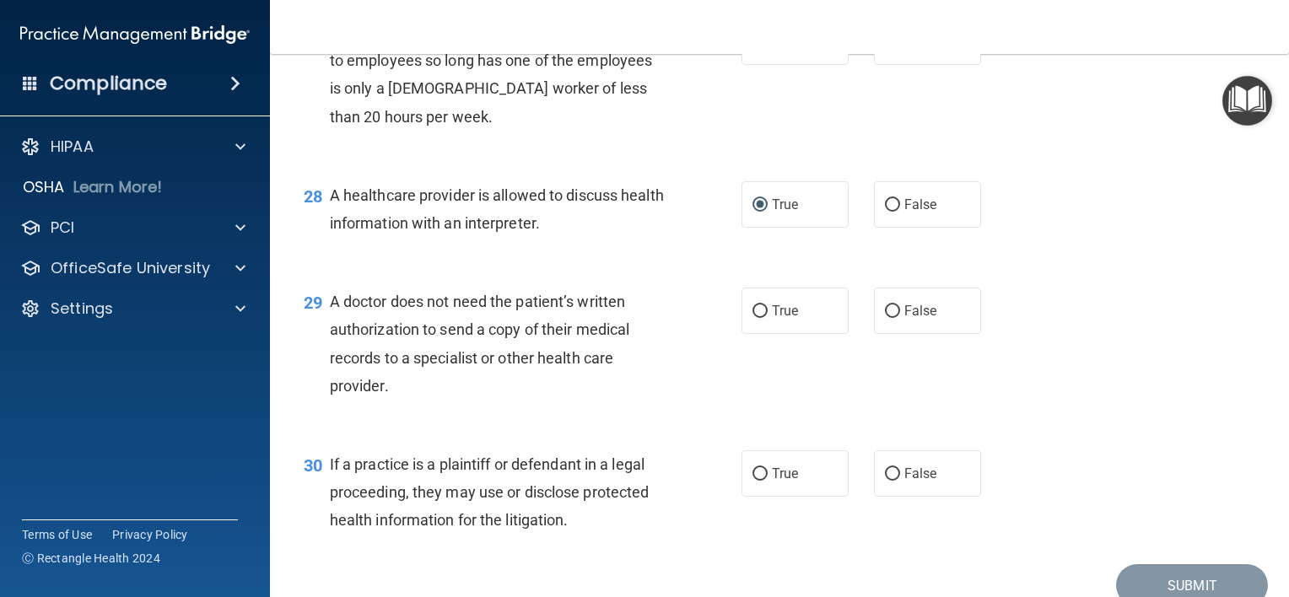
scroll to position [3965, 0]
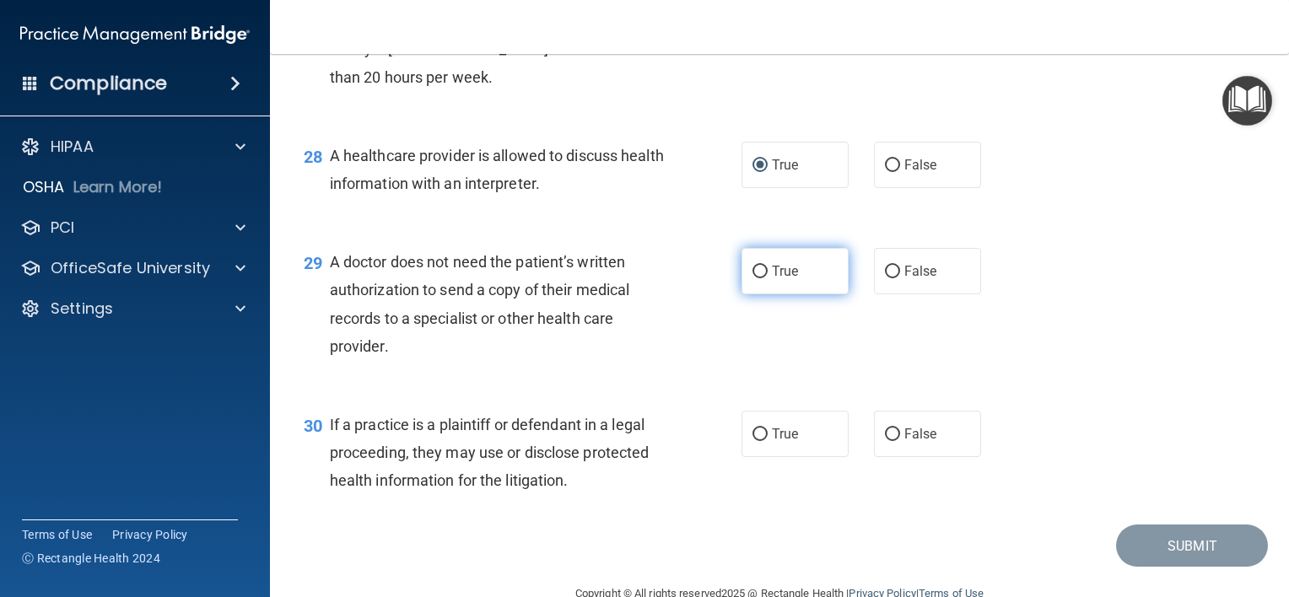
click at [783, 279] on span "True" at bounding box center [785, 271] width 26 height 16
click at [768, 278] on input "True" at bounding box center [760, 272] width 15 height 13
radio input "true"
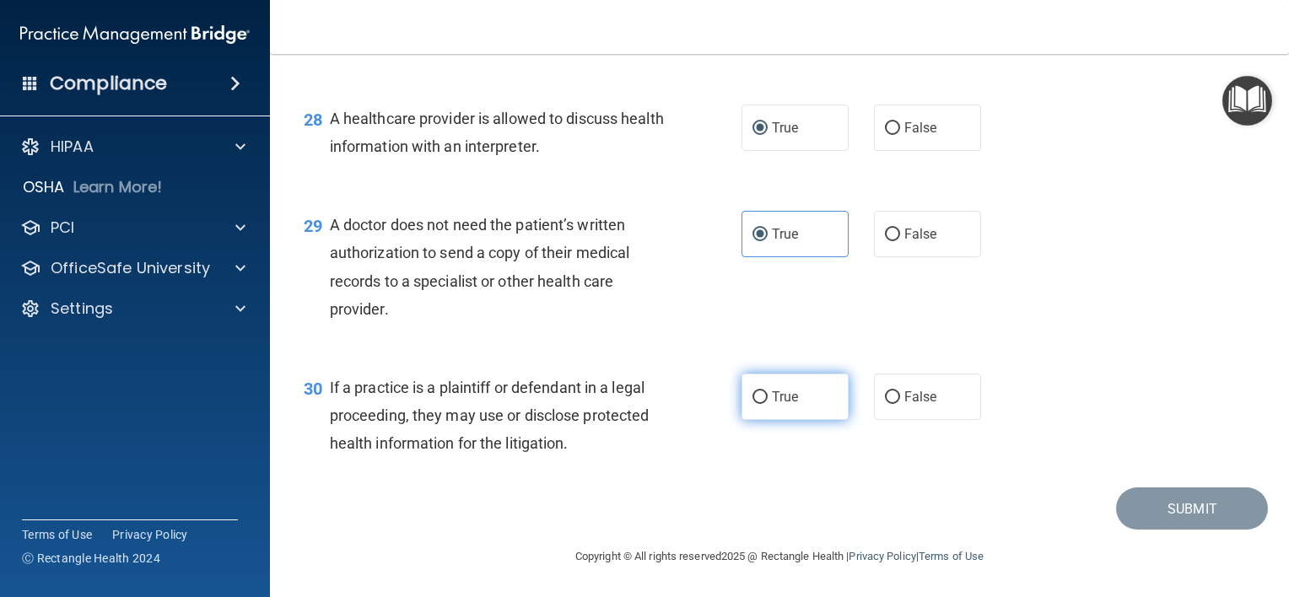
click at [753, 404] on input "True" at bounding box center [760, 397] width 15 height 13
radio input "true"
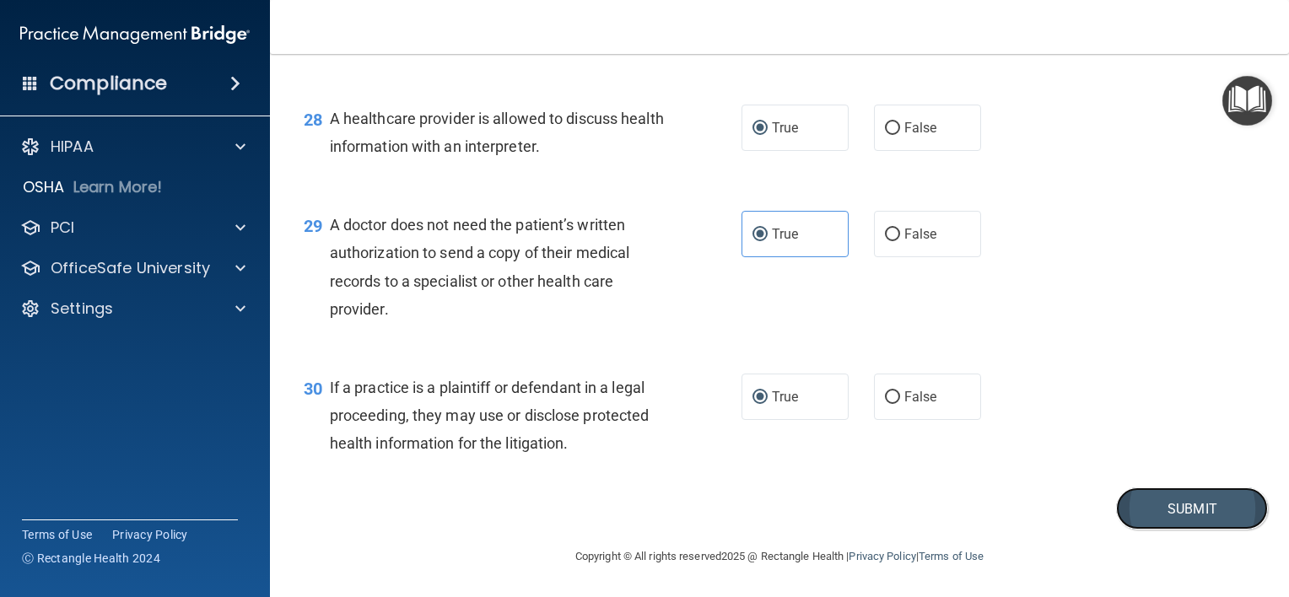
click at [1196, 531] on button "Submit" at bounding box center [1192, 509] width 152 height 43
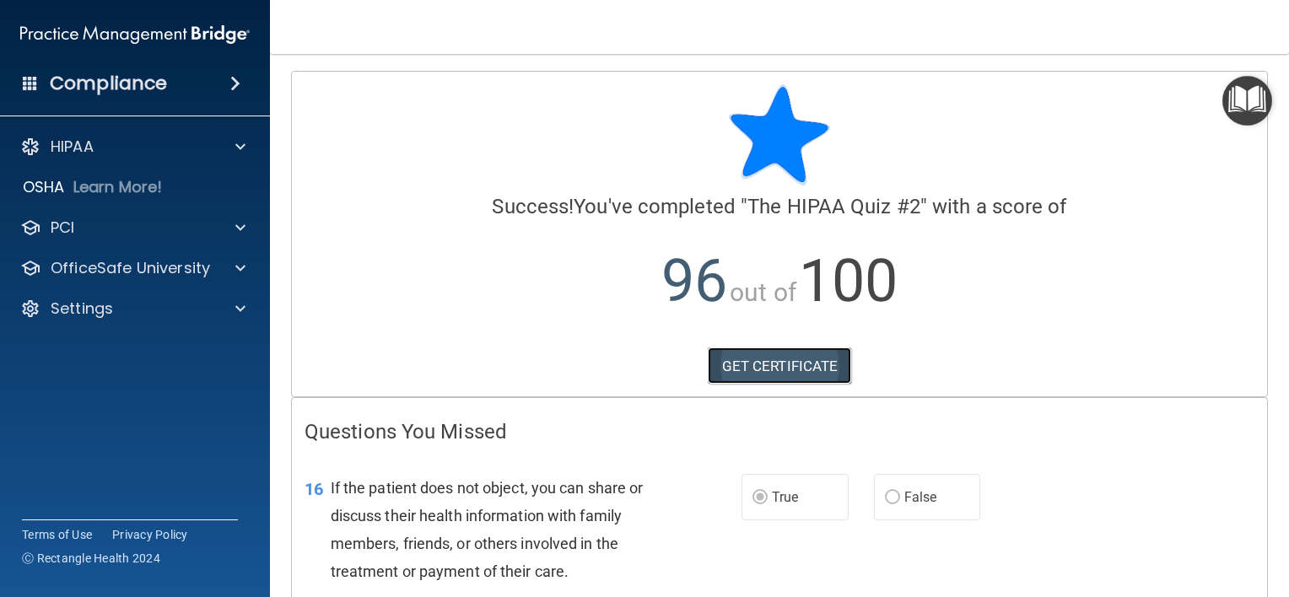
click at [813, 368] on link "GET CERTIFICATE" at bounding box center [780, 366] width 144 height 37
